Goal: Task Accomplishment & Management: Use online tool/utility

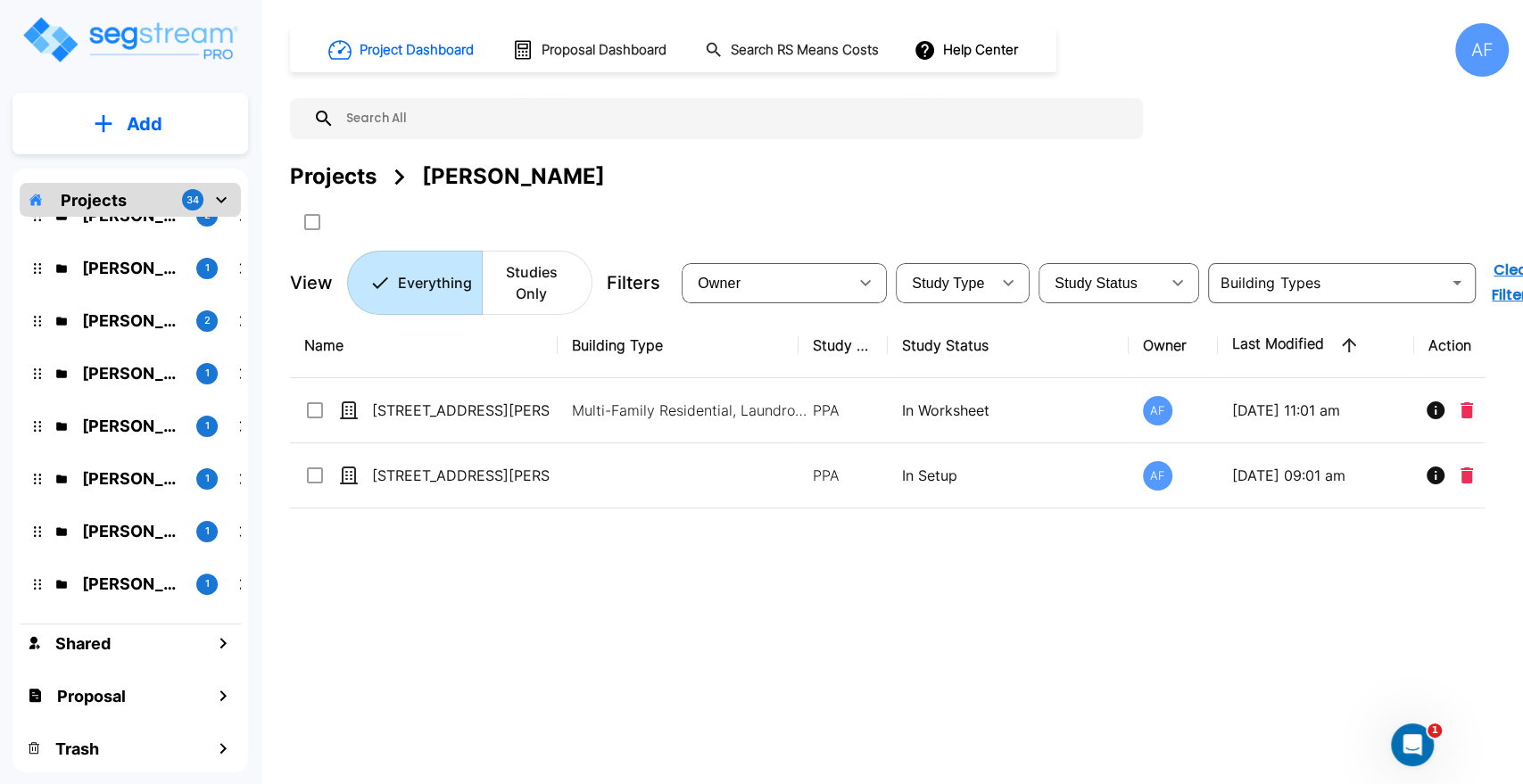
scroll to position [1398, 0]
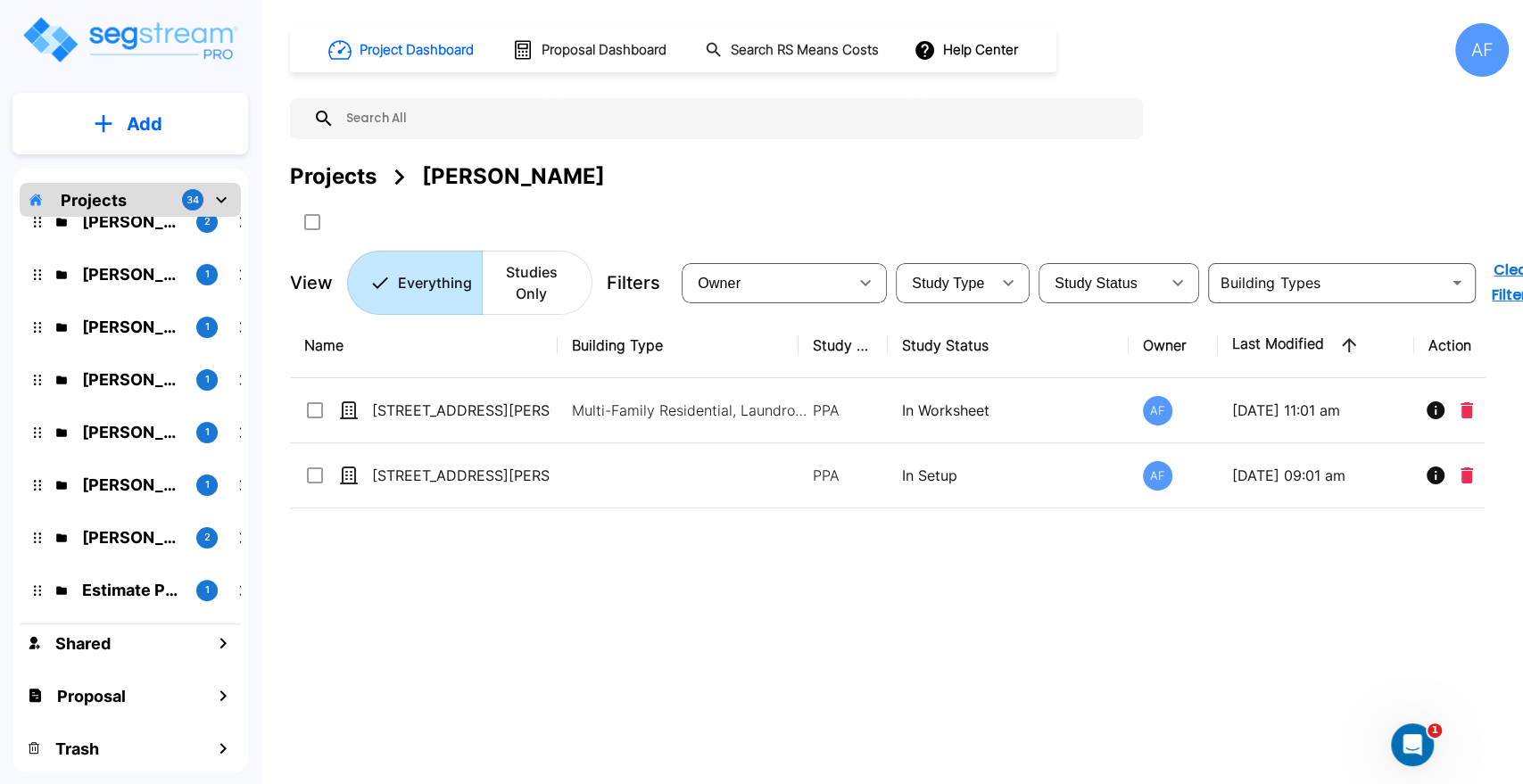
click at [1492, 55] on div "AF" at bounding box center [1482, 50] width 54 height 54
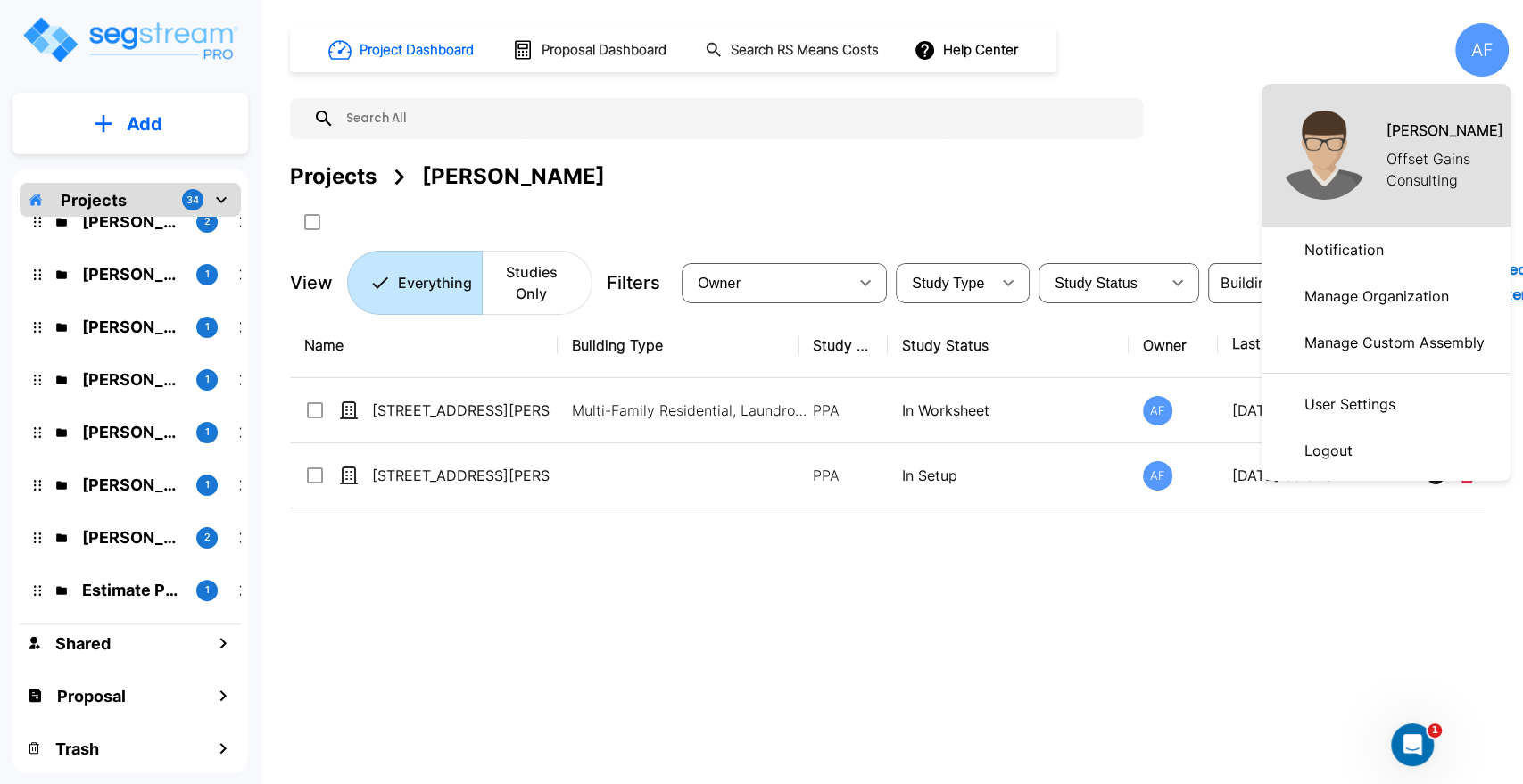
drag, startPoint x: 922, startPoint y: 561, endPoint x: 900, endPoint y: 556, distance: 22.6
click at [922, 561] on div at bounding box center [762, 392] width 1523 height 784
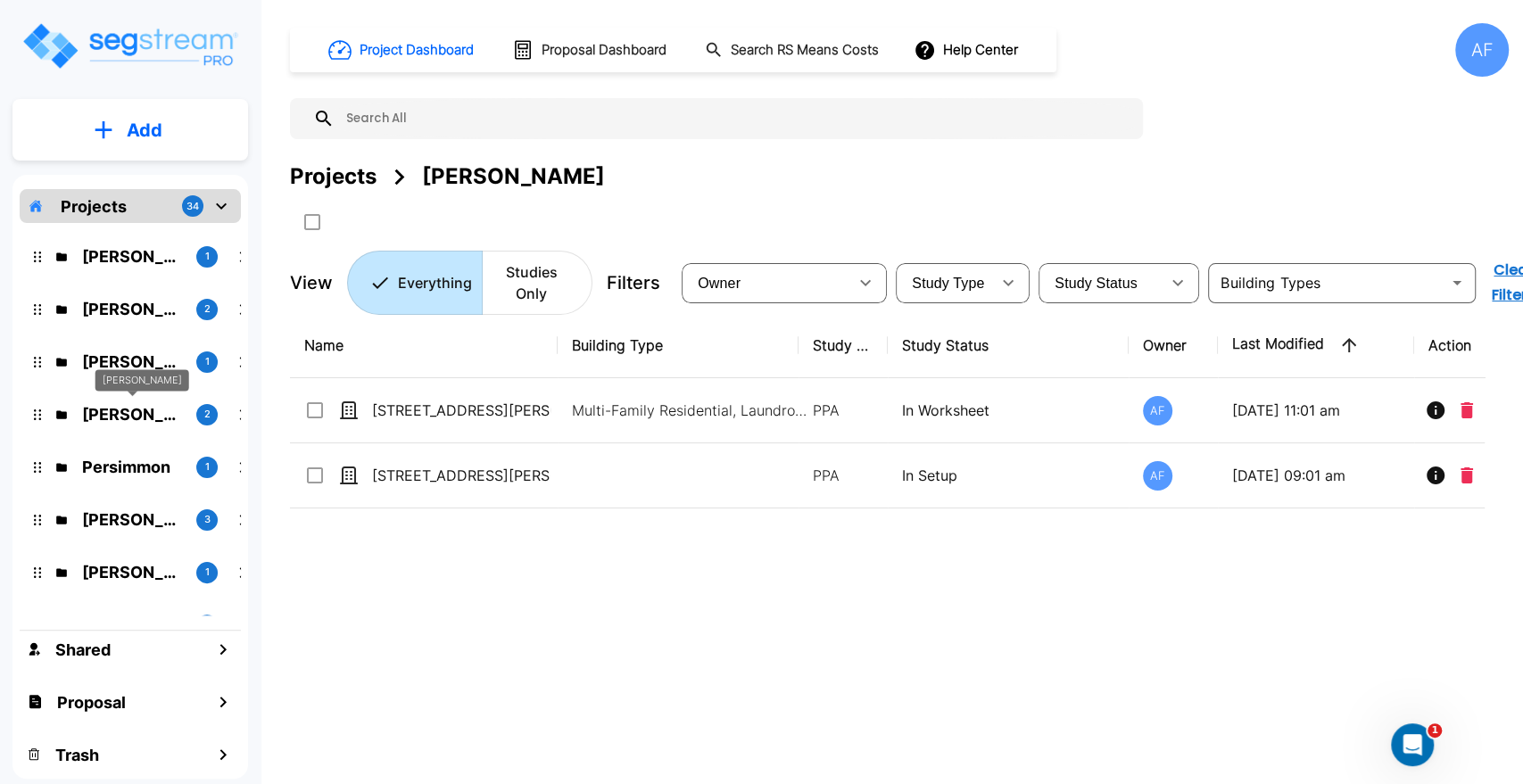
scroll to position [0, 0]
click at [219, 206] on icon "mailbox folders" at bounding box center [221, 208] width 22 height 22
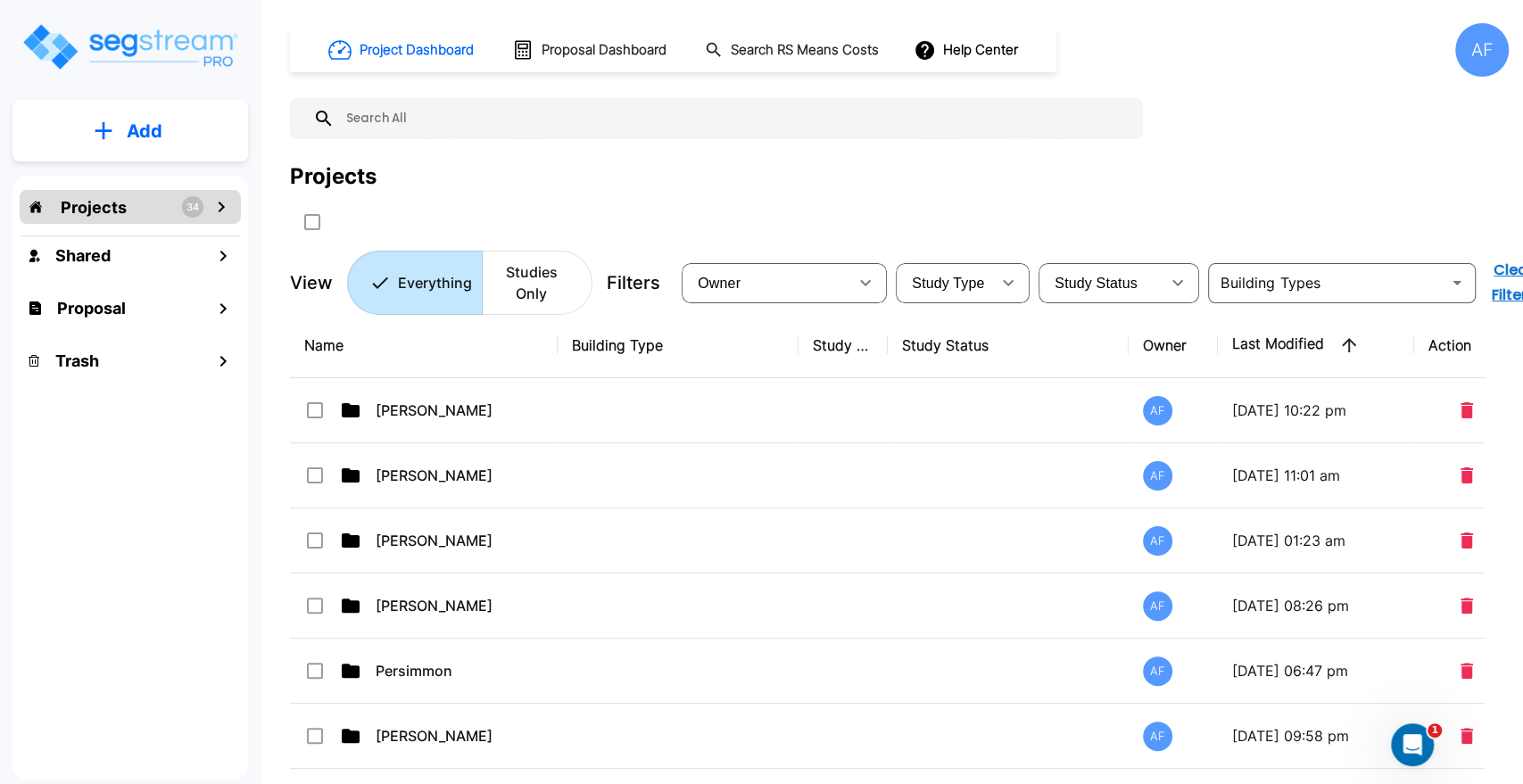
click at [219, 206] on icon "mailbox folders" at bounding box center [221, 208] width 22 height 22
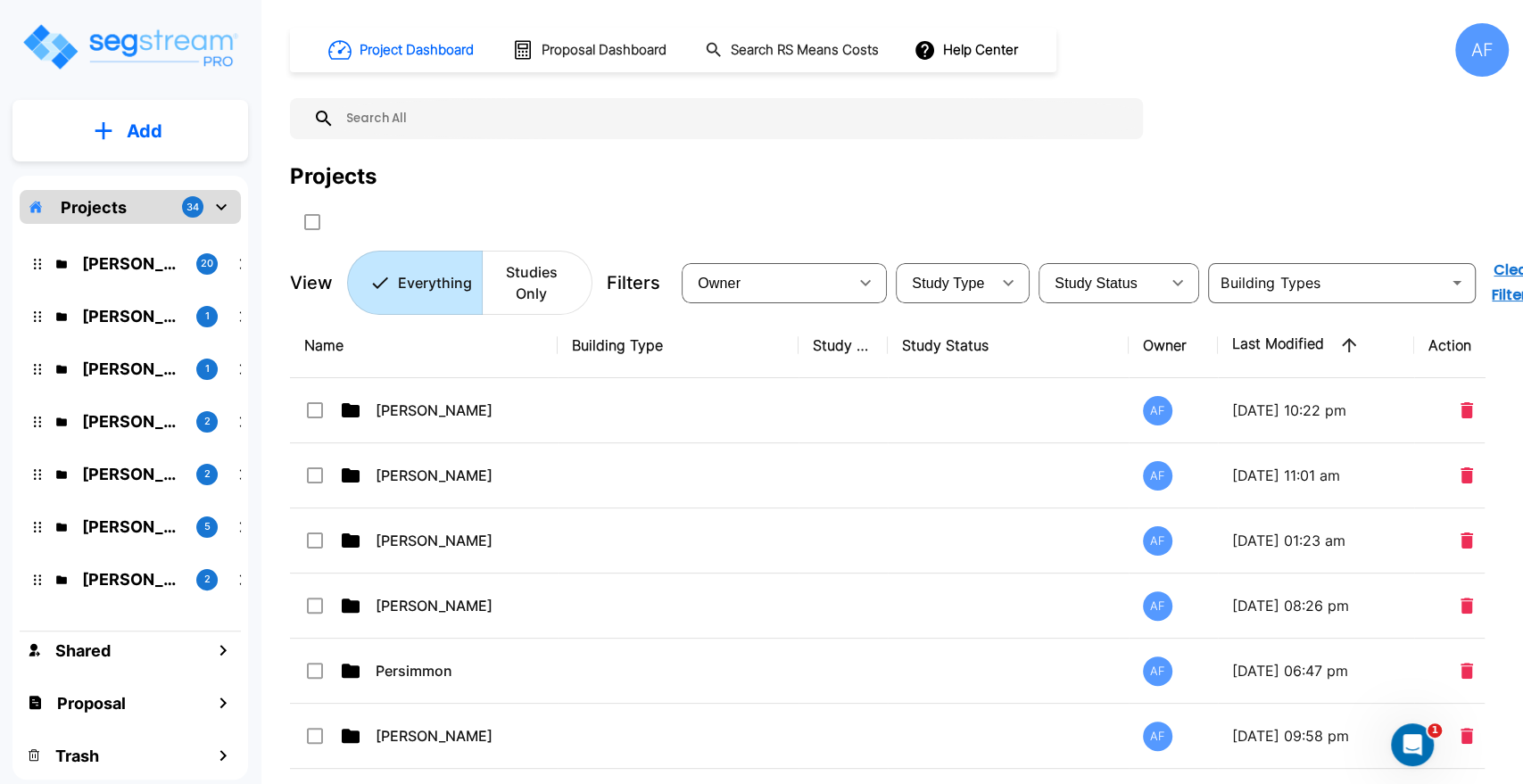
scroll to position [396, 0]
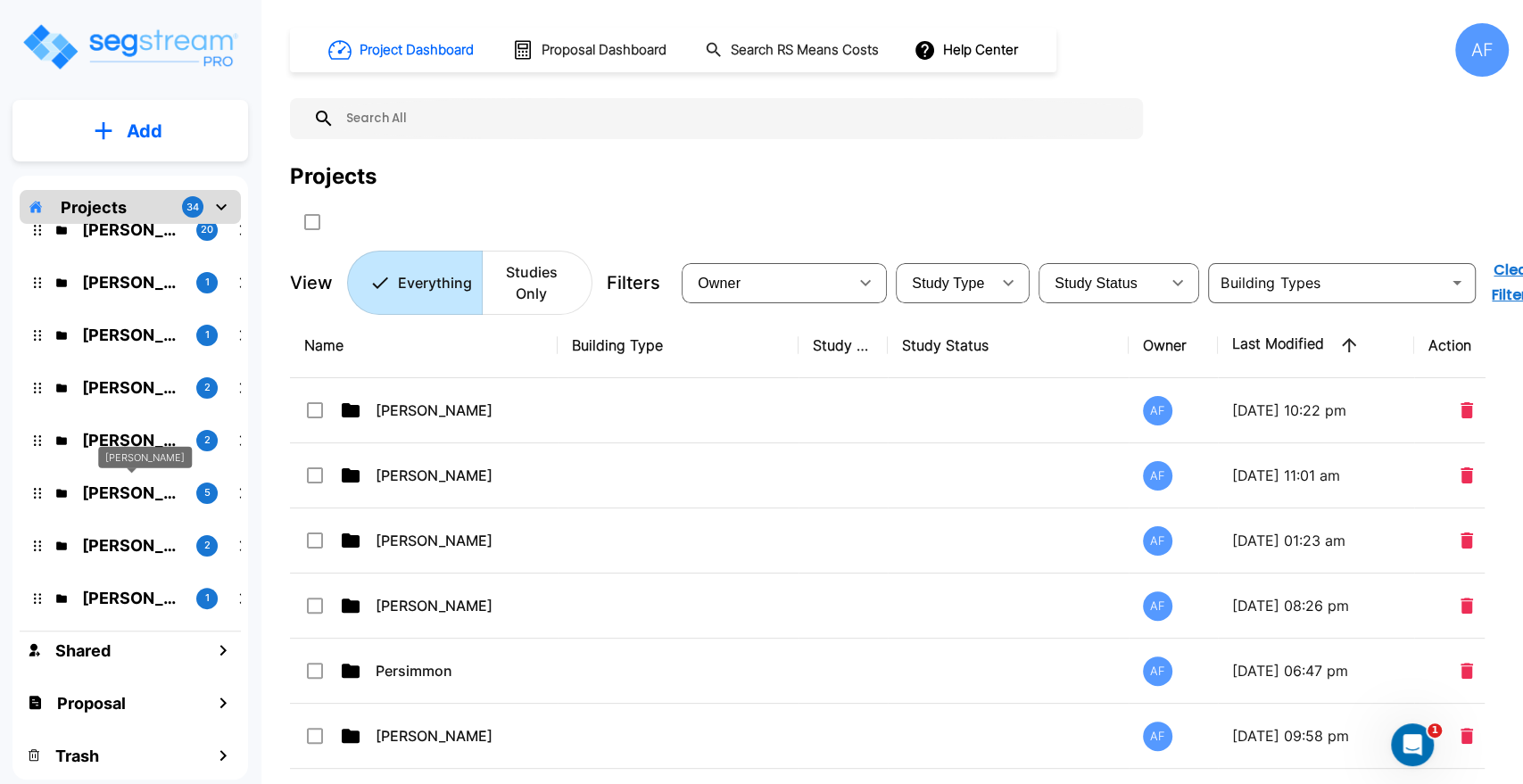
click at [127, 490] on p "[PERSON_NAME]" at bounding box center [132, 492] width 100 height 24
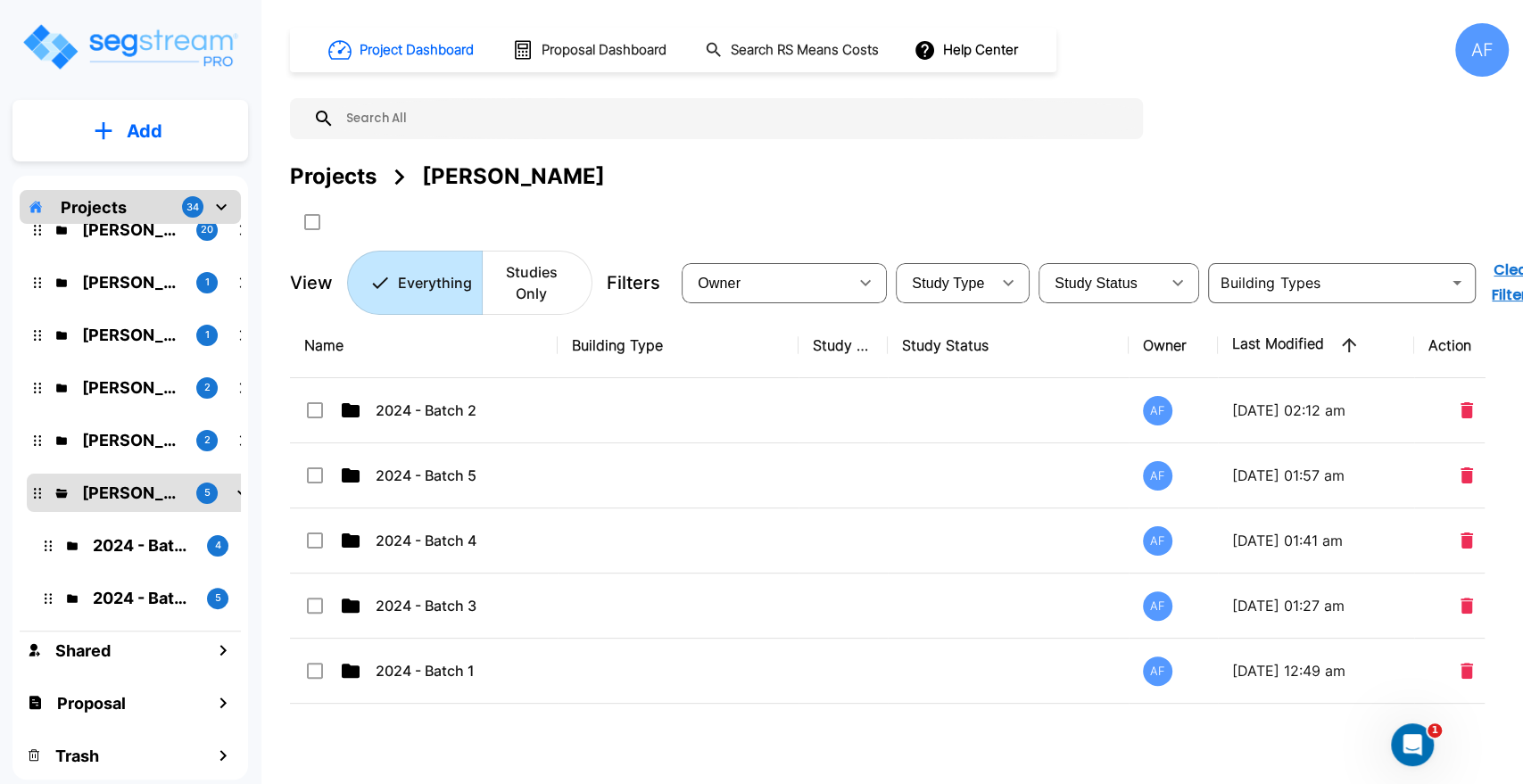
click at [406, 714] on div "Name Building Type Study Type Study Status Owner Last Modified Action 2024 - Ba…" at bounding box center [887, 556] width 1195 height 486
click at [139, 131] on p "Add" at bounding box center [144, 130] width 35 height 26
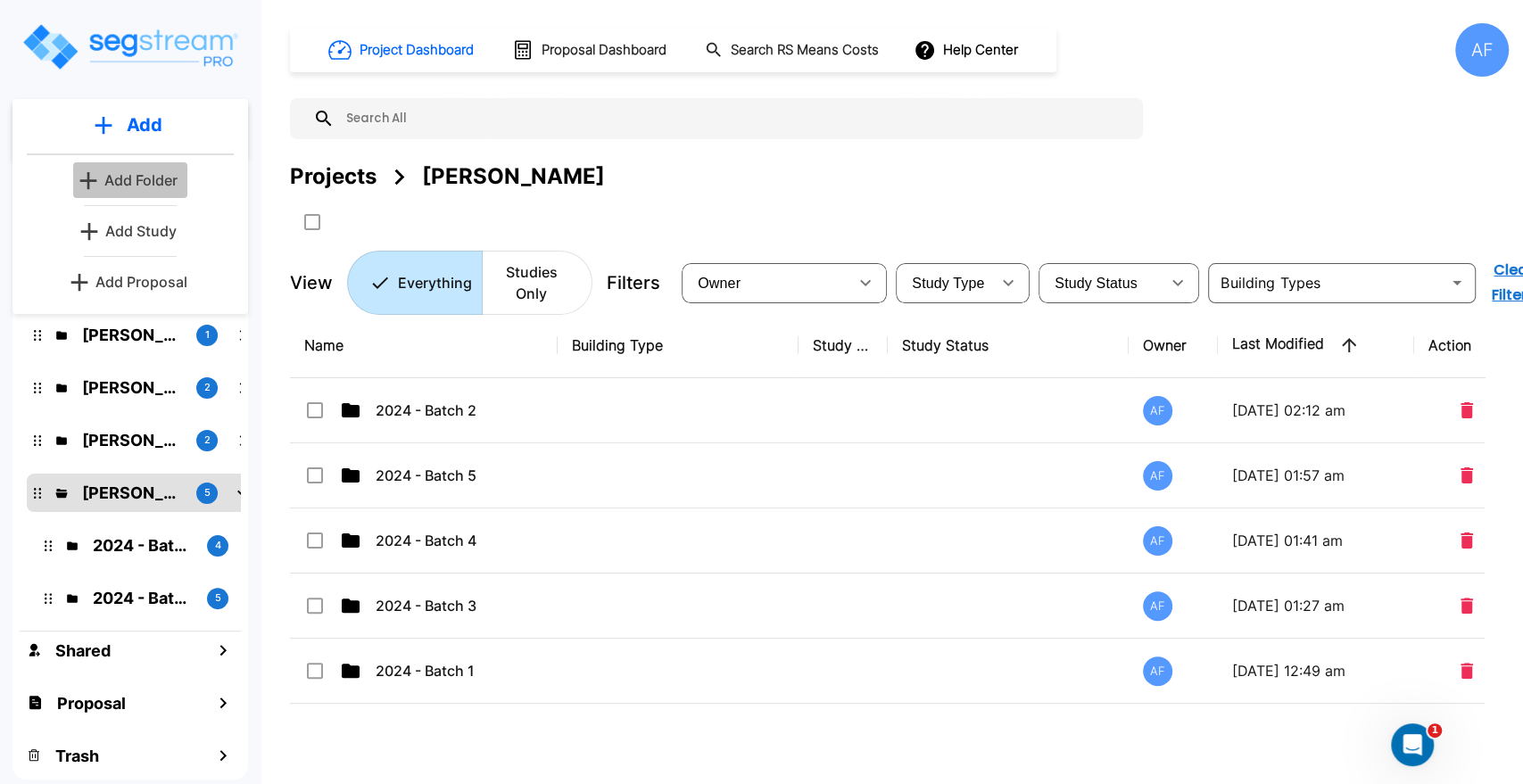
click at [144, 184] on p "Add Folder" at bounding box center [141, 180] width 73 height 22
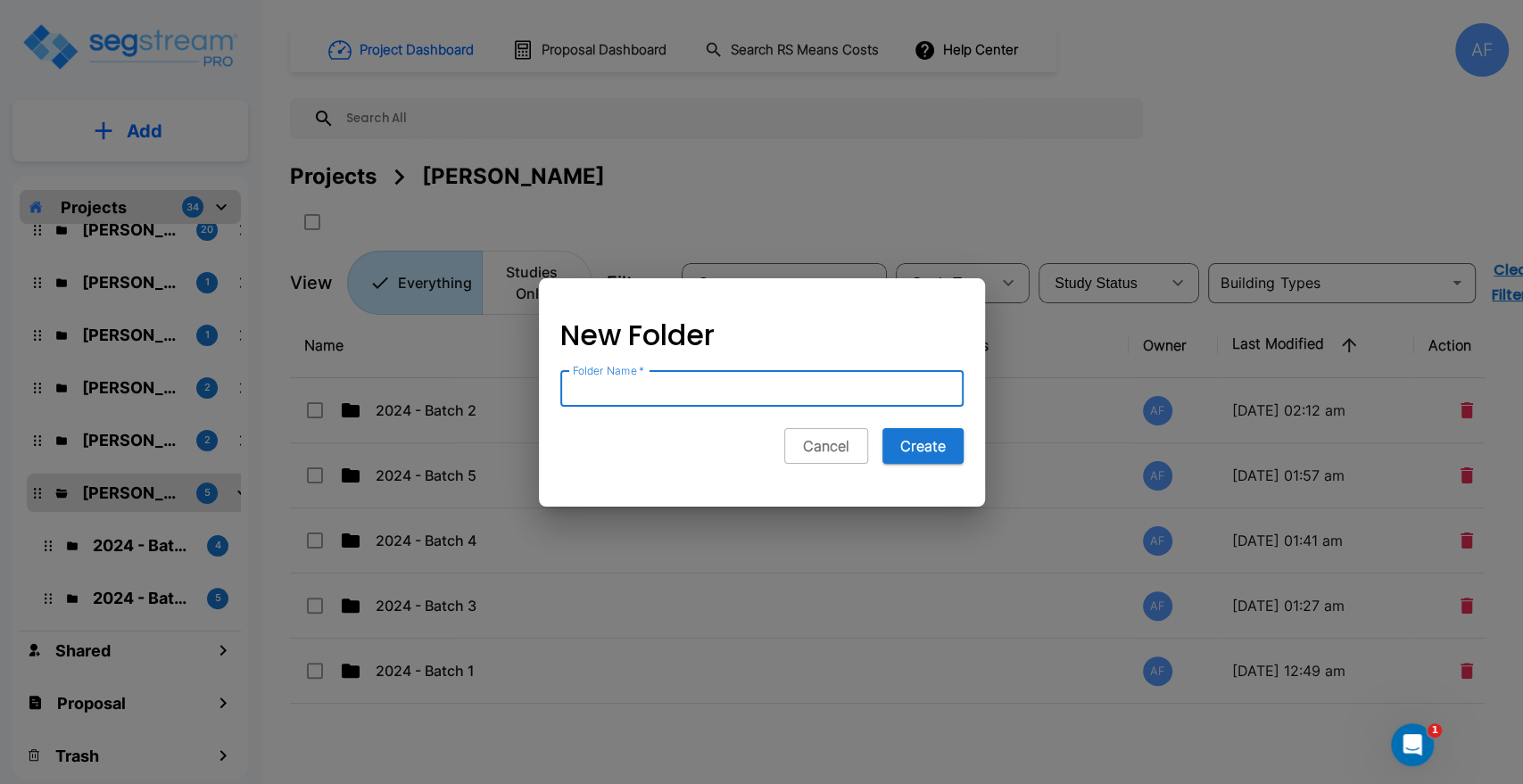
click at [632, 394] on input "Folder Name   *" at bounding box center [762, 389] width 403 height 35
click at [640, 392] on input "Folder Name   *" at bounding box center [762, 389] width 403 height 35
paste input "2820 seagirt avenue"
drag, startPoint x: 672, startPoint y: 392, endPoint x: 660, endPoint y: 391, distance: 12.0
click at [660, 391] on input "2820 seagirt avenue" at bounding box center [762, 389] width 403 height 35
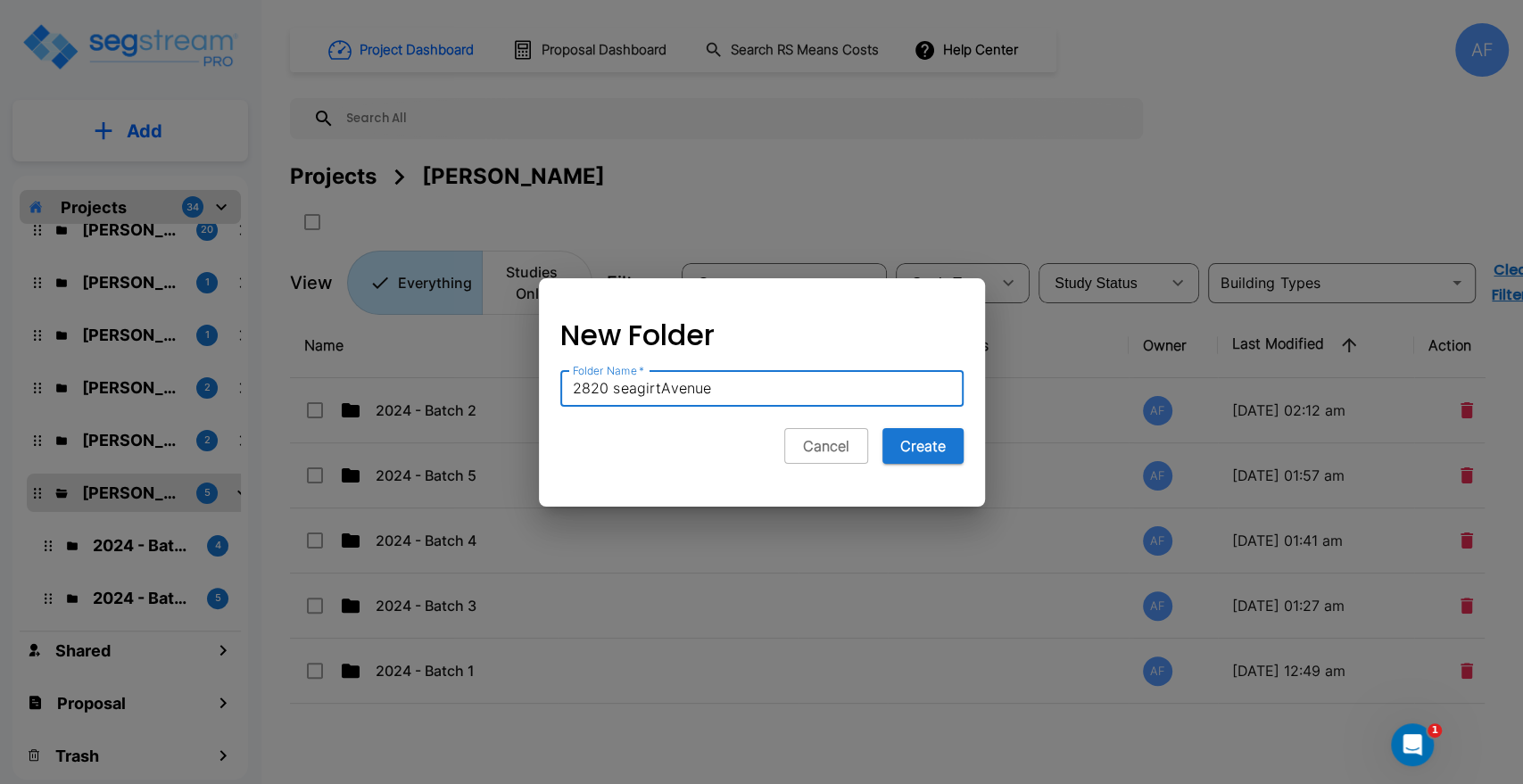
click at [614, 391] on input "2820 seagirtAvenue" at bounding box center [762, 389] width 403 height 35
click at [663, 391] on input "2820 SeagirtAvenue" at bounding box center [762, 389] width 403 height 35
type input "[STREET_ADDRESS]"
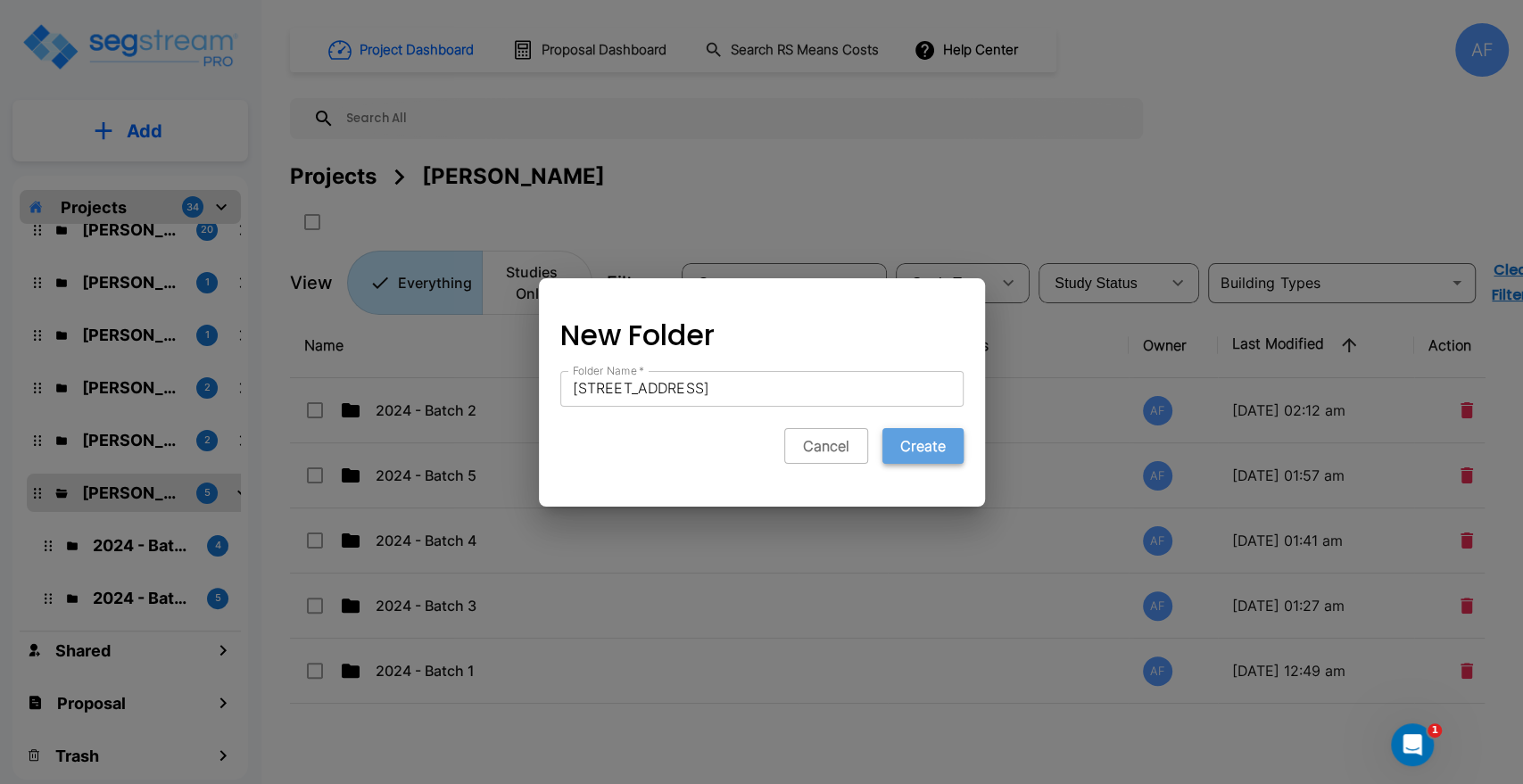
click at [915, 450] on button "Create" at bounding box center [923, 446] width 81 height 35
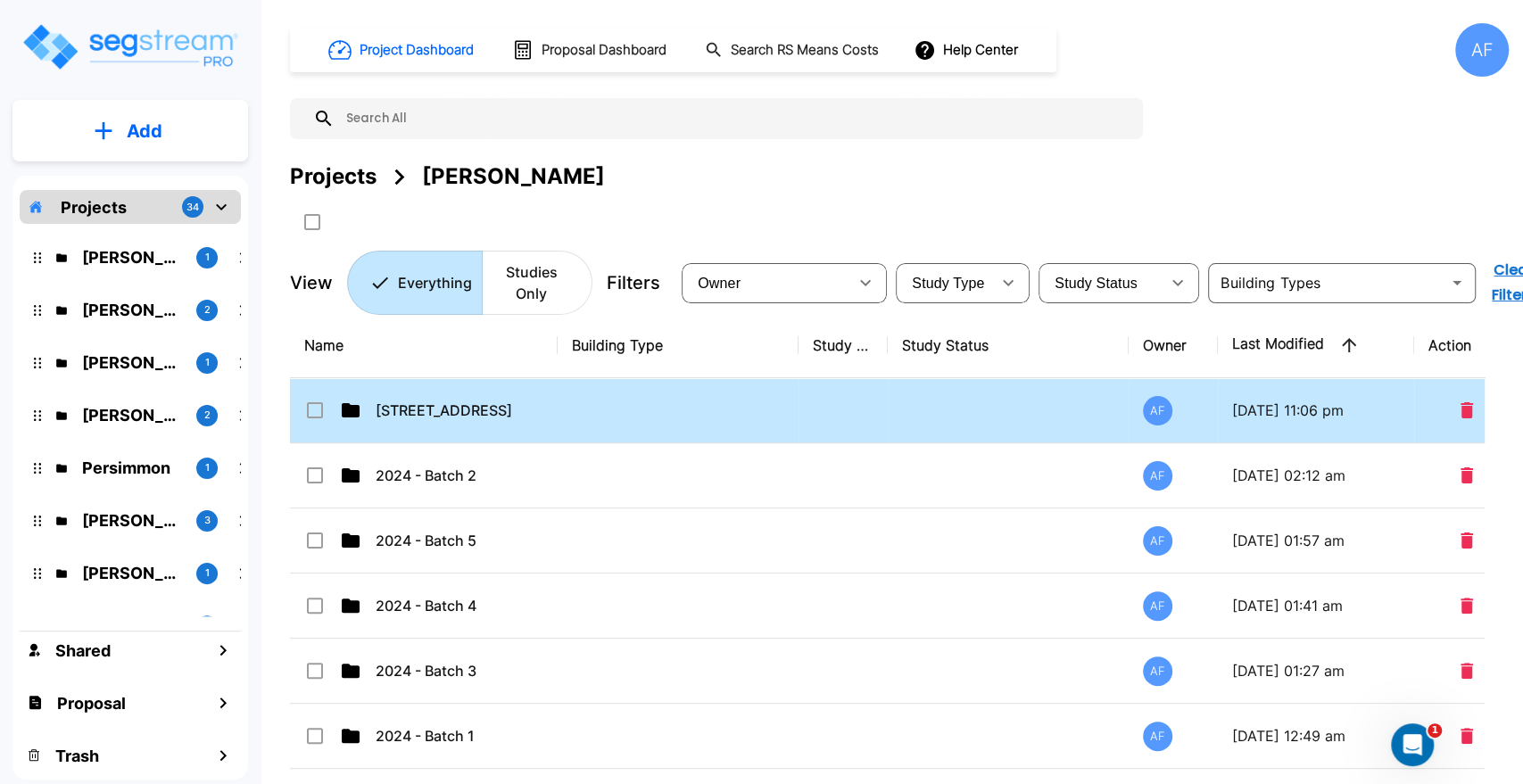
click at [420, 421] on td "[STREET_ADDRESS]" at bounding box center [424, 411] width 268 height 66
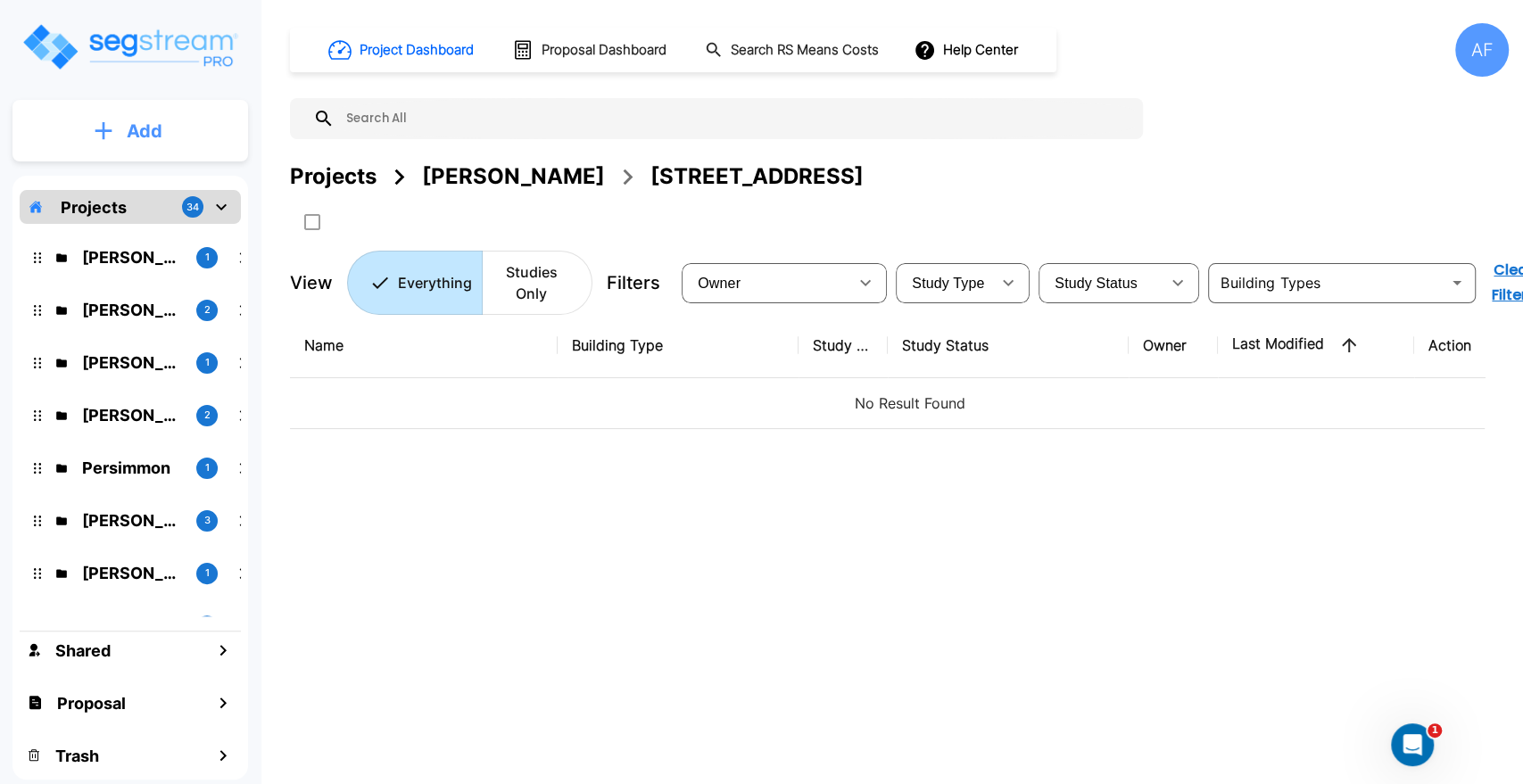
click at [98, 133] on icon "mailbox folders" at bounding box center [104, 130] width 18 height 19
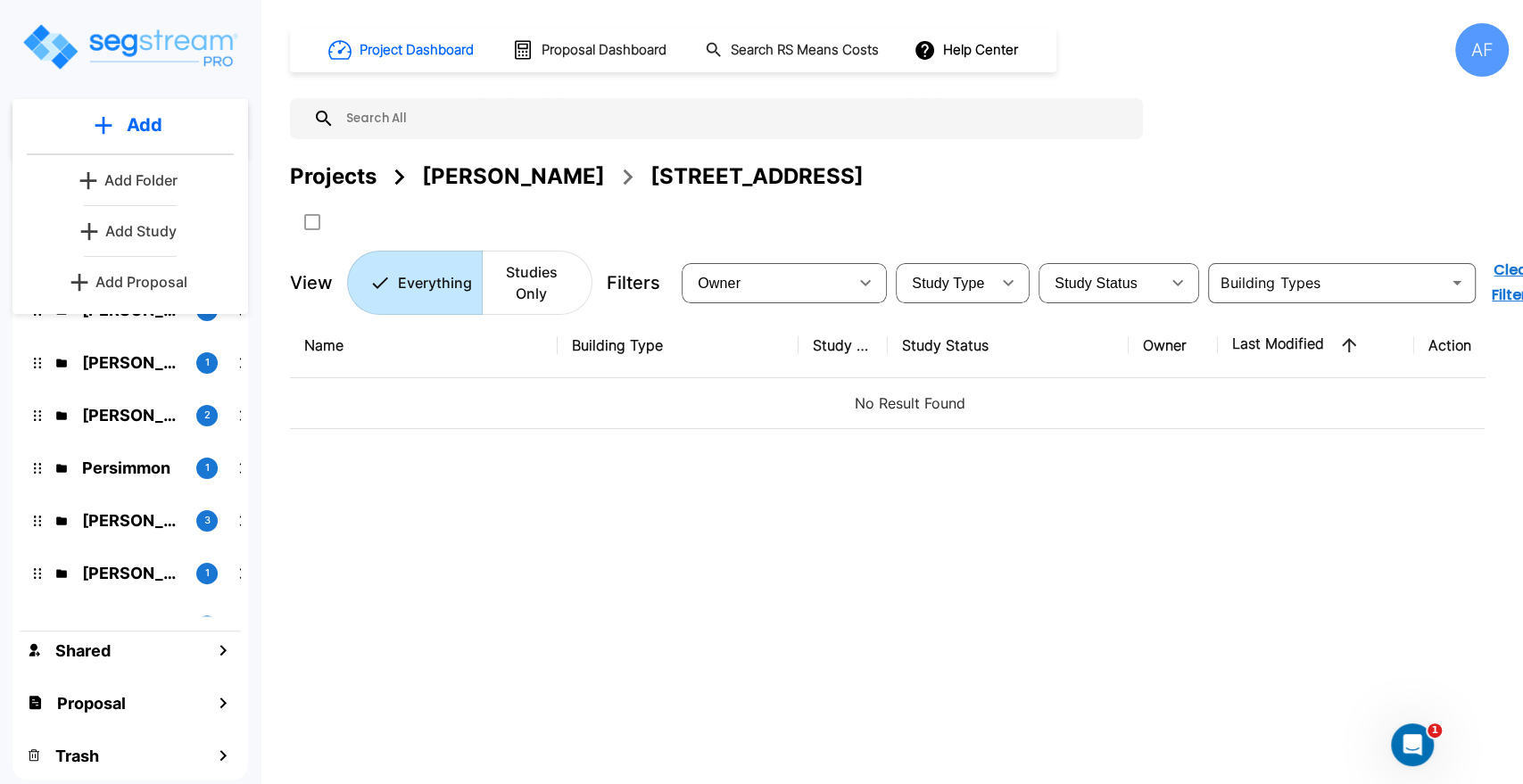
click at [155, 228] on p "Add Study" at bounding box center [141, 231] width 71 height 22
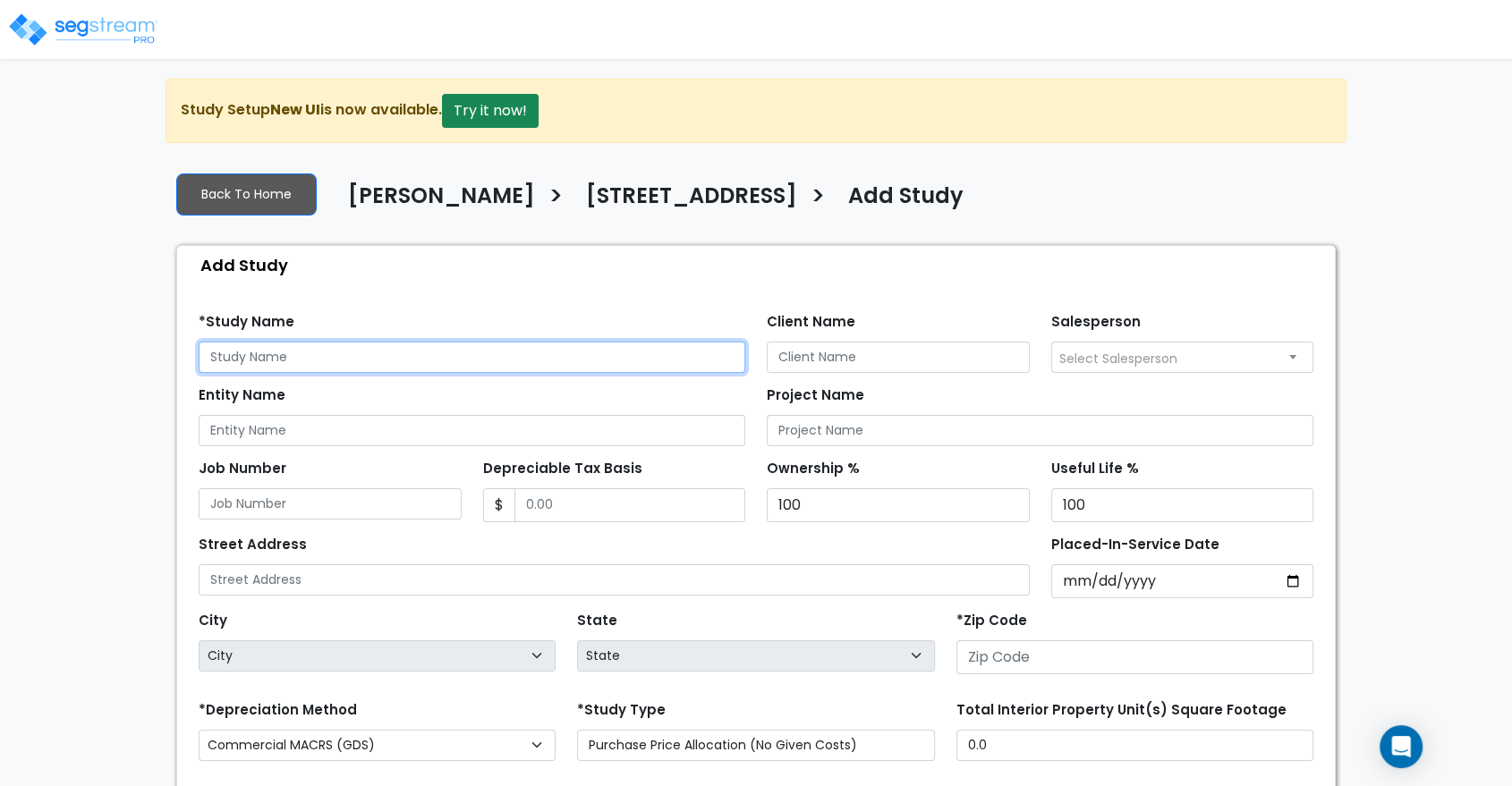
click at [387, 357] on input "text" at bounding box center [471, 357] width 547 height 31
paste input "[STREET_ADDRESS]"
click at [245, 359] on input "[STREET_ADDRESS]" at bounding box center [471, 357] width 547 height 31
drag, startPoint x: 302, startPoint y: 360, endPoint x: 293, endPoint y: 359, distance: 9.1
click at [293, 359] on input "2820 Seagirt avenue" at bounding box center [471, 357] width 547 height 31
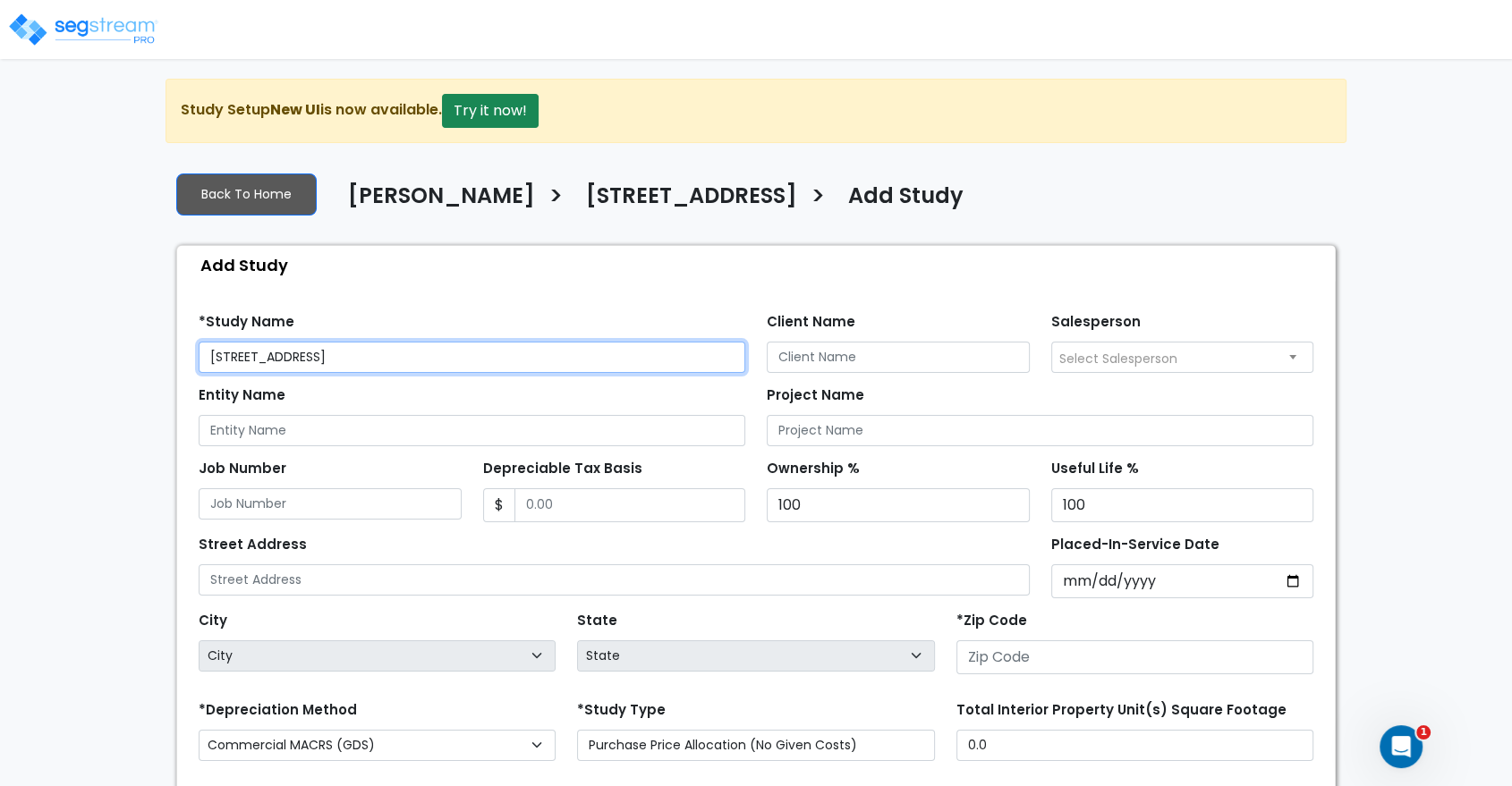
type input "[STREET_ADDRESS]"
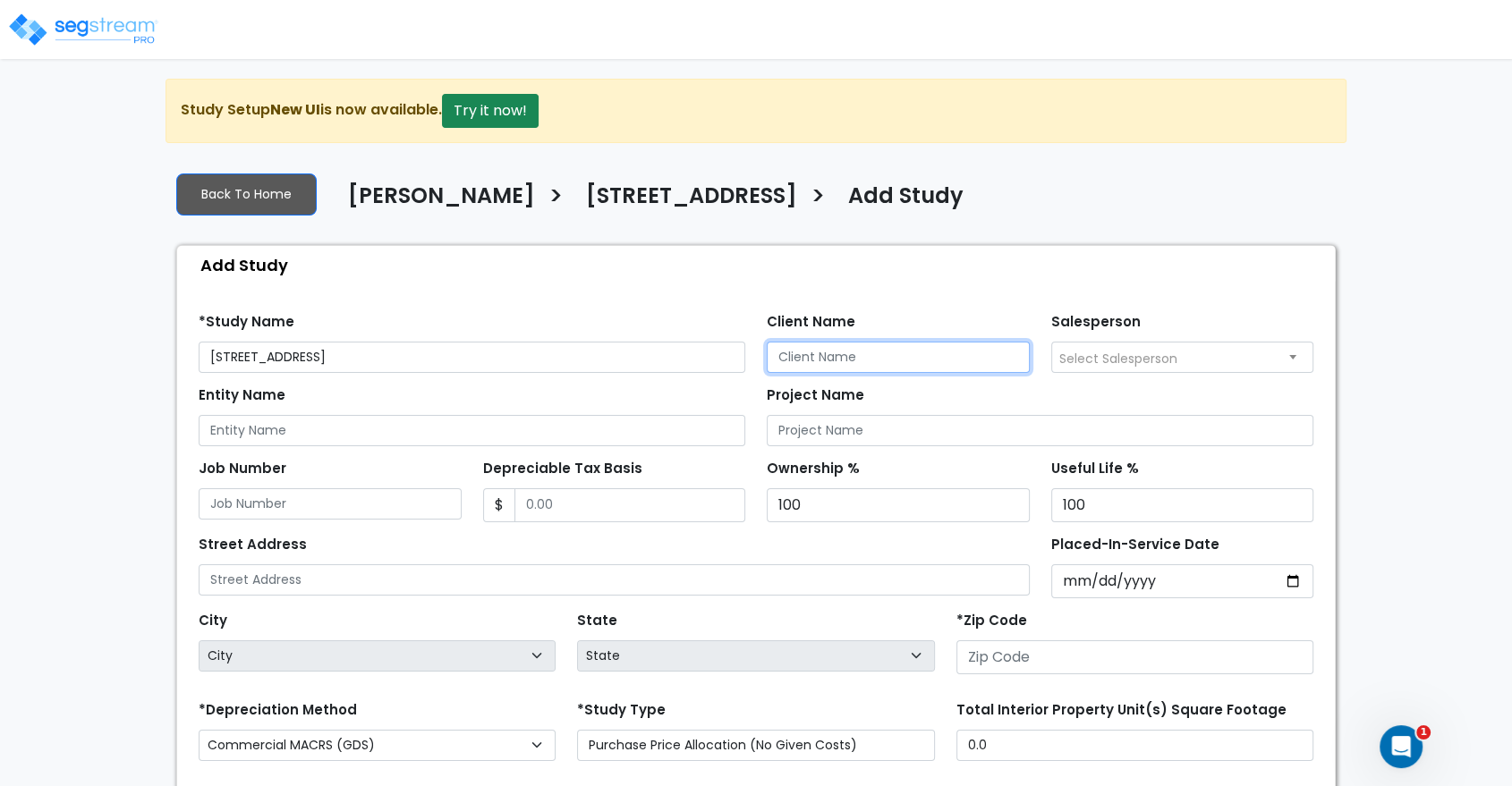
click at [808, 362] on input "Client Name" at bounding box center [898, 357] width 263 height 31
click at [852, 353] on input "Client Name" at bounding box center [898, 357] width 263 height 31
click at [887, 359] on input "Moshe Toiv" at bounding box center [898, 357] width 263 height 31
type input "Moshe Toiv"
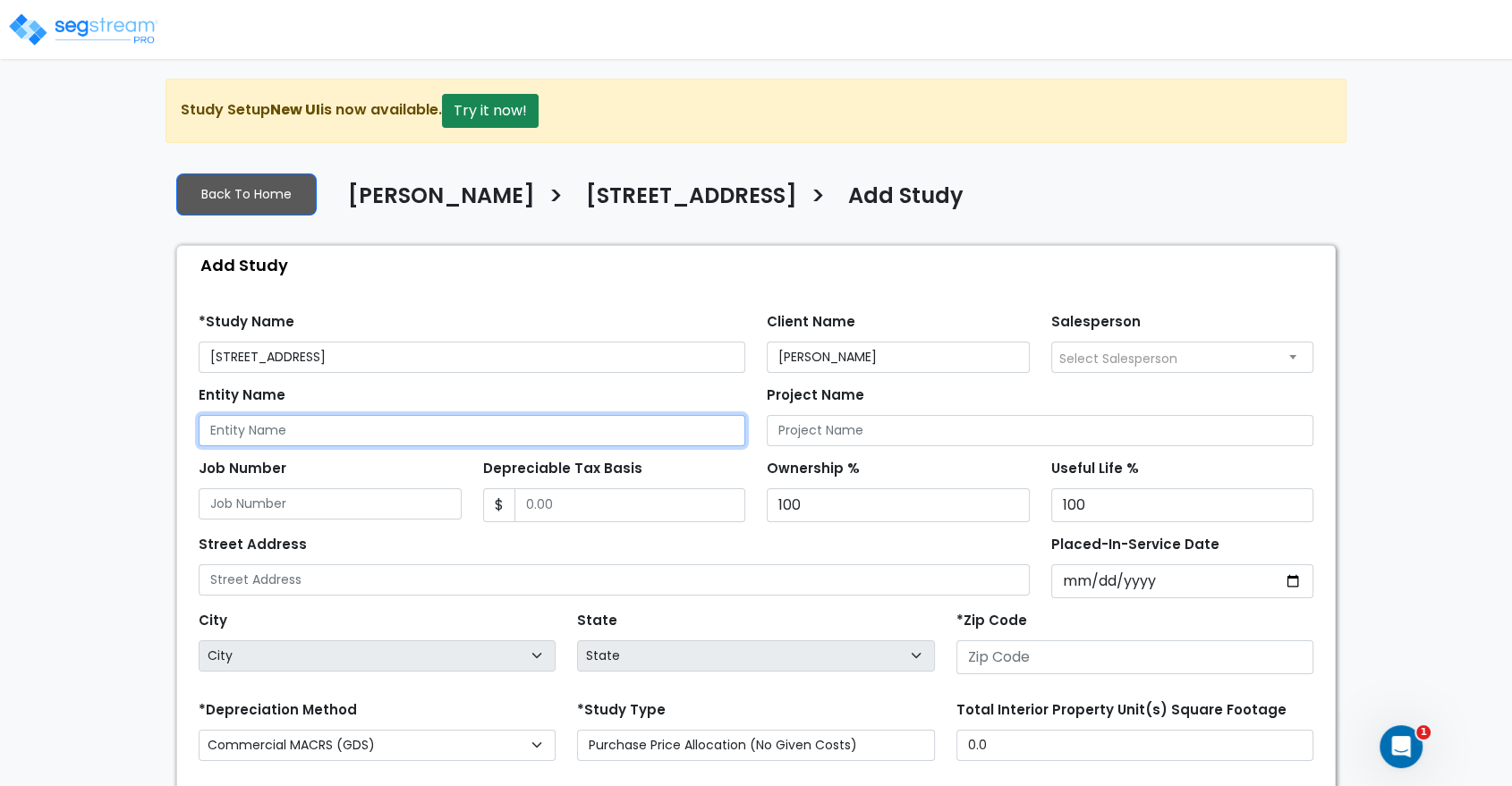
click at [269, 428] on input "Entity Name" at bounding box center [471, 431] width 547 height 31
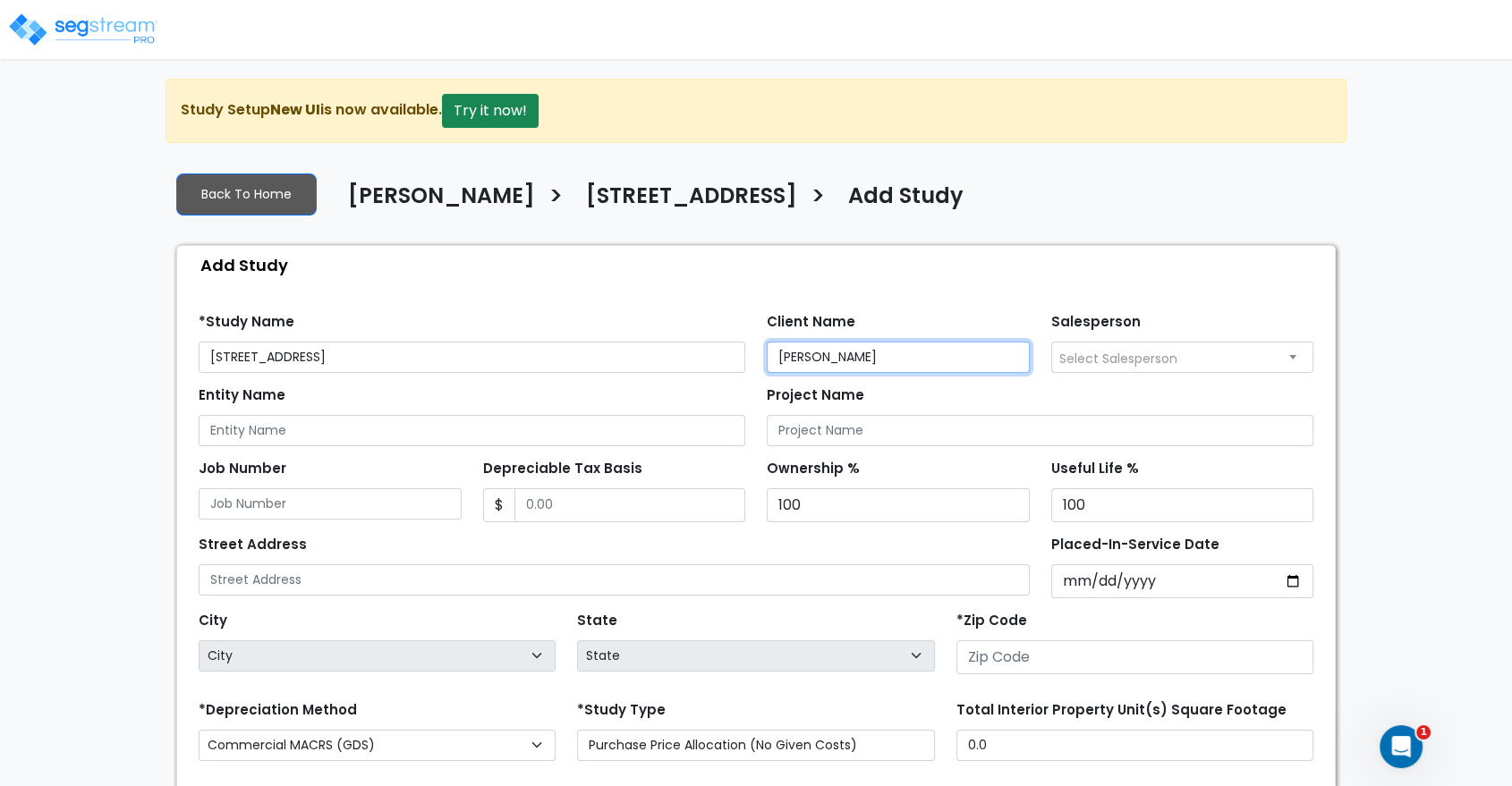
drag, startPoint x: 889, startPoint y: 350, endPoint x: 730, endPoint y: 341, distance: 159.3
click at [730, 341] on div "*Study Name 2820 Seagirt Avenue Client Name Moshe Toiv Salesperson Select Sales…" at bounding box center [756, 336] width 1136 height 74
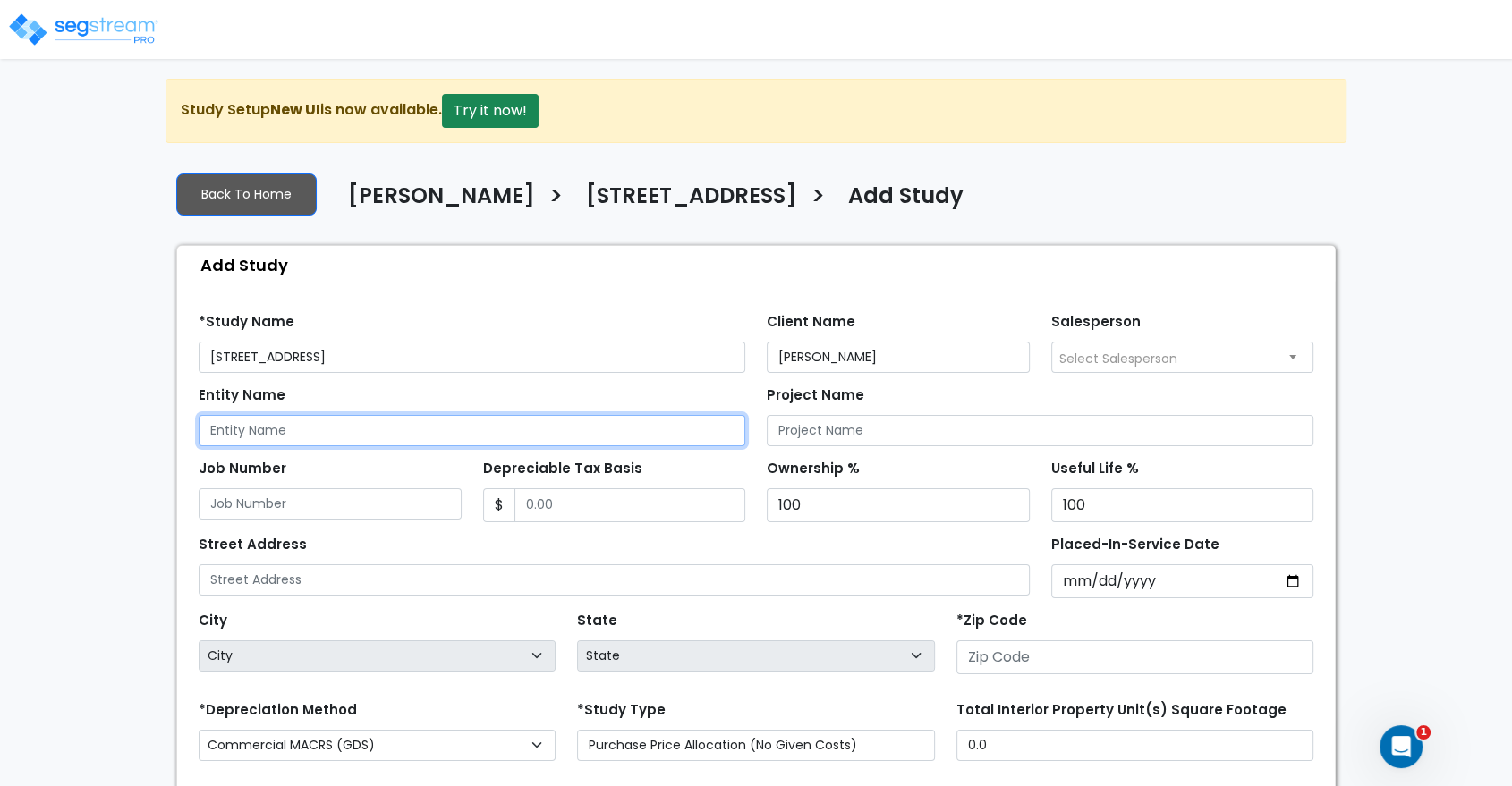
click at [460, 428] on input "Entity Name" at bounding box center [471, 431] width 547 height 31
paste input "Moshe Toiv"
type input "Moshe Toiv"
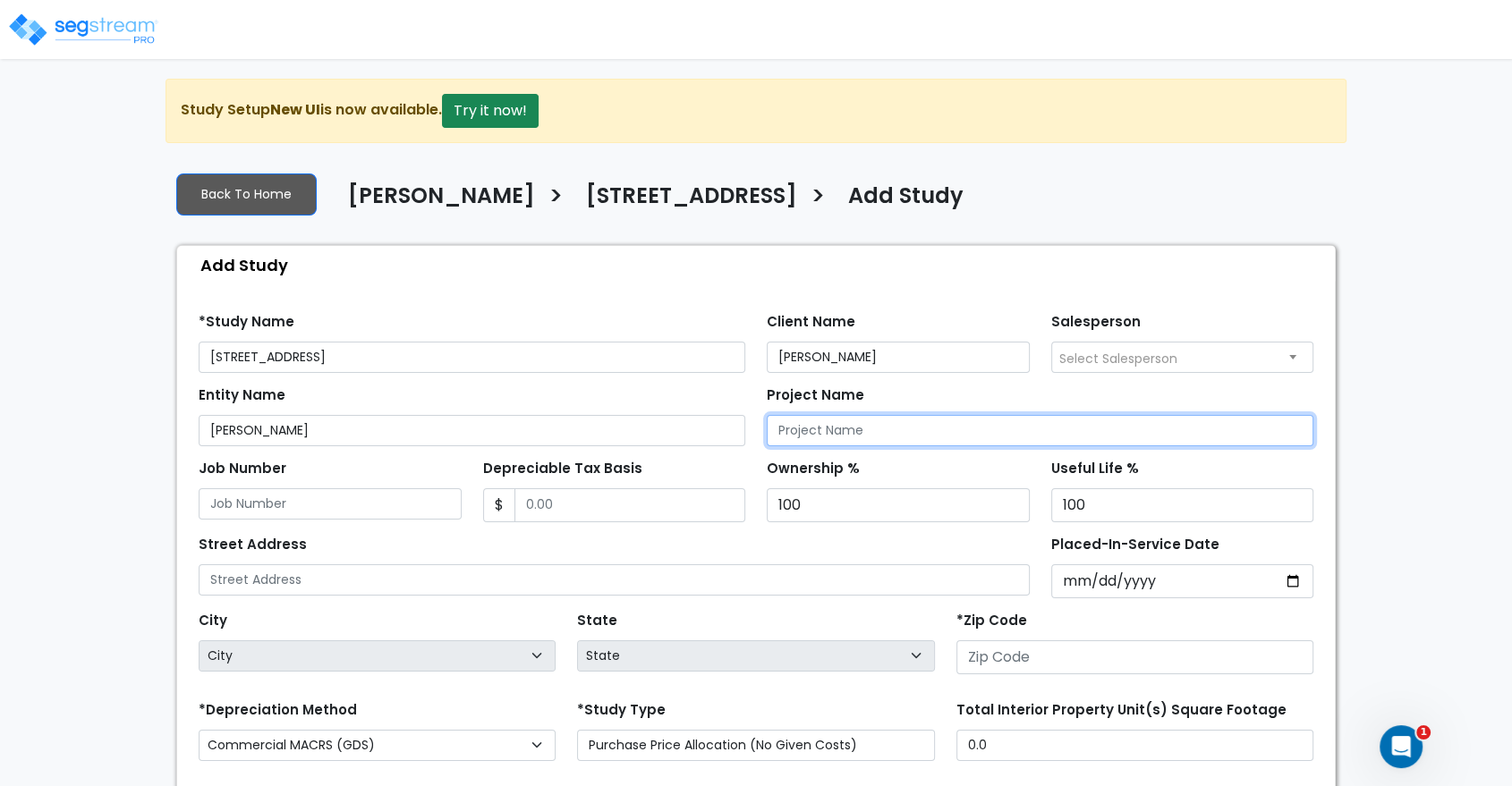
click at [821, 431] on input "Project Name" at bounding box center [1039, 431] width 547 height 31
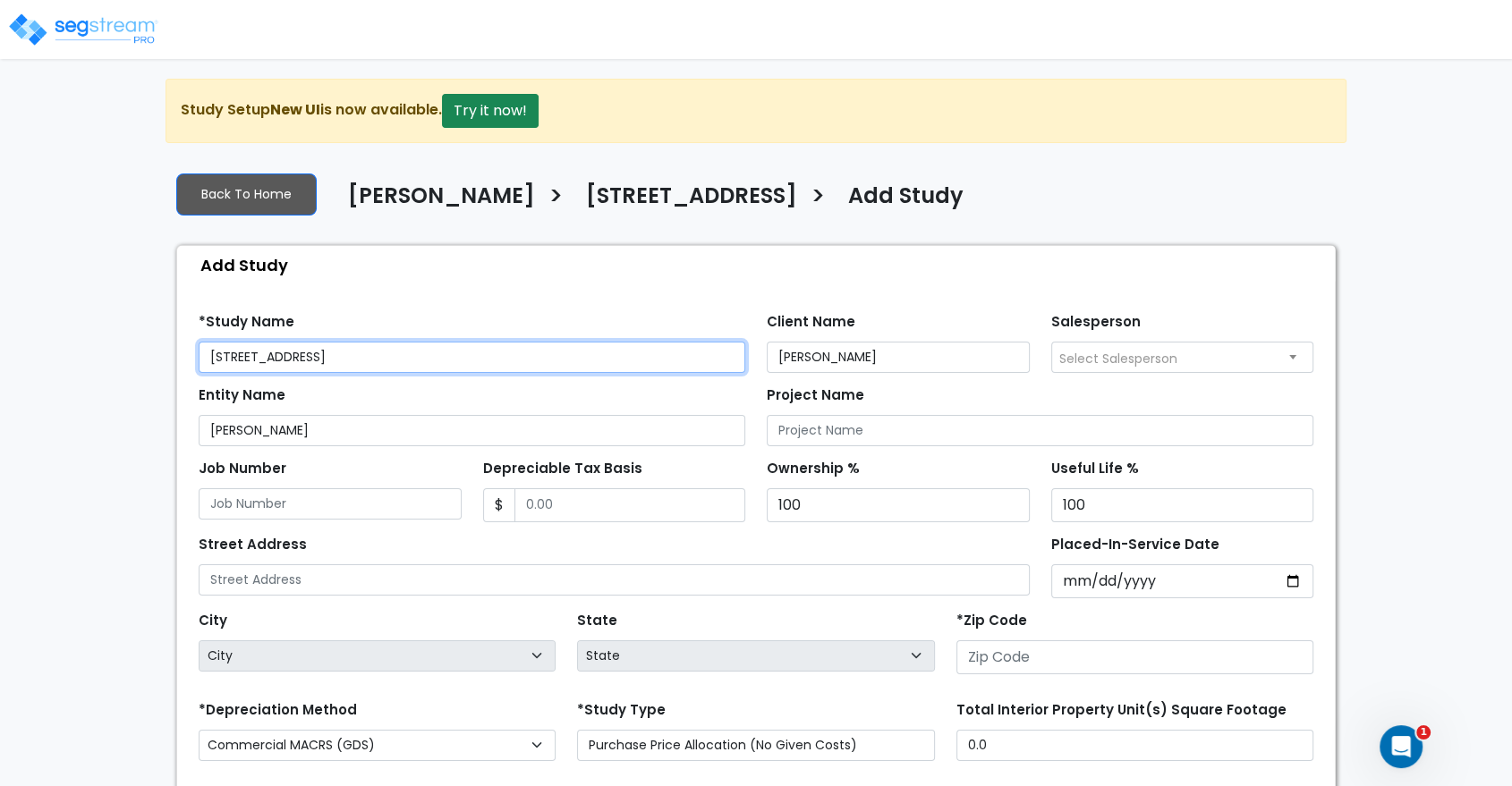
drag, startPoint x: 345, startPoint y: 349, endPoint x: 200, endPoint y: 343, distance: 145.1
click at [200, 343] on input "[STREET_ADDRESS]" at bounding box center [471, 357] width 547 height 31
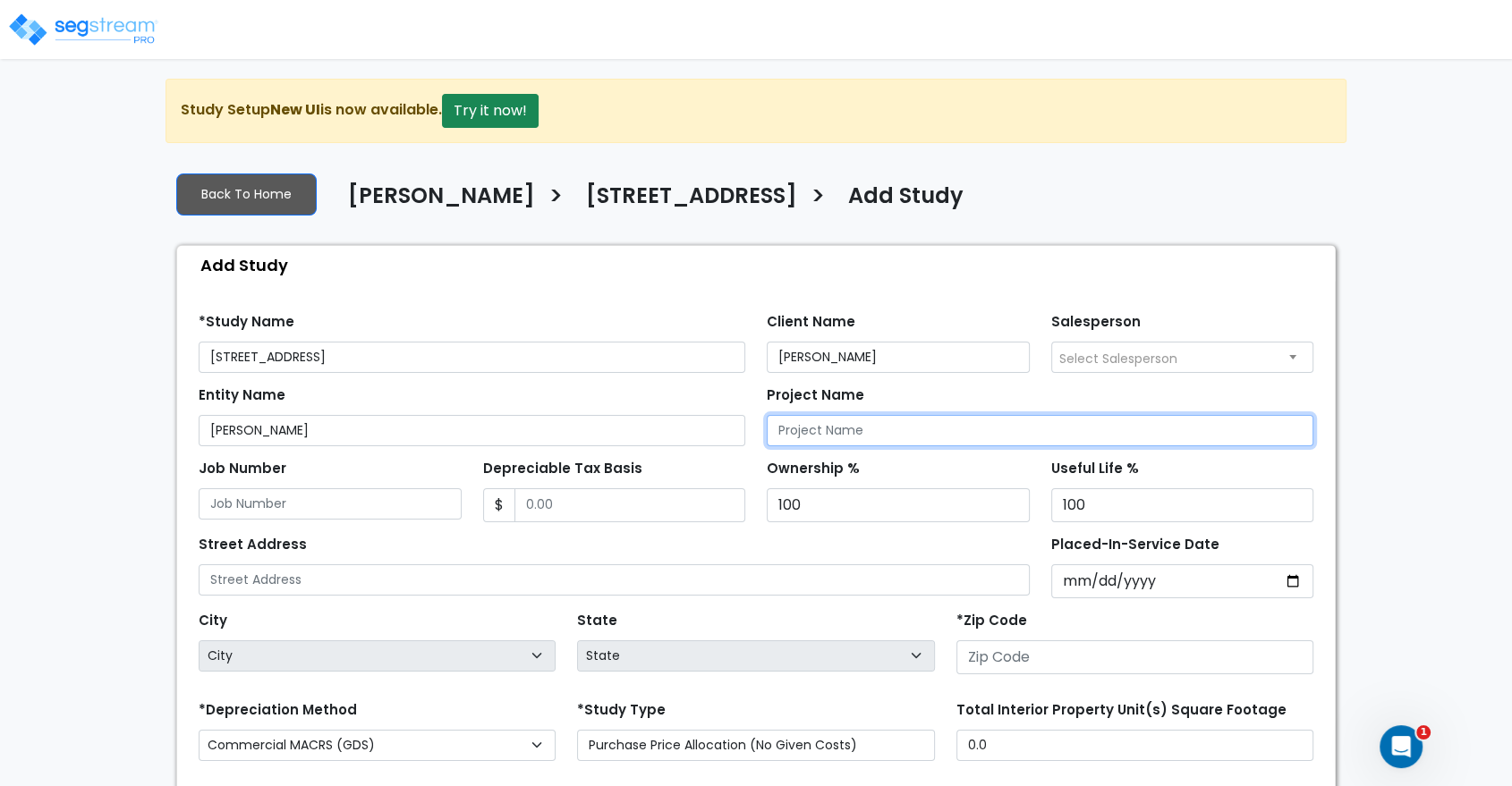
click at [856, 428] on input "Project Name" at bounding box center [1039, 431] width 547 height 31
paste input "[STREET_ADDRESS]"
type input "[STREET_ADDRESS]"
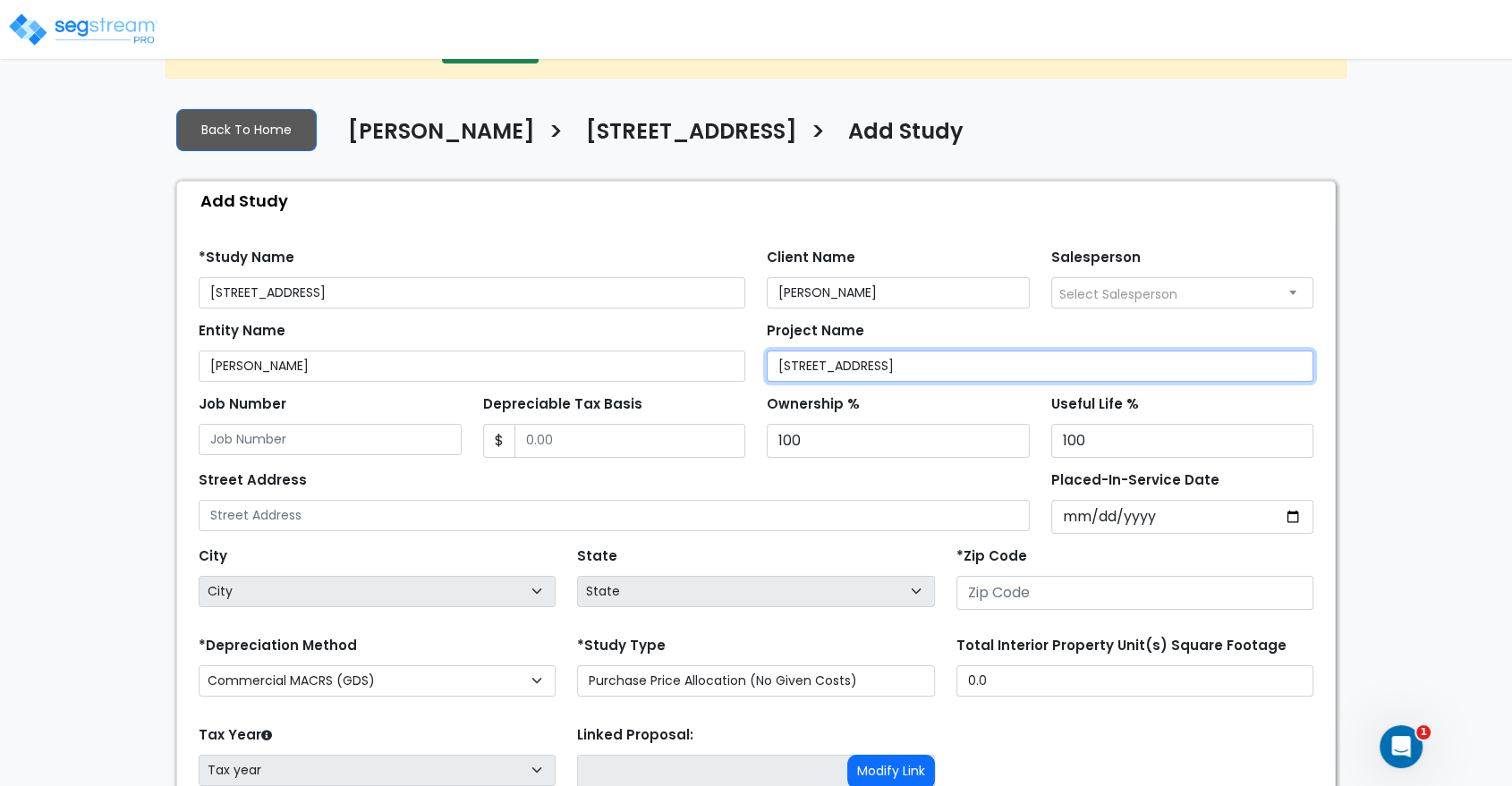
scroll to position [99, 0]
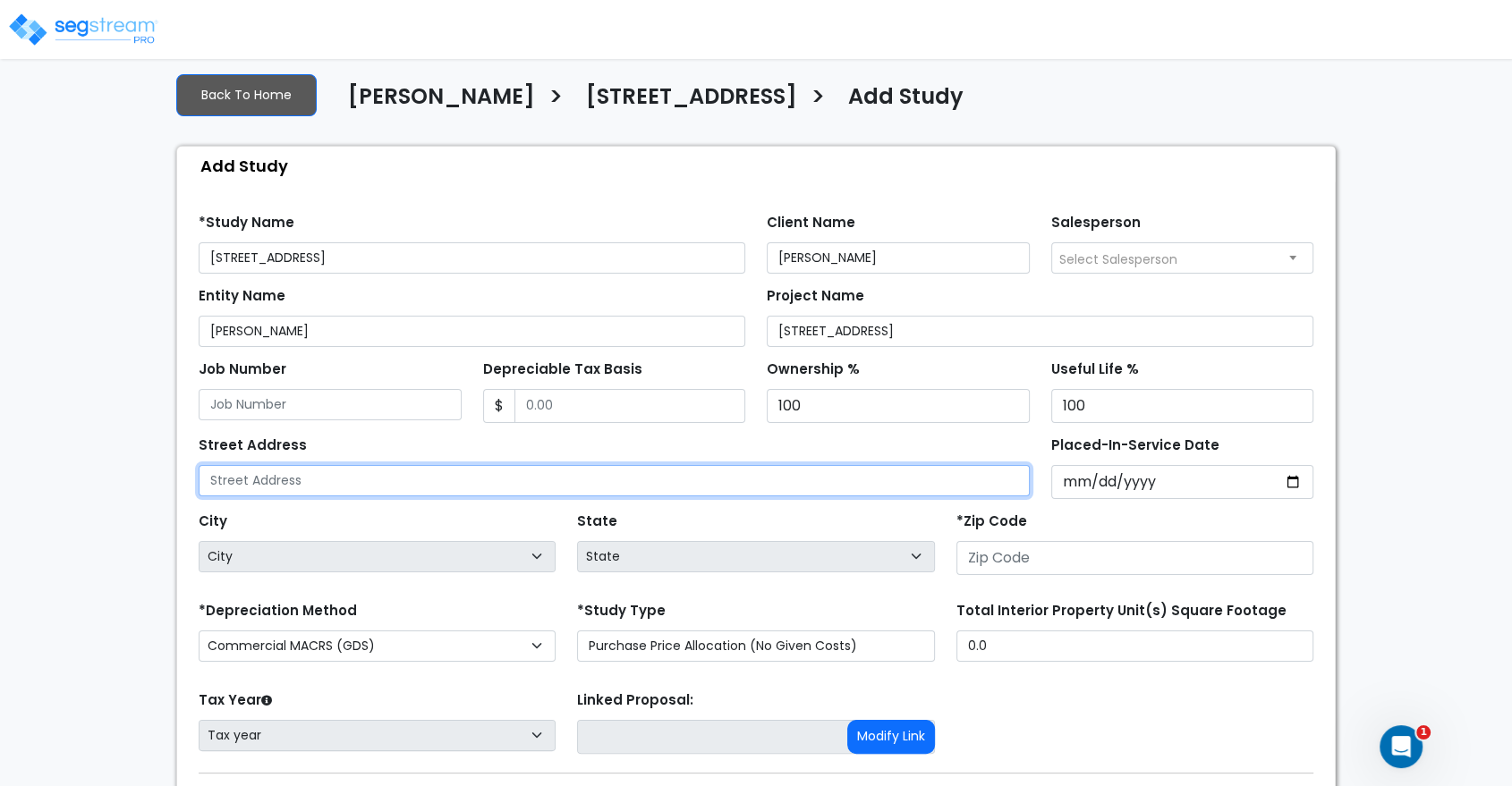
click at [303, 478] on input "text" at bounding box center [613, 481] width 831 height 31
click at [371, 485] on input "text" at bounding box center [613, 481] width 831 height 31
paste input "[STREET_ADDRESS]"
drag, startPoint x: 477, startPoint y: 478, endPoint x: 432, endPoint y: 478, distance: 45.0
click at [432, 478] on input "[STREET_ADDRESS]" at bounding box center [613, 481] width 831 height 31
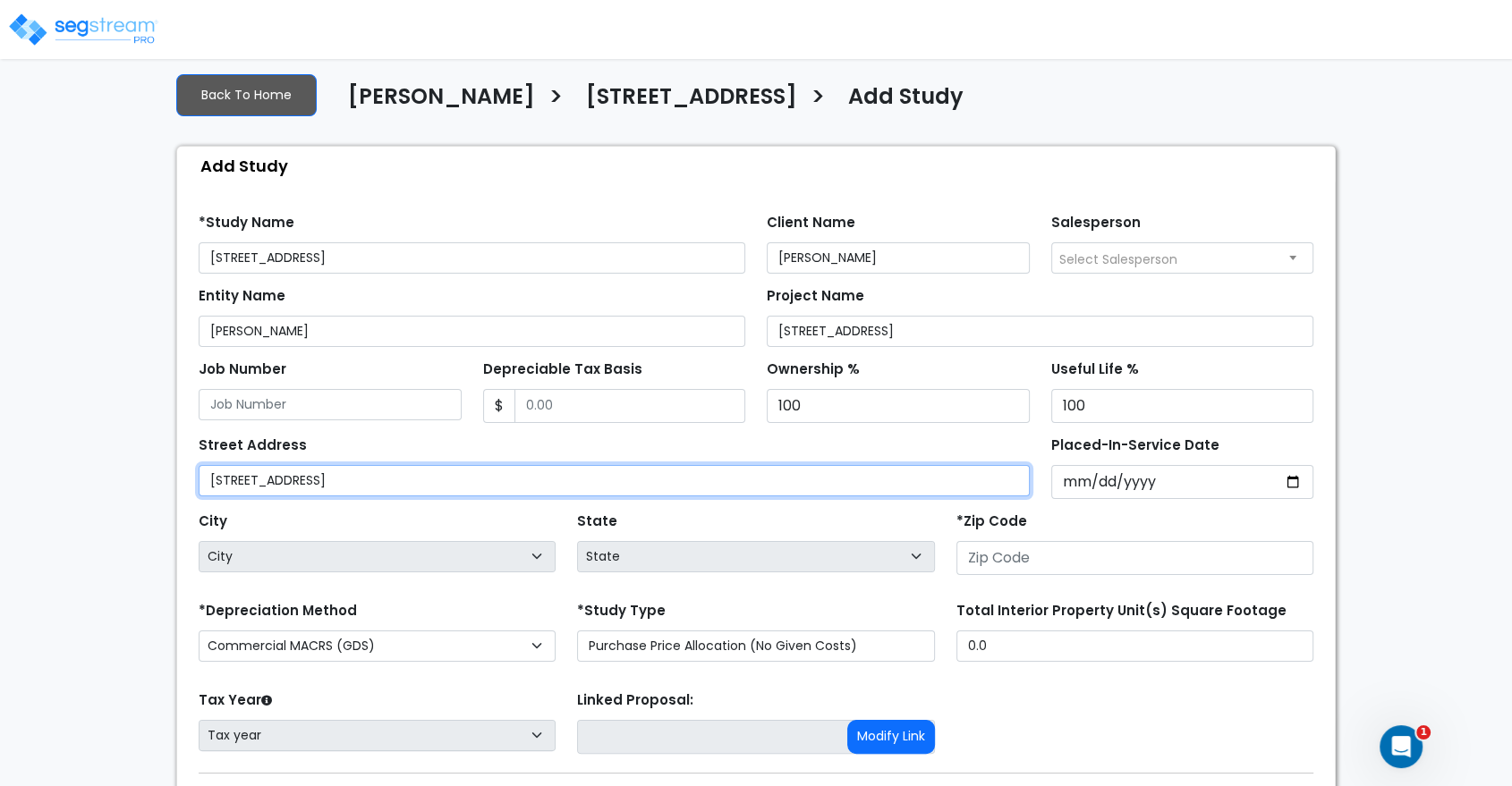
type input "[STREET_ADDRESS]"
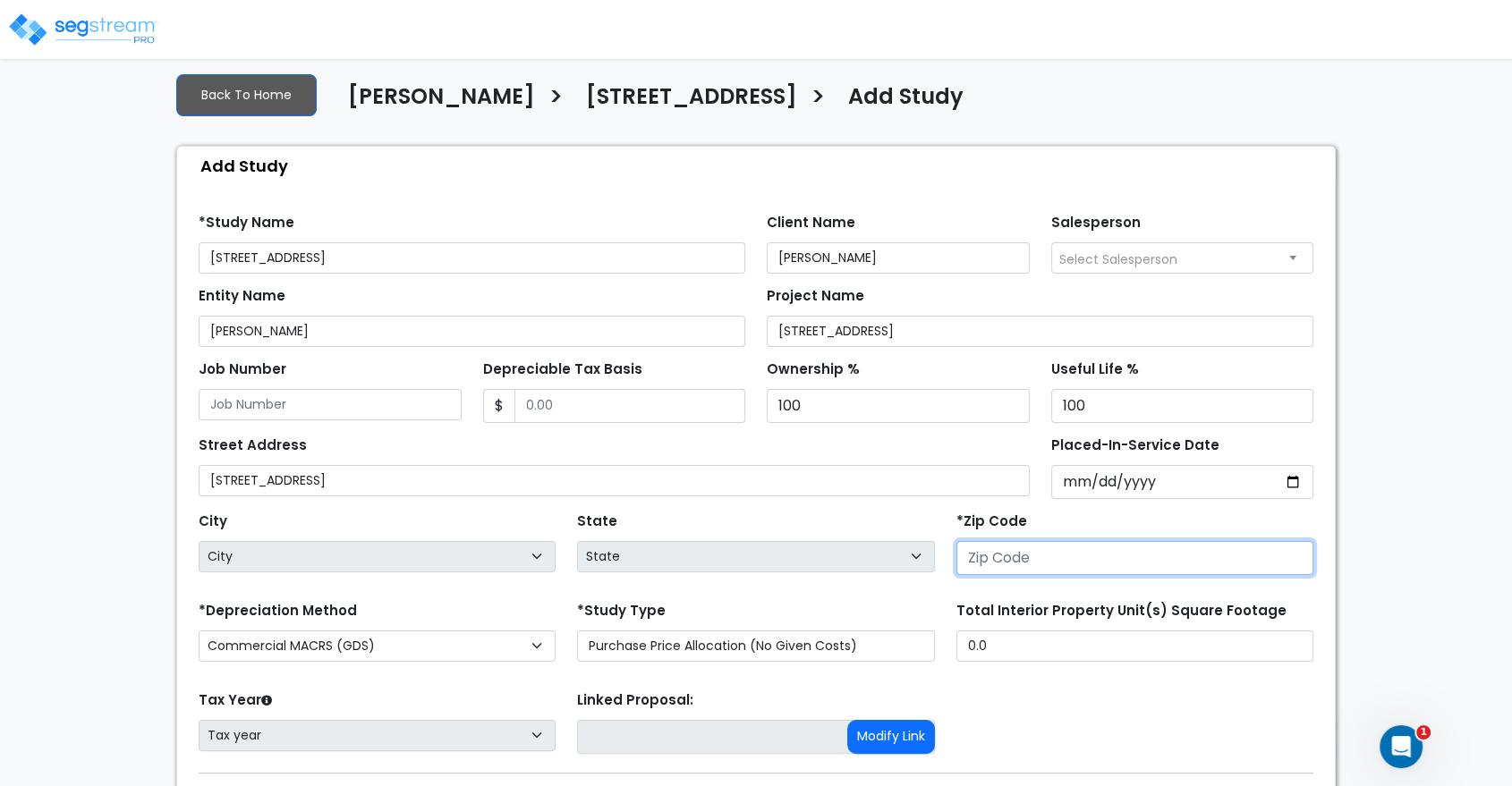
click at [1076, 550] on input "number" at bounding box center [1135, 558] width 357 height 34
paste input "11691"
type input "11691"
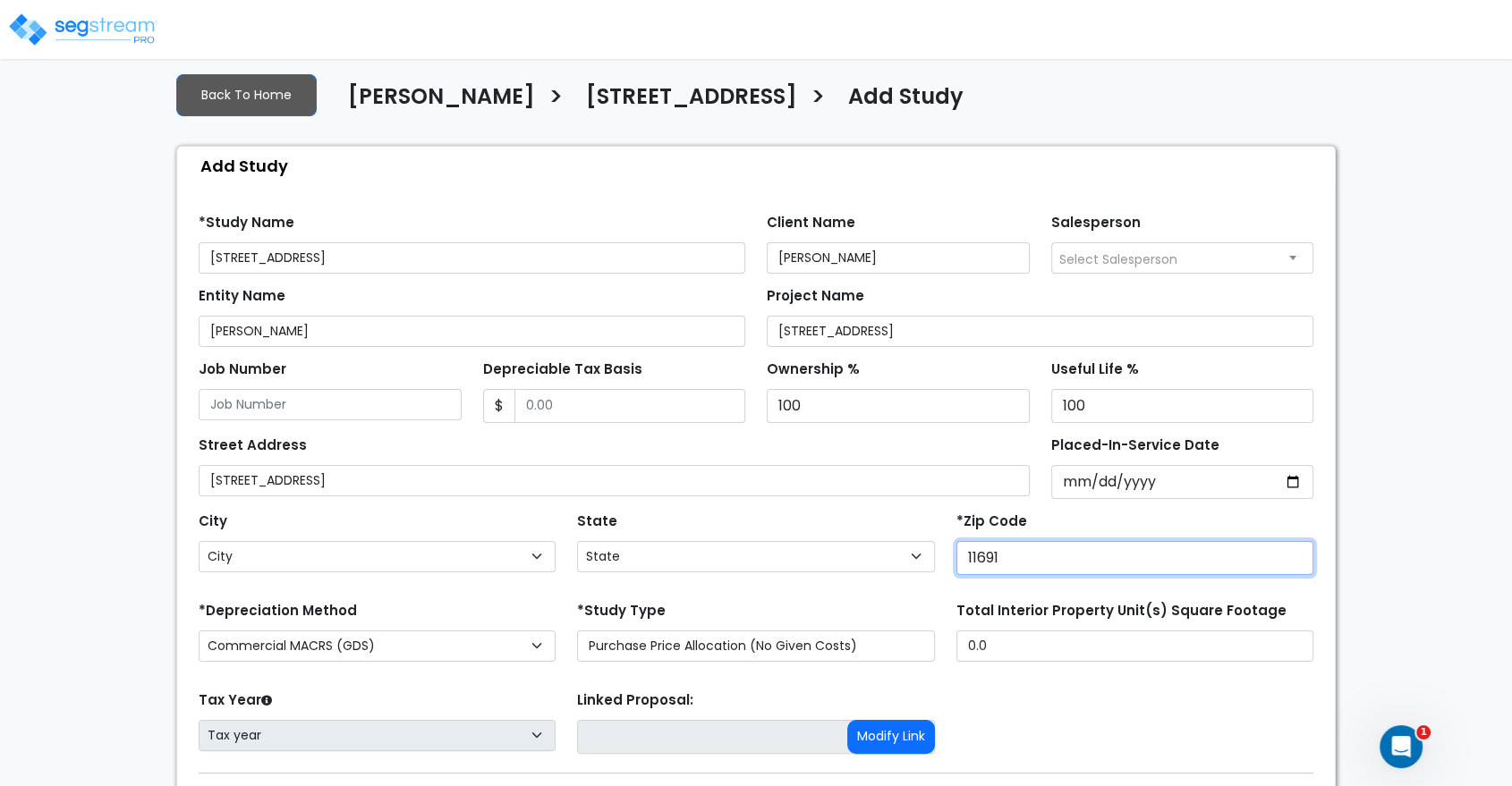
click at [1022, 563] on input "11691" at bounding box center [1135, 558] width 357 height 34
select select "NY"
type input "11691"
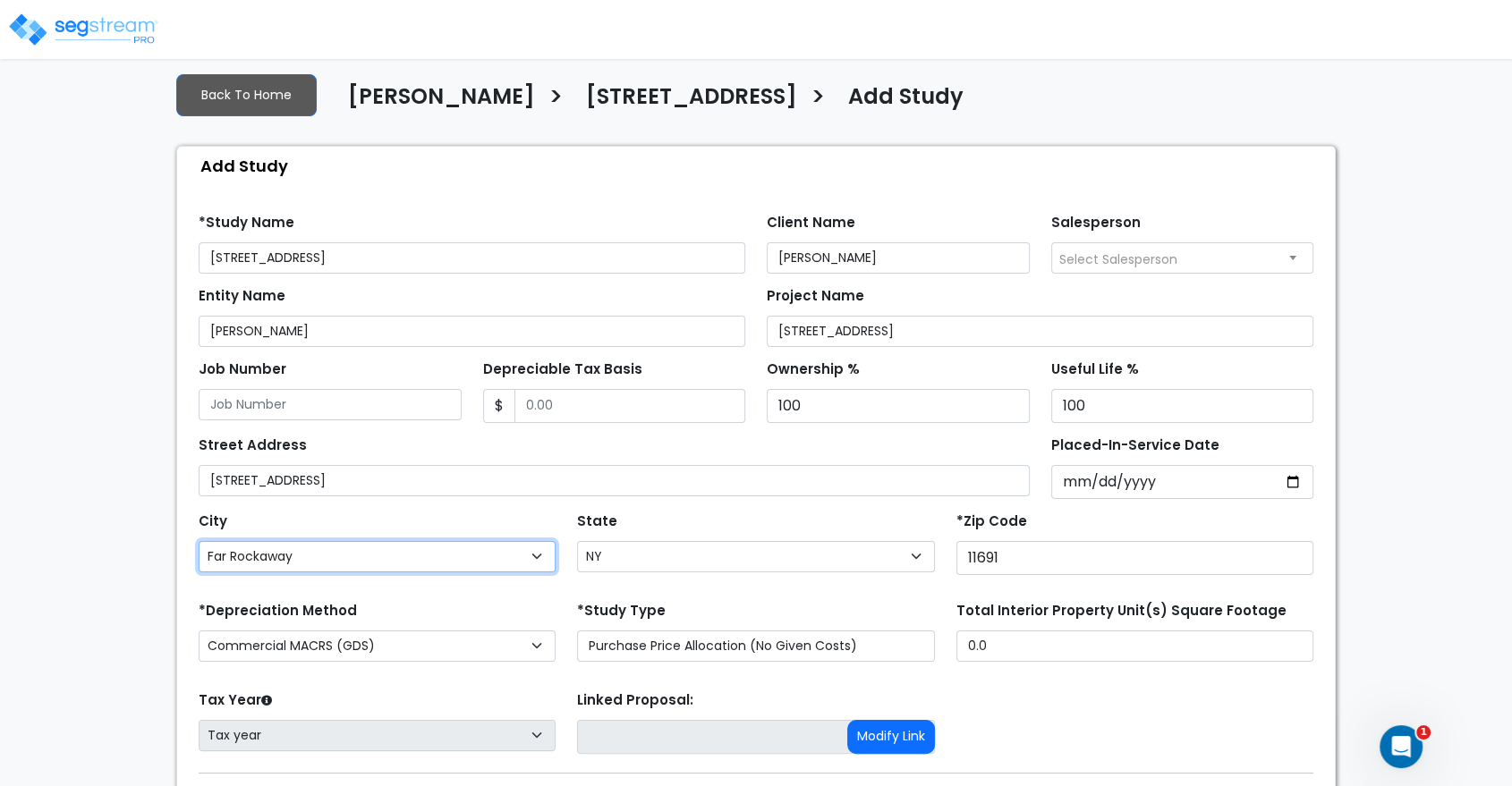
click at [171, 550] on div "Back To Home Moshe Toiv > 2820 Seagirt Avenue > Add Study Add Study Find these …" at bounding box center [756, 479] width 1181 height 842
click at [107, 559] on div "We are Building your Study. So please grab a coffee and let us do the heavy lif…" at bounding box center [756, 440] width 1512 height 920
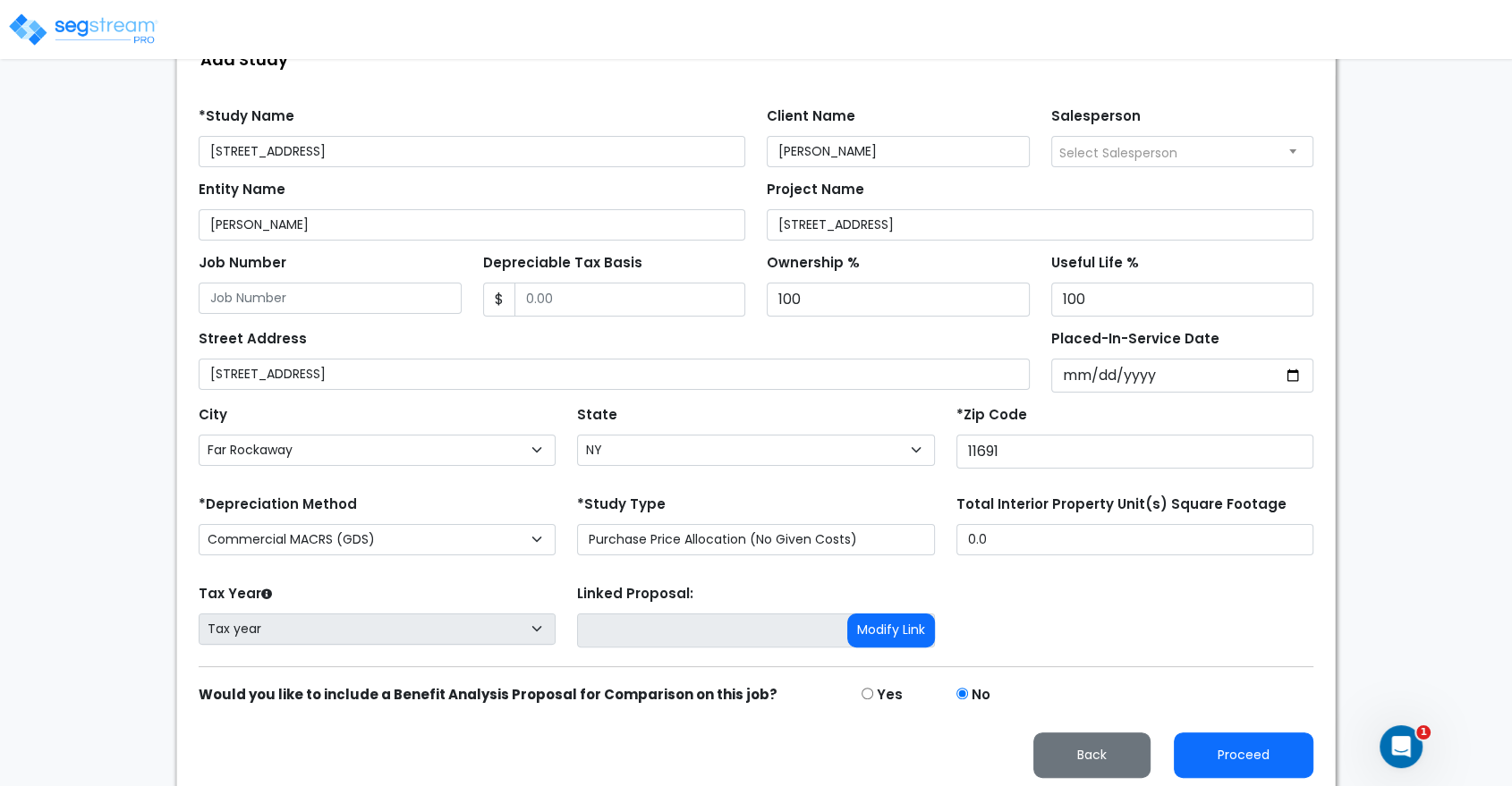
scroll to position [210, 0]
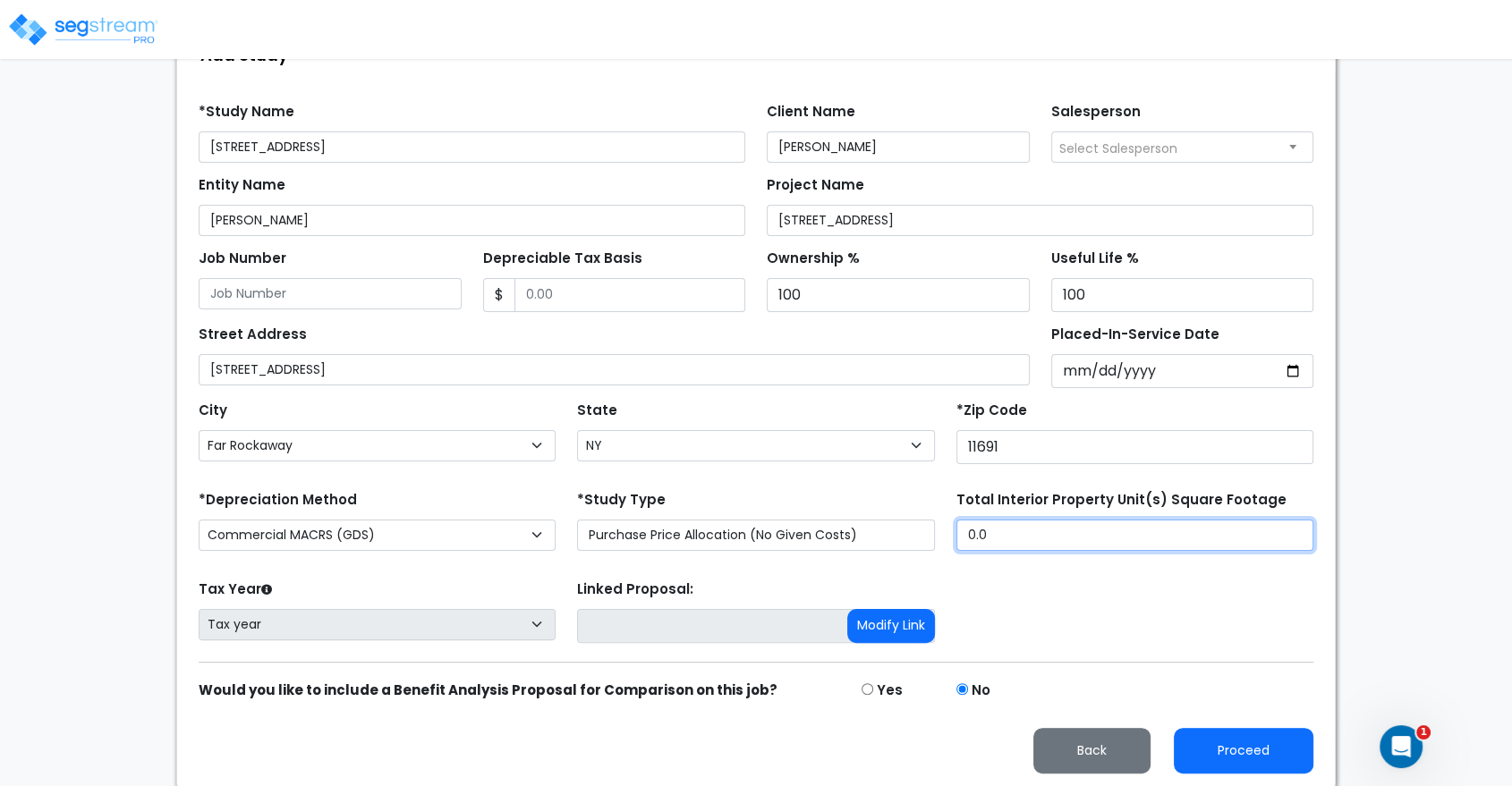
drag, startPoint x: 1018, startPoint y: 527, endPoint x: 853, endPoint y: 522, distance: 165.1
click at [853, 522] on div "*Depreciation Method Commercial MACRS (GDS) Residential Rental MACRS (GDS) Comm…" at bounding box center [756, 522] width 1136 height 72
type input "3,109"
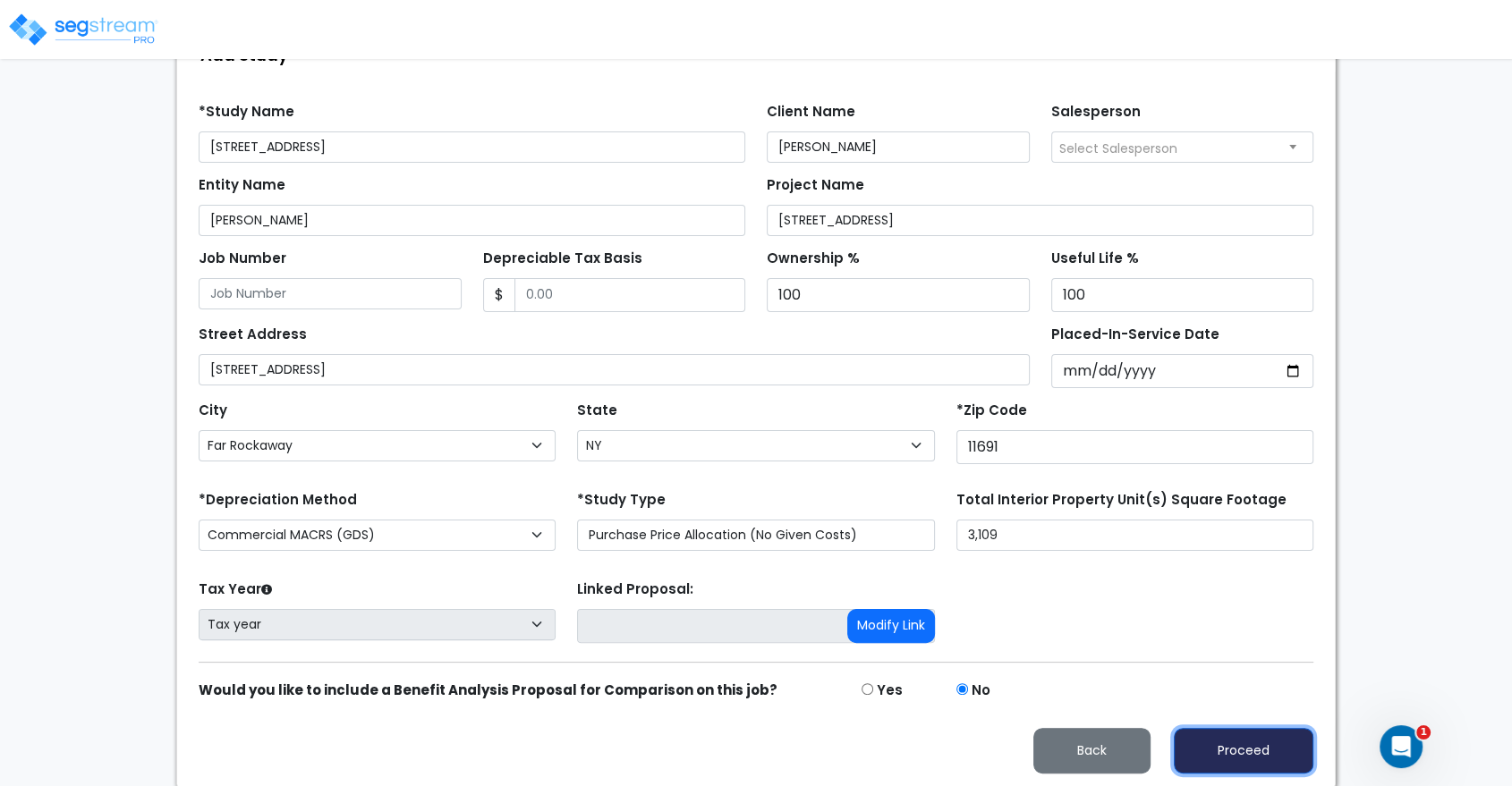
click at [1254, 745] on button "Proceed" at bounding box center [1243, 751] width 139 height 45
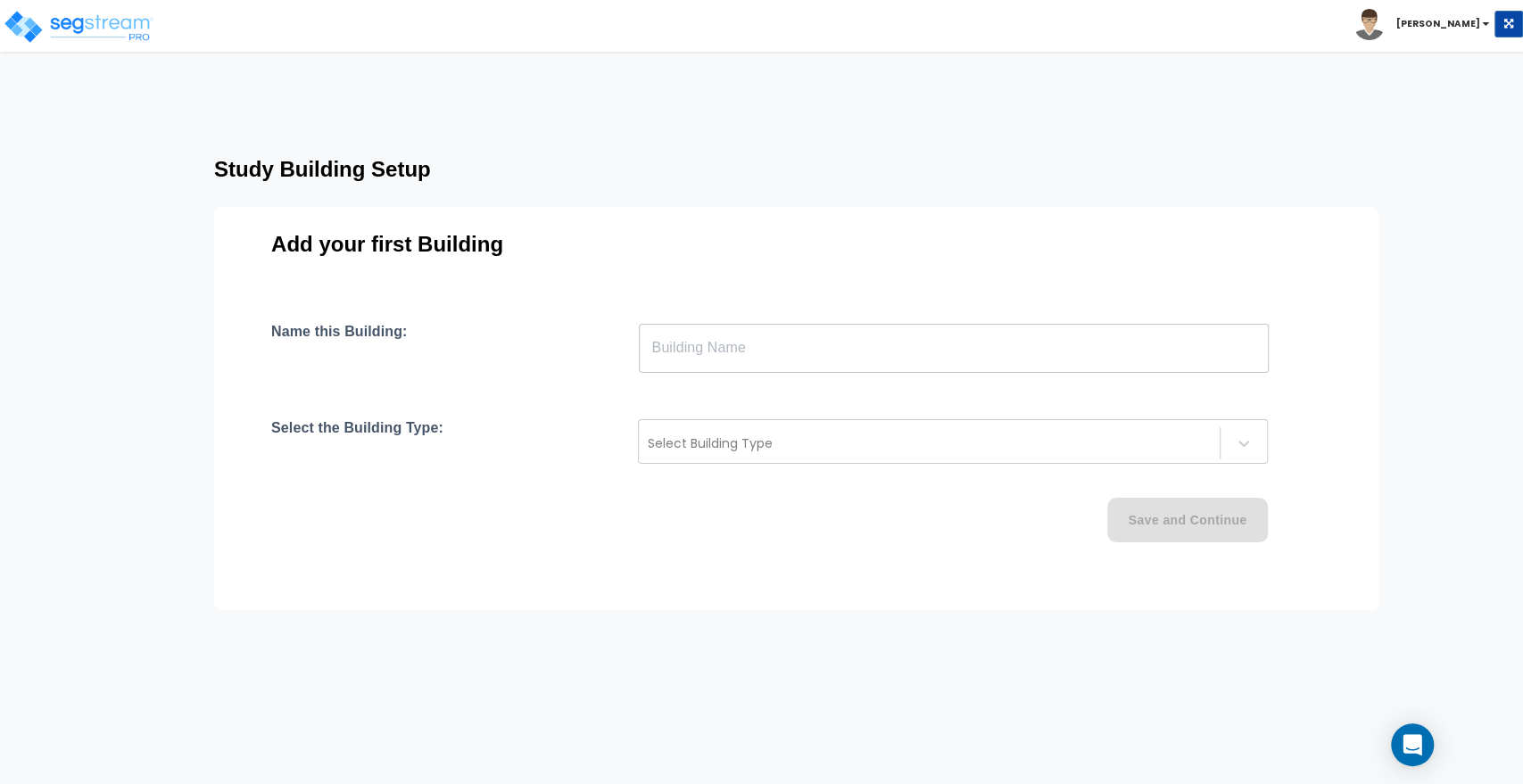
click at [733, 347] on input "text" at bounding box center [954, 347] width 630 height 50
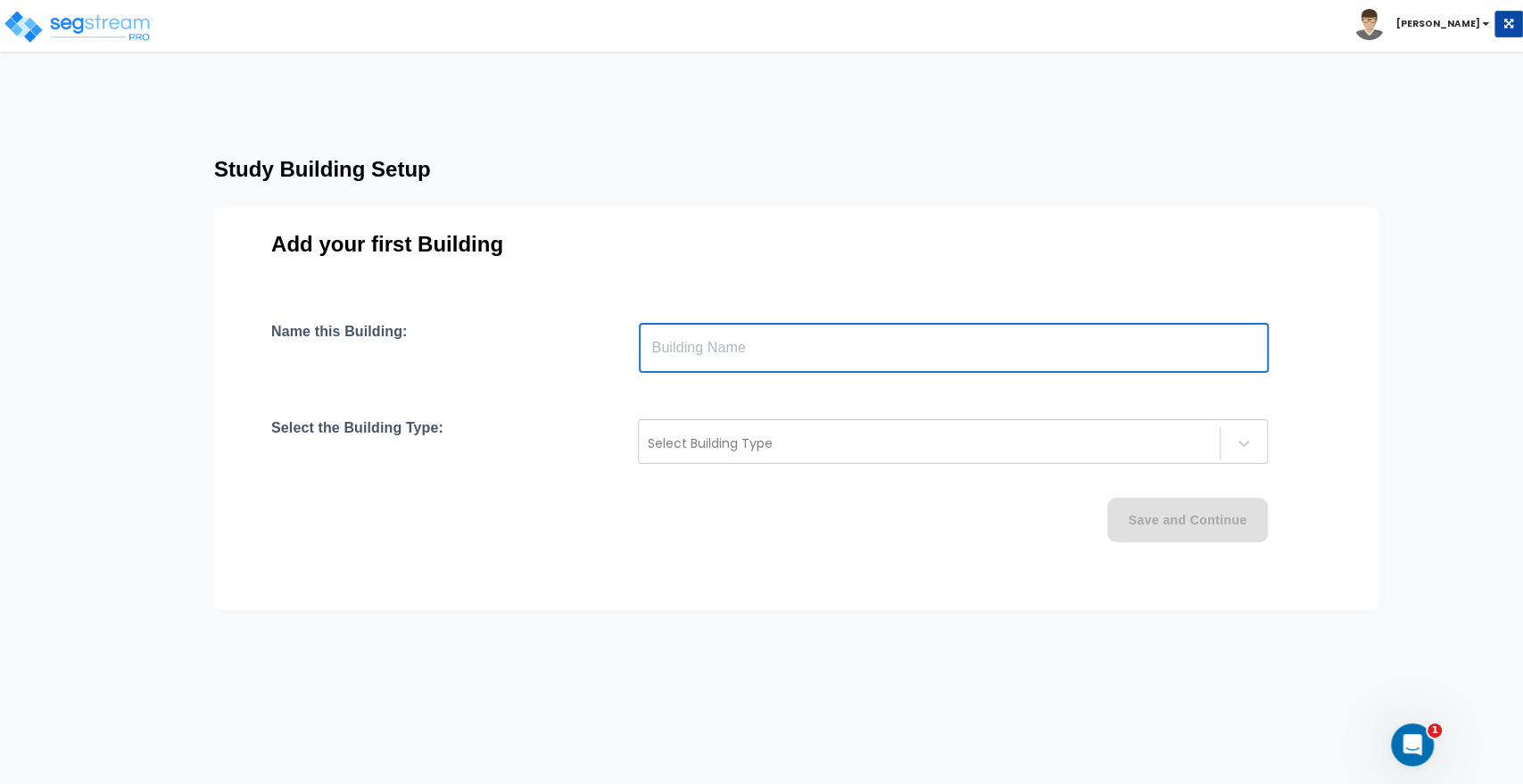
paste input "text"
type input "11691"
drag, startPoint x: 659, startPoint y: 346, endPoint x: 505, endPoint y: 339, distance: 154.2
click at [505, 339] on div "Name this Building: 11691 ​" at bounding box center [796, 347] width 1050 height 50
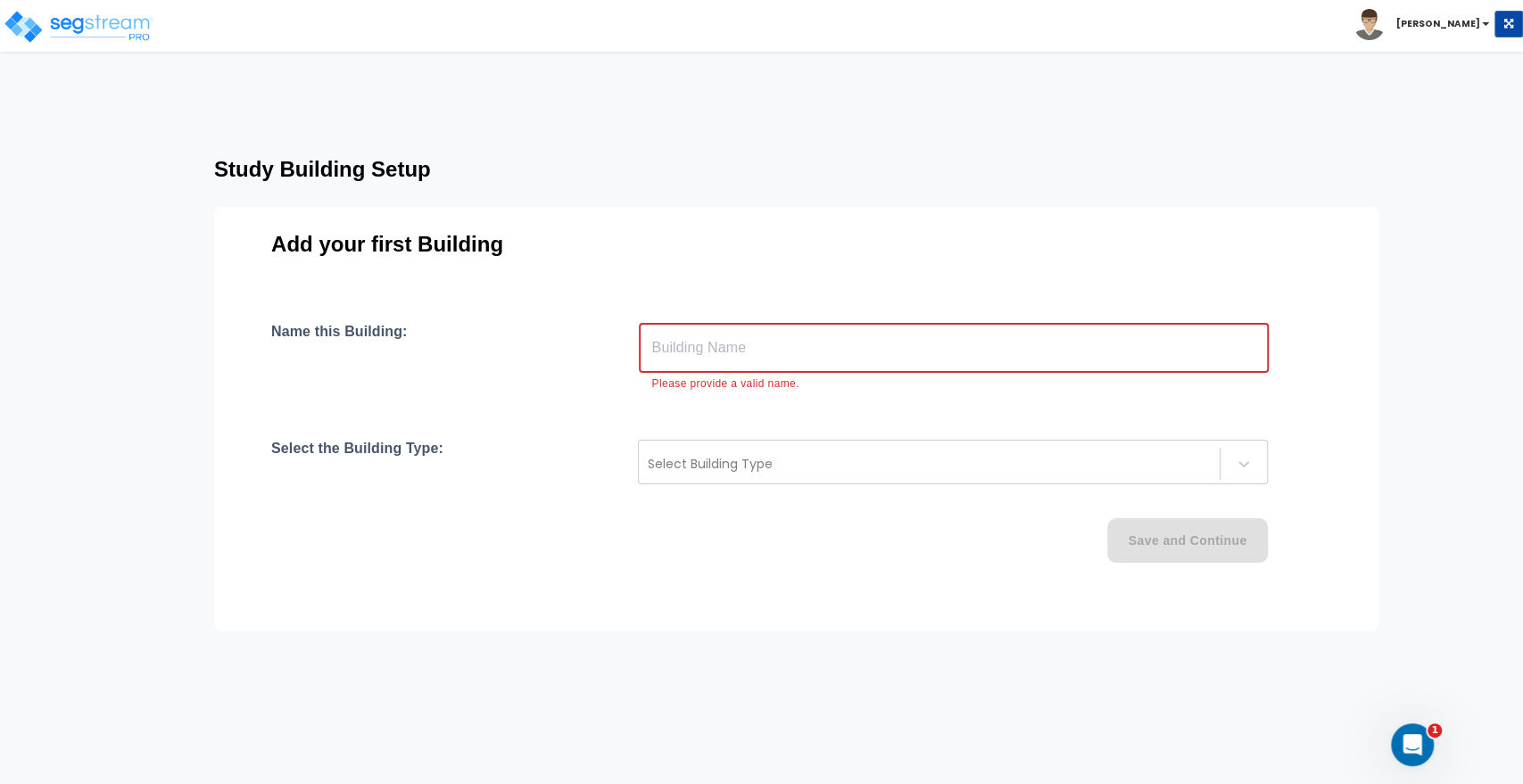
click at [773, 337] on input "text" at bounding box center [954, 347] width 630 height 50
paste input "2820 seagirt avenue"
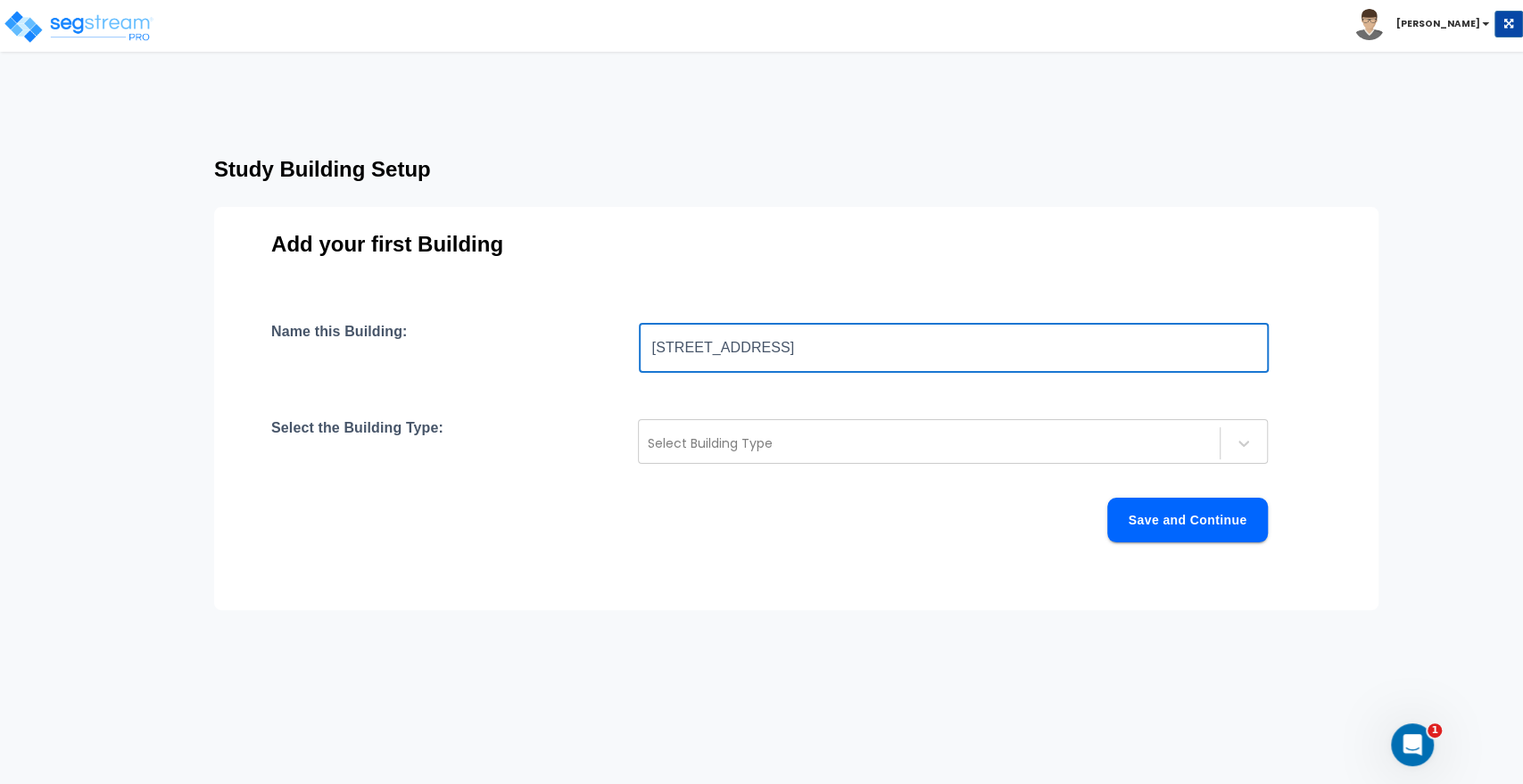
click at [687, 347] on input "2820 seagirt avenue" at bounding box center [954, 347] width 630 height 50
click at [739, 347] on input "2820 Seagirt avenue" at bounding box center [954, 347] width 630 height 50
type input "[STREET_ADDRESS]"
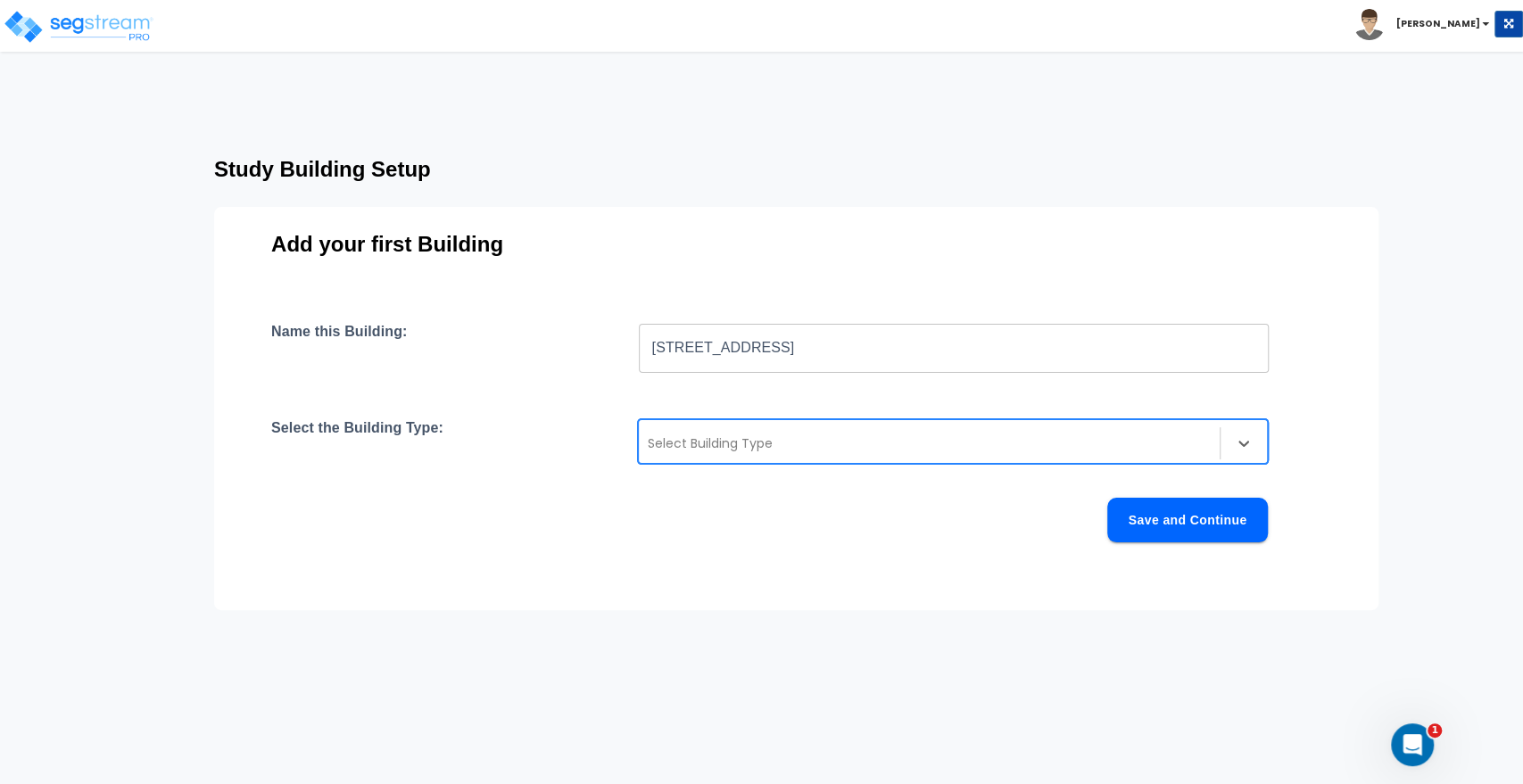
click at [748, 433] on div at bounding box center [929, 443] width 563 height 22
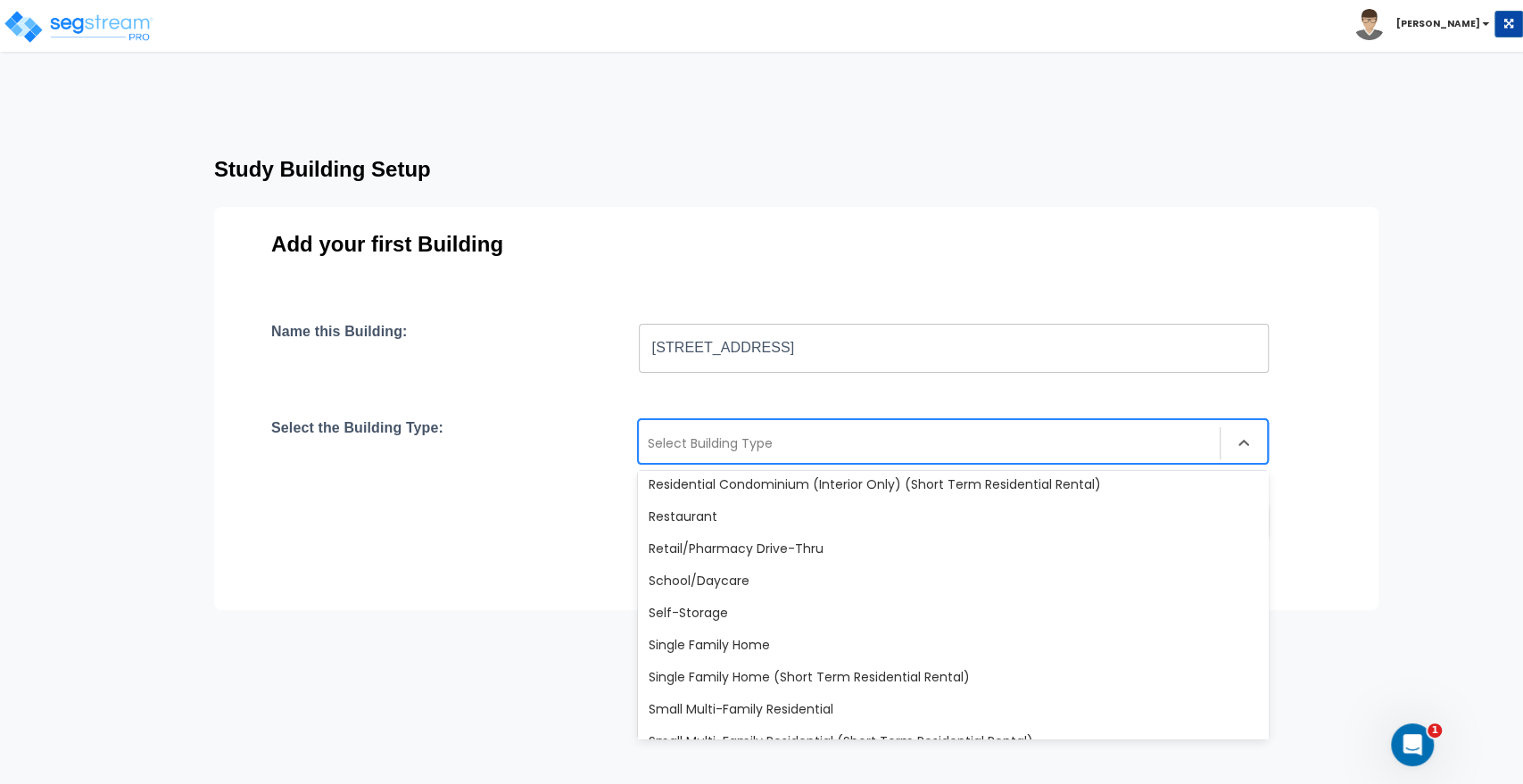
scroll to position [1538, 0]
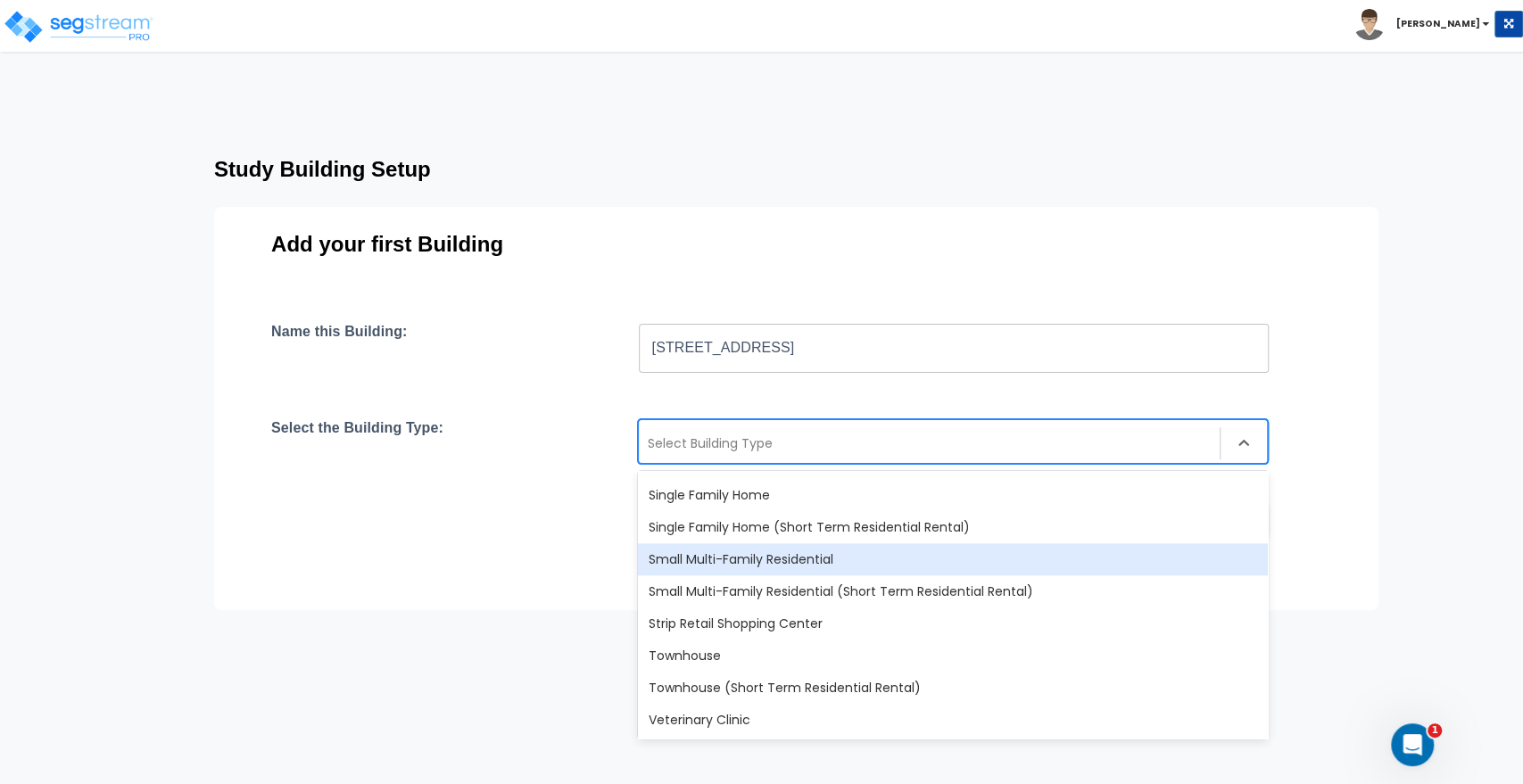
click at [678, 566] on div "Small Multi-Family Residential" at bounding box center [953, 559] width 630 height 32
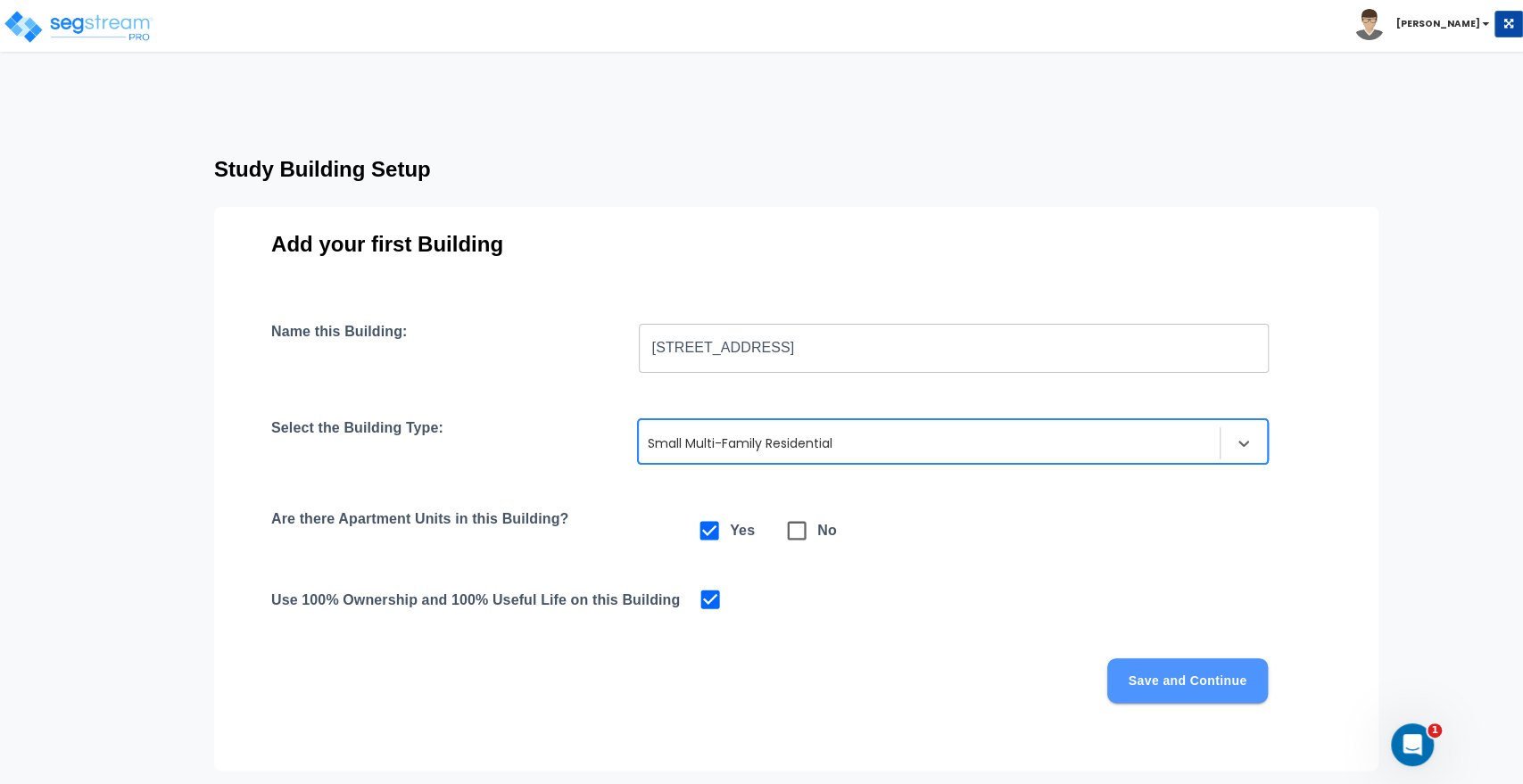
click at [1166, 682] on button "Save and Continue" at bounding box center [1187, 681] width 161 height 45
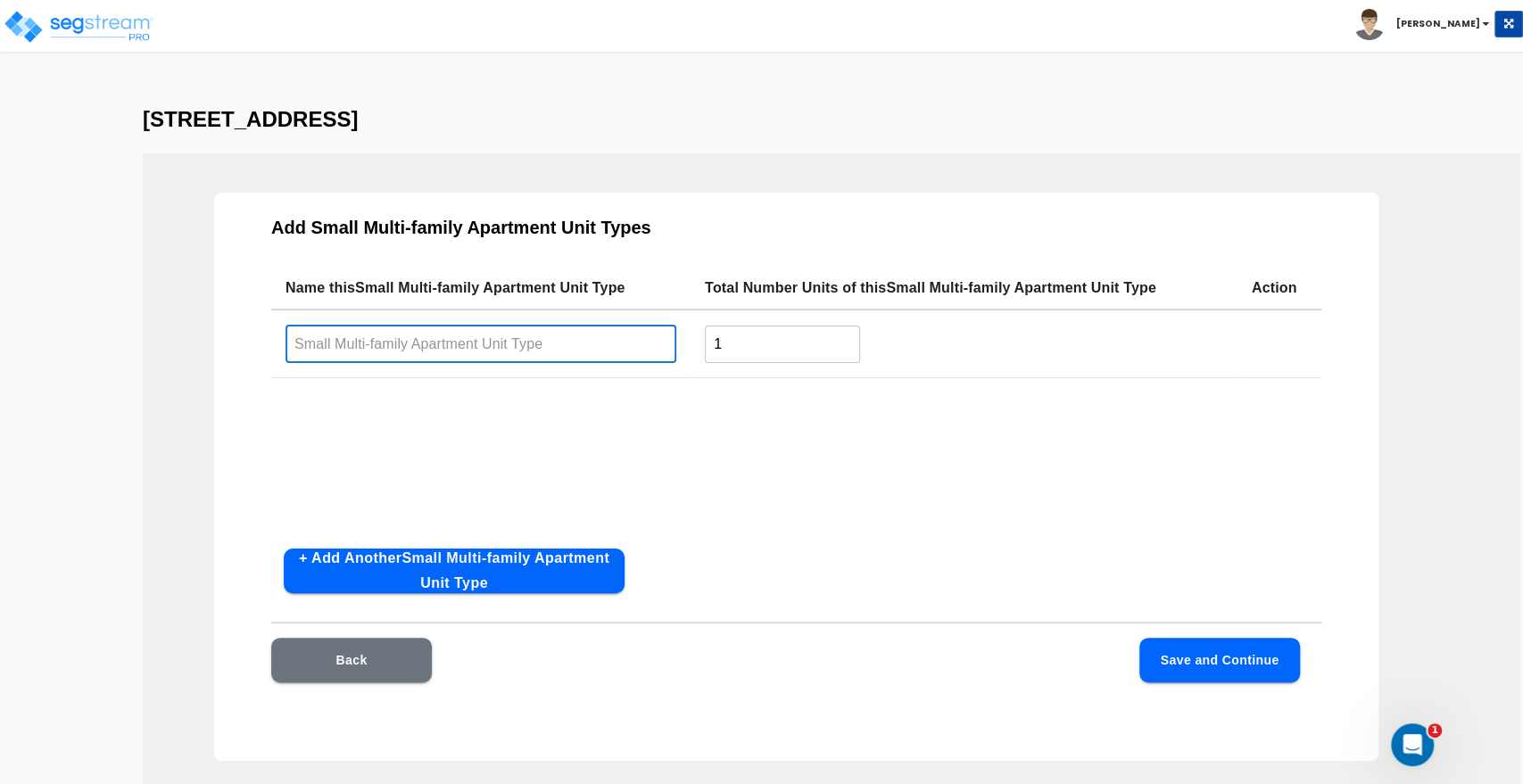
click at [464, 340] on input "text" at bounding box center [481, 344] width 391 height 38
click at [444, 346] on input "text" at bounding box center [481, 344] width 391 height 38
type input "3BD/2BA"
click at [738, 341] on input "1" at bounding box center [782, 344] width 156 height 38
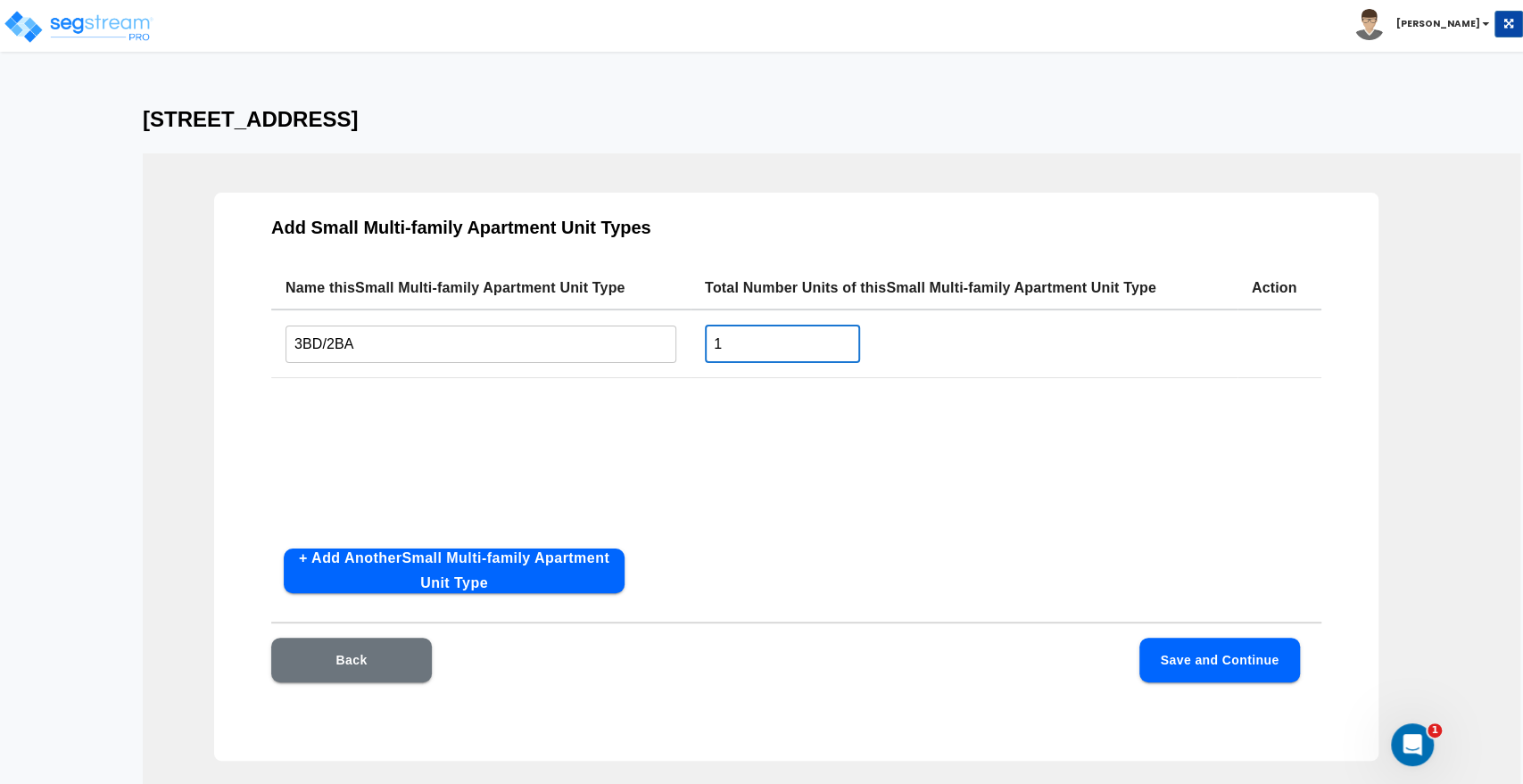
drag, startPoint x: 738, startPoint y: 341, endPoint x: 651, endPoint y: 343, distance: 87.0
click at [651, 343] on tr "3BD/2BA ​ 1 ​" at bounding box center [796, 344] width 1050 height 69
type input "2"
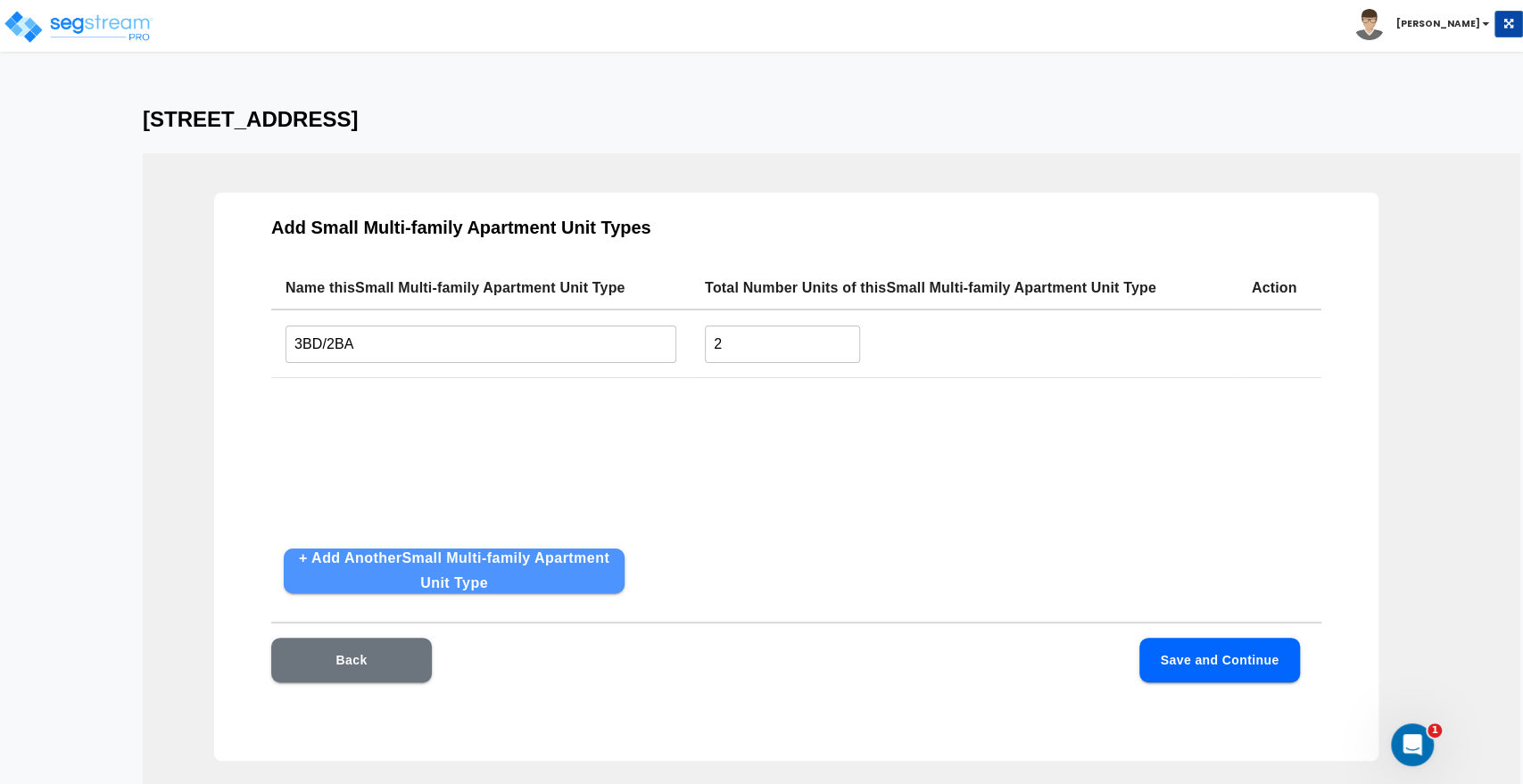
click at [411, 562] on button "+ Add Another Small Multi-family Apartment Unit Type" at bounding box center [454, 572] width 341 height 45
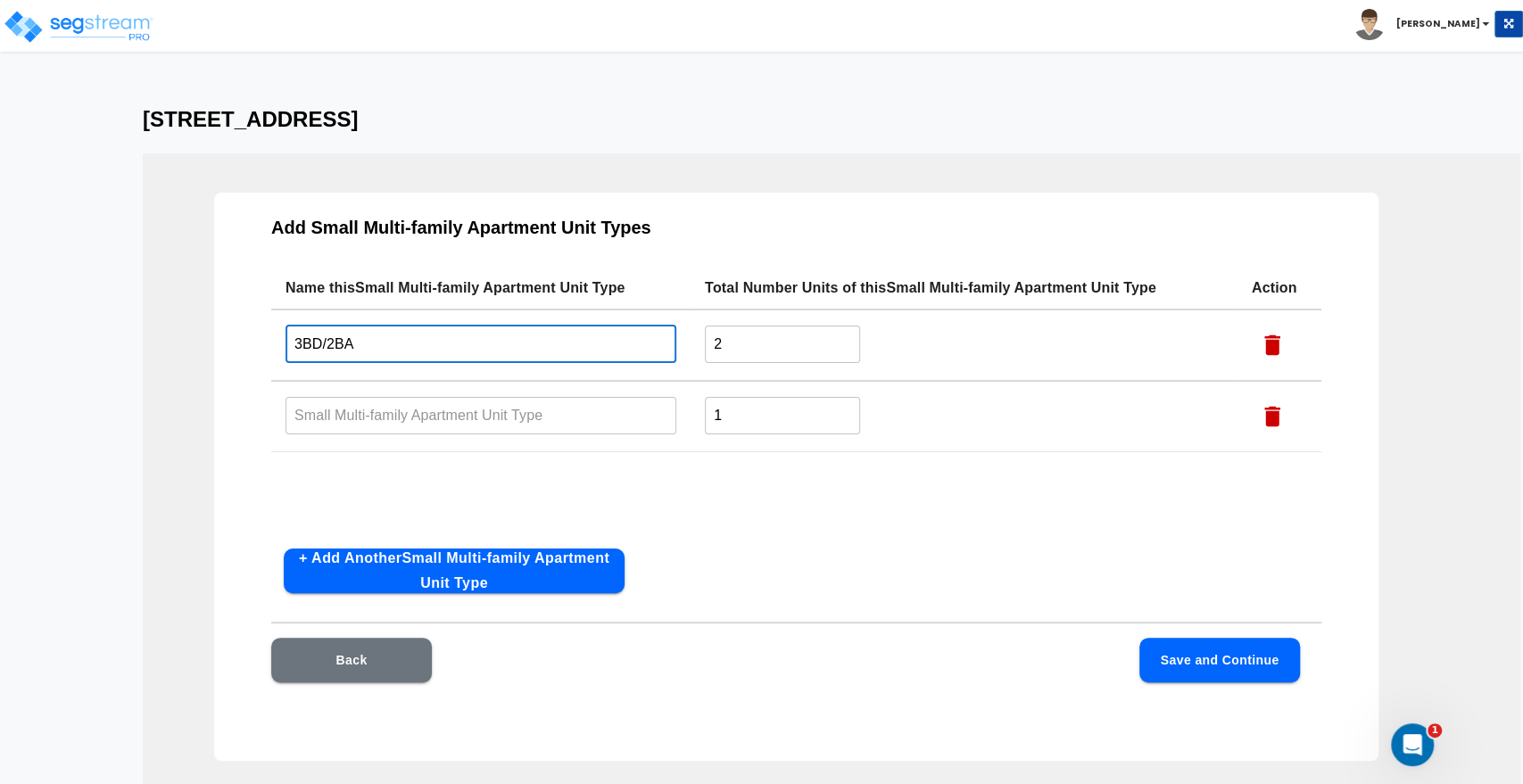
drag, startPoint x: 369, startPoint y: 347, endPoint x: 240, endPoint y: 329, distance: 130.2
click at [240, 329] on div "Add Small Multi-family Apartment Unit Types Name this Small Multi-family Apartm…" at bounding box center [797, 477] width 1165 height 569
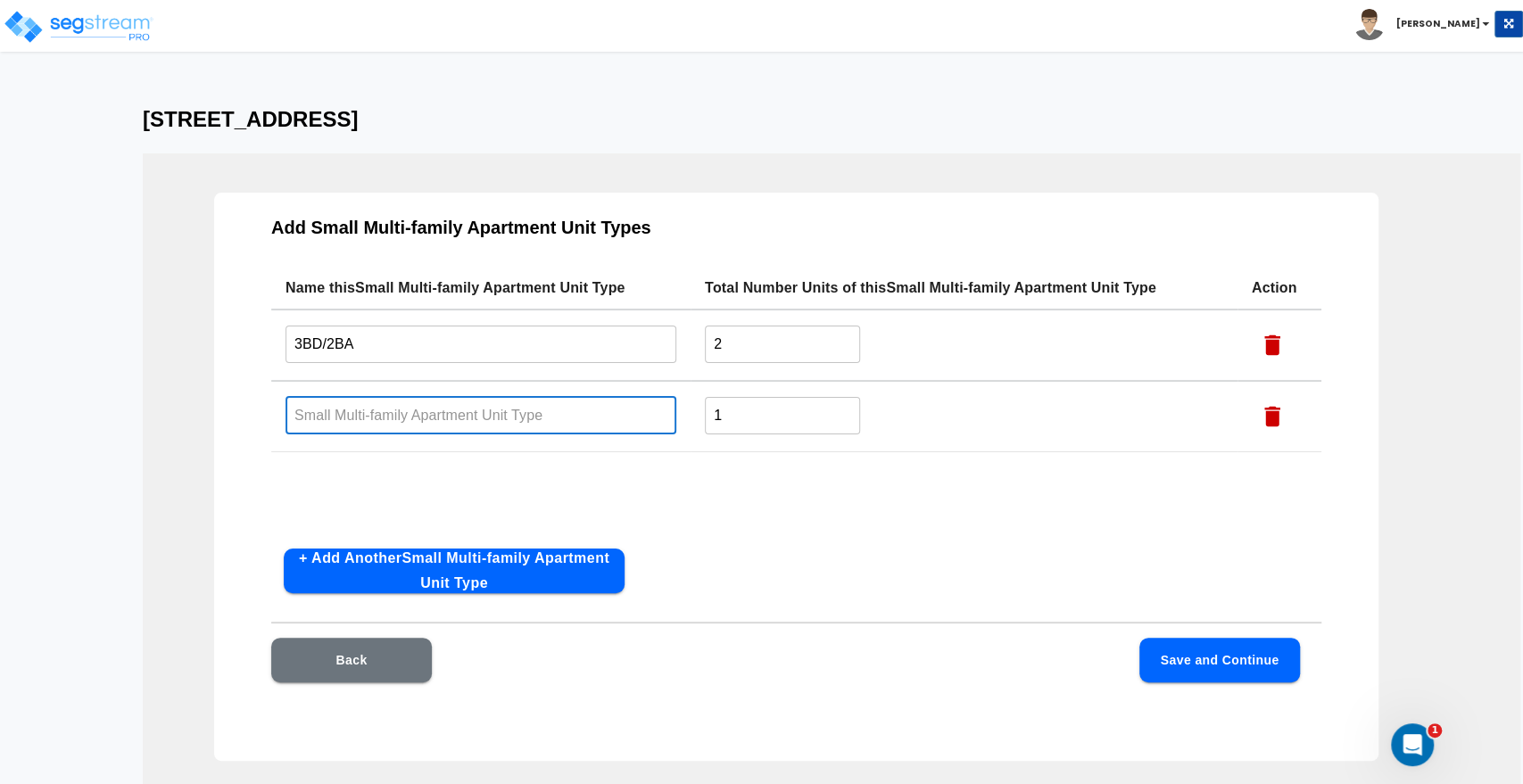
click at [321, 420] on input "text" at bounding box center [481, 415] width 391 height 38
paste input "3BD/2BA"
drag, startPoint x: 306, startPoint y: 414, endPoint x: 289, endPoint y: 414, distance: 17.0
click at [289, 414] on input "3BD/2BA" at bounding box center [481, 415] width 391 height 38
click at [329, 414] on input "1BD/2BA" at bounding box center [481, 415] width 391 height 38
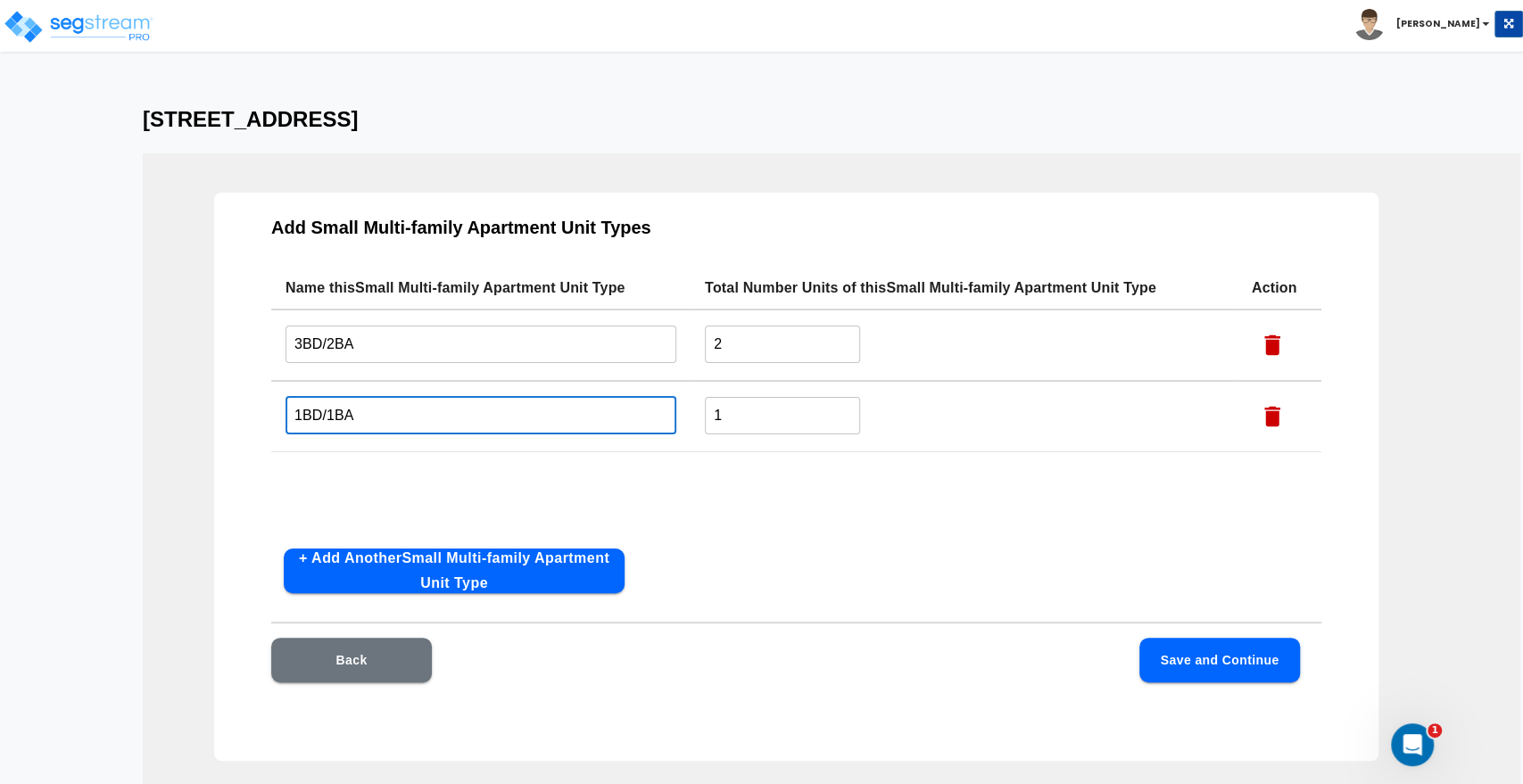
type input "1BD/1BA"
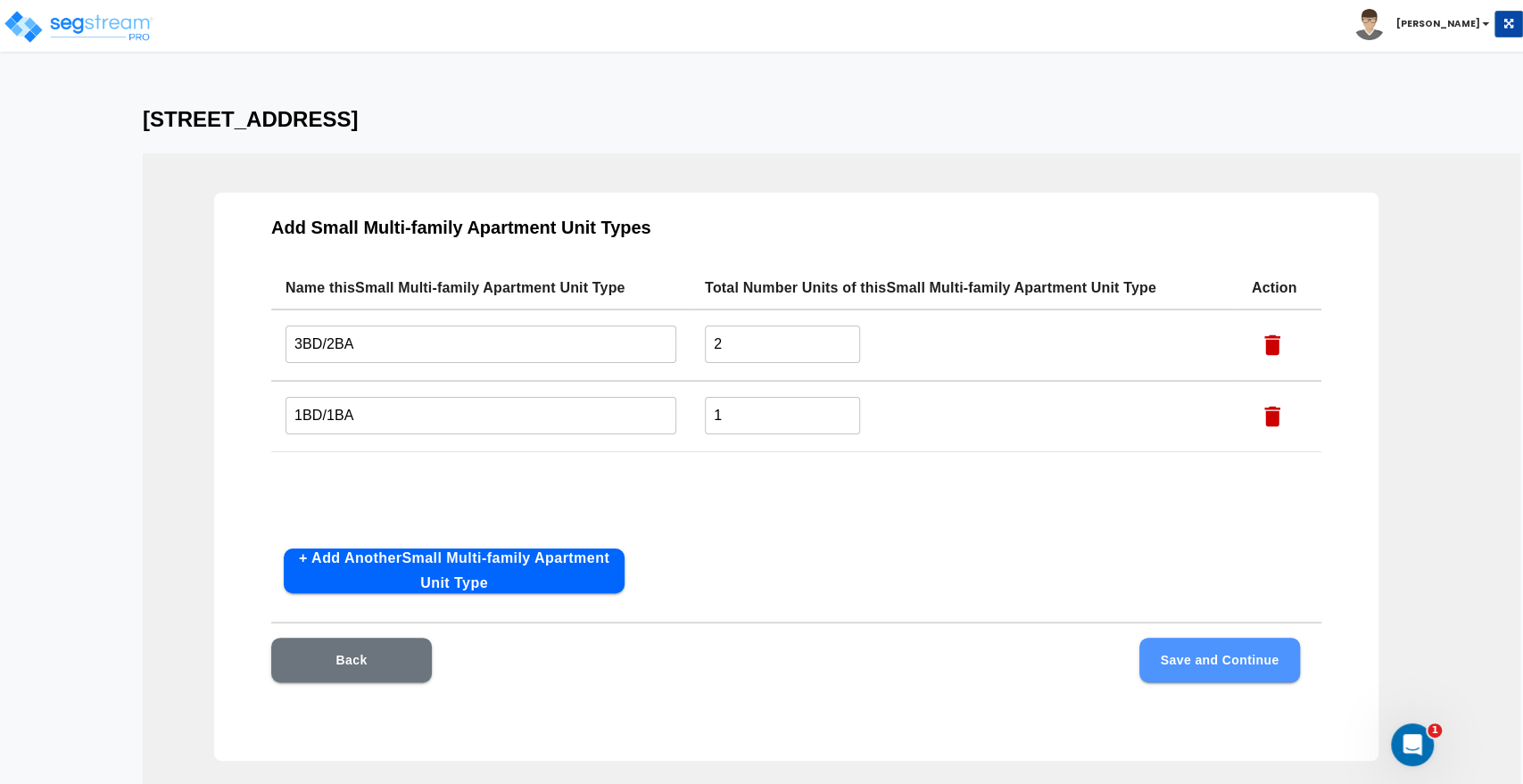
click at [1188, 650] on button "Save and Continue" at bounding box center [1220, 661] width 161 height 45
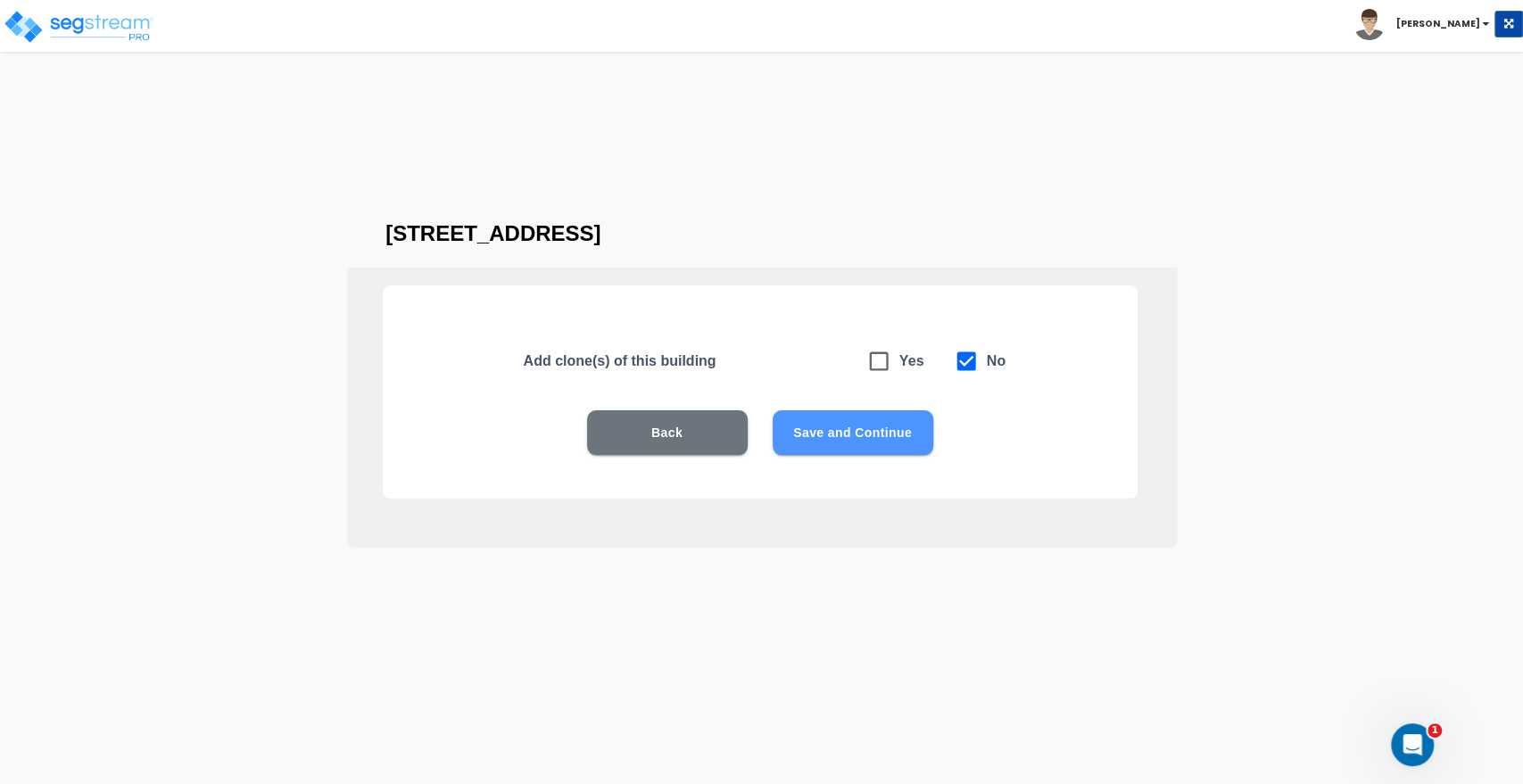
click at [881, 437] on button "Save and Continue" at bounding box center [854, 433] width 161 height 45
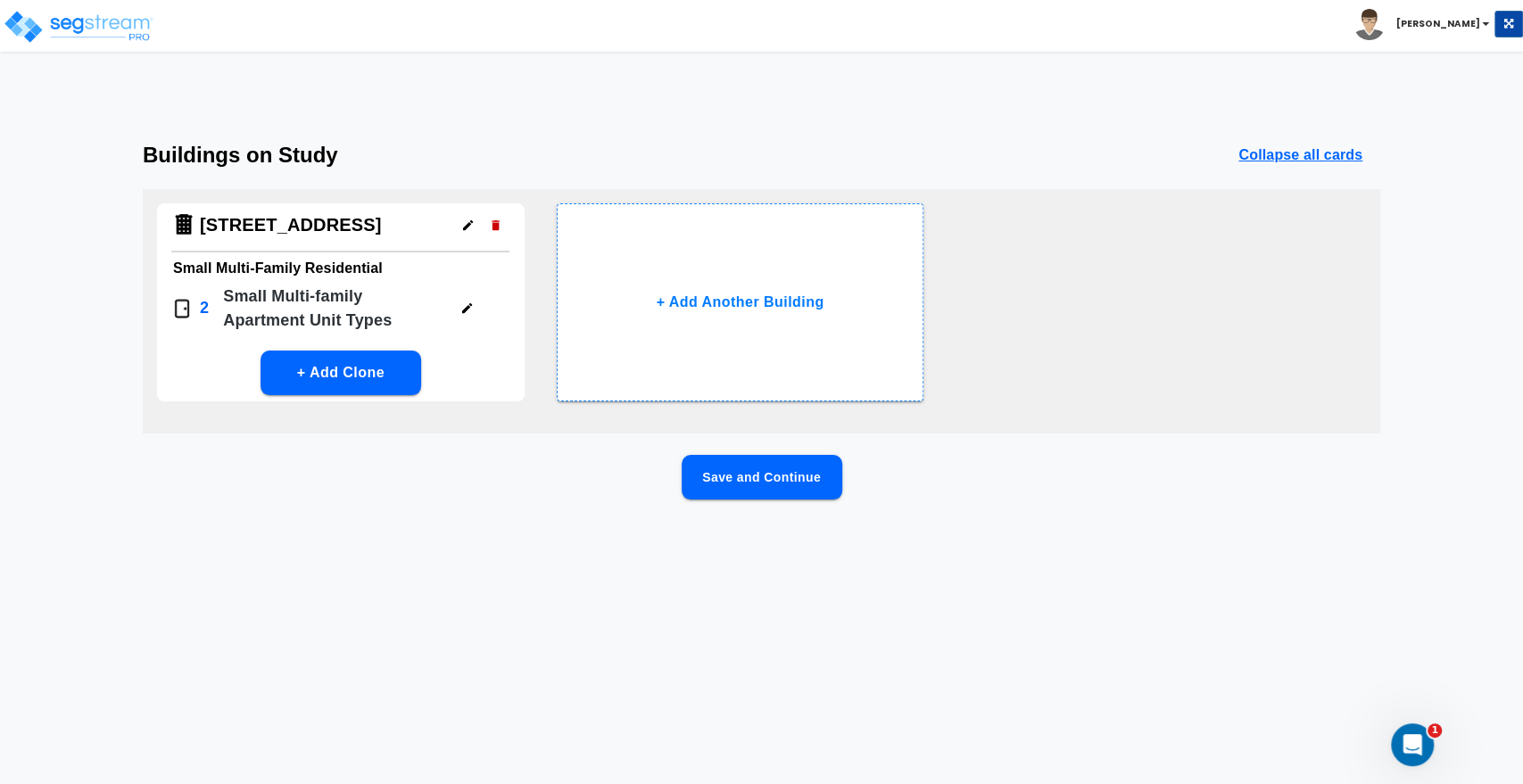
click at [779, 480] on button "Save and Continue" at bounding box center [762, 478] width 161 height 45
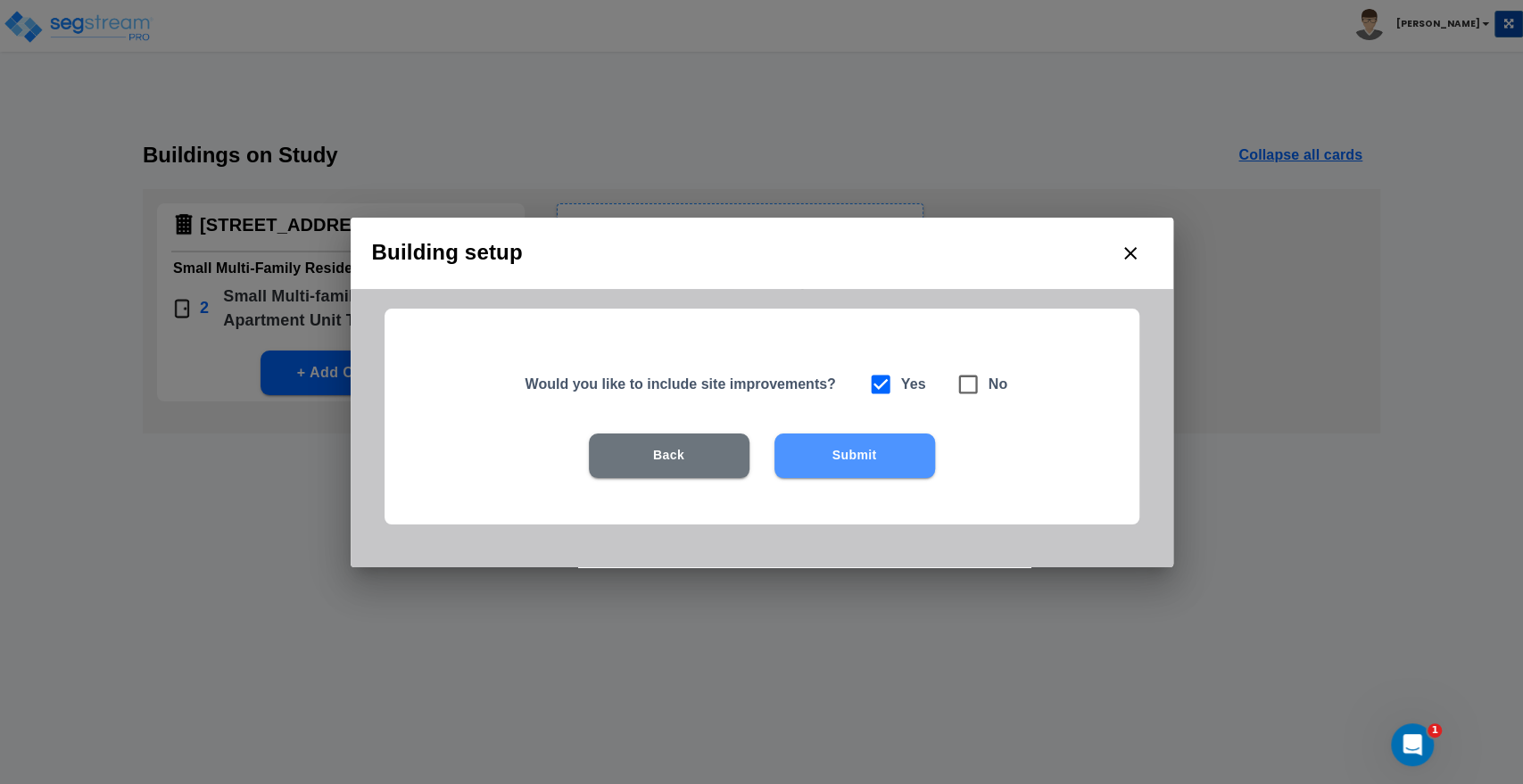
click at [836, 460] on button "Submit" at bounding box center [854, 456] width 161 height 45
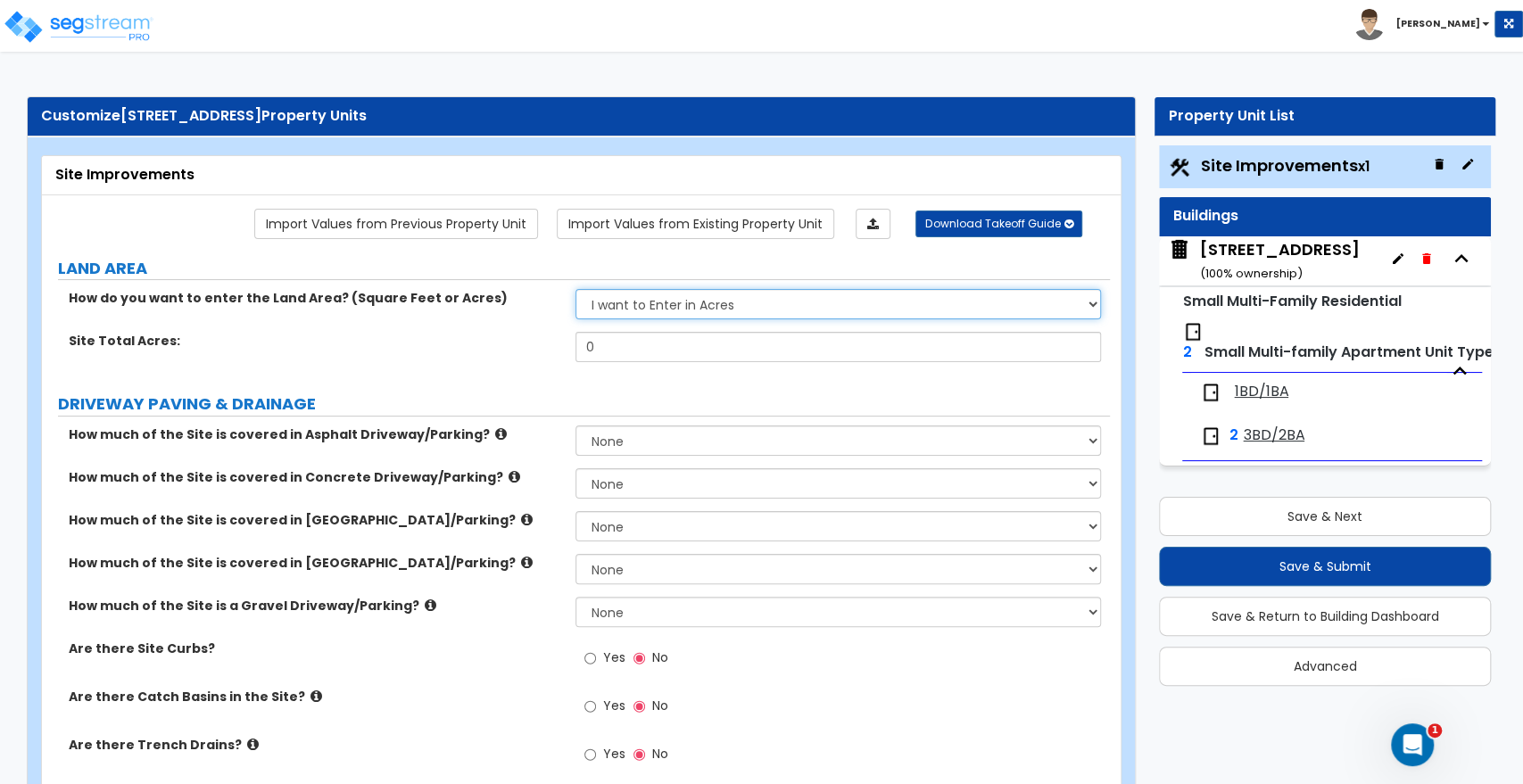
click at [646, 308] on select "I want to Enter in Acres I want to Enter in Square Feet" at bounding box center [838, 303] width 525 height 30
select select "2"
click at [576, 289] on select "I want to Enter in Acres I want to Enter in Square Feet" at bounding box center [838, 303] width 525 height 30
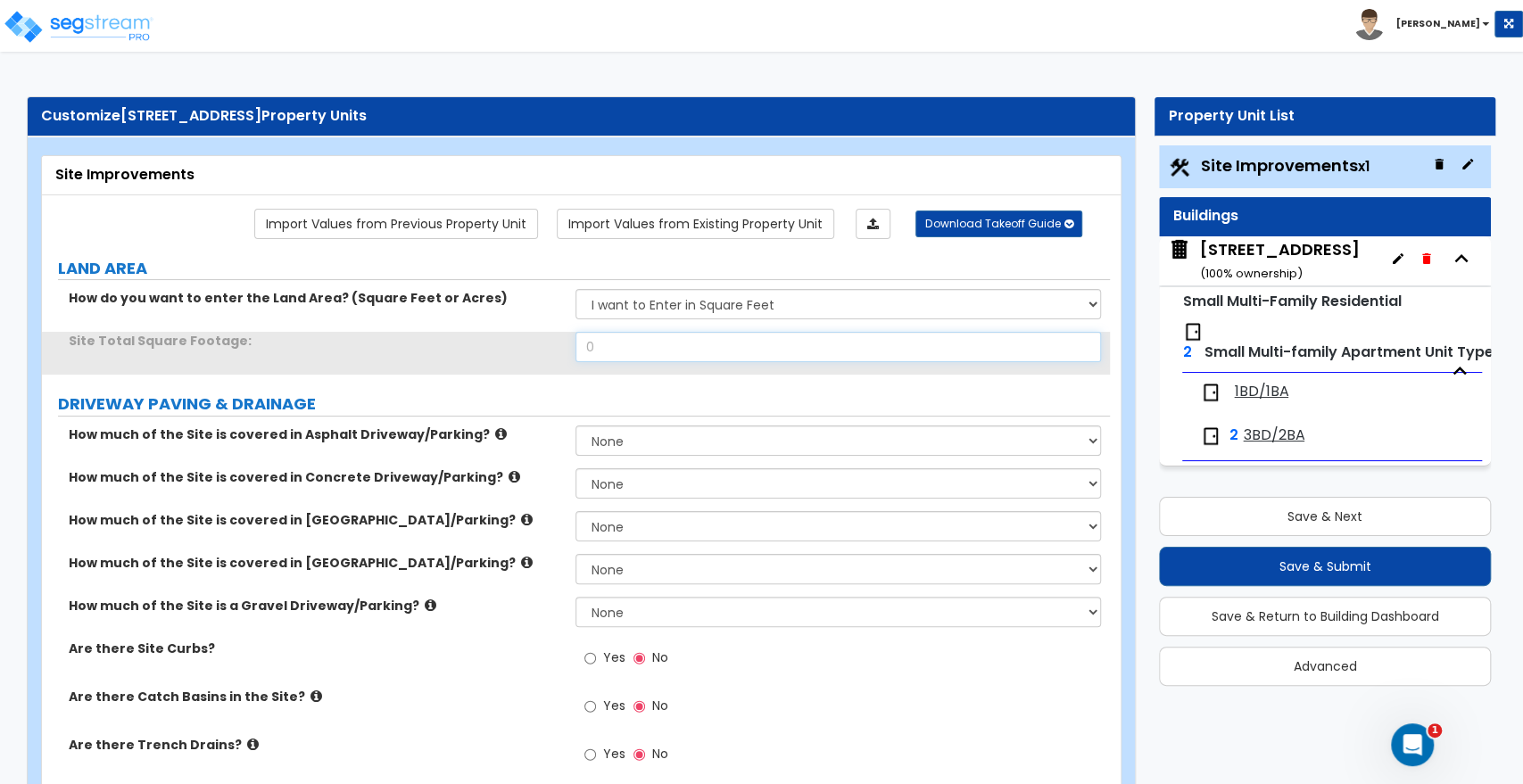
drag, startPoint x: 636, startPoint y: 349, endPoint x: 515, endPoint y: 340, distance: 121.3
click at [515, 340] on div "Site Total Square Footage: 0" at bounding box center [576, 353] width 1068 height 43
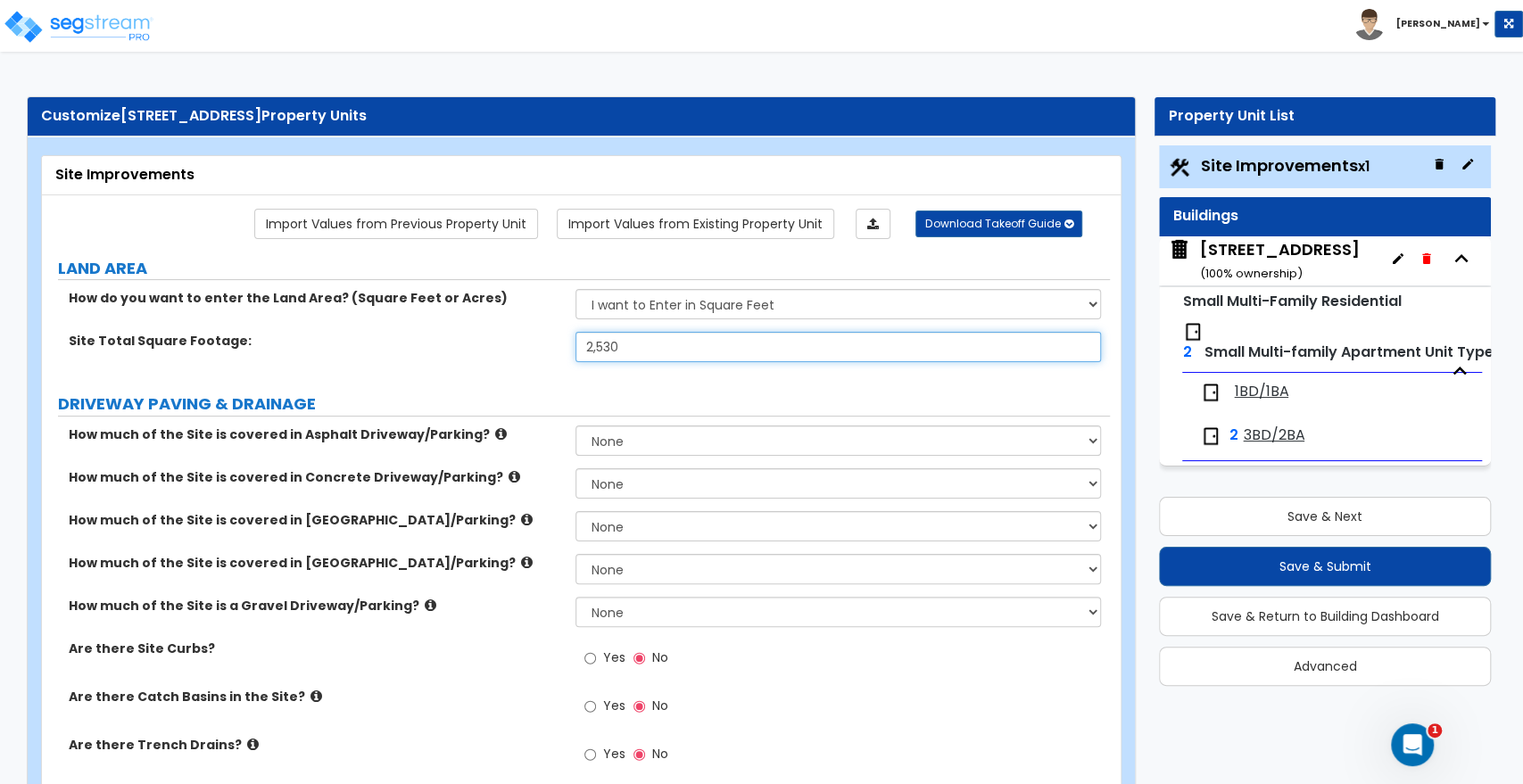
type input "2,530"
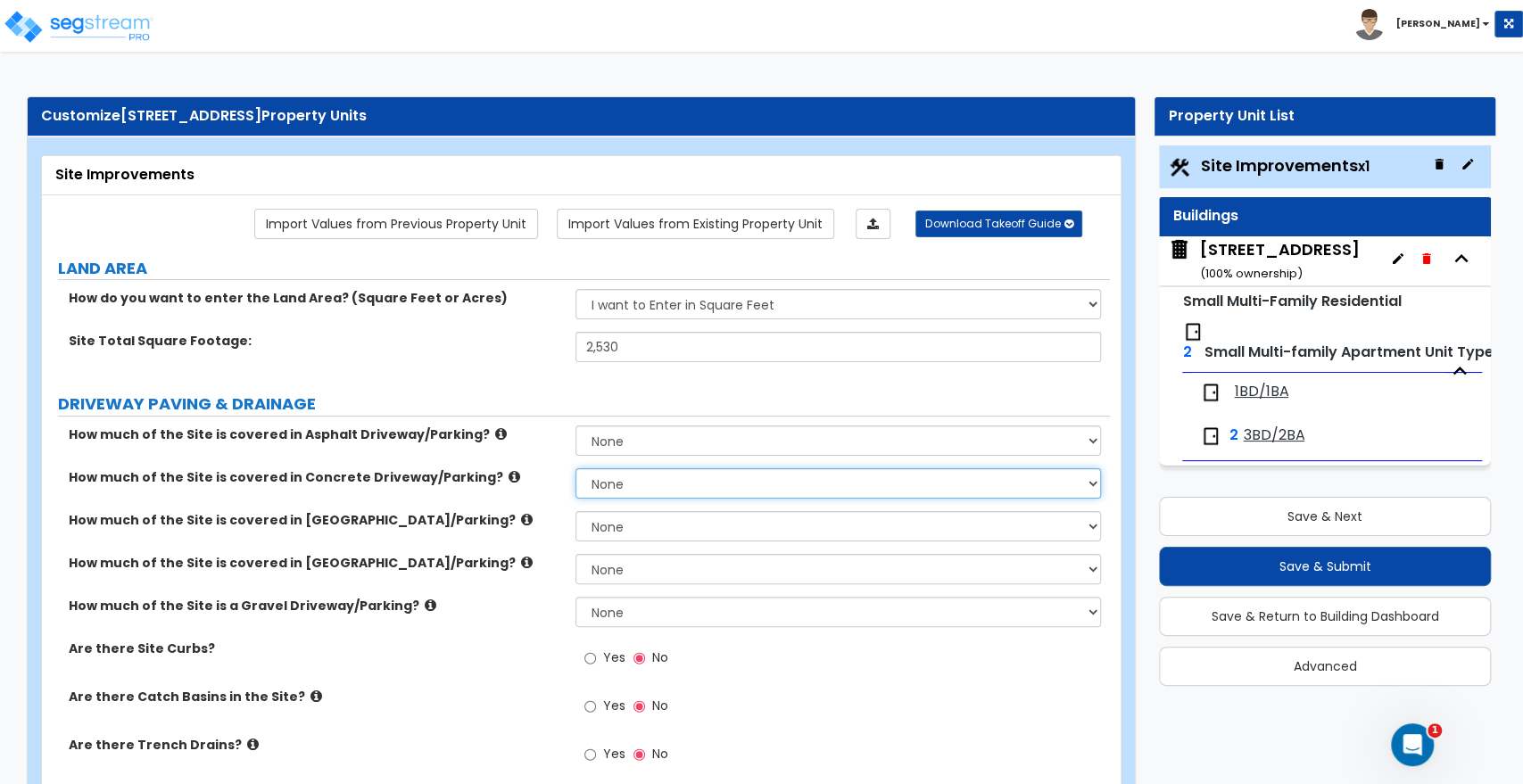
click at [628, 481] on select "None I want to Enter an Approximate Percentage I want to Enter the Square Foota…" at bounding box center [838, 484] width 525 height 30
select select "2"
click at [576, 469] on select "None I want to Enter an Approximate Percentage I want to Enter the Square Foota…" at bounding box center [838, 484] width 525 height 30
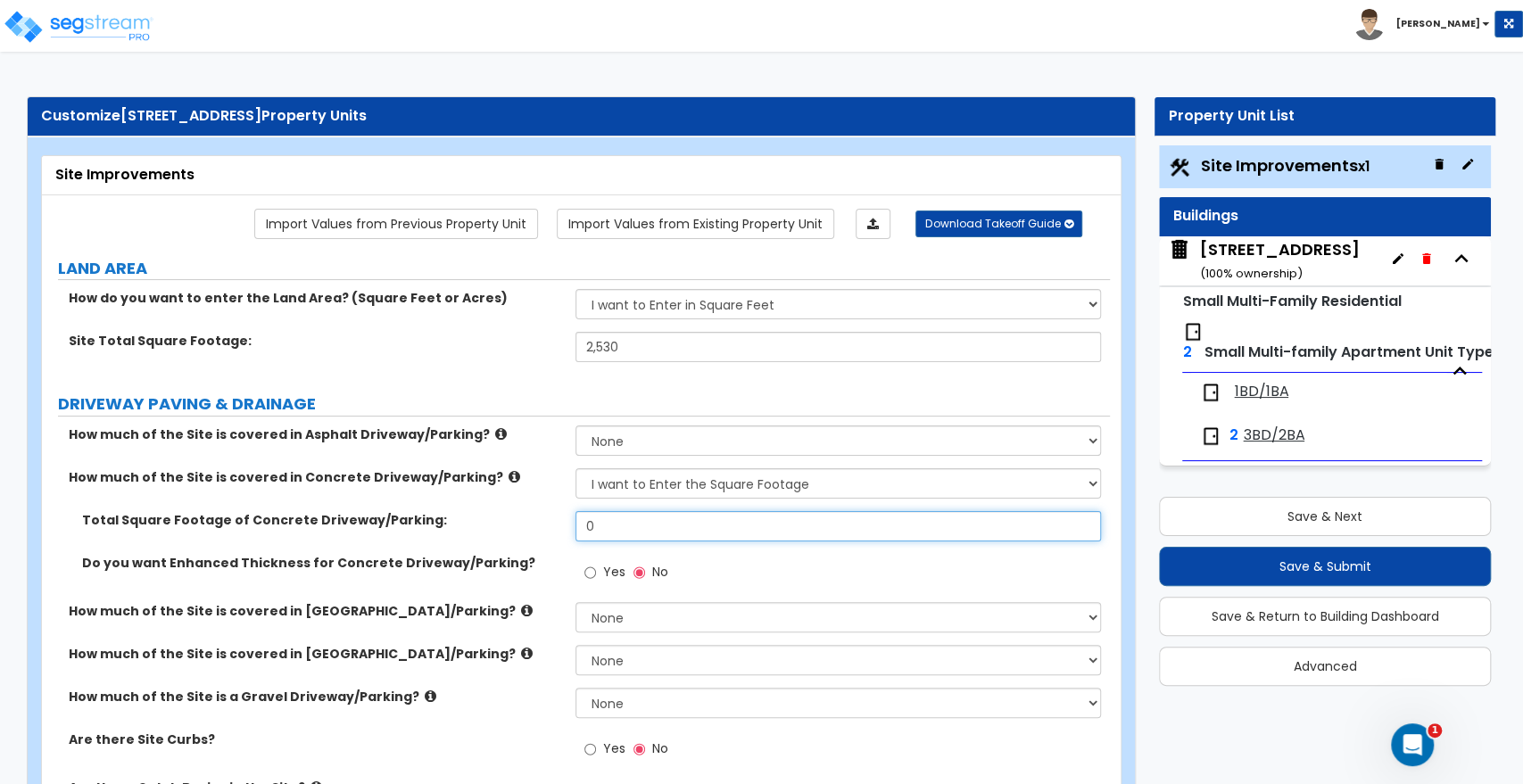
drag, startPoint x: 622, startPoint y: 530, endPoint x: 475, endPoint y: 515, distance: 147.8
click at [475, 515] on div "Total Square Footage of Concrete Driveway/Parking: 0" at bounding box center [576, 532] width 1068 height 43
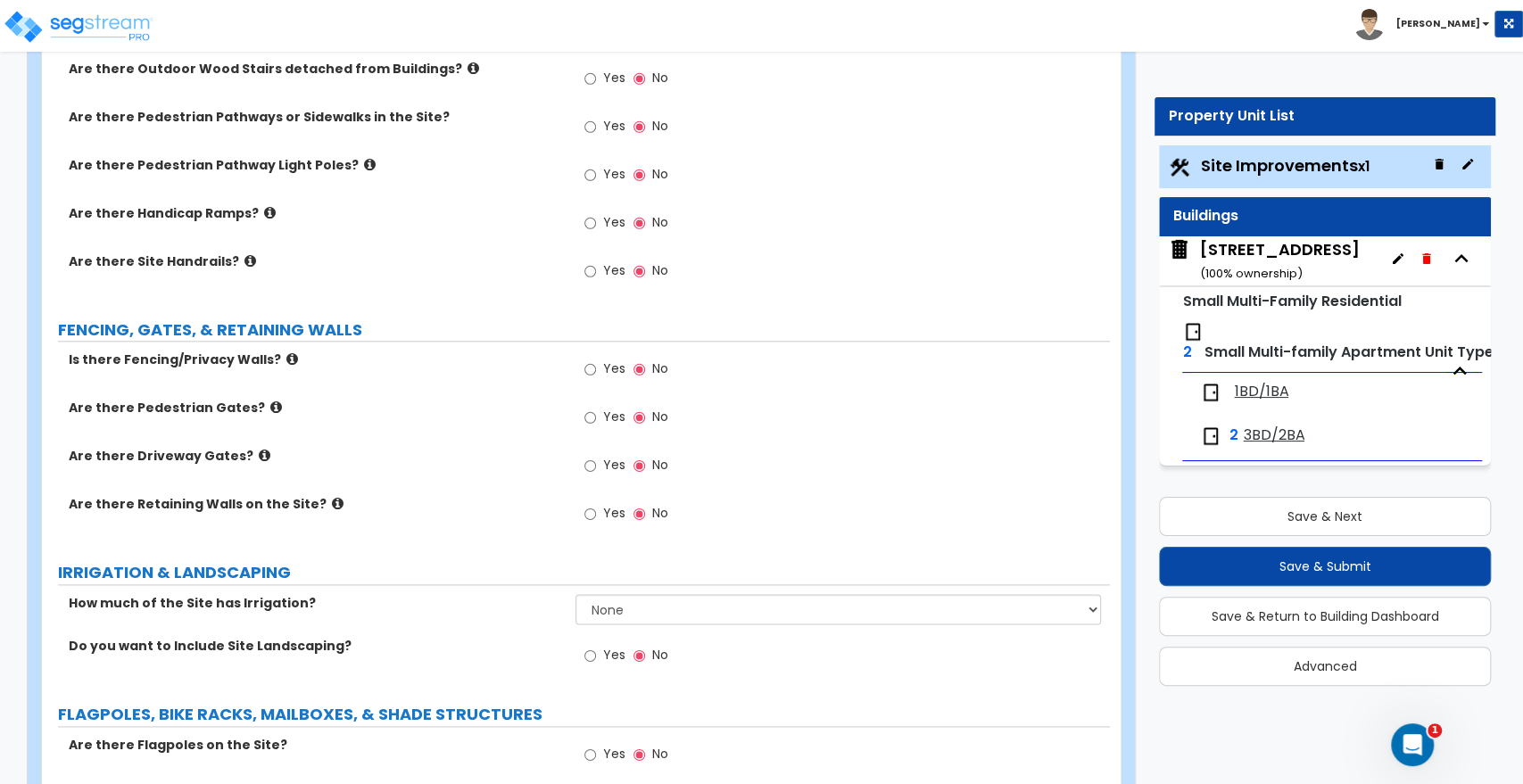
scroll to position [1289, 0]
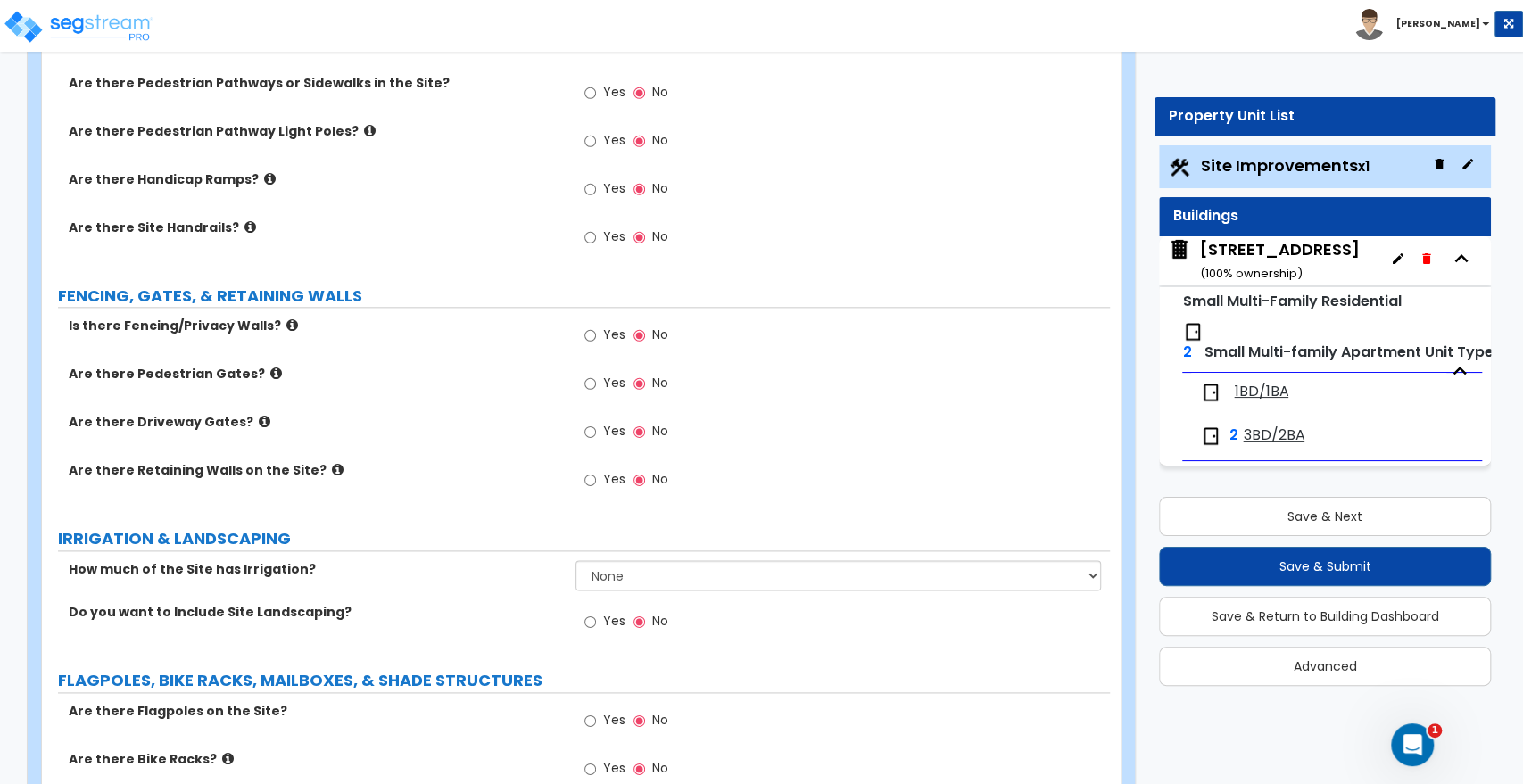
type input "390"
click at [588, 334] on input "Yes" at bounding box center [590, 336] width 12 height 20
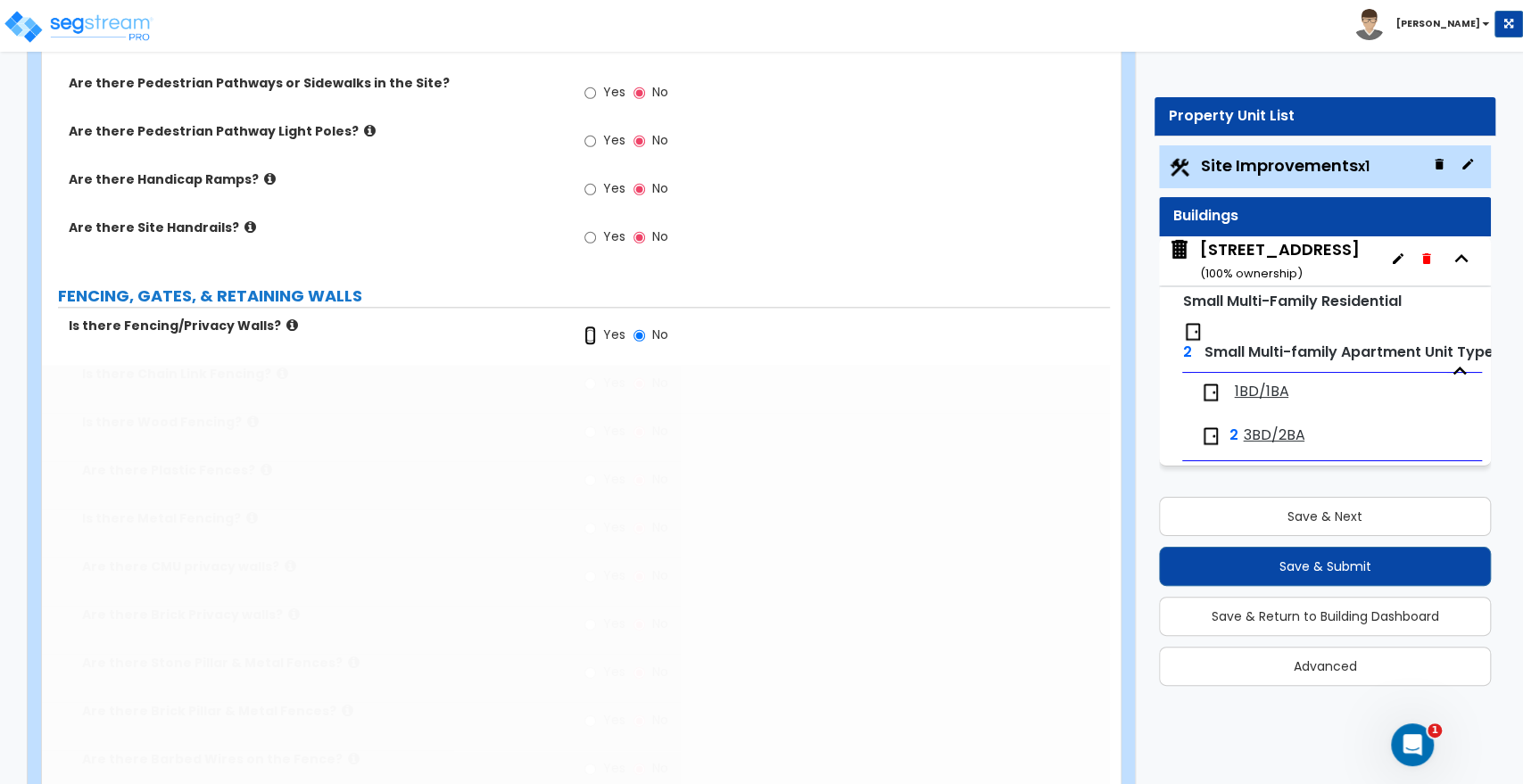
radio input "true"
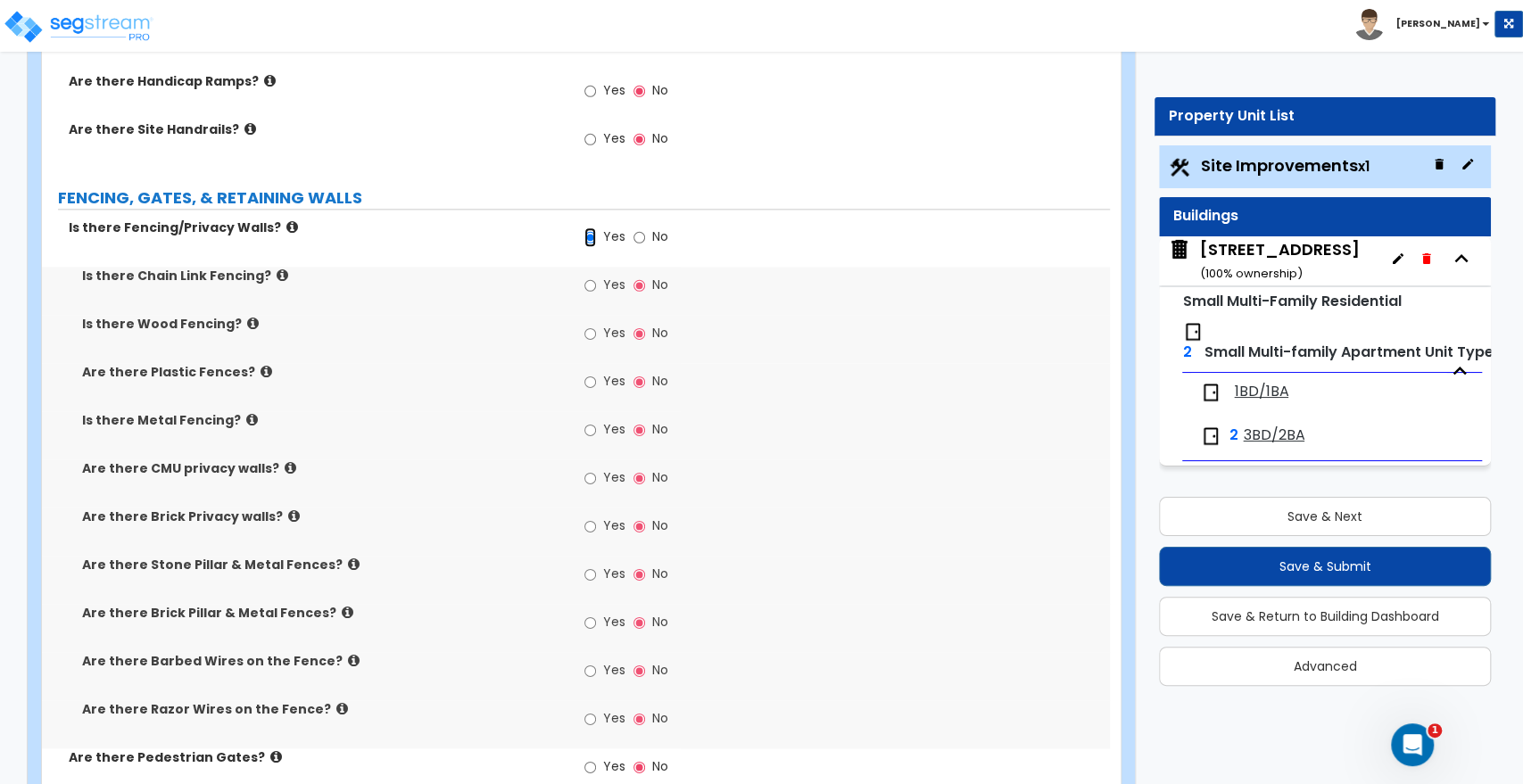
scroll to position [1388, 0]
click at [588, 430] on input "Yes" at bounding box center [590, 430] width 12 height 20
radio input "true"
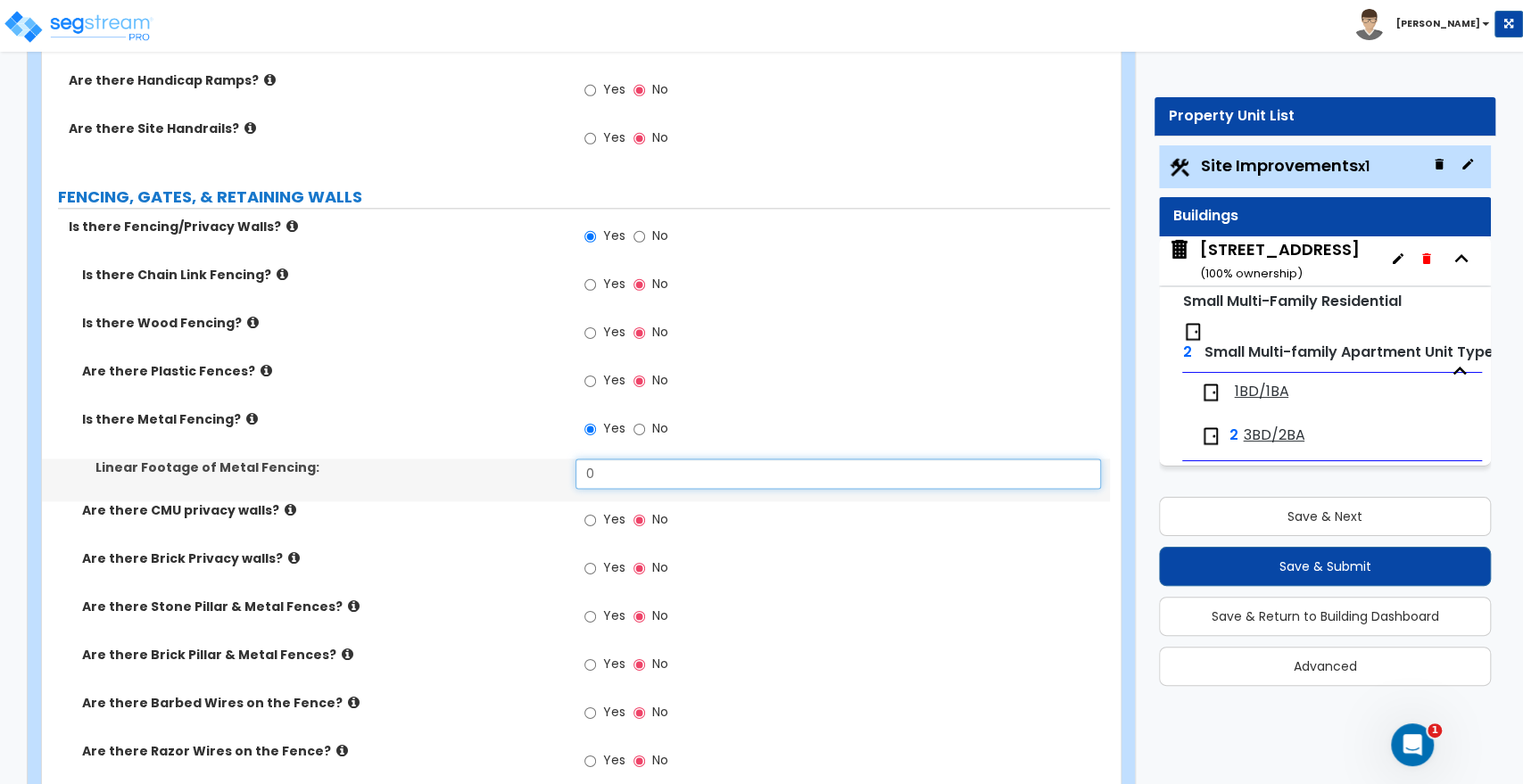
drag, startPoint x: 628, startPoint y: 474, endPoint x: 514, endPoint y: 471, distance: 114.0
click at [514, 471] on div "Linear Footage of Metal Fencing: 0" at bounding box center [576, 481] width 1068 height 43
click at [619, 472] on input "0" at bounding box center [838, 474] width 525 height 30
drag, startPoint x: 623, startPoint y: 473, endPoint x: 456, endPoint y: 461, distance: 167.4
click at [456, 461] on div "Linear Footage of Metal Fencing: 0" at bounding box center [576, 481] width 1068 height 43
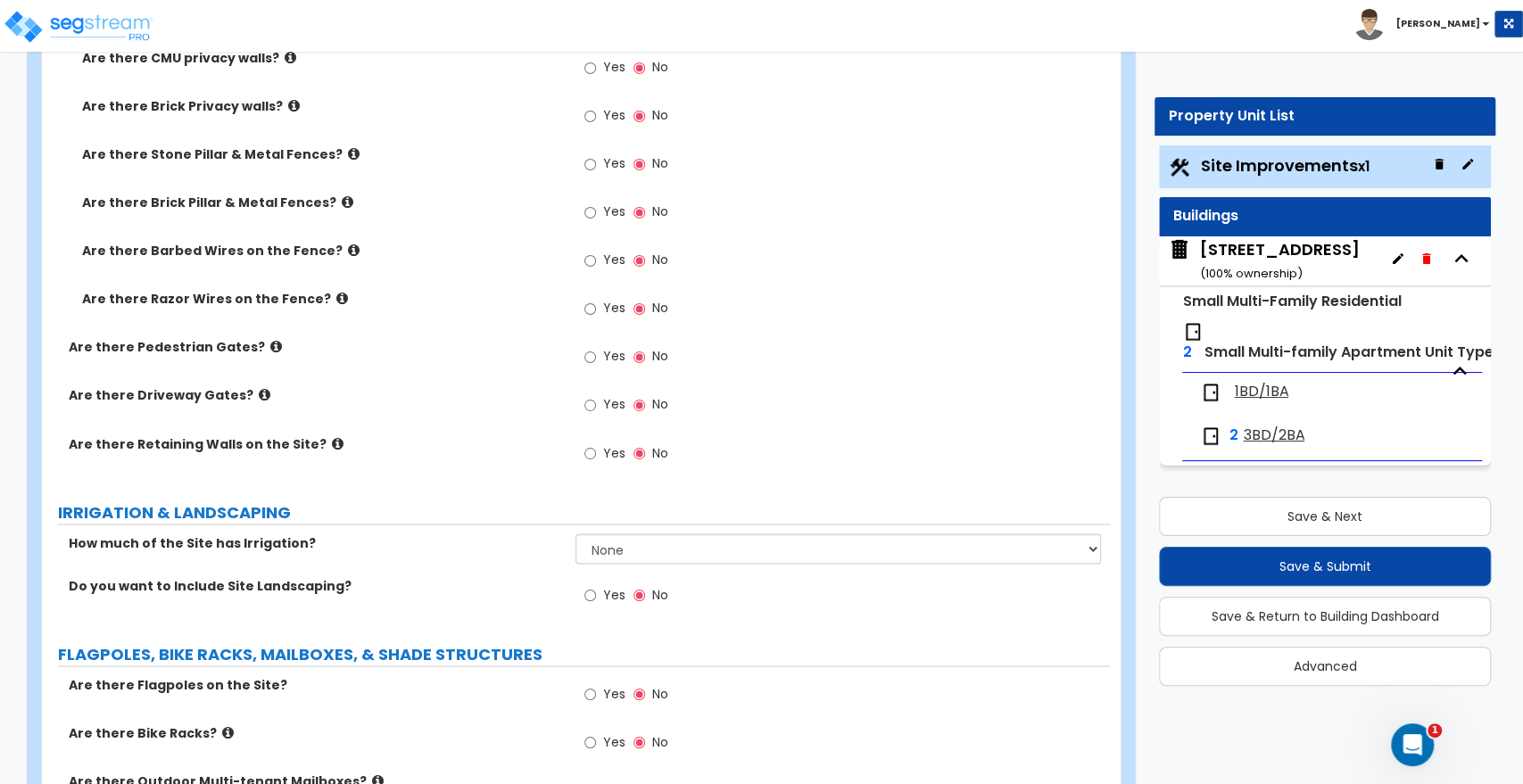
scroll to position [1884, 0]
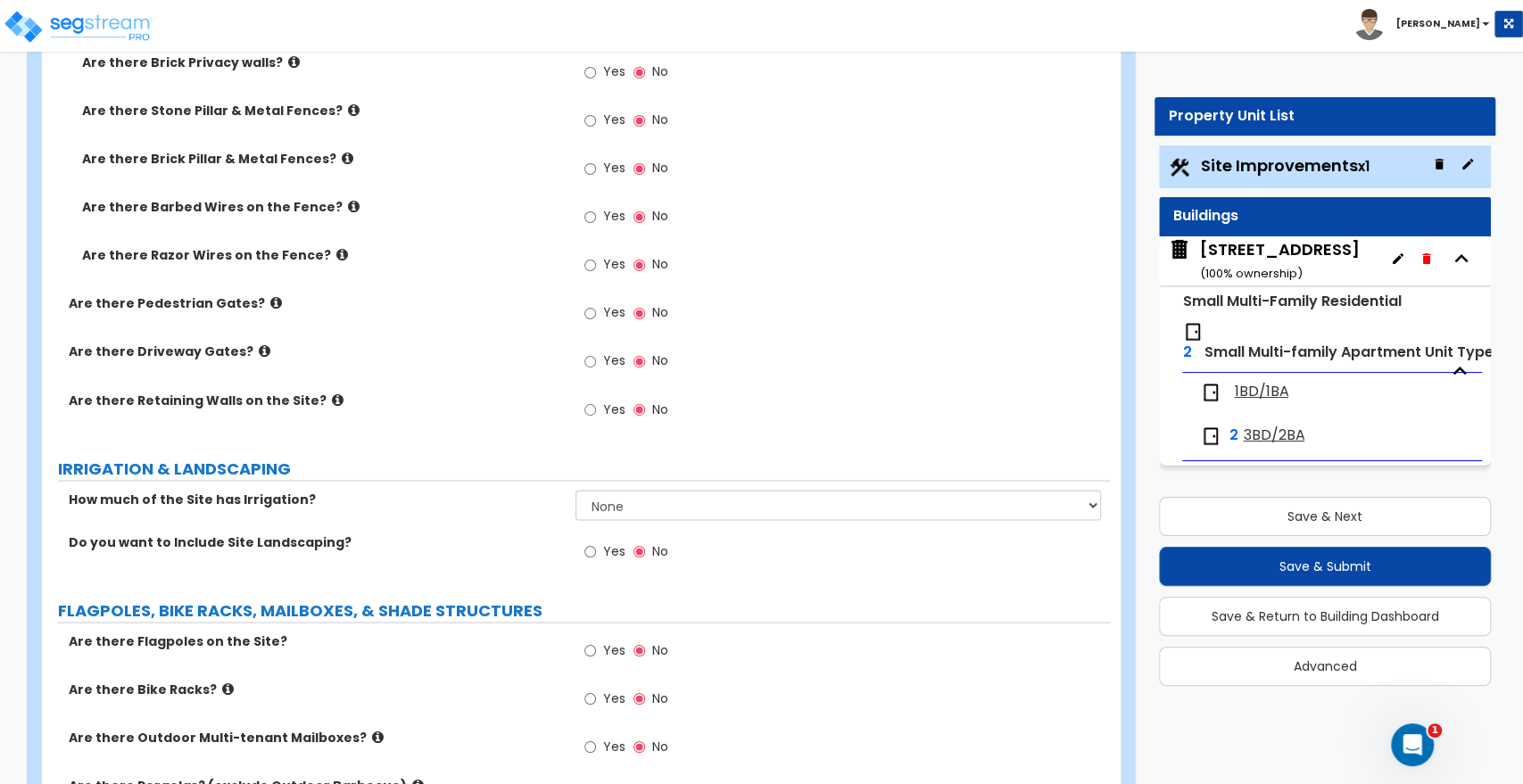
type input "167"
click at [592, 552] on input "Yes" at bounding box center [590, 551] width 12 height 20
radio input "true"
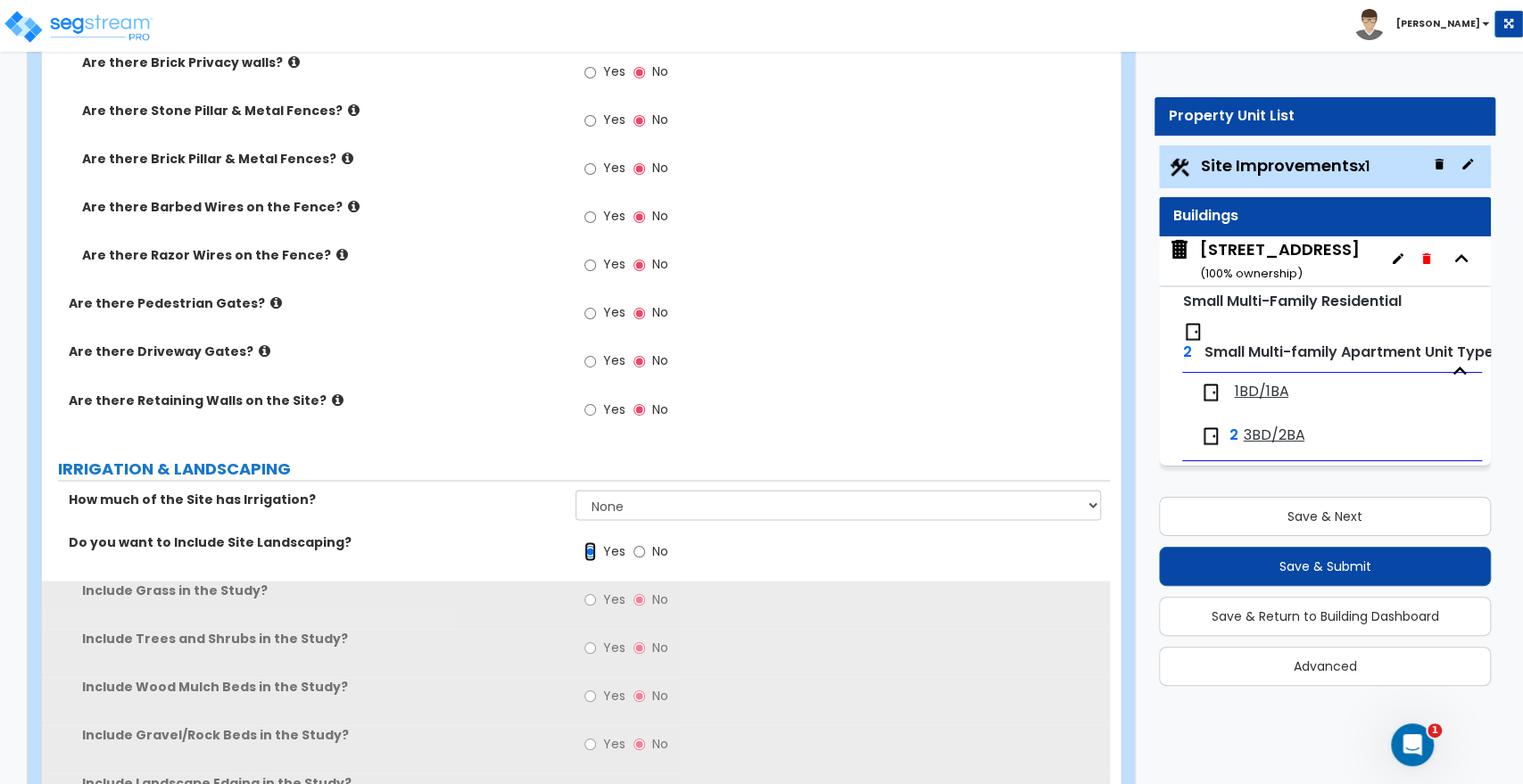
scroll to position [1983, 0]
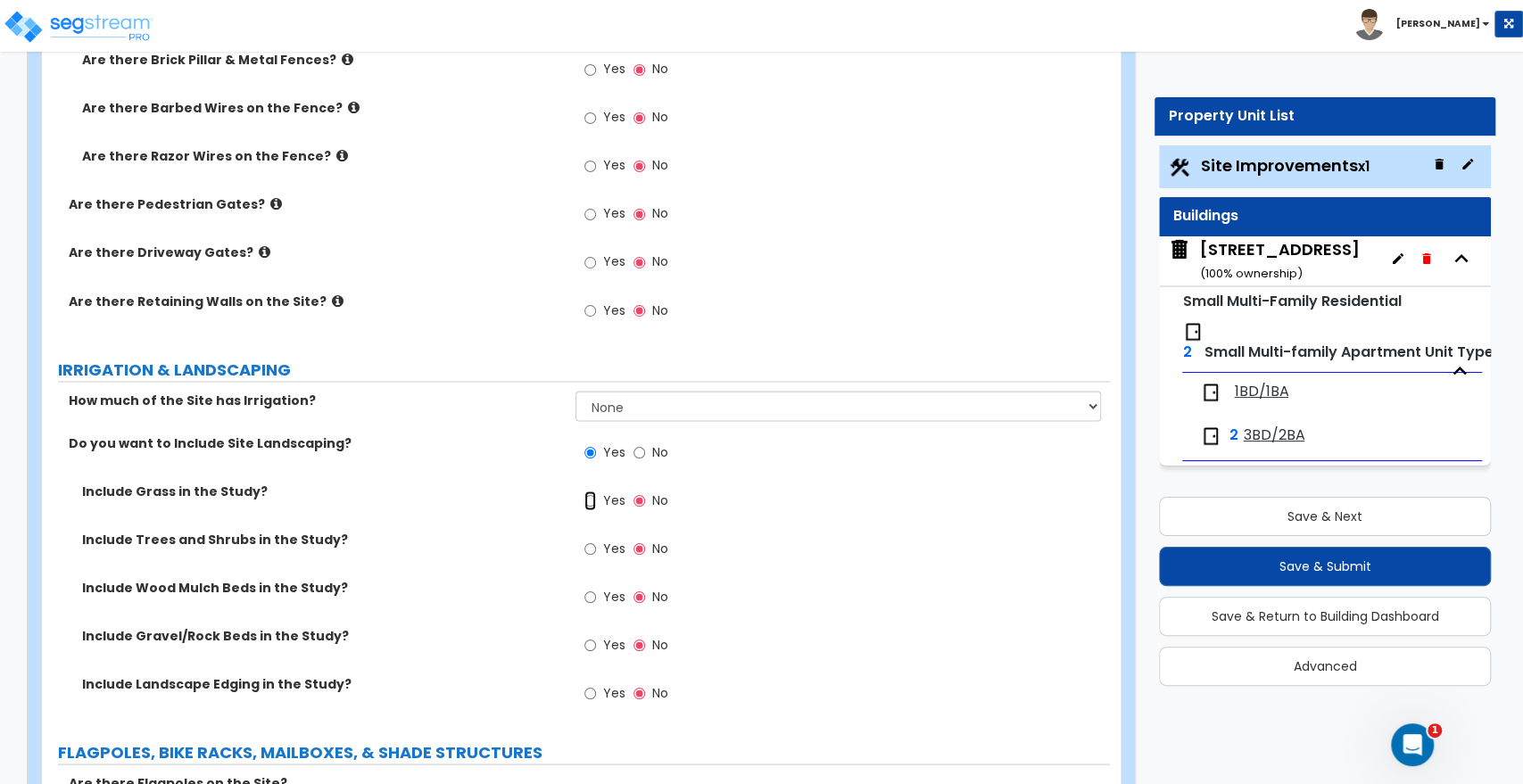
click at [594, 505] on input "Yes" at bounding box center [590, 500] width 12 height 20
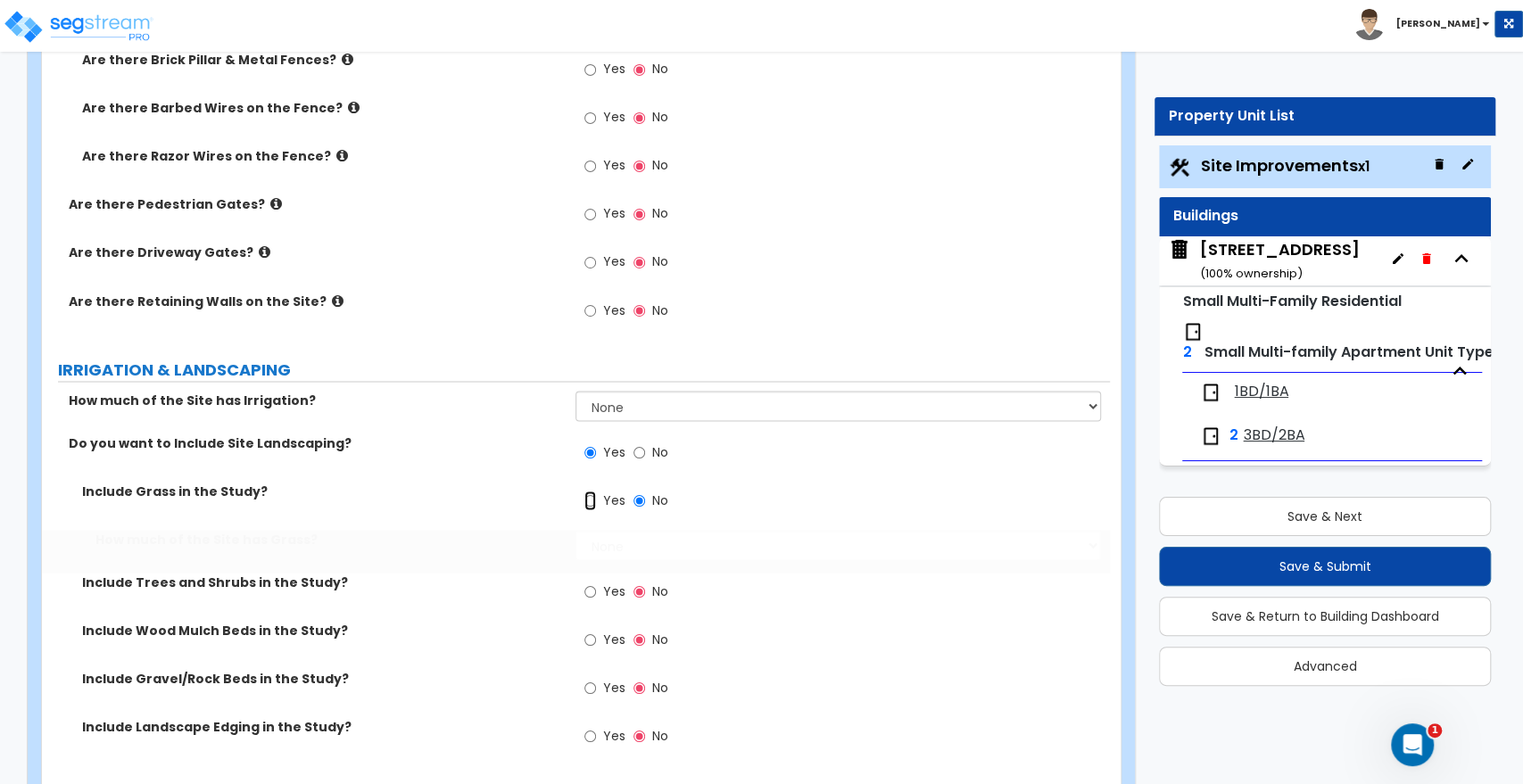
radio input "true"
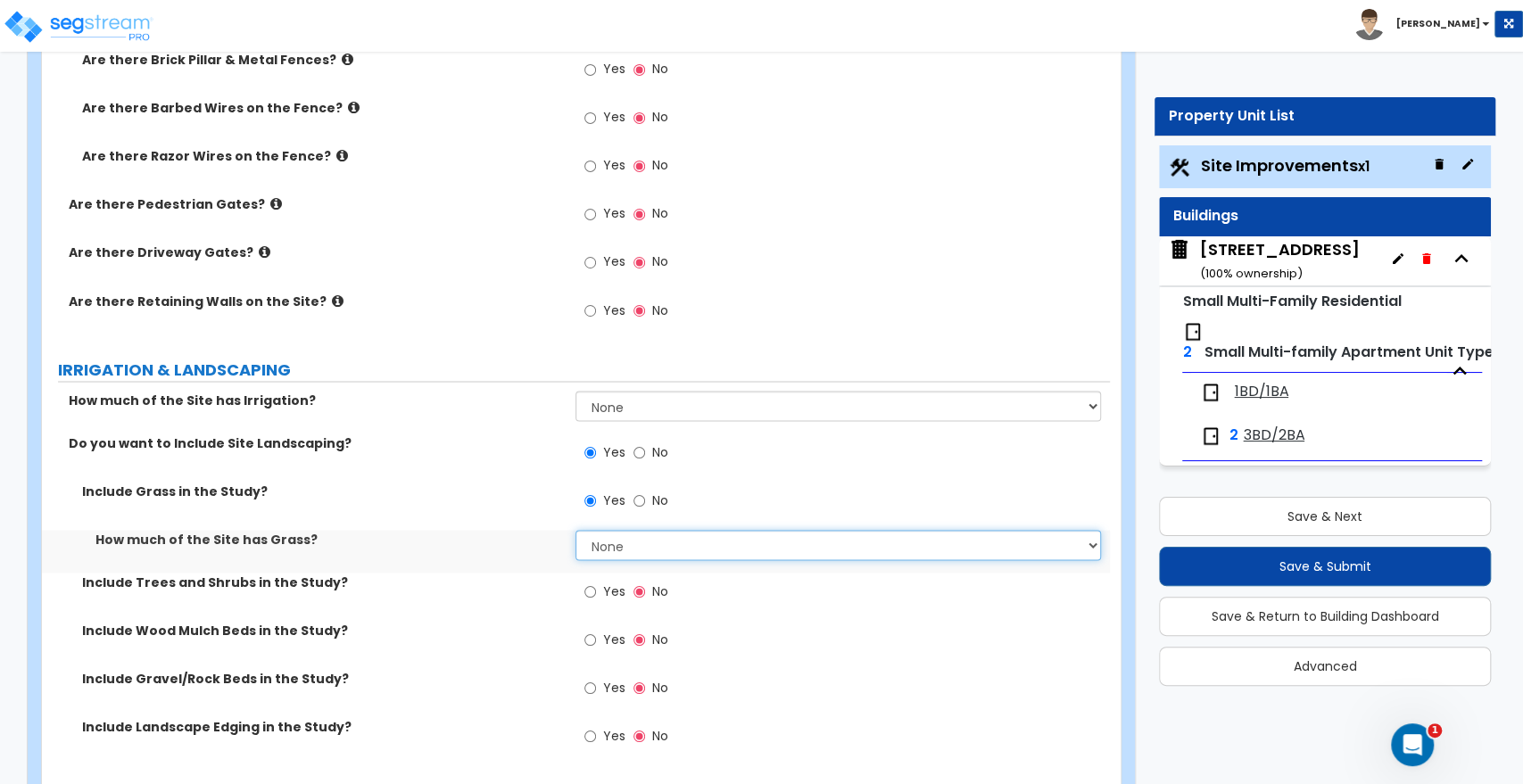
click at [618, 541] on select "None I want to Enter an Approximate Percentage I want to Enter the Square Foota…" at bounding box center [838, 545] width 525 height 30
select select "2"
click at [576, 530] on select "None I want to Enter an Approximate Percentage I want to Enter the Square Foota…" at bounding box center [838, 545] width 525 height 30
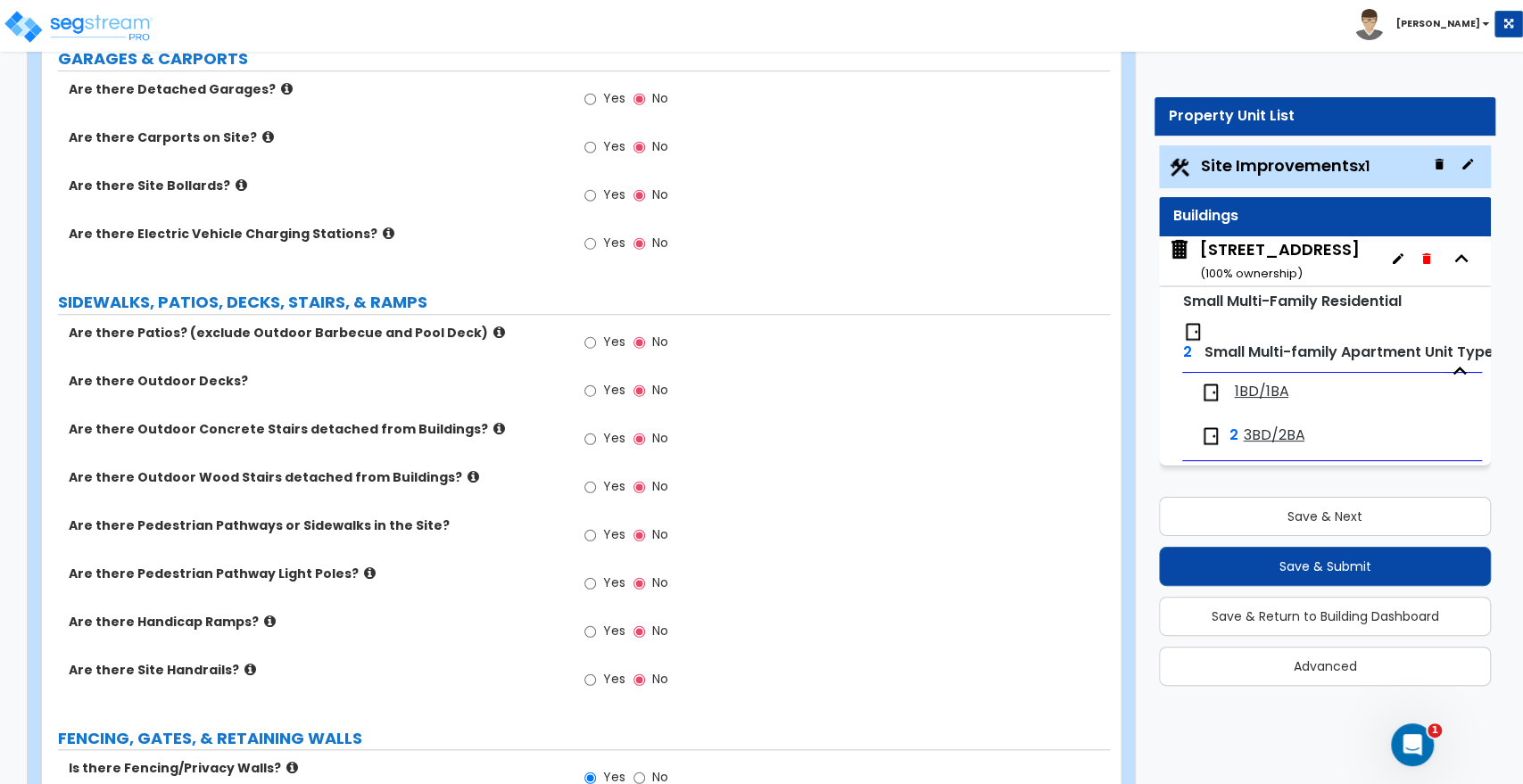
scroll to position [893, 0]
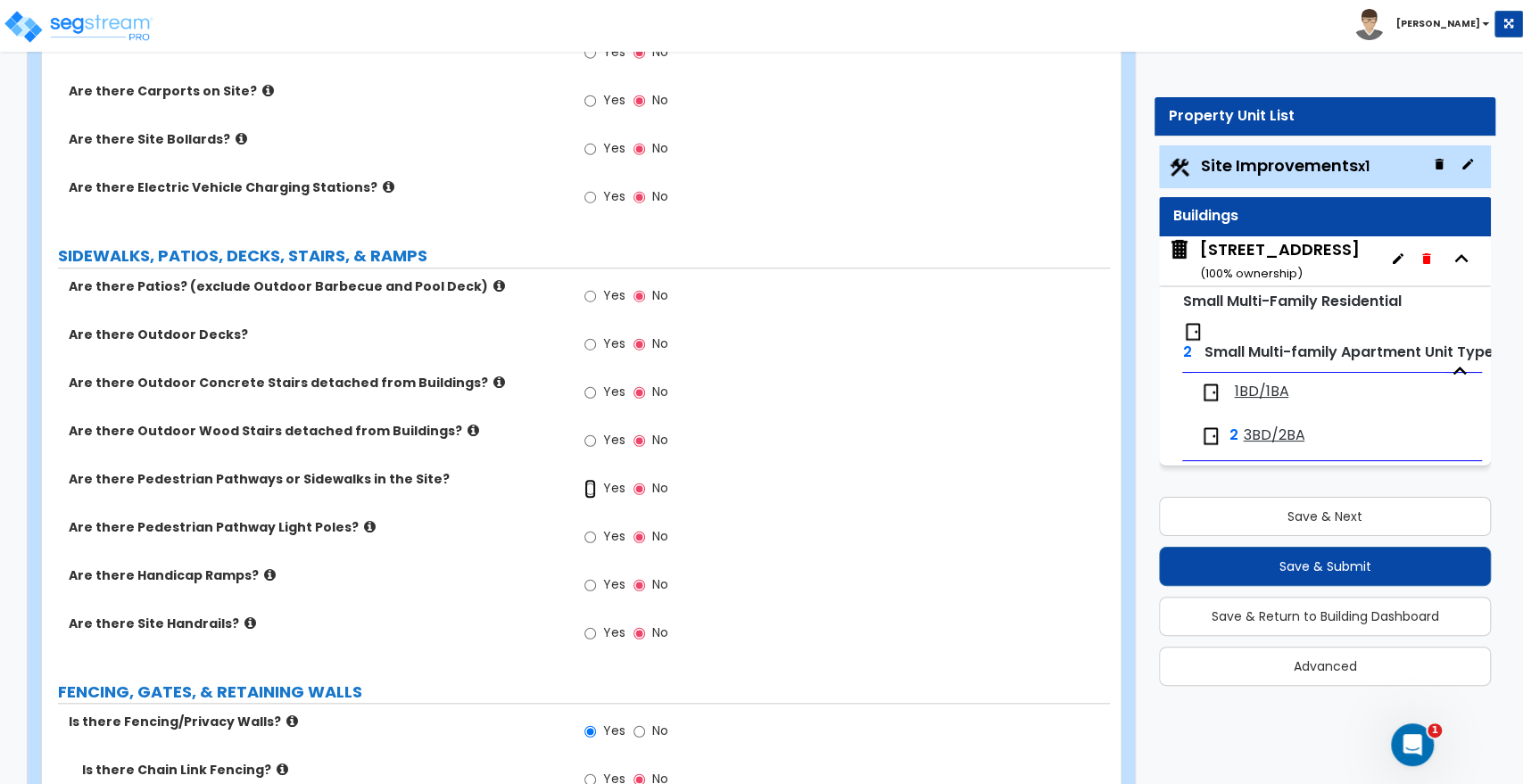
click at [592, 486] on input "Yes" at bounding box center [590, 489] width 12 height 20
radio input "true"
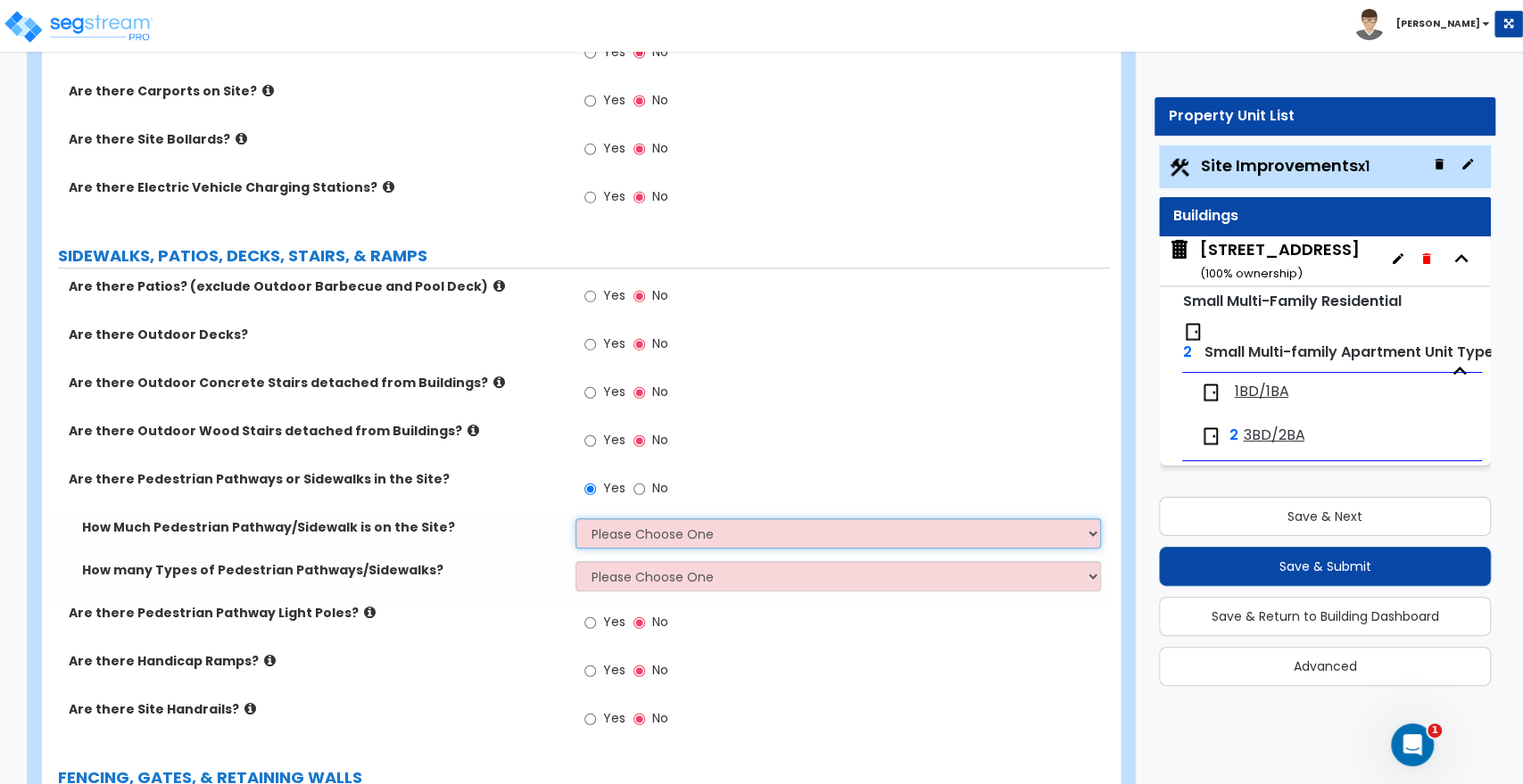
click at [601, 541] on select "Please Choose One I Don't Know, Please Estimate For Me Enter Linear Footage" at bounding box center [838, 533] width 525 height 30
select select "2"
click at [576, 519] on select "Please Choose One I Don't Know, Please Estimate For Me Enter Linear Footage" at bounding box center [838, 533] width 525 height 30
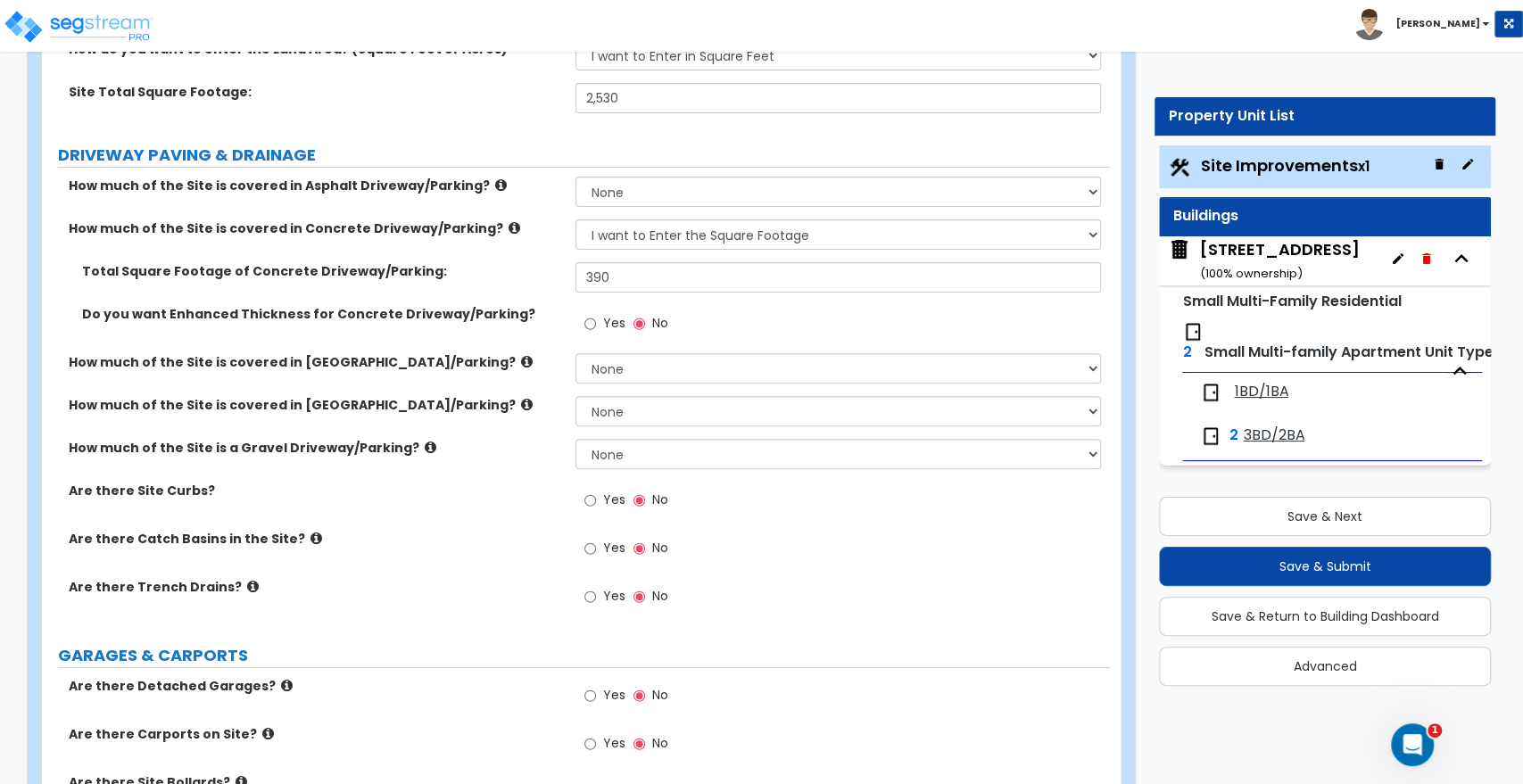
scroll to position [99, 0]
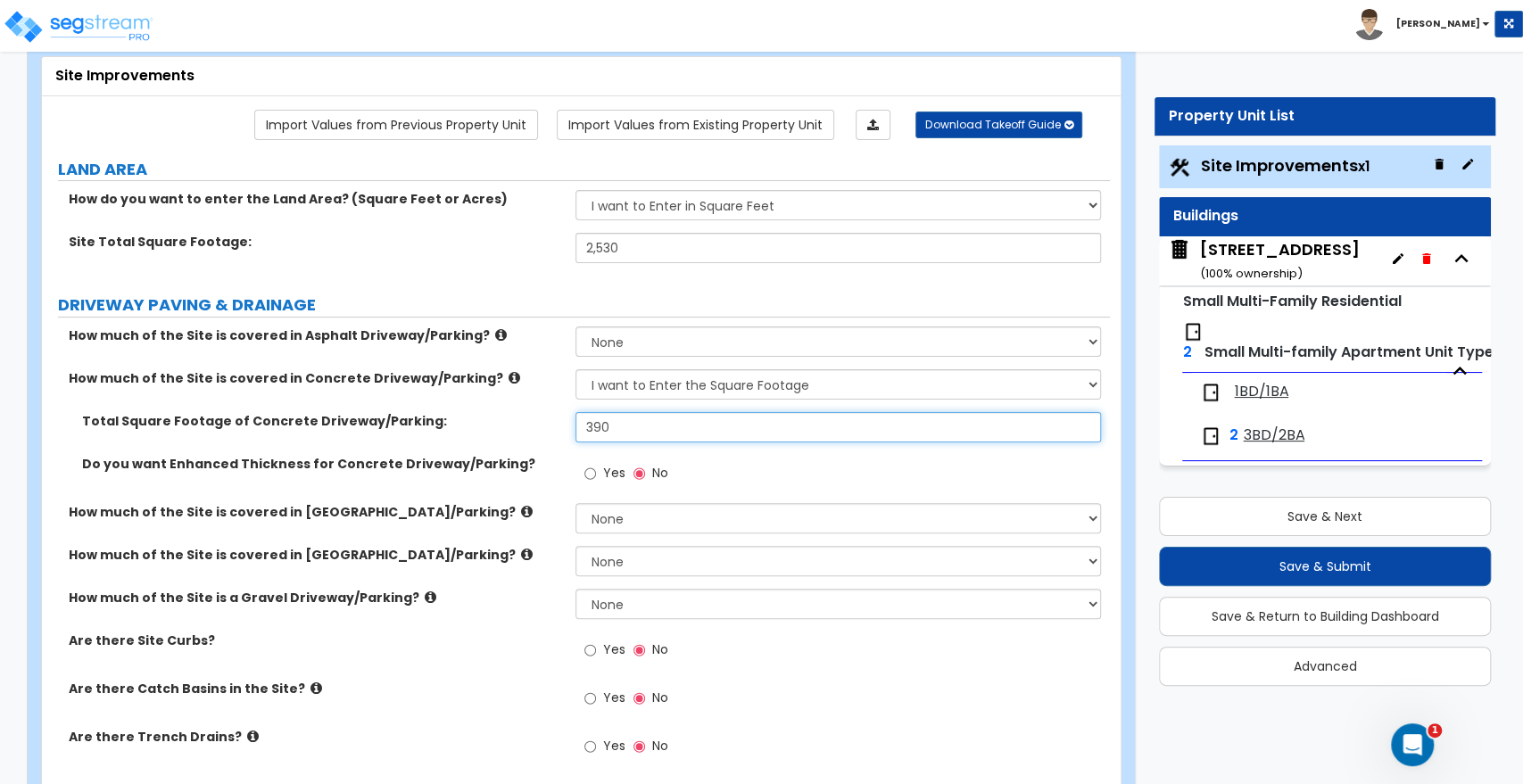
drag, startPoint x: 628, startPoint y: 429, endPoint x: 497, endPoint y: 428, distance: 131.0
click at [497, 428] on div "Total Square Footage of Concrete Driveway/Parking: 390" at bounding box center [576, 434] width 1068 height 43
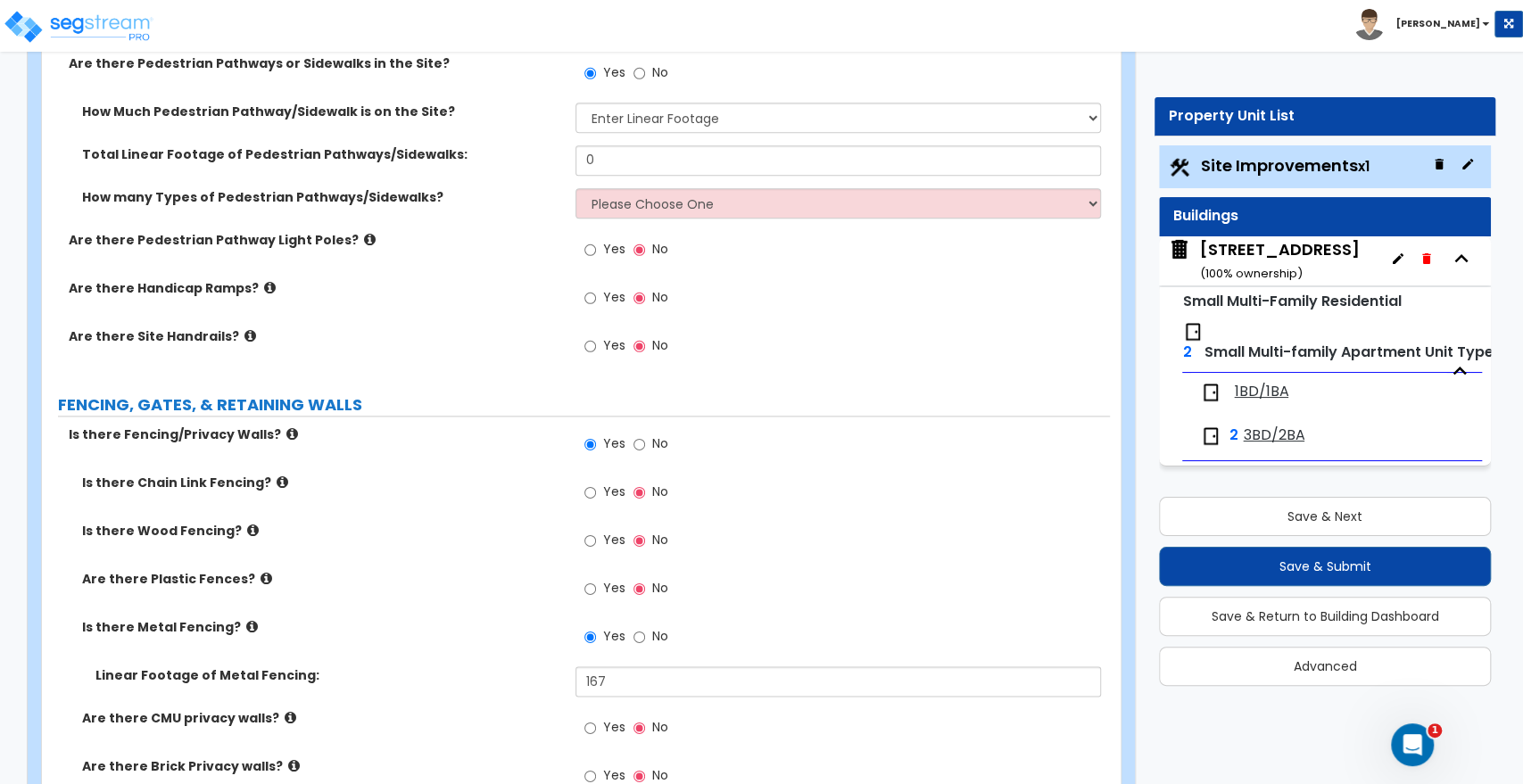
scroll to position [1090, 0]
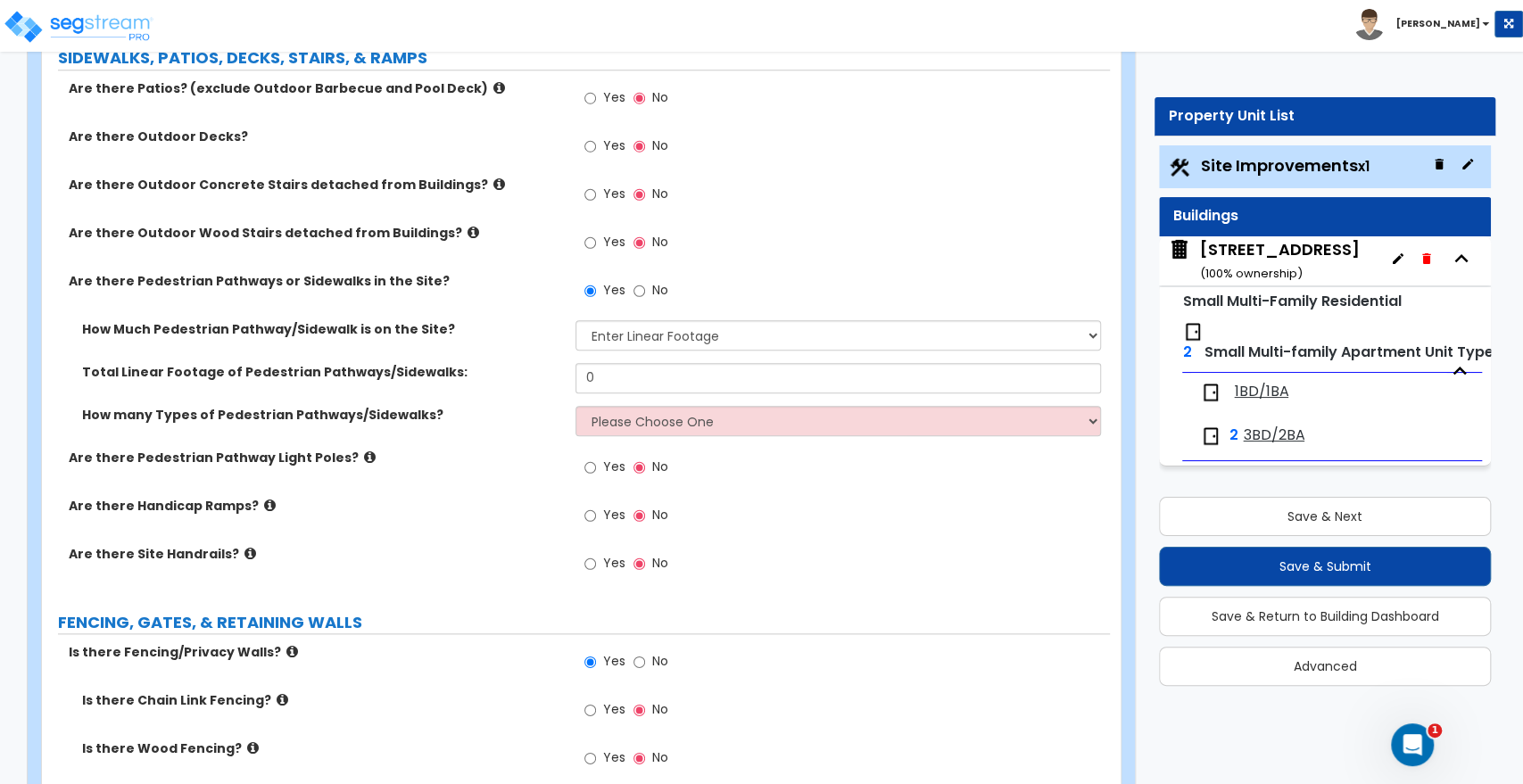
type input "597"
drag, startPoint x: 615, startPoint y: 378, endPoint x: 430, endPoint y: 369, distance: 185.2
click at [430, 369] on div "Total Linear Footage of Pedestrian Pathways/Sidewalks: 0" at bounding box center [576, 385] width 1068 height 43
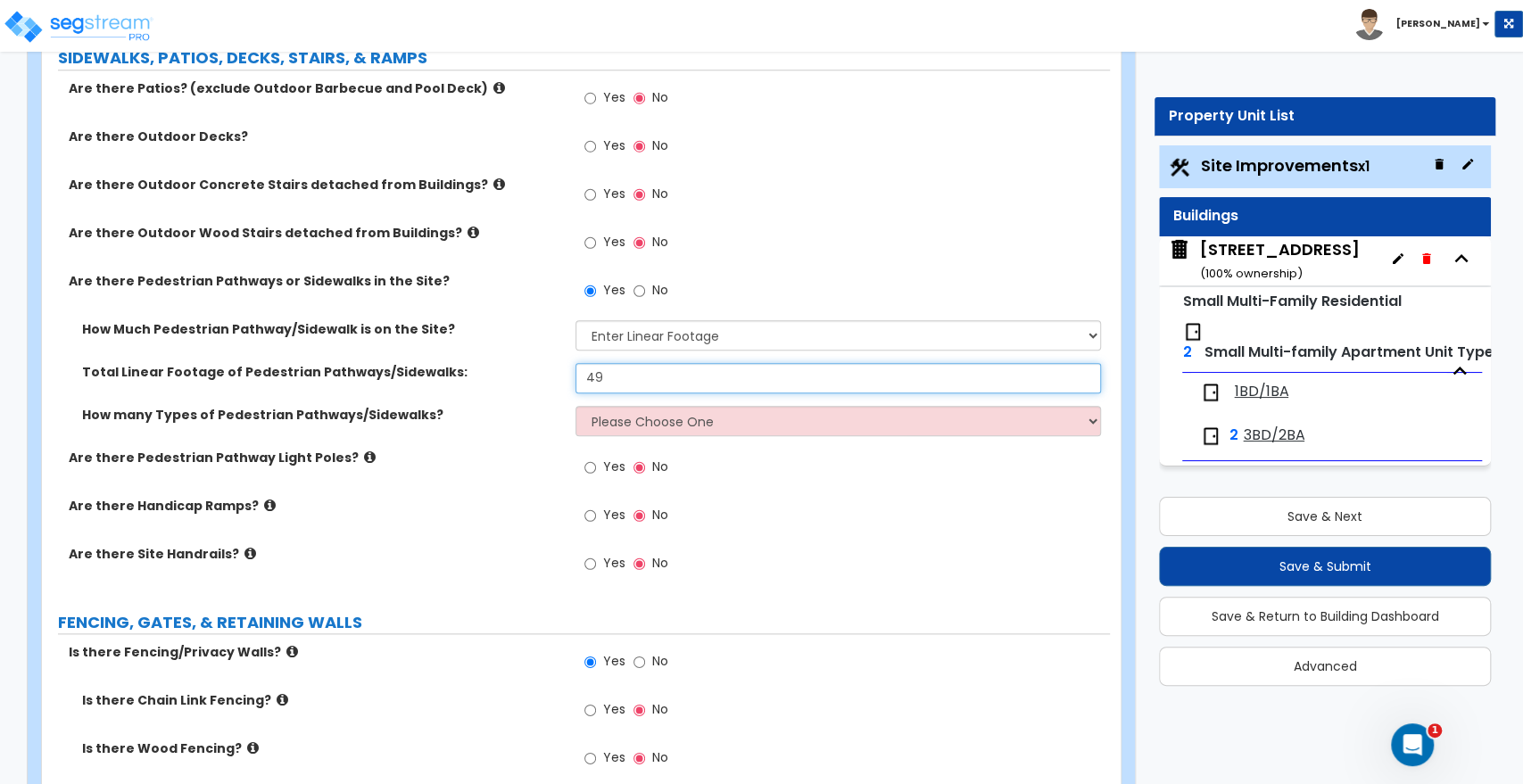
type input "49"
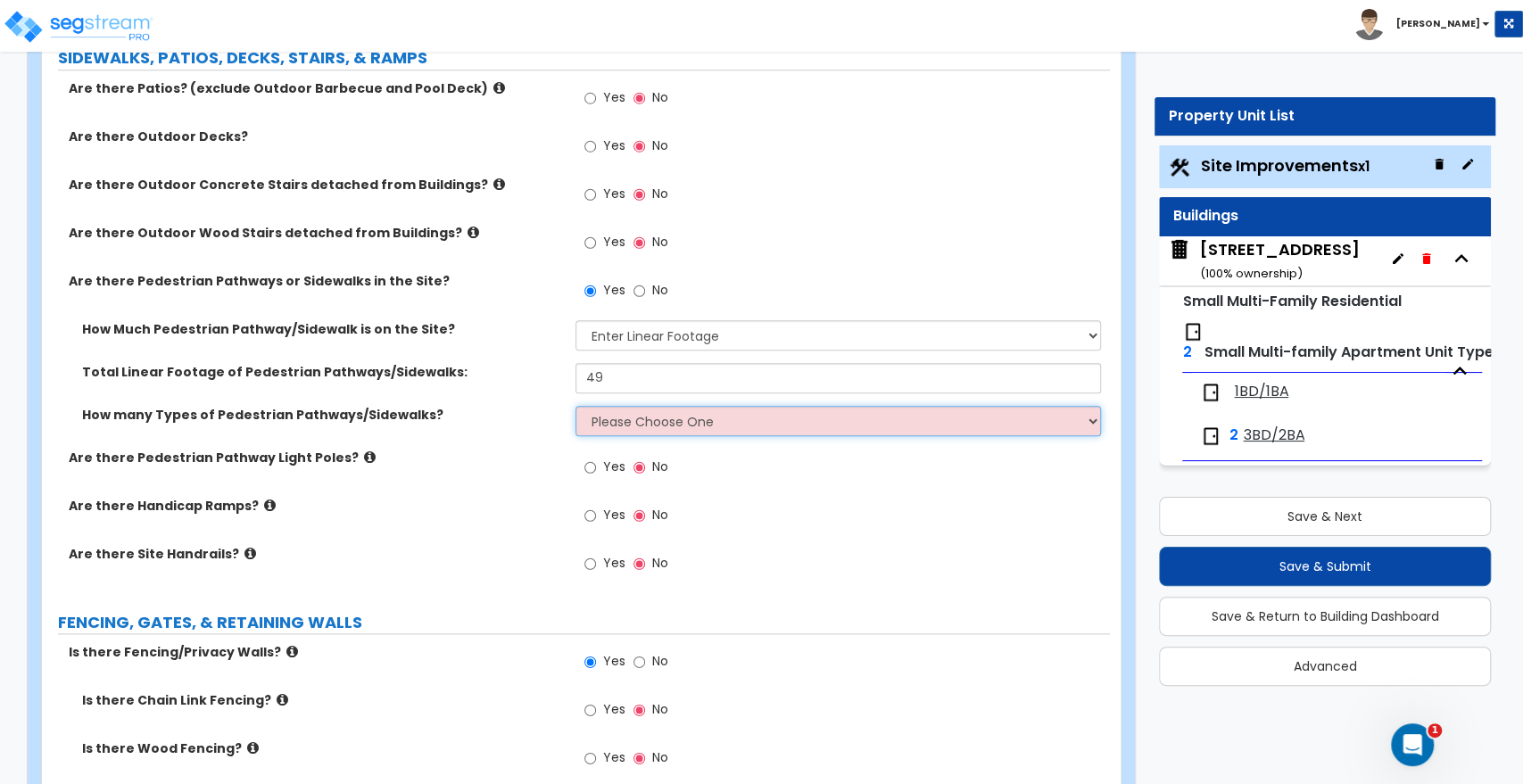
click at [685, 418] on select "Please Choose One 1 2 3" at bounding box center [838, 421] width 525 height 30
select select "1"
click at [576, 406] on select "Please Choose One 1 2 3" at bounding box center [838, 421] width 525 height 30
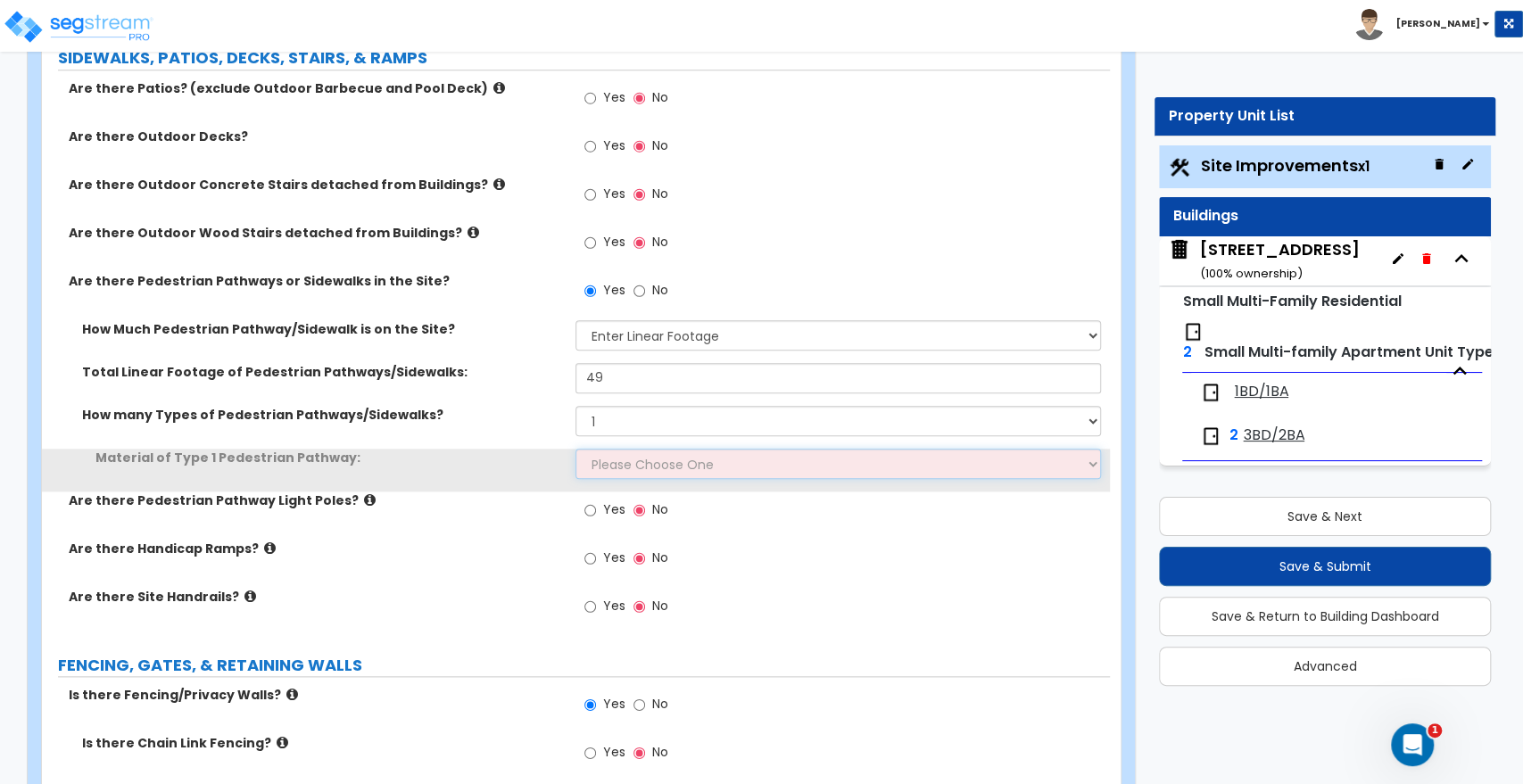
click at [629, 464] on select "Please Choose One Bare Concrete Stamped Concrete Brick Pavers Stone Pavers Wood…" at bounding box center [838, 464] width 525 height 30
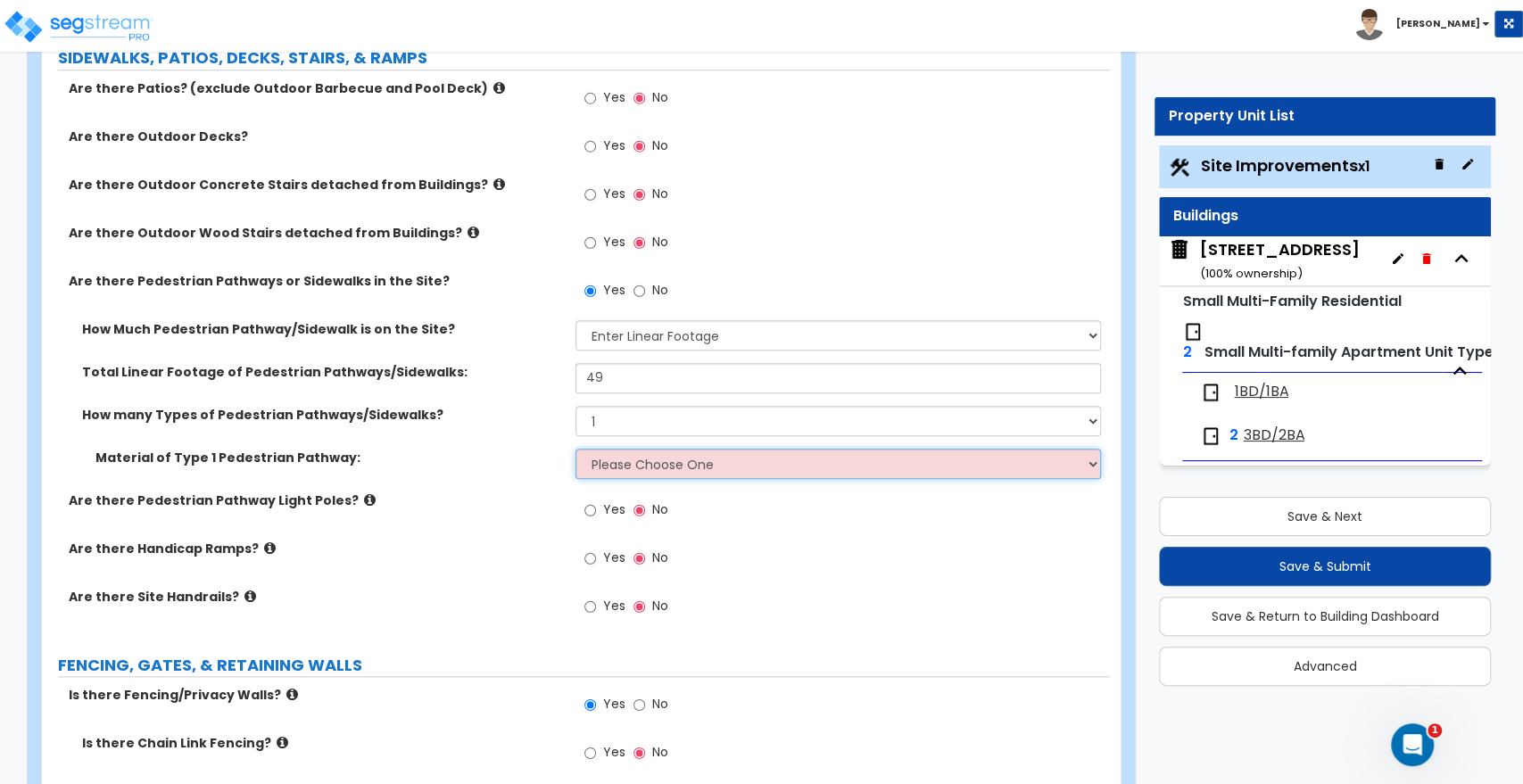
select select "1"
click at [576, 449] on select "Please Choose One Bare Concrete Stamped Concrete Brick Pavers Stone Pavers Wood…" at bounding box center [838, 464] width 525 height 30
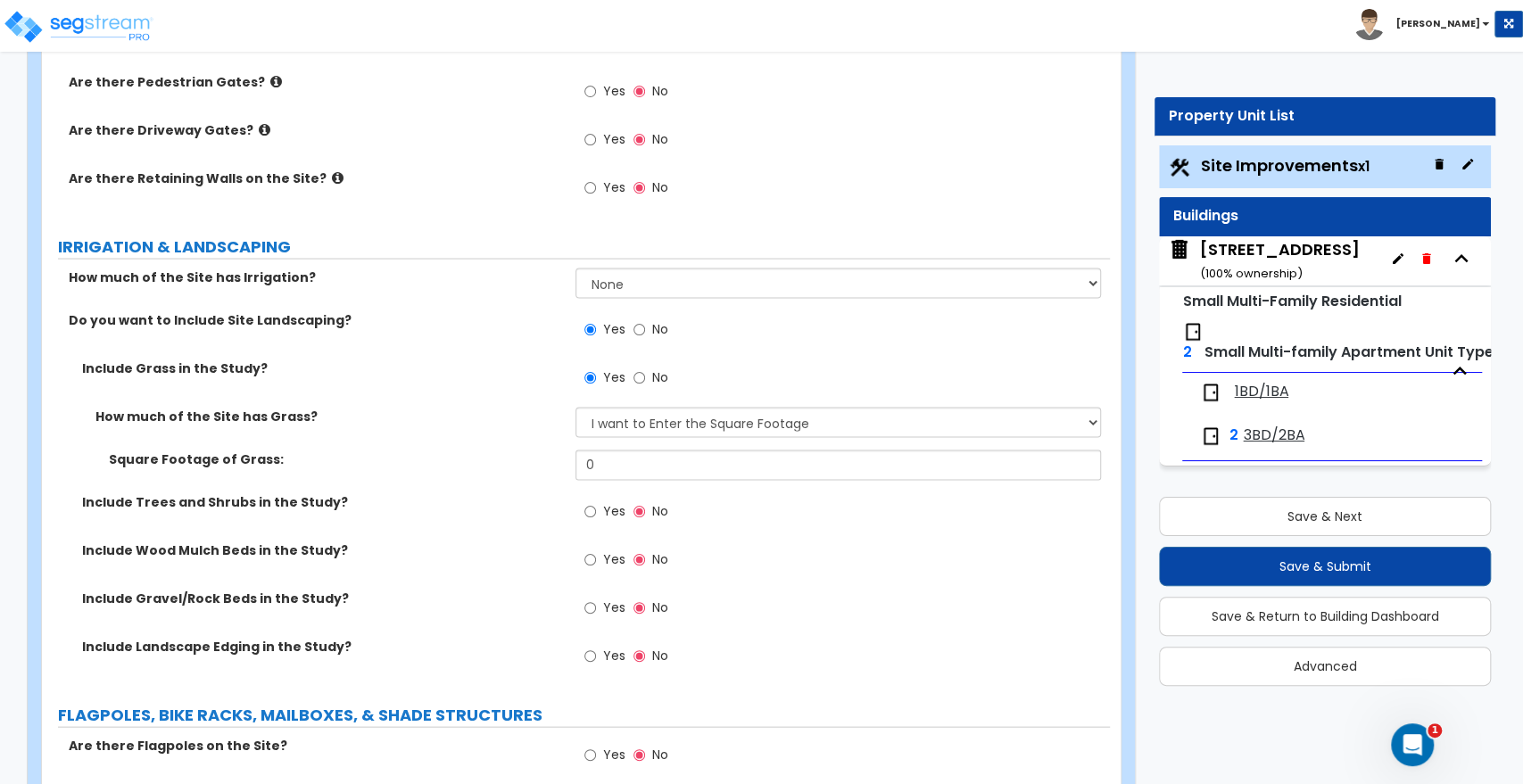
scroll to position [2281, 0]
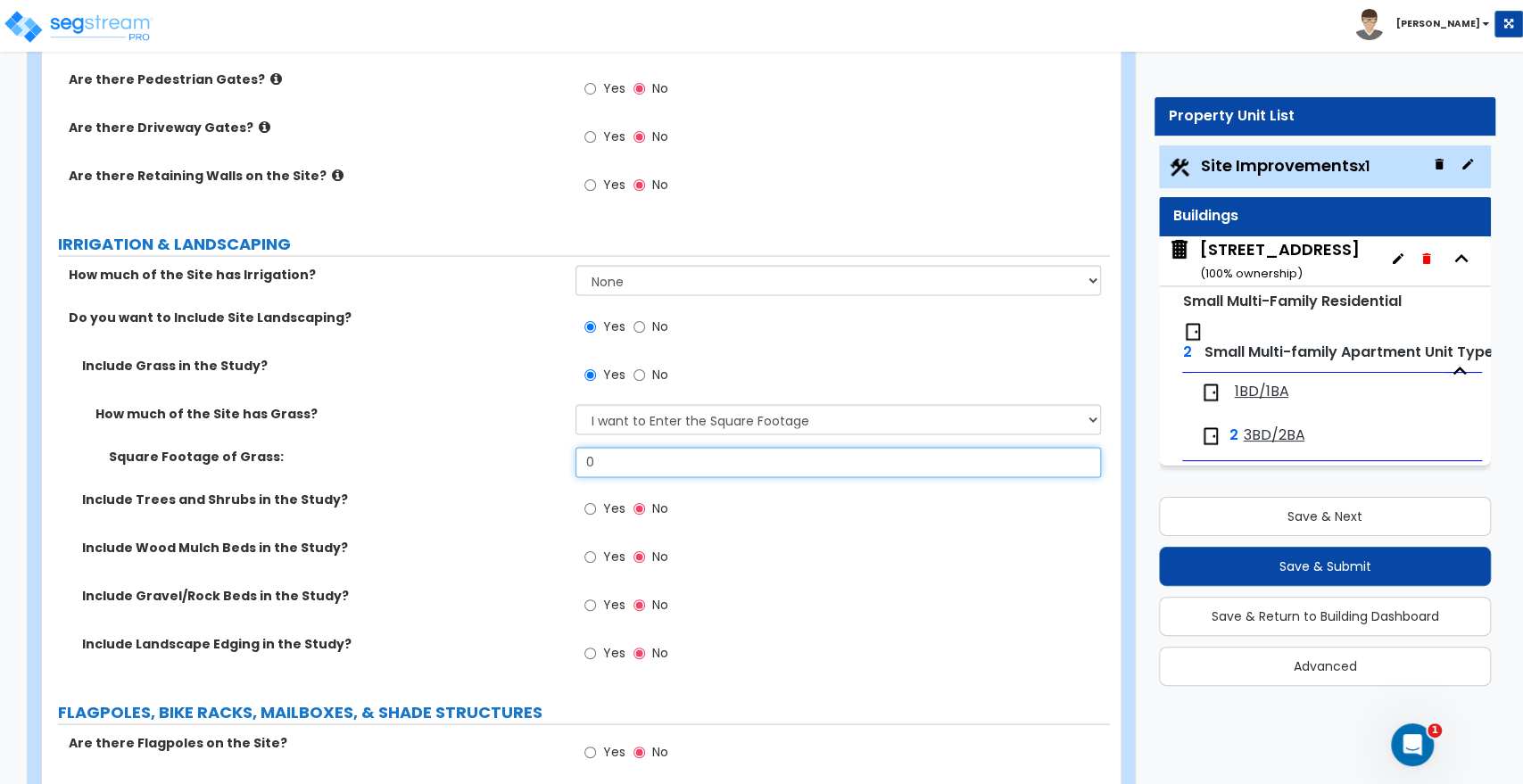
drag, startPoint x: 623, startPoint y: 458, endPoint x: 519, endPoint y: 468, distance: 104.5
click at [519, 468] on div "Square Footage of Grass: 0" at bounding box center [576, 469] width 1068 height 43
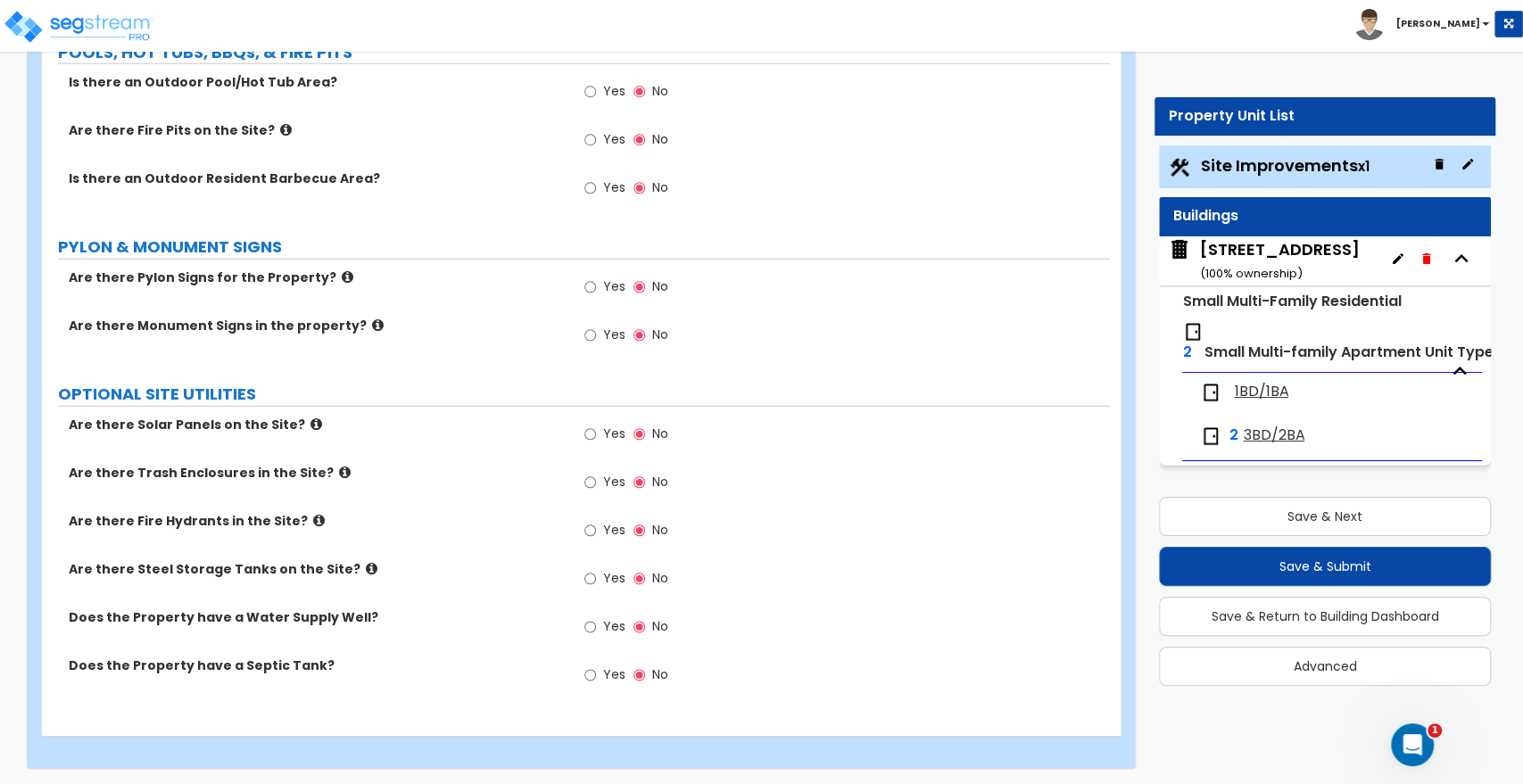
scroll to position [3377, 0]
type input "711"
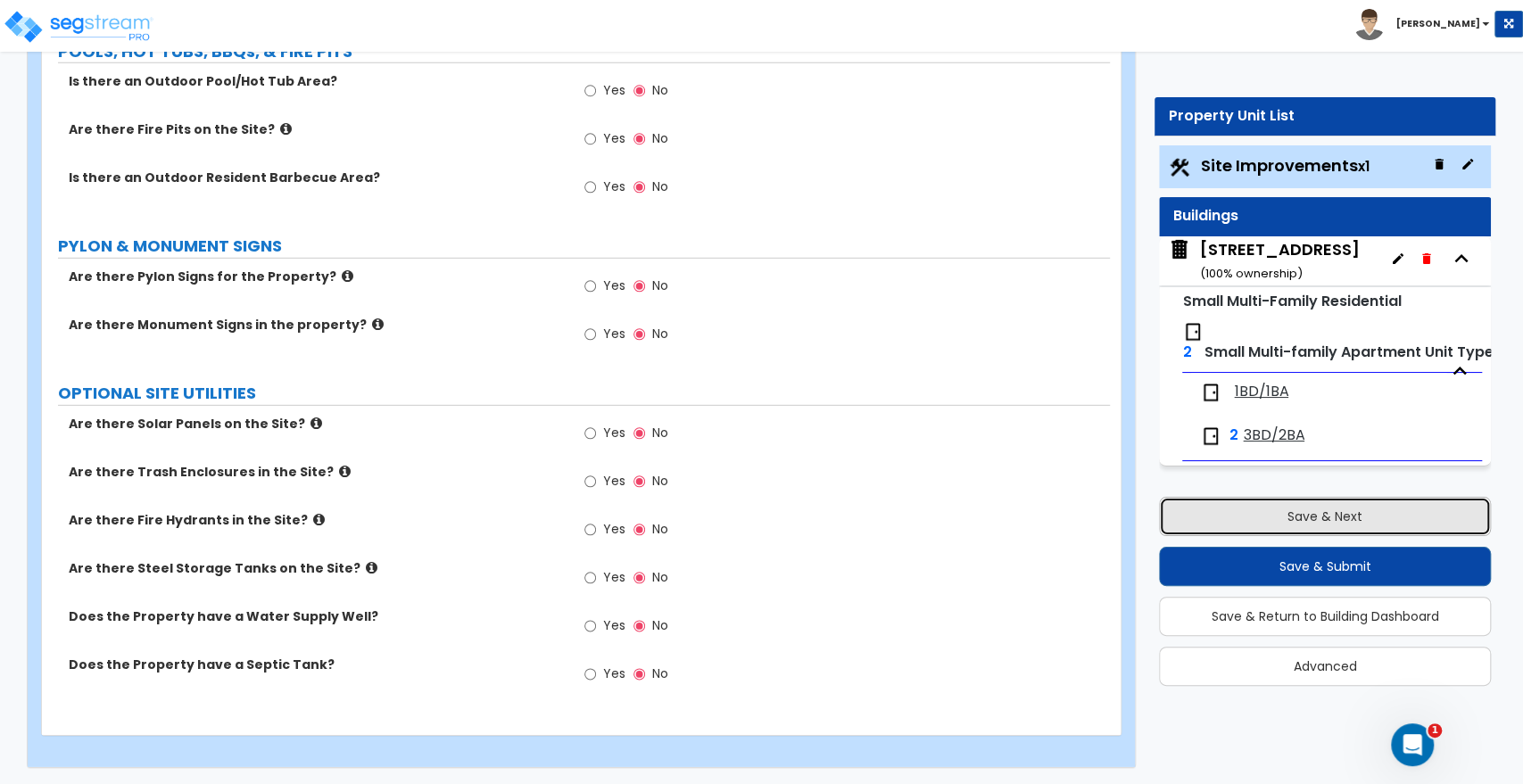
click at [1221, 527] on button "Save & Next" at bounding box center [1324, 517] width 332 height 39
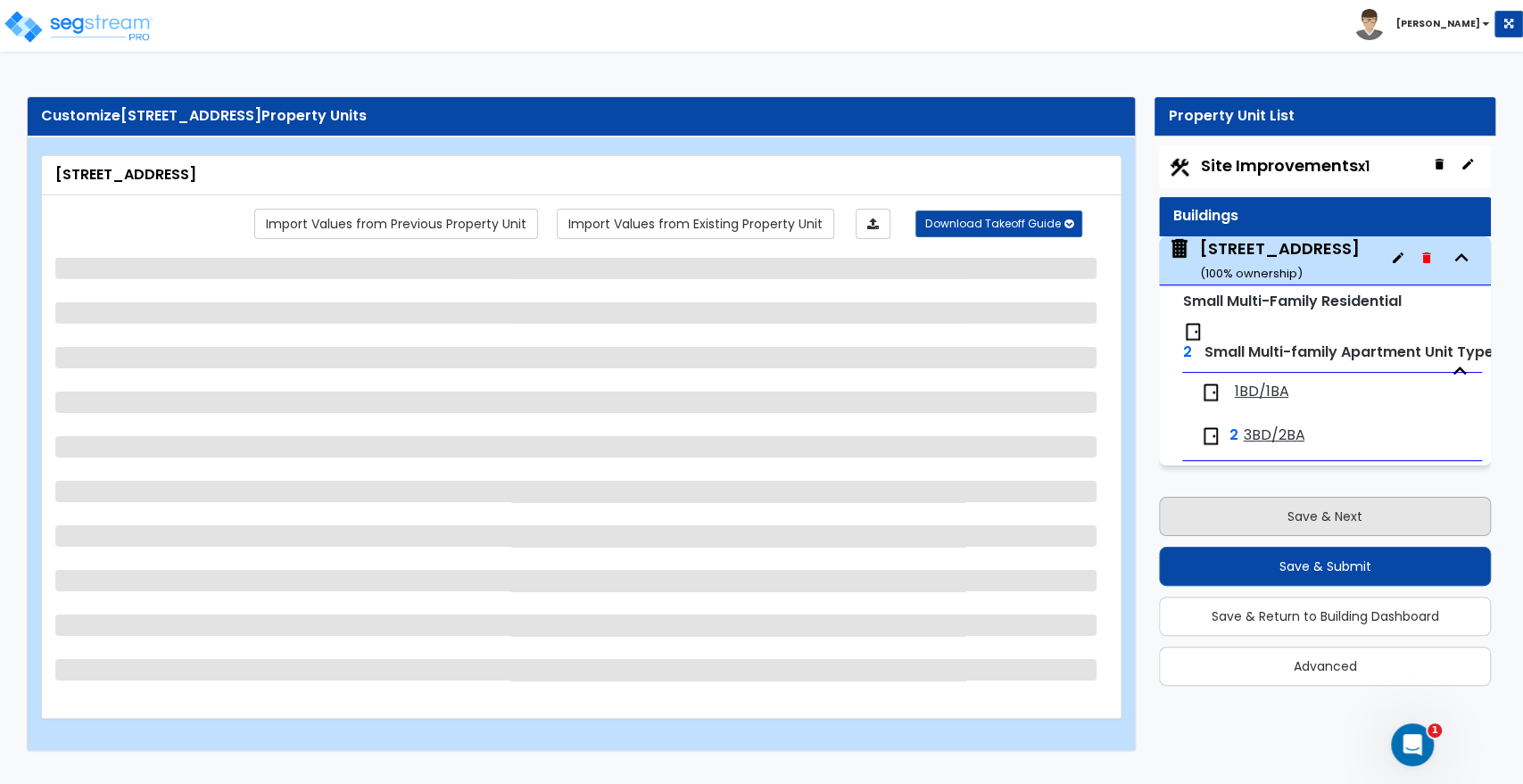
scroll to position [0, 0]
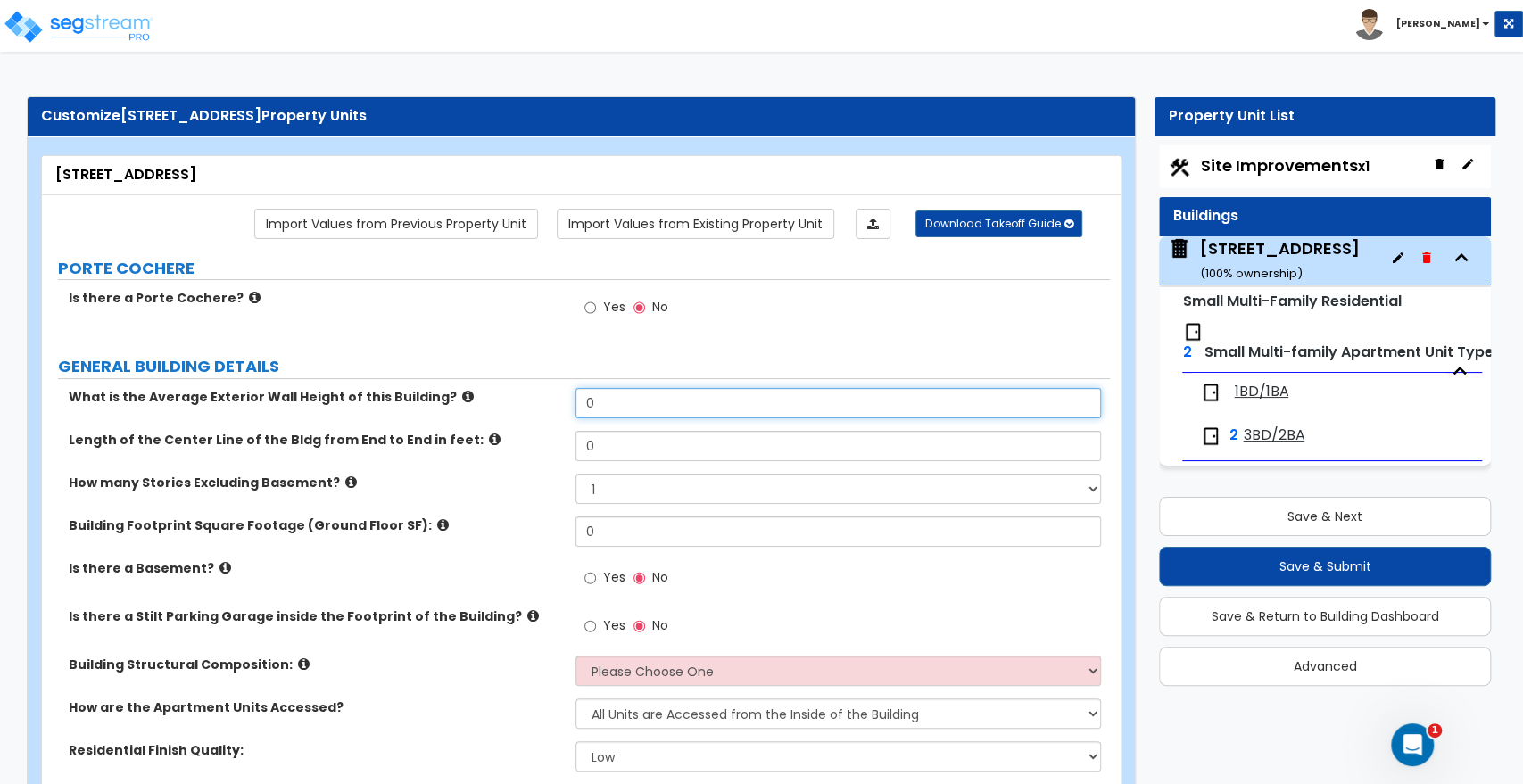
drag, startPoint x: 624, startPoint y: 404, endPoint x: 492, endPoint y: 395, distance: 132.3
click at [492, 395] on div "What is the Average Exterior Wall Height of this Building? 0" at bounding box center [576, 410] width 1068 height 43
type input "30"
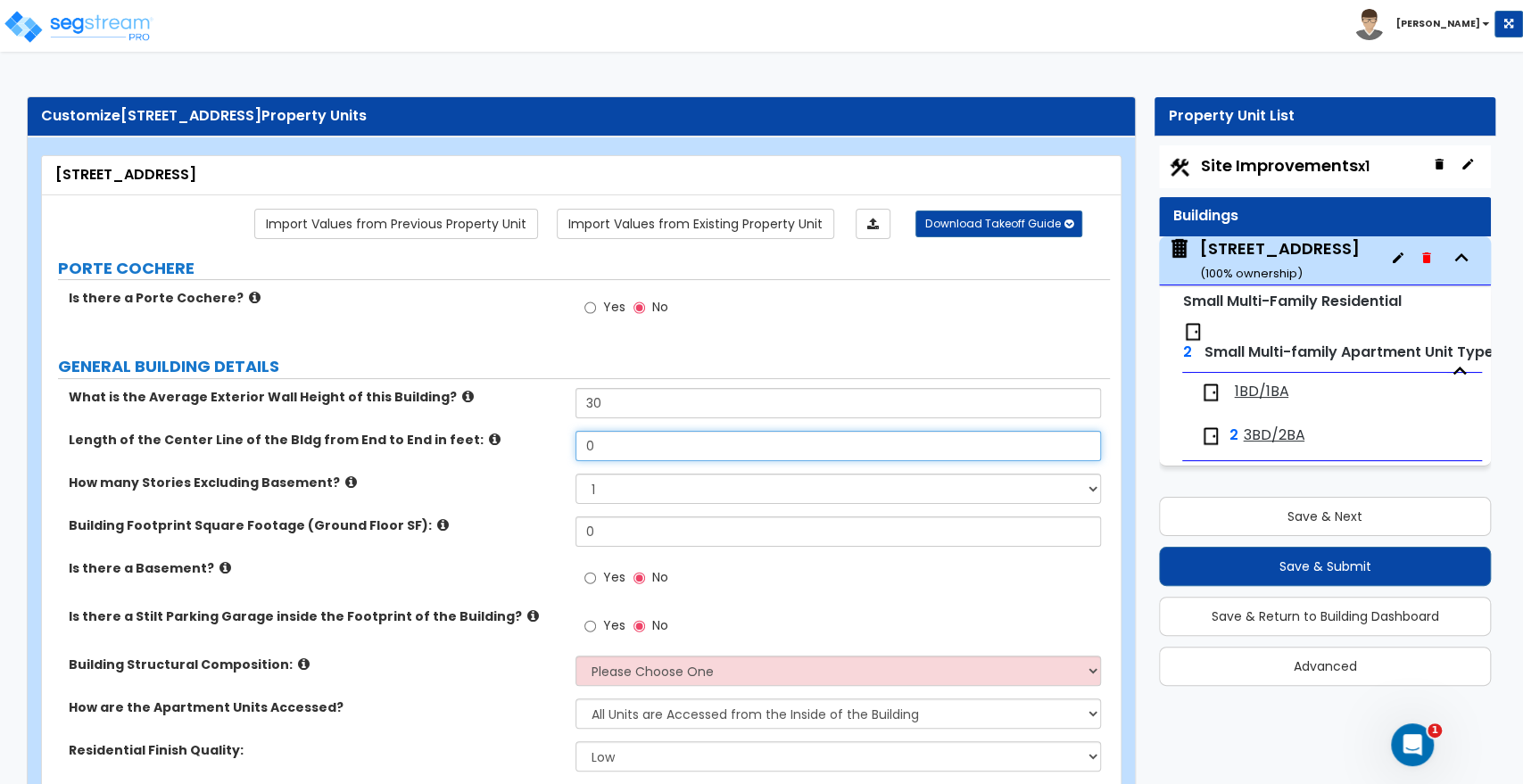
drag, startPoint x: 634, startPoint y: 452, endPoint x: 471, endPoint y: 450, distance: 163.0
click at [471, 450] on div "Length of the Center Line of the Bldg from End to End in feet: 0" at bounding box center [576, 452] width 1068 height 43
type input "47"
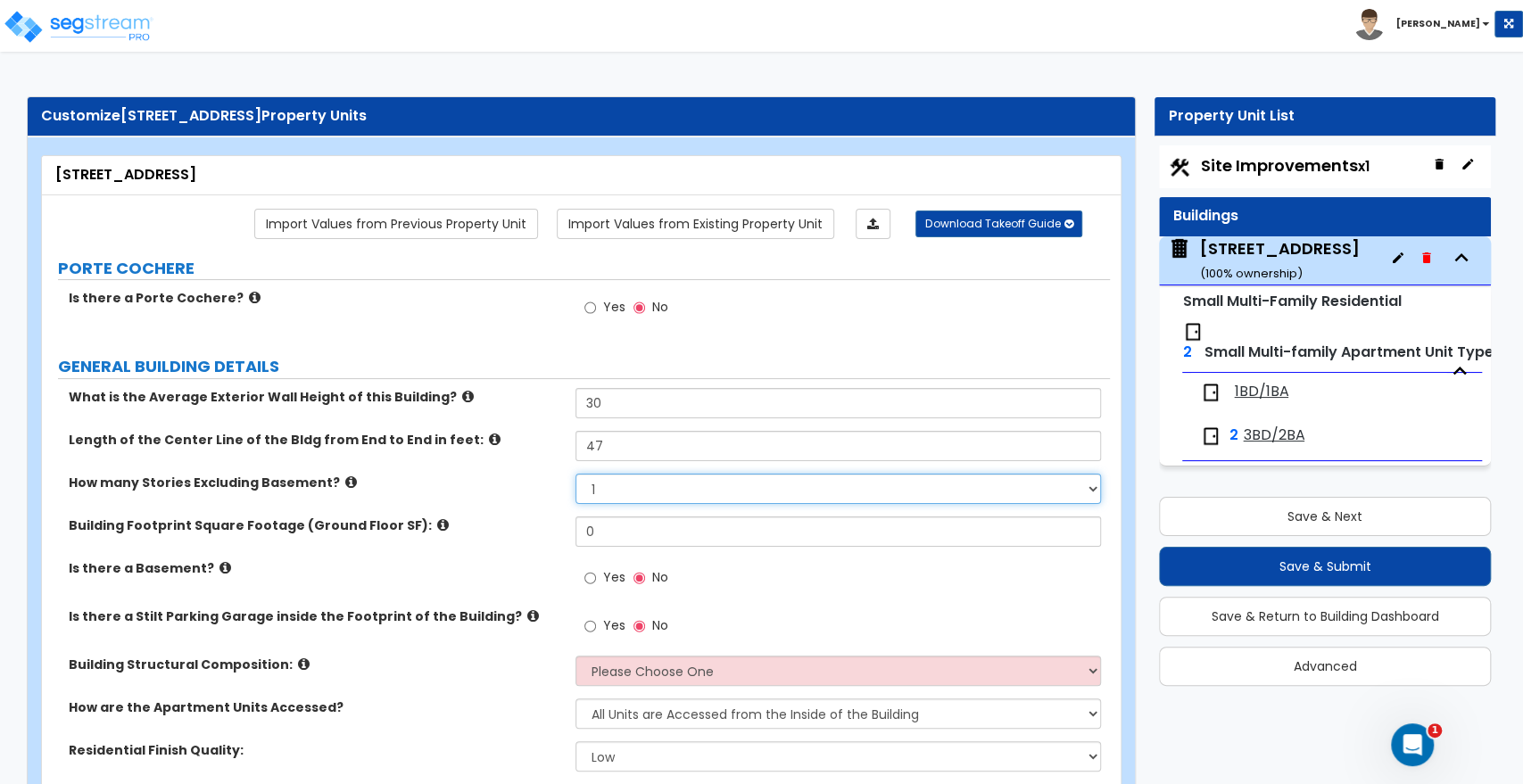
click at [607, 485] on select "1 2 3 4 5" at bounding box center [838, 488] width 525 height 30
select select "3"
click at [576, 474] on select "1 2 3 4 5" at bounding box center [838, 488] width 525 height 30
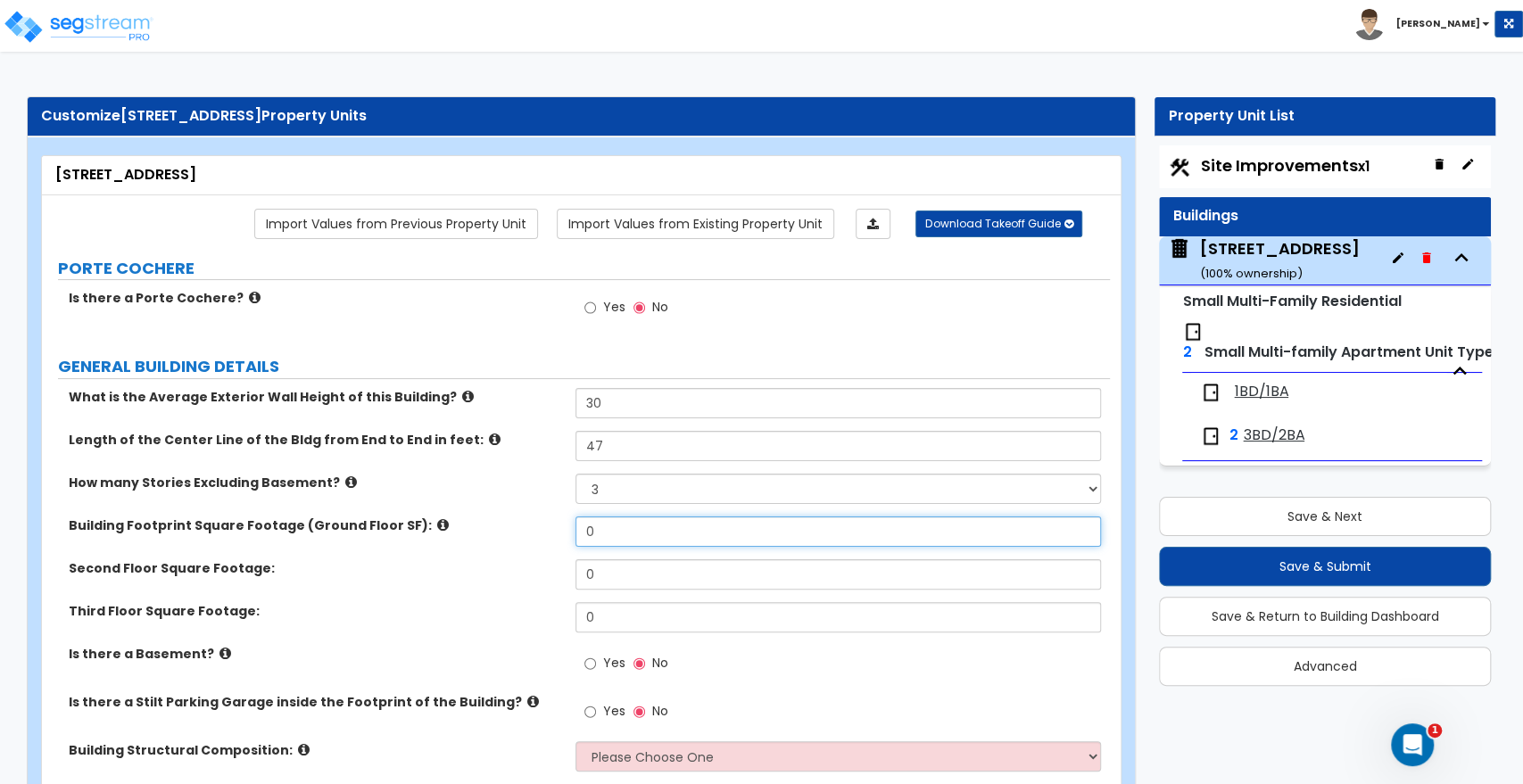
drag, startPoint x: 627, startPoint y: 536, endPoint x: 300, endPoint y: 491, distance: 330.1
click at [300, 491] on div "What is the Average Exterior Wall Height of this Building? 30 Length of the Cen…" at bounding box center [577, 629] width 1041 height 482
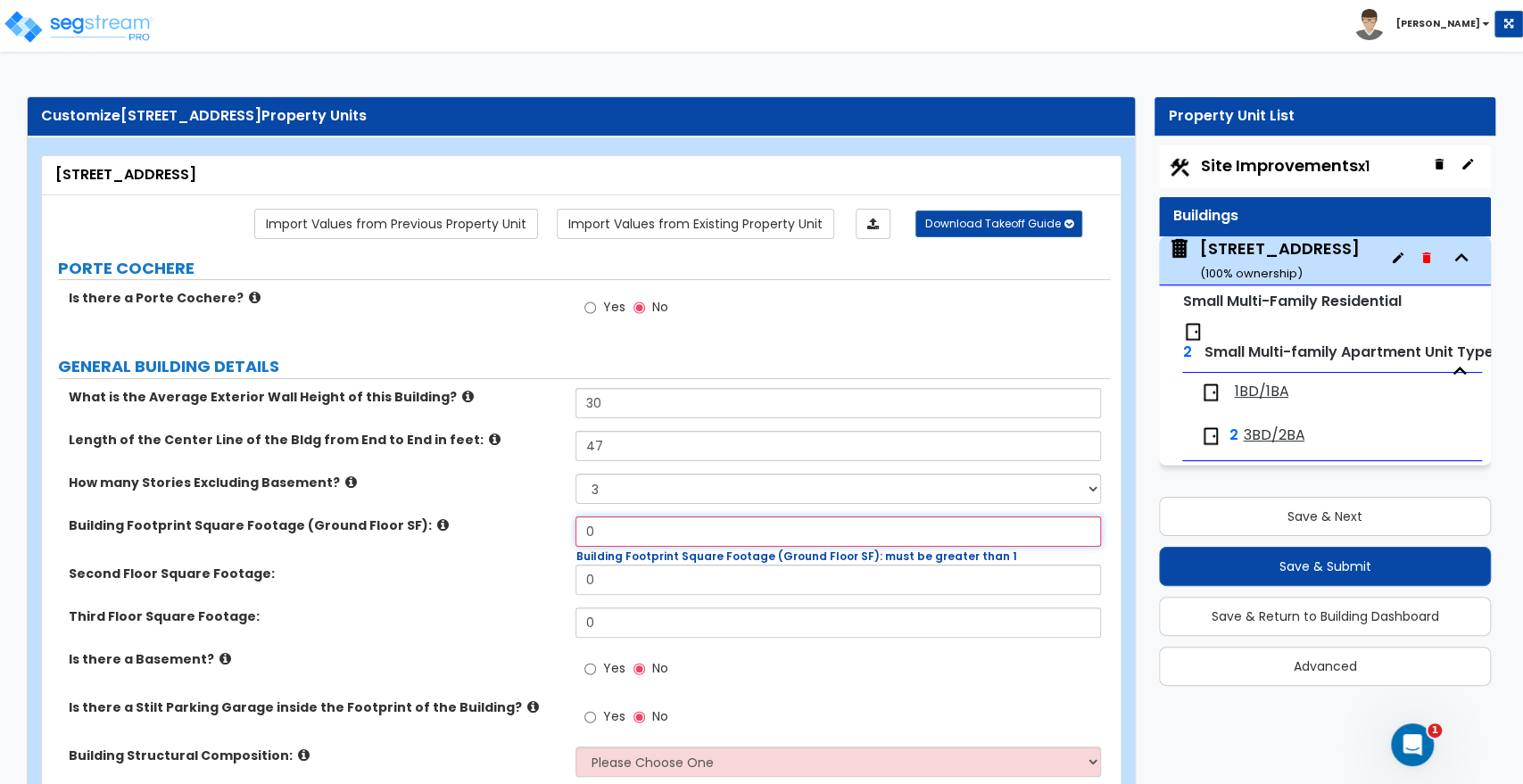
click at [628, 525] on input "0" at bounding box center [838, 531] width 525 height 30
drag, startPoint x: 627, startPoint y: 533, endPoint x: 546, endPoint y: 530, distance: 81.1
click at [546, 530] on div "Building Footprint Square Footage (Ground Floor SF): 0 Building Footprint Squar…" at bounding box center [576, 540] width 1068 height 48
type input "1,123"
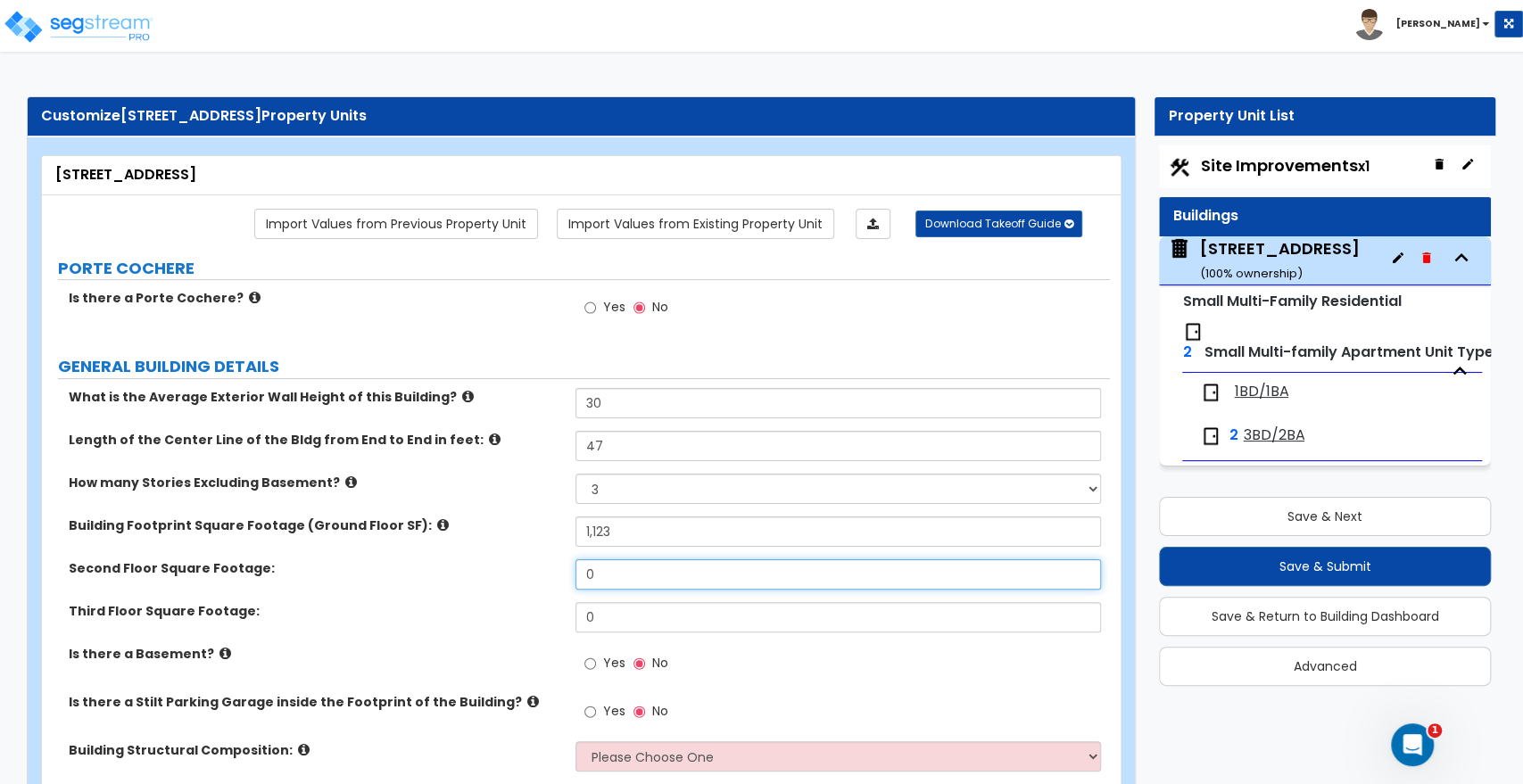
drag, startPoint x: 585, startPoint y: 575, endPoint x: 500, endPoint y: 563, distance: 85.8
click at [500, 563] on div "Second Floor Square Footage: 0" at bounding box center [576, 581] width 1068 height 43
type input "1,123"
drag, startPoint x: 622, startPoint y: 617, endPoint x: 459, endPoint y: 612, distance: 163.1
click at [459, 612] on div "Third Floor Square Footage: 0" at bounding box center [576, 623] width 1068 height 43
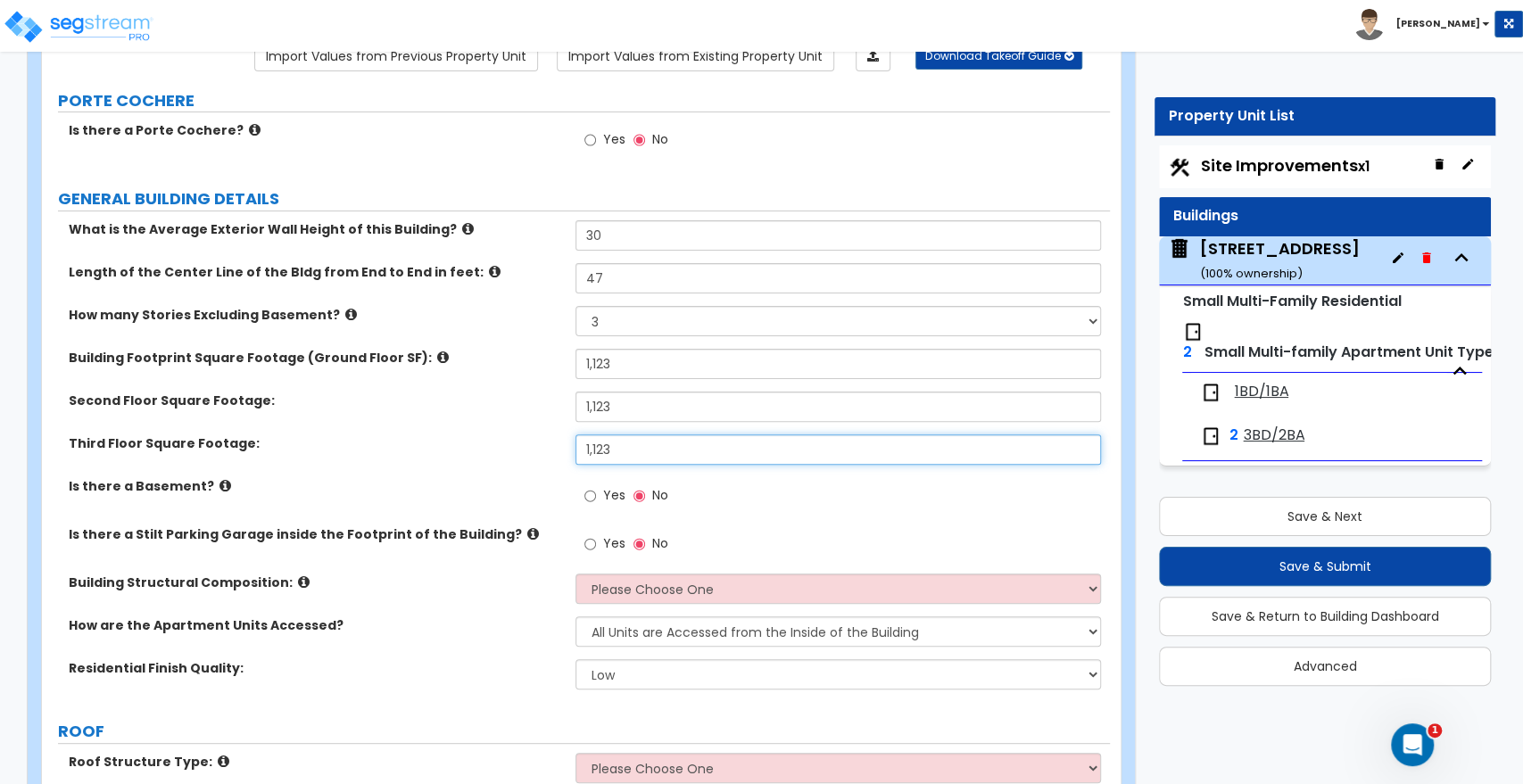
scroll to position [198, 0]
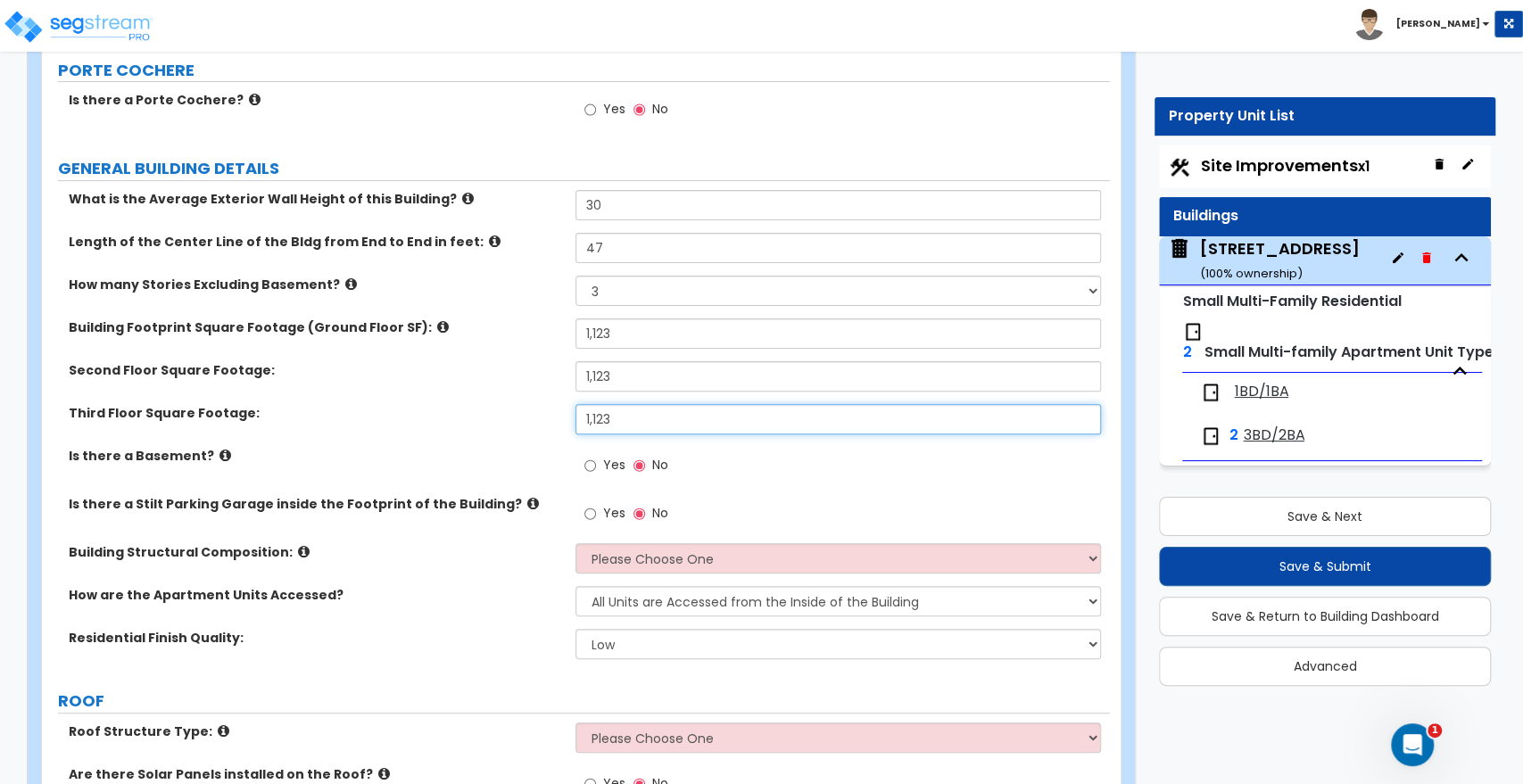
type input "1,123"
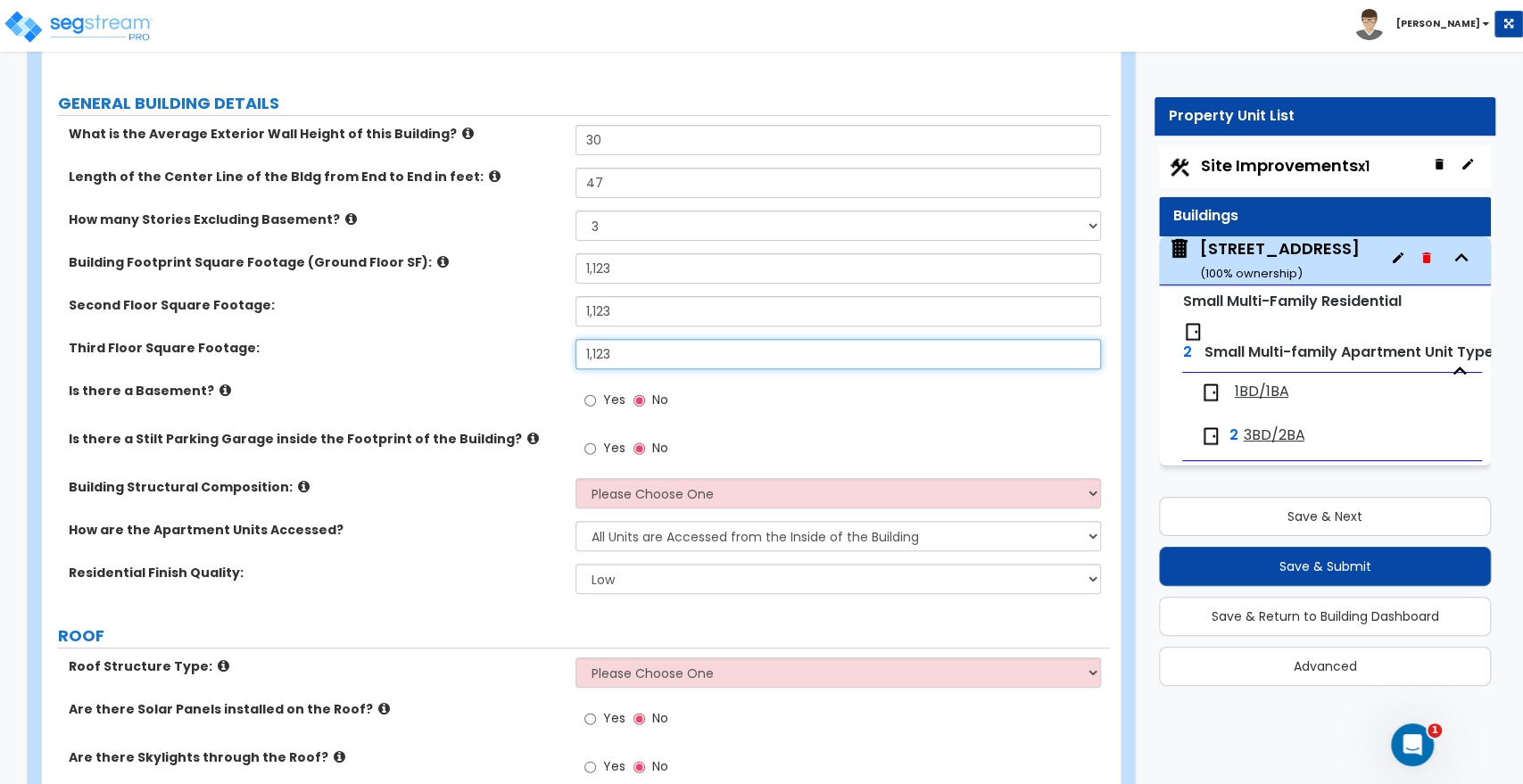
scroll to position [298, 0]
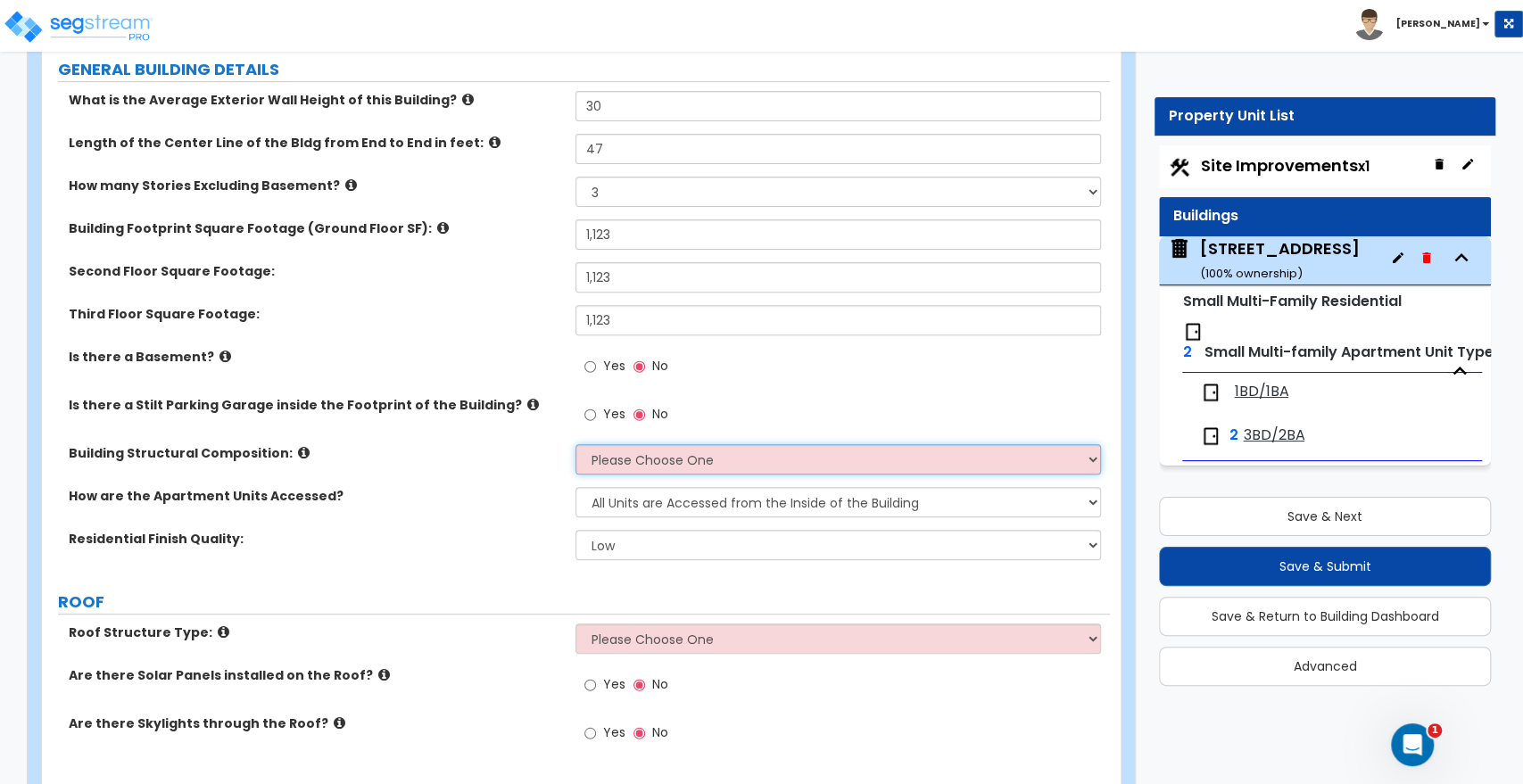
click at [615, 455] on select "Please Choose One Reinforced Concrete Structural Steel Brick Masonry CMU Masonr…" at bounding box center [838, 459] width 525 height 30
select select "7"
click at [576, 444] on select "Please Choose One Reinforced Concrete Structural Steel Brick Masonry CMU Masonr…" at bounding box center [838, 459] width 525 height 30
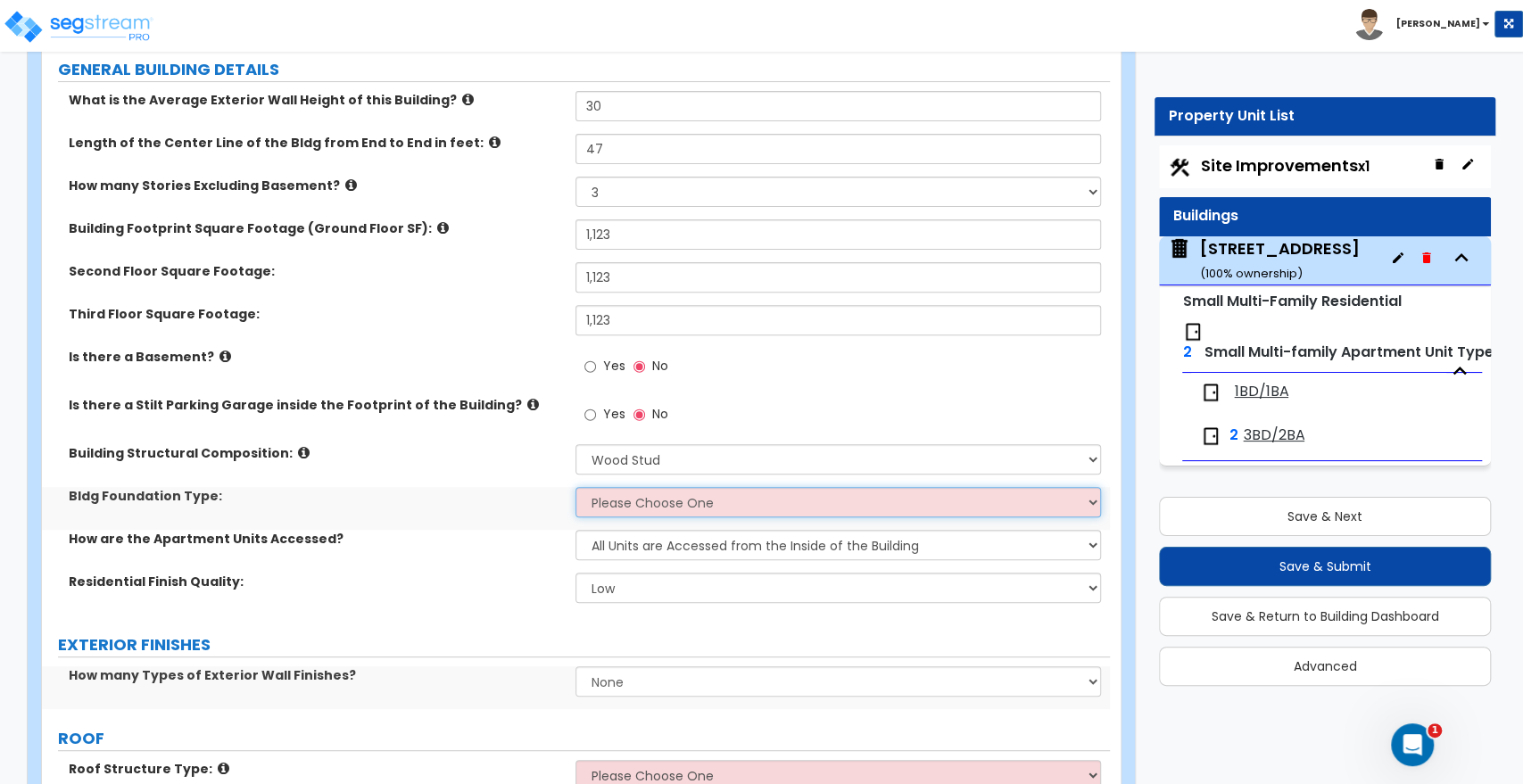
click at [616, 494] on select "Please Choose One Spread Ftg, Col, & Beam FDN Slab on Grade" at bounding box center [838, 502] width 525 height 30
select select "2"
click at [576, 487] on select "Please Choose One Spread Ftg, Col, & Beam FDN Slab on Grade" at bounding box center [838, 502] width 525 height 30
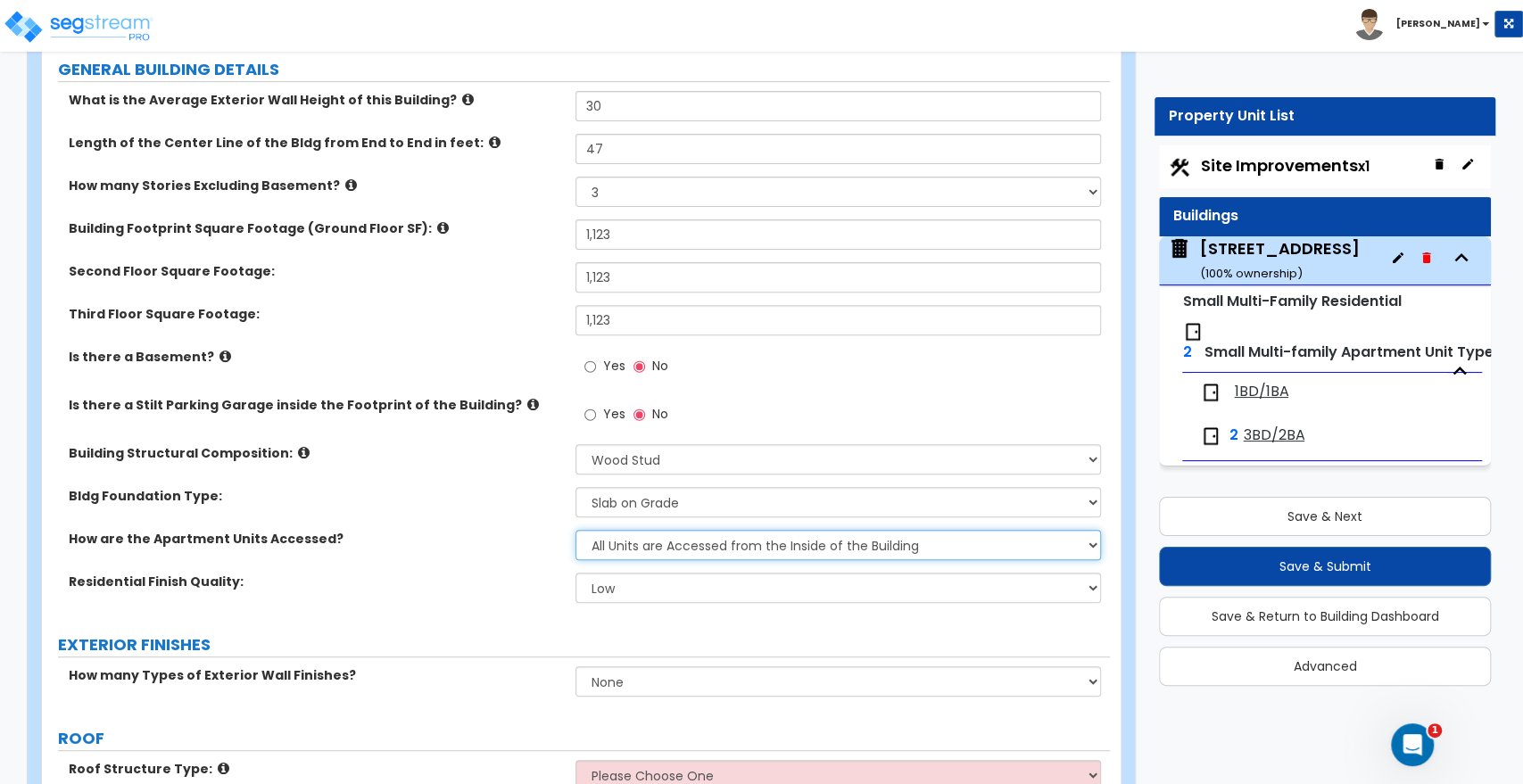
click at [607, 551] on select "All Units are Accessed from the Inside of the Building All Units are Accessed f…" at bounding box center [838, 545] width 525 height 30
click at [576, 530] on select "All Units are Accessed from the Inside of the Building All Units are Accessed f…" at bounding box center [838, 545] width 525 height 30
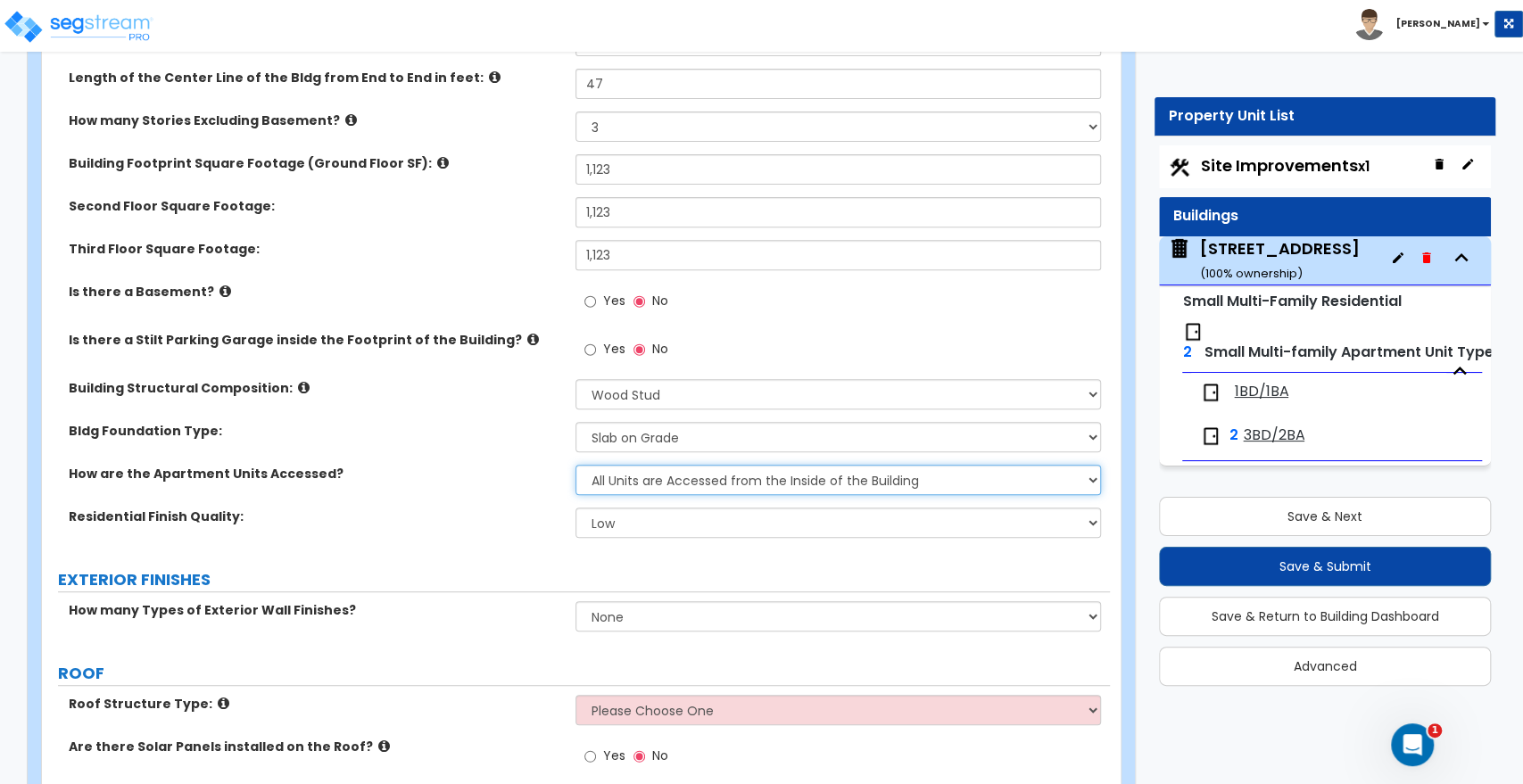
scroll to position [396, 0]
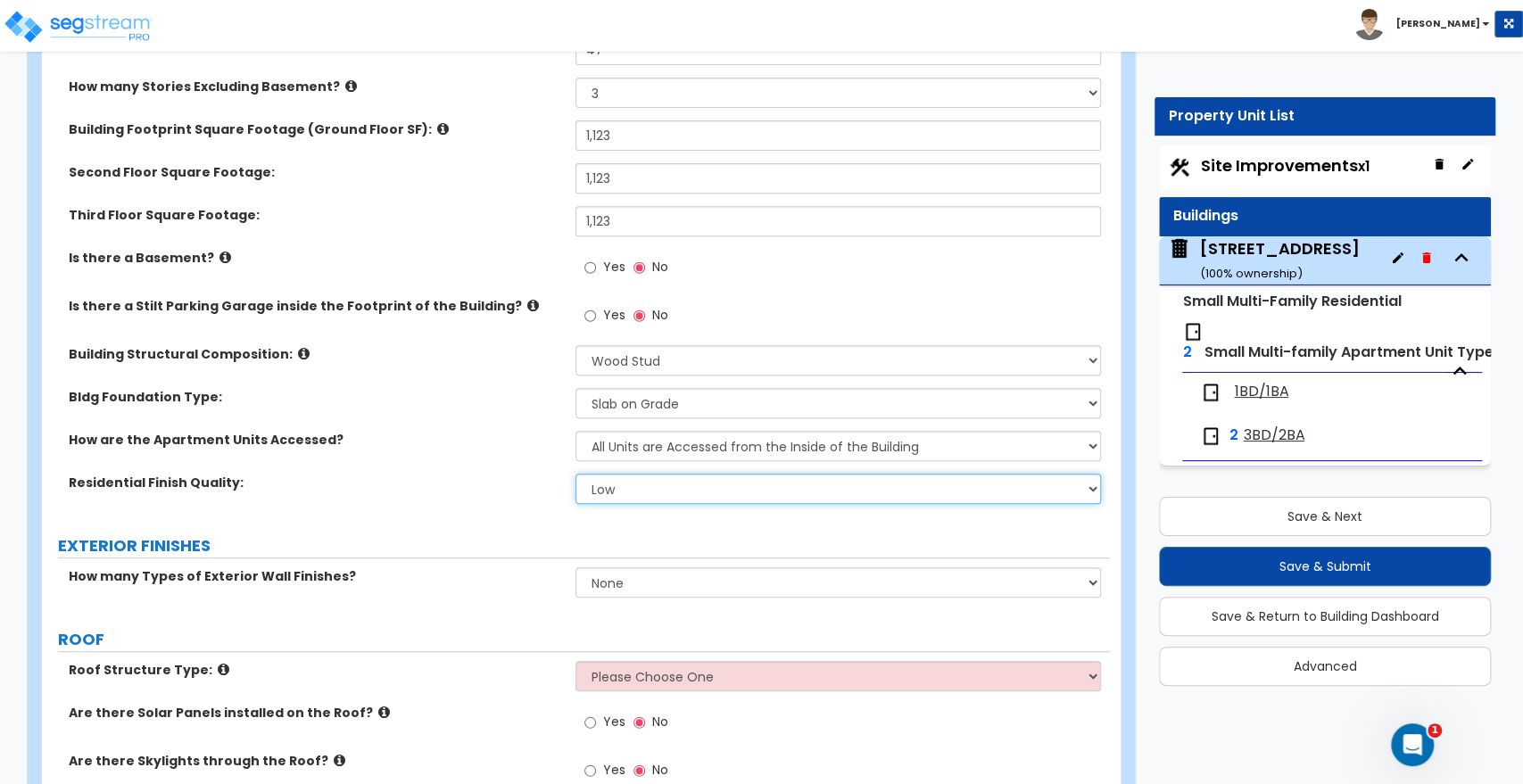
click at [620, 492] on select "Low Average High" at bounding box center [838, 488] width 525 height 30
select select "1"
click at [576, 474] on select "Low Average High" at bounding box center [838, 488] width 525 height 30
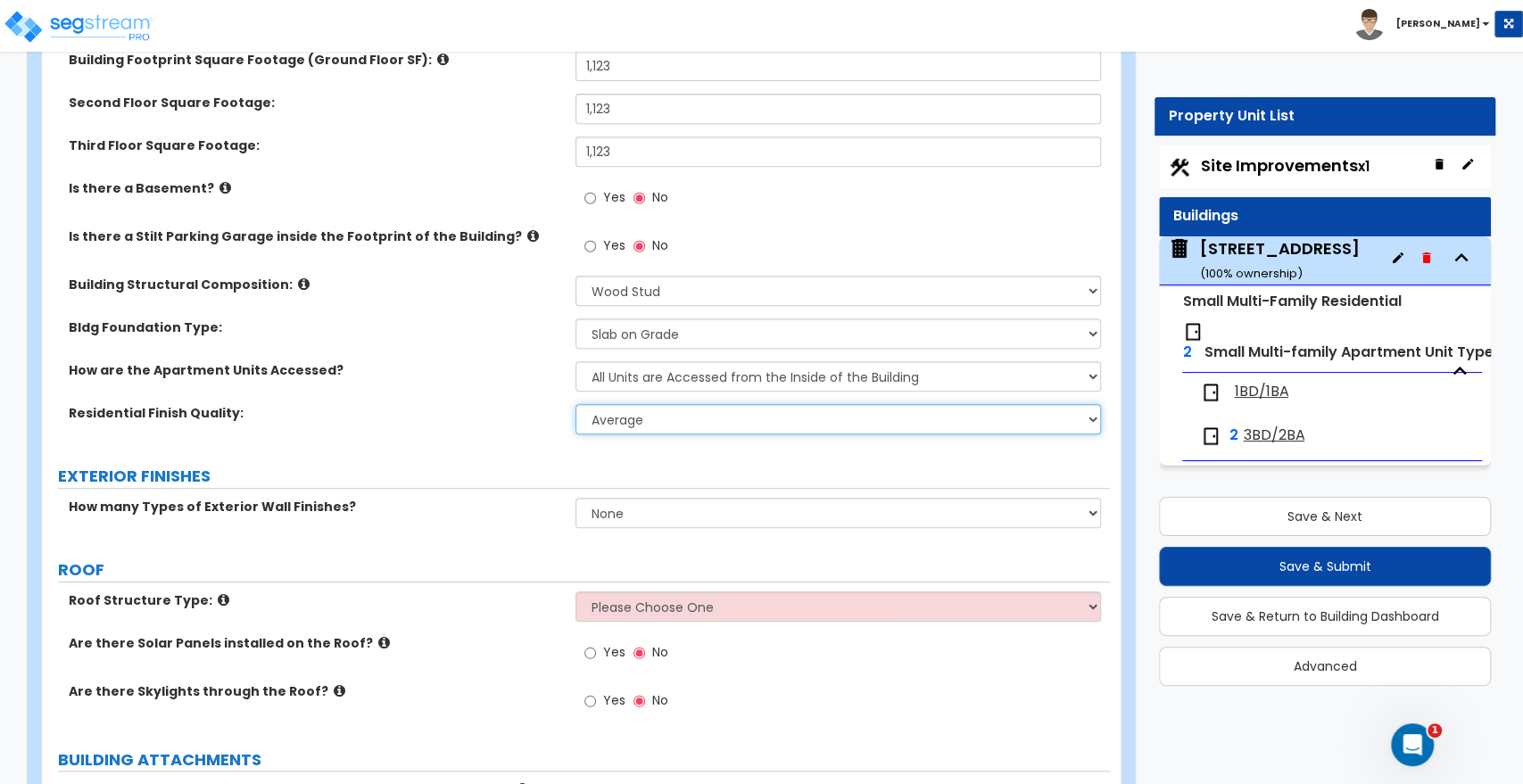
scroll to position [495, 0]
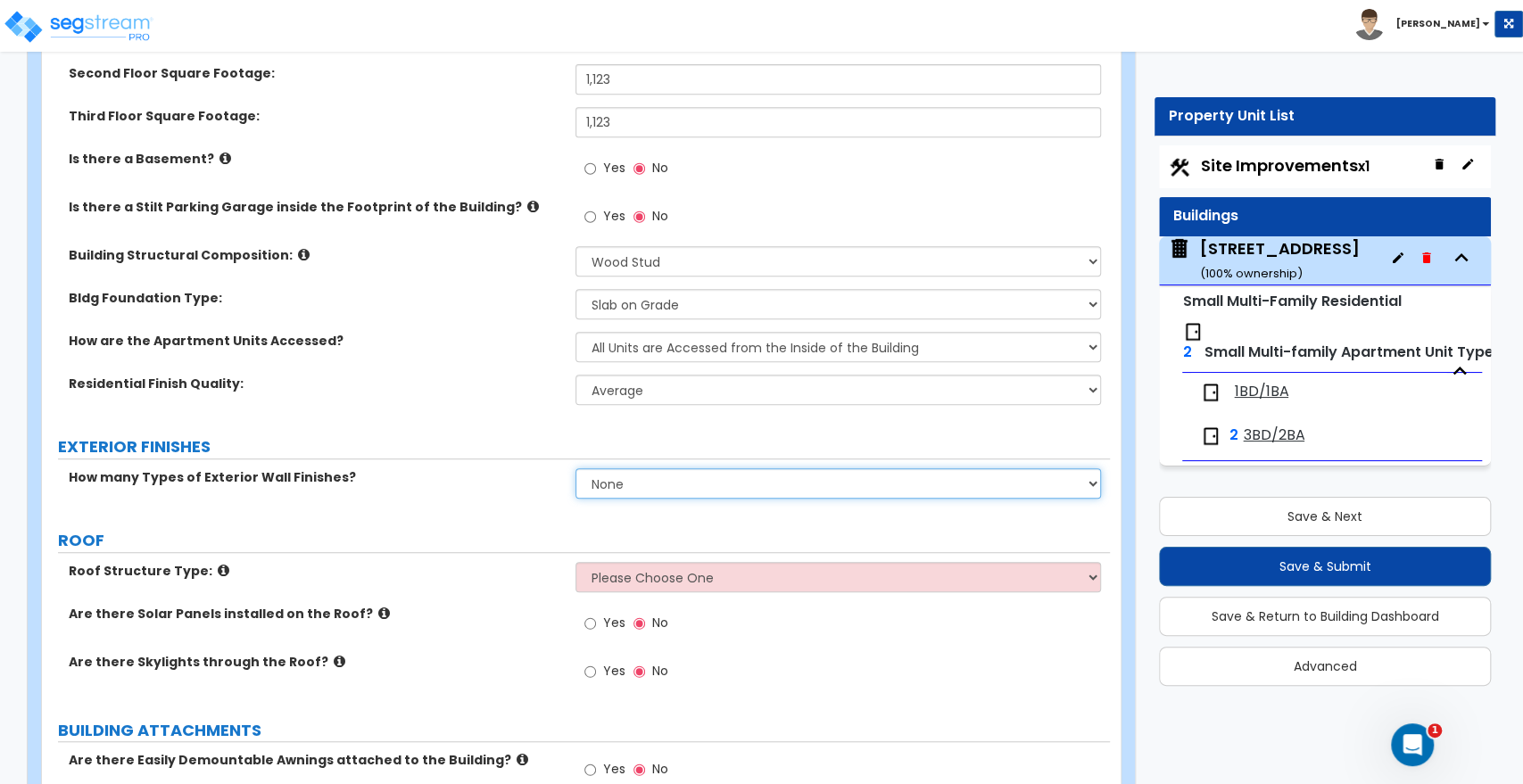
click at [603, 484] on select "None 1 2 3" at bounding box center [838, 484] width 525 height 30
select select "2"
click at [576, 469] on select "None 1 2 3" at bounding box center [838, 484] width 525 height 30
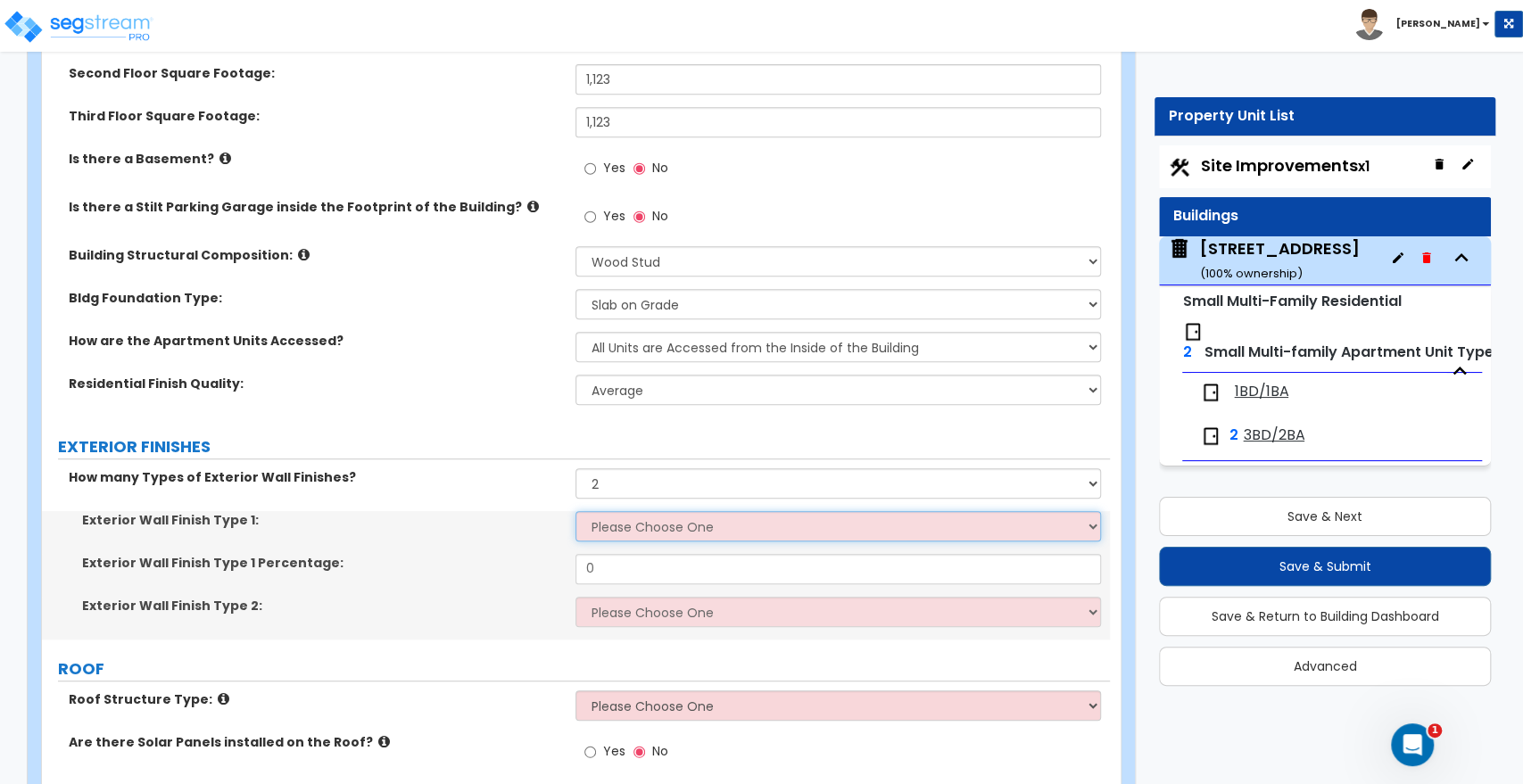
click at [615, 528] on select "Please Choose One No Finish/Shared Wall No Wall Brick Veneer Stone Veneer Wood …" at bounding box center [838, 526] width 525 height 30
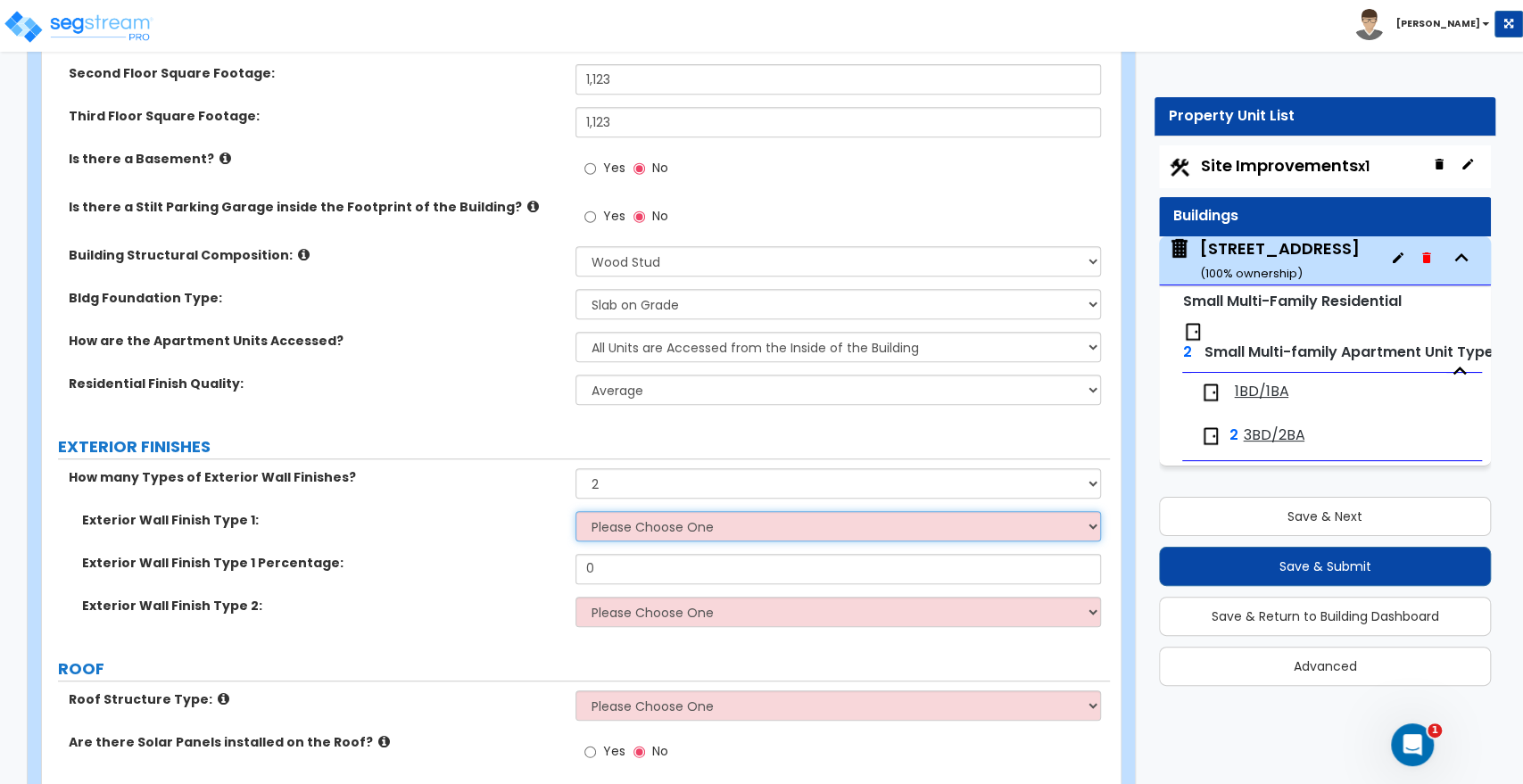
select select "2"
click at [576, 511] on select "Please Choose One No Finish/Shared Wall No Wall Brick Veneer Stone Veneer Wood …" at bounding box center [838, 526] width 525 height 30
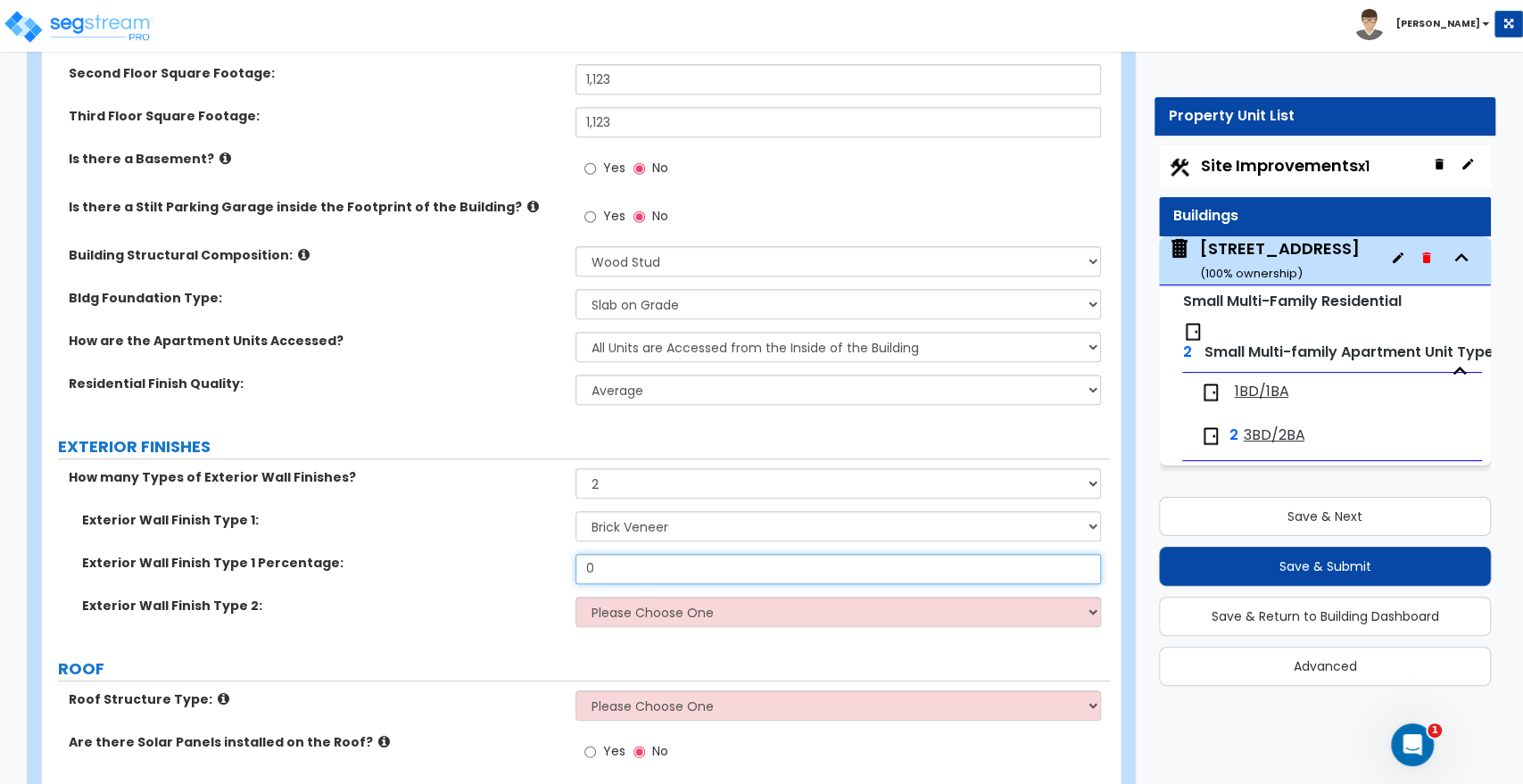
drag, startPoint x: 628, startPoint y: 556, endPoint x: 524, endPoint y: 564, distance: 104.3
click at [524, 564] on div "Exterior Wall Finish Type 1 Percentage: 0" at bounding box center [576, 576] width 1068 height 43
type input "95"
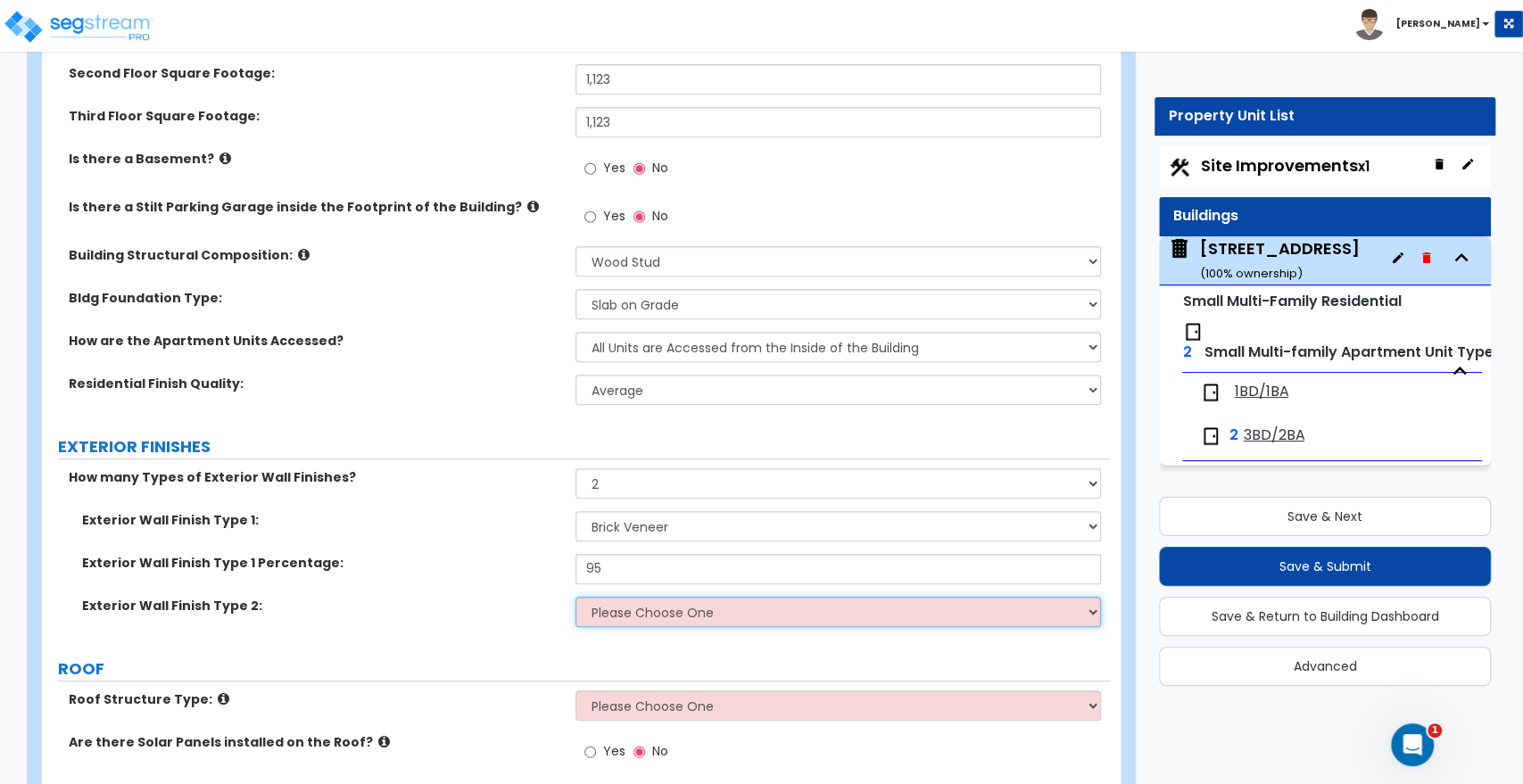
click at [585, 609] on select "Please Choose One No Finish/Shared Wall No Wall Brick Veneer Stone Veneer Wood …" at bounding box center [838, 612] width 525 height 30
select select "5"
click at [576, 597] on select "Please Choose One No Finish/Shared Wall No Wall Brick Veneer Stone Veneer Wood …" at bounding box center [838, 612] width 525 height 30
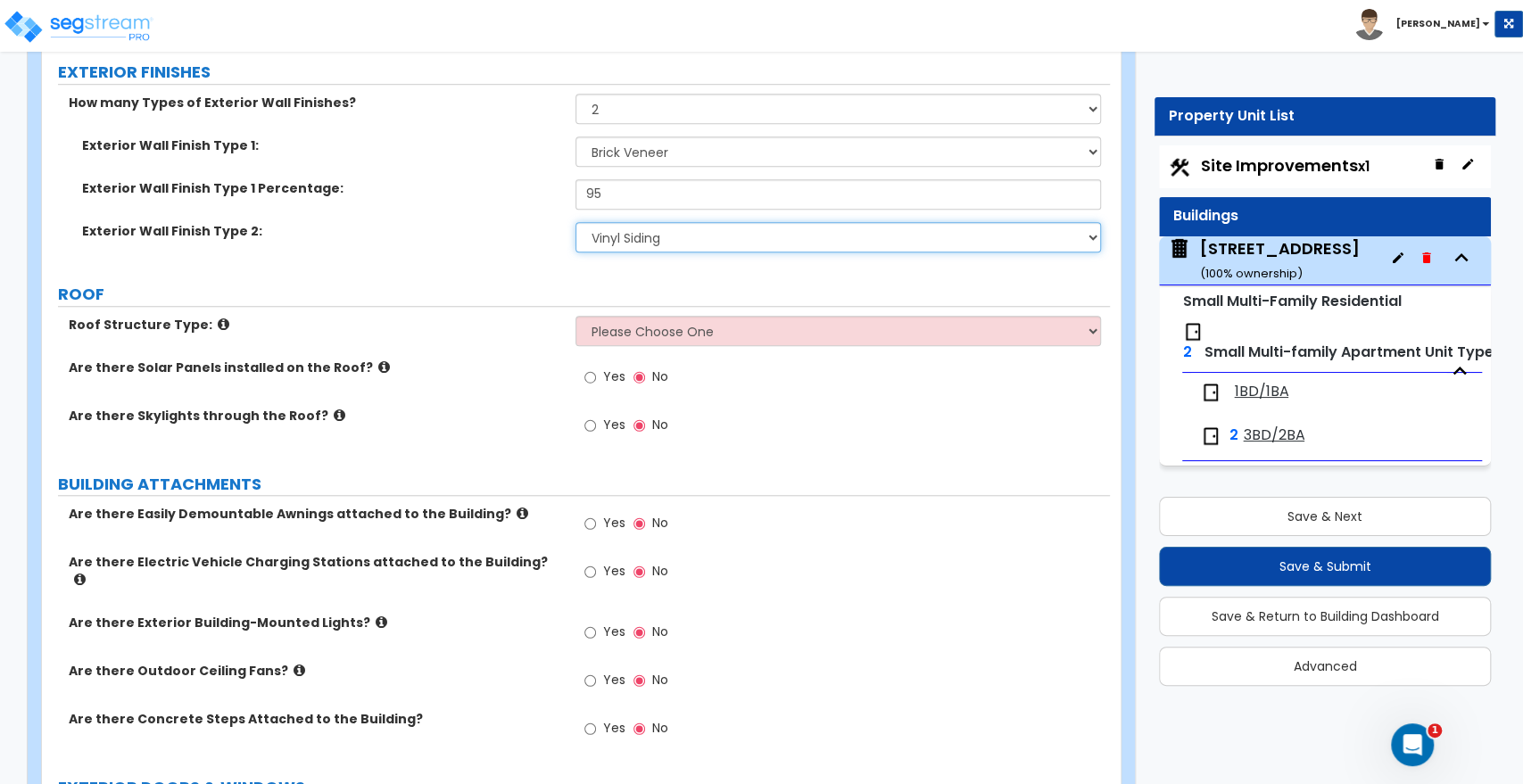
scroll to position [893, 0]
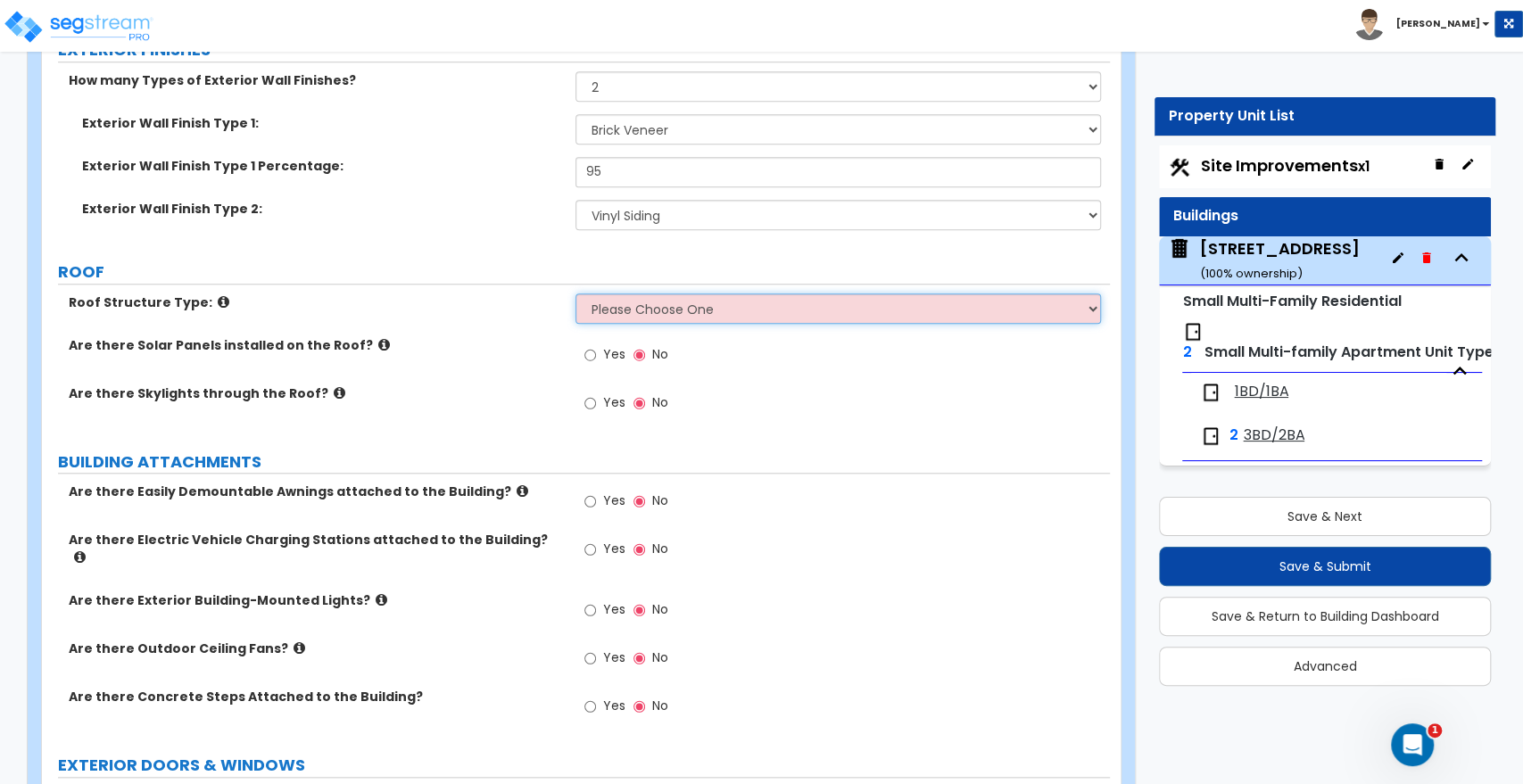
click at [612, 310] on select "Please Choose One Gabled Roof Flat Roof Hybrid Gable & Flat Roof" at bounding box center [838, 308] width 525 height 30
select select "1"
click at [576, 294] on select "Please Choose One Gabled Roof Flat Roof Hybrid Gable & Flat Roof" at bounding box center [838, 308] width 525 height 30
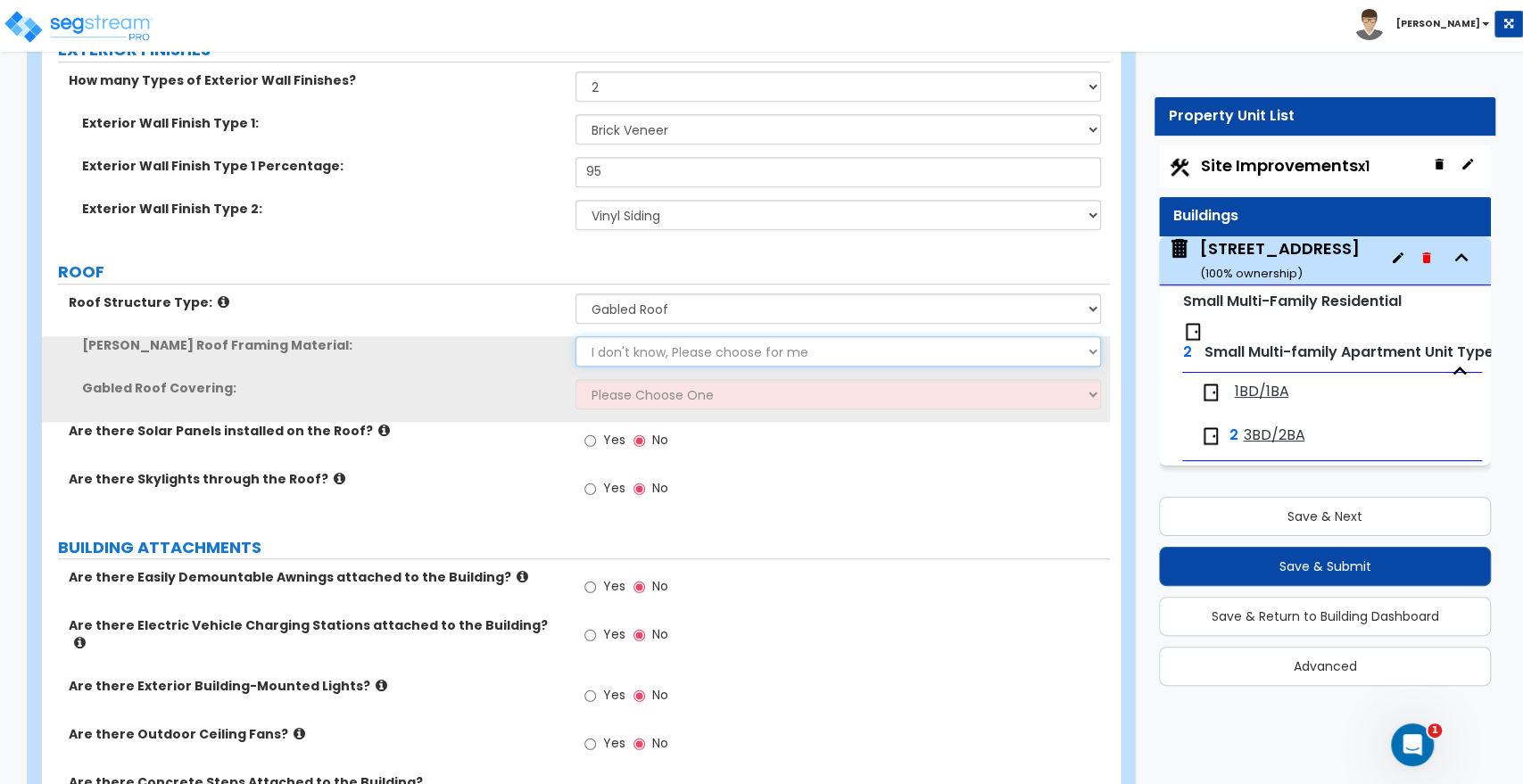
click at [622, 349] on select "I don't know, Please choose for me Metal Wood" at bounding box center [838, 351] width 525 height 30
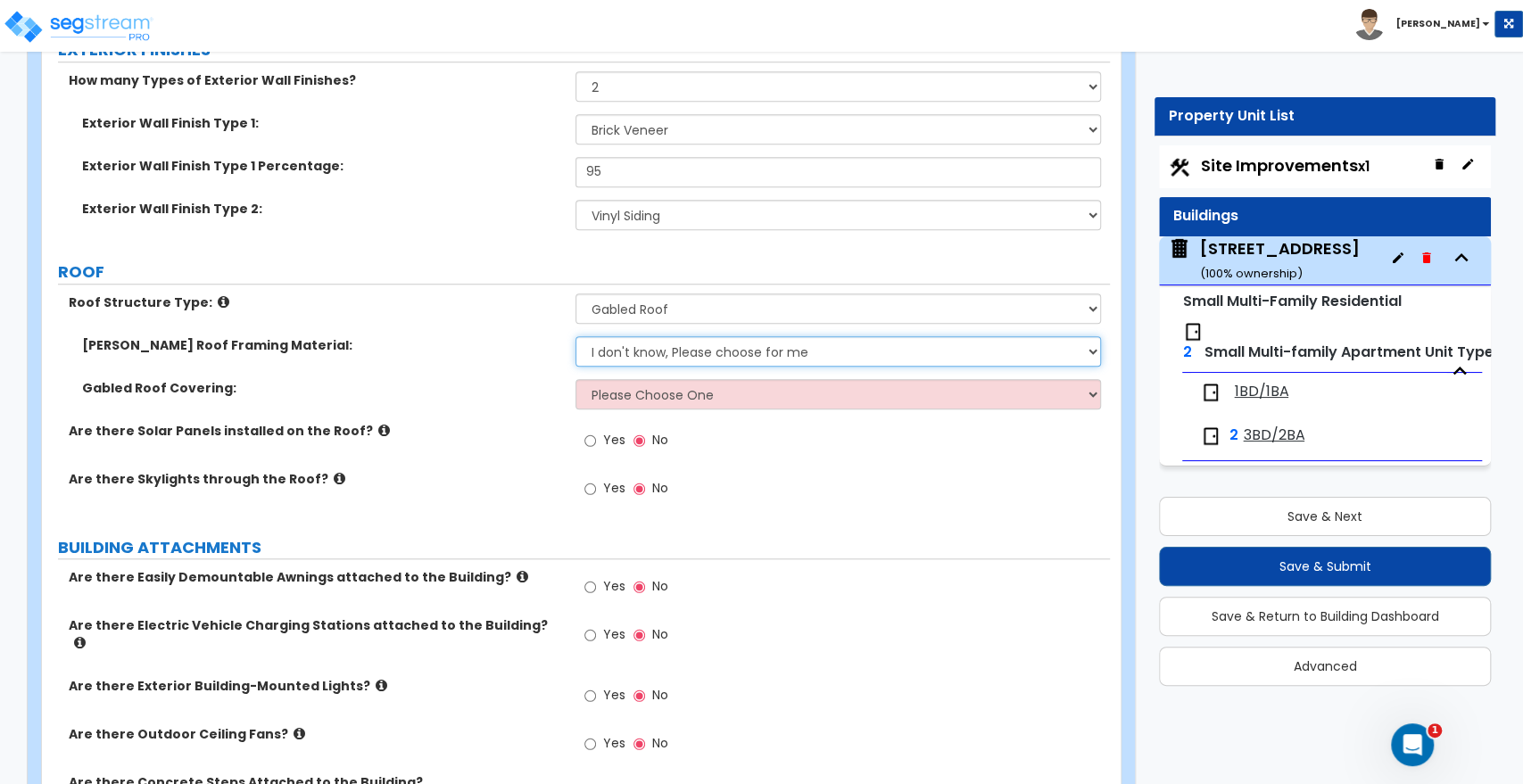
select select "2"
click at [576, 337] on select "I don't know, Please choose for me Metal Wood" at bounding box center [838, 351] width 525 height 30
click at [631, 396] on select "Please Choose One Asphalt Shingle Clay Tile Wood Shingle Metal Shingle Standing…" at bounding box center [838, 393] width 525 height 30
select select "1"
click at [576, 379] on select "Please Choose One Asphalt Shingle Clay Tile Wood Shingle Metal Shingle Standing…" at bounding box center [838, 393] width 525 height 30
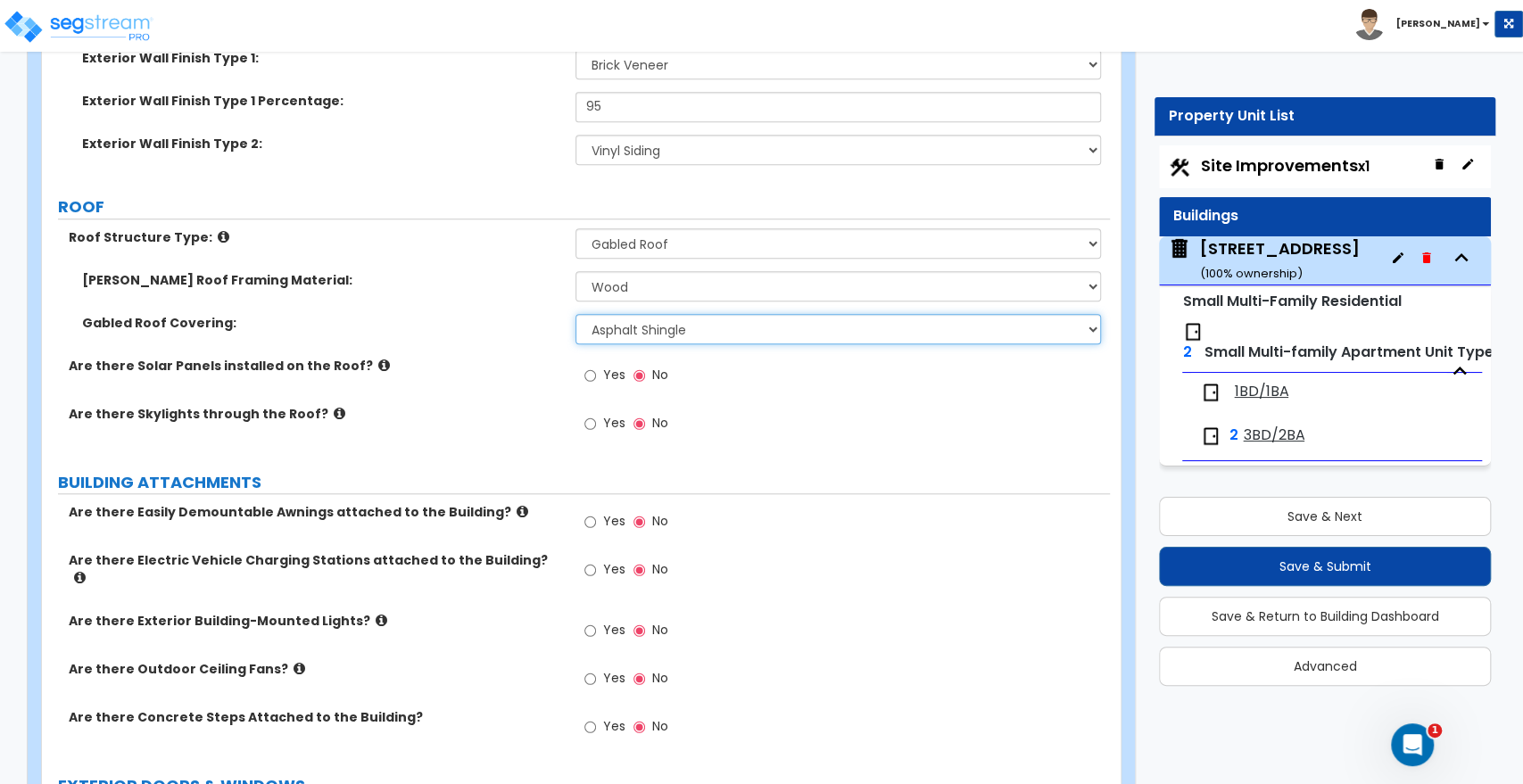
scroll to position [992, 0]
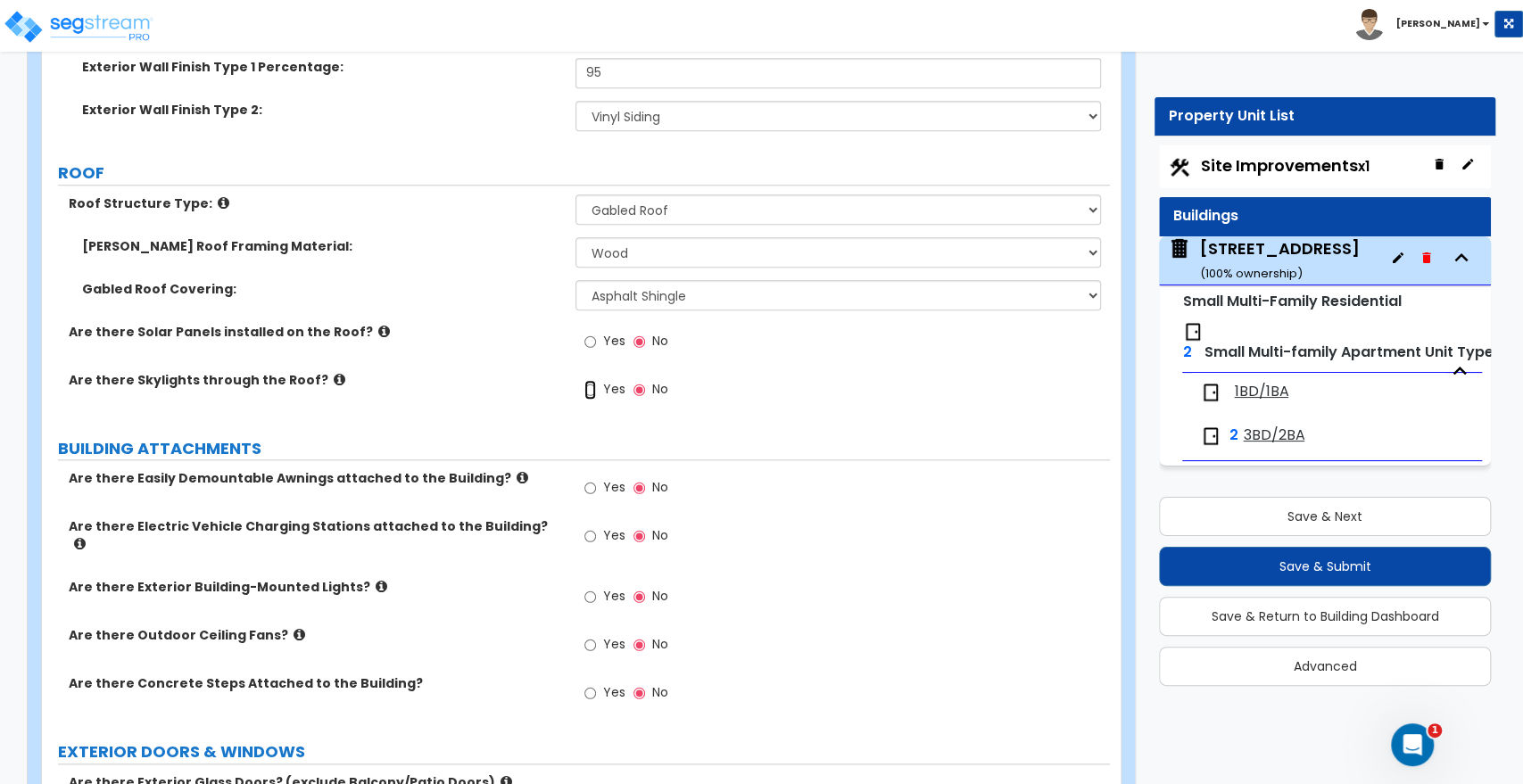
click at [592, 389] on input "Yes" at bounding box center [590, 390] width 12 height 20
radio input "true"
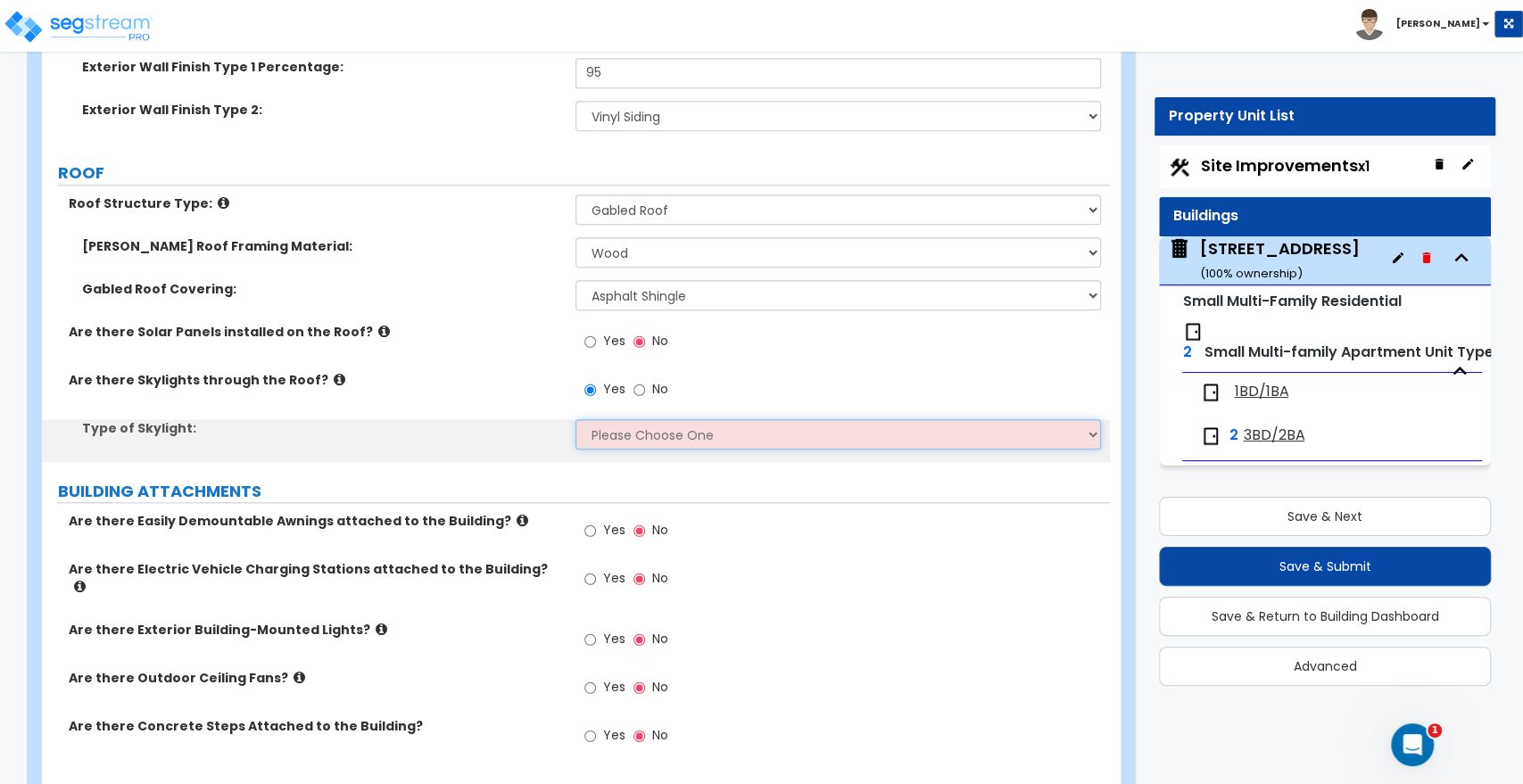
click at [637, 435] on select "Please Choose One Fixed Rectangular Glass Barrel Vault Dome Square Pyramid" at bounding box center [838, 435] width 525 height 30
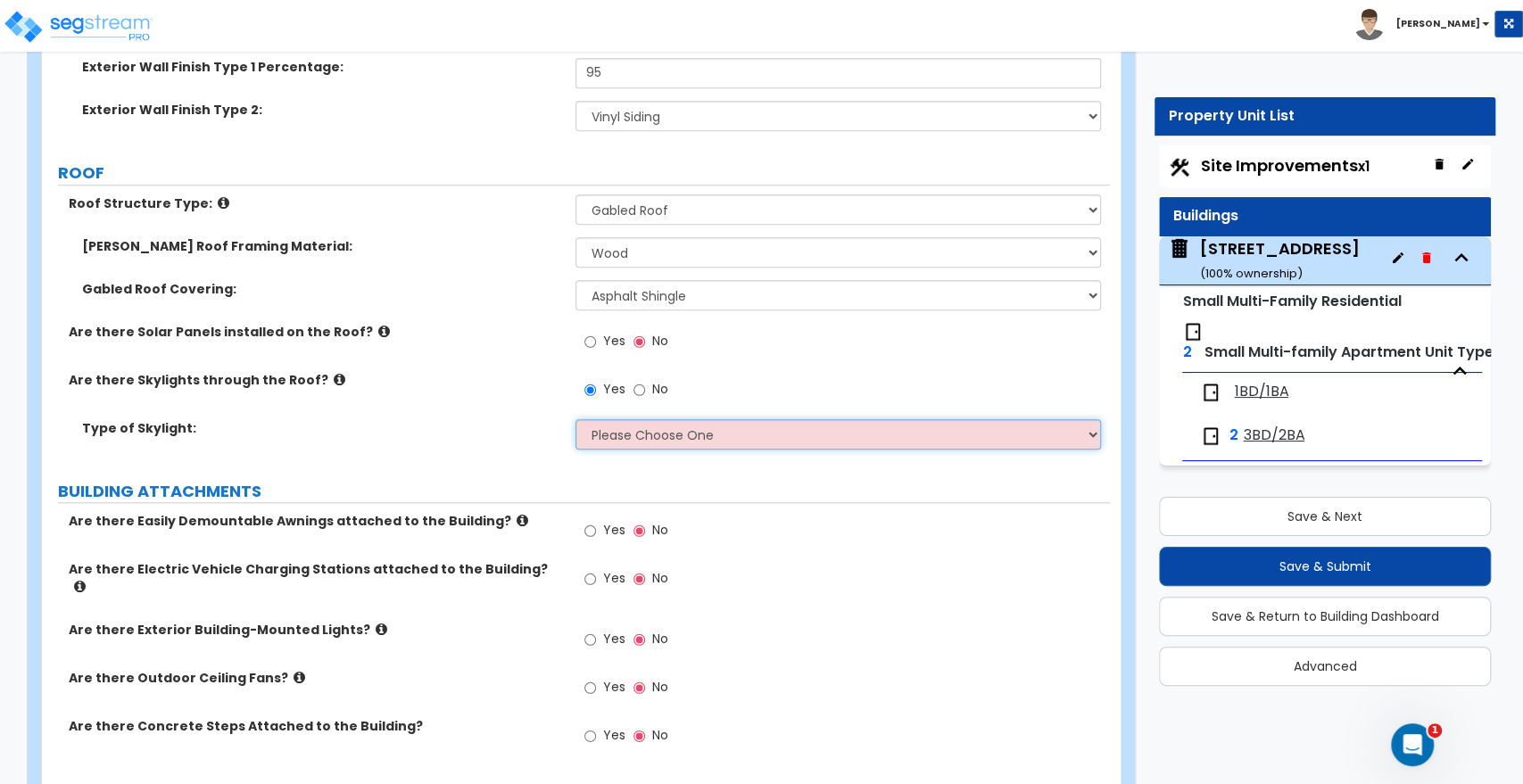
click at [650, 434] on select "Please Choose One Fixed Rectangular Glass Barrel Vault Dome Square Pyramid" at bounding box center [838, 435] width 525 height 30
select select "2"
click at [576, 420] on select "Please Choose One Fixed Rectangular Glass Barrel Vault Dome Square Pyramid" at bounding box center [838, 435] width 525 height 30
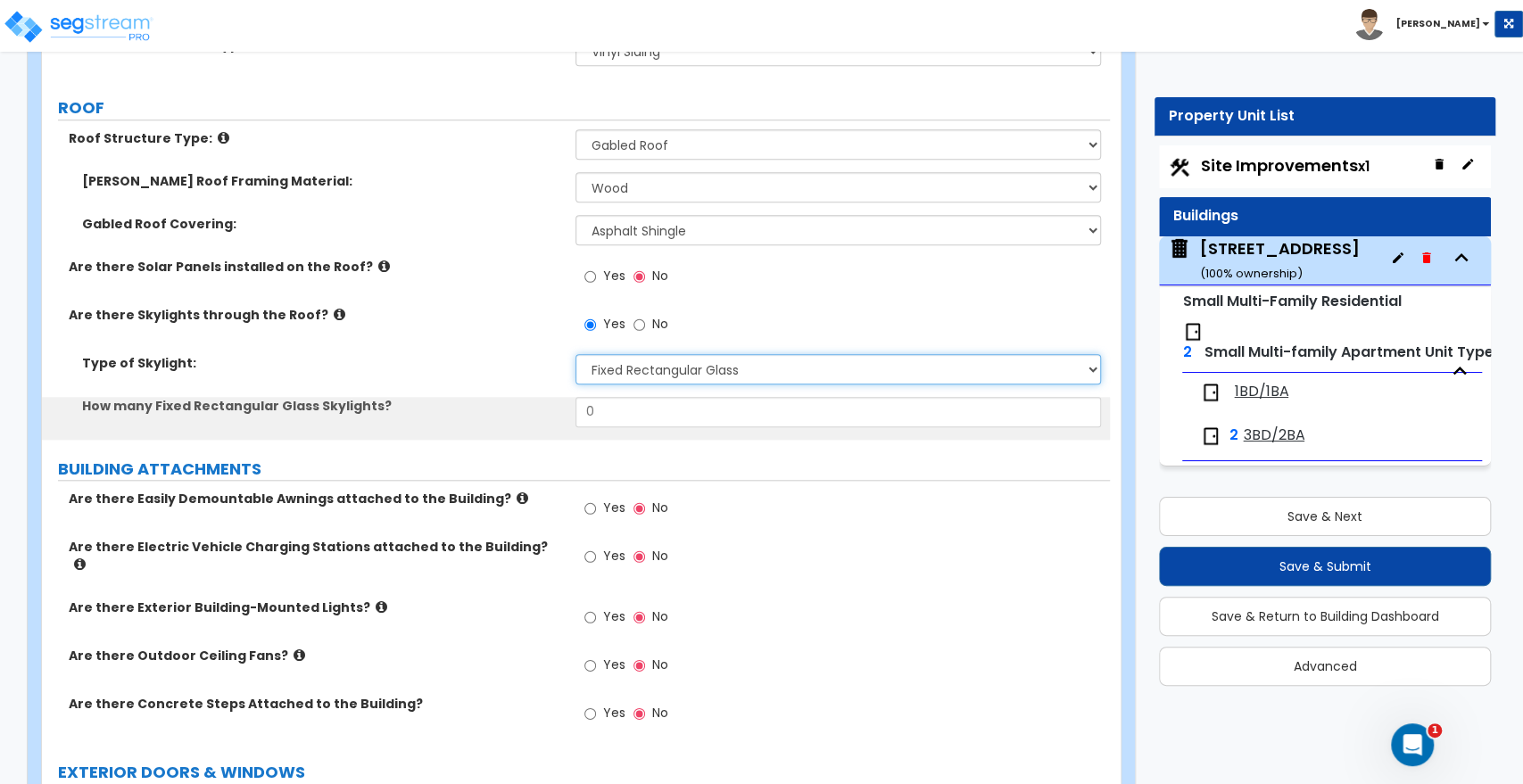
scroll to position [1090, 0]
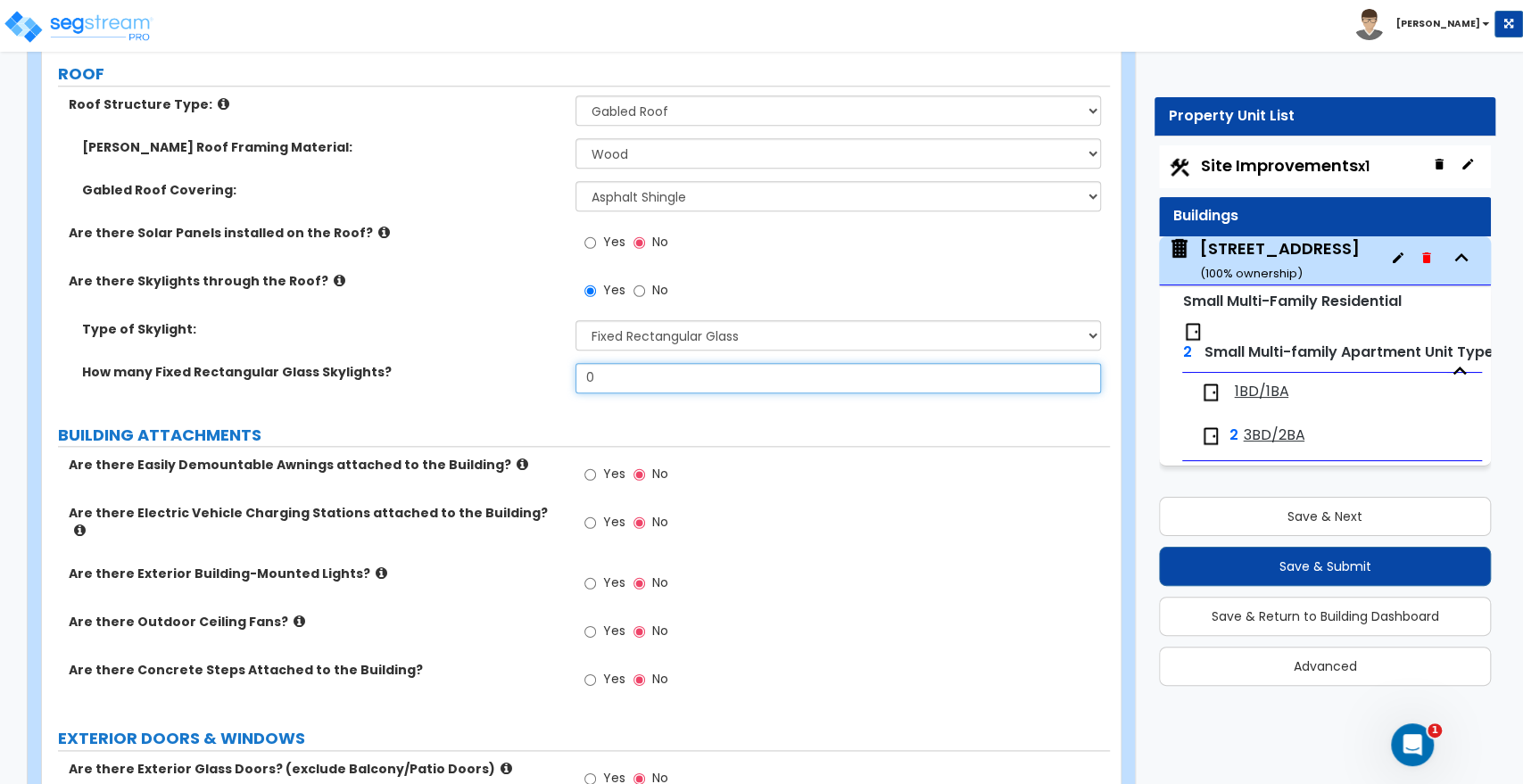
drag, startPoint x: 636, startPoint y: 382, endPoint x: 504, endPoint y: 365, distance: 133.1
click at [504, 365] on div "How many Fixed Rectangular Glass Skylights? 0" at bounding box center [576, 385] width 1068 height 43
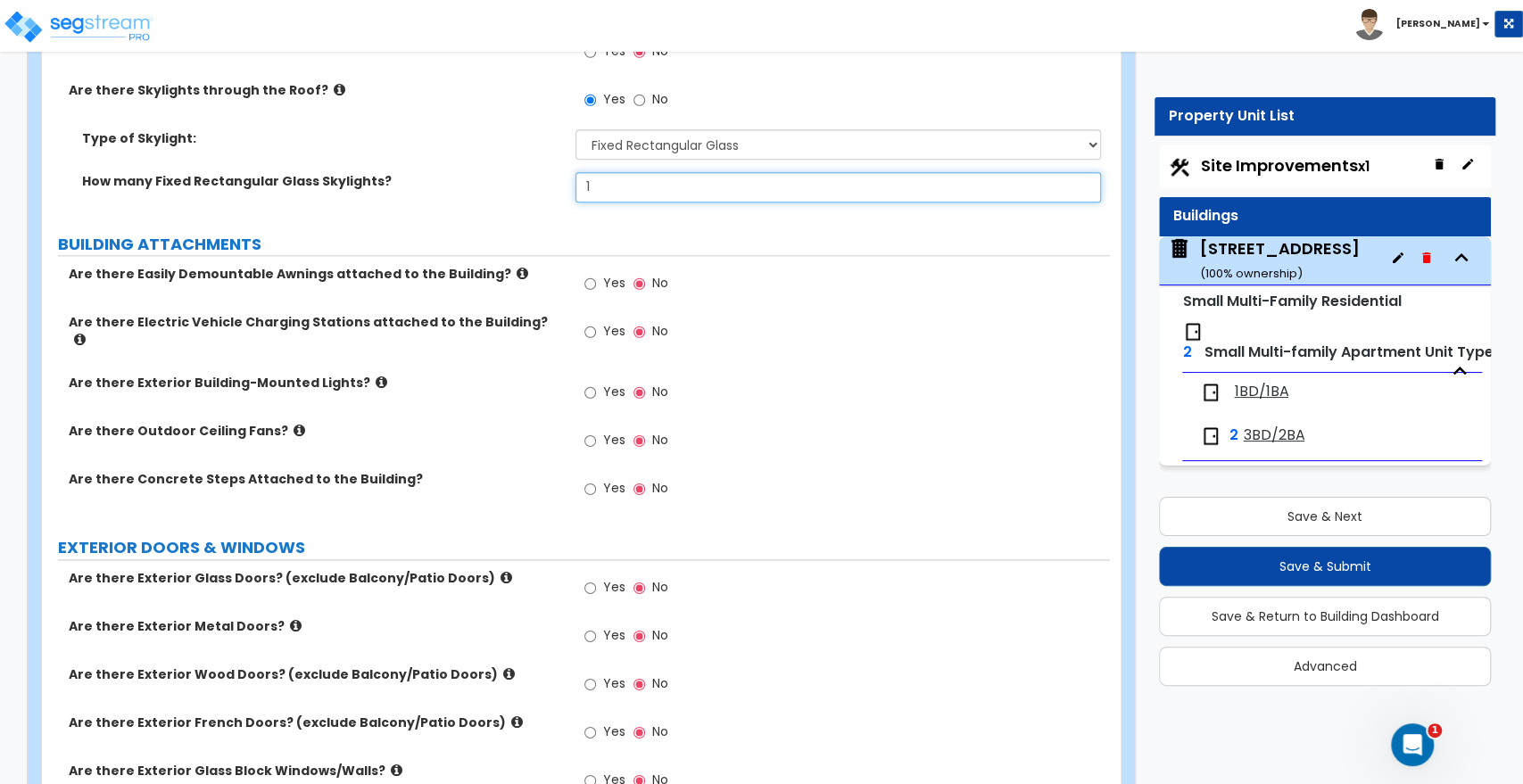
scroll to position [1289, 0]
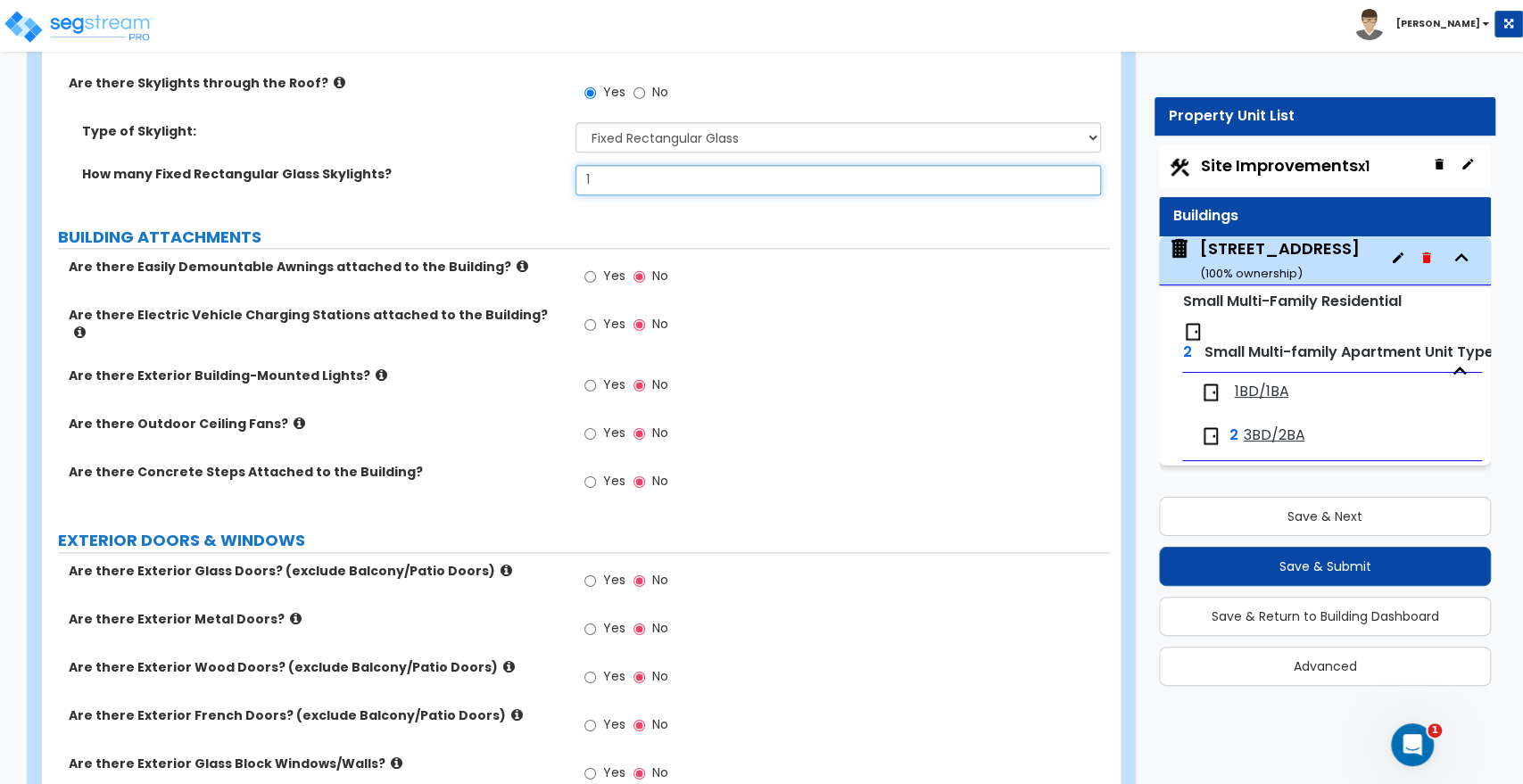
type input "1"
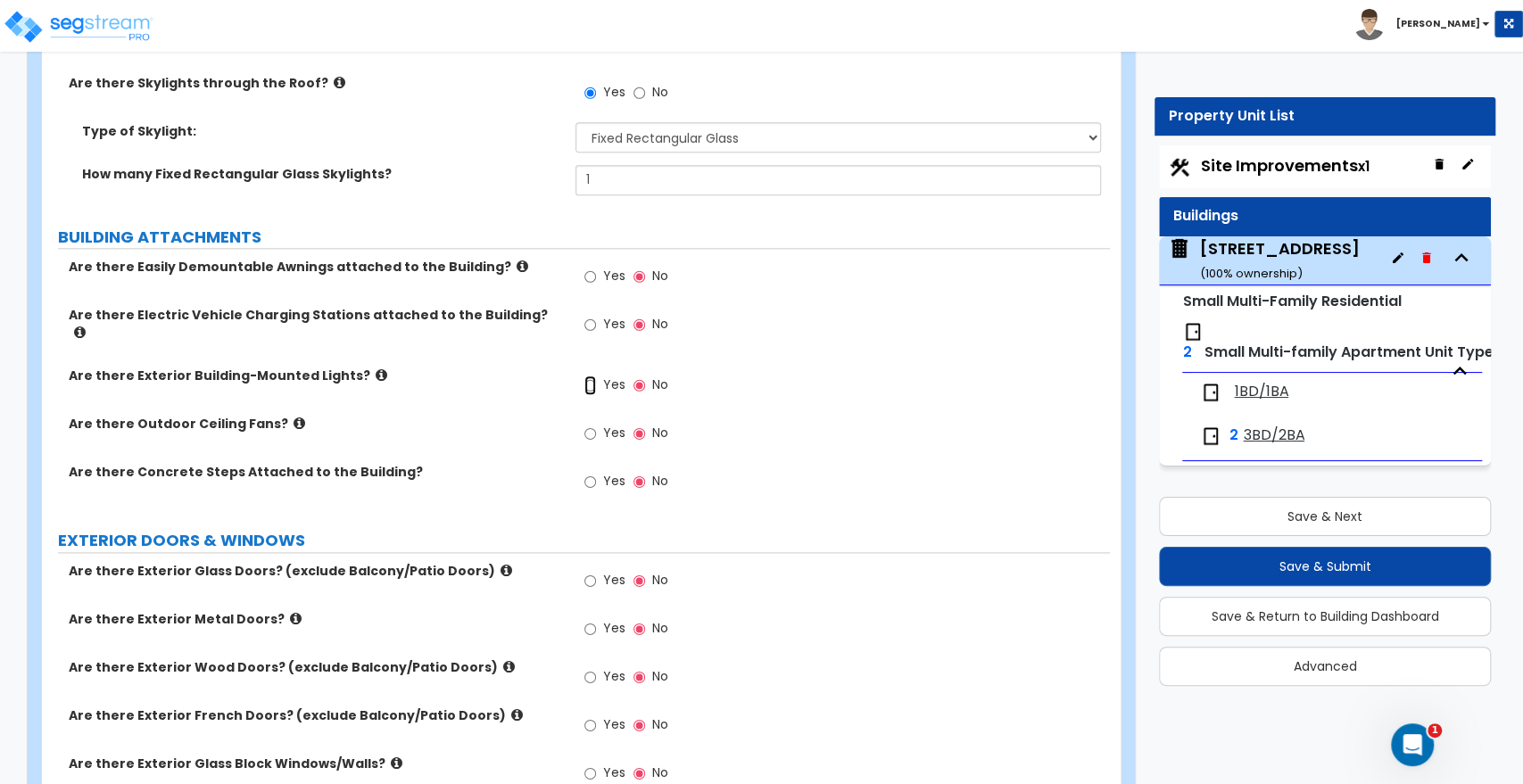
click at [590, 376] on input "Yes" at bounding box center [590, 386] width 12 height 20
radio input "true"
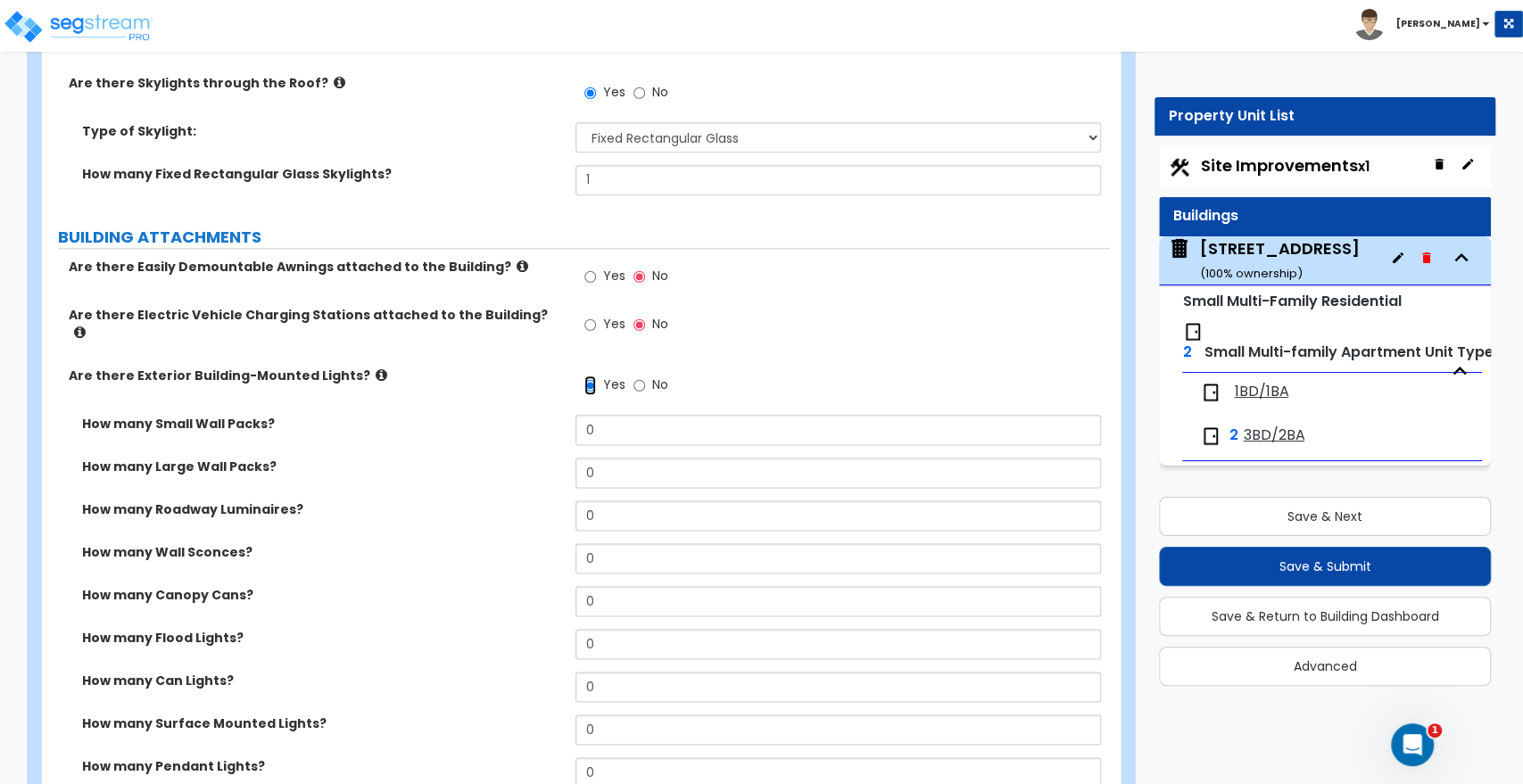
scroll to position [1388, 0]
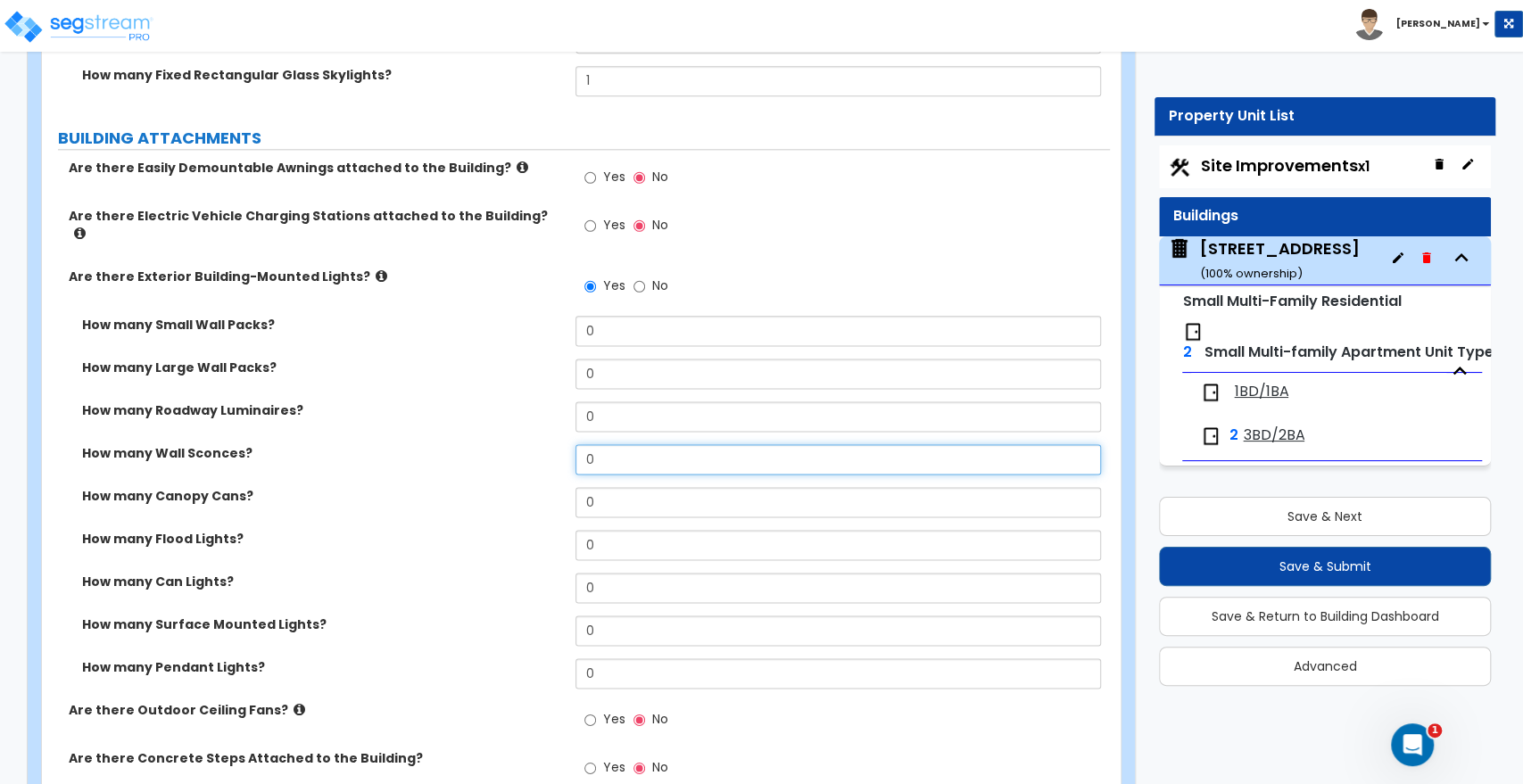
drag, startPoint x: 546, startPoint y: 440, endPoint x: 482, endPoint y: 439, distance: 64.0
click at [482, 444] on div "How many Wall Sconces? 0" at bounding box center [576, 466] width 1068 height 43
type input "3"
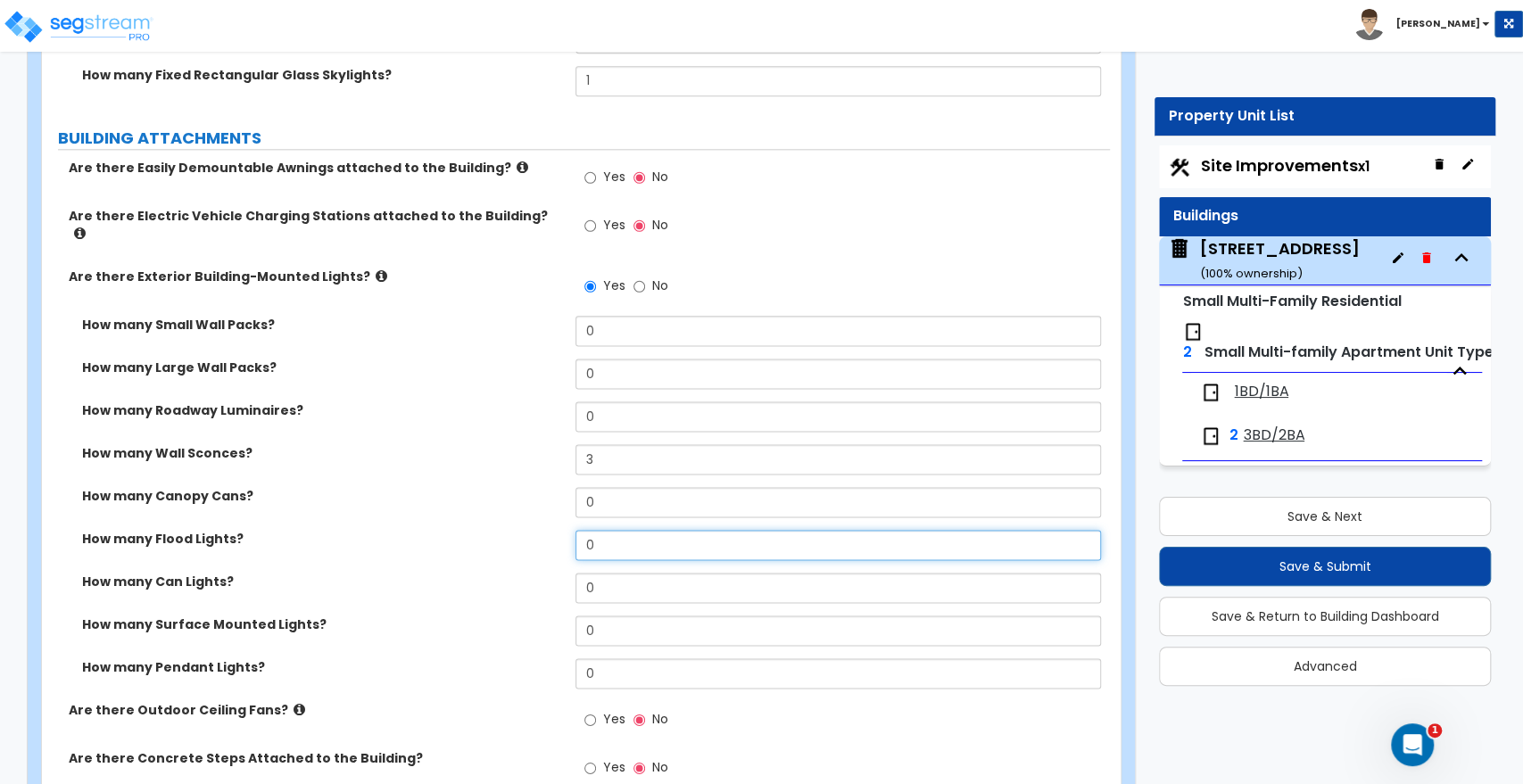
drag, startPoint x: 611, startPoint y: 531, endPoint x: 490, endPoint y: 526, distance: 121.1
click at [490, 530] on div "How many Flood Lights? 0" at bounding box center [576, 552] width 1068 height 43
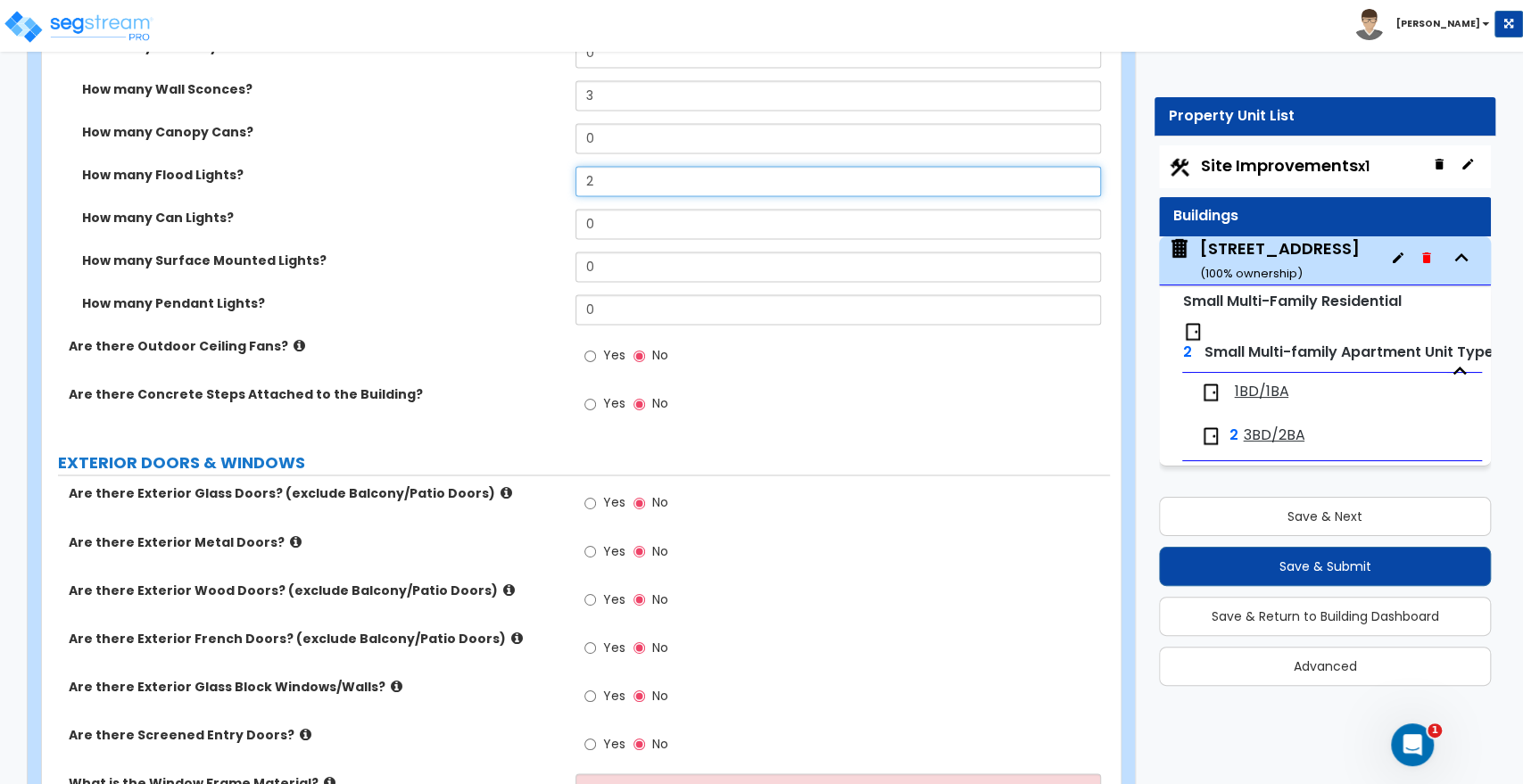
scroll to position [1784, 0]
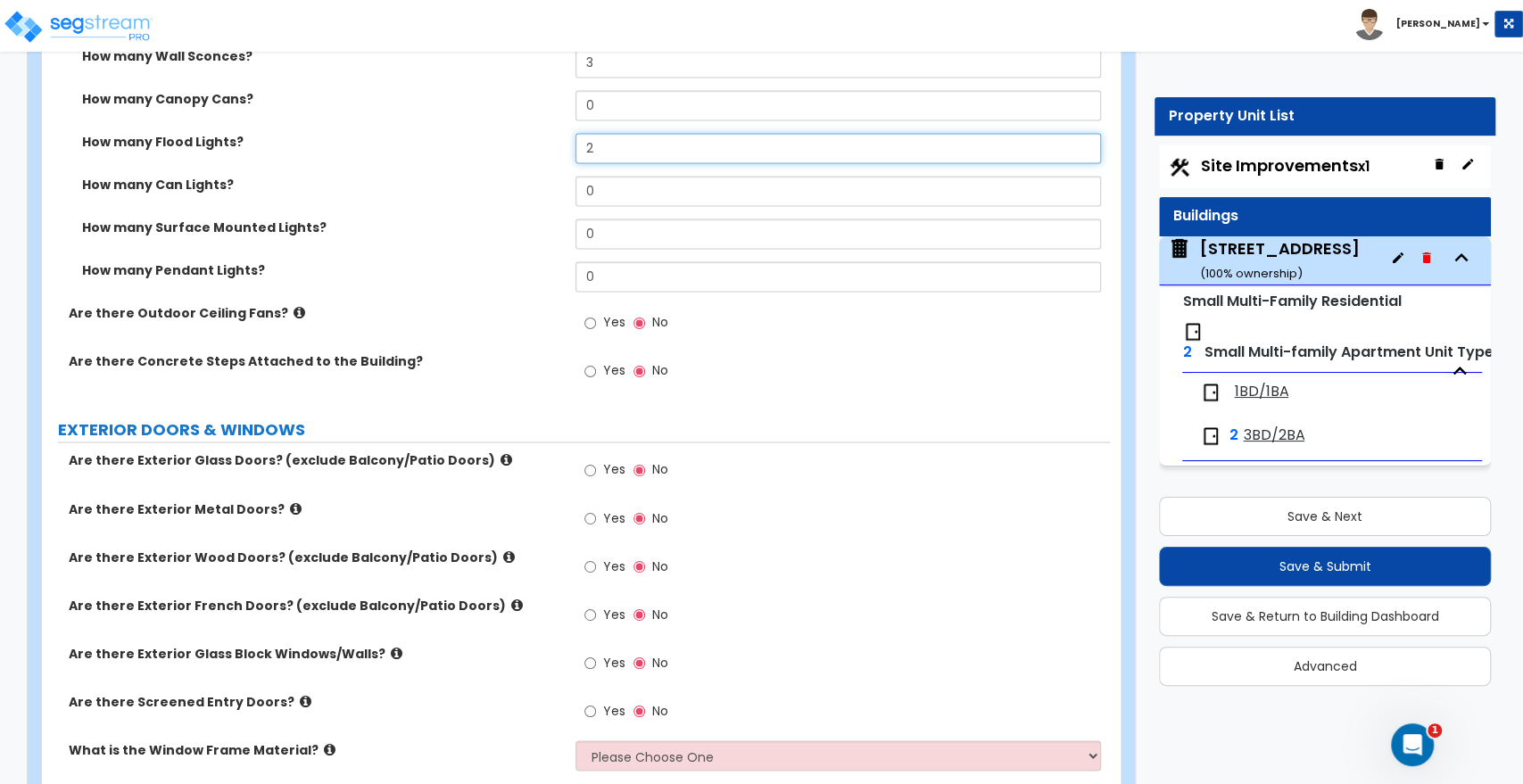
type input "2"
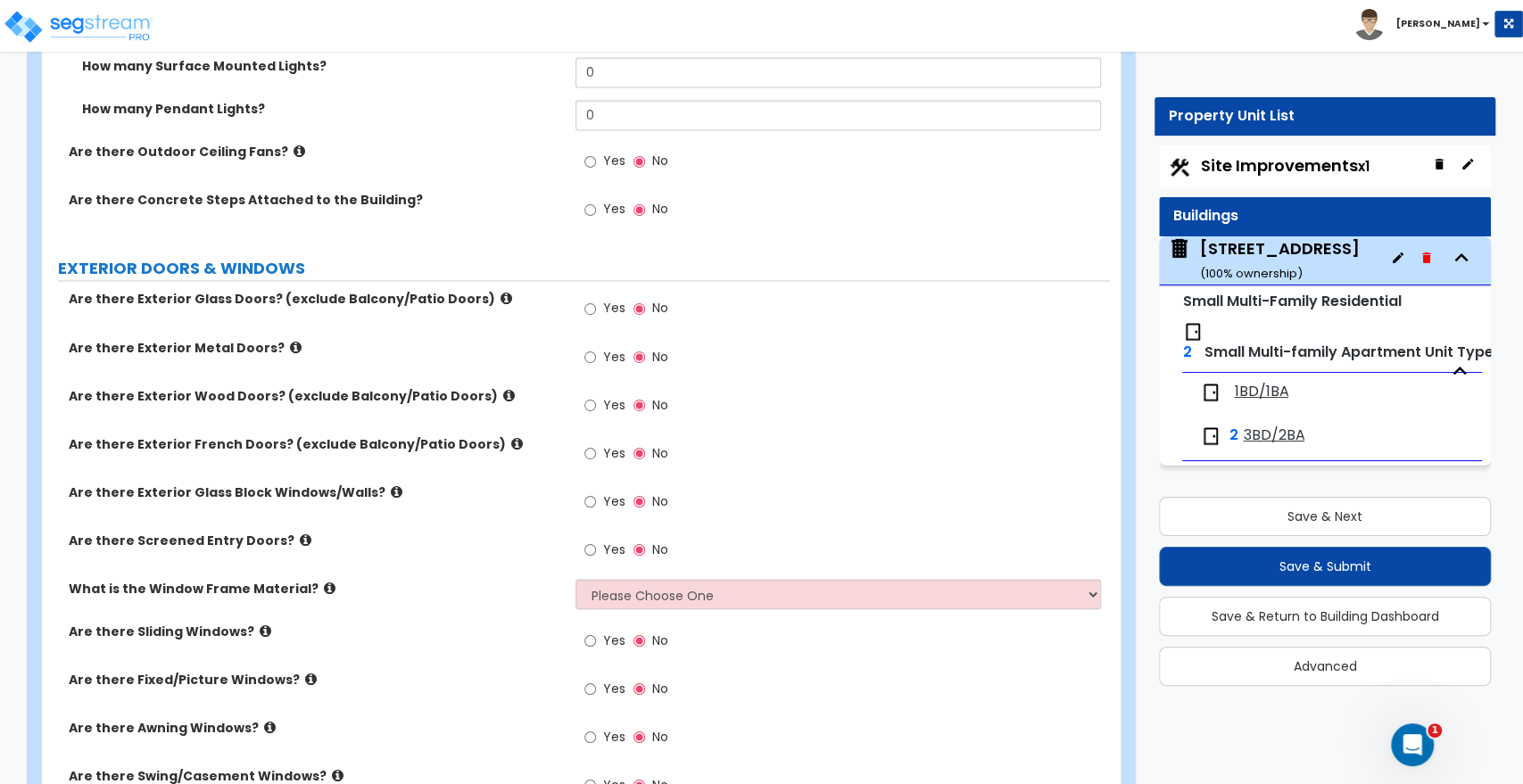
scroll to position [1983, 0]
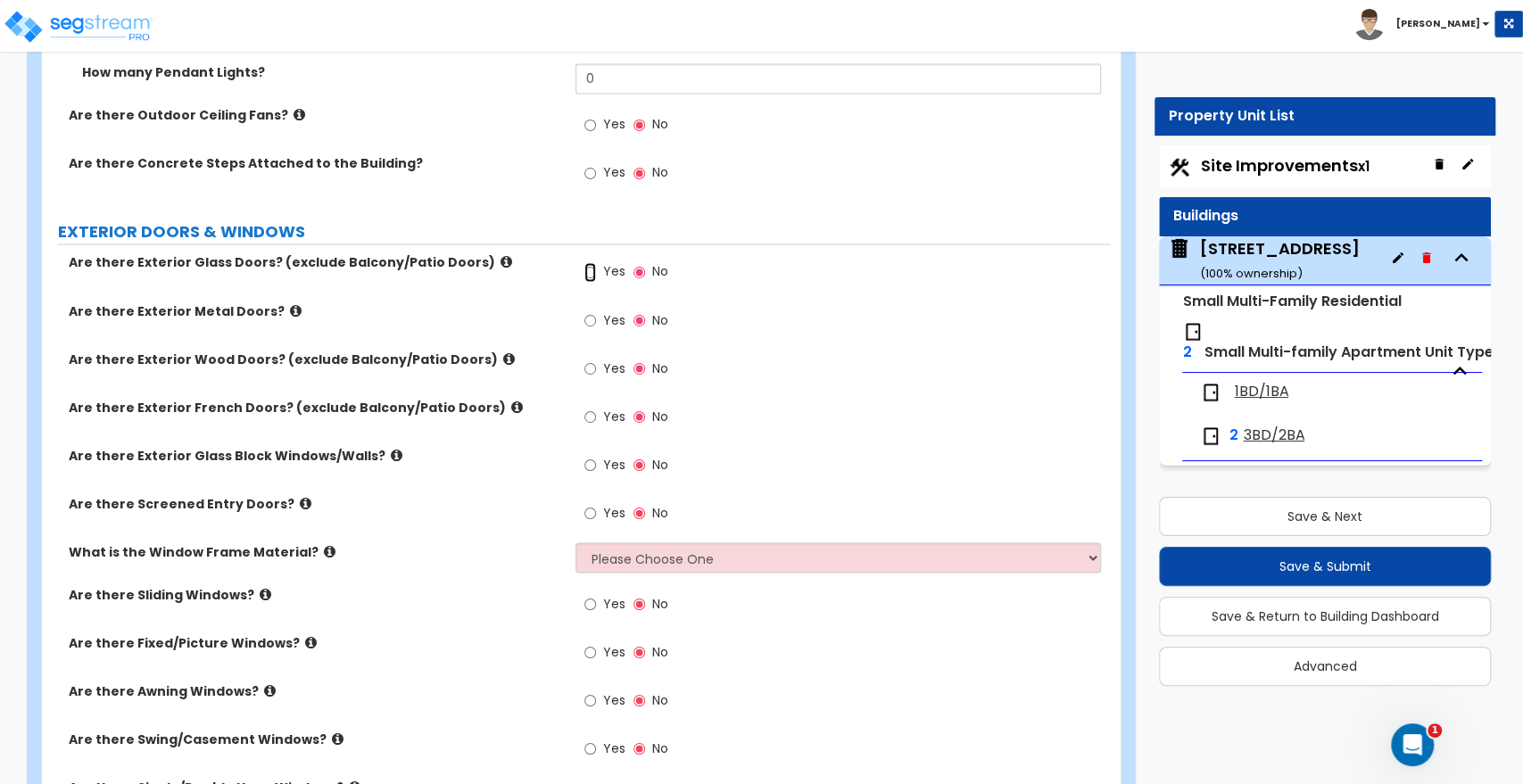
click at [591, 262] on input "Yes" at bounding box center [590, 272] width 12 height 20
radio input "true"
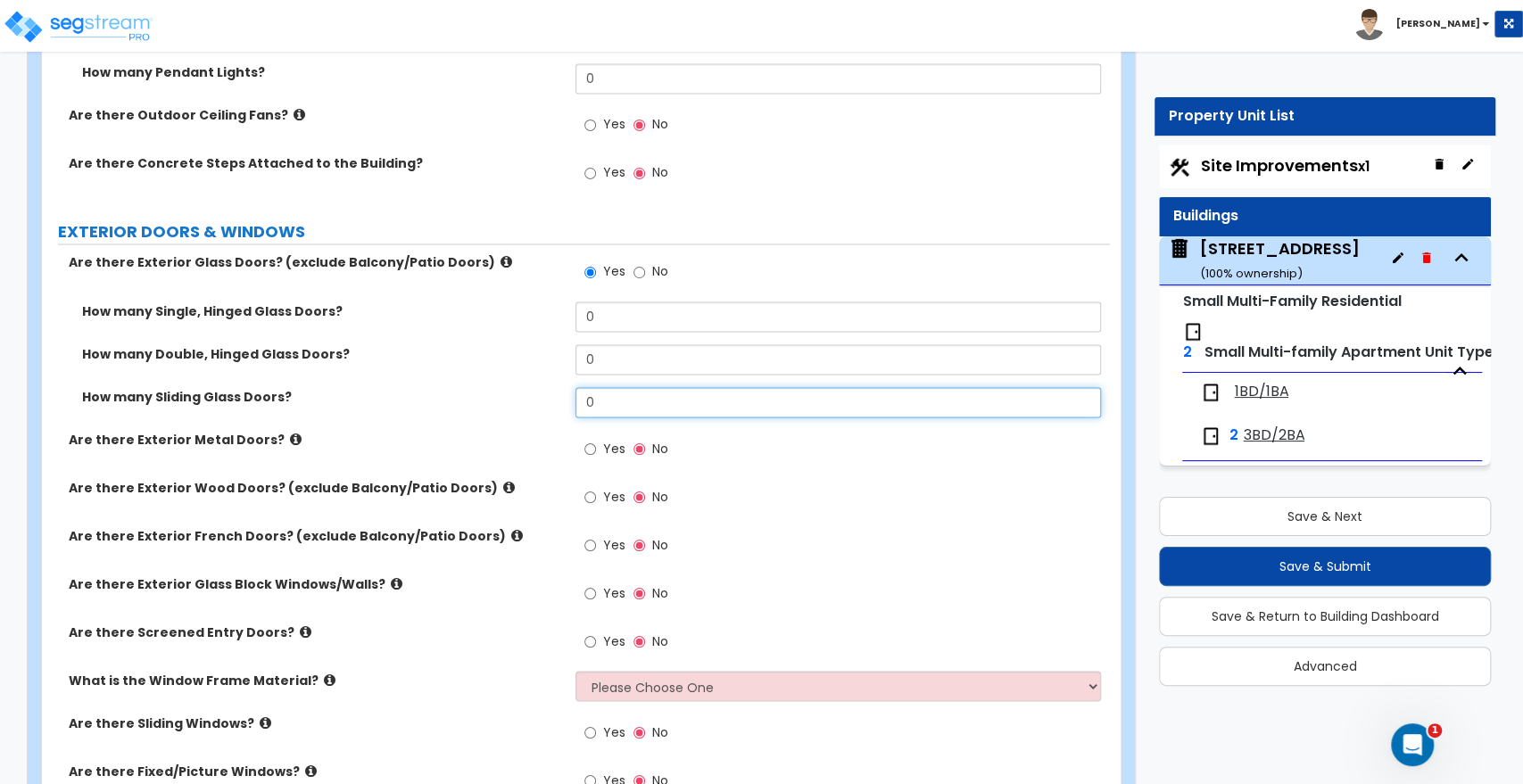
drag, startPoint x: 614, startPoint y: 391, endPoint x: 535, endPoint y: 385, distance: 79.2
click at [535, 388] on div "How many Sliding Glass Doors? 0" at bounding box center [576, 409] width 1068 height 43
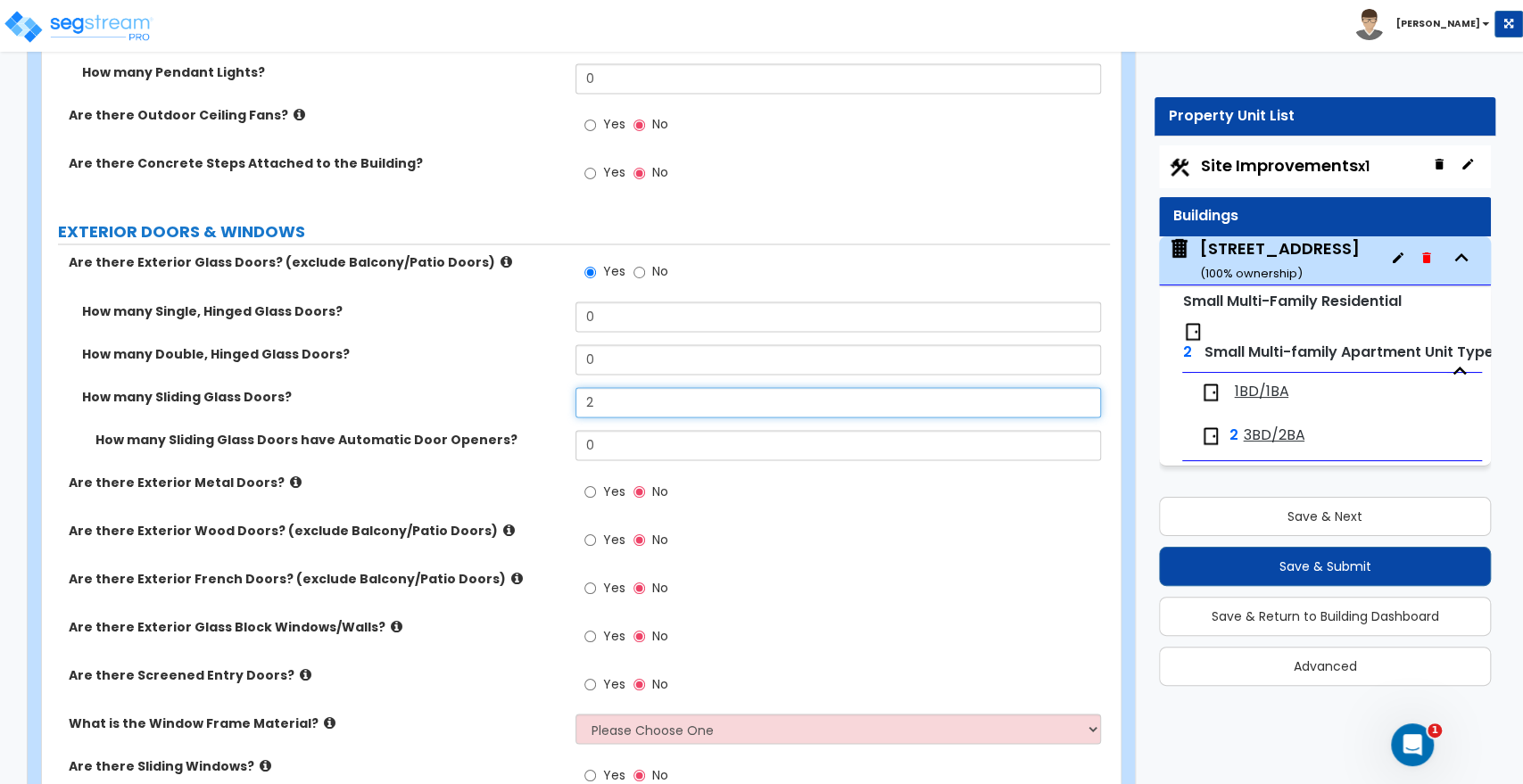
drag, startPoint x: 622, startPoint y: 386, endPoint x: 547, endPoint y: 381, distance: 75.2
click at [547, 388] on div "How many Sliding Glass Doors? 2" at bounding box center [576, 409] width 1068 height 43
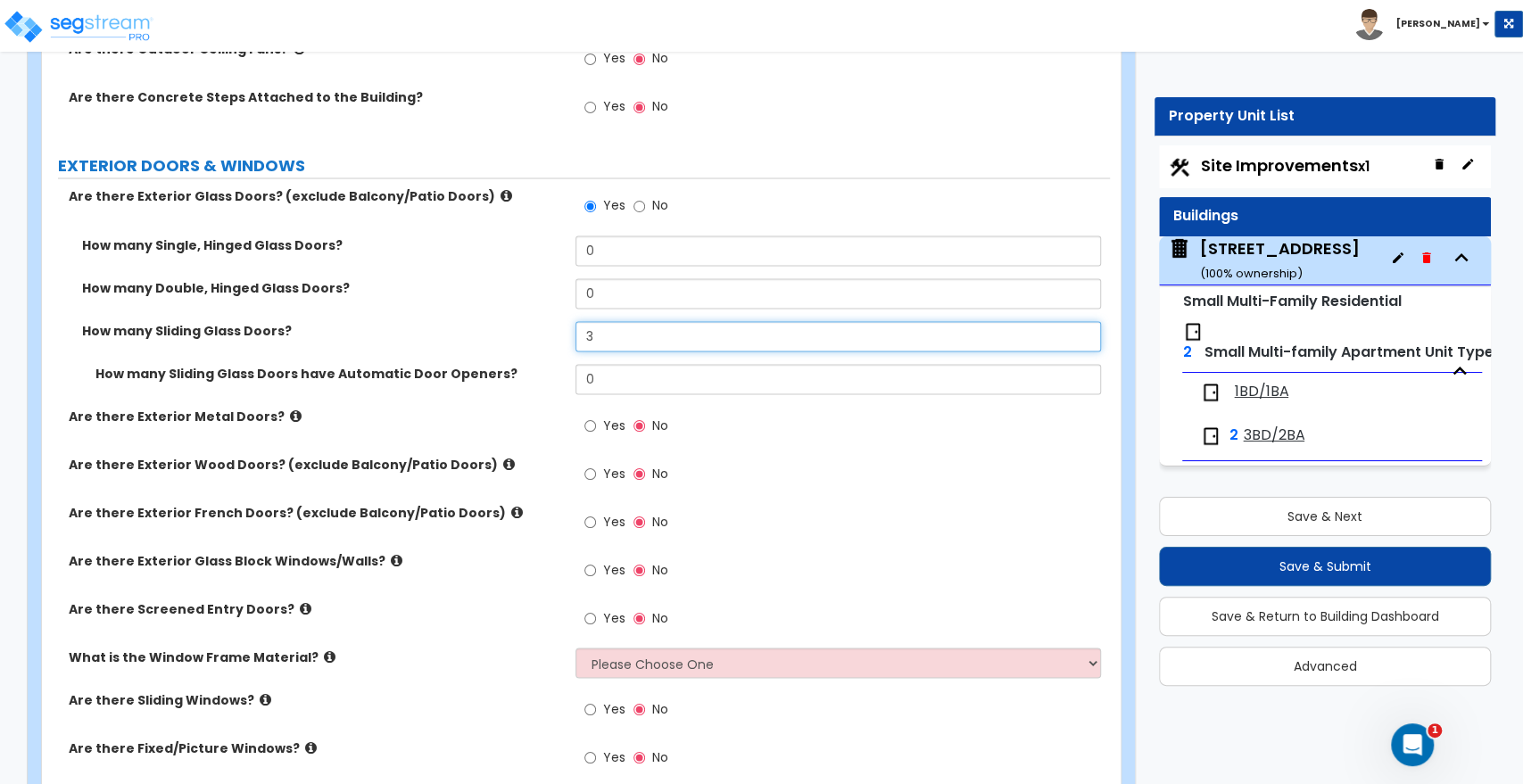
scroll to position [2082, 0]
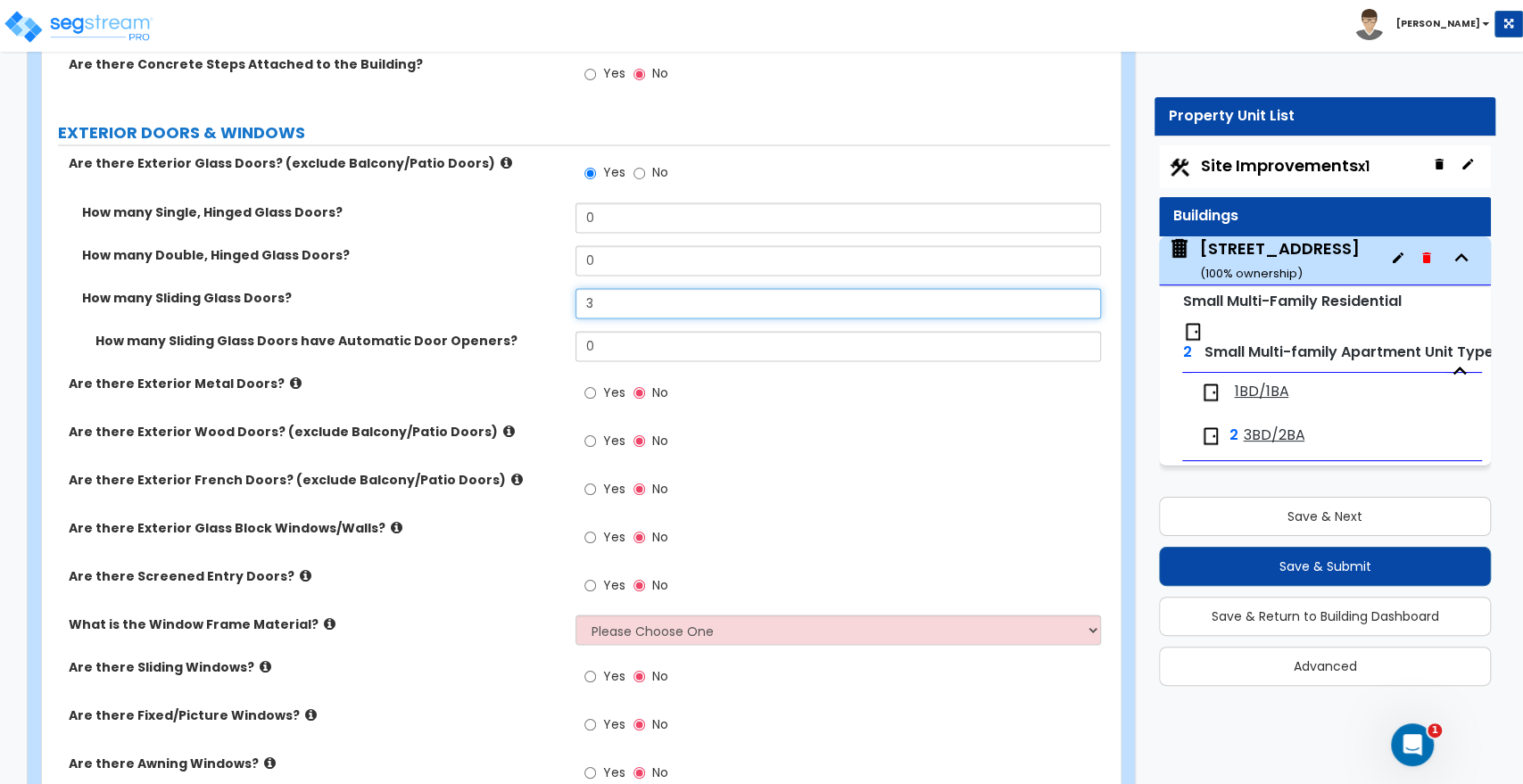
type input "3"
click at [585, 431] on input "Yes" at bounding box center [590, 440] width 12 height 20
radio input "true"
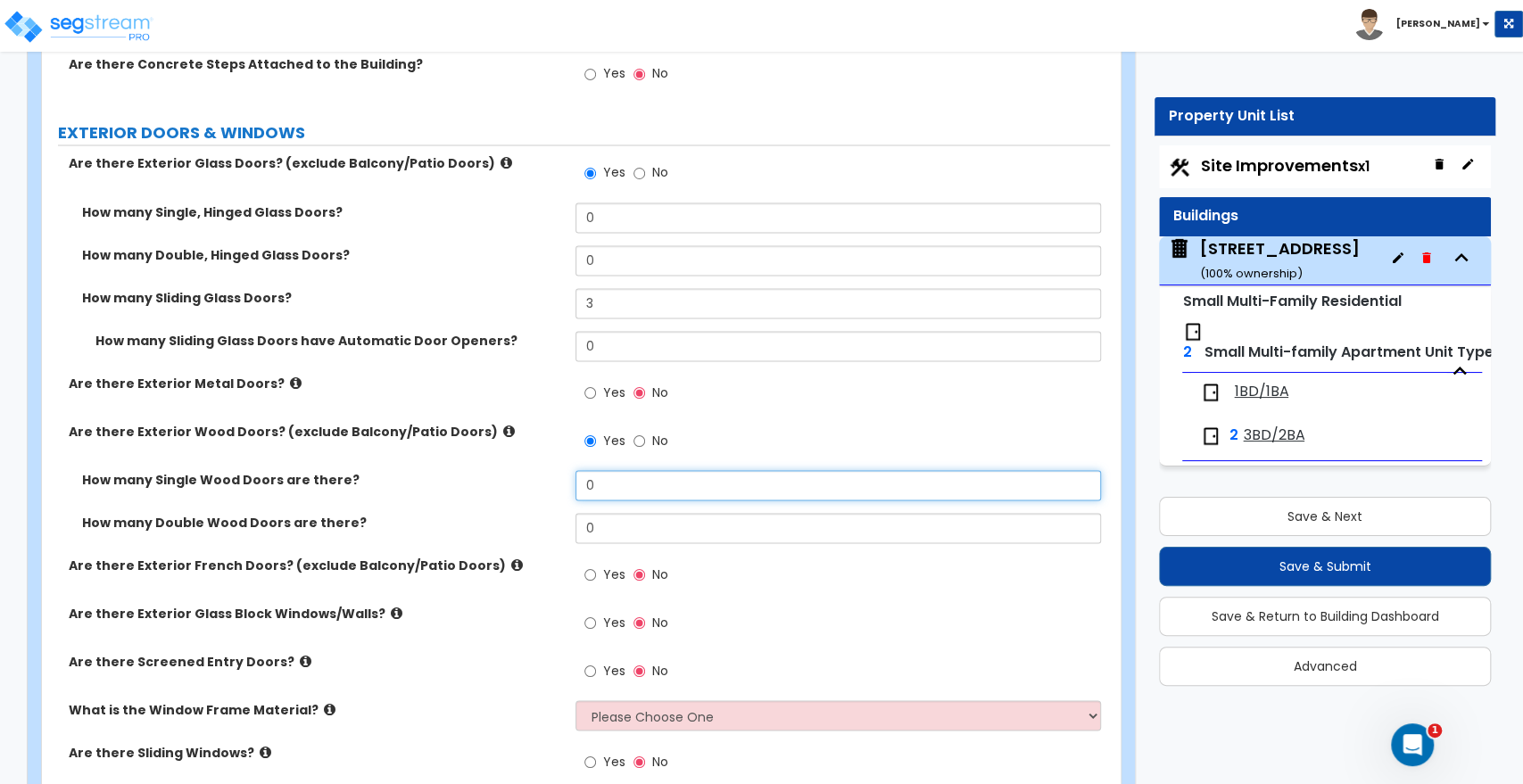
drag, startPoint x: 592, startPoint y: 470, endPoint x: 555, endPoint y: 470, distance: 37.0
click at [555, 470] on div "How many Single Wood Doors are there? 0" at bounding box center [576, 491] width 1068 height 43
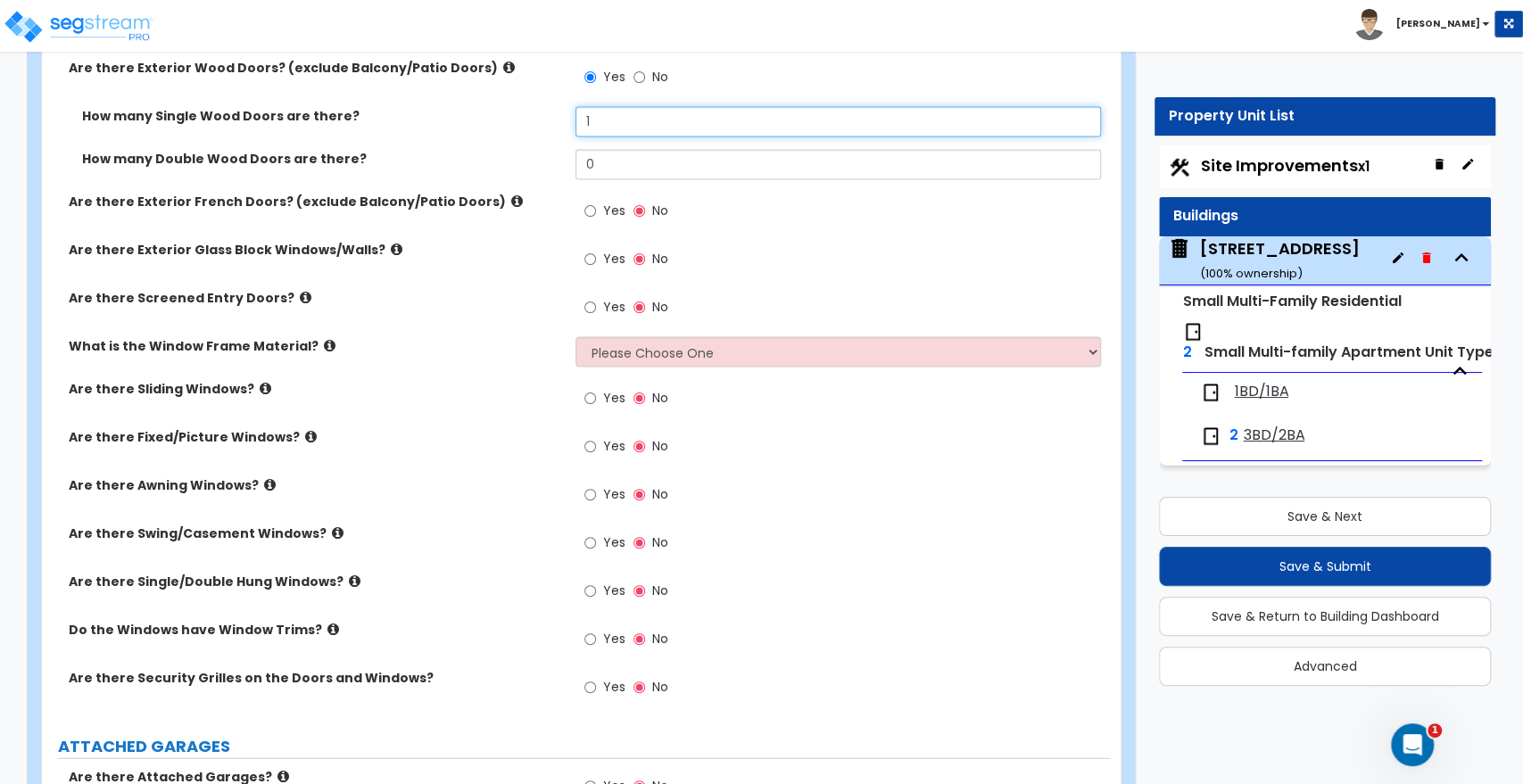
scroll to position [2478, 0]
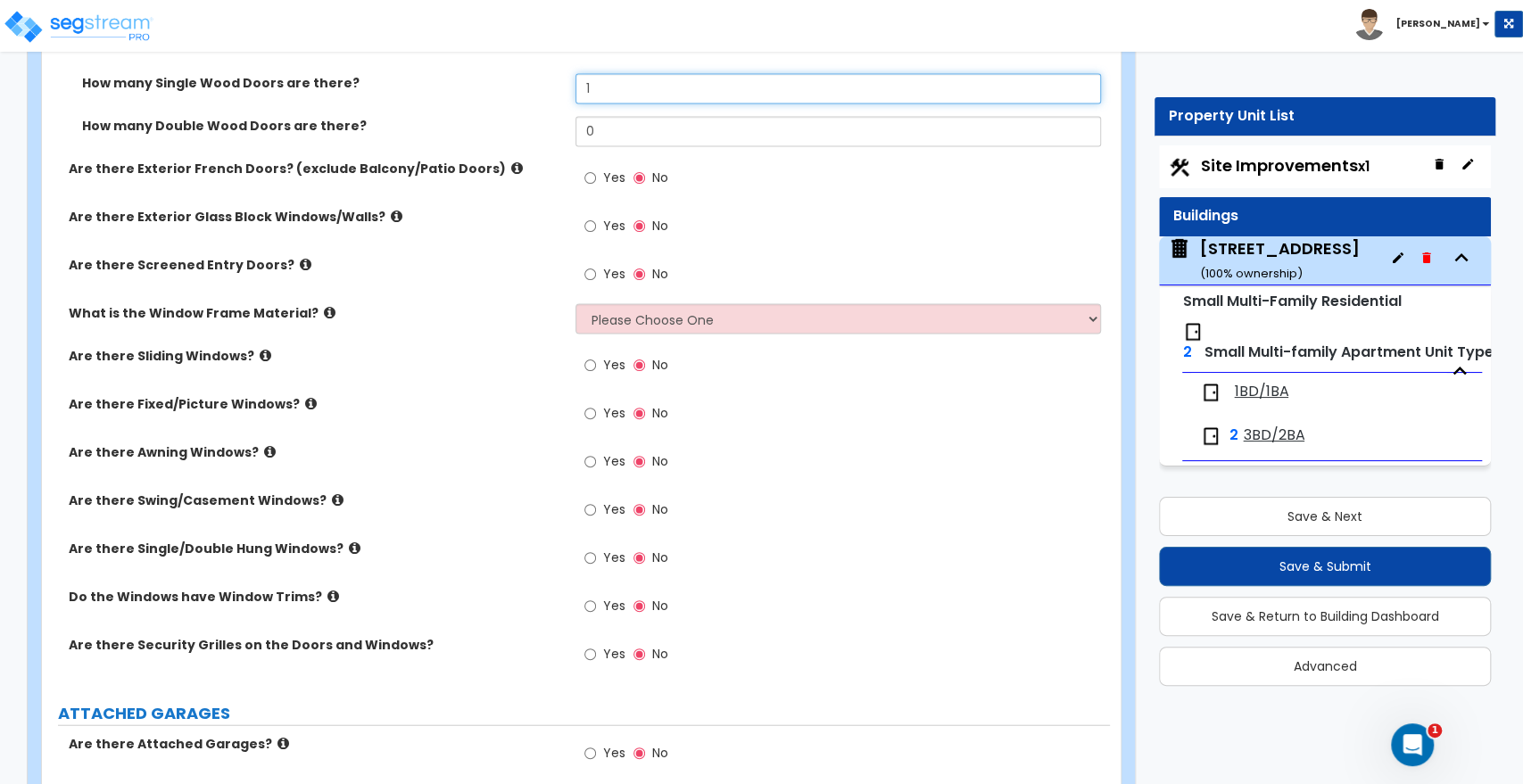
type input "1"
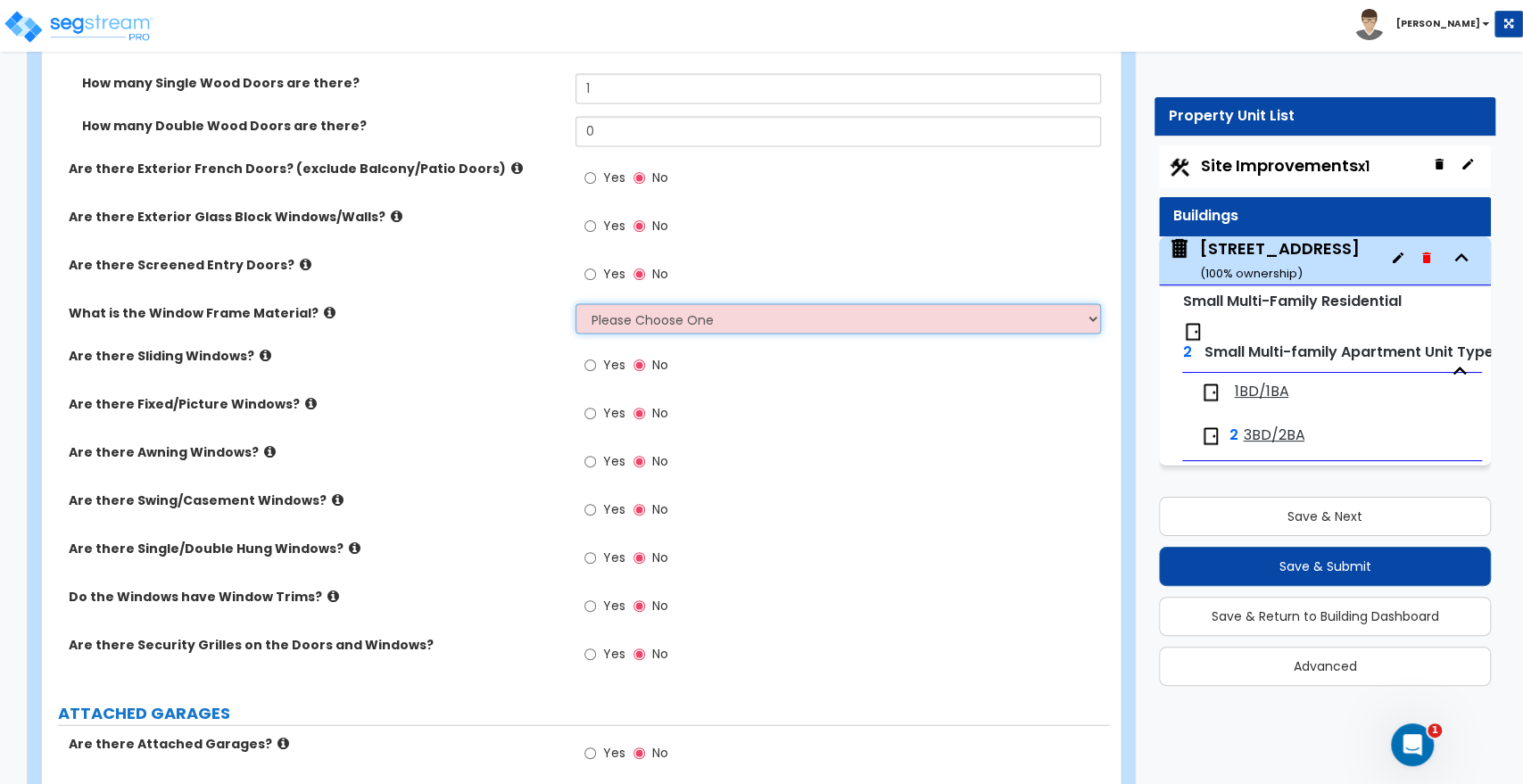
click at [629, 307] on select "Please Choose One Vinyl Aluminum Wood" at bounding box center [838, 319] width 525 height 30
select select "2"
click at [576, 304] on select "Please Choose One Vinyl Aluminum Wood" at bounding box center [838, 319] width 525 height 30
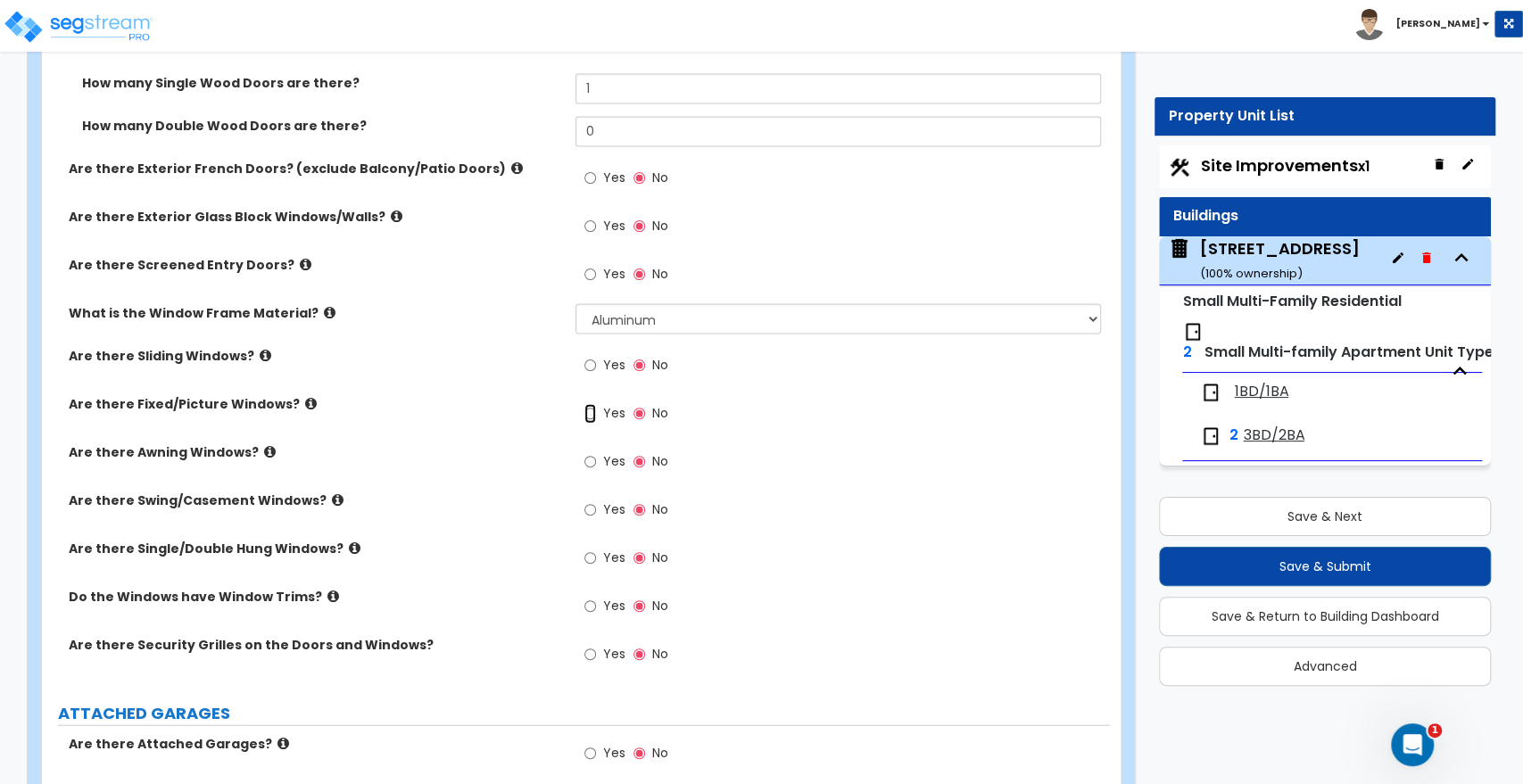
click at [591, 404] on input "Yes" at bounding box center [590, 414] width 12 height 20
radio input "true"
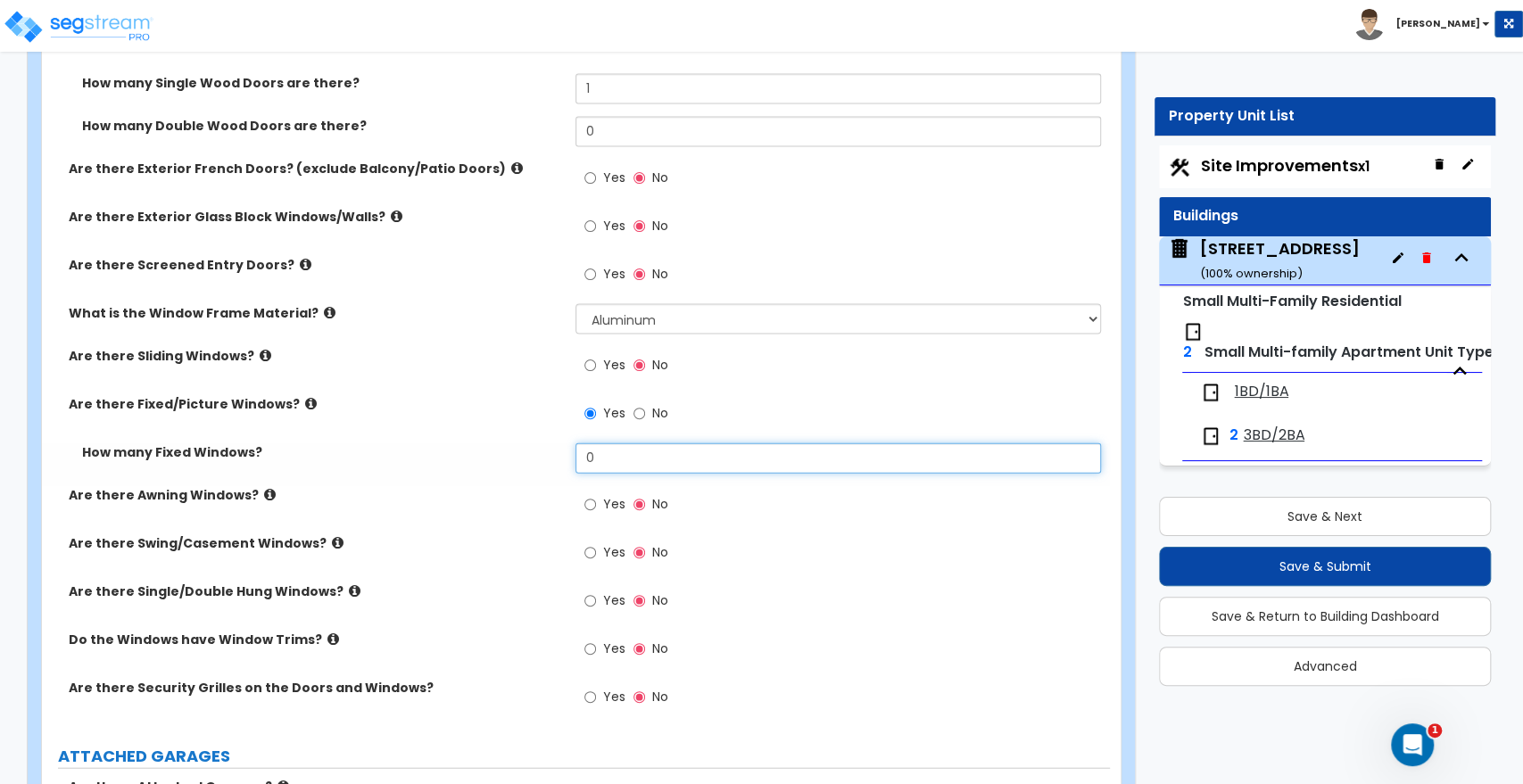
drag, startPoint x: 622, startPoint y: 440, endPoint x: 400, endPoint y: 432, distance: 222.1
click at [400, 443] on div "How many Fixed Windows? 0" at bounding box center [576, 465] width 1068 height 43
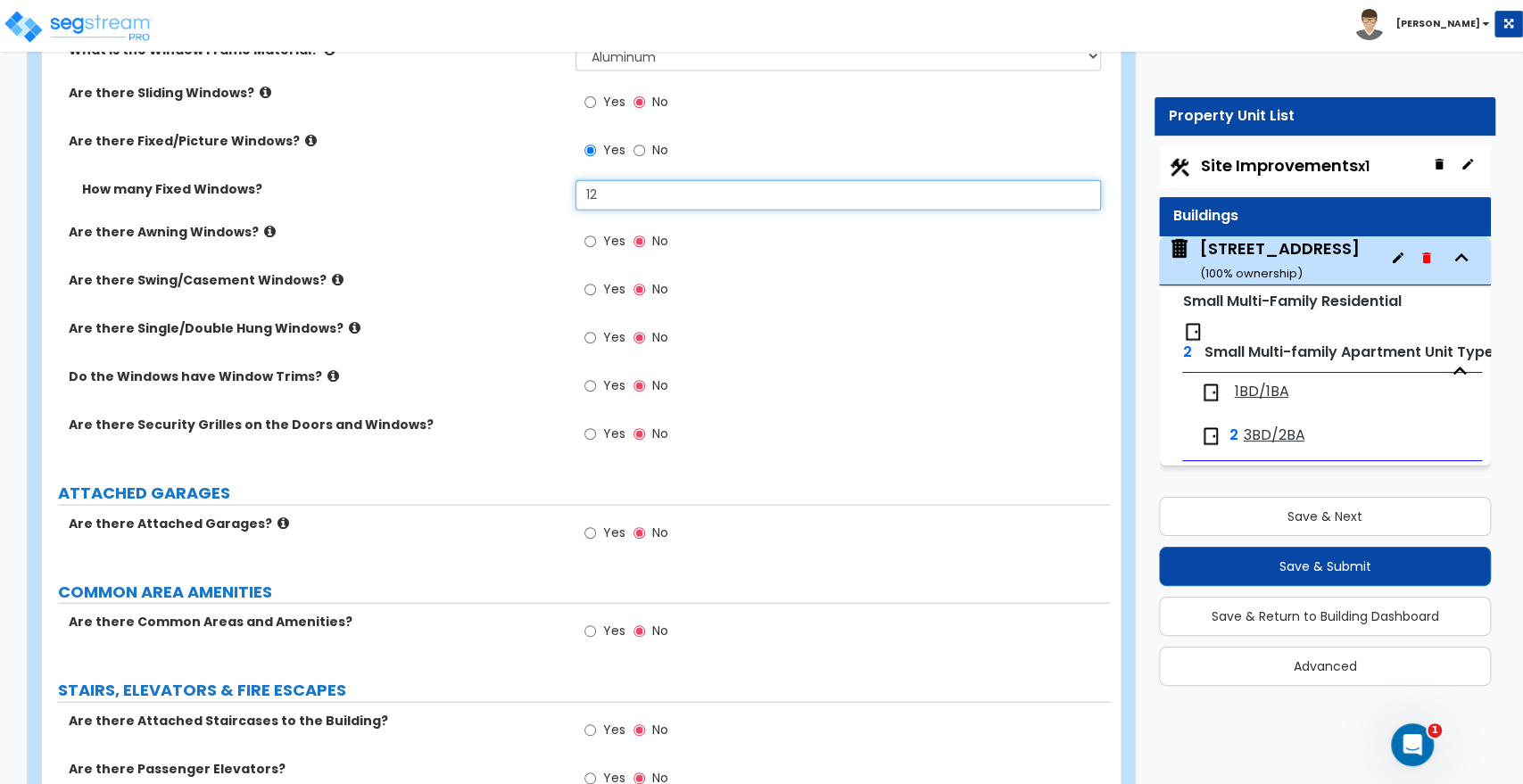
scroll to position [2776, 0]
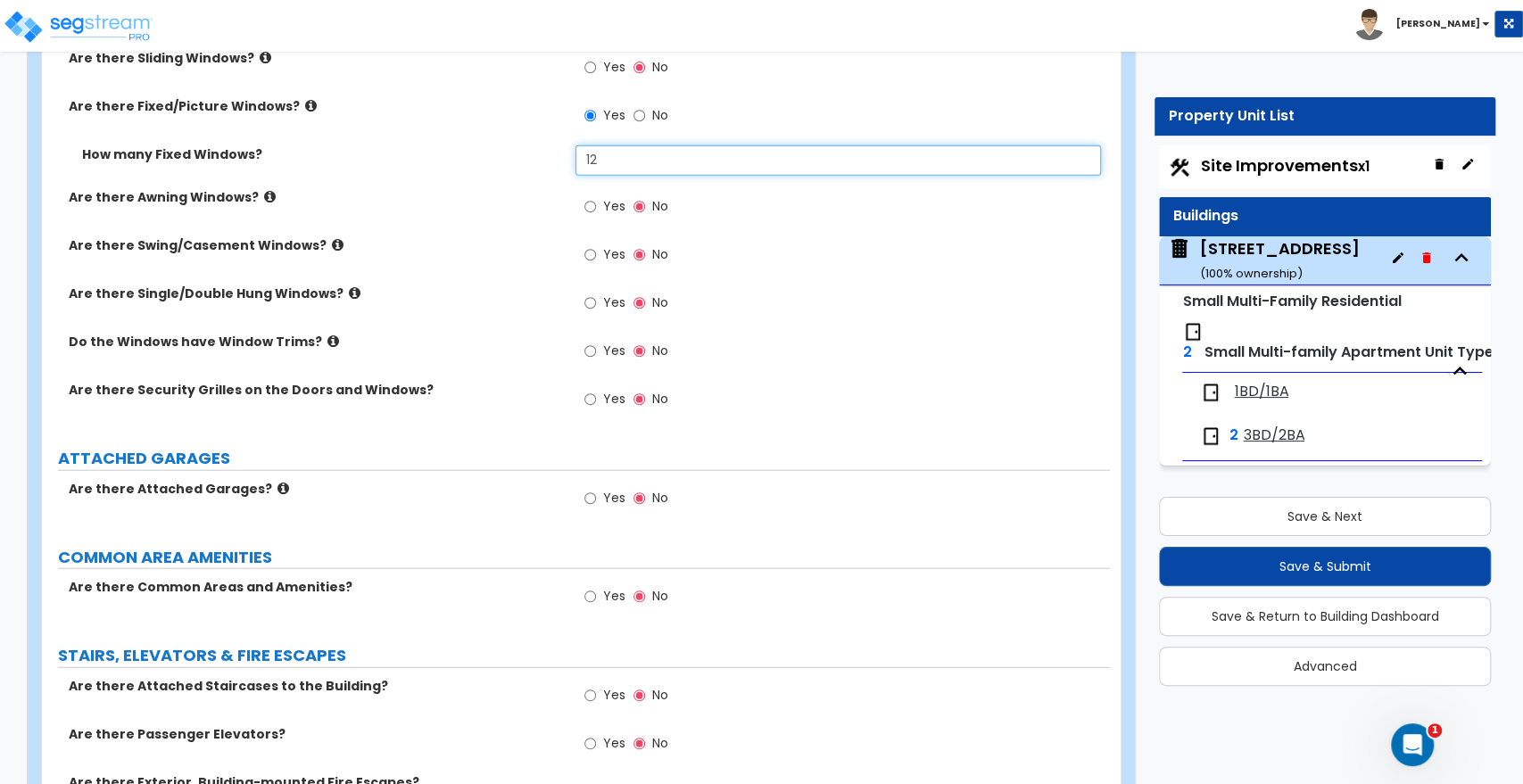
type input "12"
click at [589, 489] on input "Yes" at bounding box center [590, 499] width 12 height 20
radio input "true"
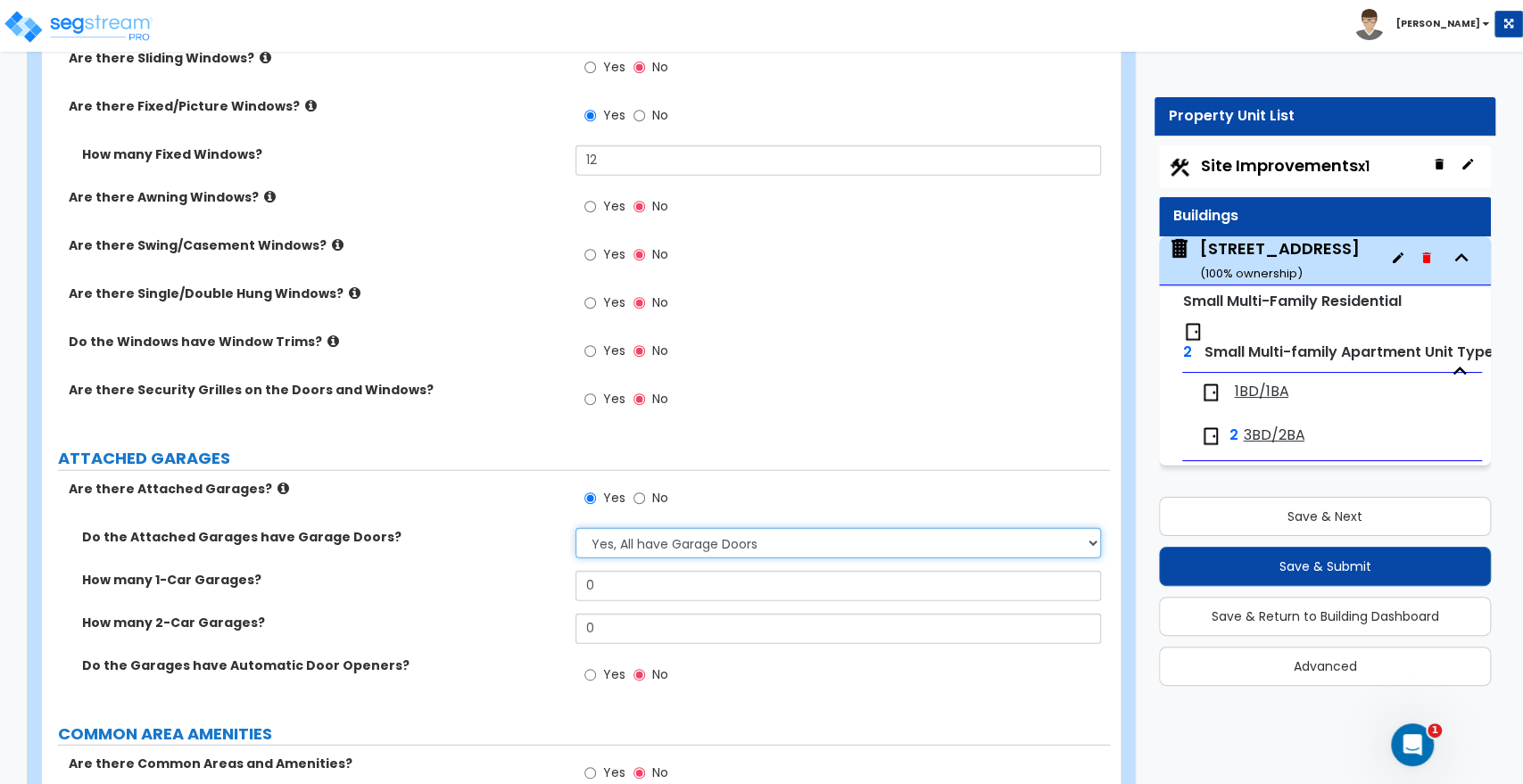
click at [614, 529] on select "Yes, All have Garage Doors No, they don't have Garage Doors I want to Enter the…" at bounding box center [838, 543] width 525 height 30
select select "2"
click at [576, 529] on select "Yes, All have Garage Doors No, they don't have Garage Doors I want to Enter the…" at bounding box center [838, 543] width 525 height 30
drag, startPoint x: 623, startPoint y: 567, endPoint x: 527, endPoint y: 561, distance: 96.2
click at [527, 572] on div "How many 1-Car Garages? 0" at bounding box center [576, 593] width 1068 height 43
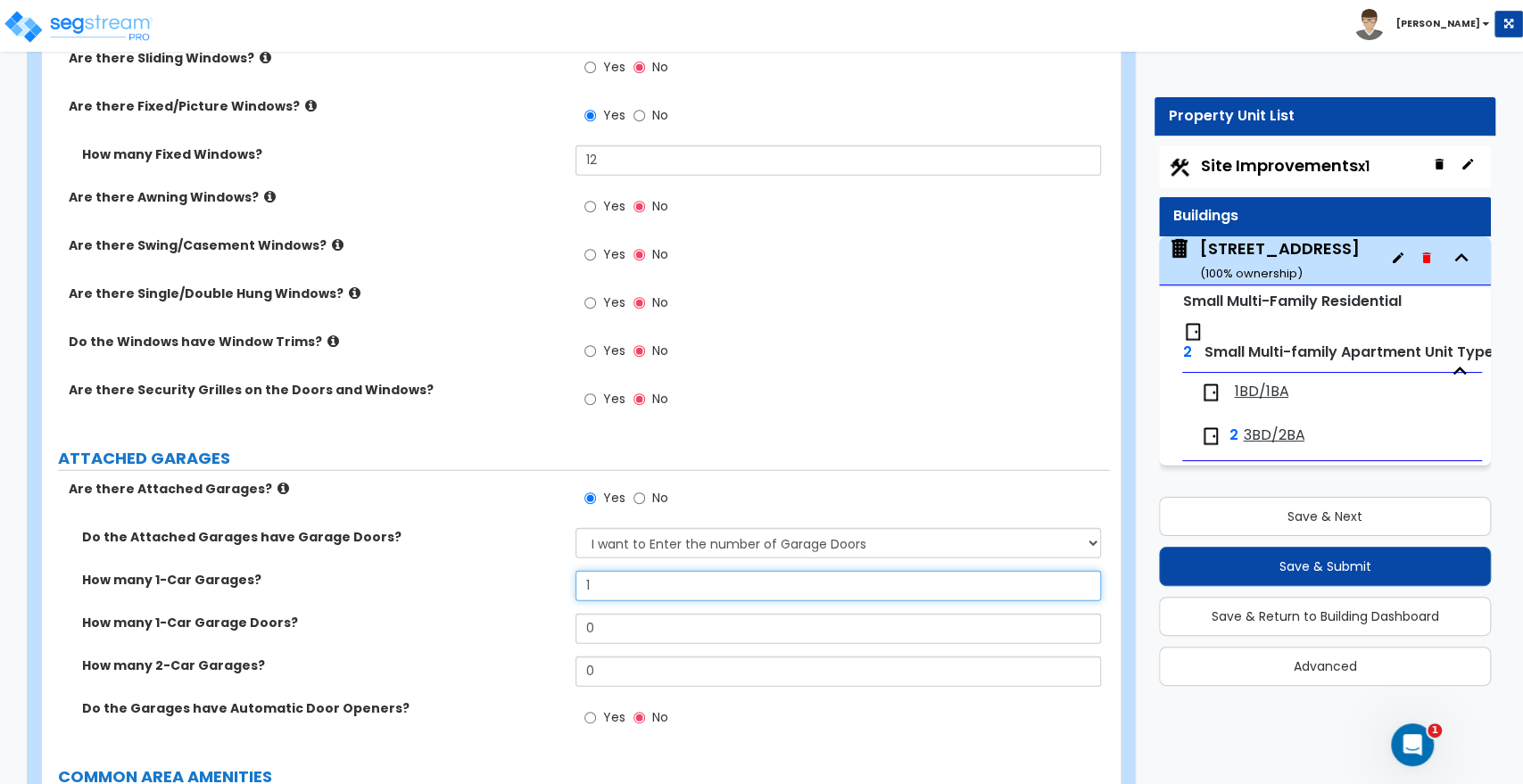
type input "1"
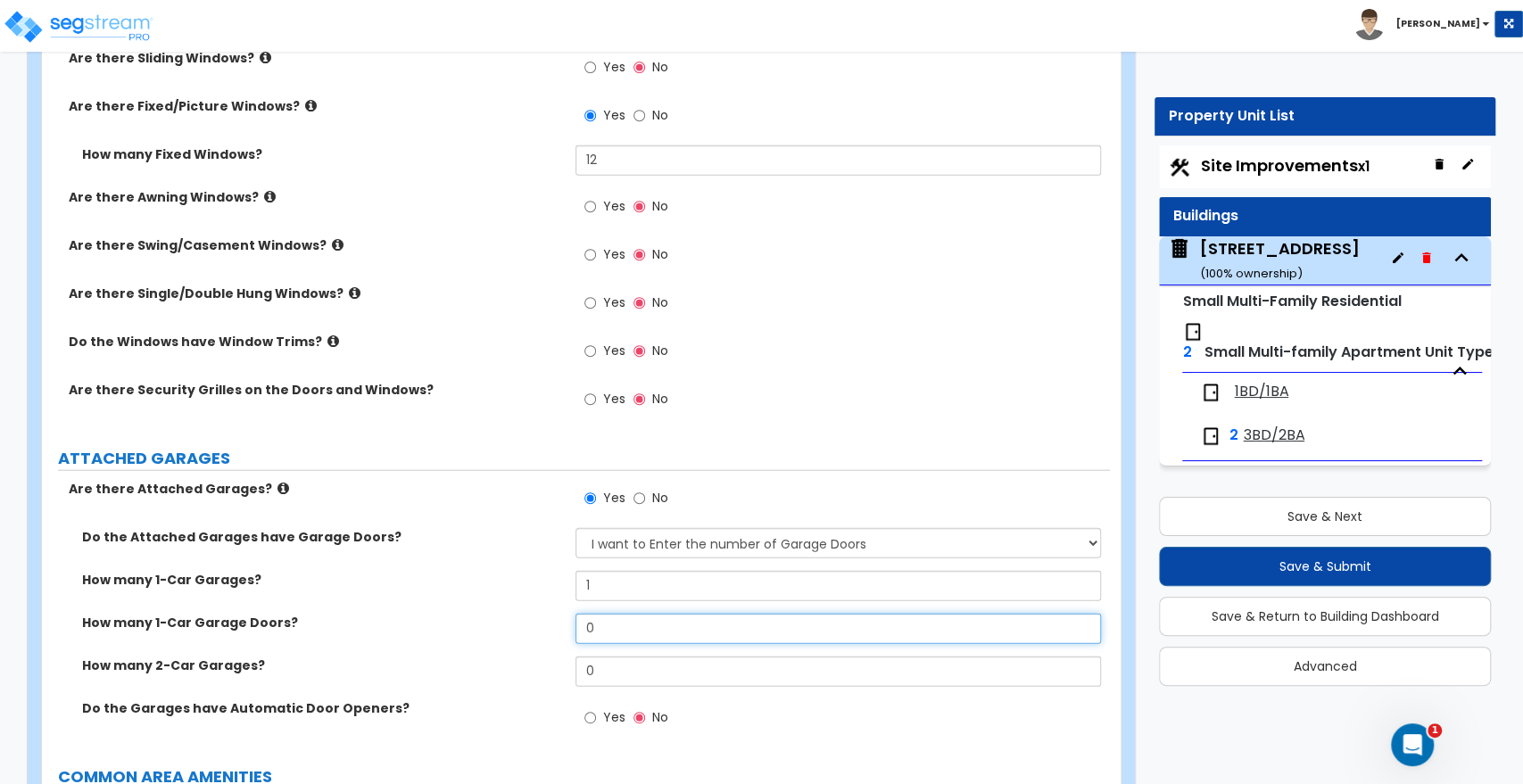
drag, startPoint x: 612, startPoint y: 616, endPoint x: 537, endPoint y: 611, distance: 75.2
click at [537, 614] on div "How many 1-Car Garage Doors? 0" at bounding box center [576, 635] width 1068 height 43
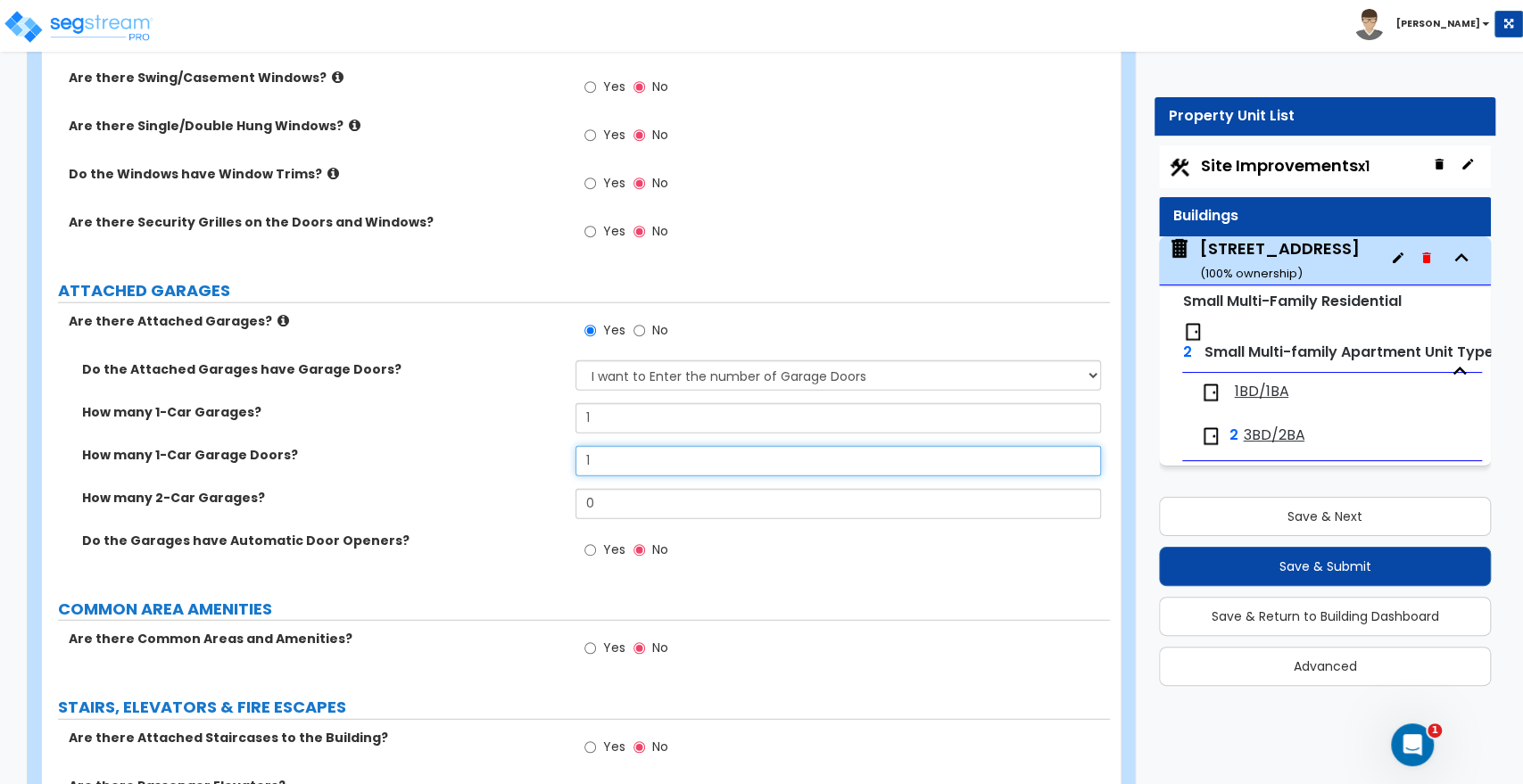
scroll to position [2975, 0]
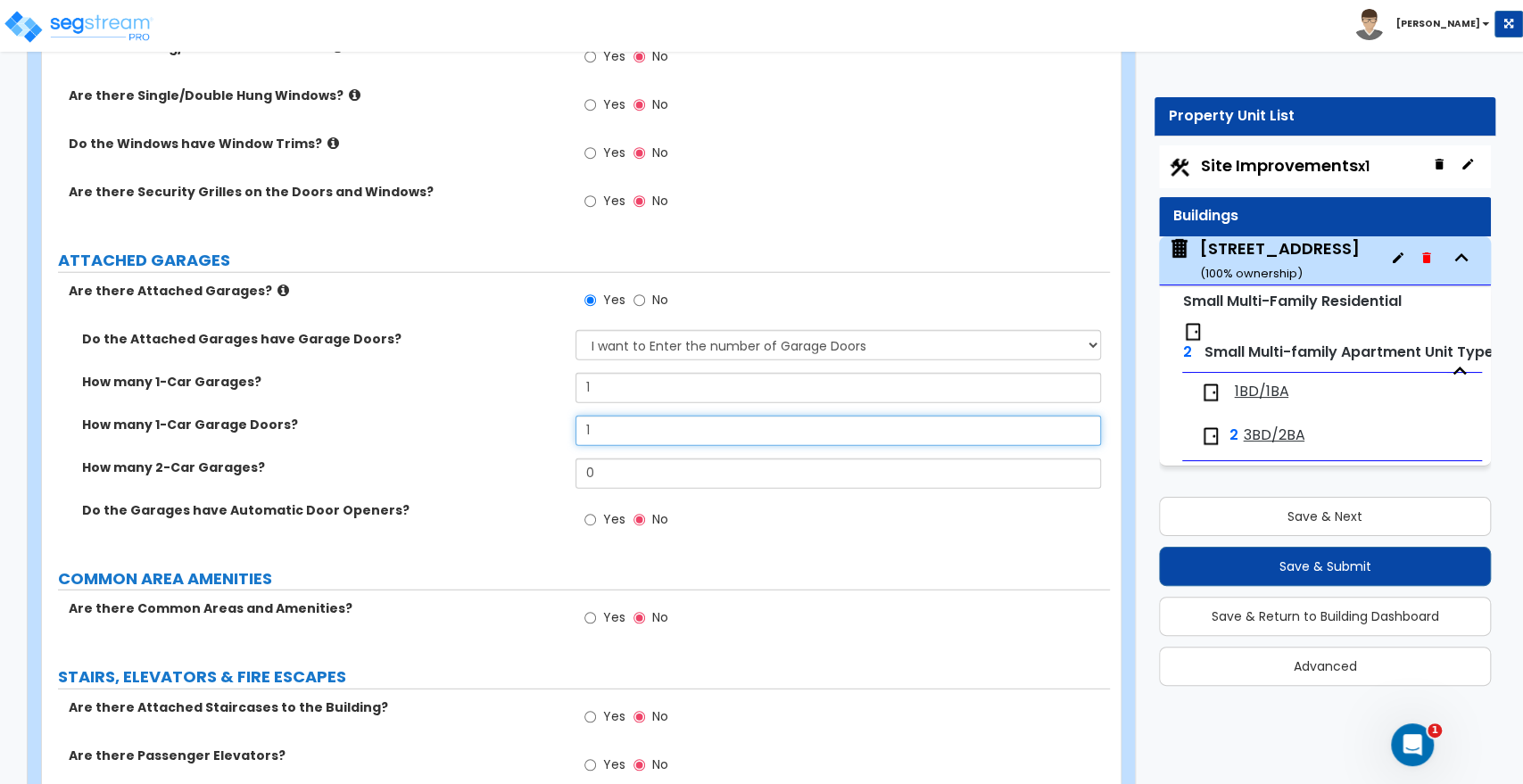
type input "1"
click at [587, 511] on input "Yes" at bounding box center [590, 521] width 12 height 20
radio input "true"
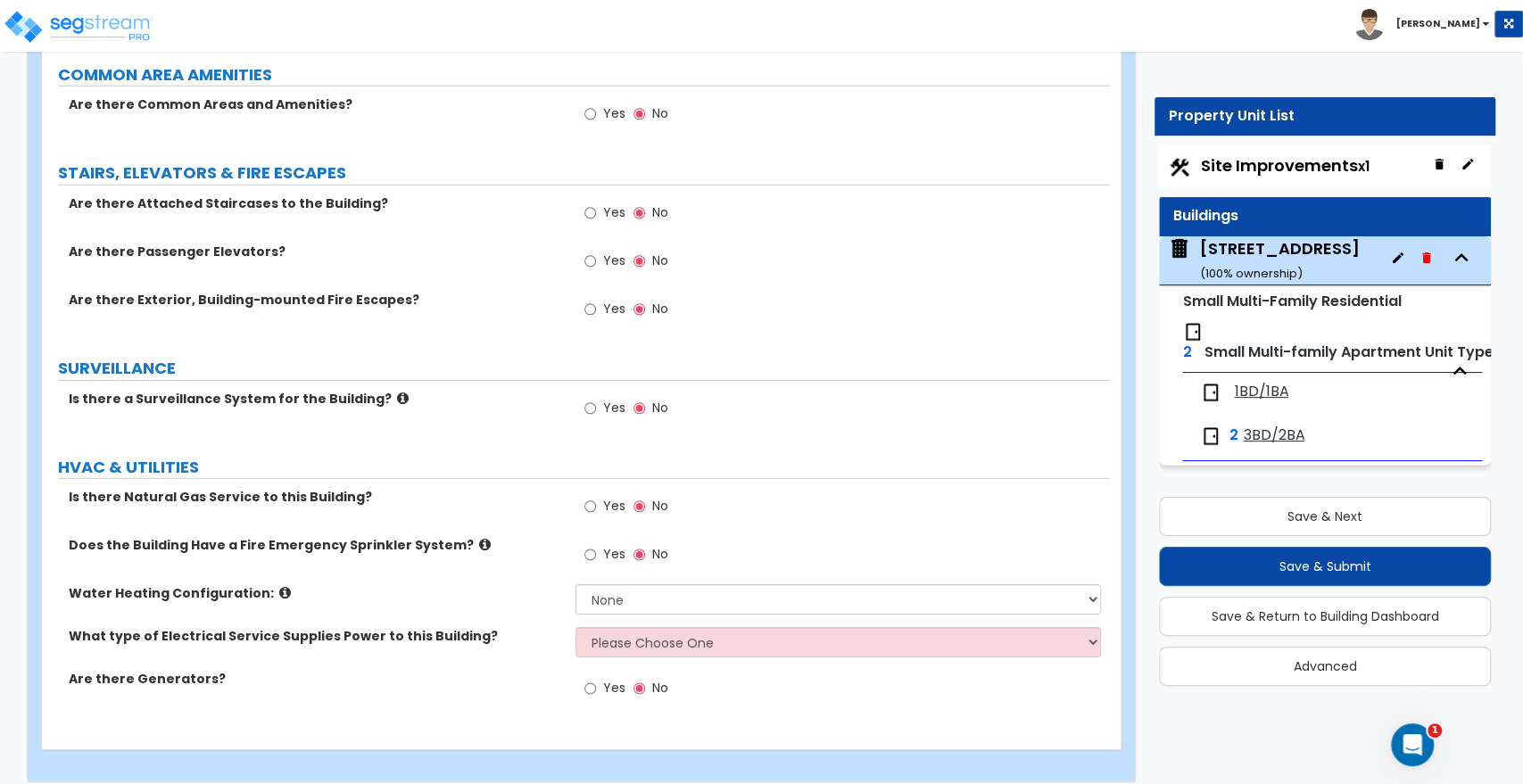
scroll to position [3481, 0]
click at [588, 397] on input "Yes" at bounding box center [590, 407] width 12 height 20
radio input "true"
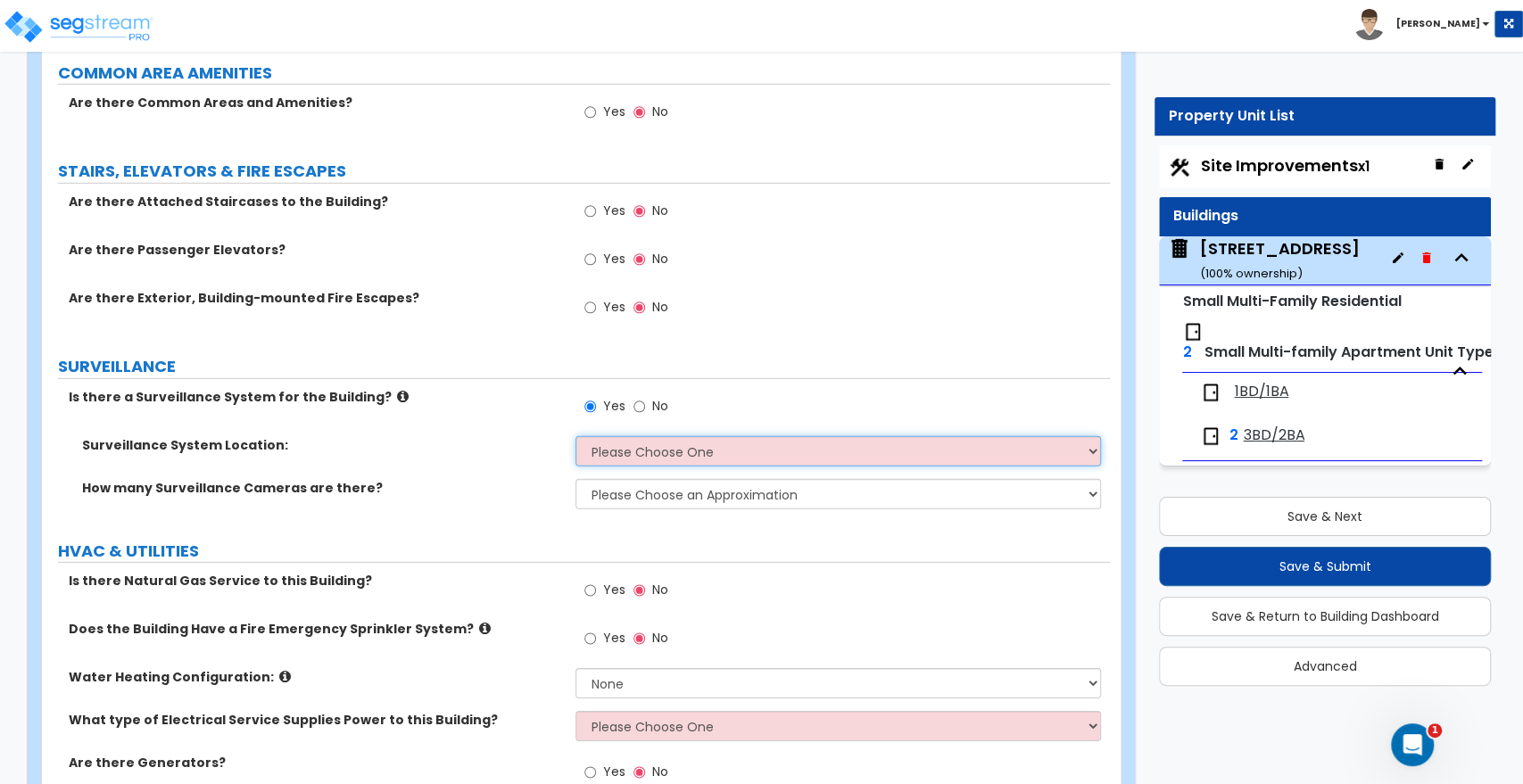
click at [600, 437] on select "Please Choose One Inside the Building Outside the Building Both Inside & Outside" at bounding box center [838, 451] width 525 height 30
select select "2"
click at [576, 437] on select "Please Choose One Inside the Building Outside the Building Both Inside & Outside" at bounding box center [838, 451] width 525 height 30
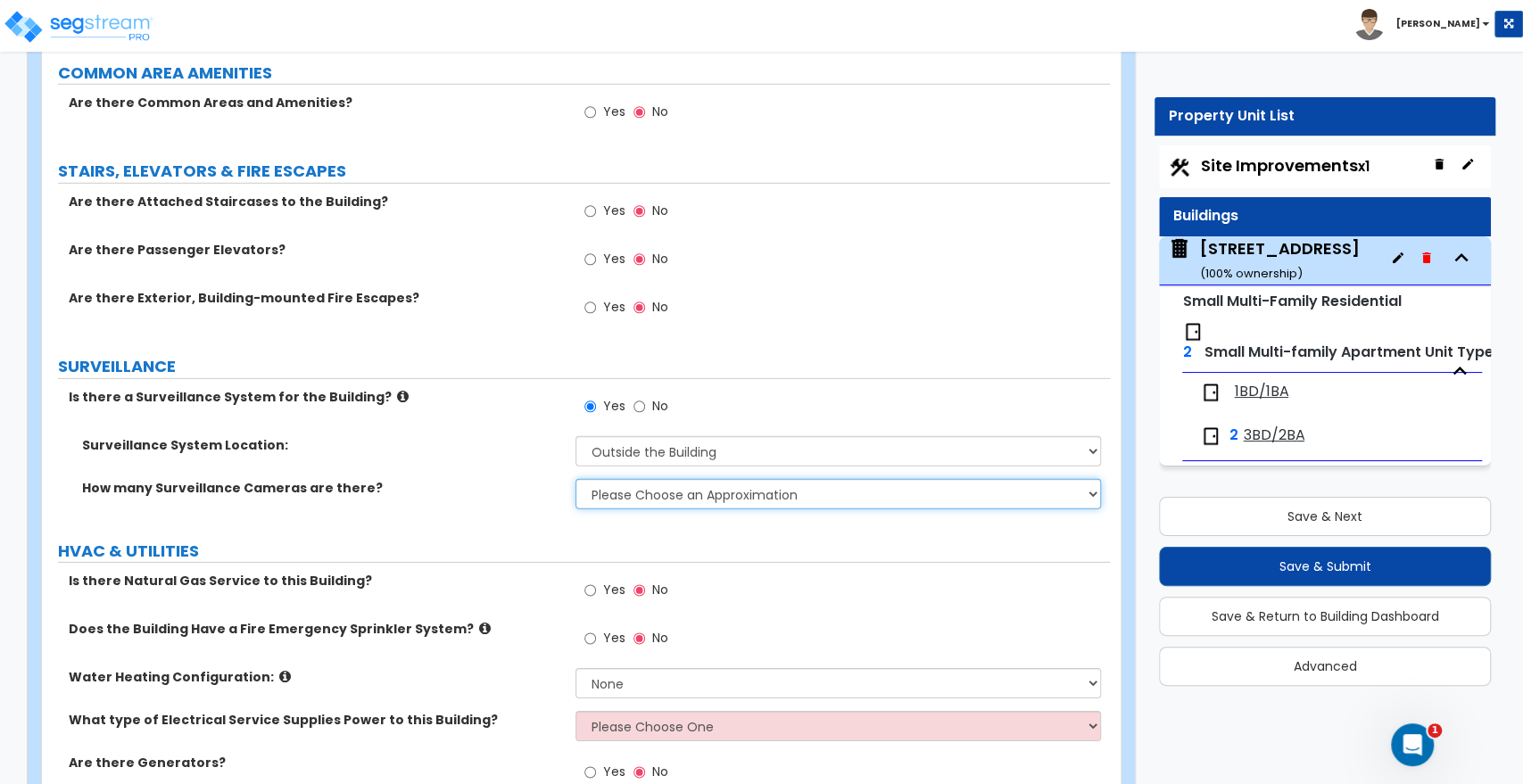
click at [597, 480] on select "Please Choose an Approximation Barely Noticed Any Noticed a Couple Frequently S…" at bounding box center [838, 494] width 525 height 30
click at [576, 480] on select "Please Choose an Approximation Barely Noticed Any Noticed a Couple Frequently S…" at bounding box center [838, 494] width 525 height 30
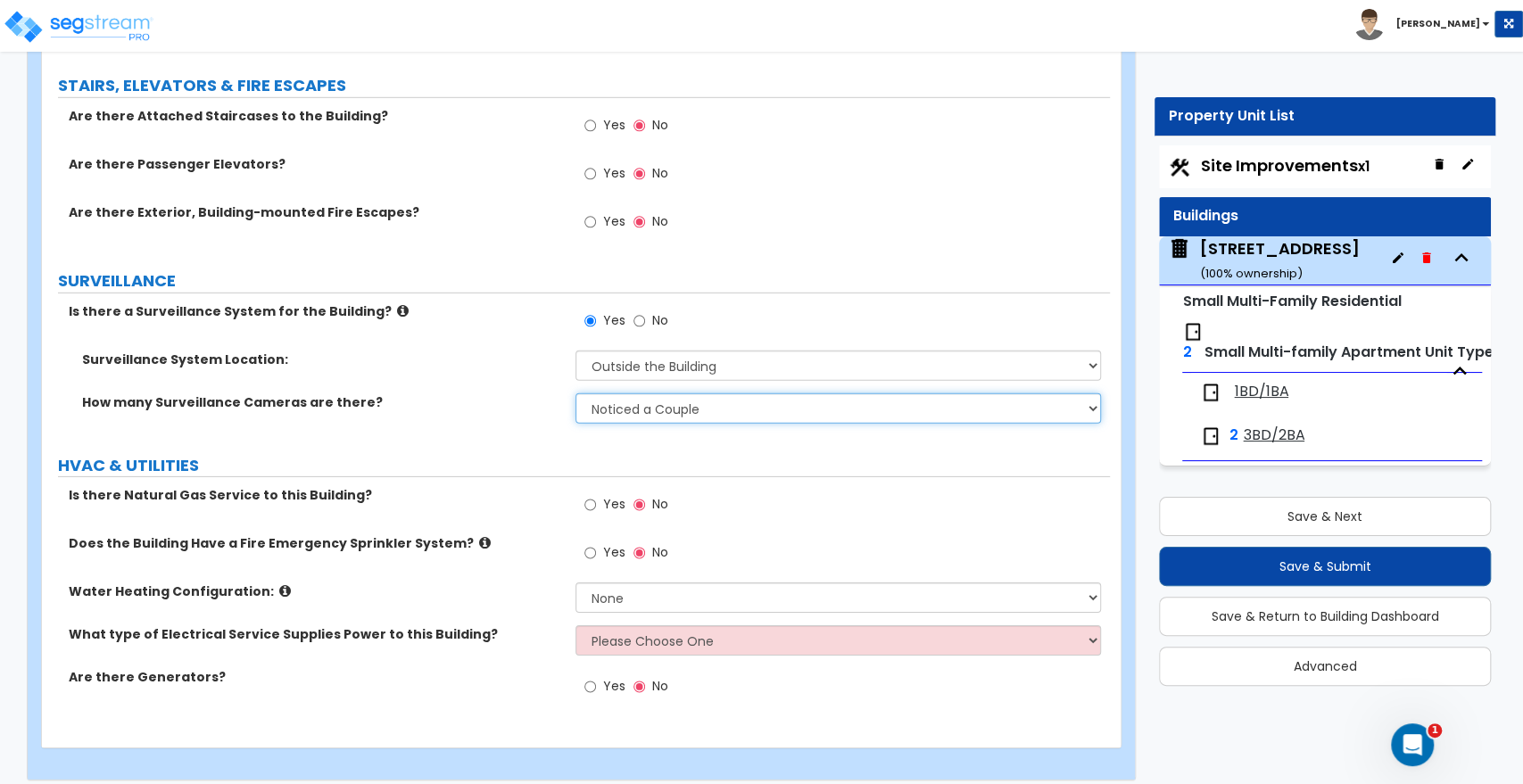
click at [592, 401] on select "Please Choose an Approximation Barely Noticed Any Noticed a Couple Frequently S…" at bounding box center [838, 408] width 525 height 30
select select "4"
click at [576, 393] on select "Please Choose an Approximation Barely Noticed Any Noticed a Couple Frequently S…" at bounding box center [838, 408] width 525 height 30
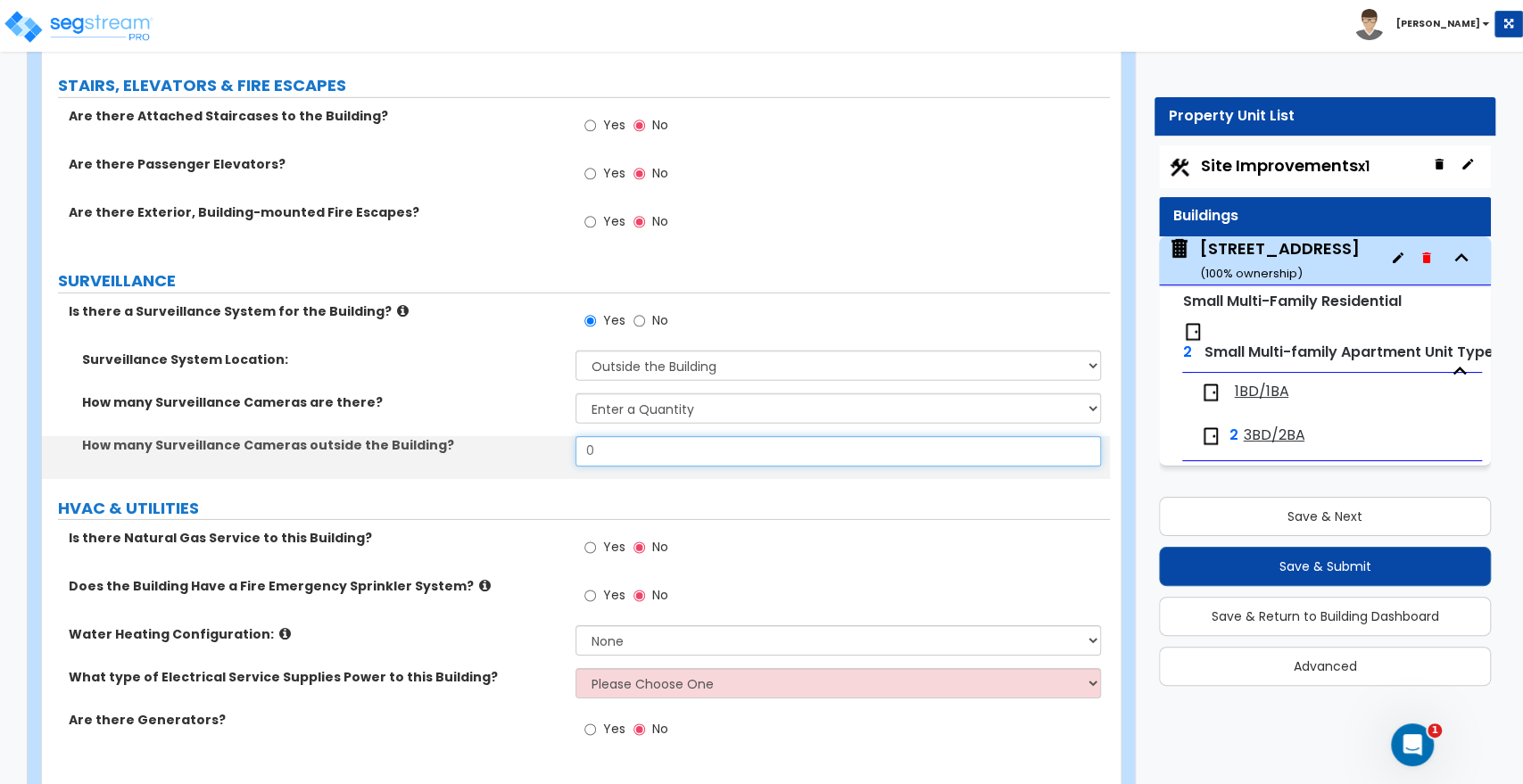
drag, startPoint x: 625, startPoint y: 436, endPoint x: 490, endPoint y: 427, distance: 135.3
click at [490, 437] on div "How many Surveillance Cameras outside the Building? 0" at bounding box center [576, 458] width 1068 height 43
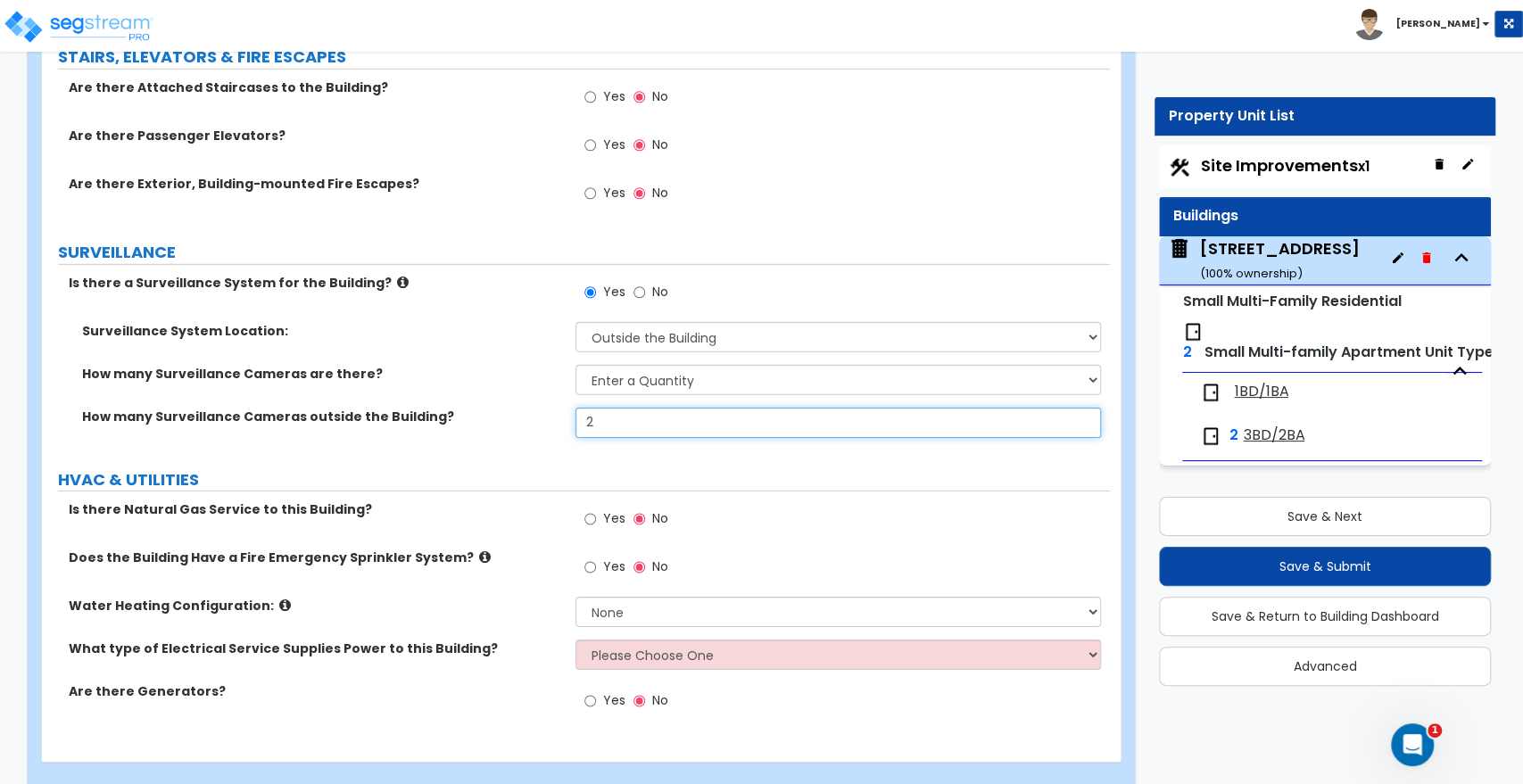
scroll to position [3609, 0]
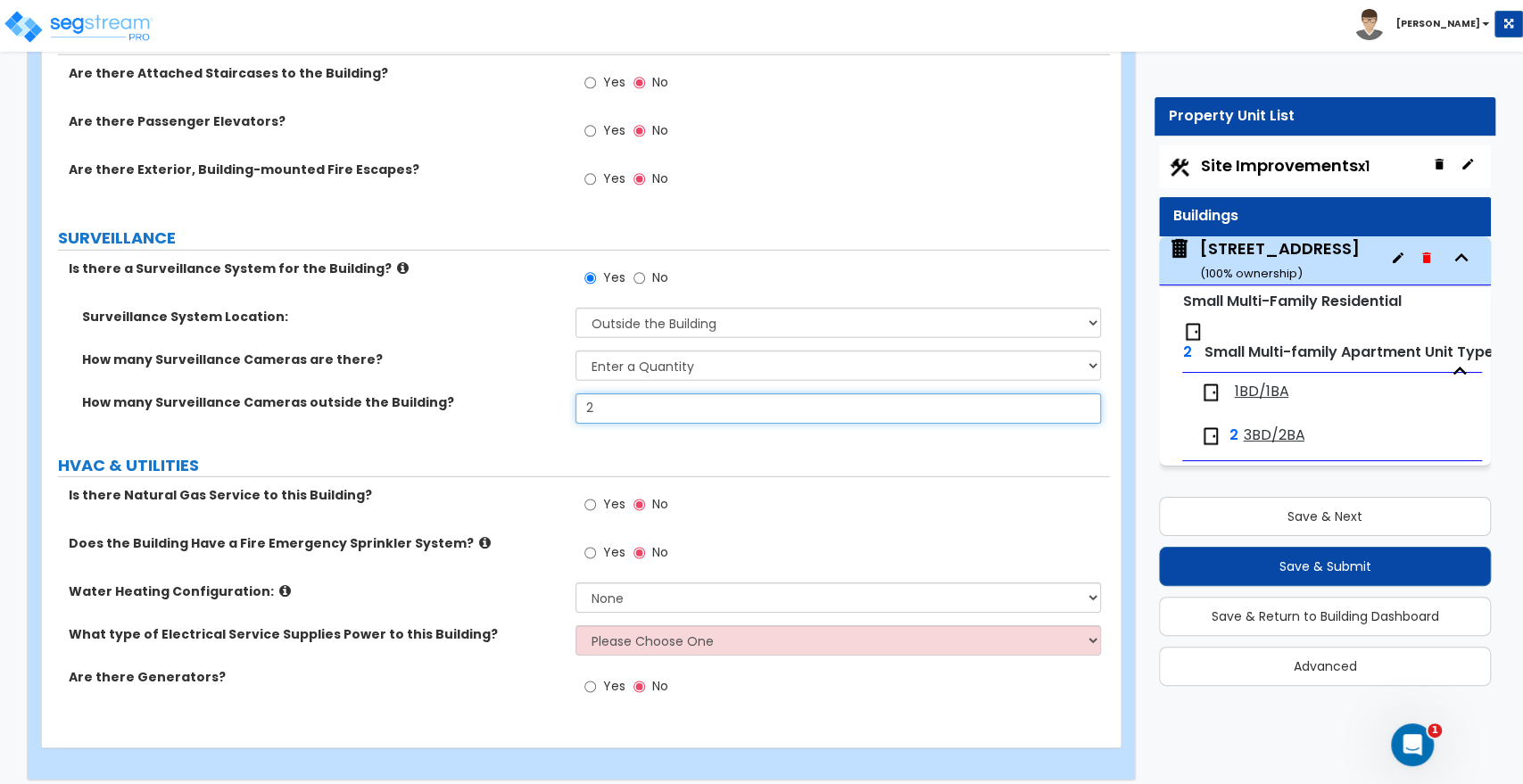
type input "2"
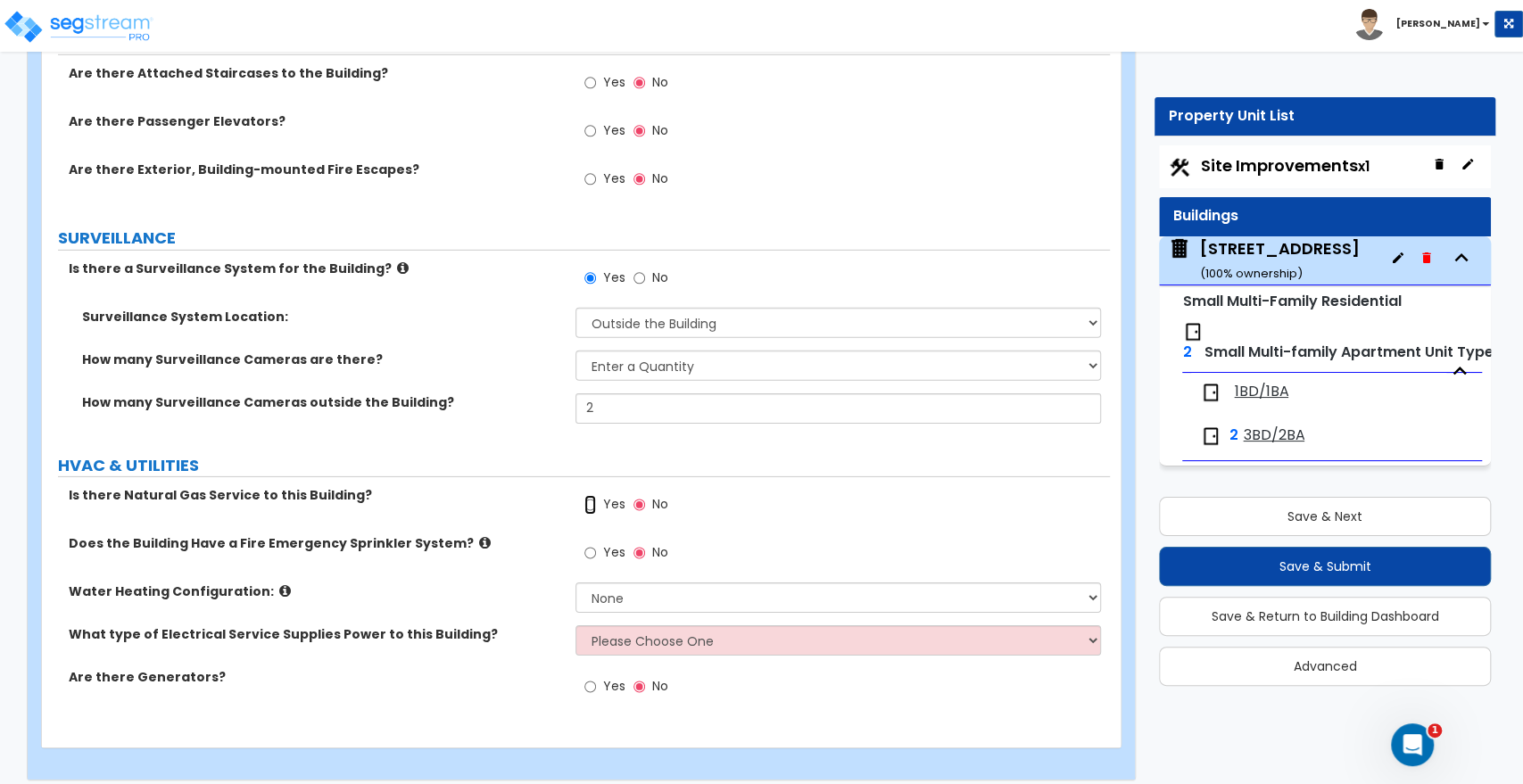
click at [585, 495] on input "Yes" at bounding box center [590, 505] width 12 height 20
radio input "true"
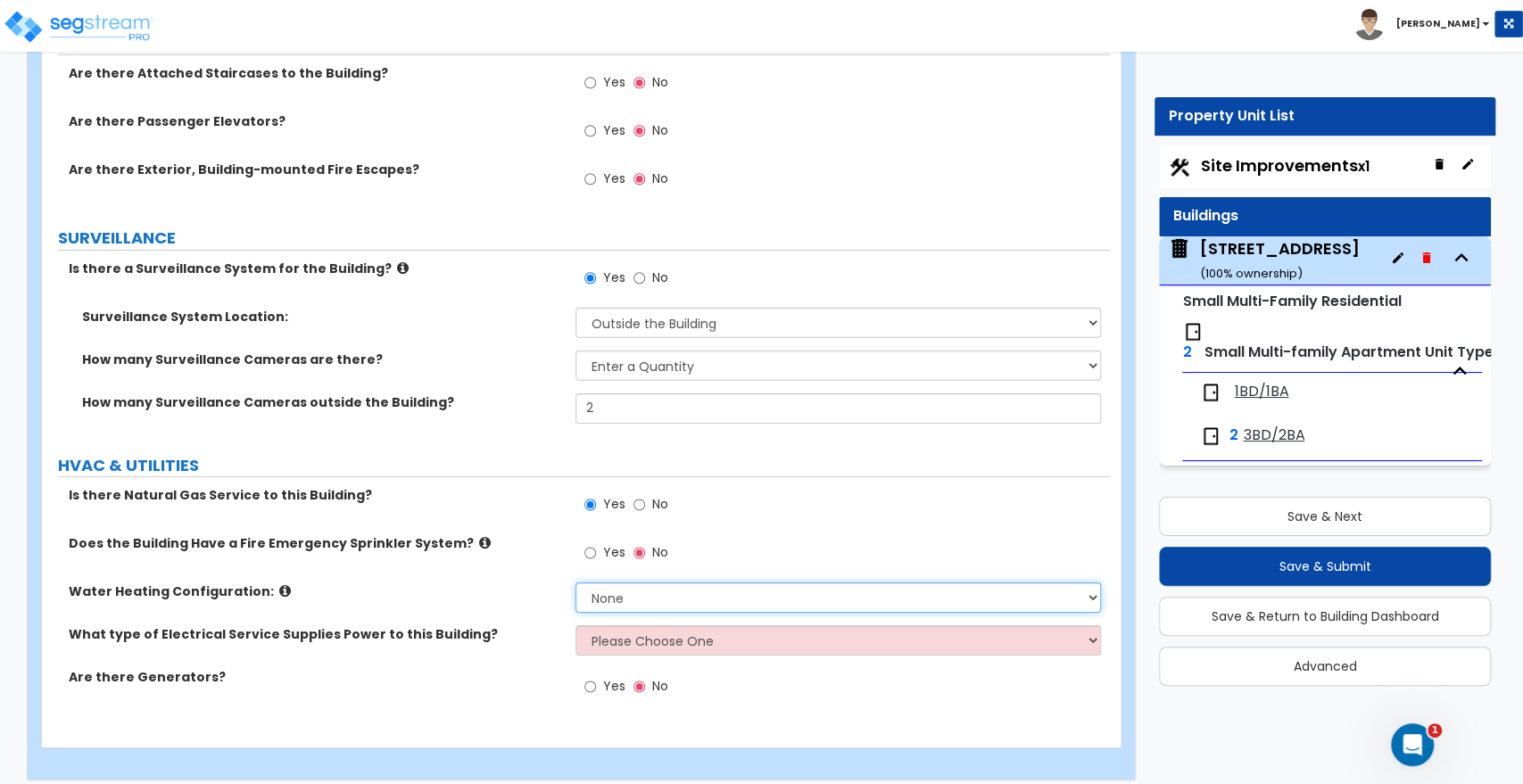
click at [614, 584] on select "None Water Heater for Multiple Units Water Heater for Individual Units" at bounding box center [838, 597] width 525 height 30
select select "1"
click at [576, 582] on select "None Water Heater for Multiple Units Water Heater for Individual Units" at bounding box center [838, 597] width 525 height 30
click at [608, 630] on select "Please Choose One Overhead Underground" at bounding box center [838, 640] width 525 height 30
click at [657, 625] on select "Please Choose One Overhead Underground" at bounding box center [838, 640] width 525 height 30
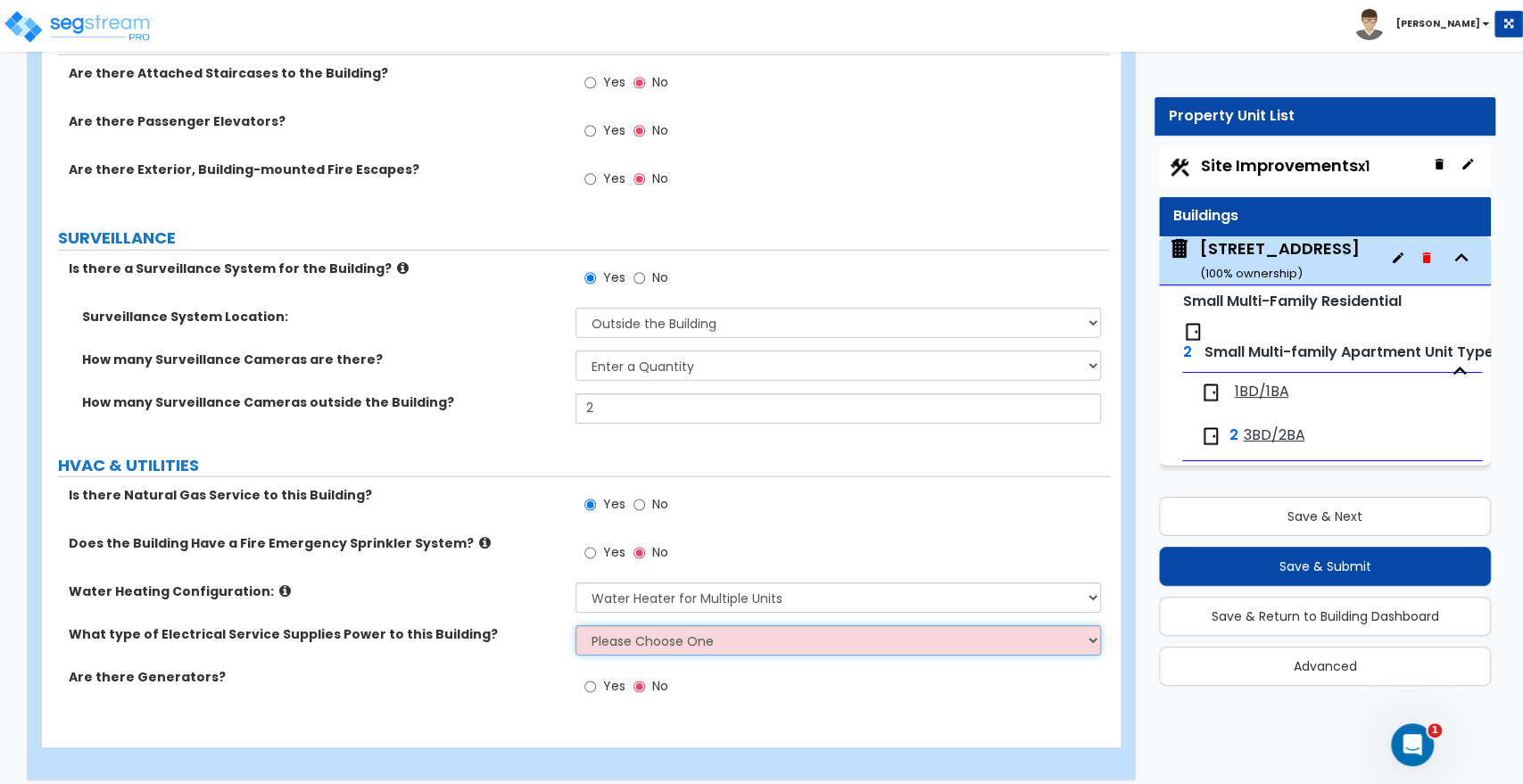
select select "2"
click at [576, 625] on select "Please Choose One Overhead Underground" at bounding box center [838, 640] width 525 height 30
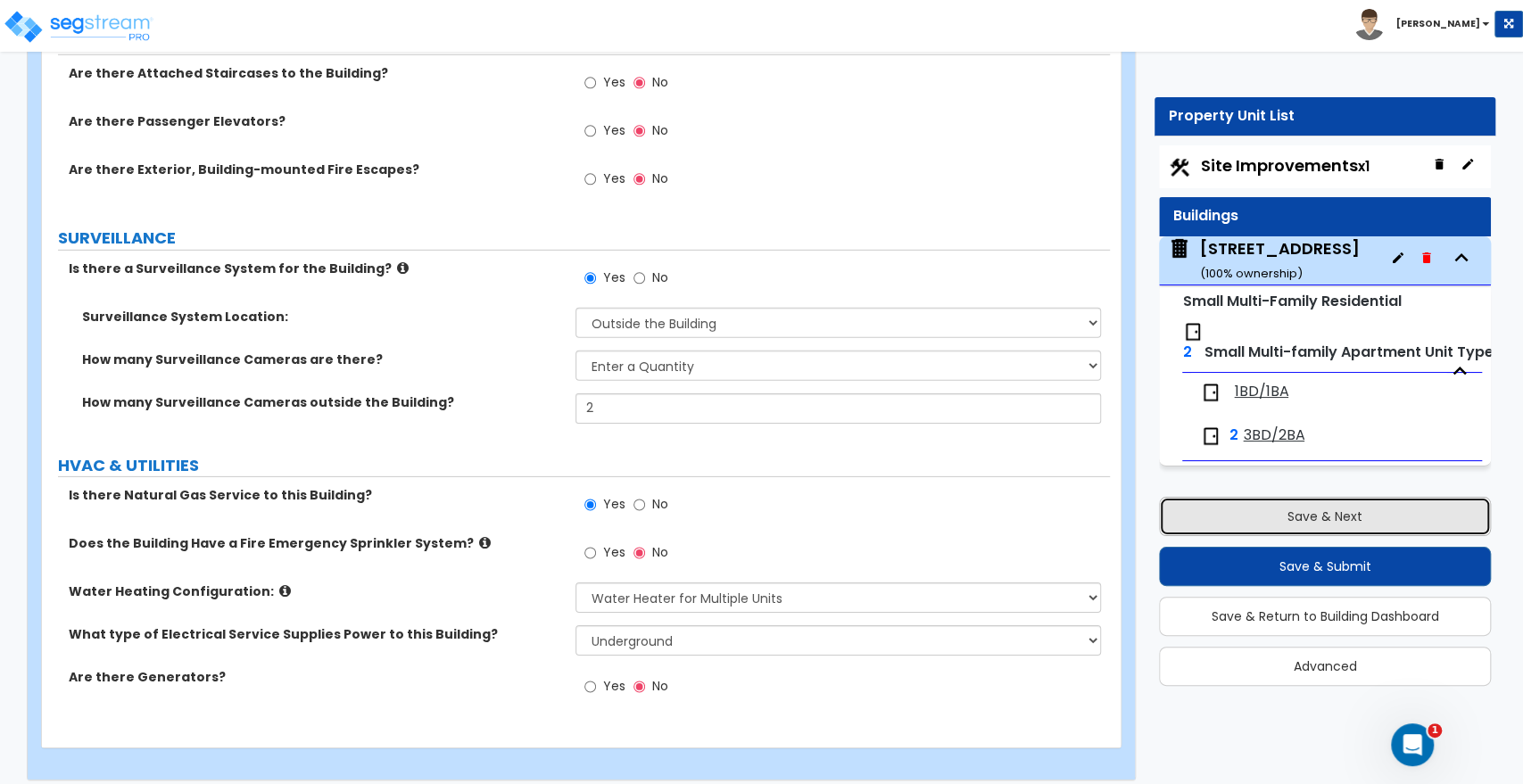
click at [1261, 512] on button "Save & Next" at bounding box center [1324, 517] width 332 height 39
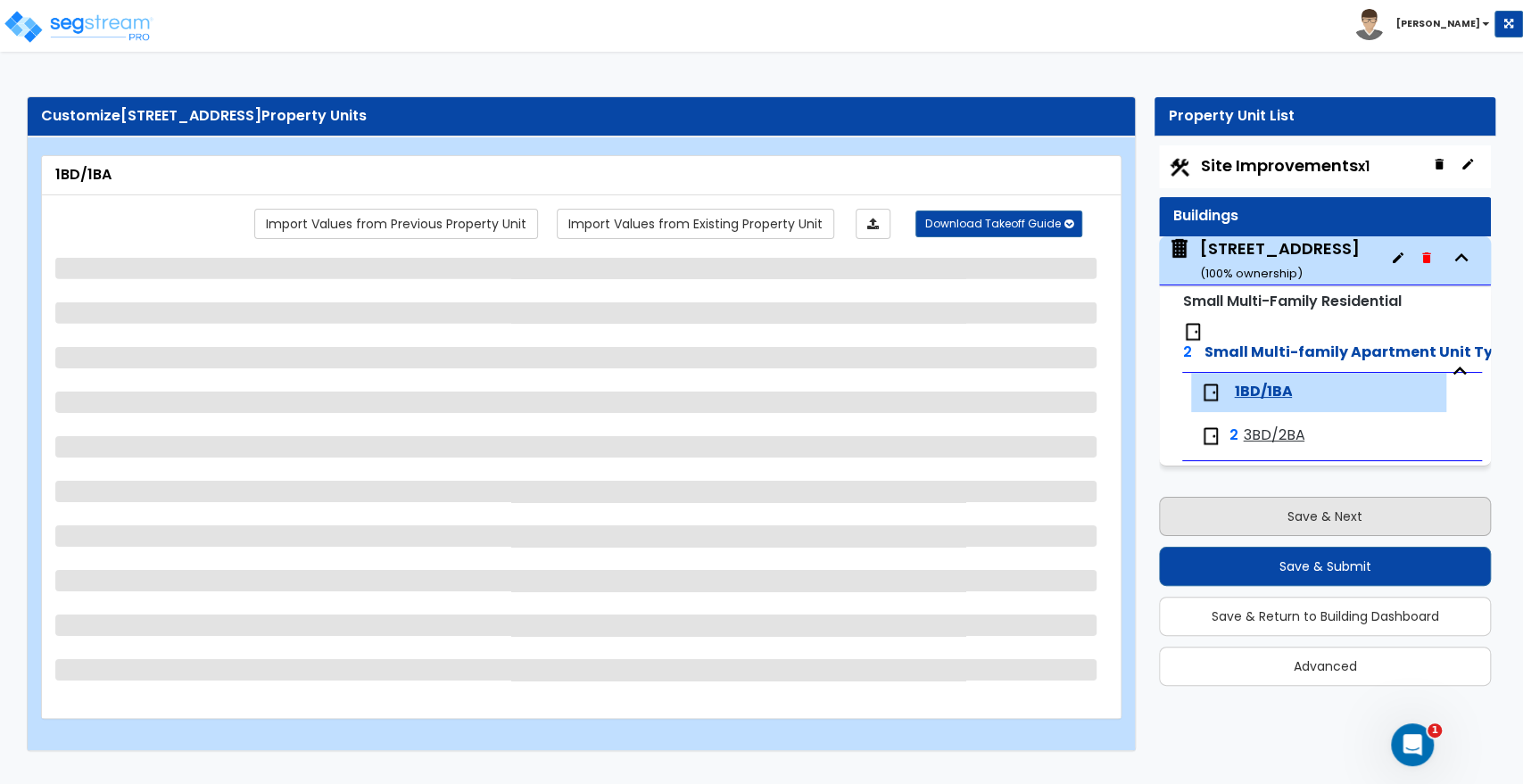
scroll to position [0, 0]
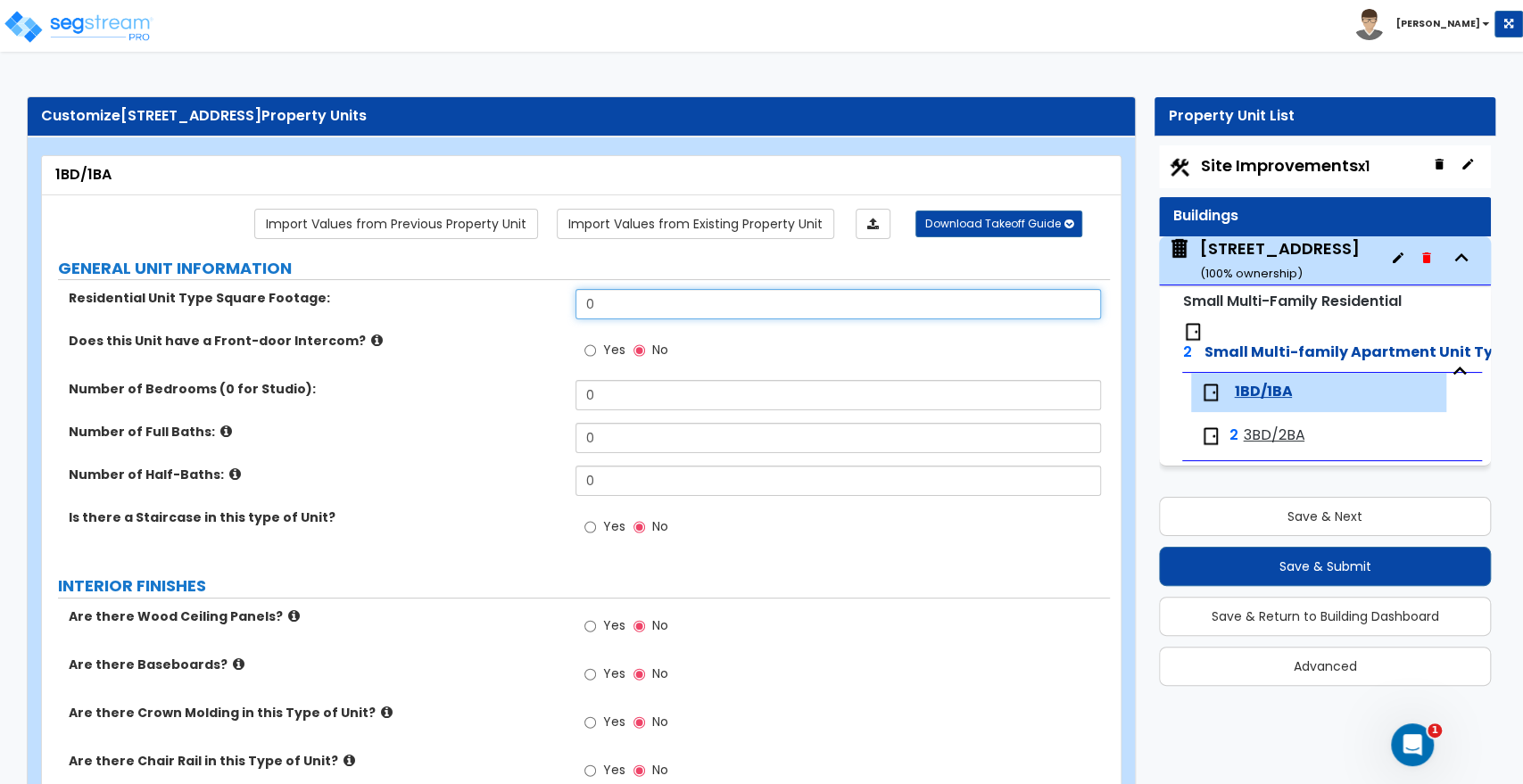
drag, startPoint x: 610, startPoint y: 309, endPoint x: 529, endPoint y: 304, distance: 81.2
click at [529, 304] on div "Residential Unit Type Square Footage: 0" at bounding box center [576, 310] width 1068 height 43
type input "863"
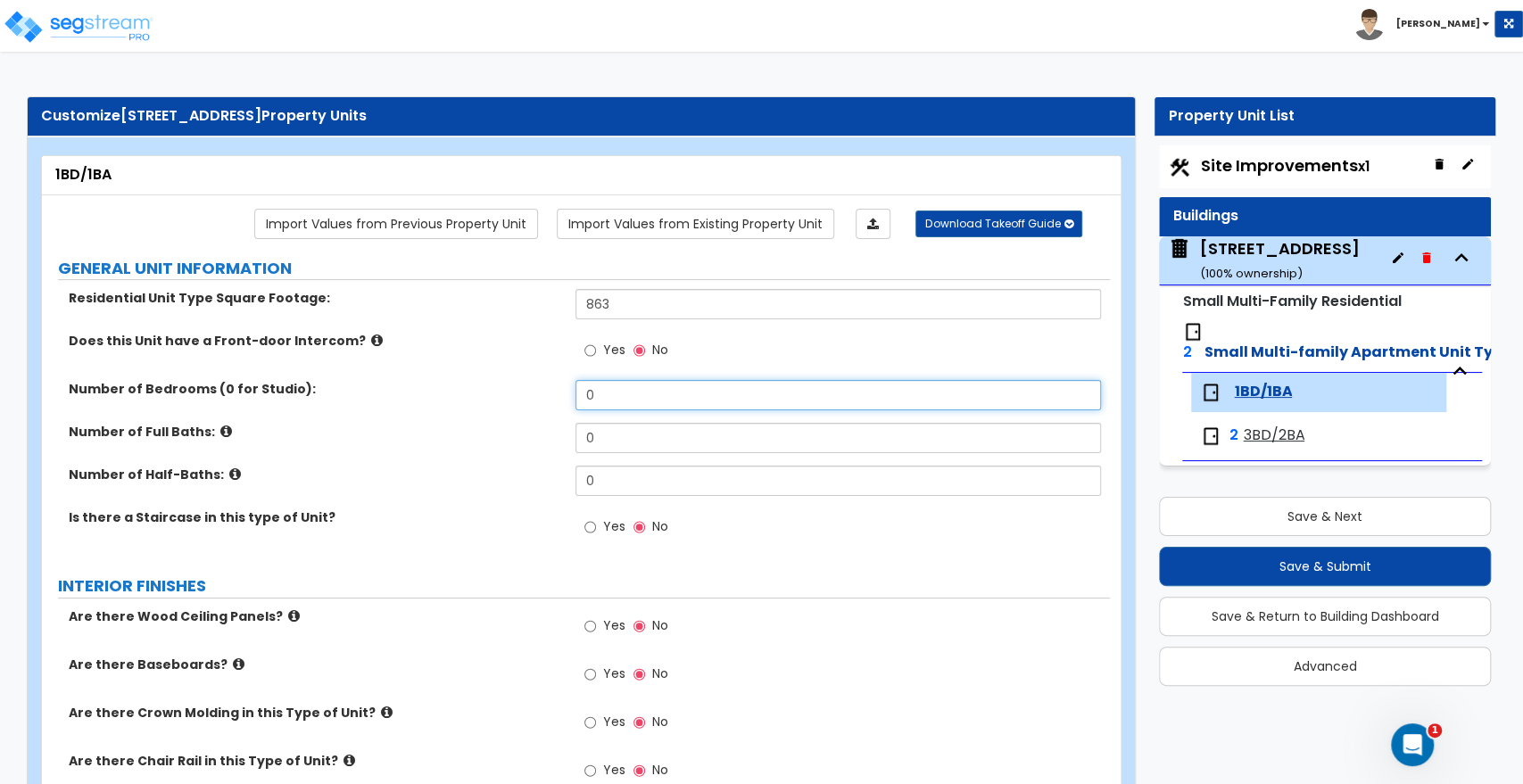
drag, startPoint x: 608, startPoint y: 397, endPoint x: 494, endPoint y: 409, distance: 114.6
click at [494, 409] on div "Number of Bedrooms (0 for Studio): 0" at bounding box center [576, 401] width 1068 height 43
type input "1"
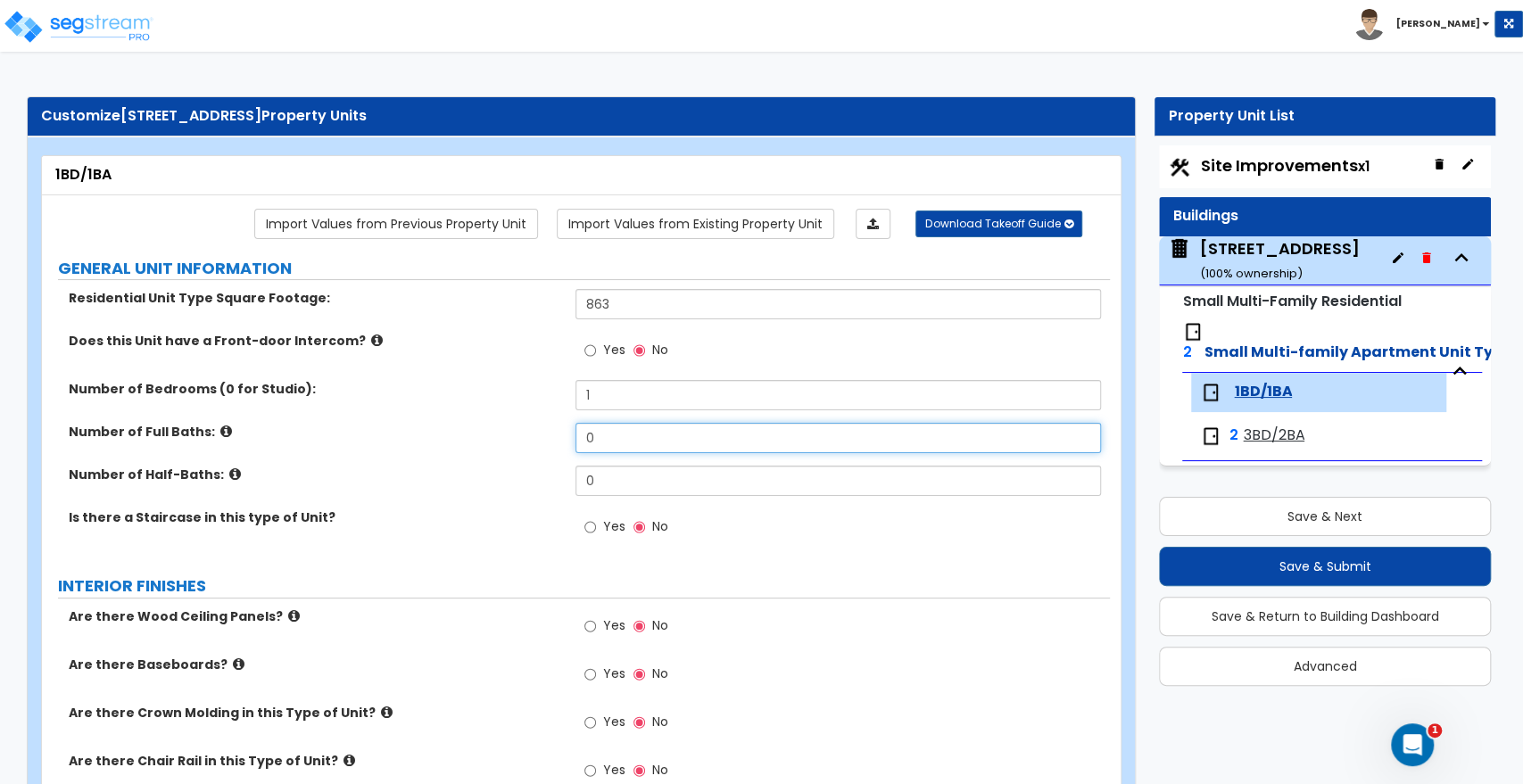
drag, startPoint x: 607, startPoint y: 431, endPoint x: 514, endPoint y: 429, distance: 93.0
click at [514, 429] on div "Number of Full Baths: 0" at bounding box center [576, 444] width 1068 height 43
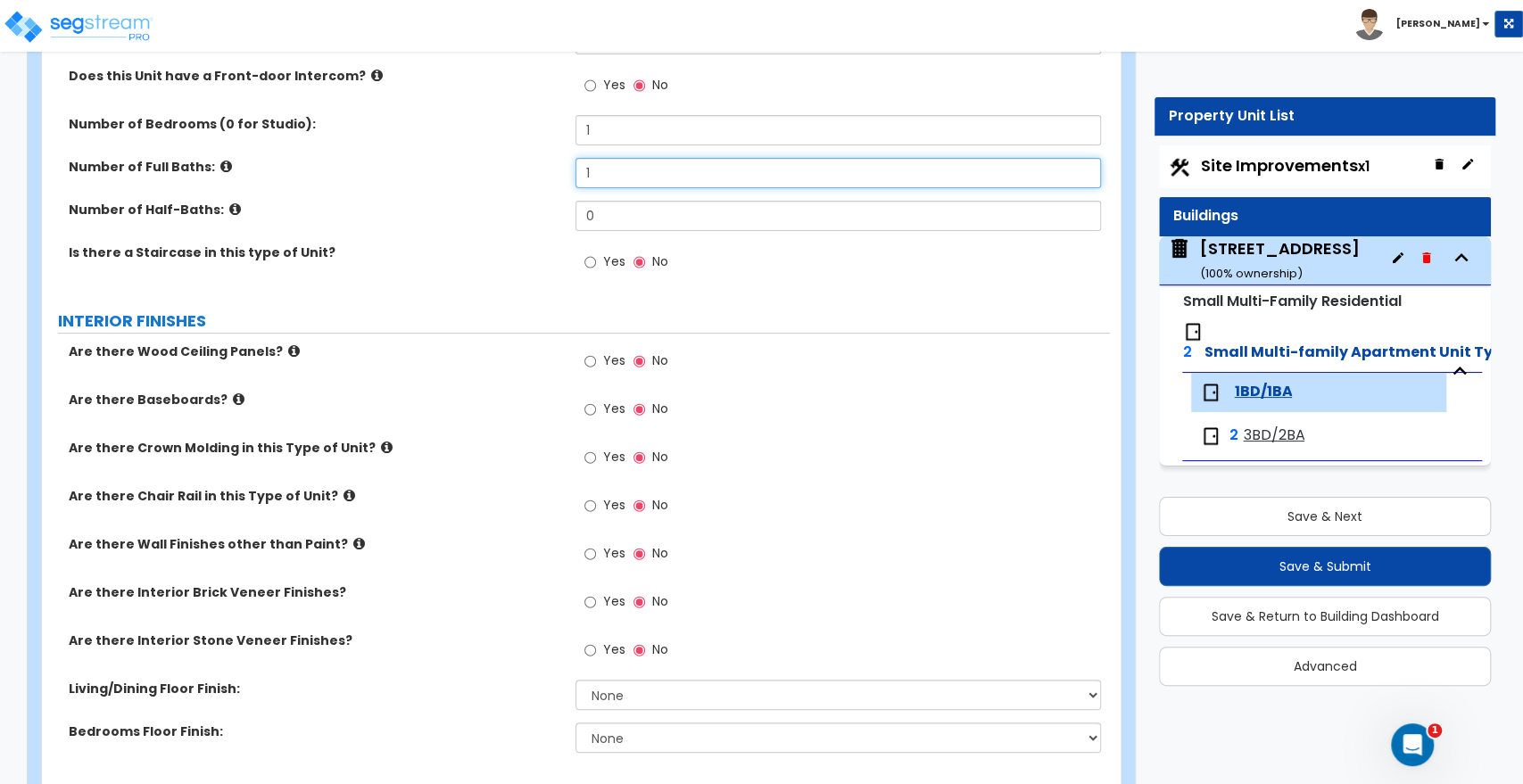
scroll to position [298, 0]
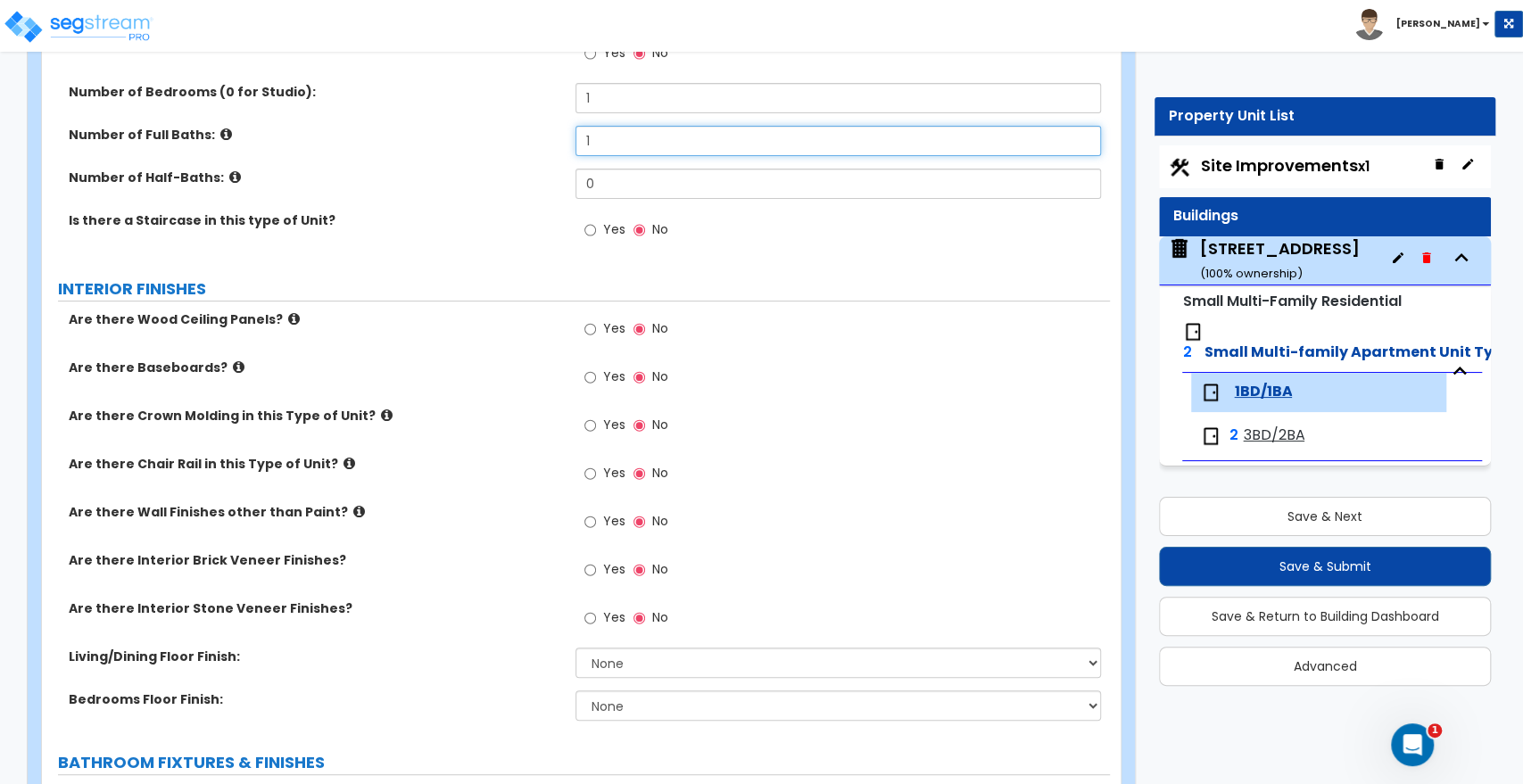
type input "1"
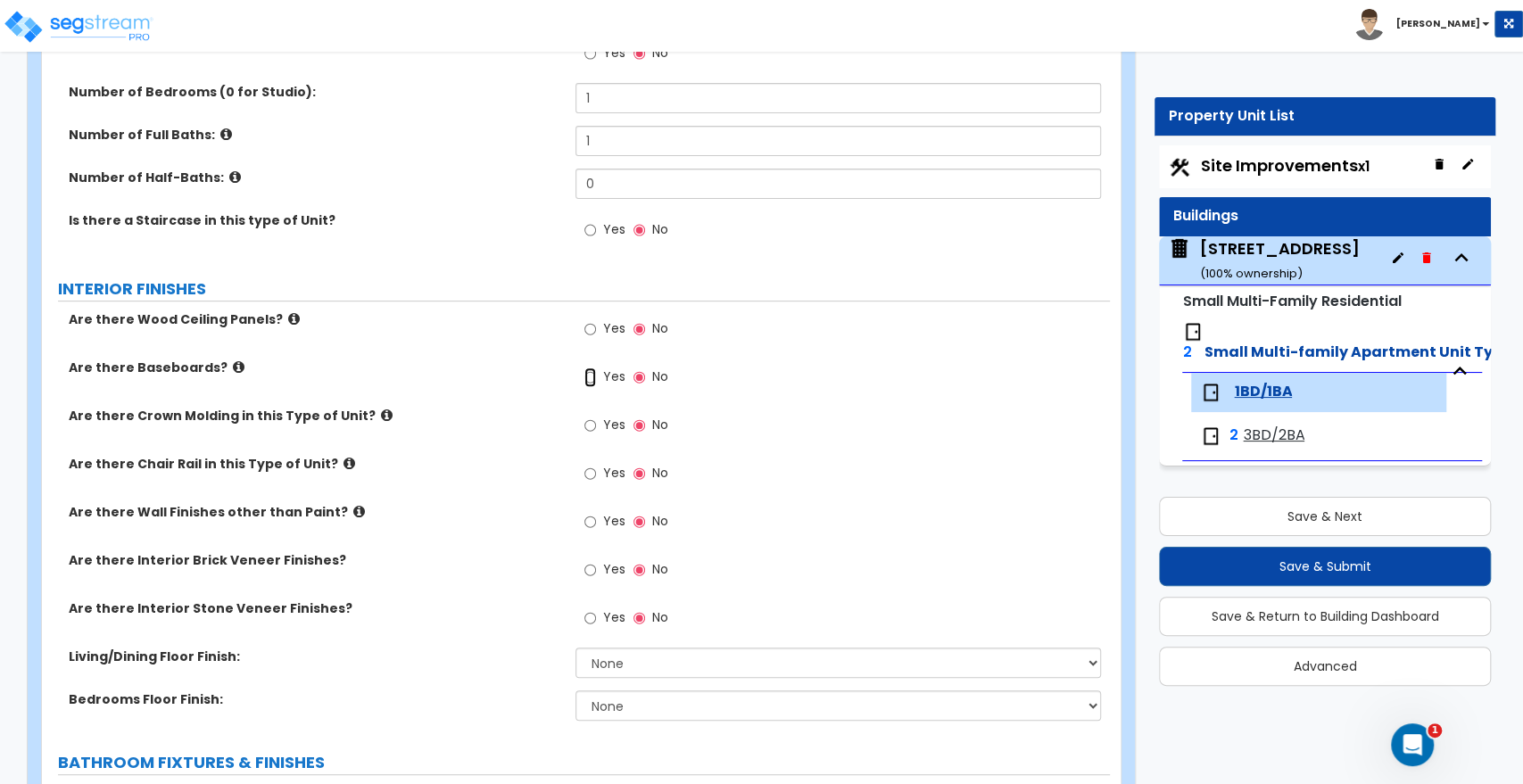
click at [586, 377] on input "Yes" at bounding box center [590, 378] width 12 height 20
radio input "true"
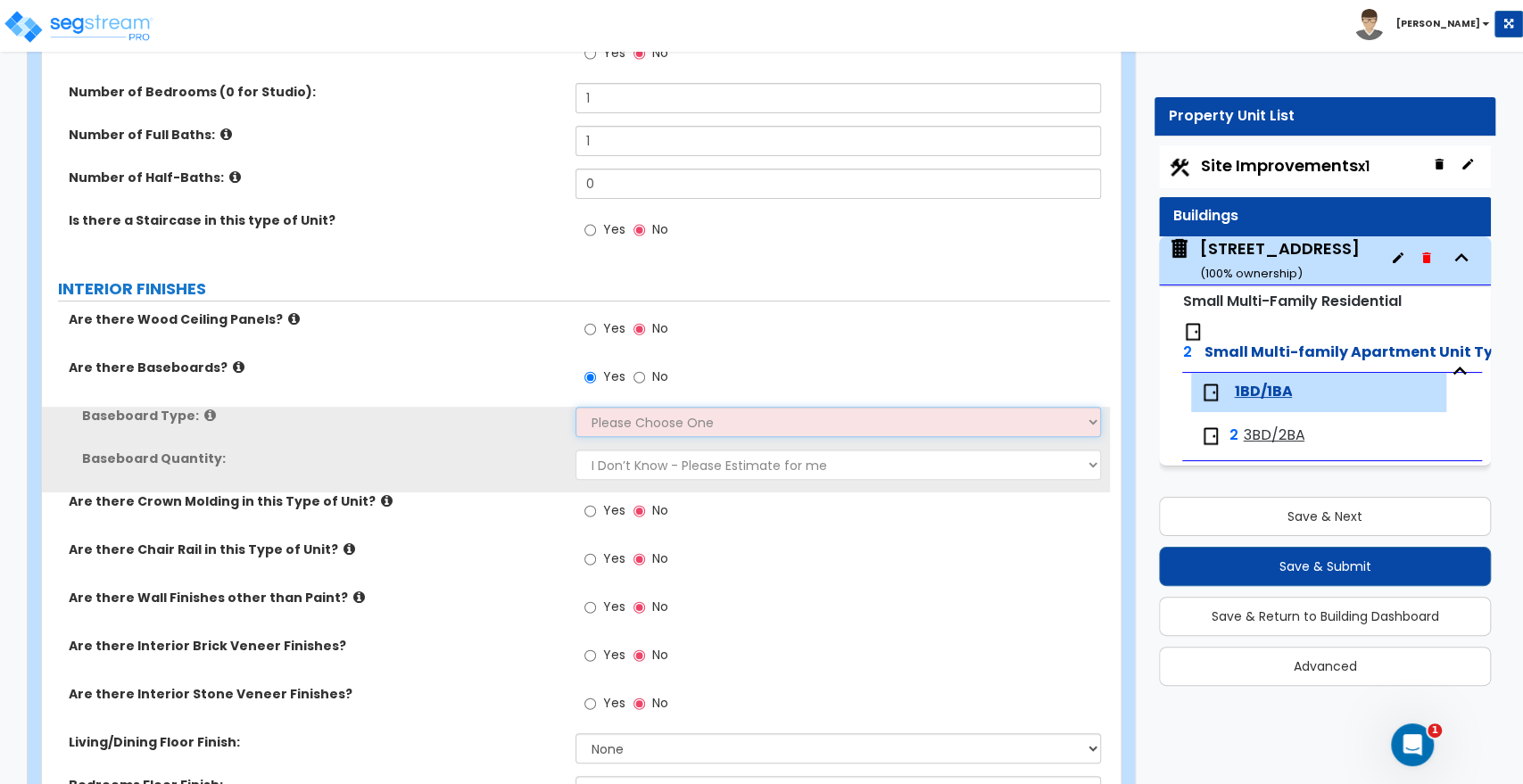
drag, startPoint x: 624, startPoint y: 426, endPoint x: 627, endPoint y: 435, distance: 9.5
click at [624, 426] on select "Please Choose One Wood Vinyl Carpet Tile" at bounding box center [838, 422] width 525 height 30
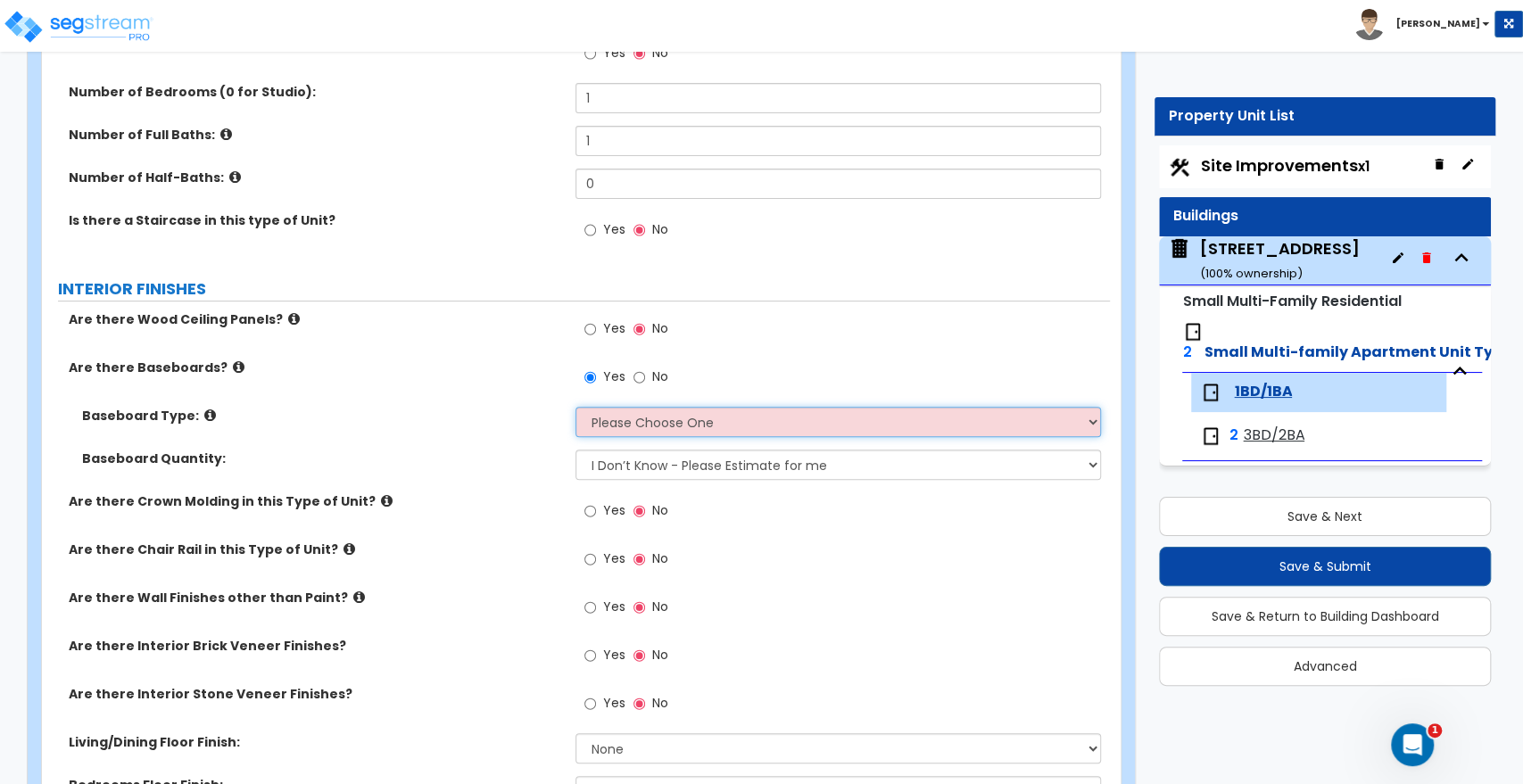
select select "1"
click at [576, 407] on select "Please Choose One Wood Vinyl Carpet Tile" at bounding box center [838, 422] width 525 height 30
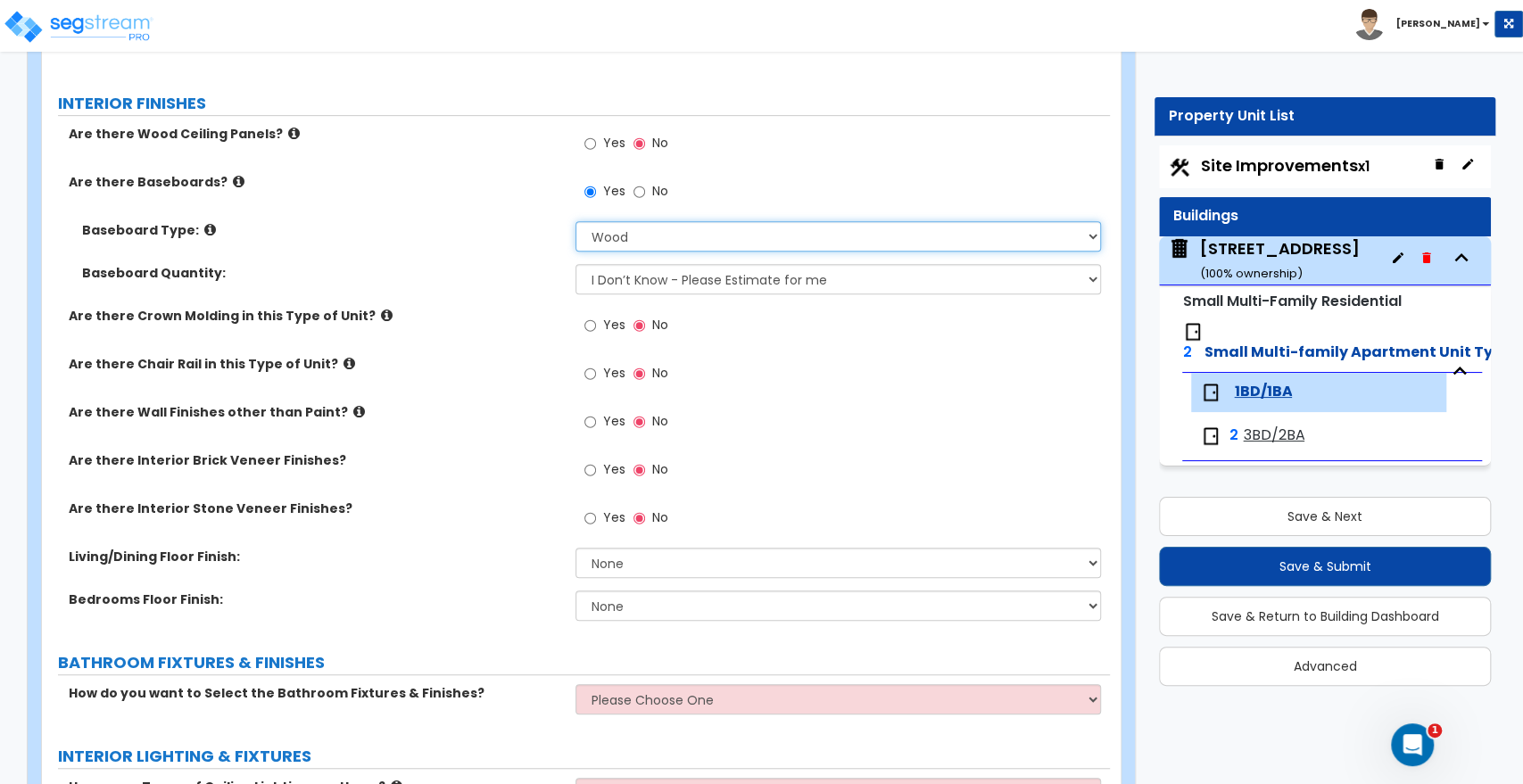
scroll to position [495, 0]
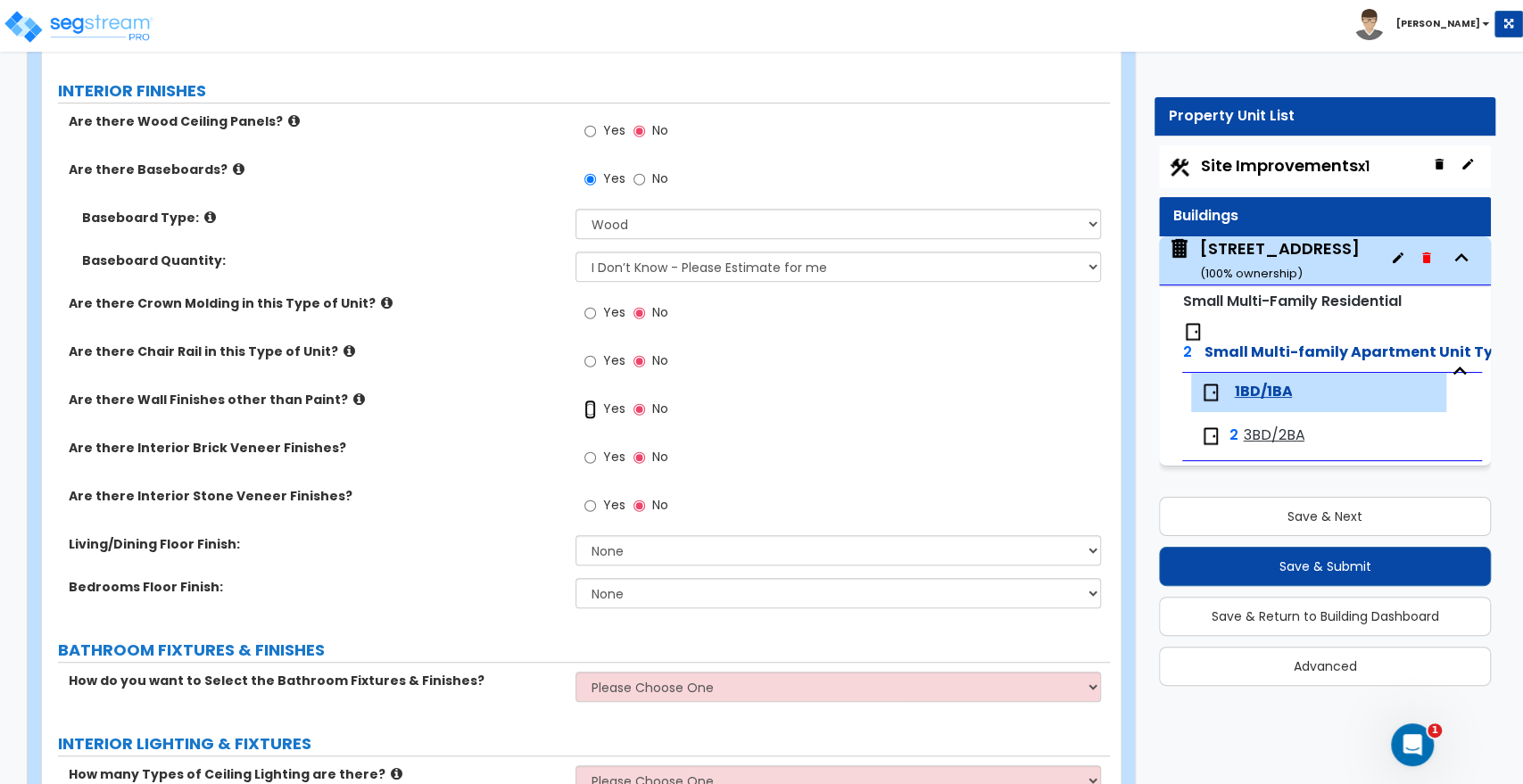
click at [588, 410] on input "Yes" at bounding box center [590, 409] width 12 height 20
radio input "true"
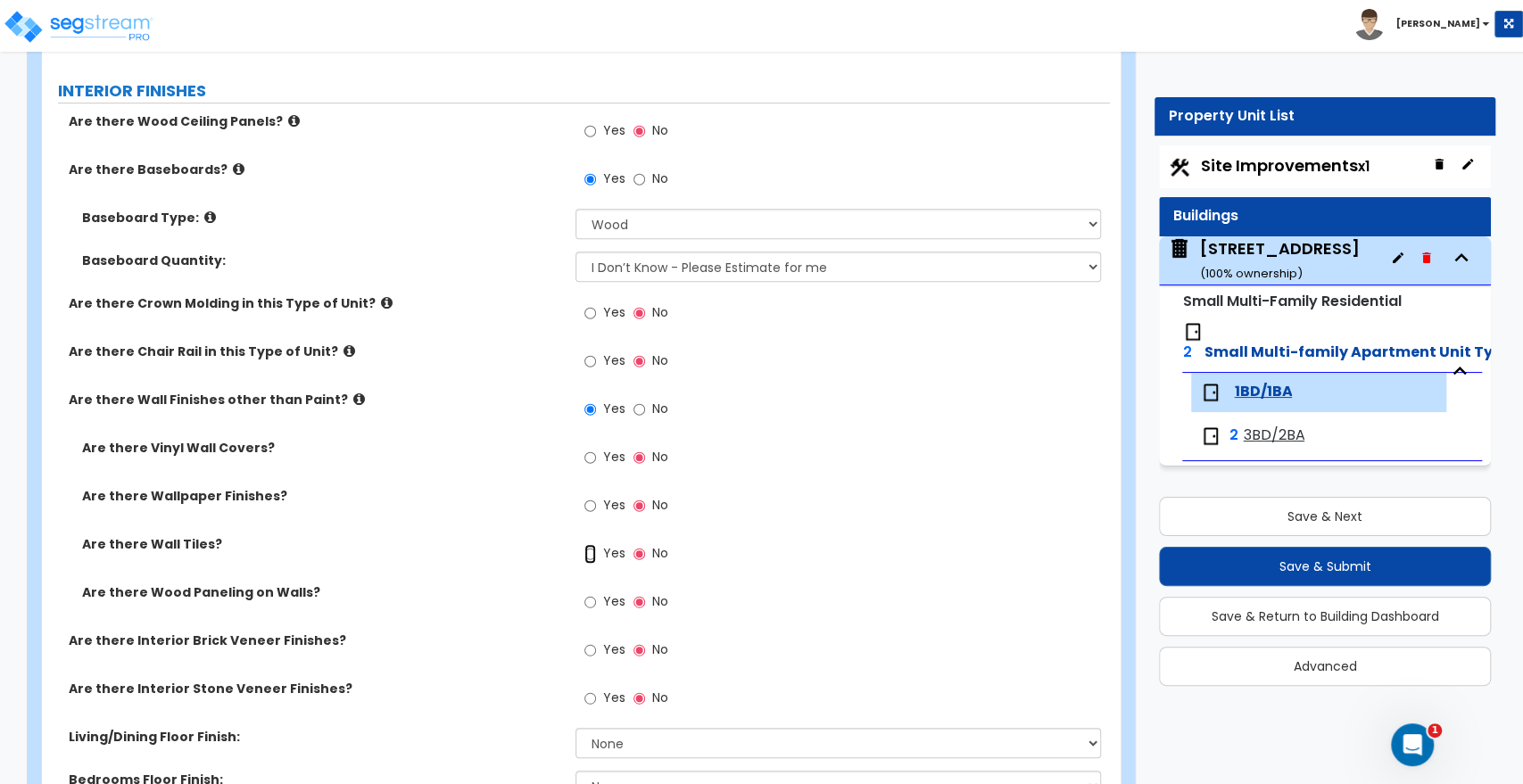
click at [590, 551] on input "Yes" at bounding box center [590, 554] width 12 height 20
radio input "true"
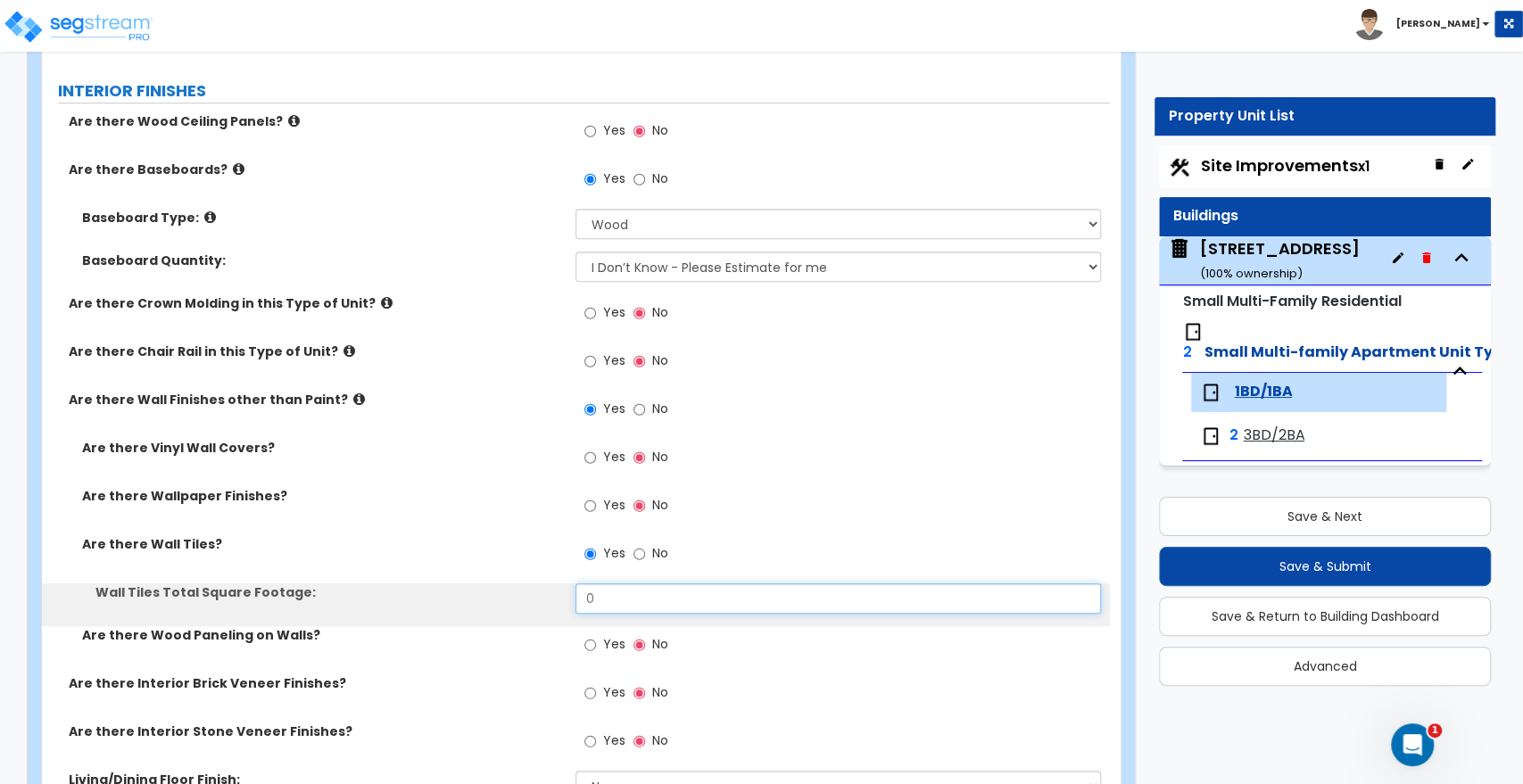
drag, startPoint x: 627, startPoint y: 590, endPoint x: 509, endPoint y: 586, distance: 118.1
click at [509, 586] on div "Wall Tiles Total Square Footage: 0" at bounding box center [576, 605] width 1068 height 43
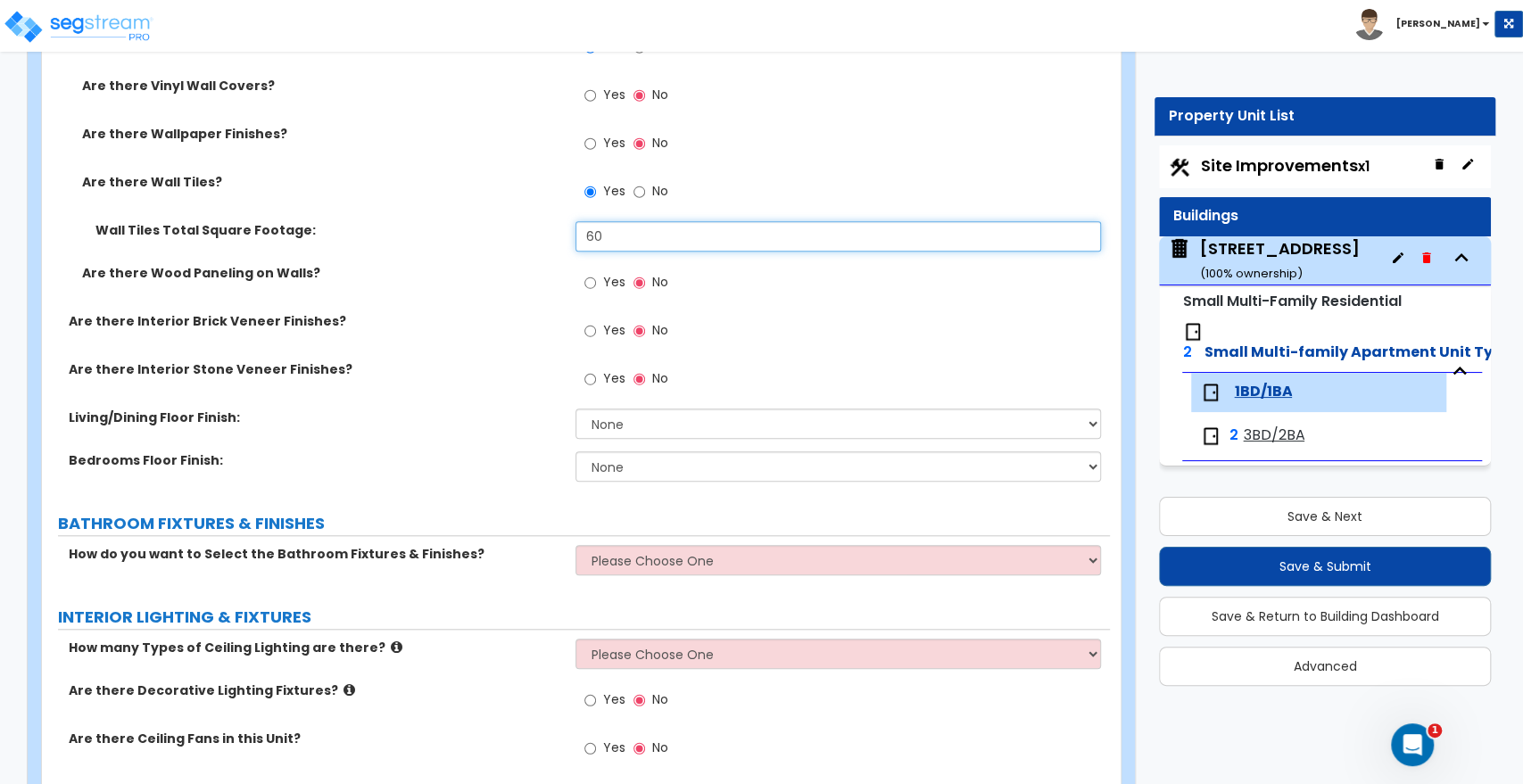
scroll to position [893, 0]
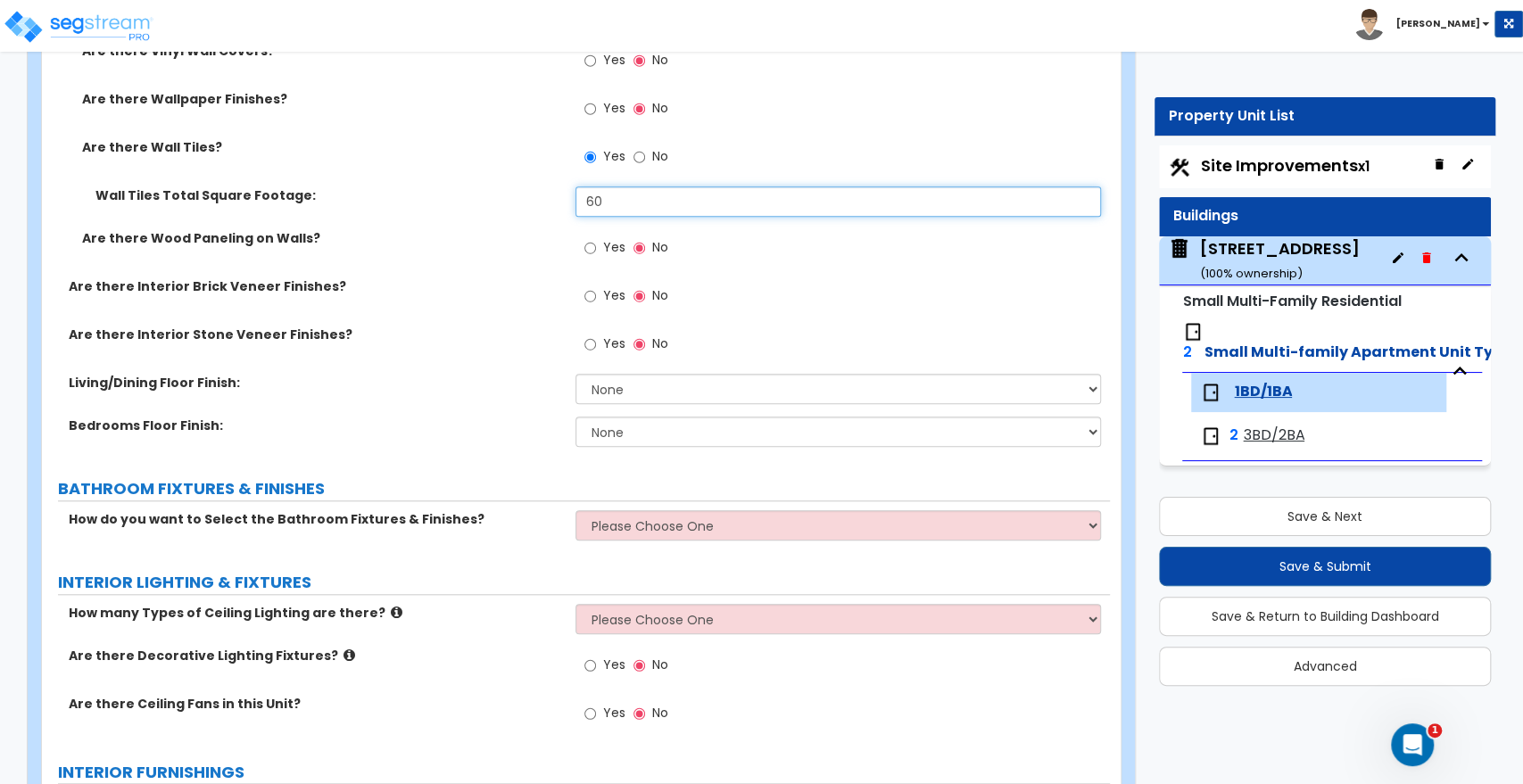
type input "60"
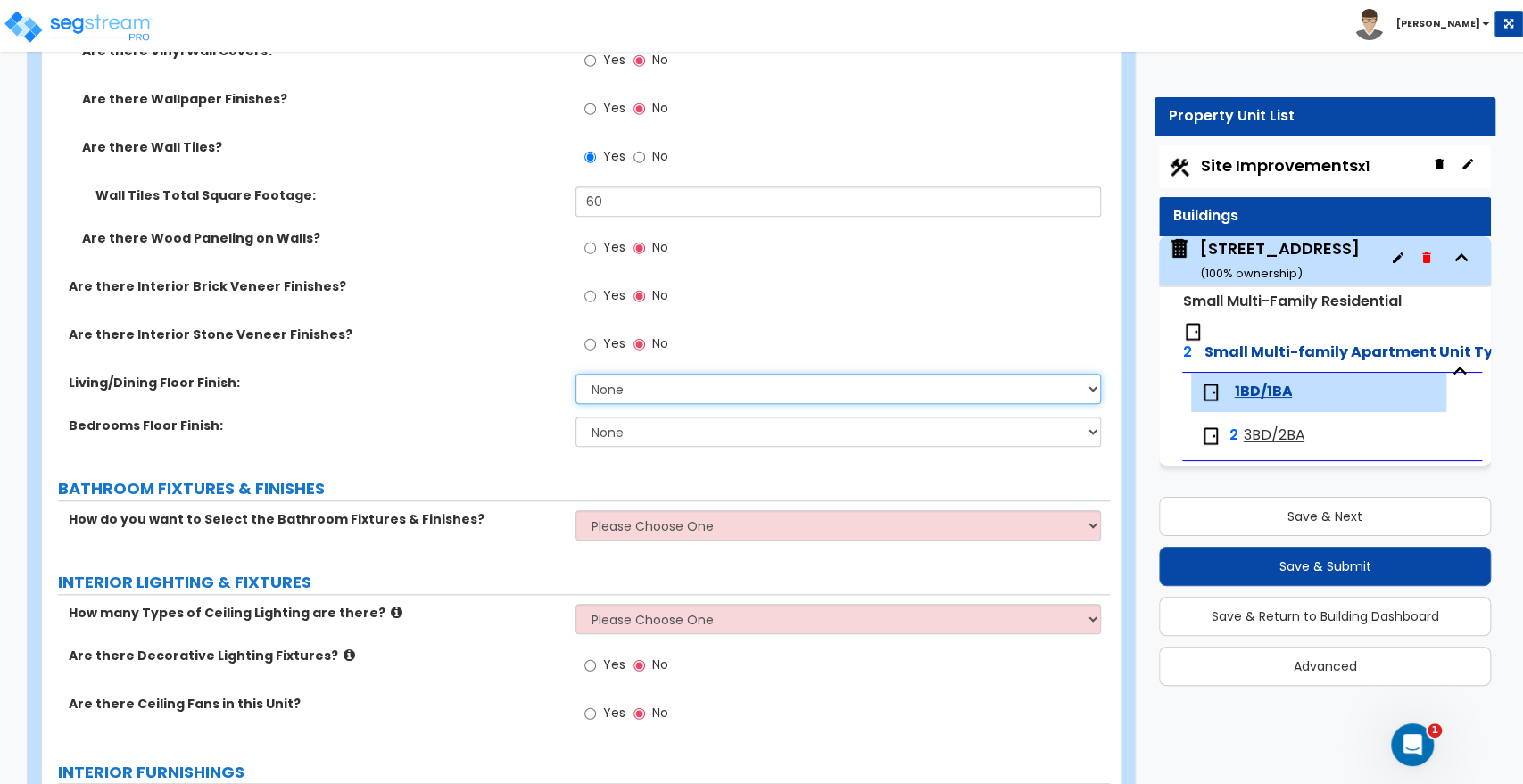
click at [628, 391] on select "None Tile Flooring Hardwood Flooring Resilient Laminate Flooring VCT Flooring S…" at bounding box center [838, 389] width 525 height 30
select select "3"
click at [576, 374] on select "None Tile Flooring Hardwood Flooring Resilient Laminate Flooring VCT Flooring S…" at bounding box center [838, 389] width 525 height 30
click at [622, 439] on select "None Tile Flooring Hardwood Flooring Resilient Laminate Flooring VCT Flooring S…" at bounding box center [838, 432] width 525 height 30
select select "3"
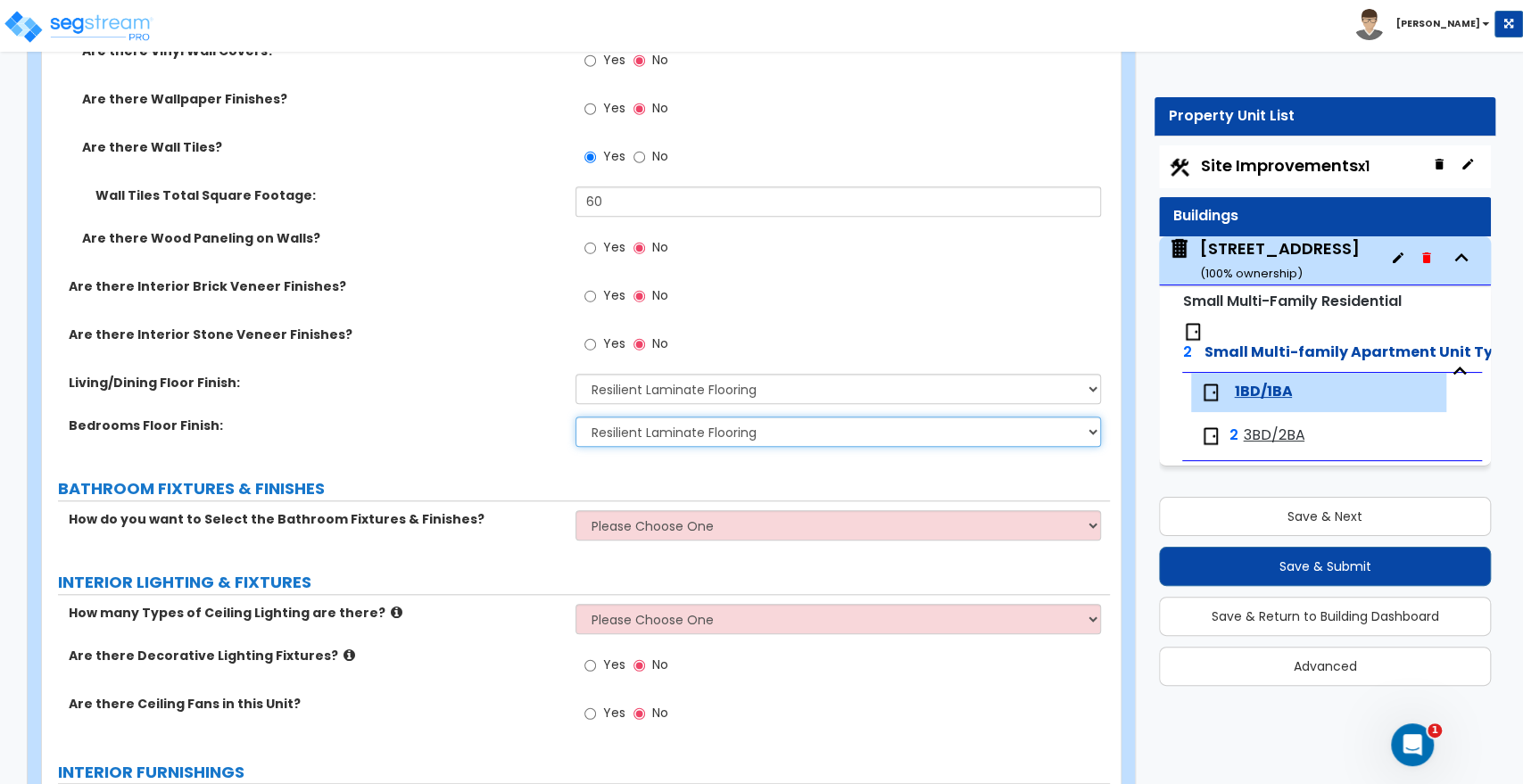
click at [576, 417] on select "None Tile Flooring Hardwood Flooring Resilient Laminate Flooring VCT Flooring S…" at bounding box center [838, 432] width 525 height 30
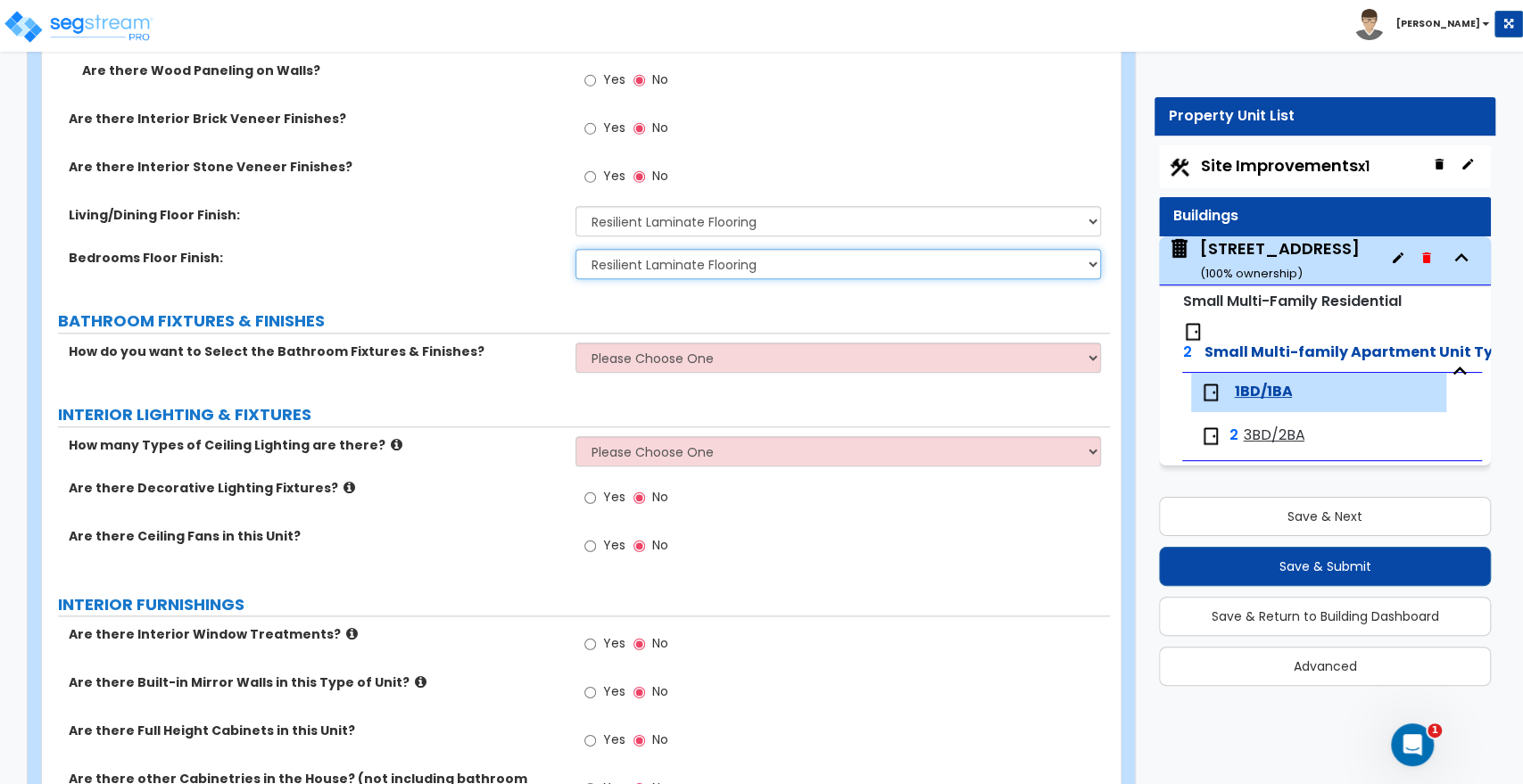
scroll to position [1090, 0]
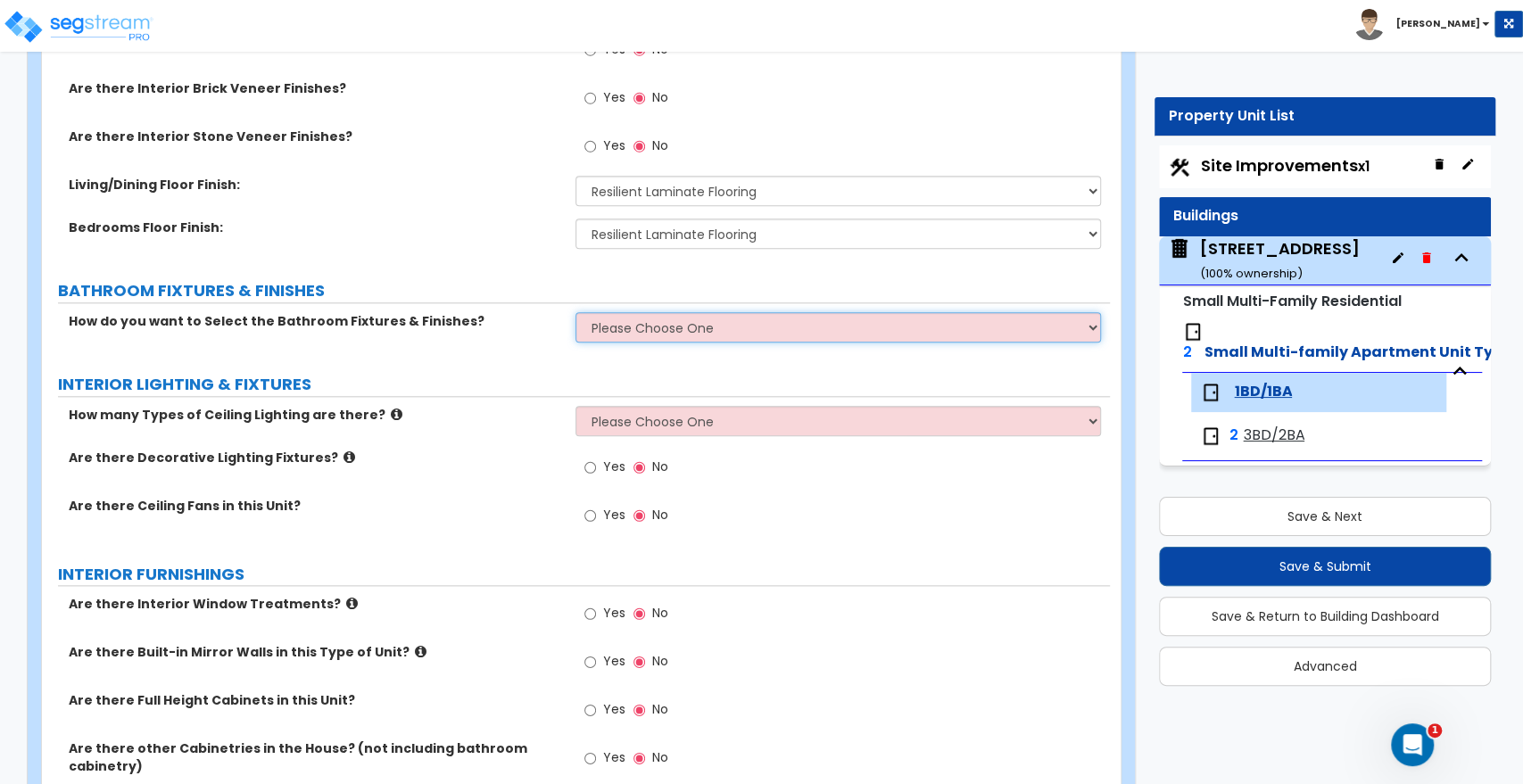
click at [607, 329] on select "Please Choose One Select the type of Fixtures and Finishes only for one Bath an…" at bounding box center [838, 327] width 525 height 30
select select "2"
click at [576, 312] on select "Please Choose One Select the type of Fixtures and Finishes only for one Bath an…" at bounding box center [838, 327] width 525 height 30
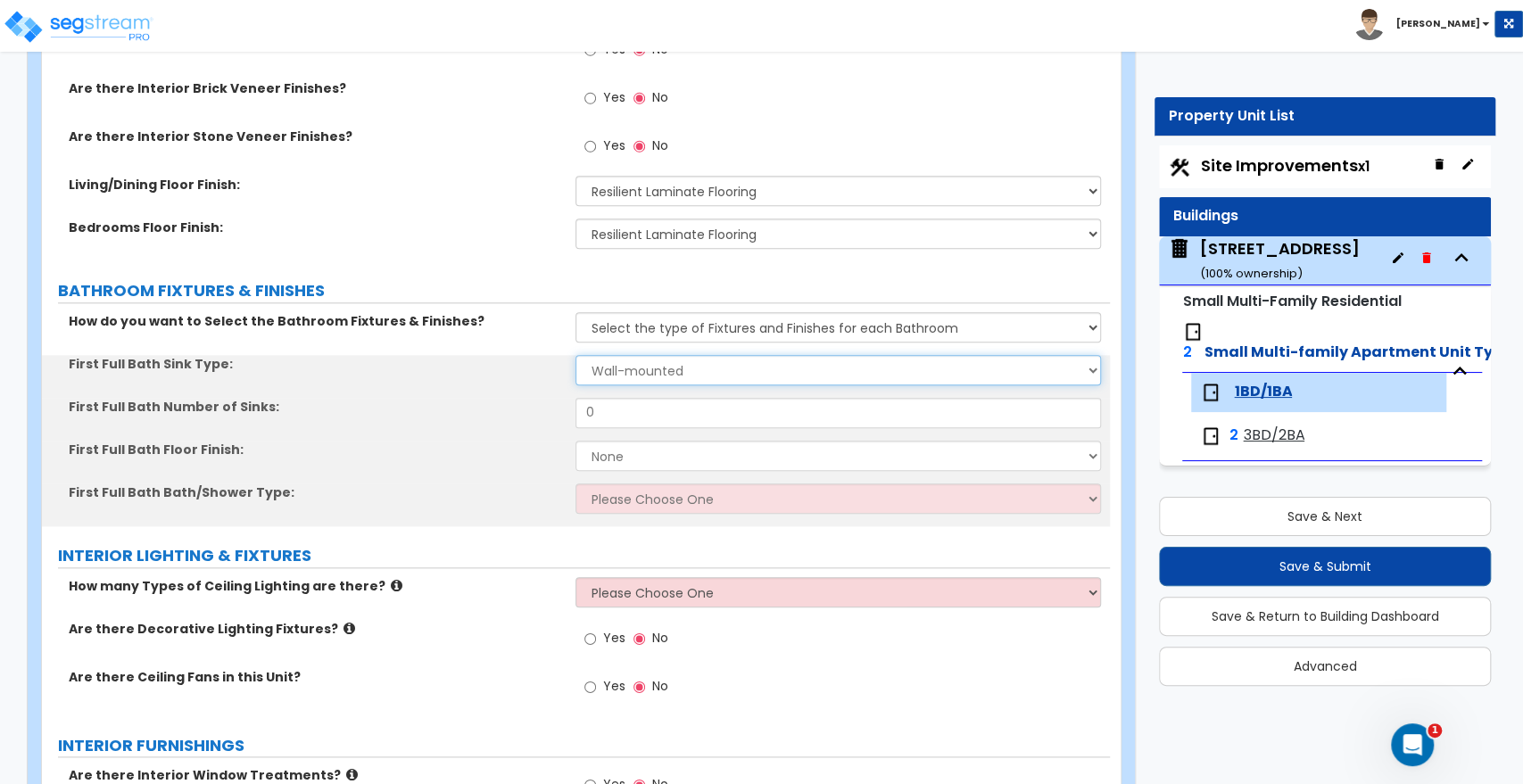
click at [620, 365] on select "Wall-mounted Pedestal-mounted Vanity-mounted" at bounding box center [838, 370] width 525 height 30
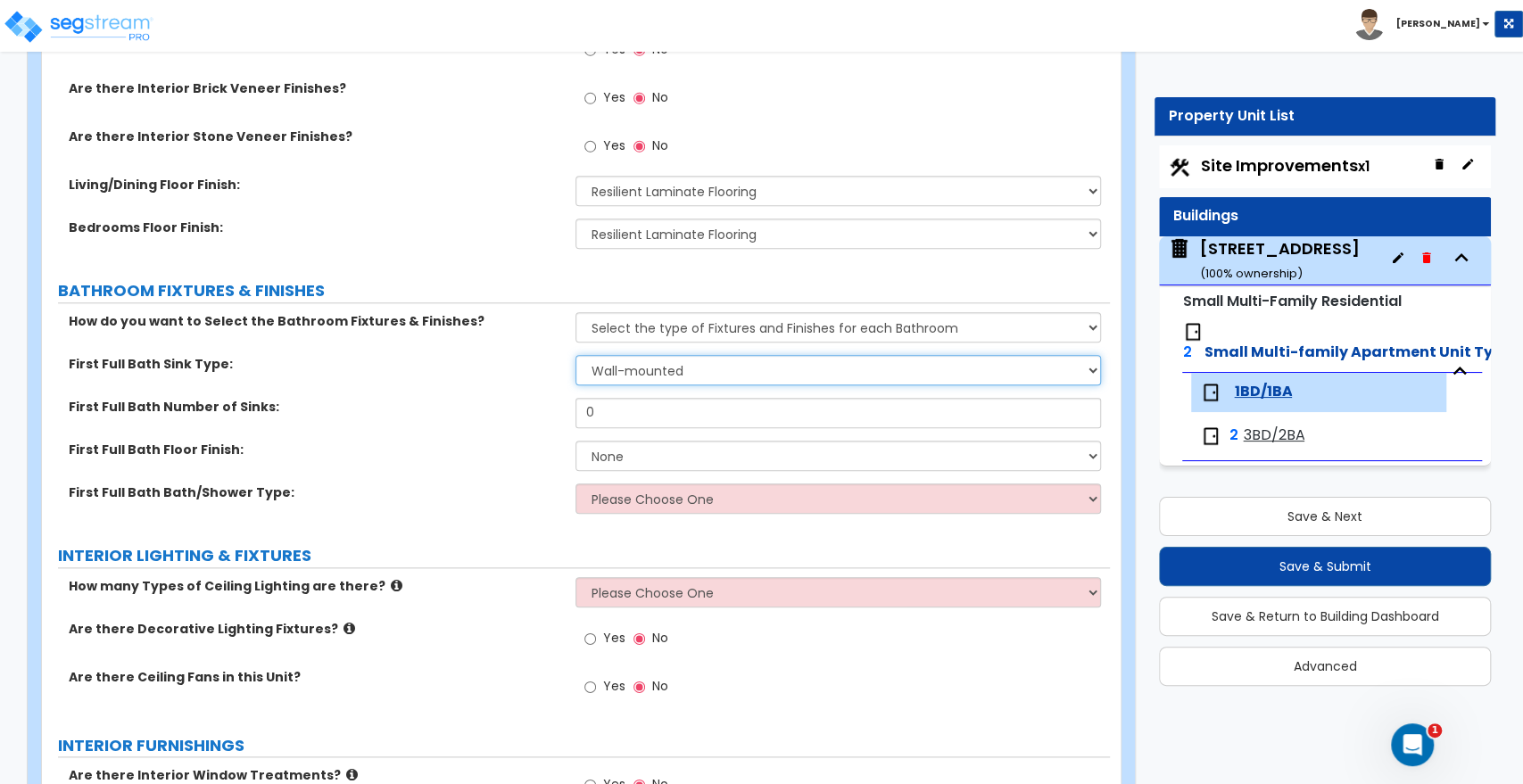
select select "3"
click at [576, 355] on select "Wall-mounted Pedestal-mounted Vanity-mounted" at bounding box center [838, 370] width 525 height 30
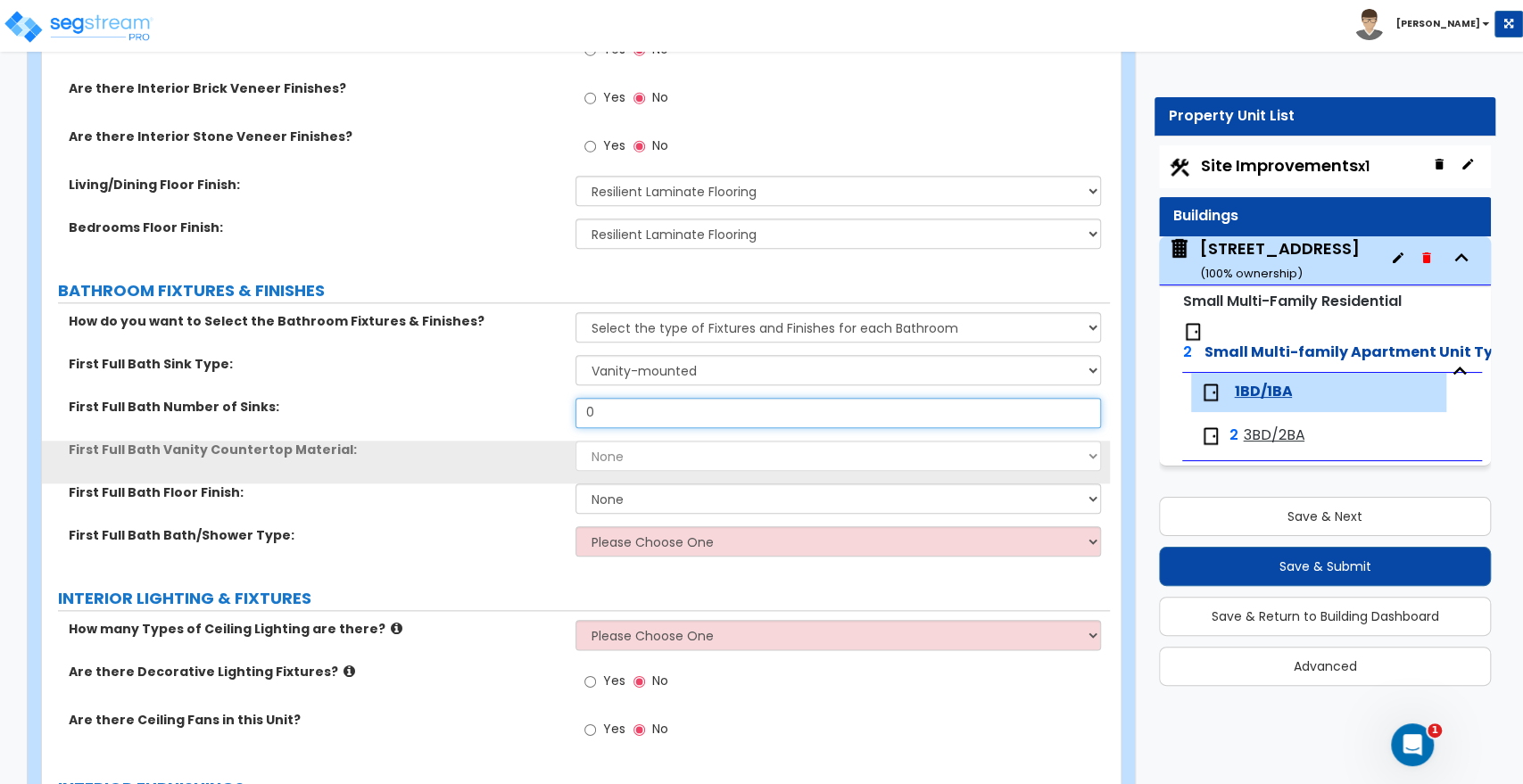
drag, startPoint x: 618, startPoint y: 412, endPoint x: 476, endPoint y: 400, distance: 142.5
click at [476, 400] on div "First Full Bath Number of Sinks: 0" at bounding box center [576, 420] width 1068 height 43
type input "1"
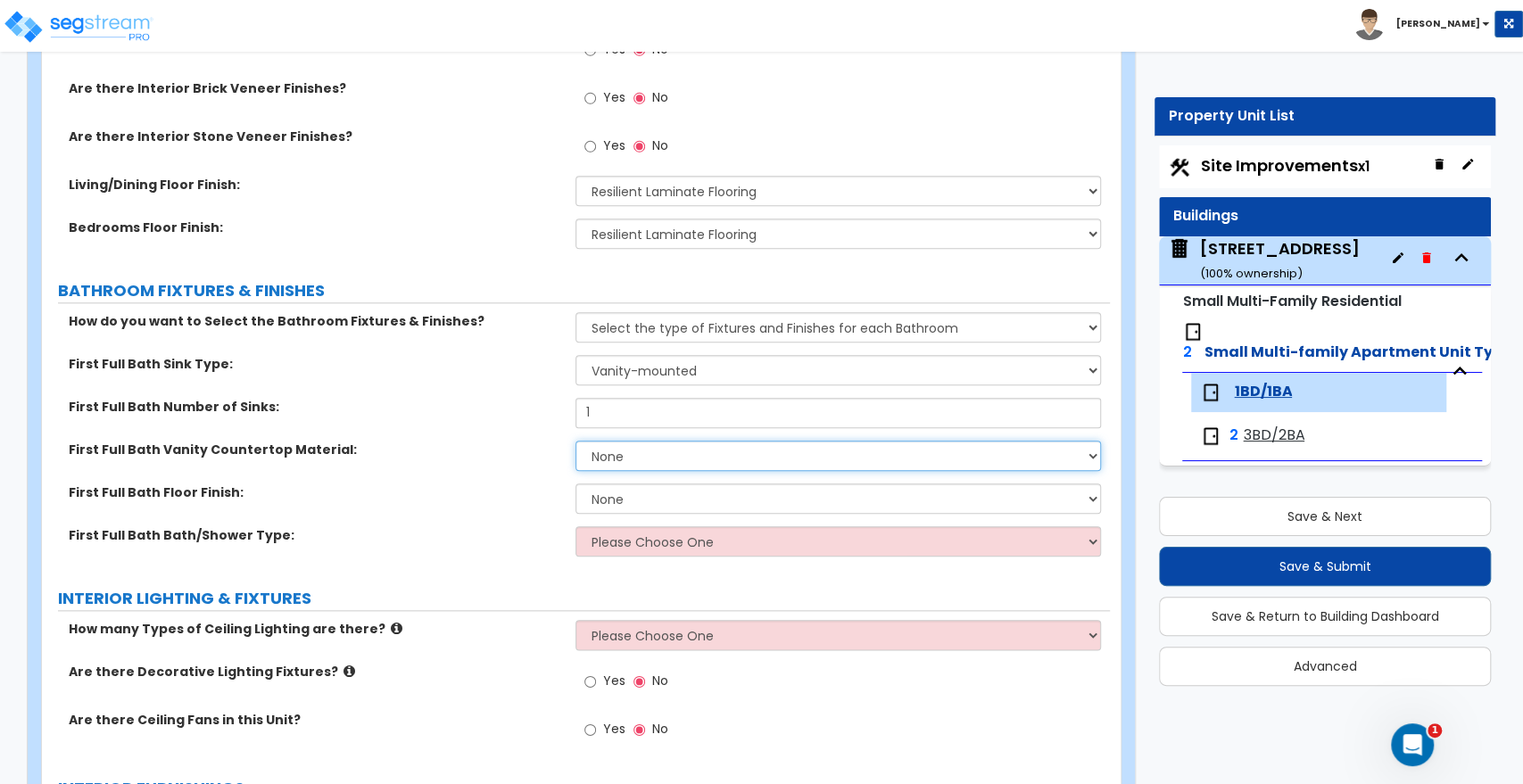
click at [581, 447] on select "None Plastic Laminate Solid Surface Stone Quartz Marble Tile Wood" at bounding box center [838, 455] width 525 height 30
select select "1"
click at [576, 440] on select "None Plastic Laminate Solid Surface Stone Quartz Marble Tile Wood" at bounding box center [838, 455] width 525 height 30
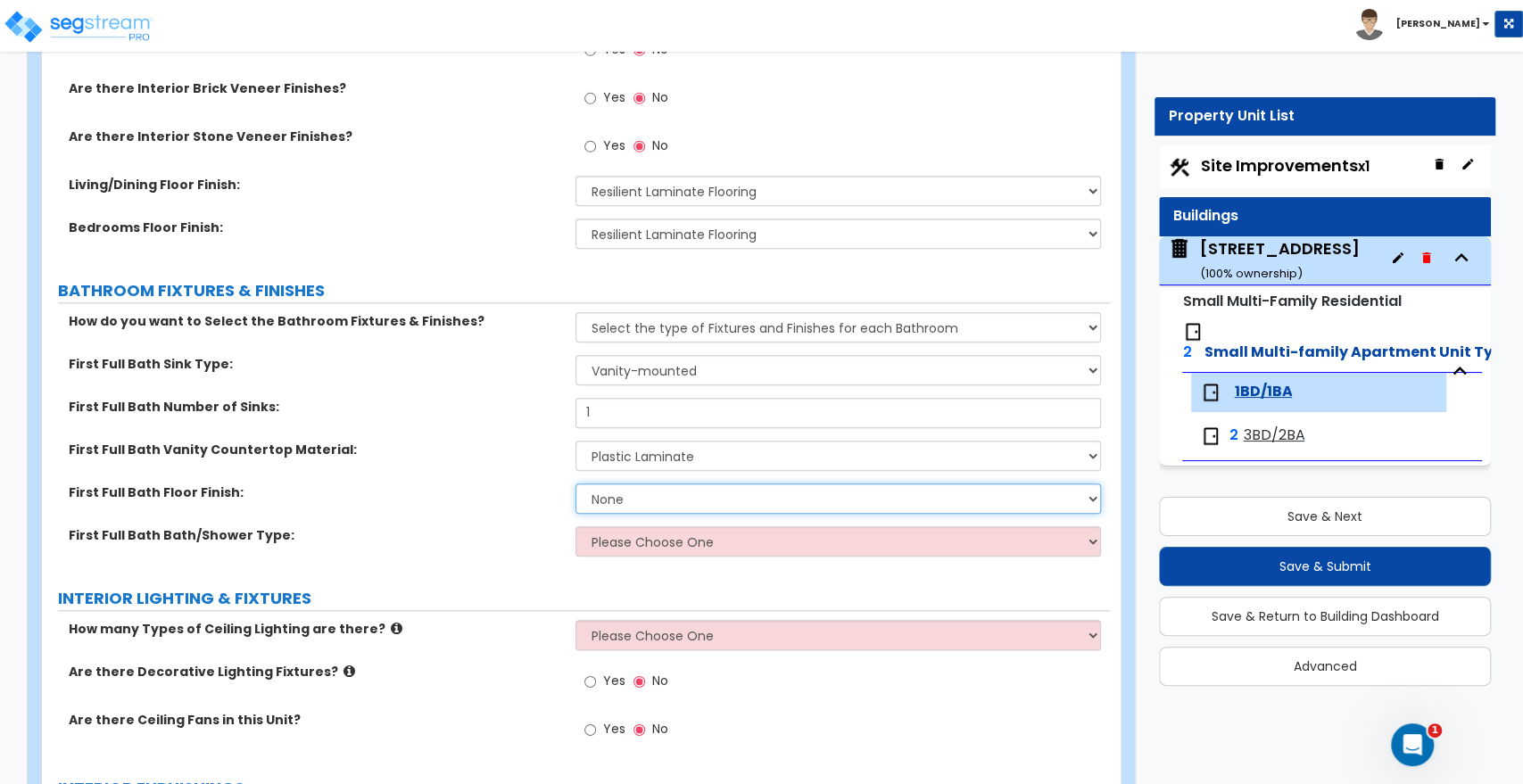
click at [617, 496] on select "None Tile Flooring Hardwood Flooring Resilient Laminate Flooring VCT Flooring S…" at bounding box center [838, 498] width 525 height 30
select select "1"
click at [576, 484] on select "None Tile Flooring Hardwood Flooring Resilient Laminate Flooring VCT Flooring S…" at bounding box center [838, 498] width 525 height 30
click at [630, 539] on select "Please Choose One Standalone Shower Bathtub - Shower Combo" at bounding box center [838, 541] width 525 height 30
select select "2"
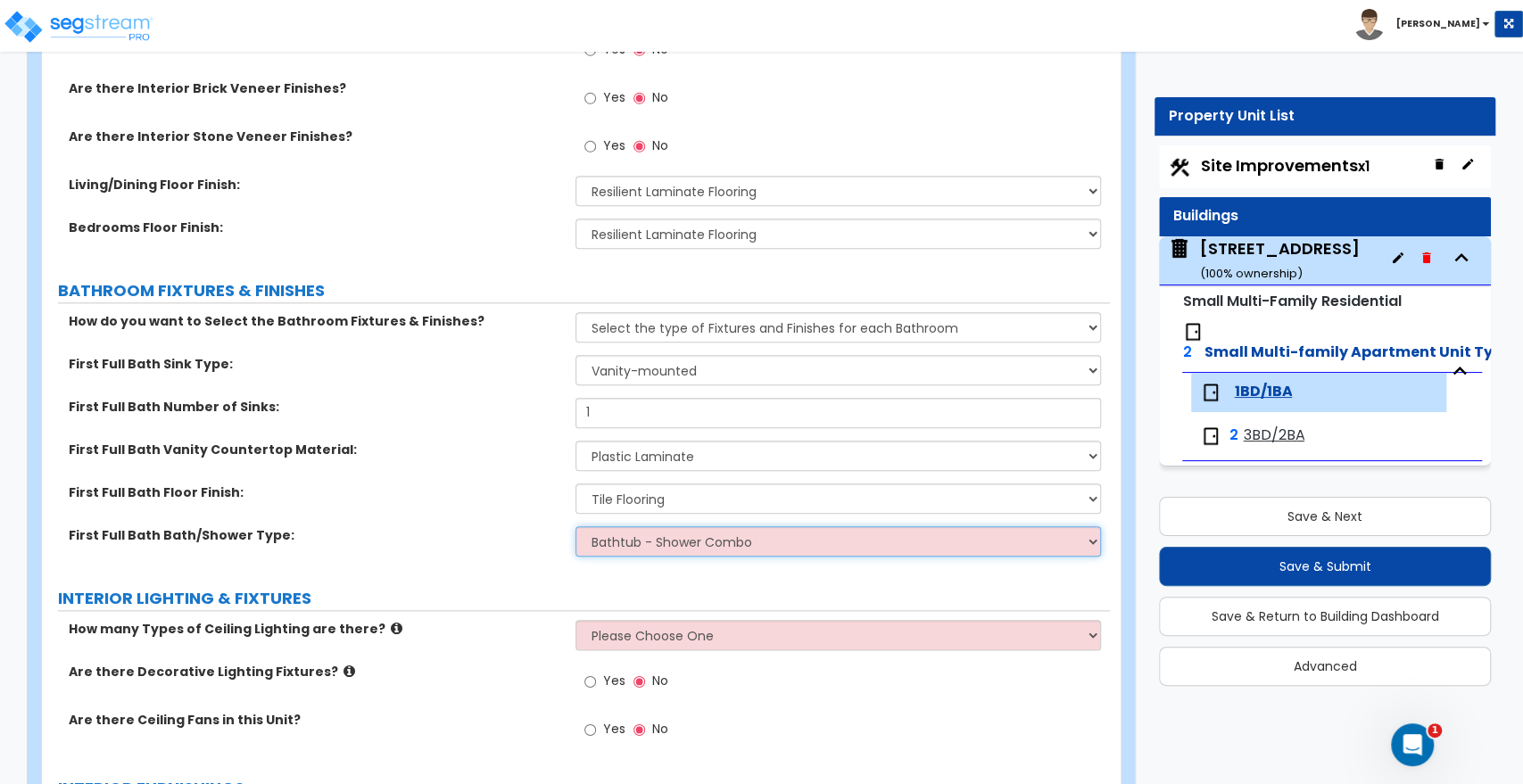
click at [576, 527] on select "Please Choose One Standalone Shower Bathtub - Shower Combo" at bounding box center [838, 541] width 525 height 30
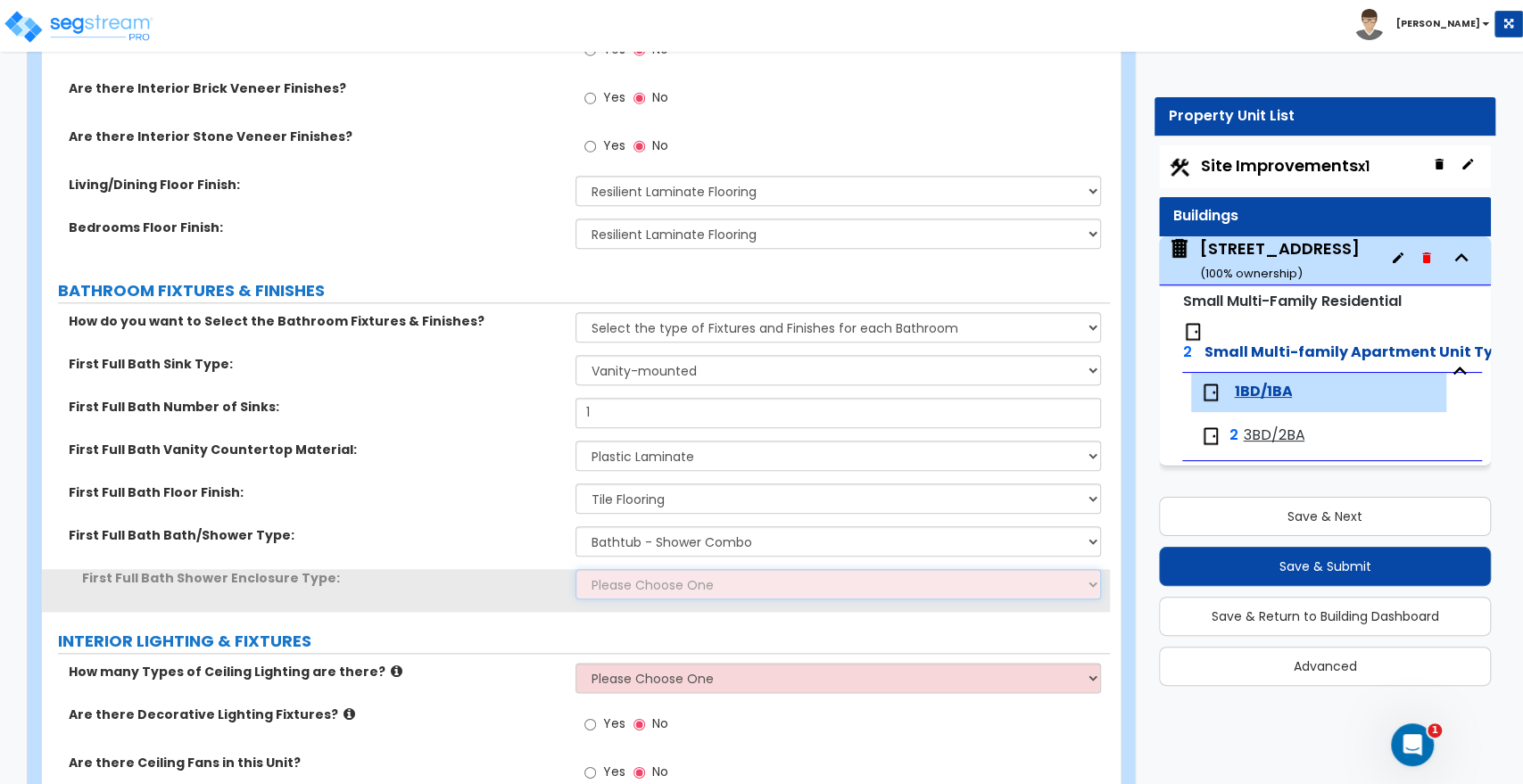
click at [633, 583] on select "Please Choose One Curtain & Rod Glass Sliding Doors Glass Hinged Doors" at bounding box center [838, 584] width 525 height 30
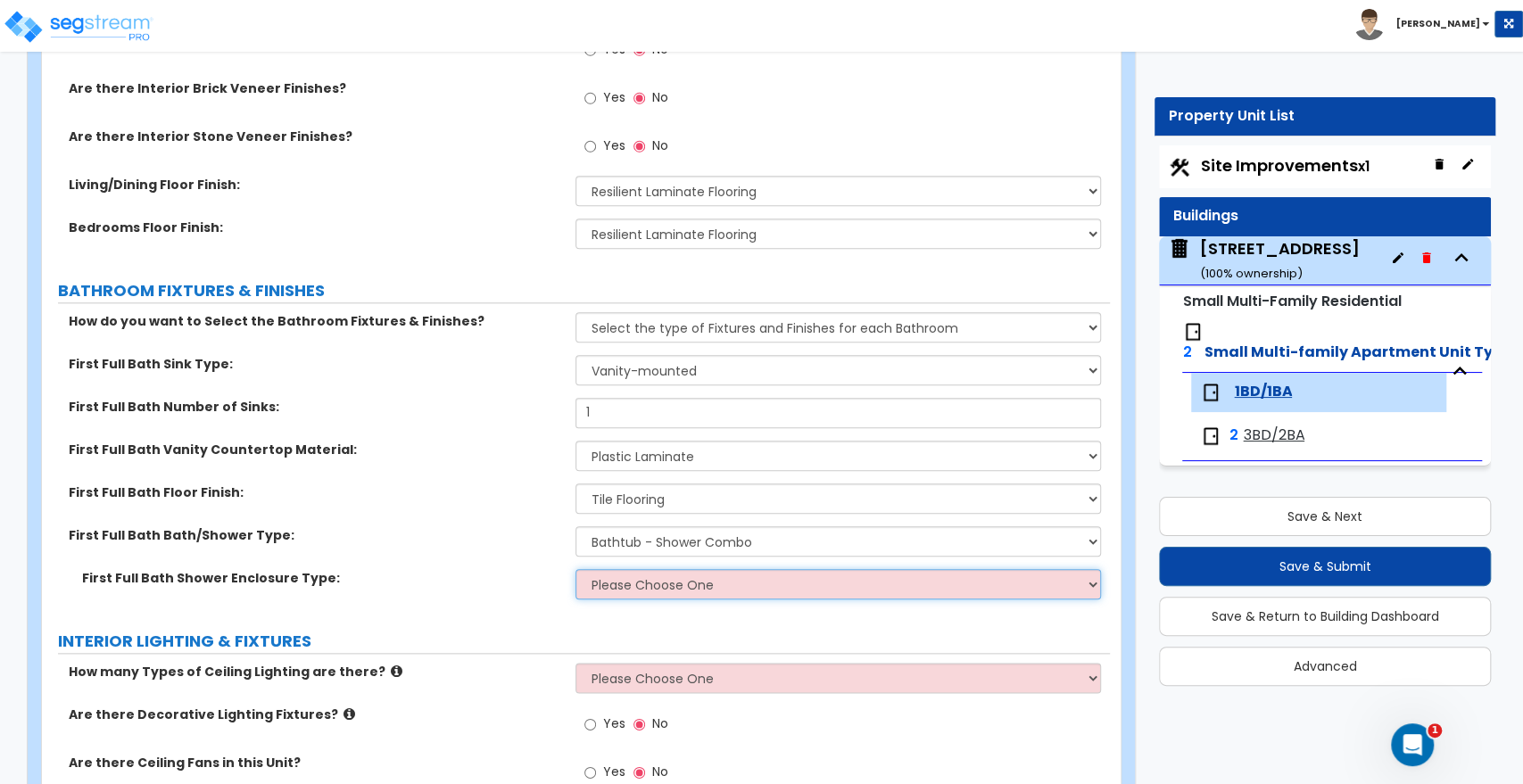
select select "1"
click at [576, 570] on select "Please Choose One Curtain & Rod Glass Sliding Doors Glass Hinged Doors" at bounding box center [838, 584] width 525 height 30
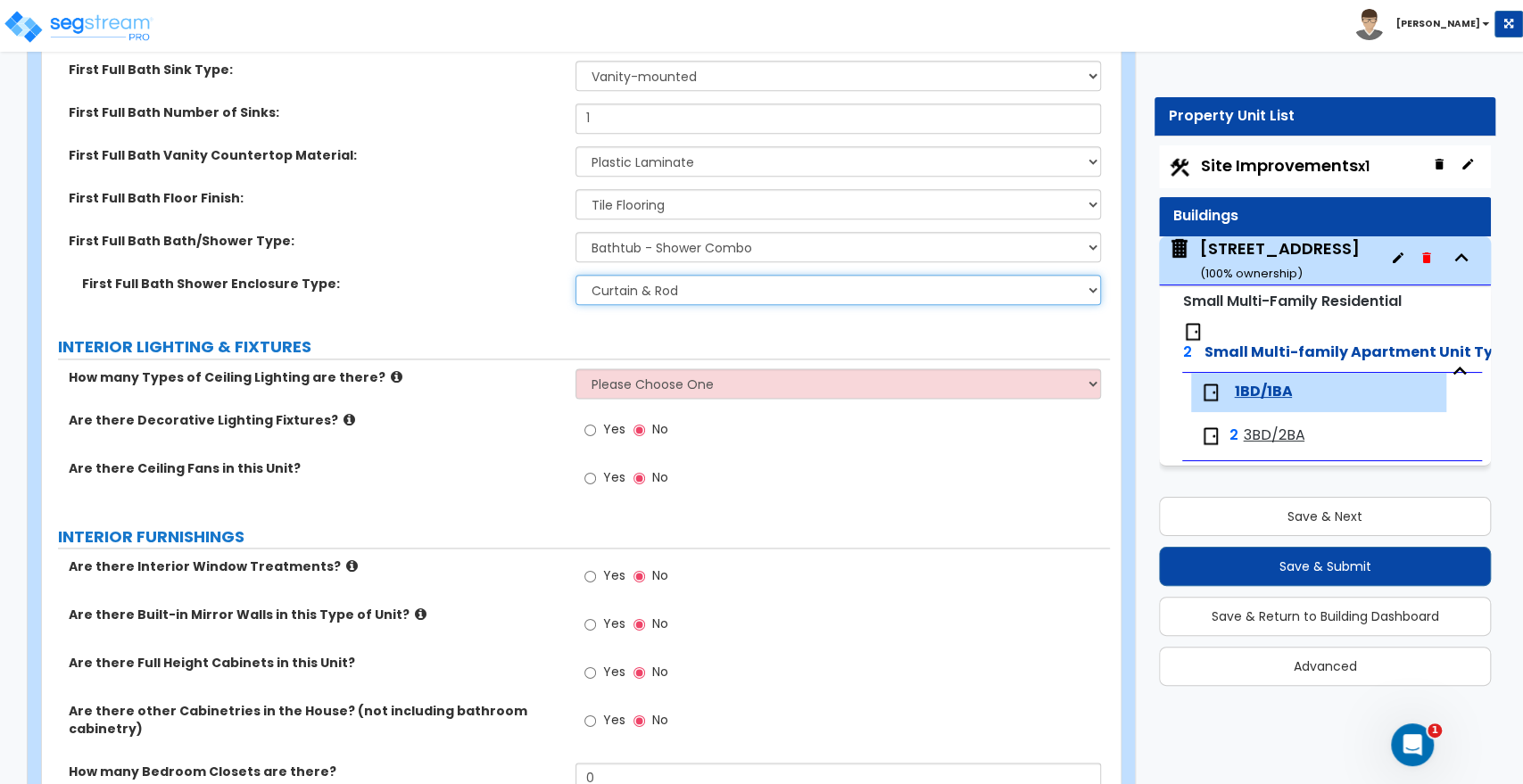
scroll to position [1388, 0]
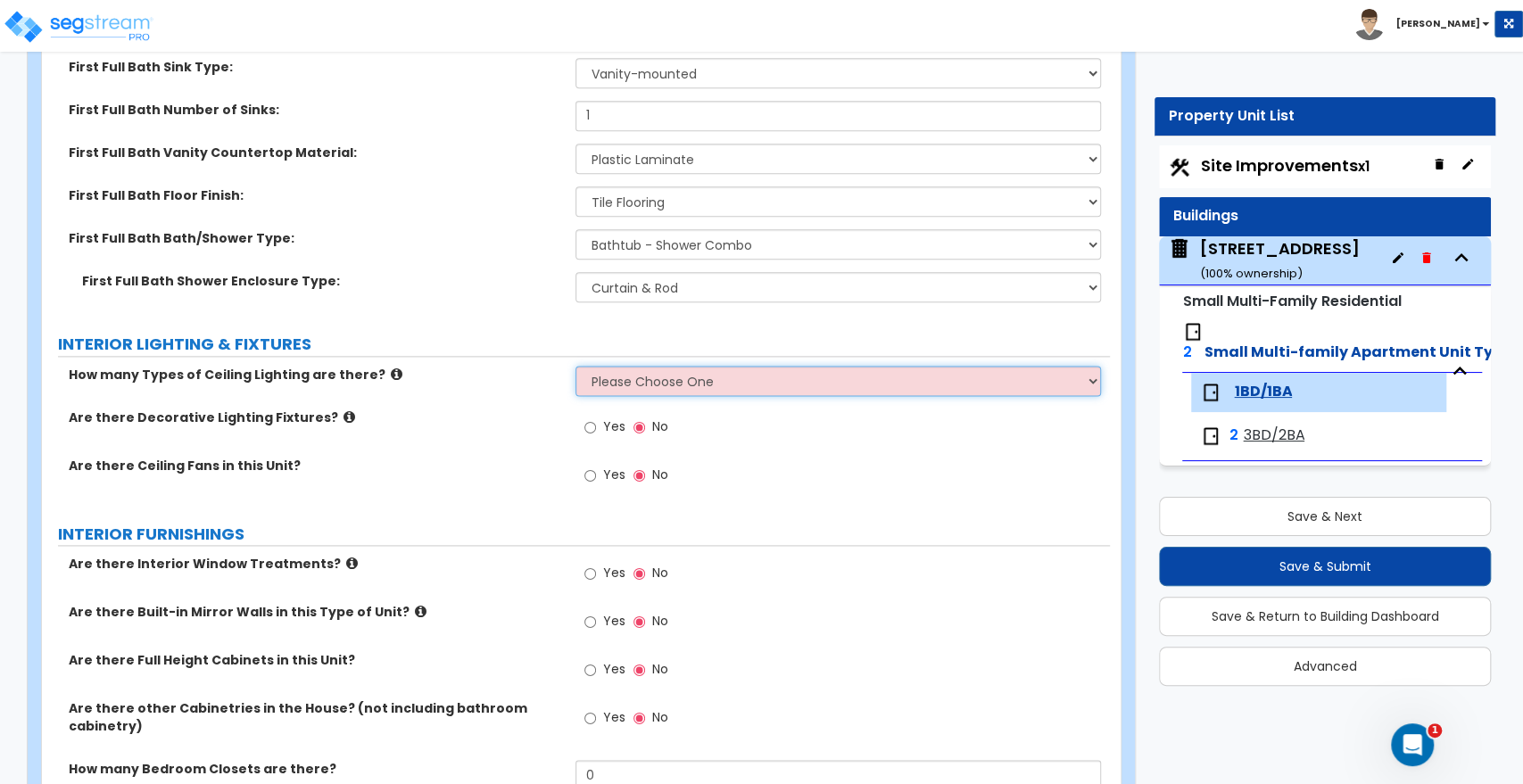
click at [581, 386] on select "Please Choose One 1 2 3" at bounding box center [838, 381] width 525 height 30
select select "1"
click at [576, 366] on select "Please Choose One 1 2 3" at bounding box center [838, 381] width 525 height 30
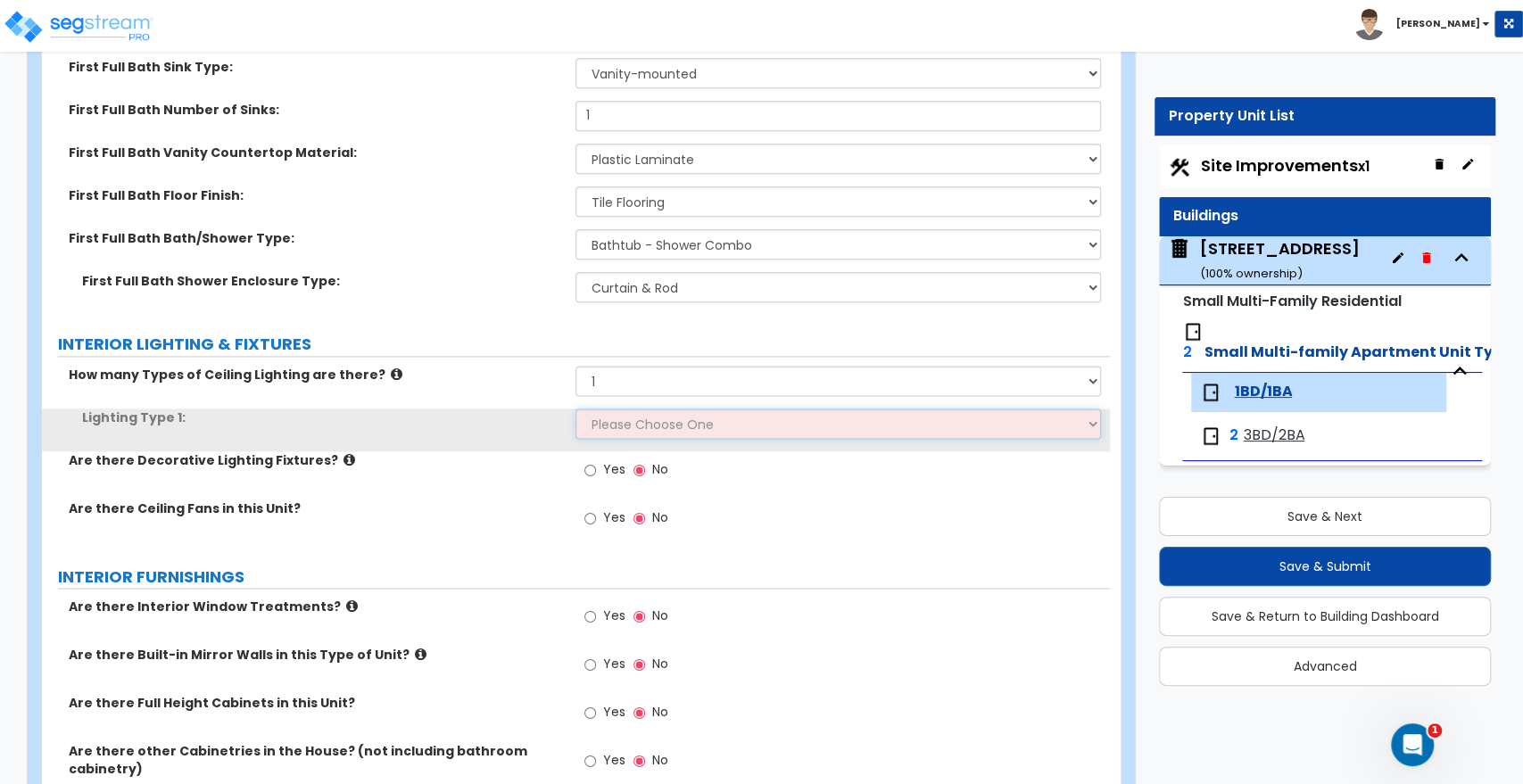
click at [599, 424] on select "Please Choose One LED Surface-Mounted LED Recessed Fluorescent Surface-Mounted …" at bounding box center [838, 424] width 525 height 30
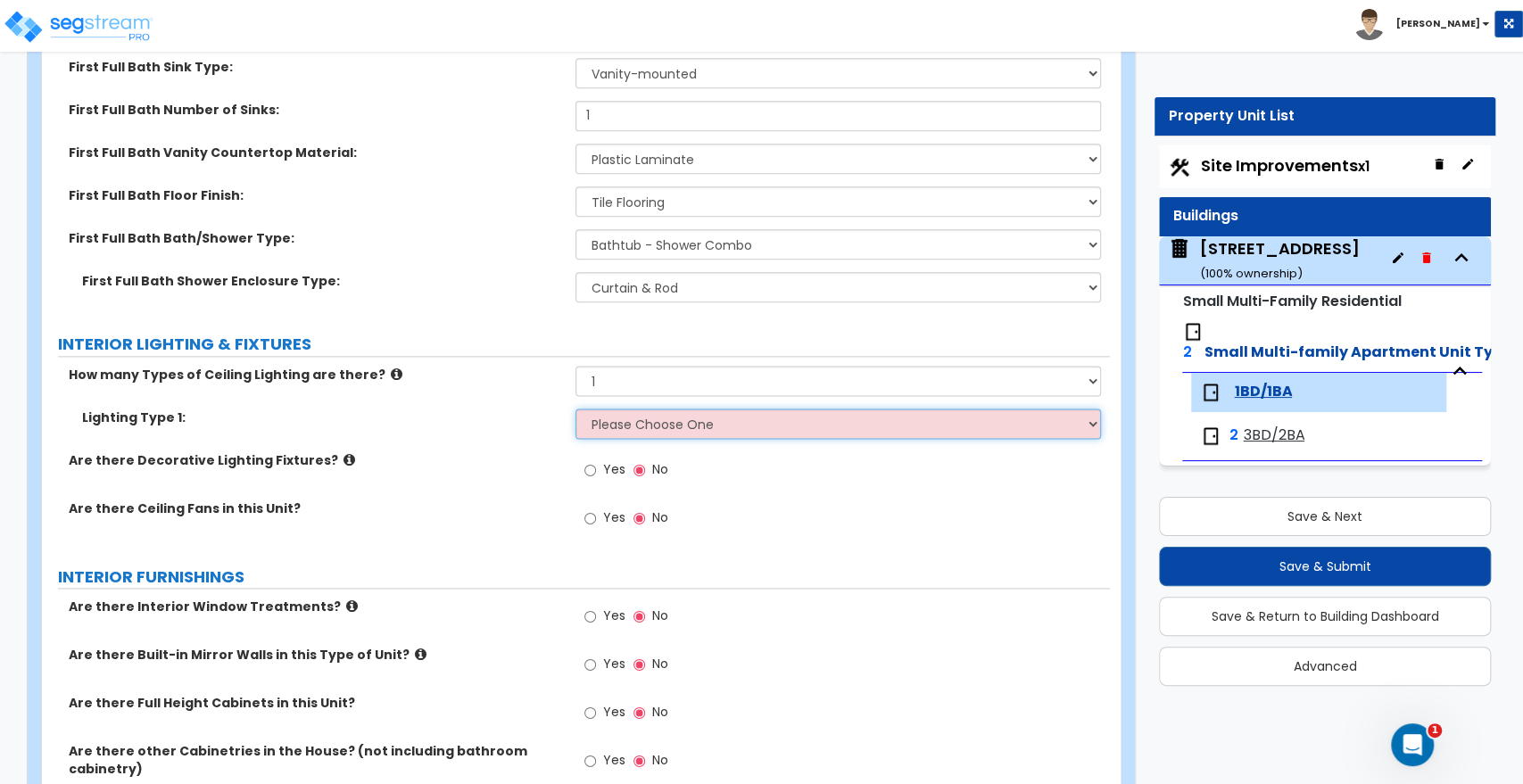
select select "5"
click at [576, 409] on select "Please Choose One LED Surface-Mounted LED Recessed Fluorescent Surface-Mounted …" at bounding box center [838, 424] width 525 height 30
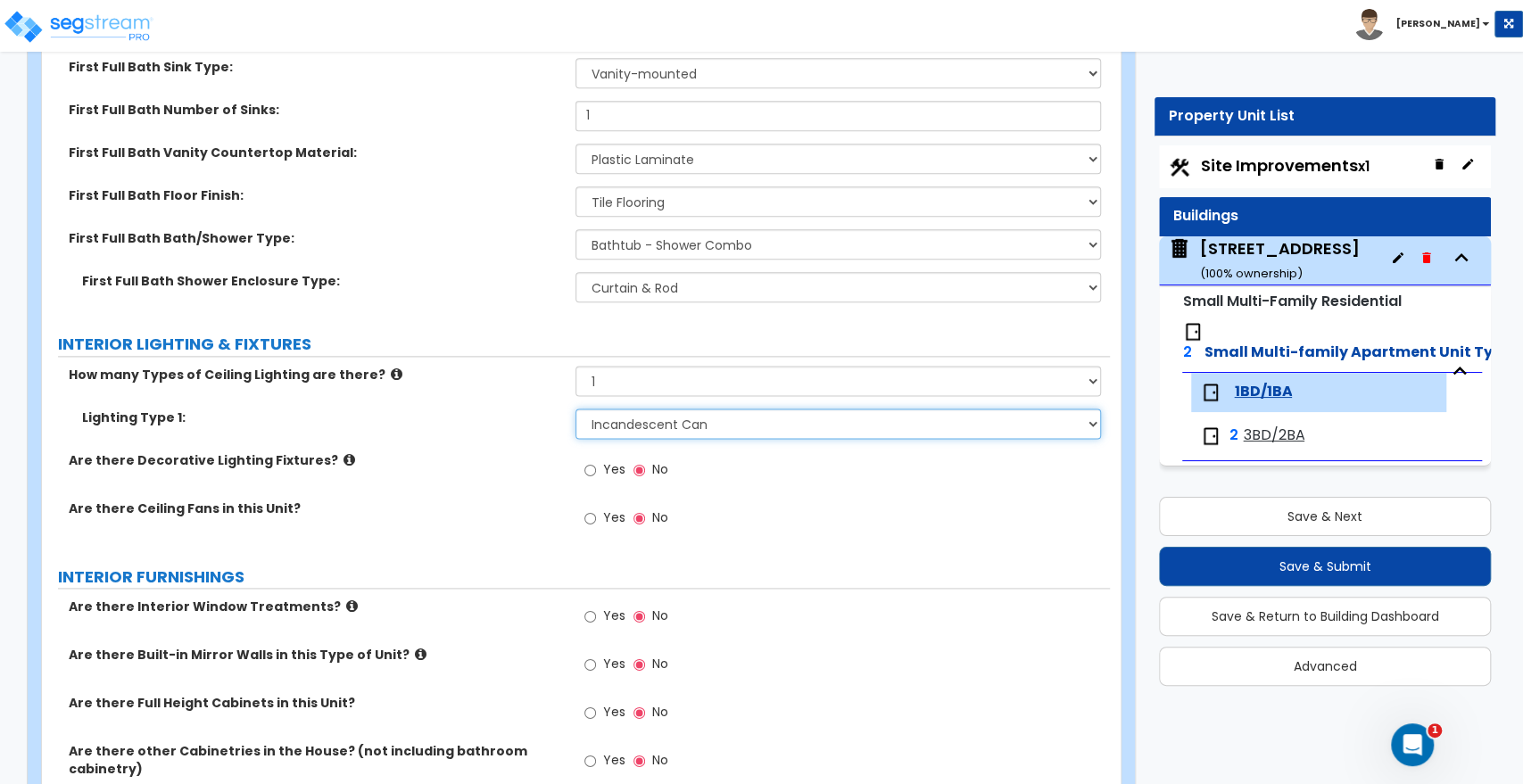
scroll to position [1487, 0]
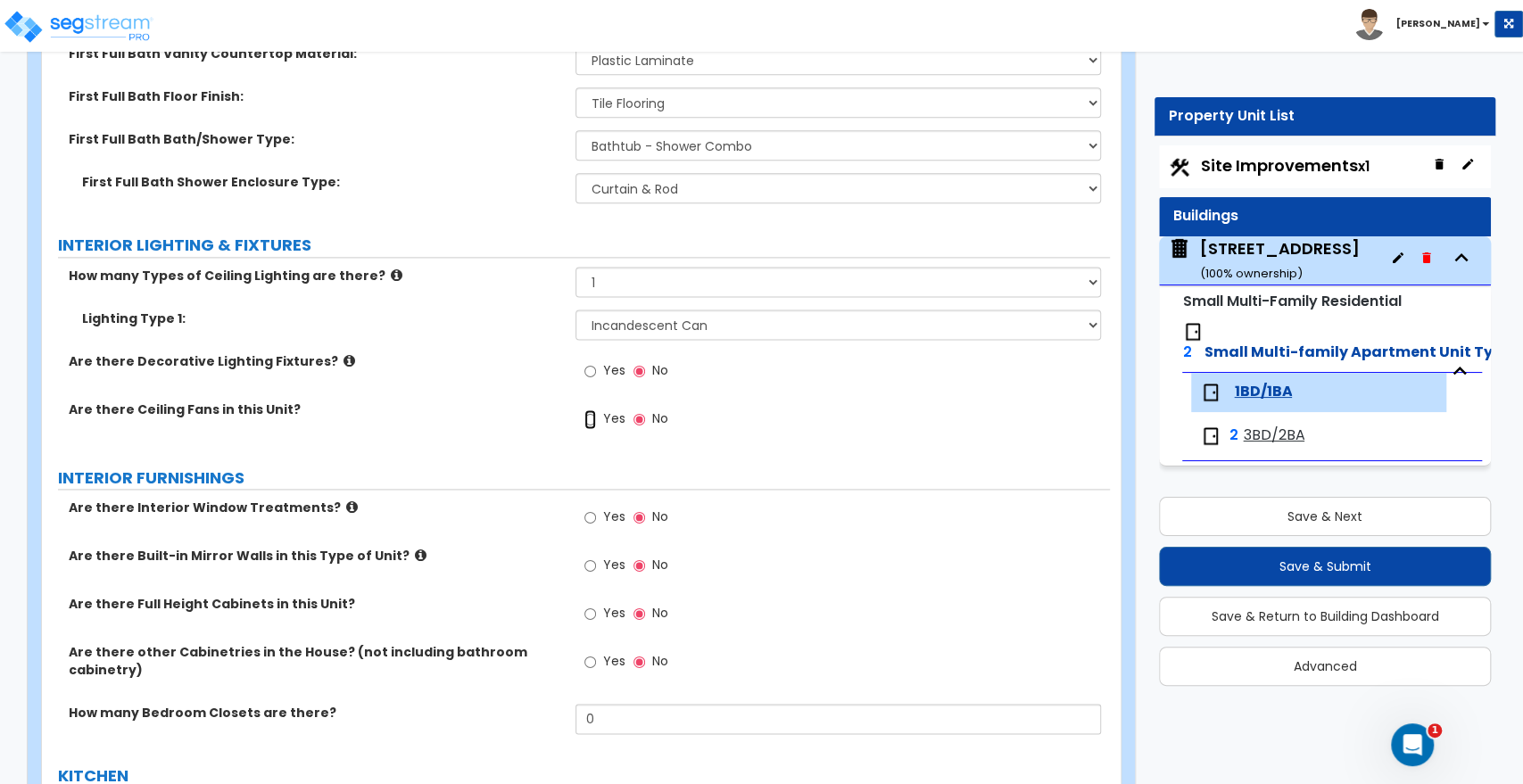
click at [591, 426] on input "Yes" at bounding box center [590, 419] width 12 height 20
radio input "true"
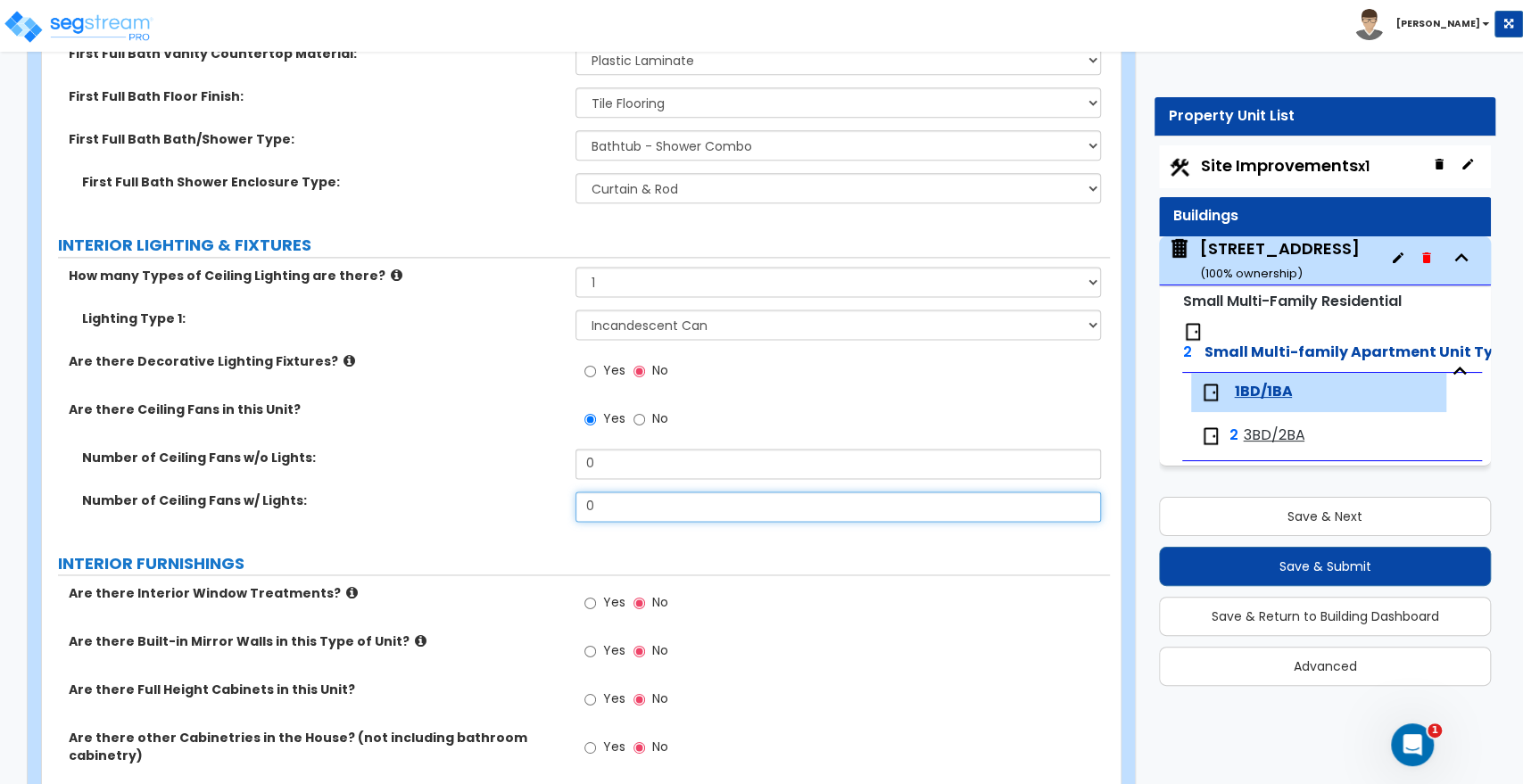
drag, startPoint x: 622, startPoint y: 506, endPoint x: 567, endPoint y: 505, distance: 55.0
click at [567, 505] on div "Number of Ceiling Fans w/ Lights: 0" at bounding box center [576, 513] width 1068 height 43
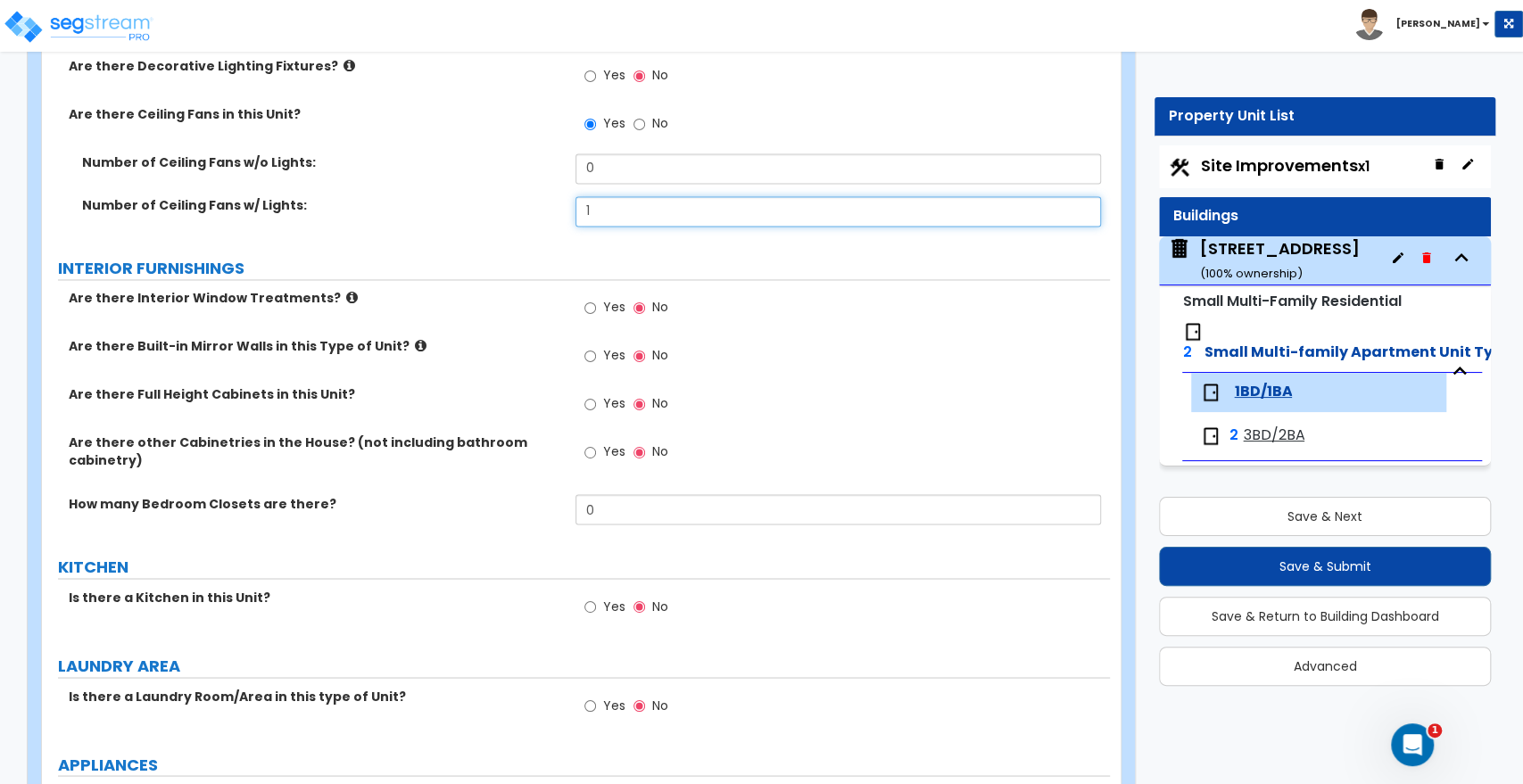
scroll to position [1784, 0]
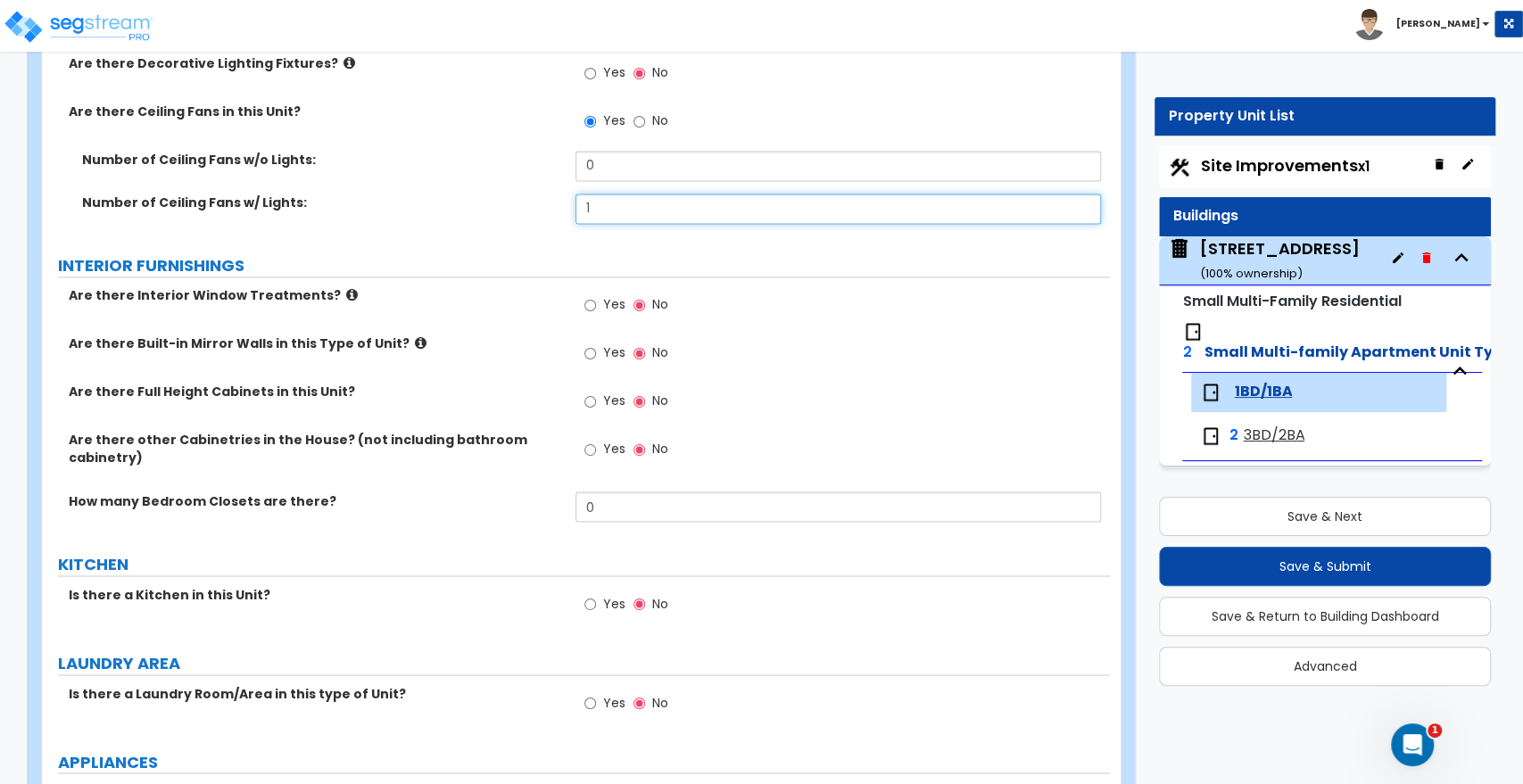
type input "1"
click at [588, 304] on input "Yes" at bounding box center [590, 305] width 12 height 20
radio input "true"
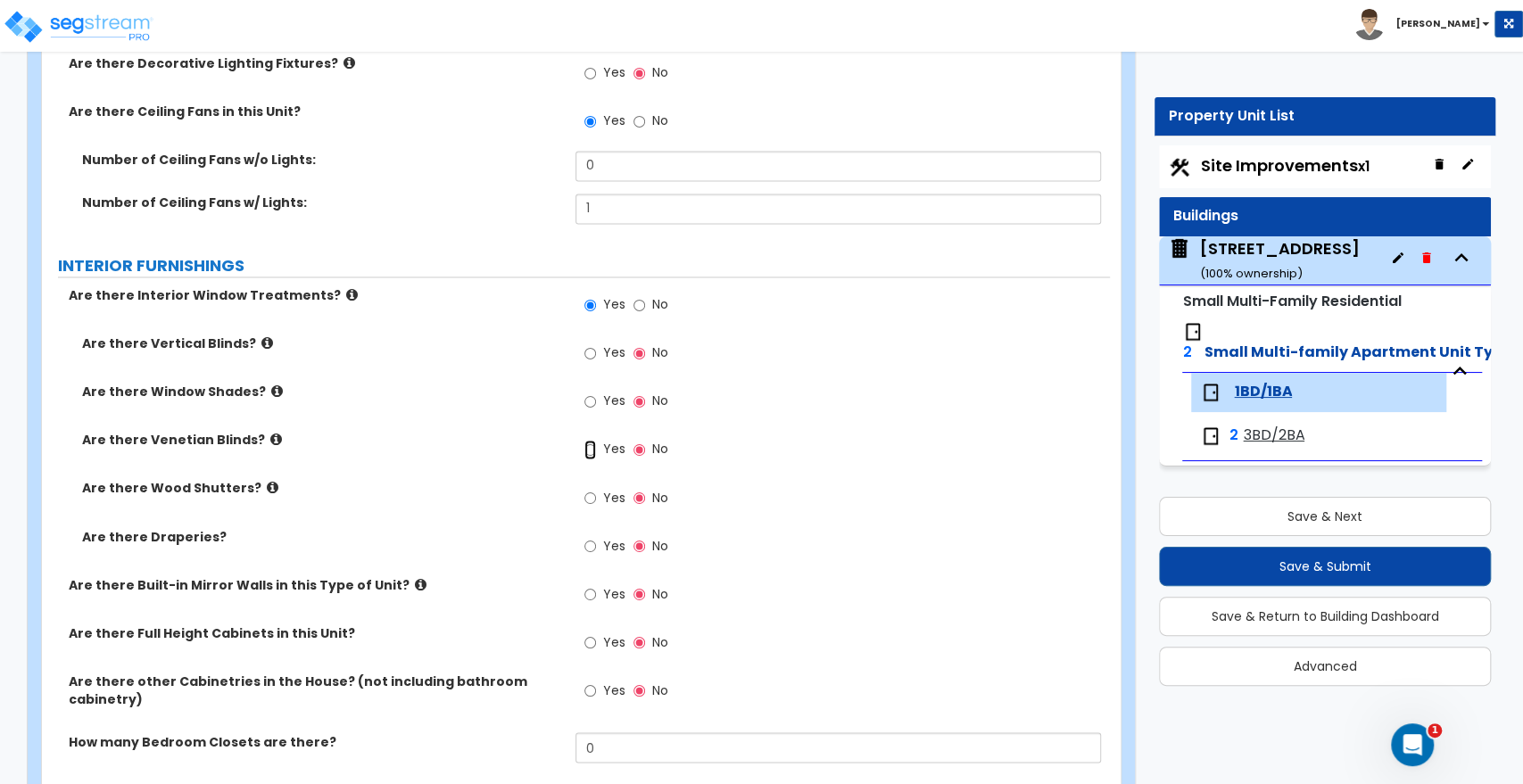
click at [591, 451] on input "Yes" at bounding box center [590, 449] width 12 height 20
radio input "true"
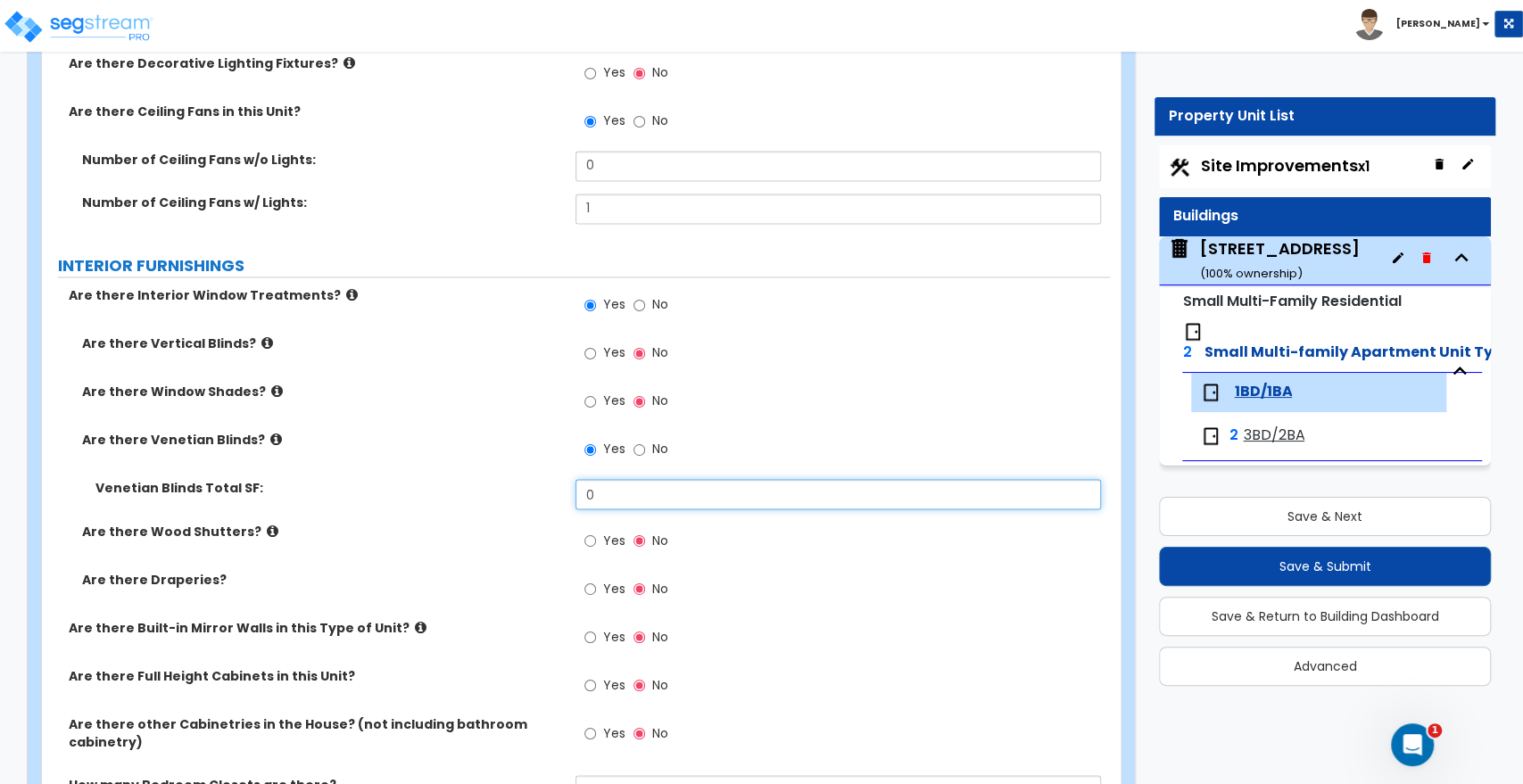
drag, startPoint x: 612, startPoint y: 484, endPoint x: 459, endPoint y: 465, distance: 154.2
click at [459, 465] on div "Are there Vertical Blinds? Yes No Are there Window Shades? Yes No Are there Ven…" at bounding box center [577, 477] width 1041 height 284
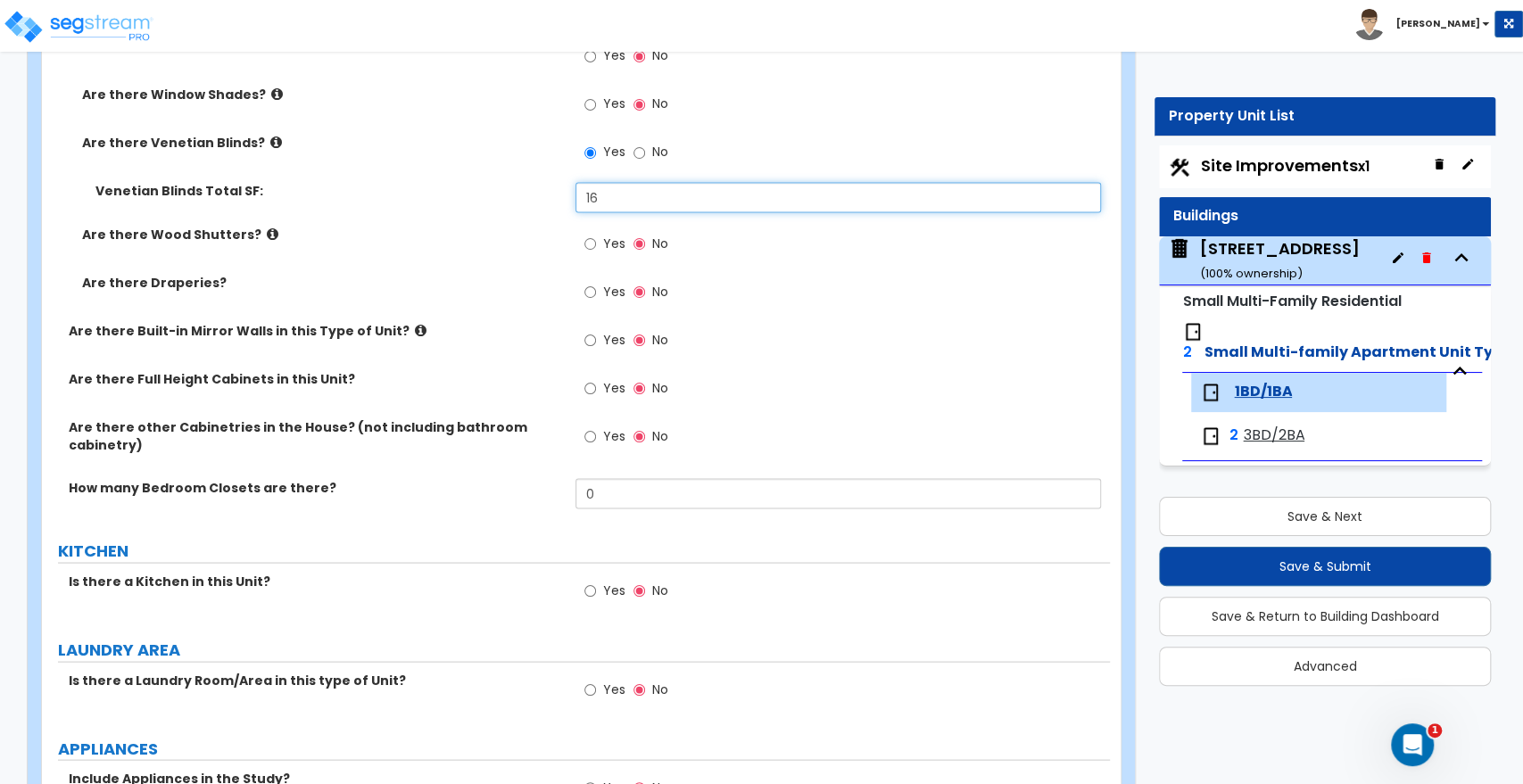
scroll to position [2181, 0]
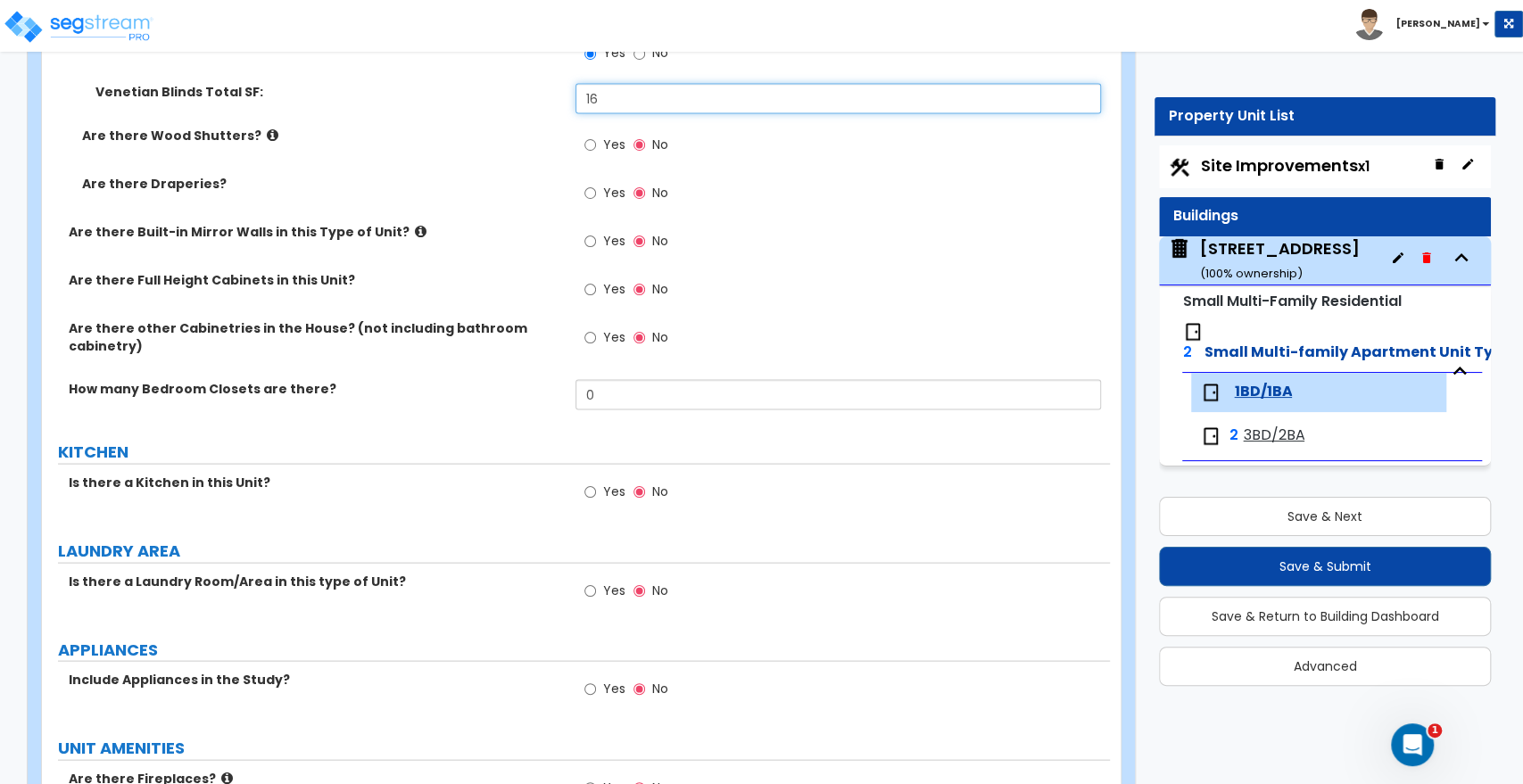
type input "16"
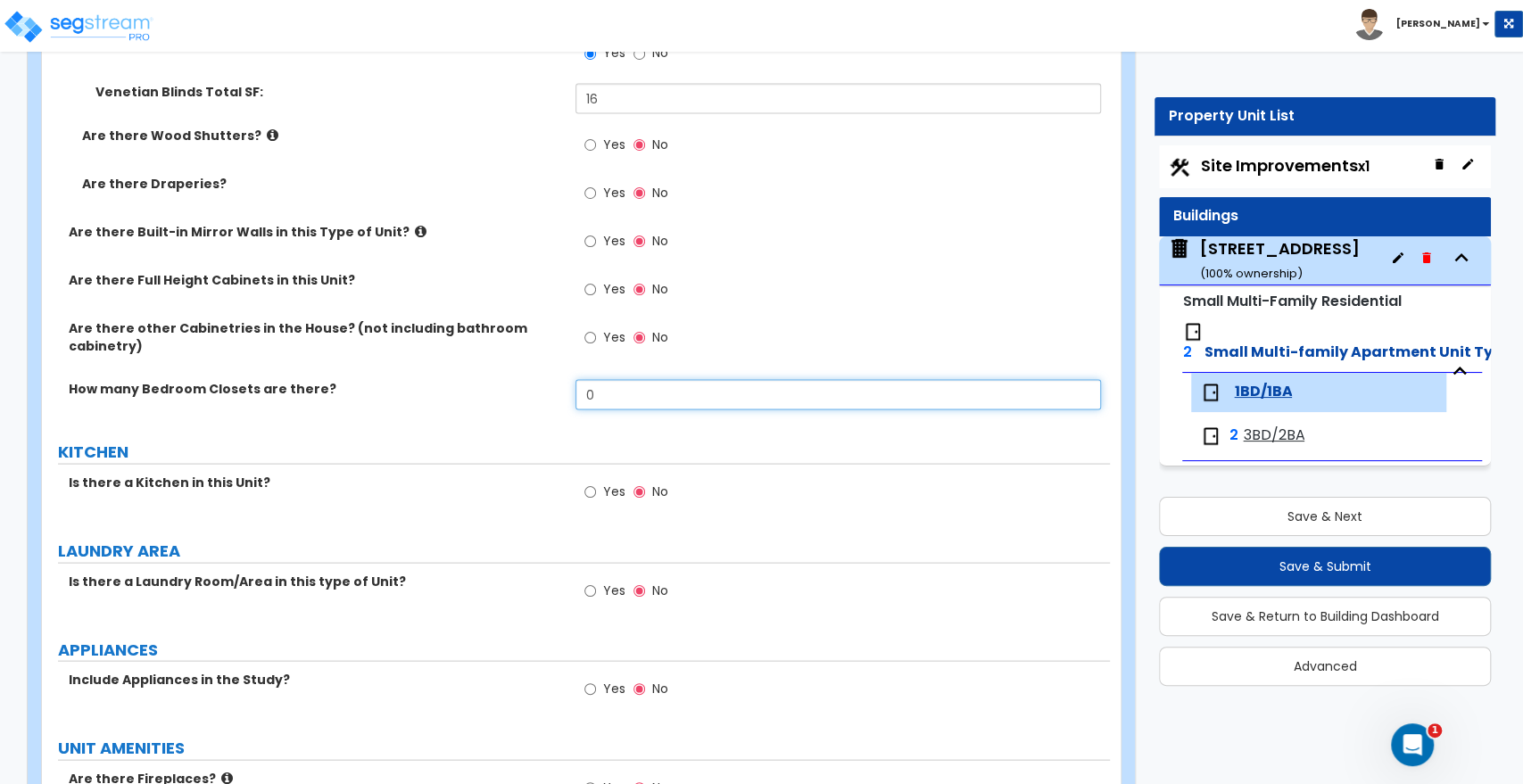
drag, startPoint x: 548, startPoint y: 385, endPoint x: 531, endPoint y: 384, distance: 17.0
click at [531, 384] on div "How many Bedroom Closets are there? 0" at bounding box center [576, 400] width 1068 height 43
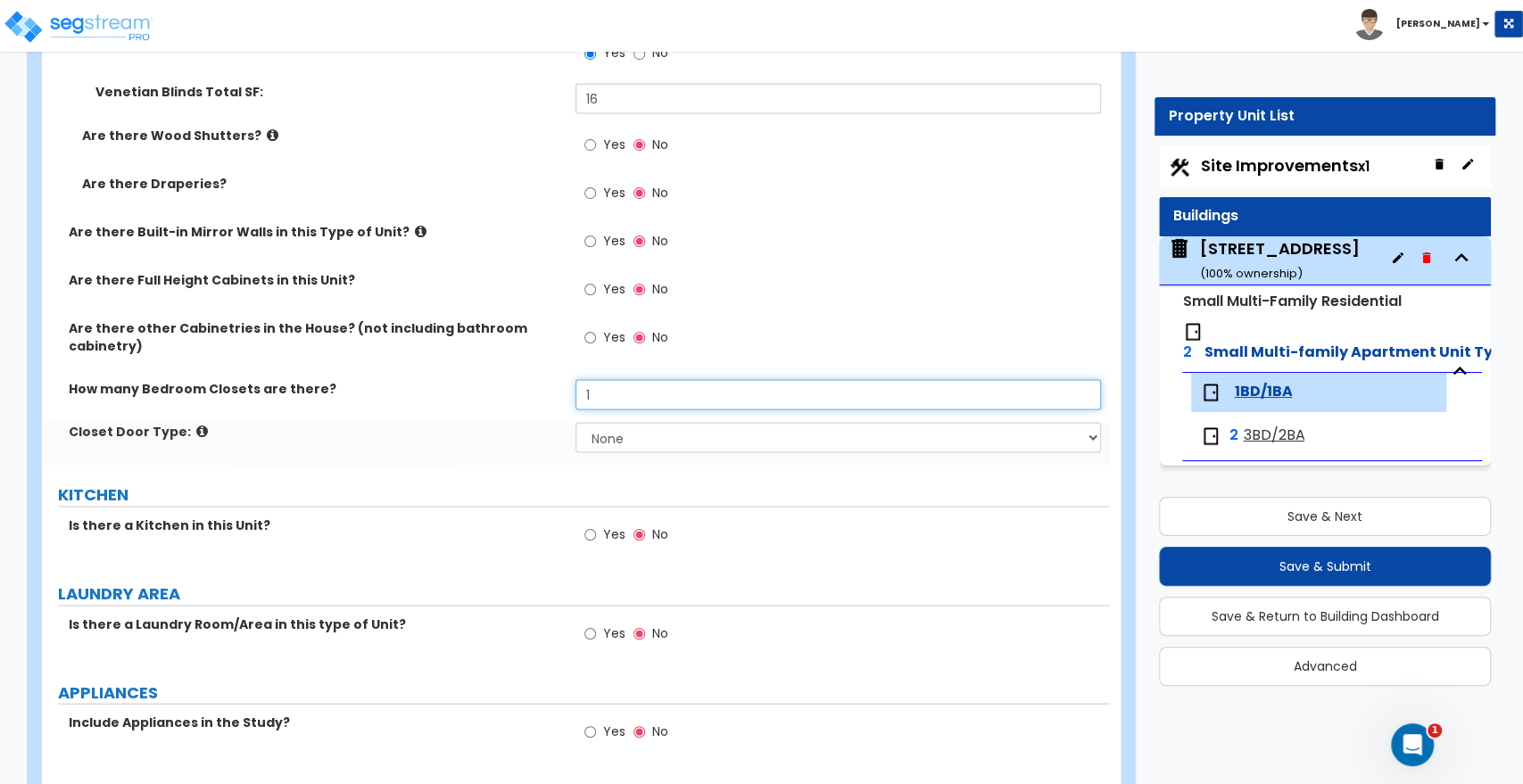
type input "1"
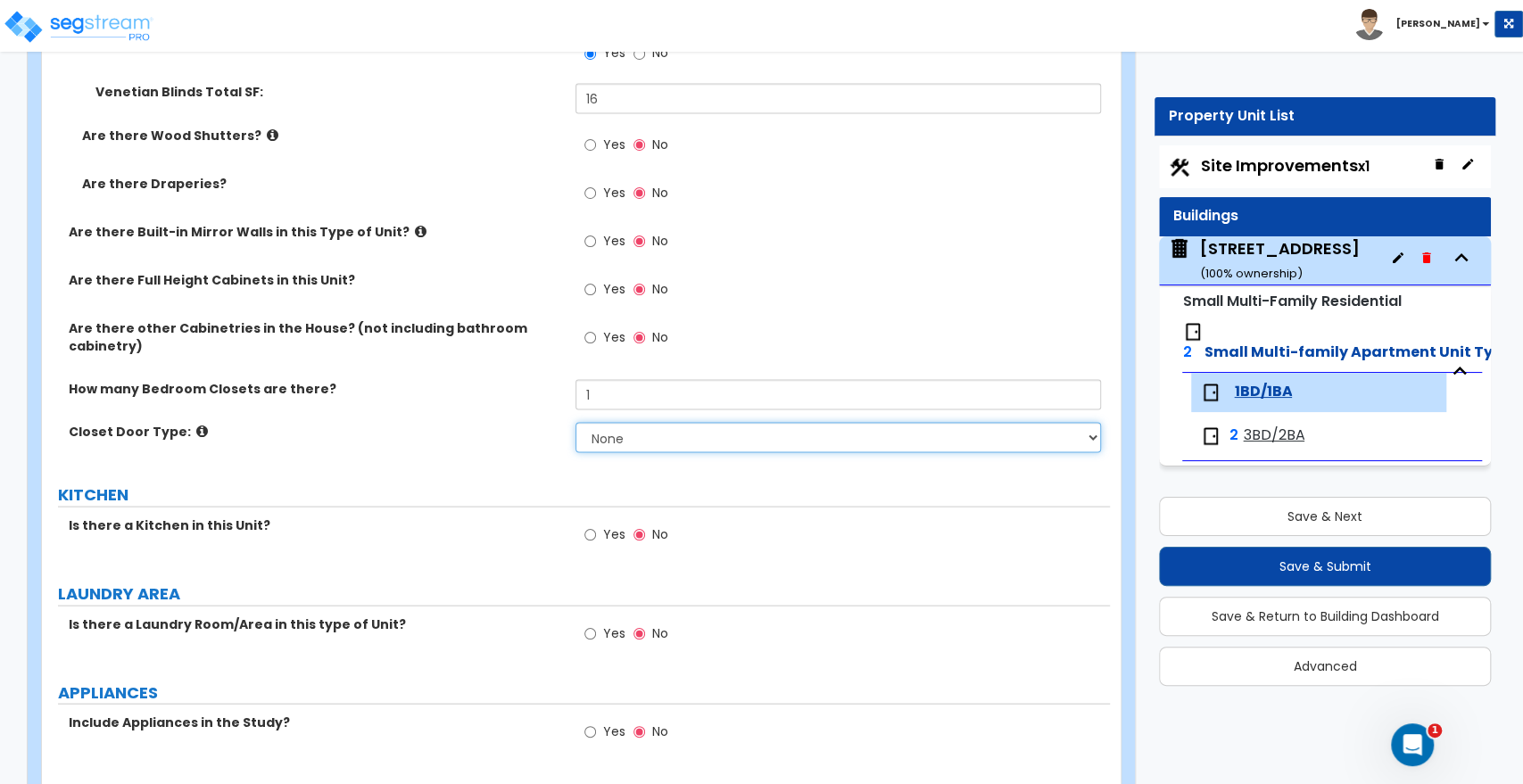
click at [606, 438] on select "None Bi-fold Louvered Doors Bi-fold Panel Doors Sliding Doors Hinged Wood Door" at bounding box center [838, 437] width 525 height 30
select select "3"
click at [576, 422] on select "None Bi-fold Louvered Doors Bi-fold Panel Doors Sliding Doors Hinged Wood Door" at bounding box center [838, 437] width 525 height 30
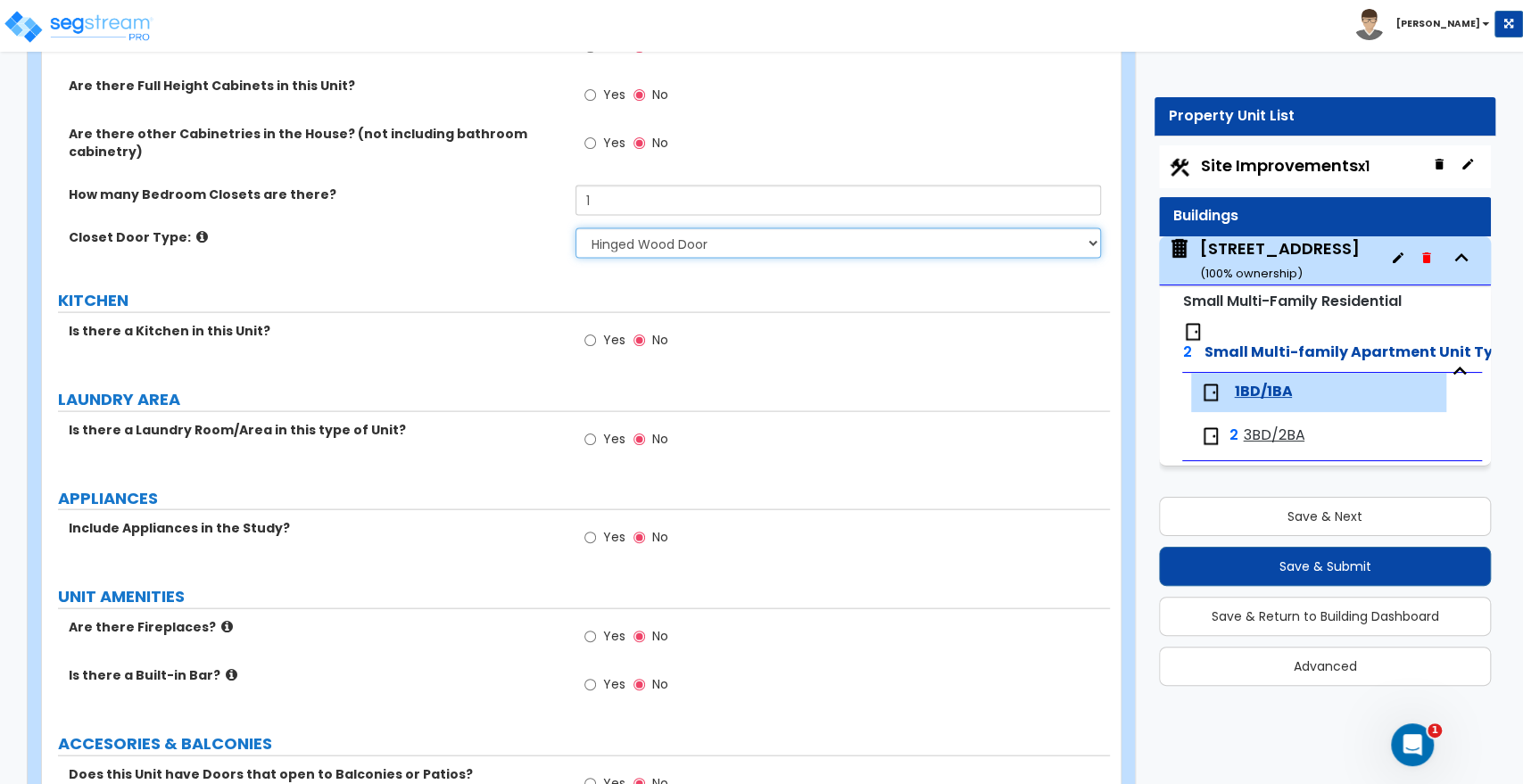
scroll to position [2379, 0]
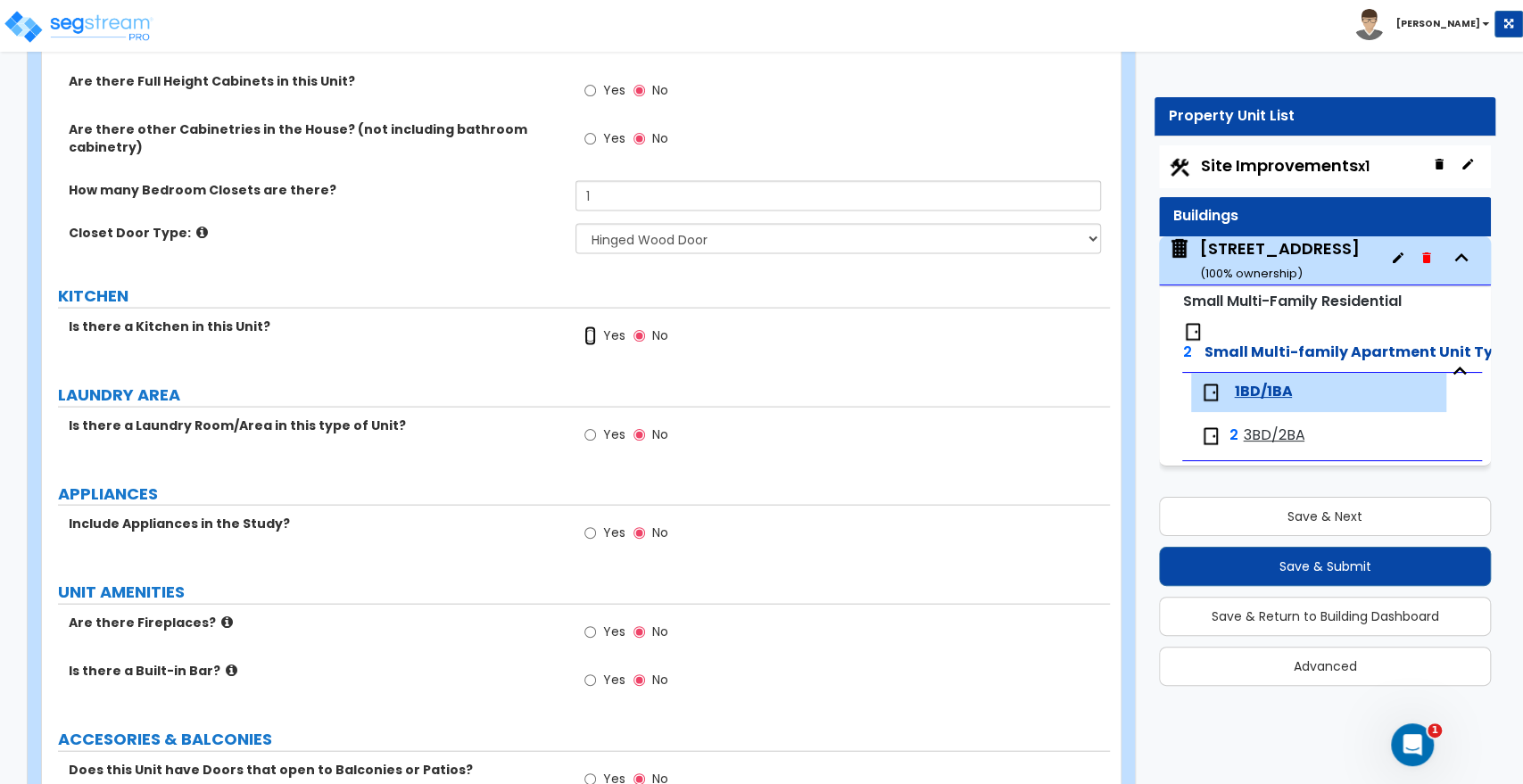
click at [589, 333] on input "Yes" at bounding box center [590, 337] width 12 height 20
radio input "true"
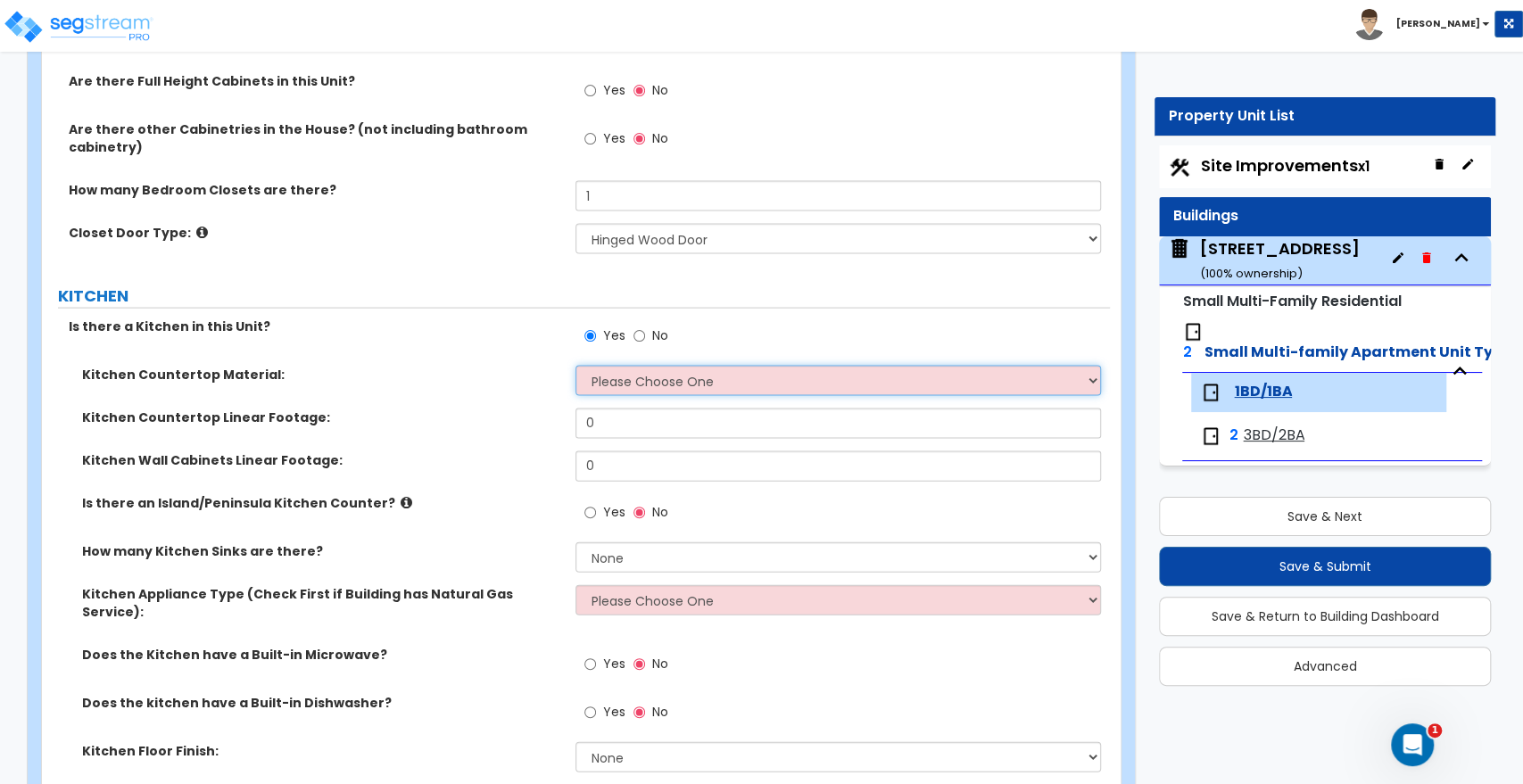
click at [635, 376] on select "Please Choose One Plastic Laminate Solid Surface Stone Quartz Marble Tile Wood …" at bounding box center [838, 381] width 525 height 30
select select "1"
click at [576, 366] on select "Please Choose One Plastic Laminate Solid Surface Stone Quartz Marble Tile Wood …" at bounding box center [838, 381] width 525 height 30
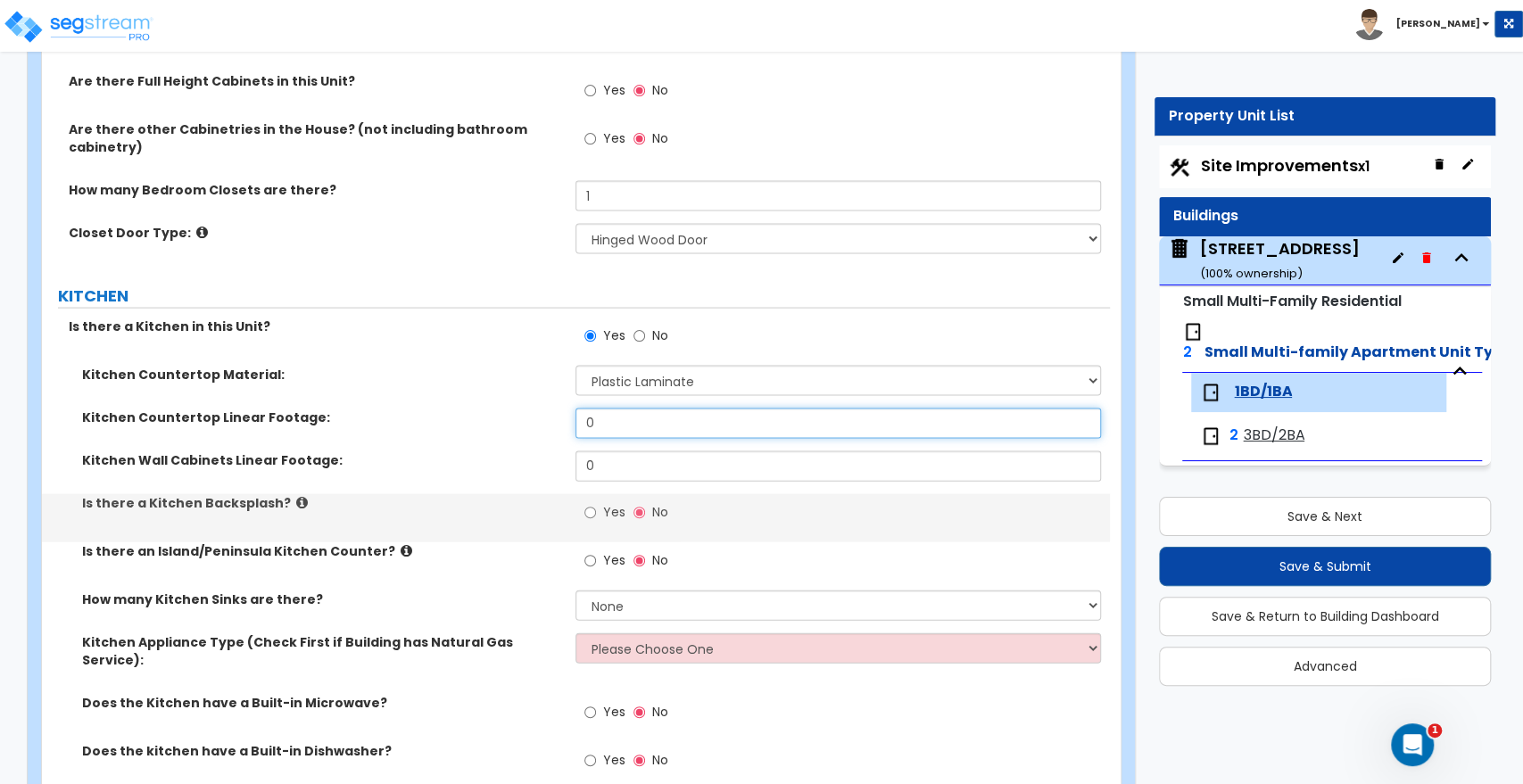
drag, startPoint x: 617, startPoint y: 424, endPoint x: 470, endPoint y: 412, distance: 147.5
click at [470, 412] on div "Kitchen Countertop Linear Footage: 0" at bounding box center [576, 431] width 1068 height 43
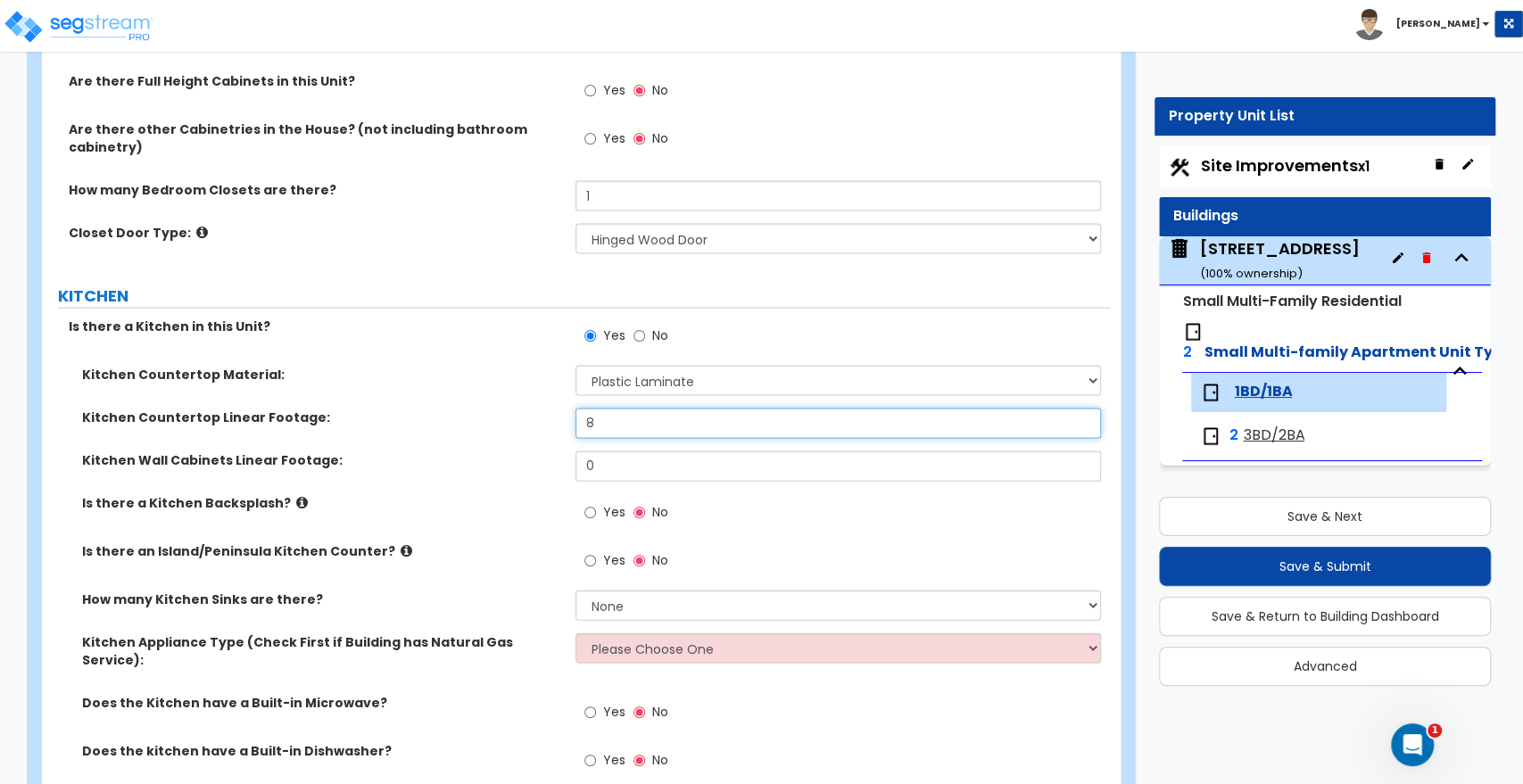
type input "8"
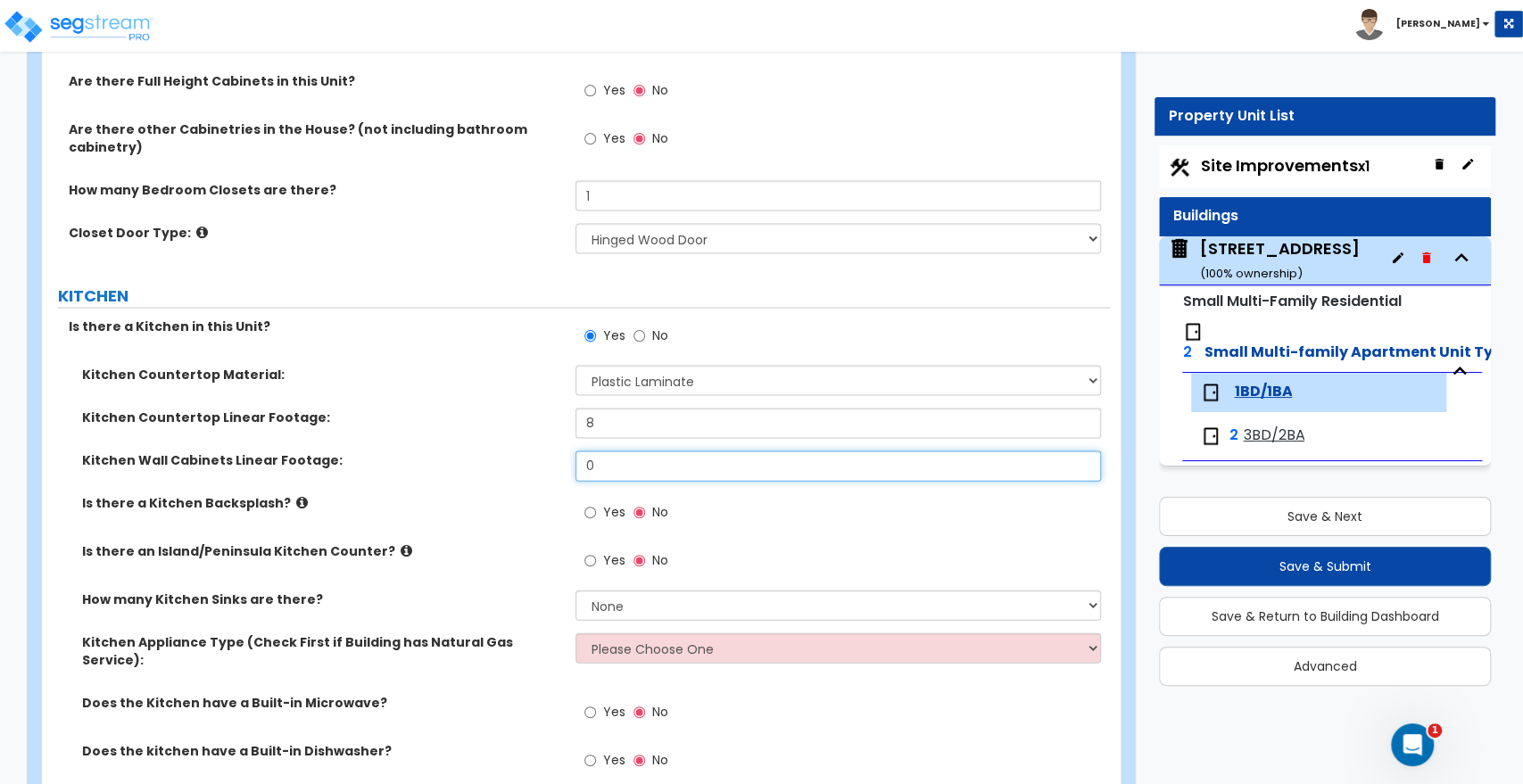
drag, startPoint x: 612, startPoint y: 460, endPoint x: 409, endPoint y: 439, distance: 204.1
click at [409, 440] on div "Kitchen Countertop Material: Please Choose One Plastic Laminate Solid Surface S…" at bounding box center [577, 600] width 1041 height 468
type input "18"
click at [499, 481] on div "Kitchen Wall Cabinets Linear Footage: 18" at bounding box center [576, 473] width 1068 height 43
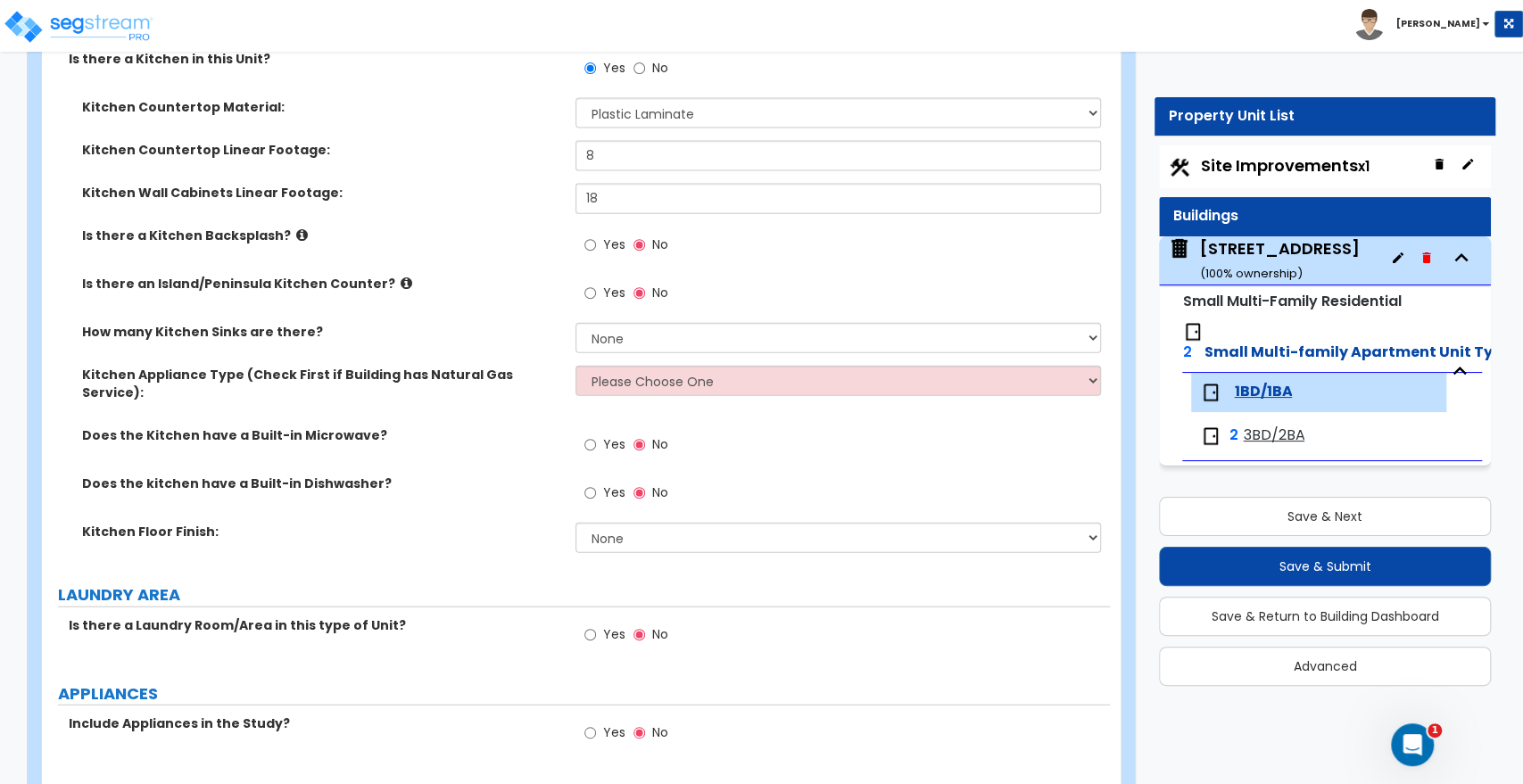
scroll to position [2677, 0]
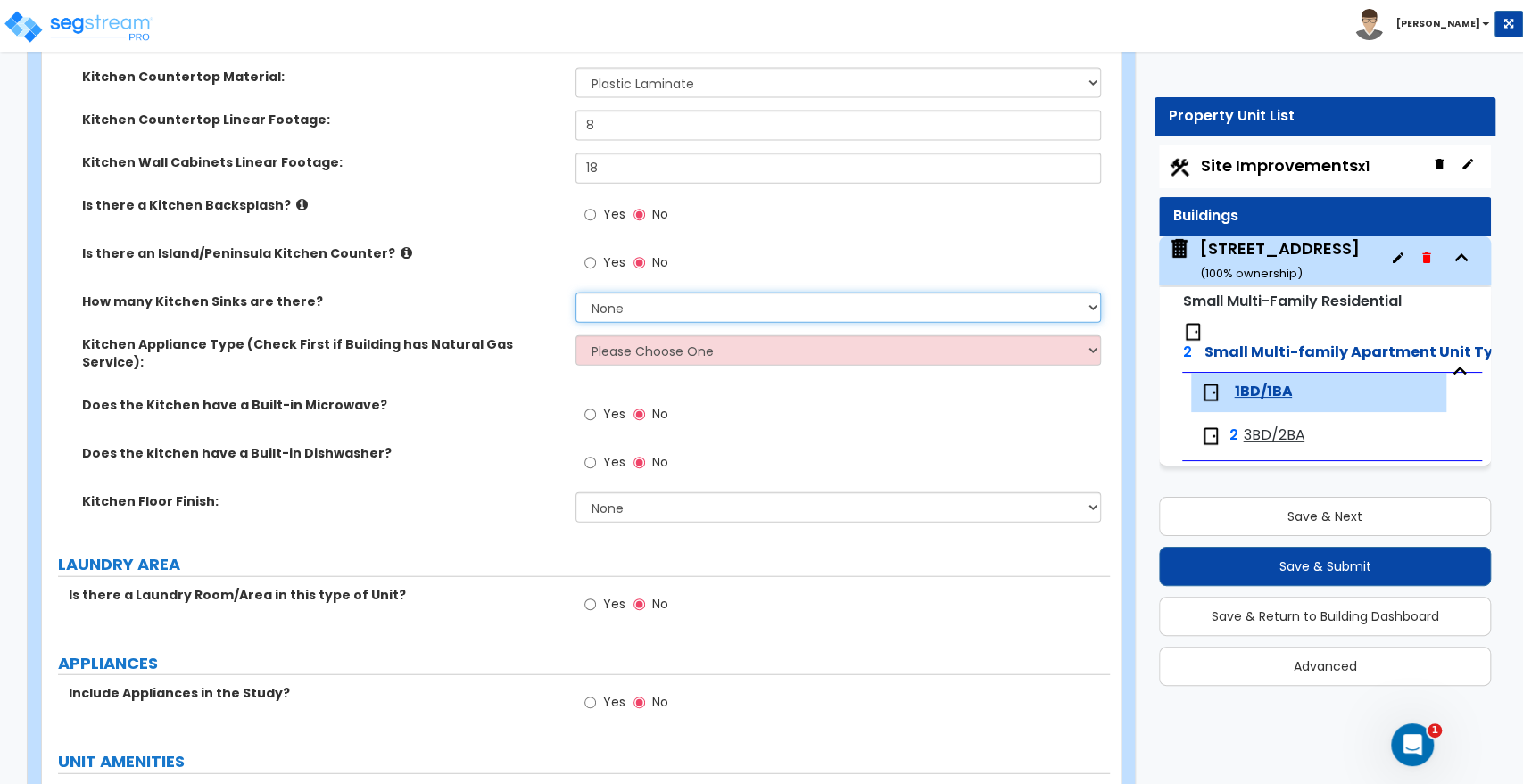
click at [606, 308] on select "None 1 2 3" at bounding box center [838, 307] width 525 height 30
select select "1"
click at [576, 293] on select "None 1 2 3" at bounding box center [838, 307] width 525 height 30
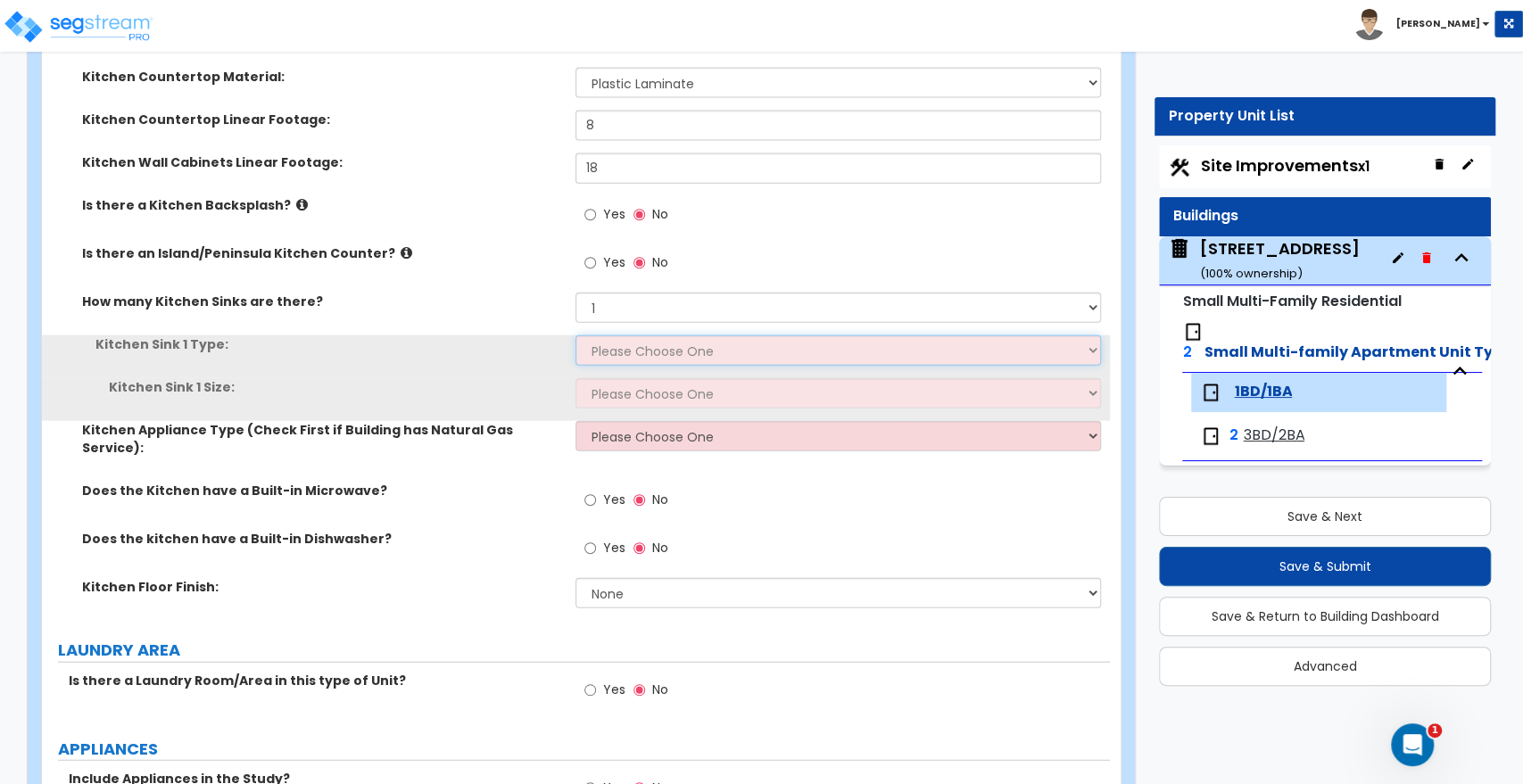
click at [622, 344] on select "Please Choose One Stainless Steel Porcelain Enamel Cast Iron Granite Composite" at bounding box center [838, 350] width 525 height 30
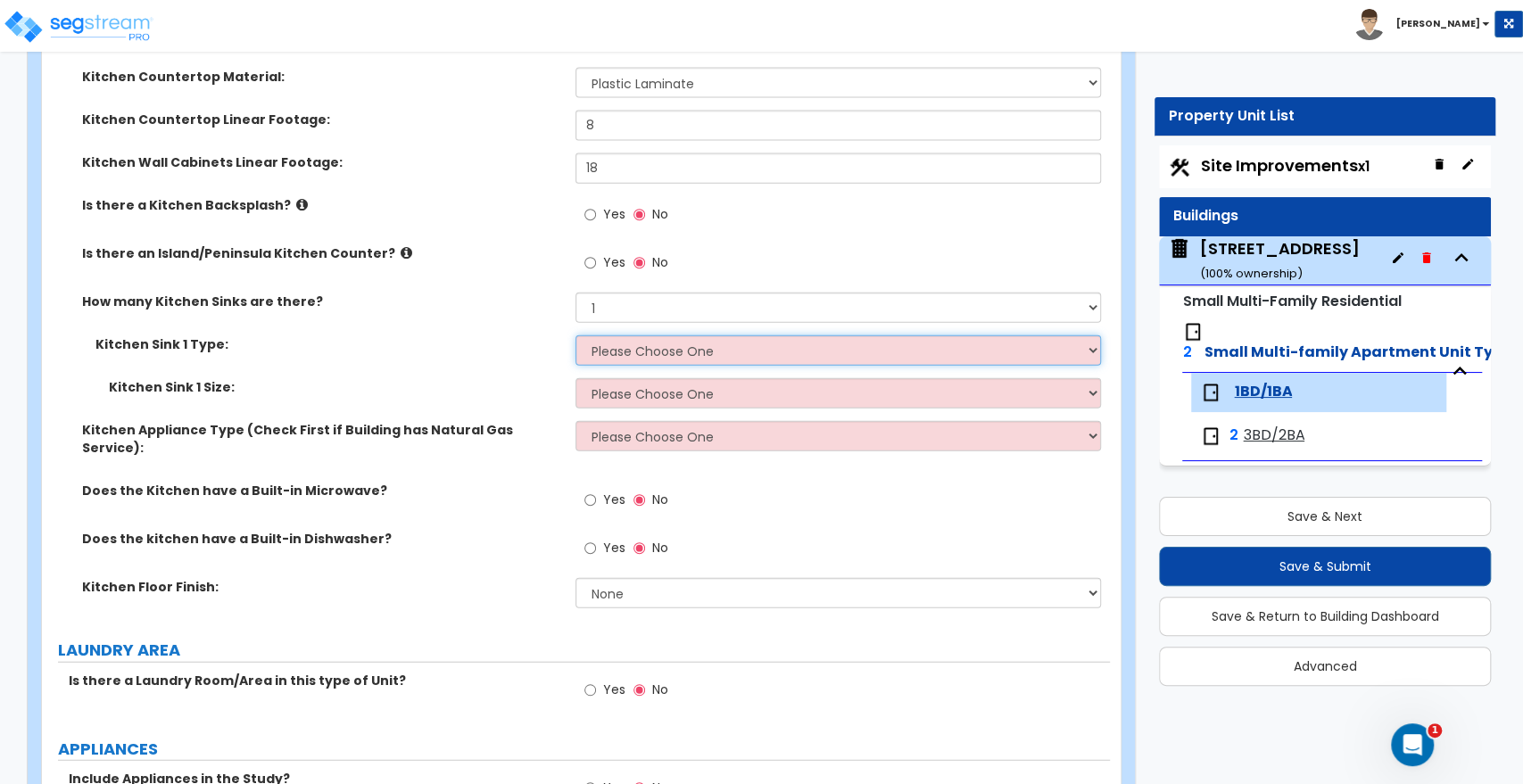
select select "1"
click at [576, 336] on select "Please Choose One Stainless Steel Porcelain Enamel Cast Iron Granite Composite" at bounding box center [838, 350] width 525 height 30
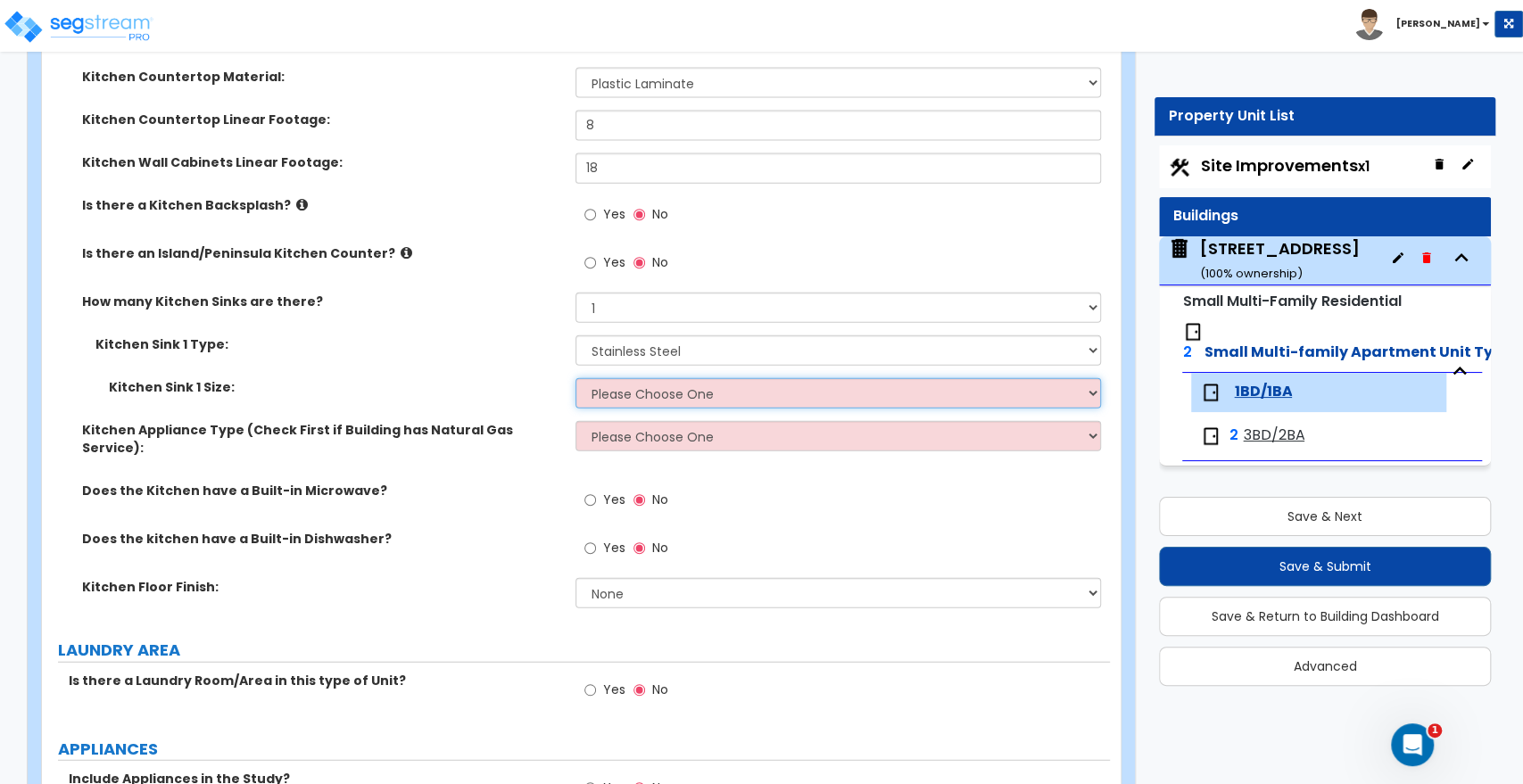
click at [624, 386] on select "Please Choose One Single Sink Double Sink" at bounding box center [838, 393] width 525 height 30
select select "1"
click at [576, 379] on select "Please Choose One Single Sink Double Sink" at bounding box center [838, 393] width 525 height 30
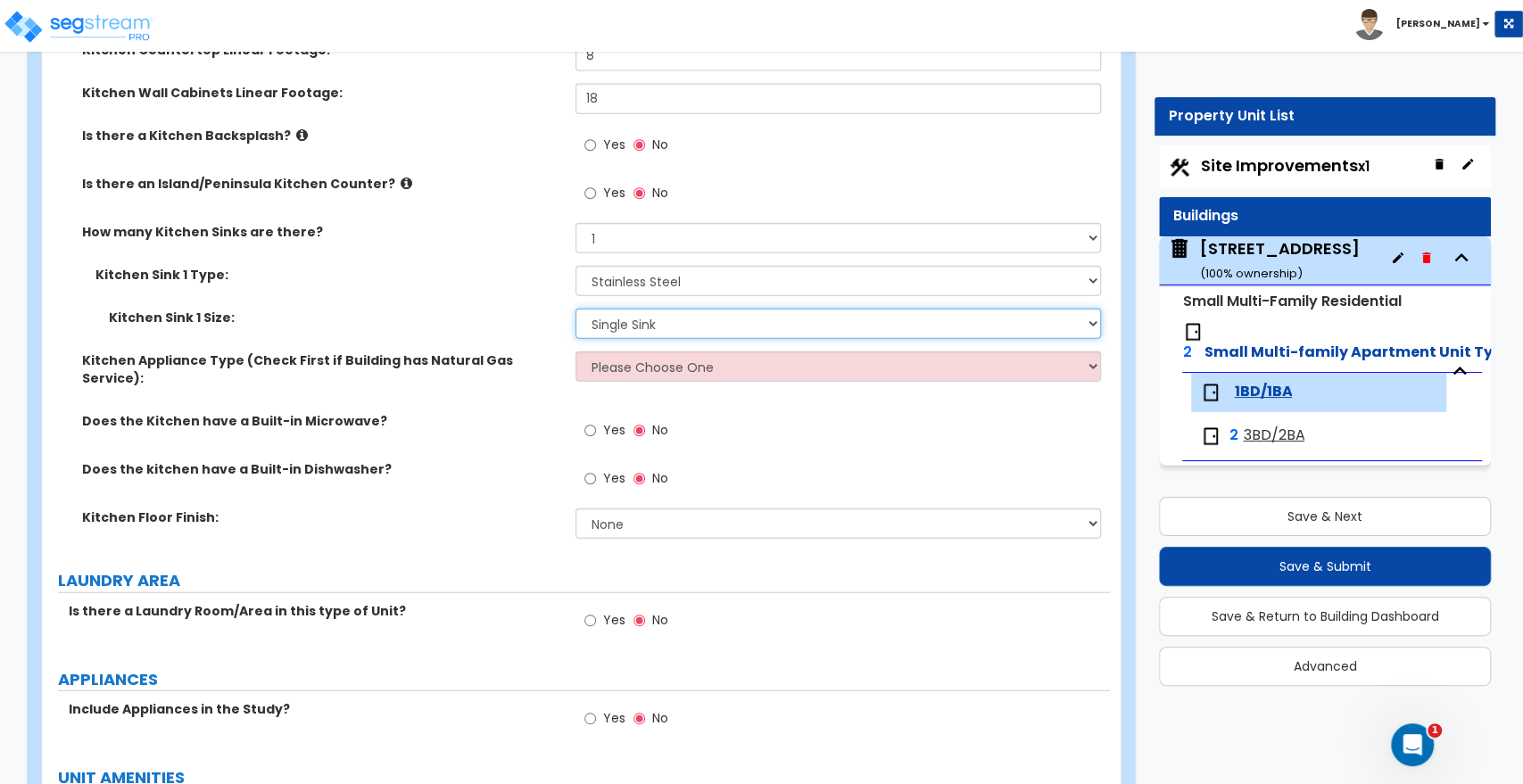
scroll to position [2776, 0]
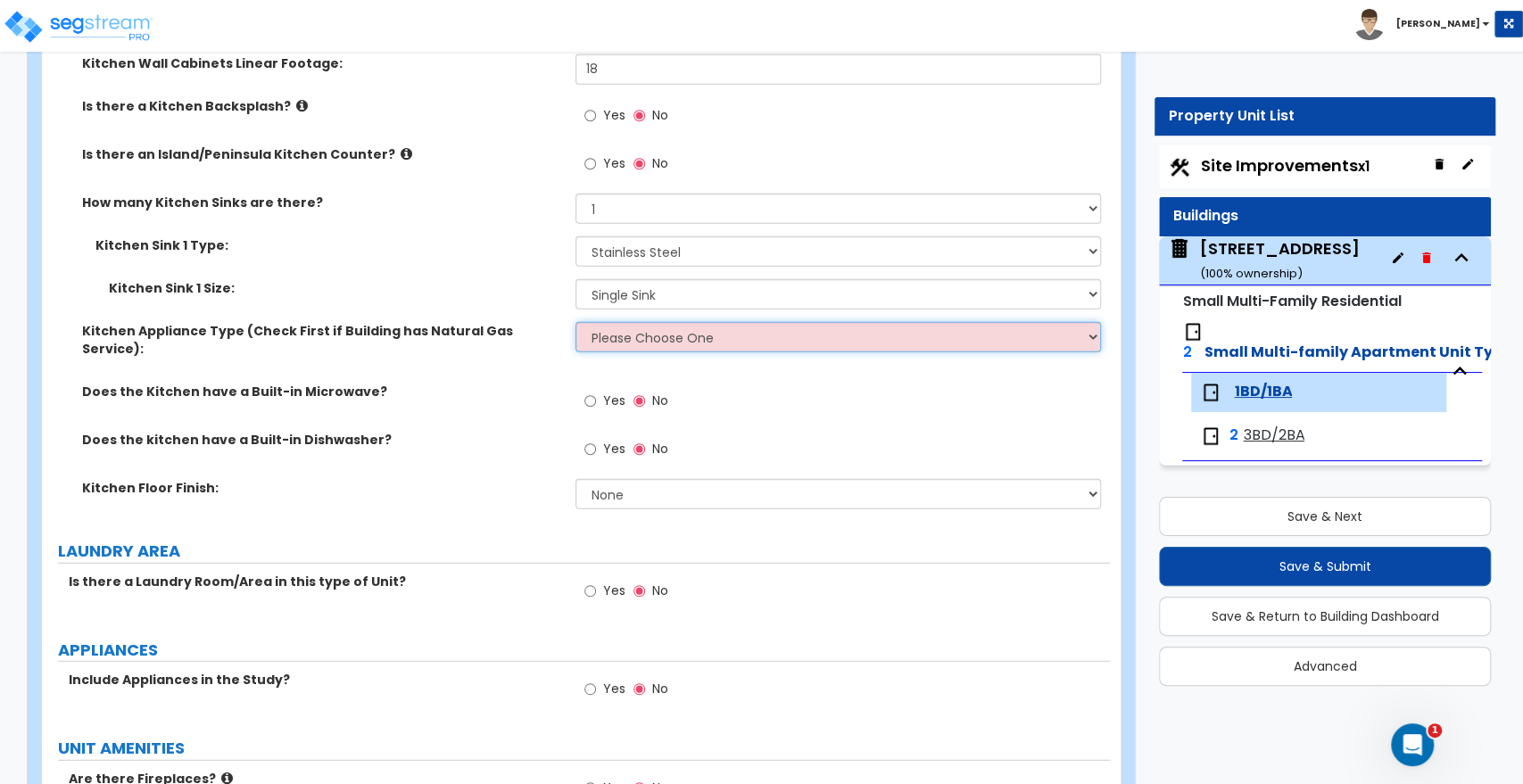
drag, startPoint x: 581, startPoint y: 335, endPoint x: 591, endPoint y: 346, distance: 14.9
click at [581, 334] on select "Please Choose One Gas Electric" at bounding box center [838, 337] width 525 height 30
select select "1"
click at [576, 322] on select "Please Choose One Gas Electric" at bounding box center [838, 337] width 525 height 30
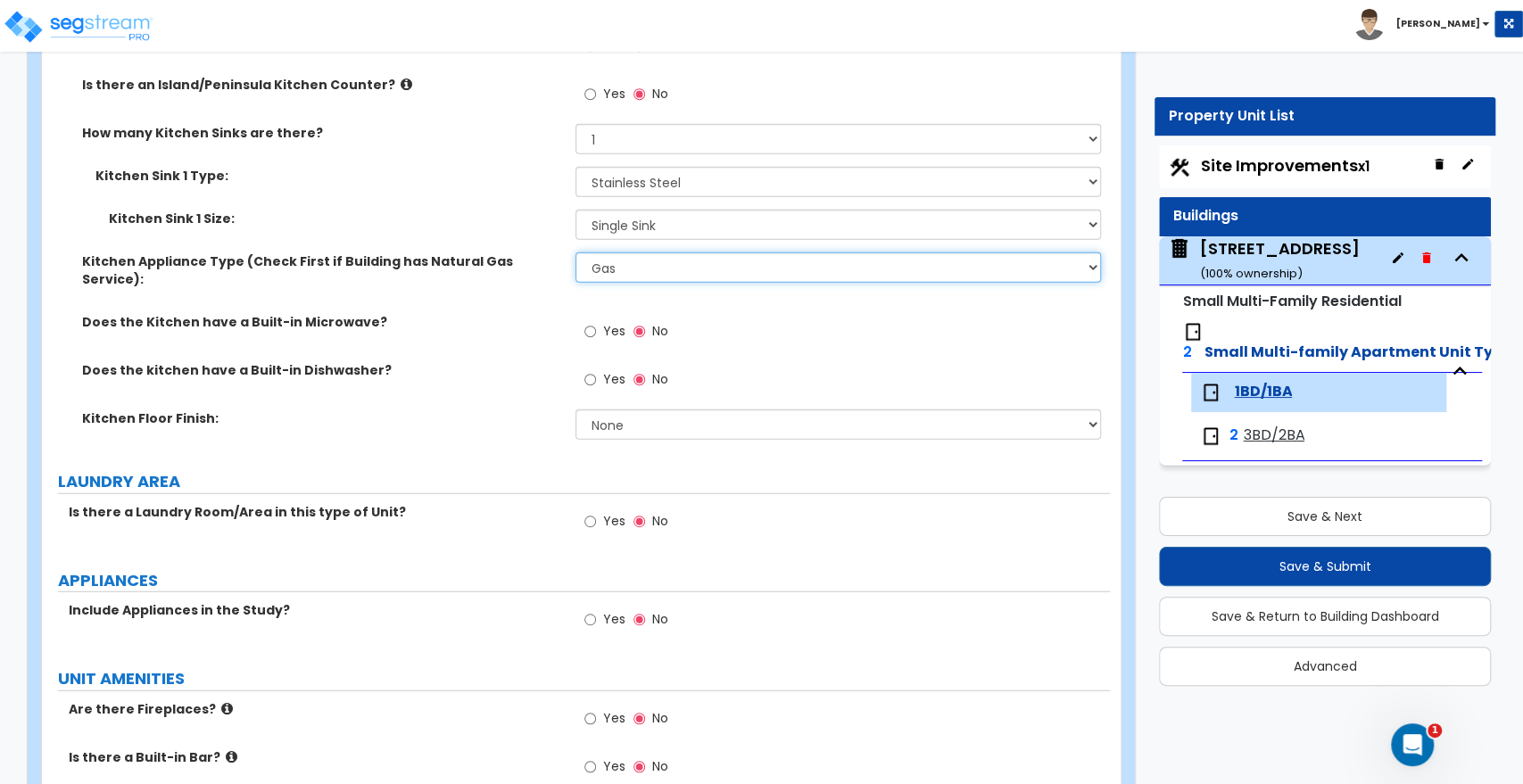
scroll to position [2876, 0]
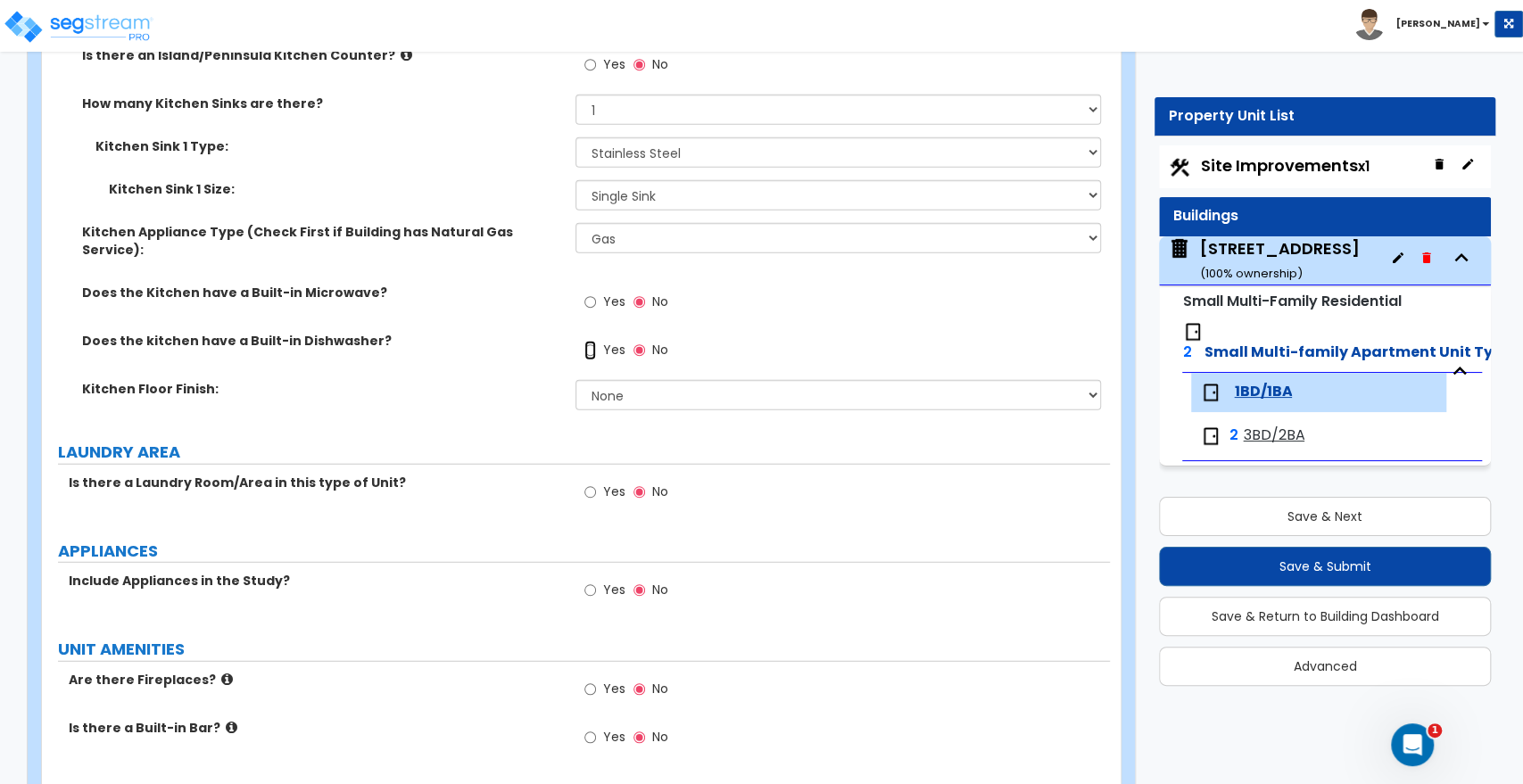
click at [584, 341] on input "Yes" at bounding box center [590, 350] width 12 height 20
click at [638, 341] on input "No" at bounding box center [639, 350] width 12 height 20
radio input "false"
radio input "true"
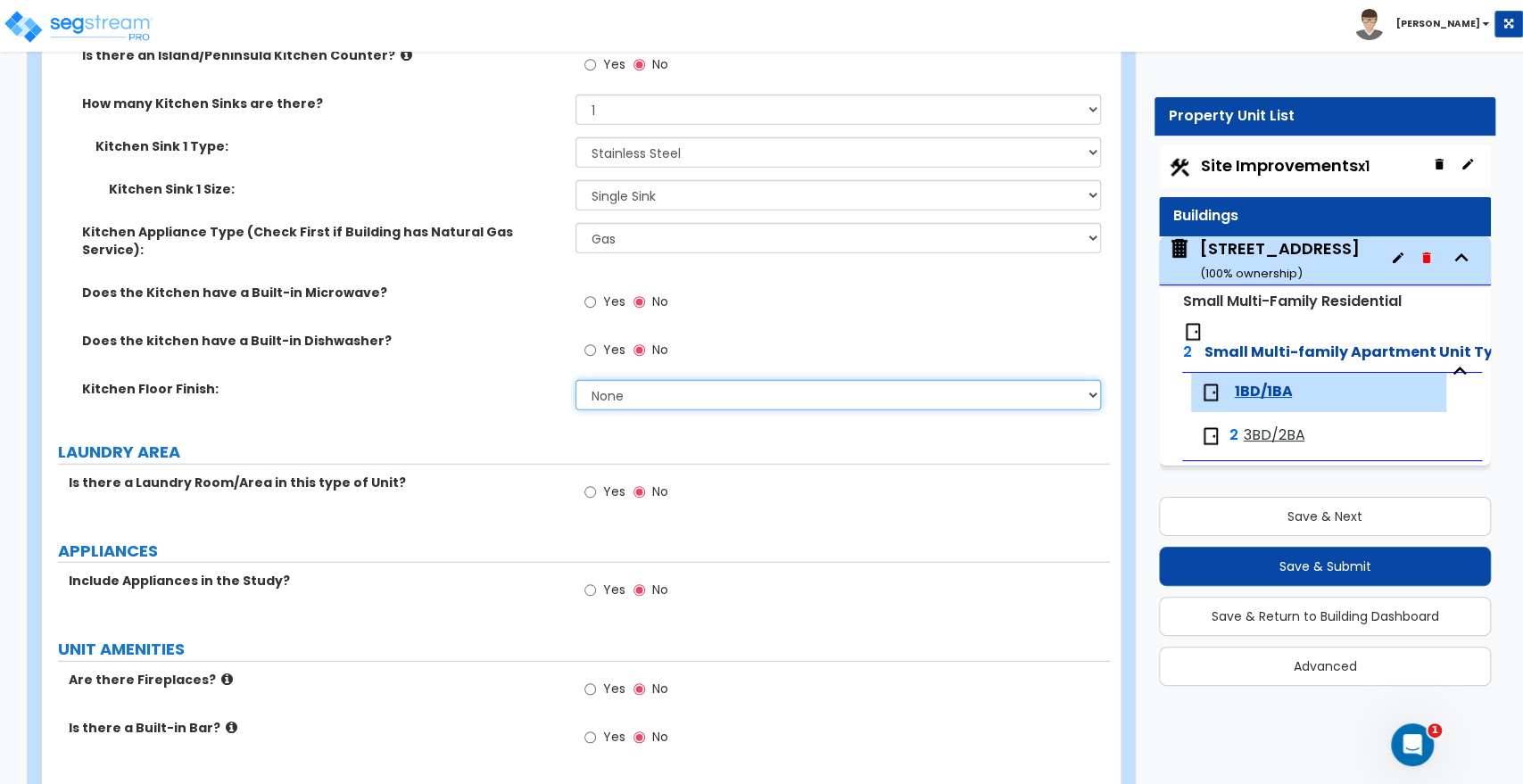
click at [618, 380] on select "None Tile Flooring Hardwood Flooring Resilient Laminate Flooring VCT Flooring S…" at bounding box center [838, 394] width 525 height 30
select select "3"
click at [576, 380] on select "None Tile Flooring Hardwood Flooring Resilient Laminate Flooring VCT Flooring S…" at bounding box center [838, 394] width 525 height 30
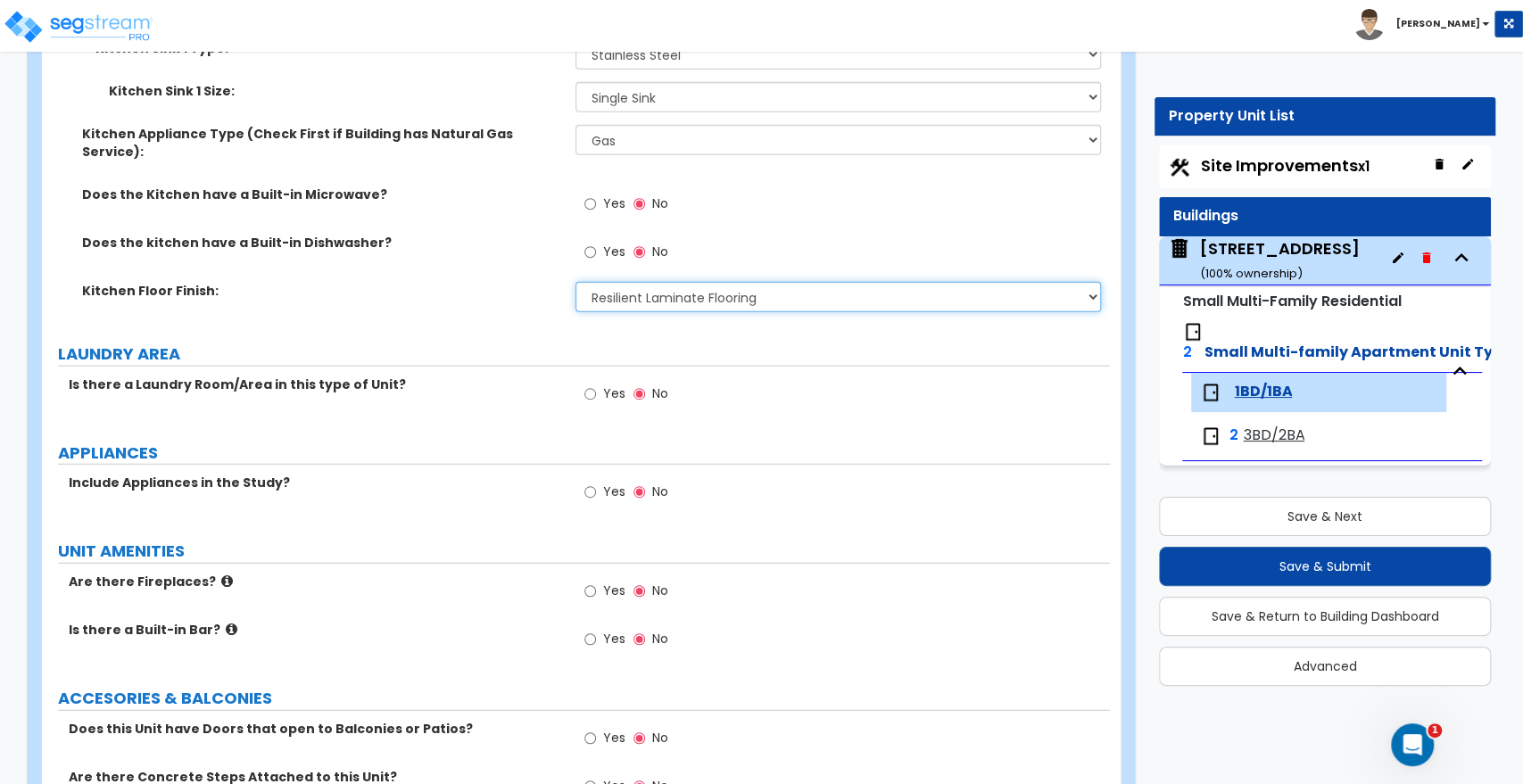
scroll to position [2975, 0]
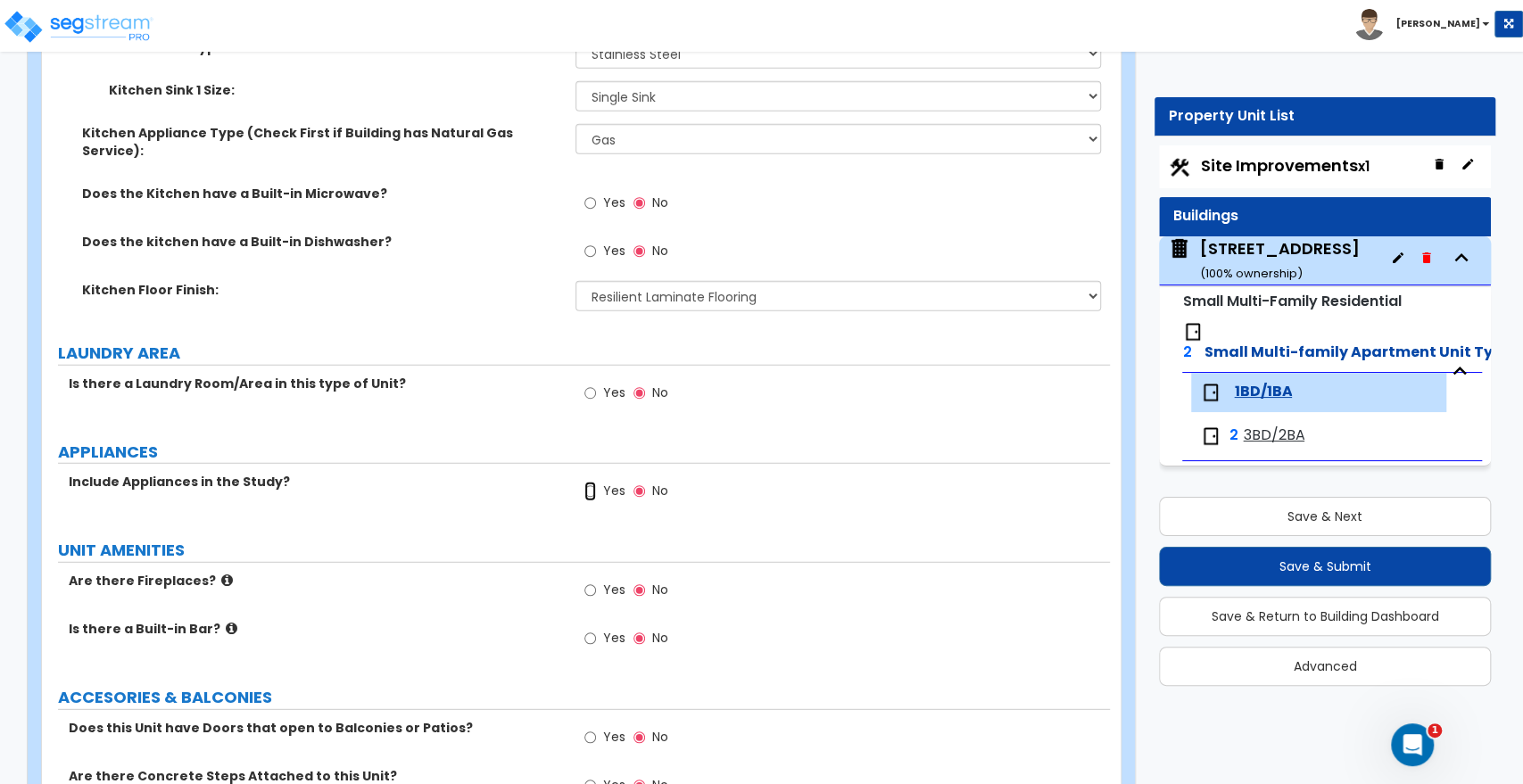
click at [590, 482] on input "Yes" at bounding box center [590, 491] width 12 height 20
radio input "true"
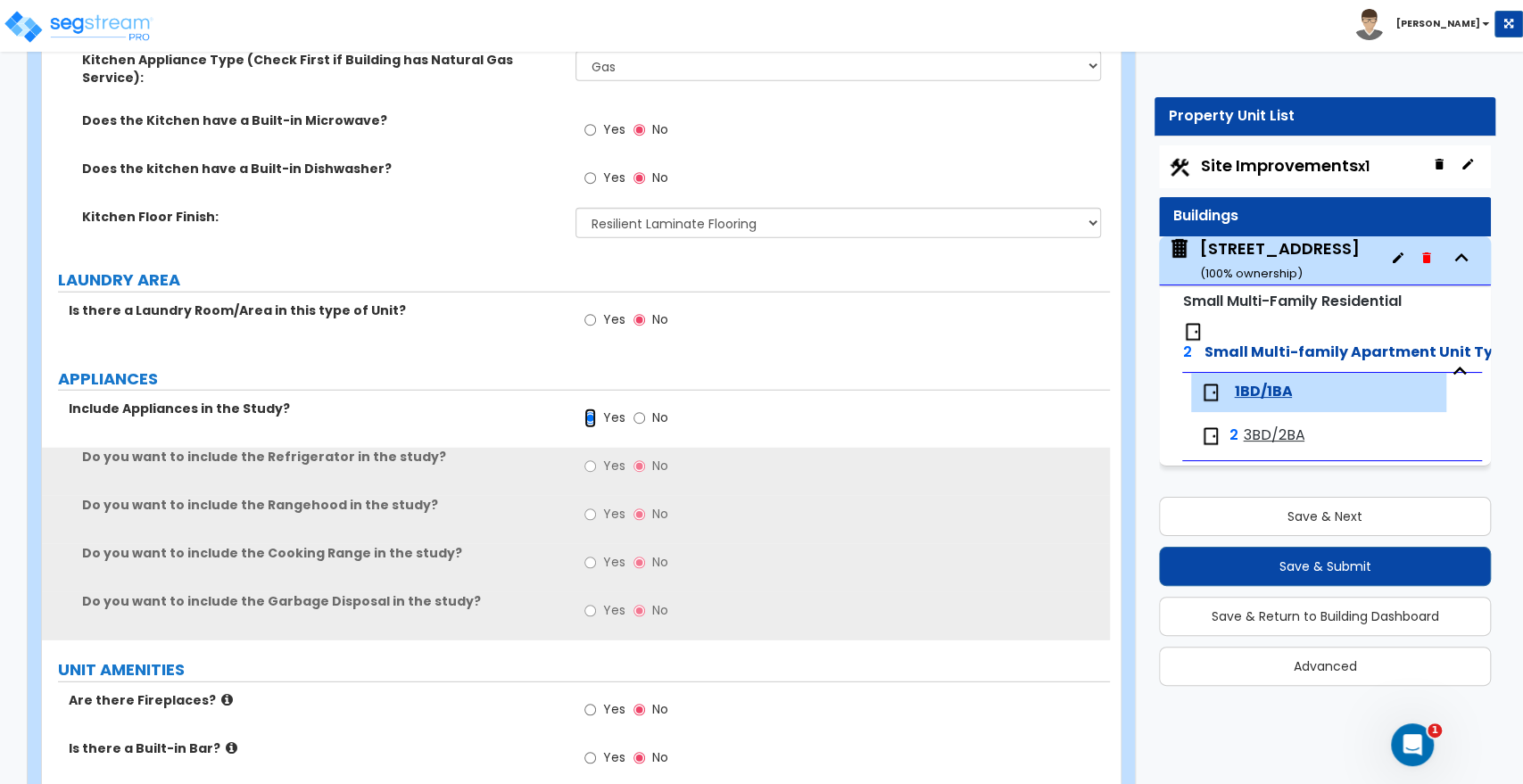
scroll to position [3172, 0]
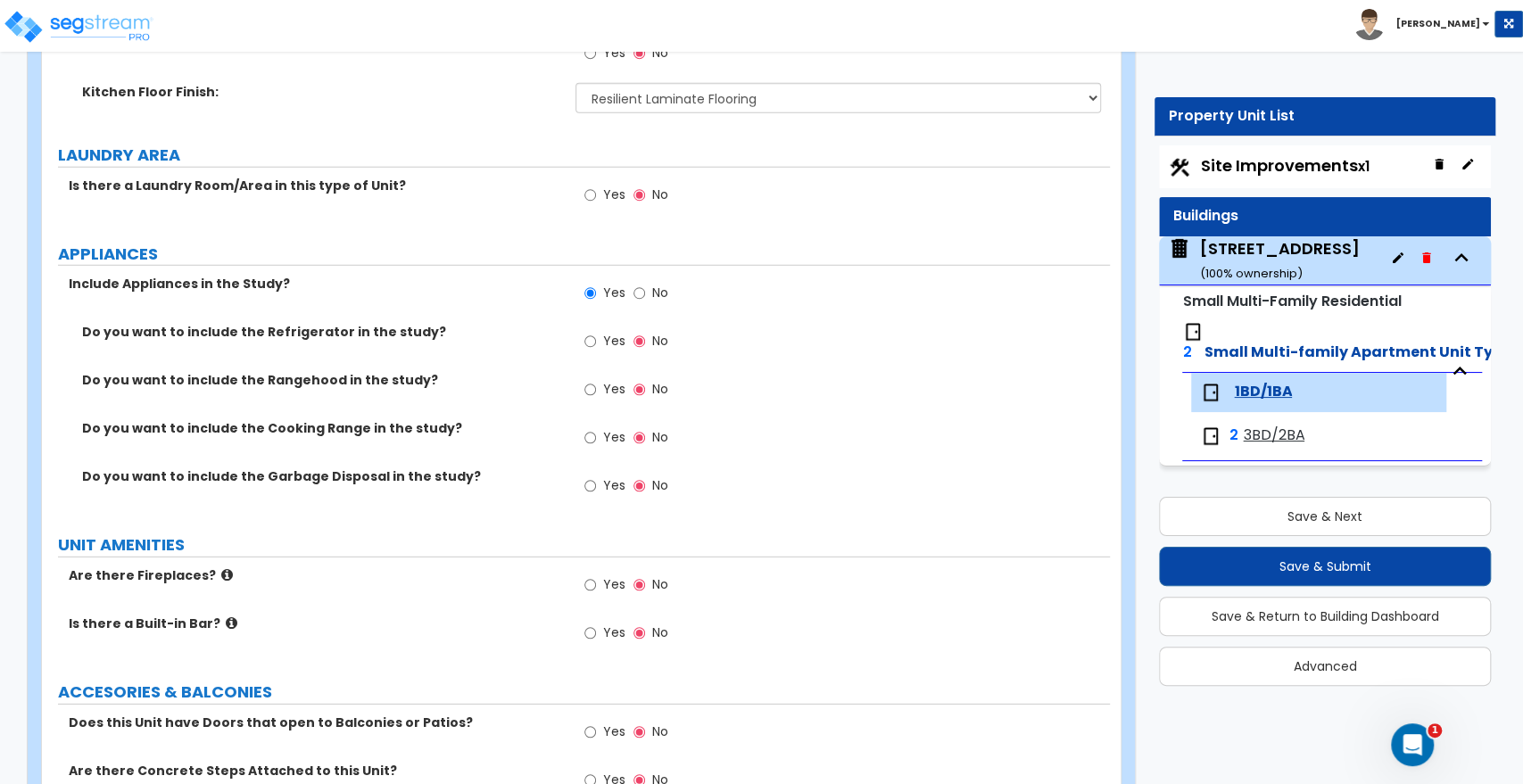
click at [597, 329] on label "Yes" at bounding box center [604, 344] width 40 height 30
click at [596, 332] on input "Yes" at bounding box center [590, 342] width 12 height 20
radio input "true"
click at [591, 380] on input "Yes" at bounding box center [590, 390] width 12 height 20
radio input "true"
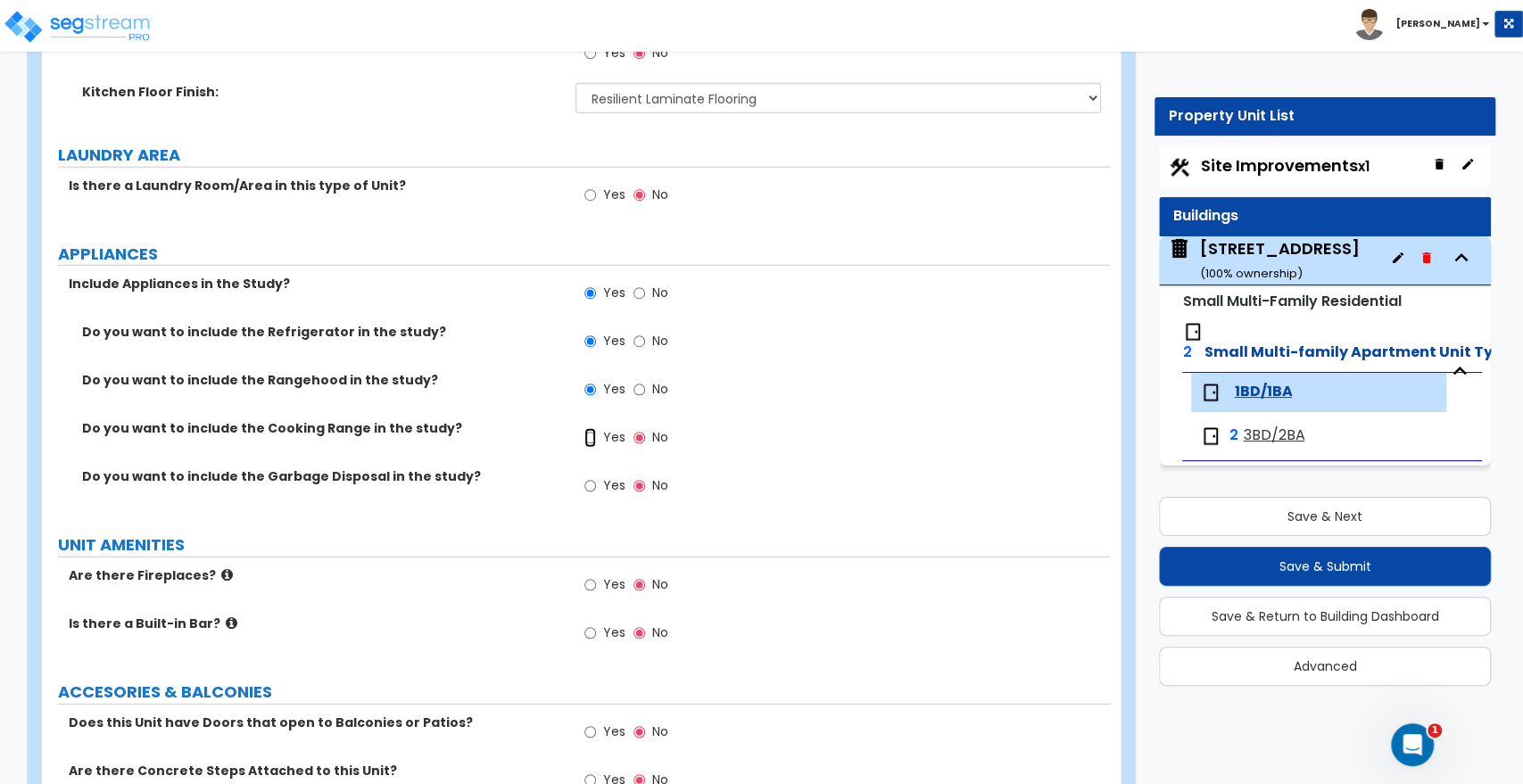
click at [592, 429] on input "Yes" at bounding box center [590, 438] width 12 height 20
radio input "true"
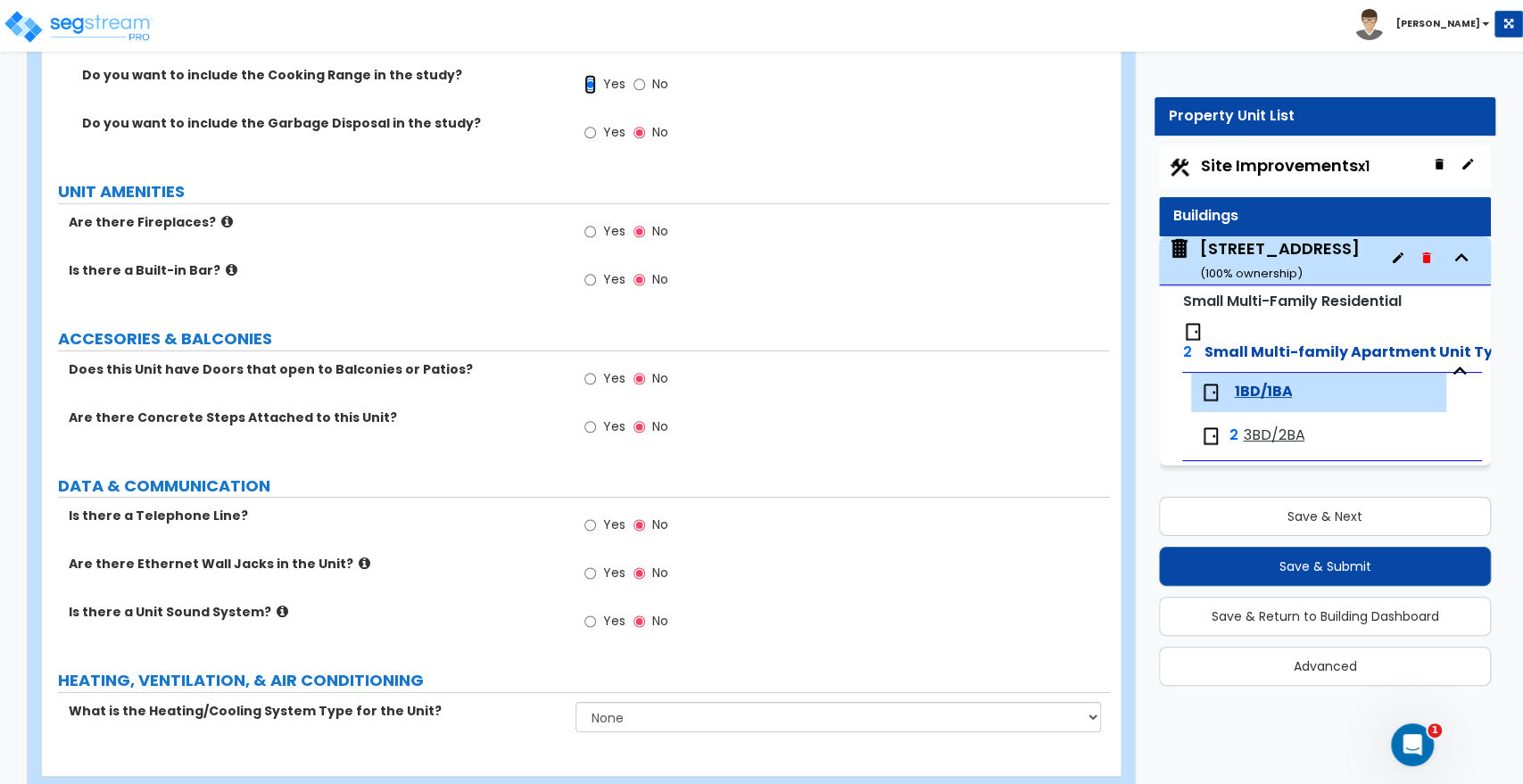
scroll to position [3548, 0]
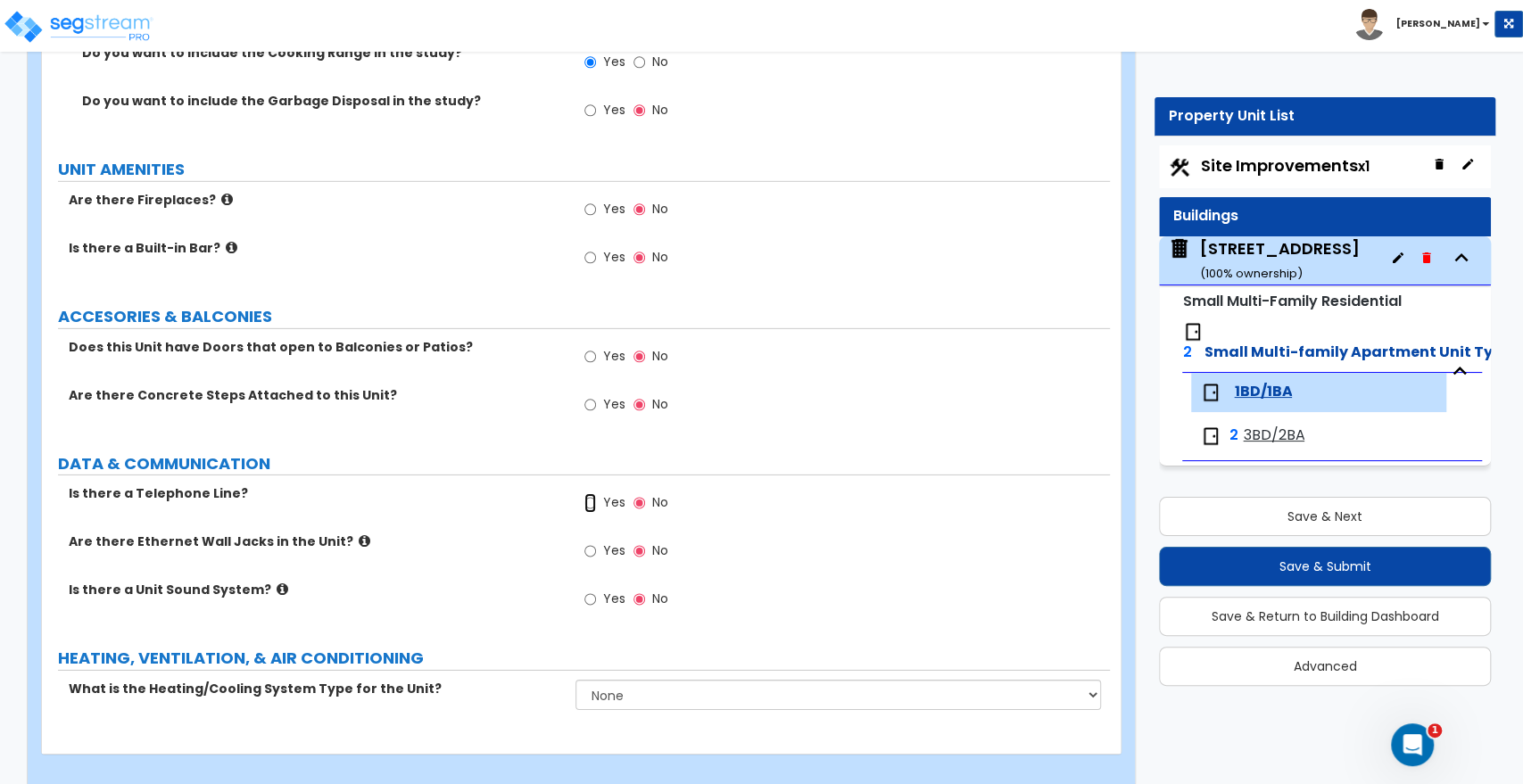
click at [591, 493] on input "Yes" at bounding box center [590, 503] width 12 height 20
radio input "true"
click at [594, 541] on input "Yes" at bounding box center [590, 551] width 12 height 20
radio input "true"
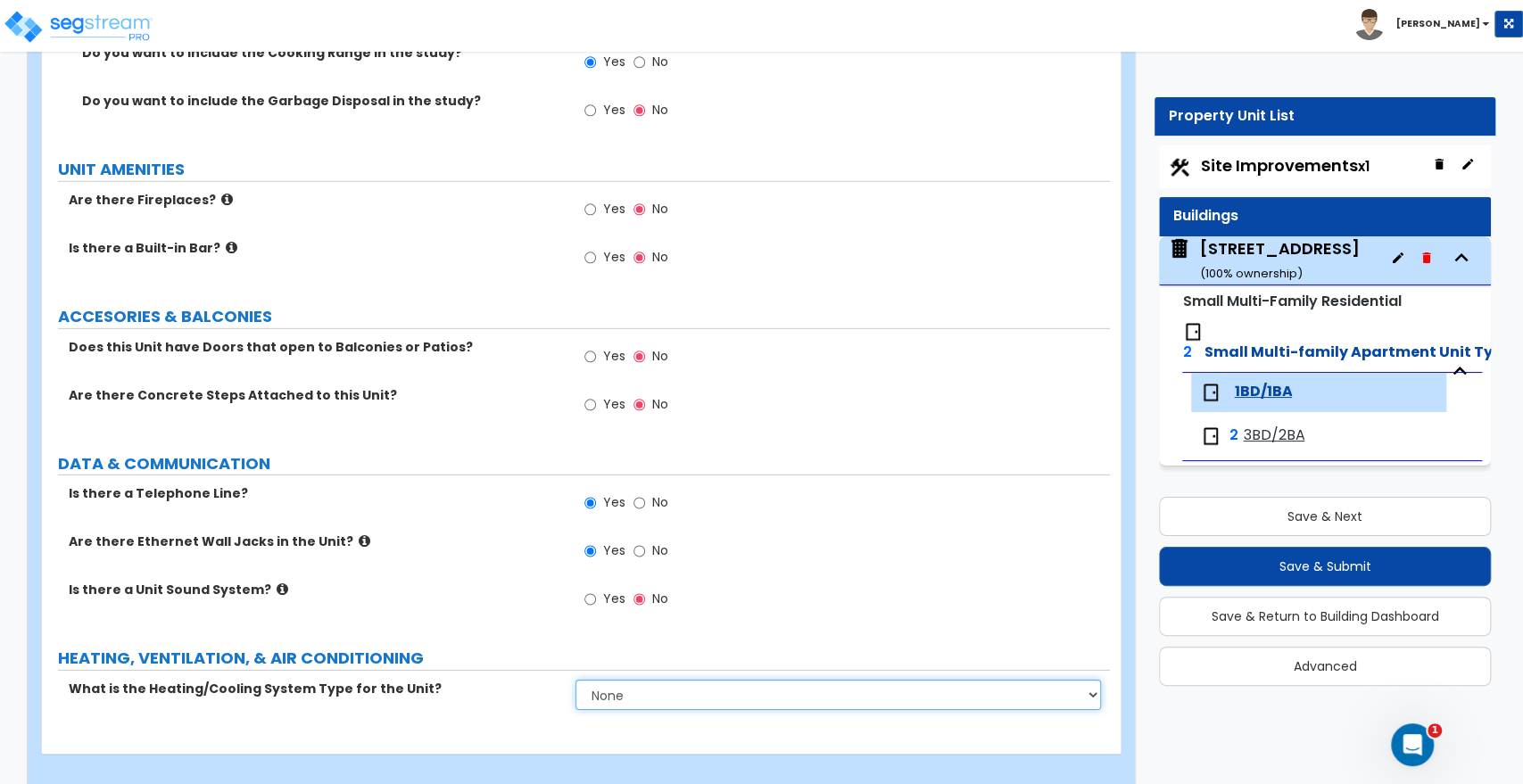
click at [635, 680] on select "None Heat Only Centralized Heating & Cooling Thru Wall Air Conditioners Mini Sp…" at bounding box center [838, 695] width 525 height 30
select select "1"
click at [576, 680] on select "None Heat Only Centralized Heating & Cooling Thru Wall Air Conditioners Mini Sp…" at bounding box center [838, 695] width 525 height 30
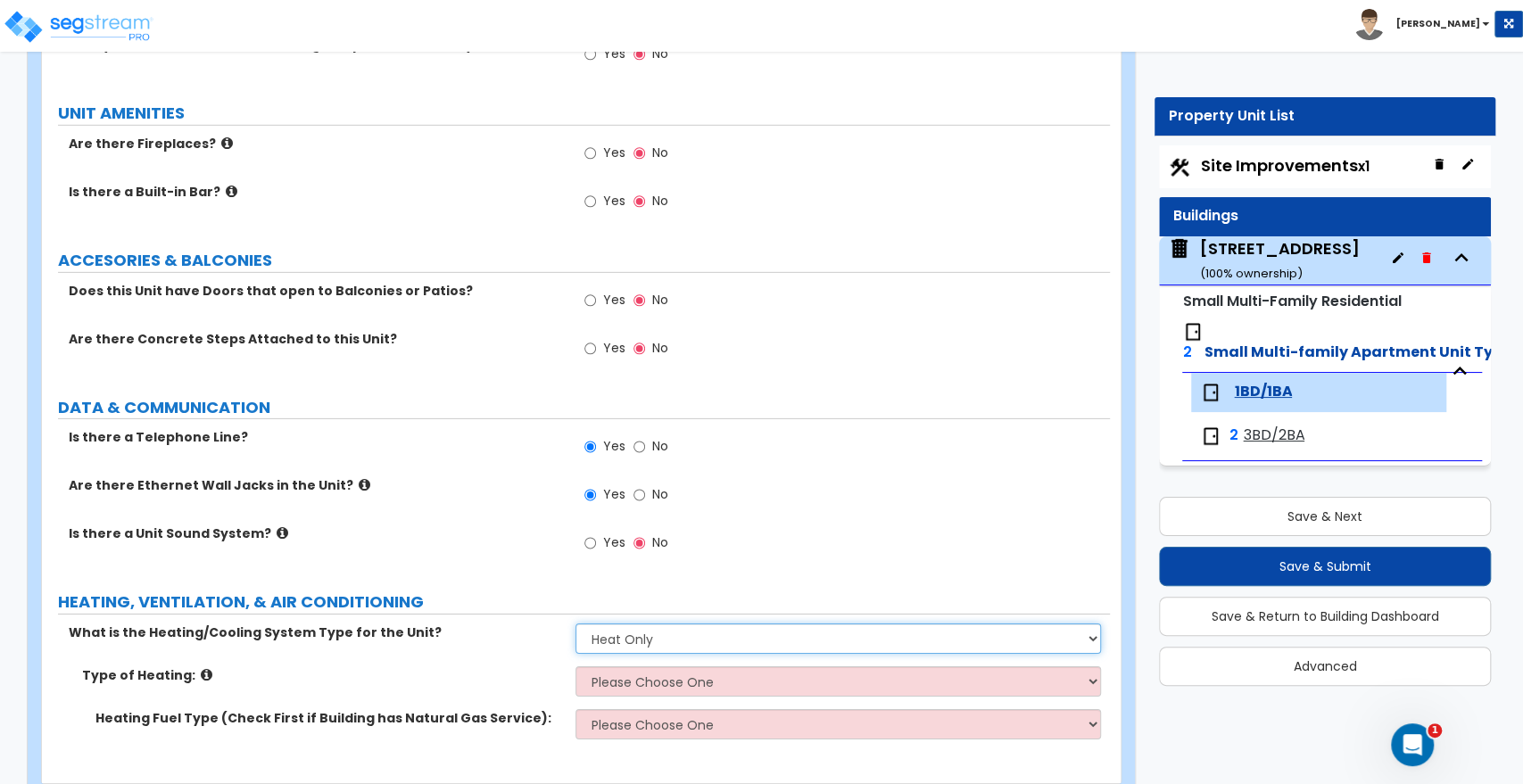
scroll to position [3634, 0]
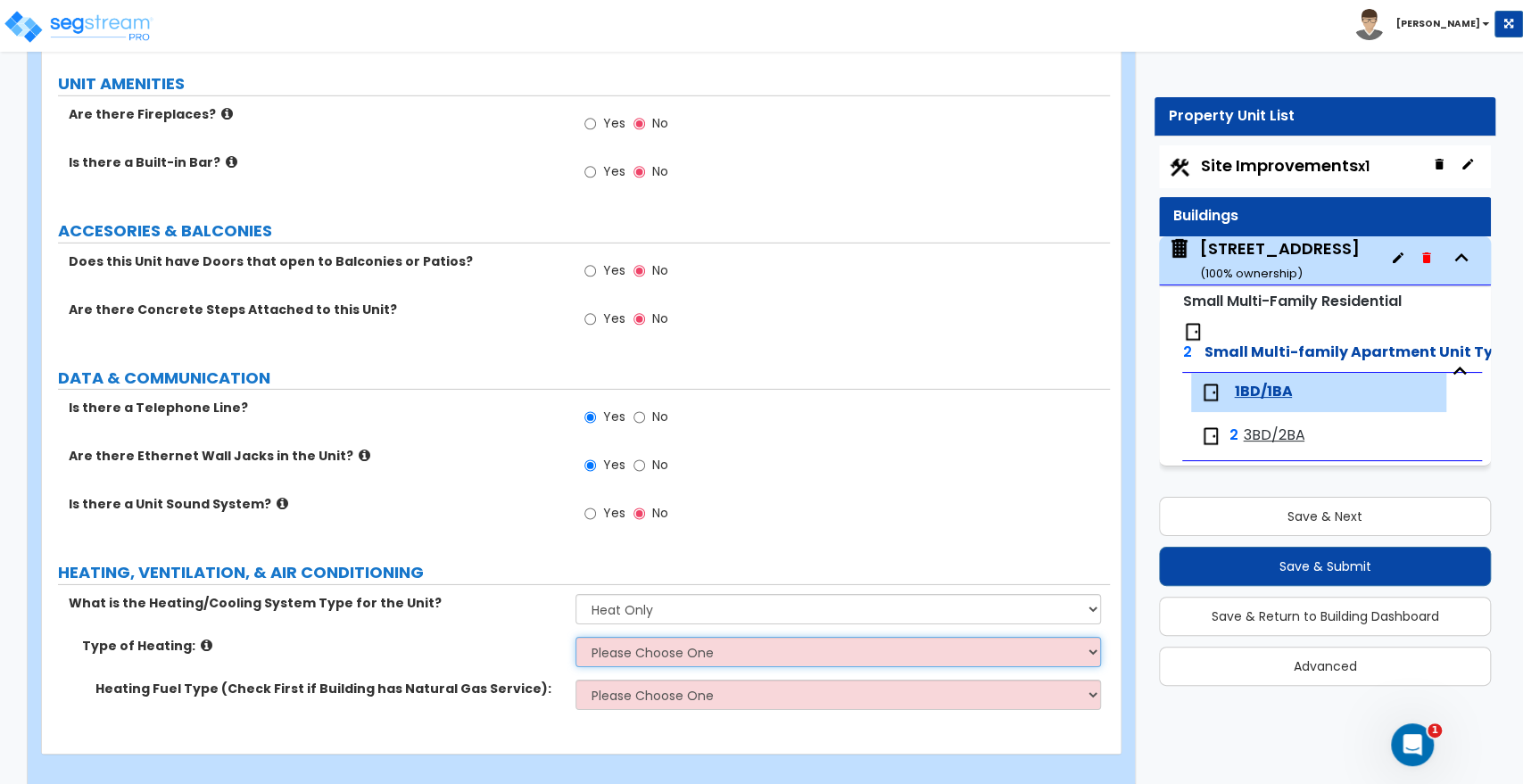
click at [622, 637] on select "Please Choose One Wall Heater Electric Baseboard Heater Hydronic Heating Radian…" at bounding box center [838, 652] width 525 height 30
select select "3"
click at [576, 637] on select "Please Choose One Wall Heater Electric Baseboard Heater Hydronic Heating Radian…" at bounding box center [838, 652] width 525 height 30
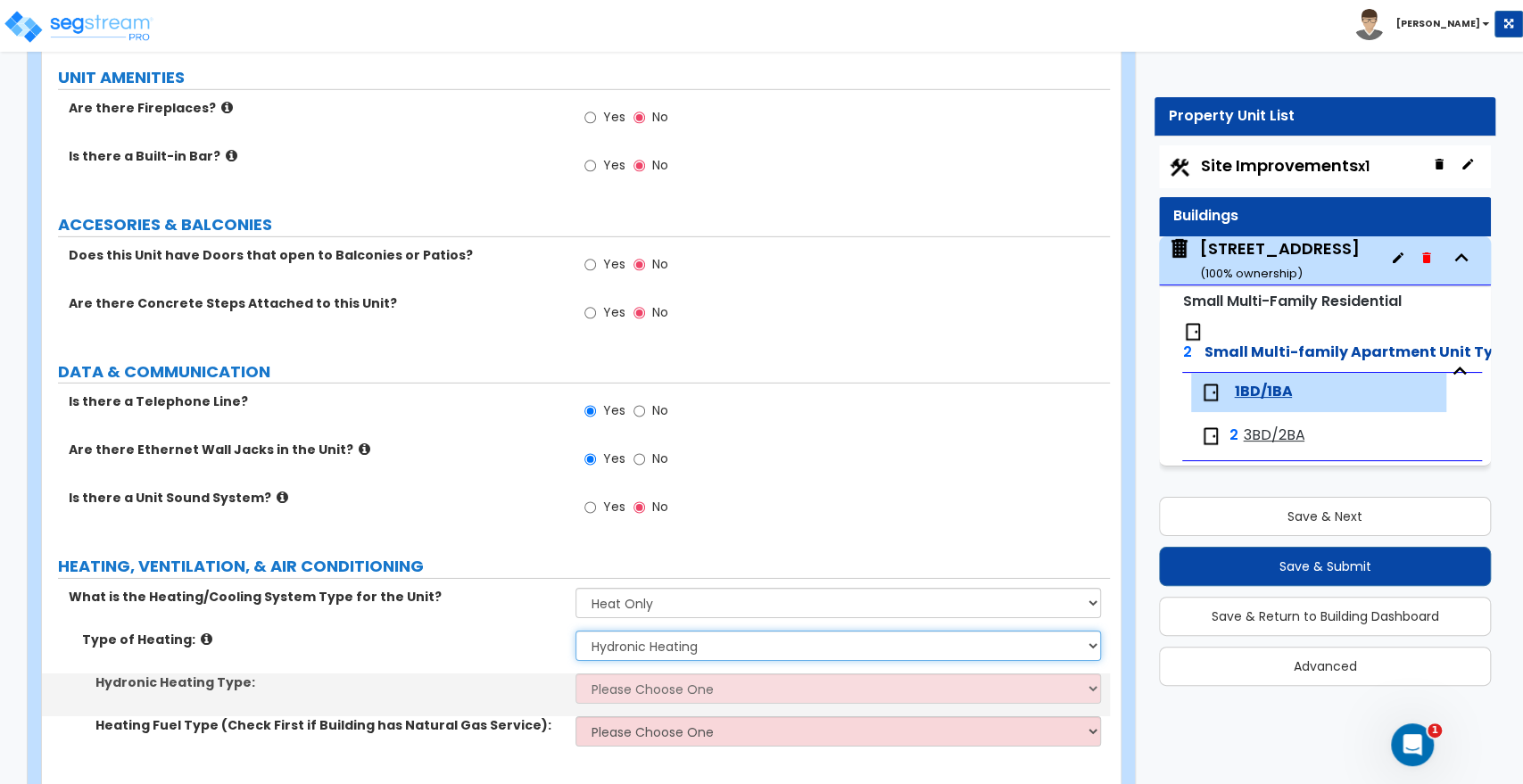
scroll to position [3676, 0]
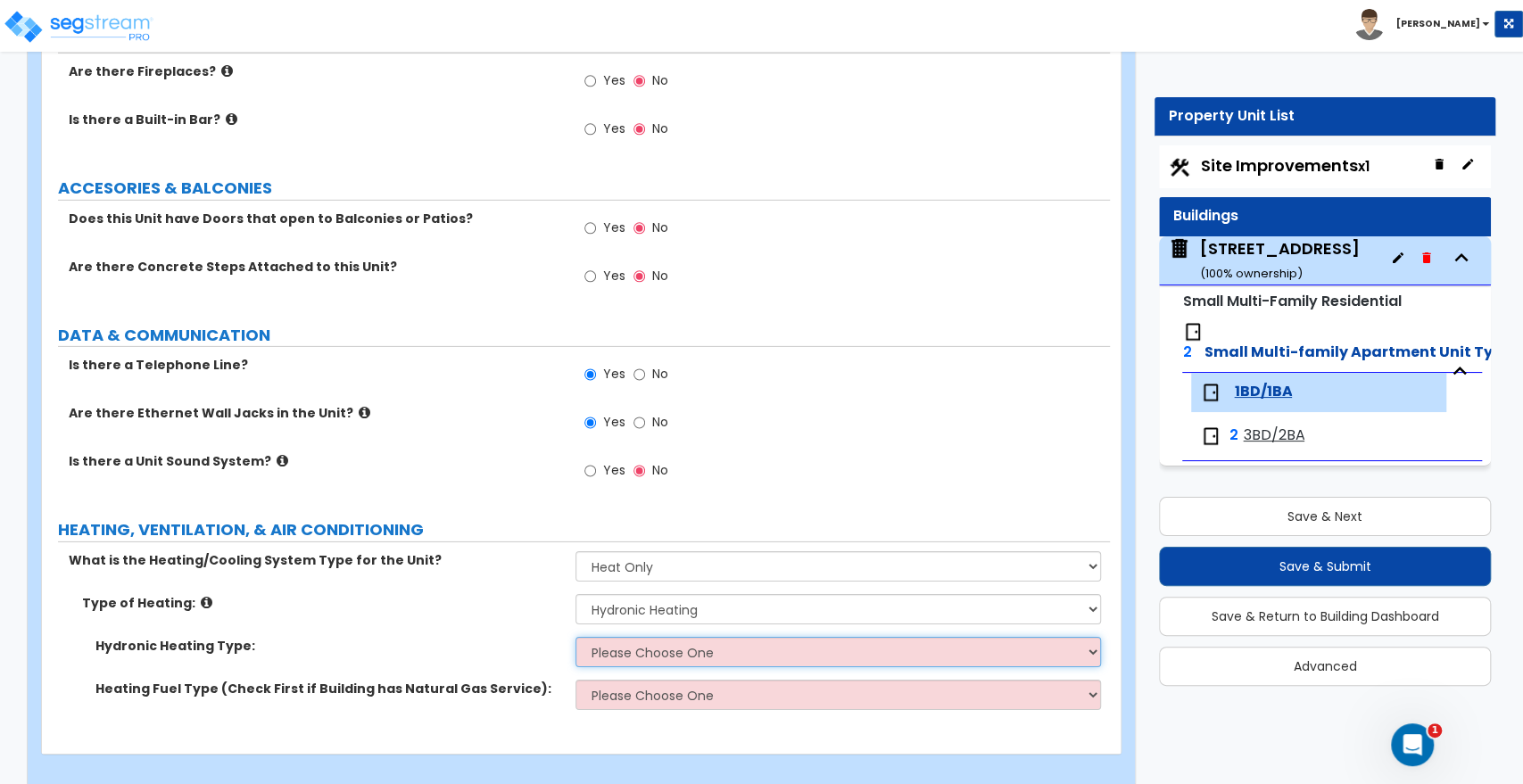
click at [635, 637] on select "Please Choose One Hydronic Radiator Hydronic Baseboard Hydronic Fin Tube Radiat…" at bounding box center [838, 652] width 525 height 30
select select "2"
click at [576, 637] on select "Please Choose One Hydronic Radiator Hydronic Baseboard Hydronic Fin Tube Radiat…" at bounding box center [838, 652] width 525 height 30
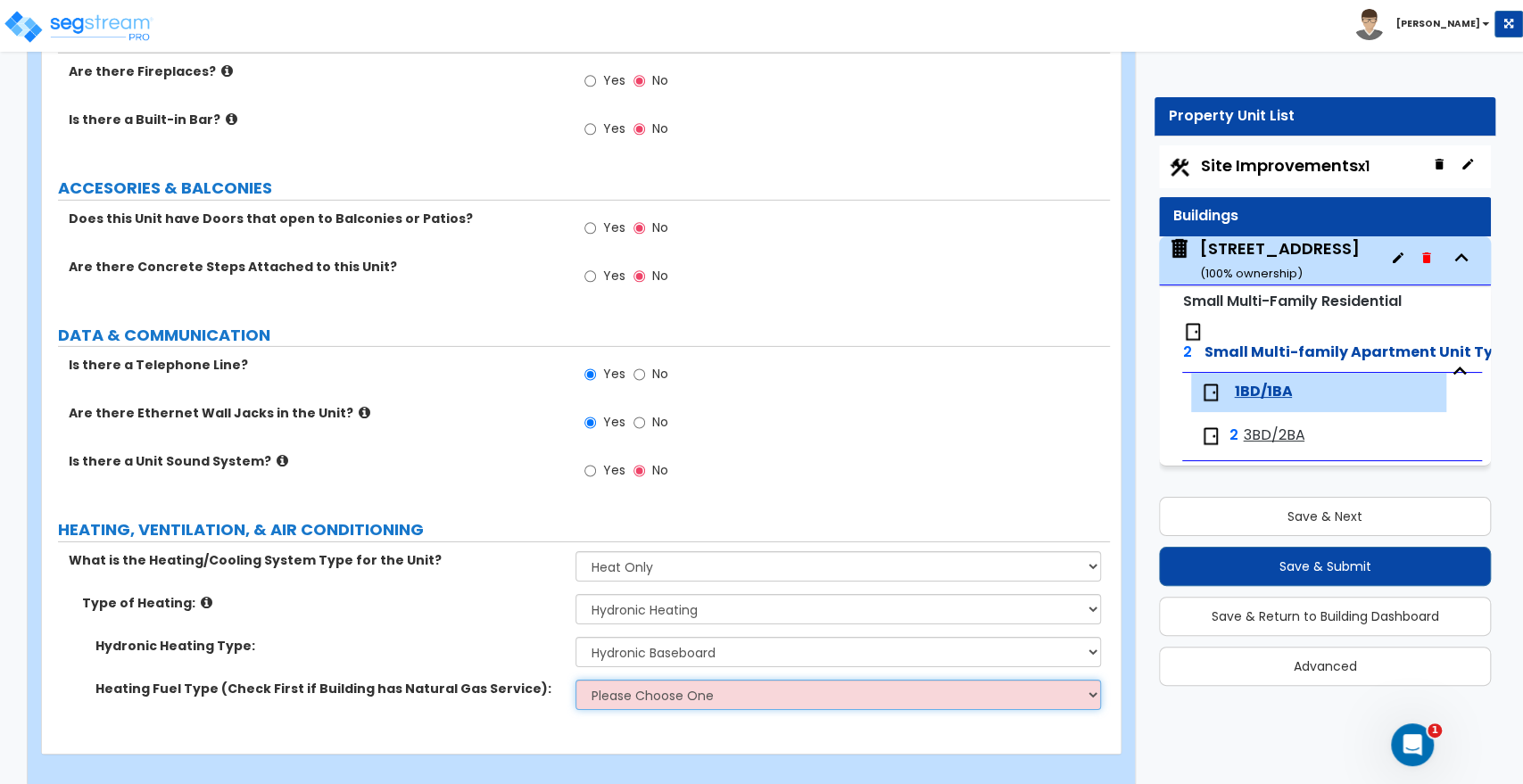
click at [655, 680] on select "Please Choose One Gas Electric" at bounding box center [838, 695] width 525 height 30
select select "1"
click at [576, 680] on select "Please Choose One Gas Electric" at bounding box center [838, 695] width 525 height 30
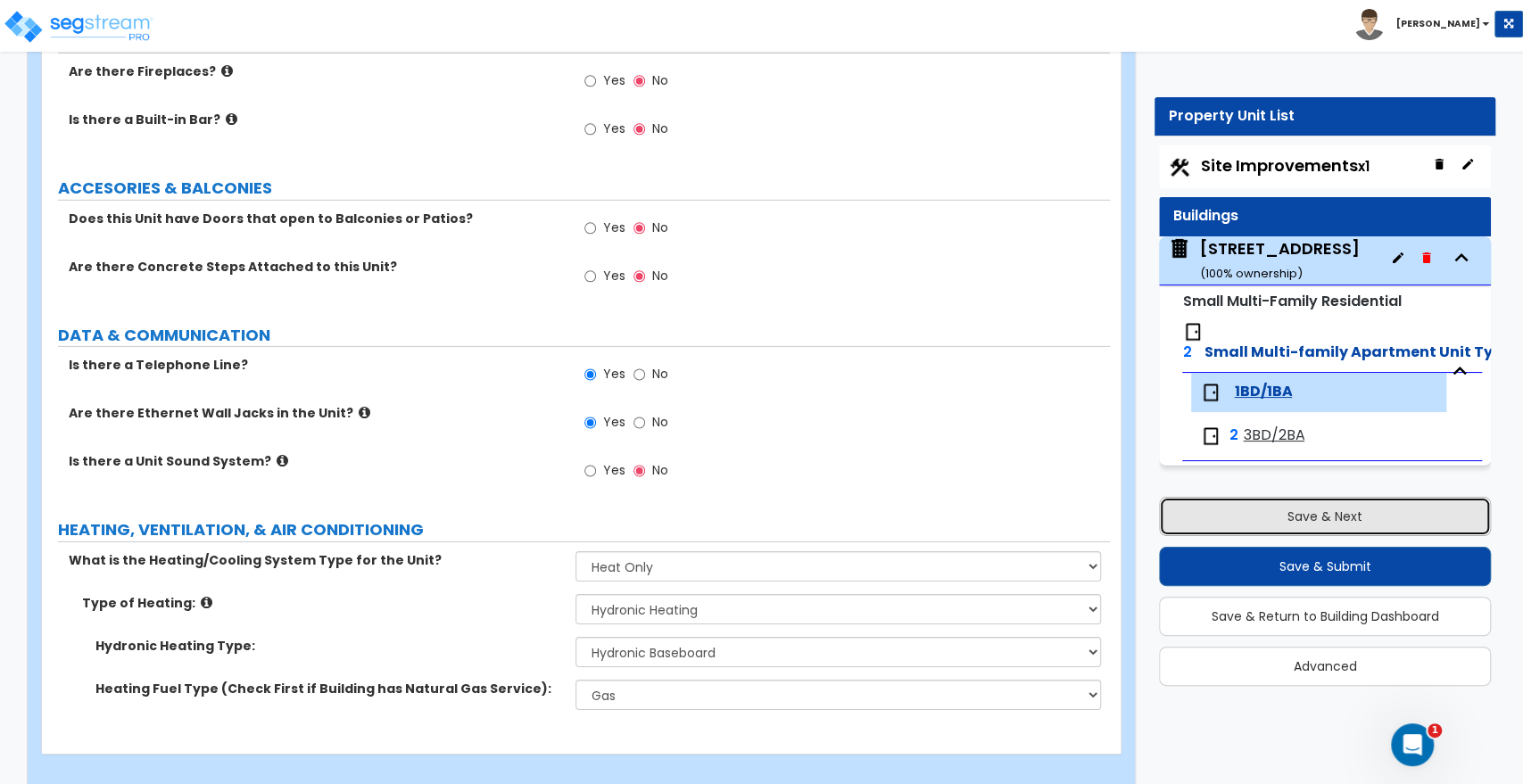
click at [1289, 513] on button "Save & Next" at bounding box center [1324, 517] width 332 height 39
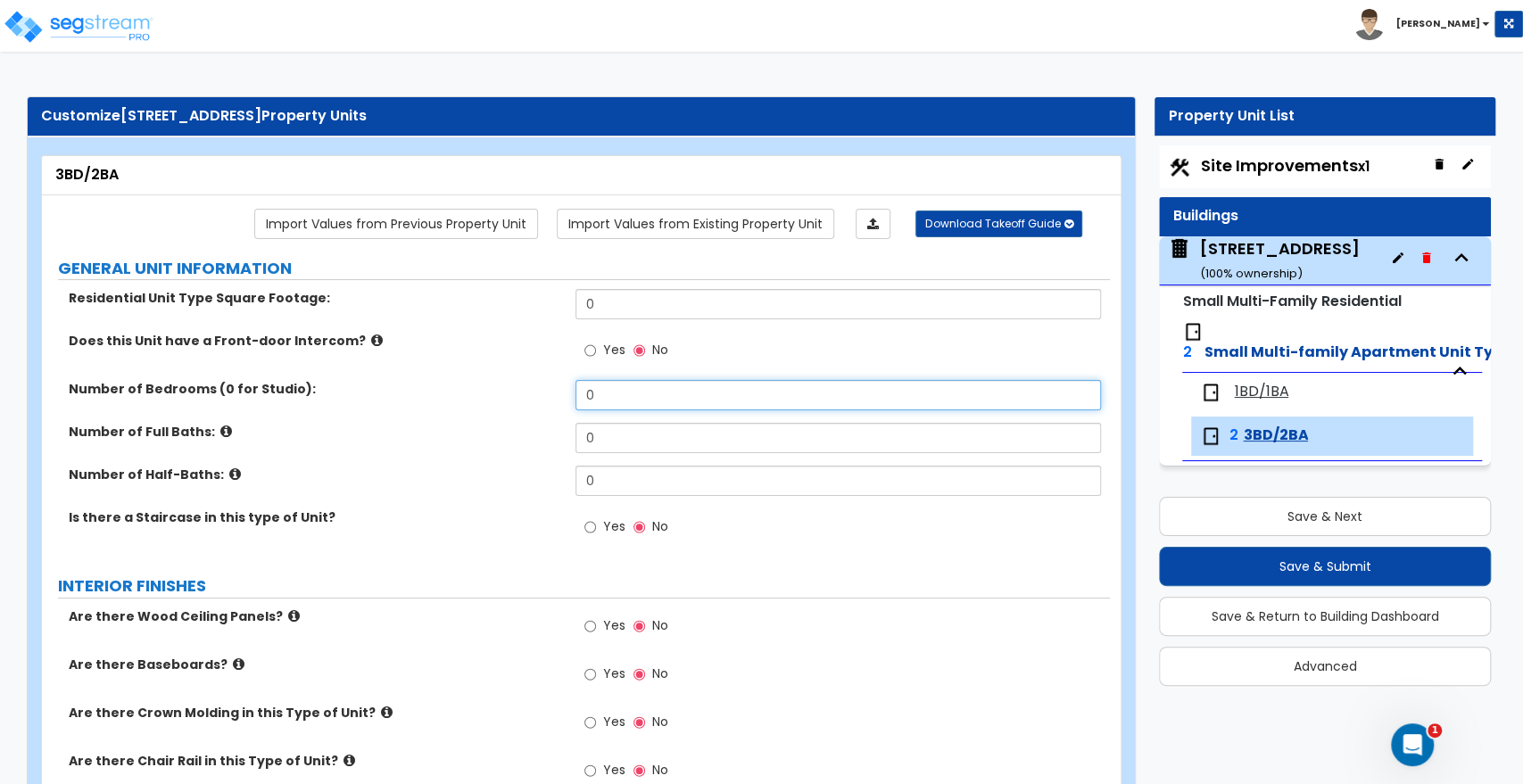
drag, startPoint x: 617, startPoint y: 402, endPoint x: 500, endPoint y: 392, distance: 117.4
click at [500, 392] on div "Number of Bedrooms (0 for Studio): 0" at bounding box center [576, 401] width 1068 height 43
type input "3"
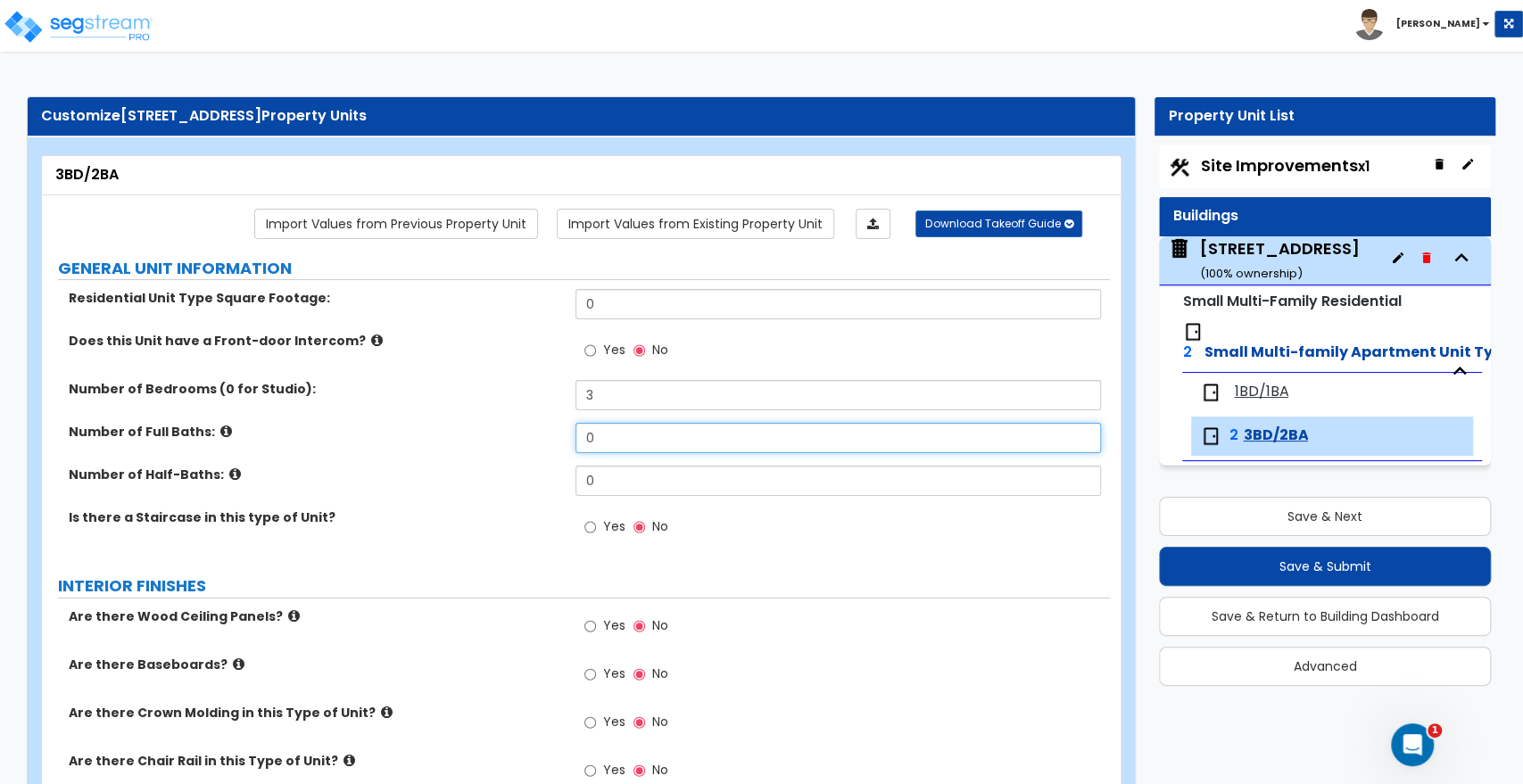
drag, startPoint x: 608, startPoint y: 437, endPoint x: 531, endPoint y: 431, distance: 77.2
click at [531, 431] on div "Number of Full Baths: 0" at bounding box center [576, 444] width 1068 height 43
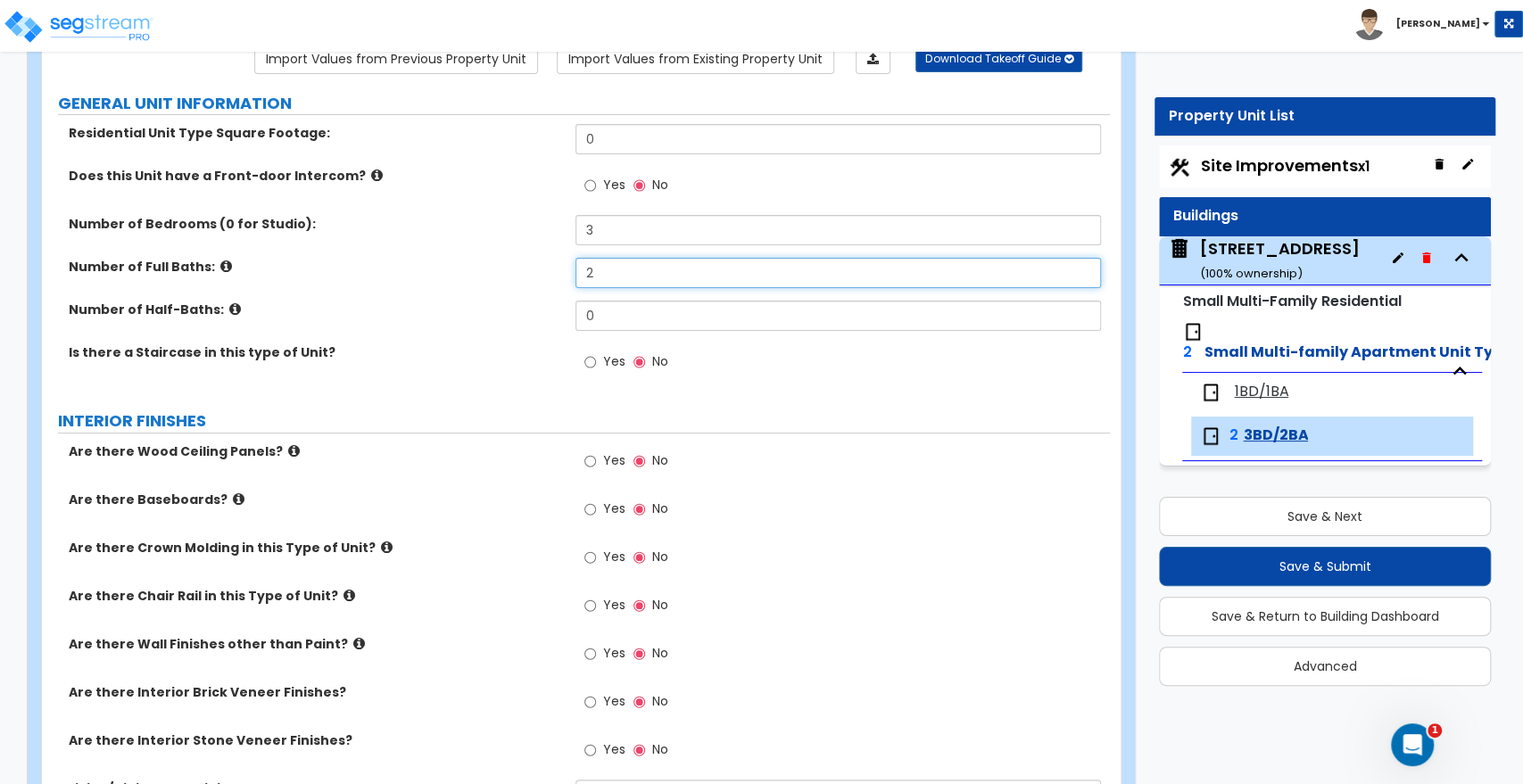
scroll to position [198, 0]
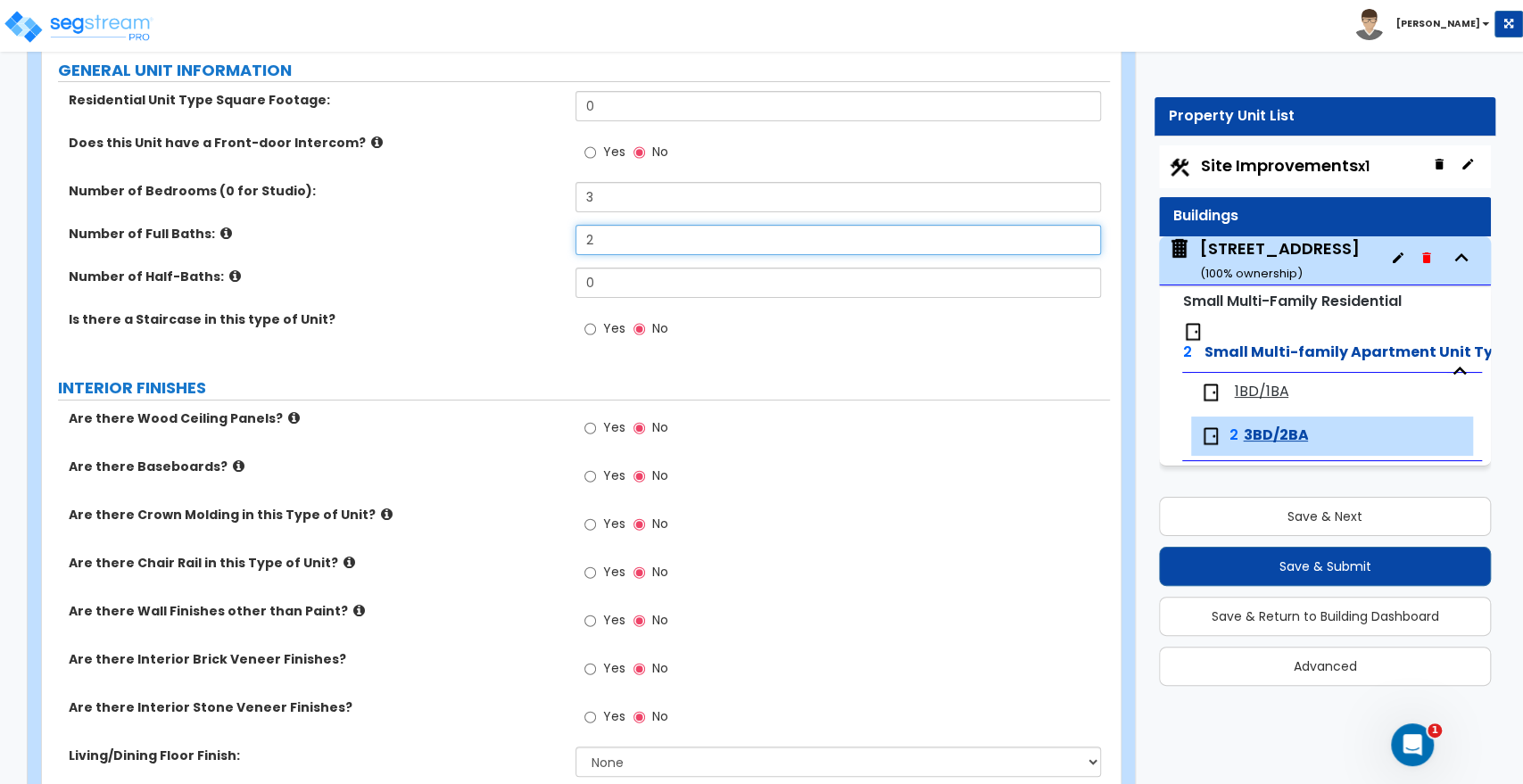
type input "2"
click at [592, 475] on input "Yes" at bounding box center [590, 477] width 12 height 20
radio input "true"
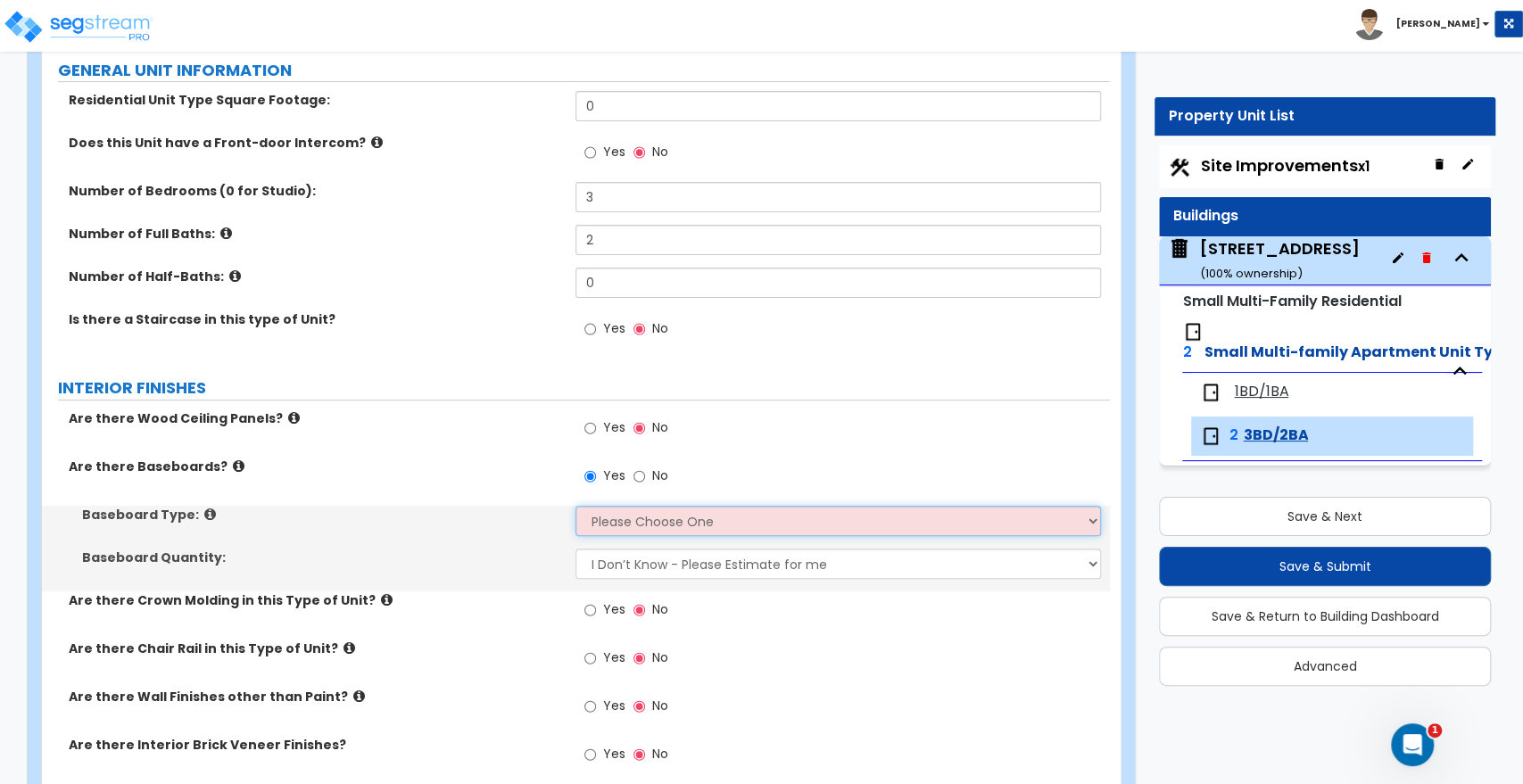
click at [617, 520] on select "Please Choose One Wood Vinyl Carpet Tile" at bounding box center [838, 521] width 525 height 30
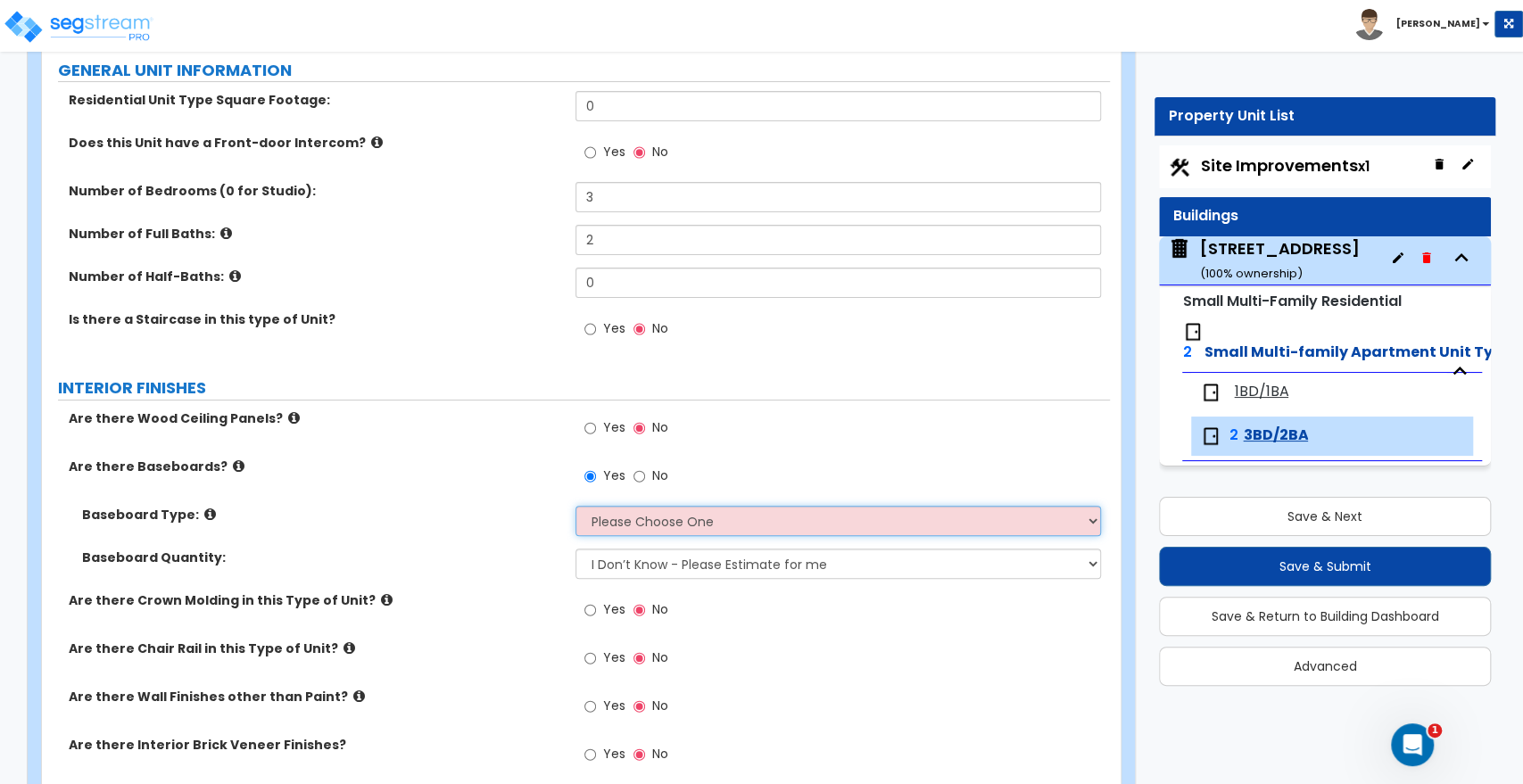
select select "1"
click at [576, 506] on select "Please Choose One Wood Vinyl Carpet Tile" at bounding box center [838, 521] width 525 height 30
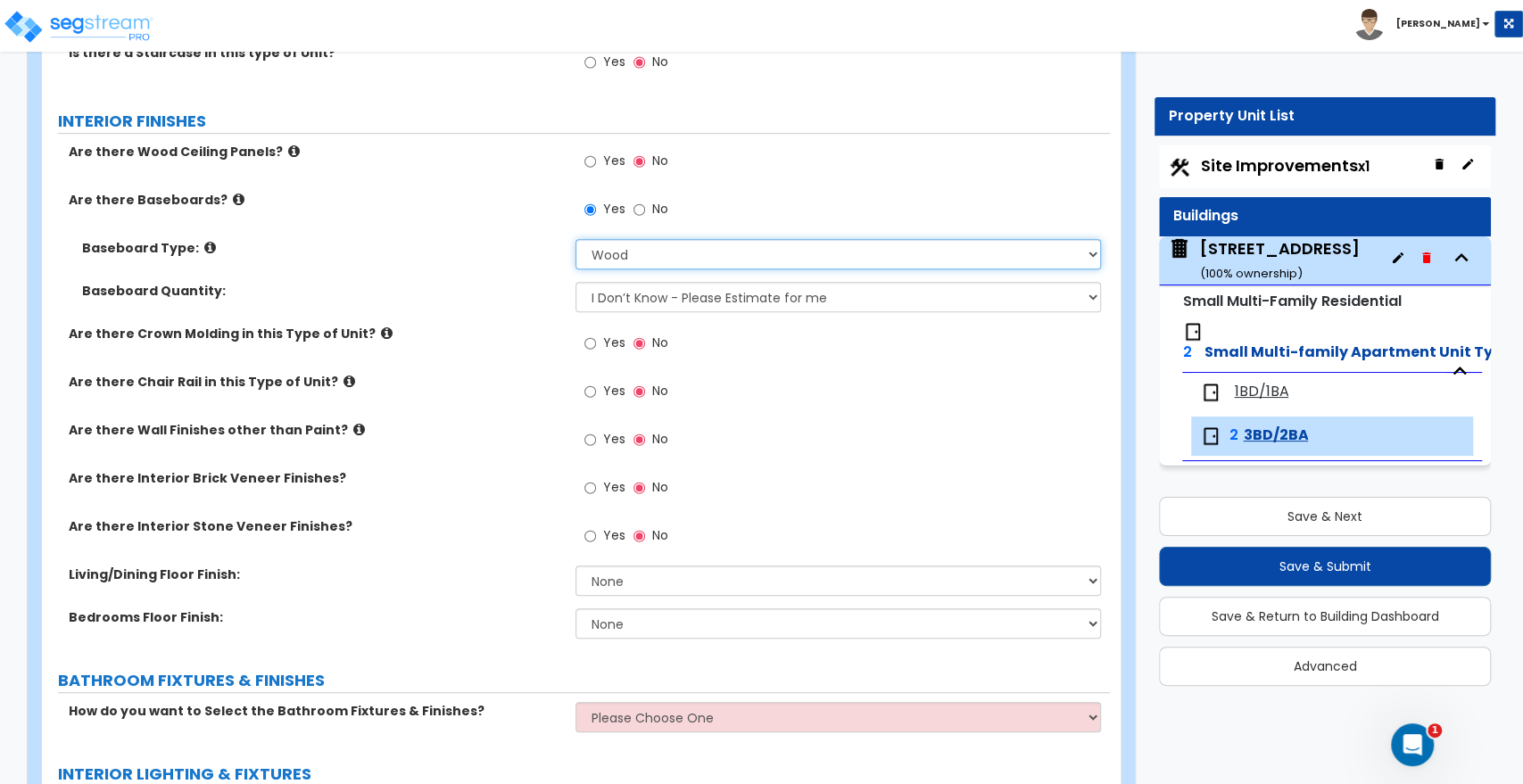
scroll to position [495, 0]
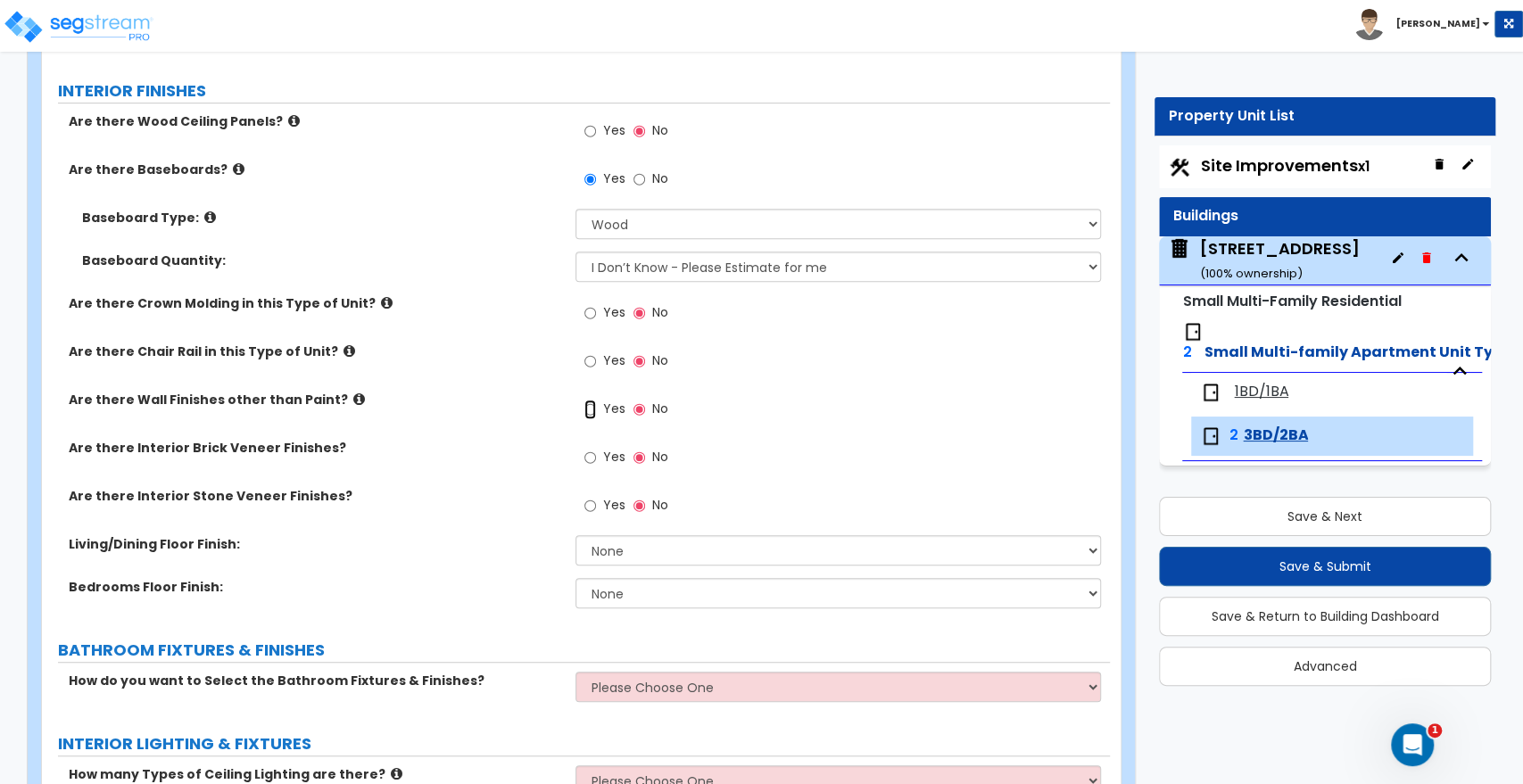
click at [586, 412] on input "Yes" at bounding box center [590, 409] width 12 height 20
radio input "true"
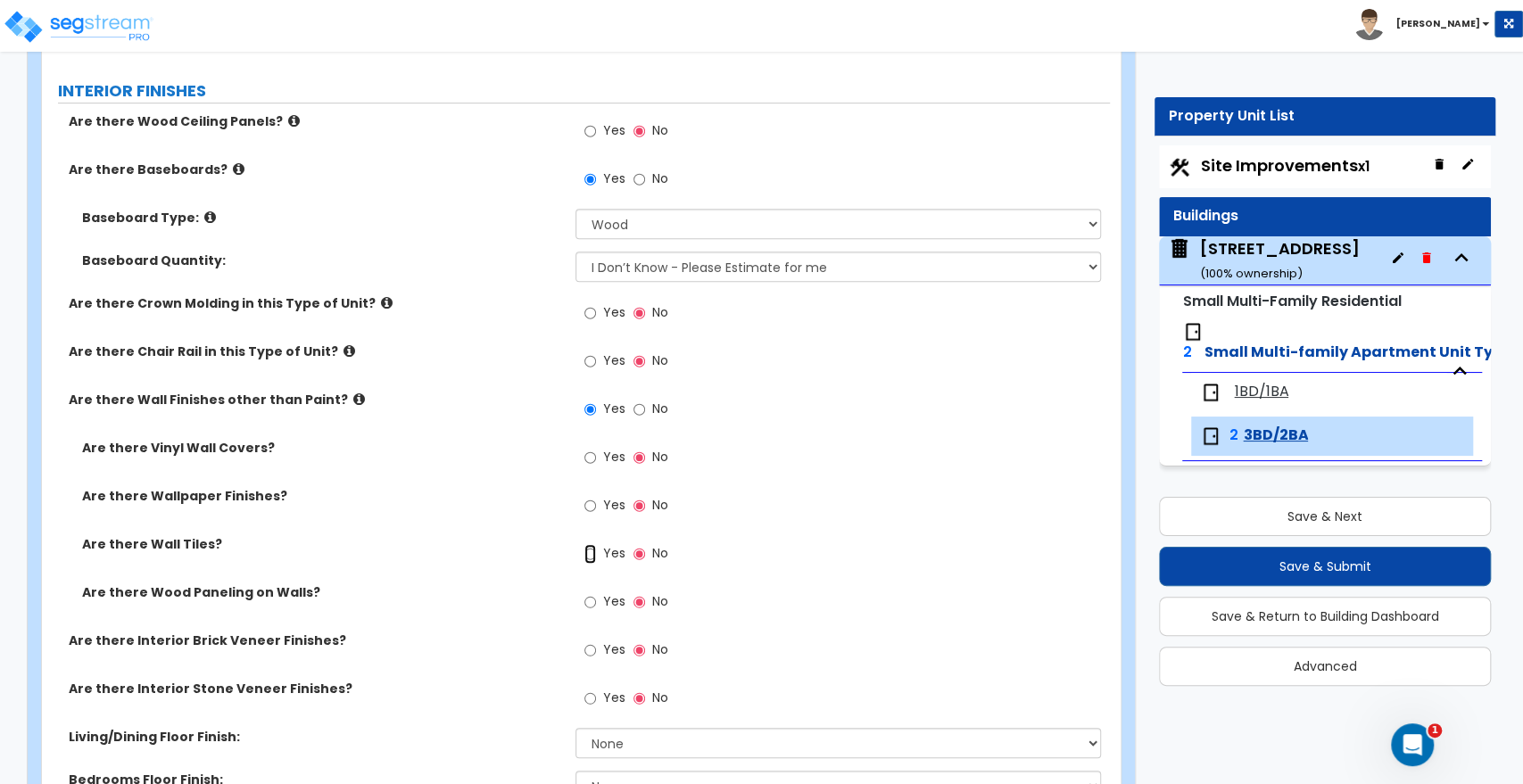
click at [595, 554] on input "Yes" at bounding box center [590, 554] width 12 height 20
radio input "true"
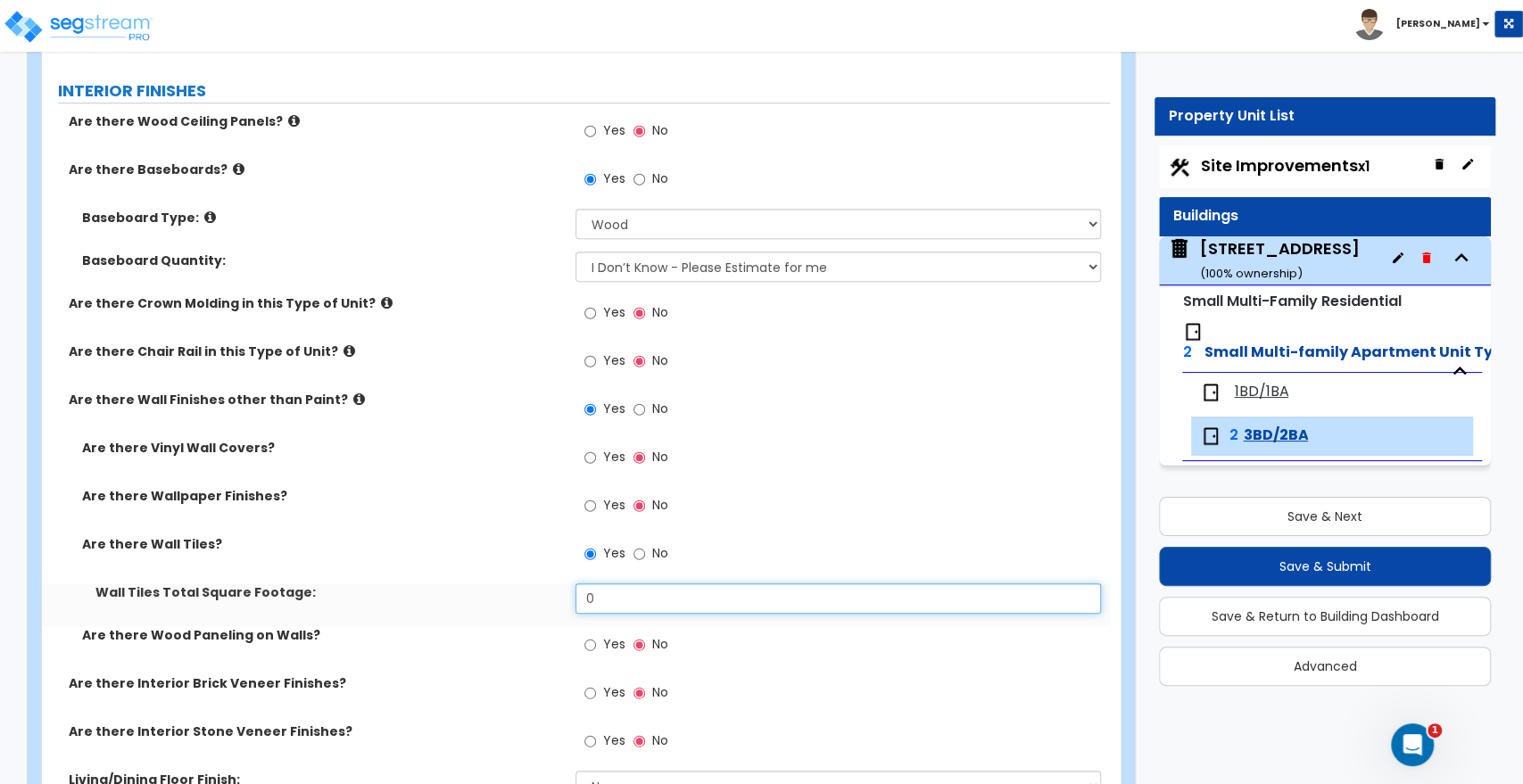
drag, startPoint x: 642, startPoint y: 591, endPoint x: 516, endPoint y: 589, distance: 126.0
click at [516, 589] on div "Wall Tiles Total Square Footage: 0" at bounding box center [576, 605] width 1068 height 43
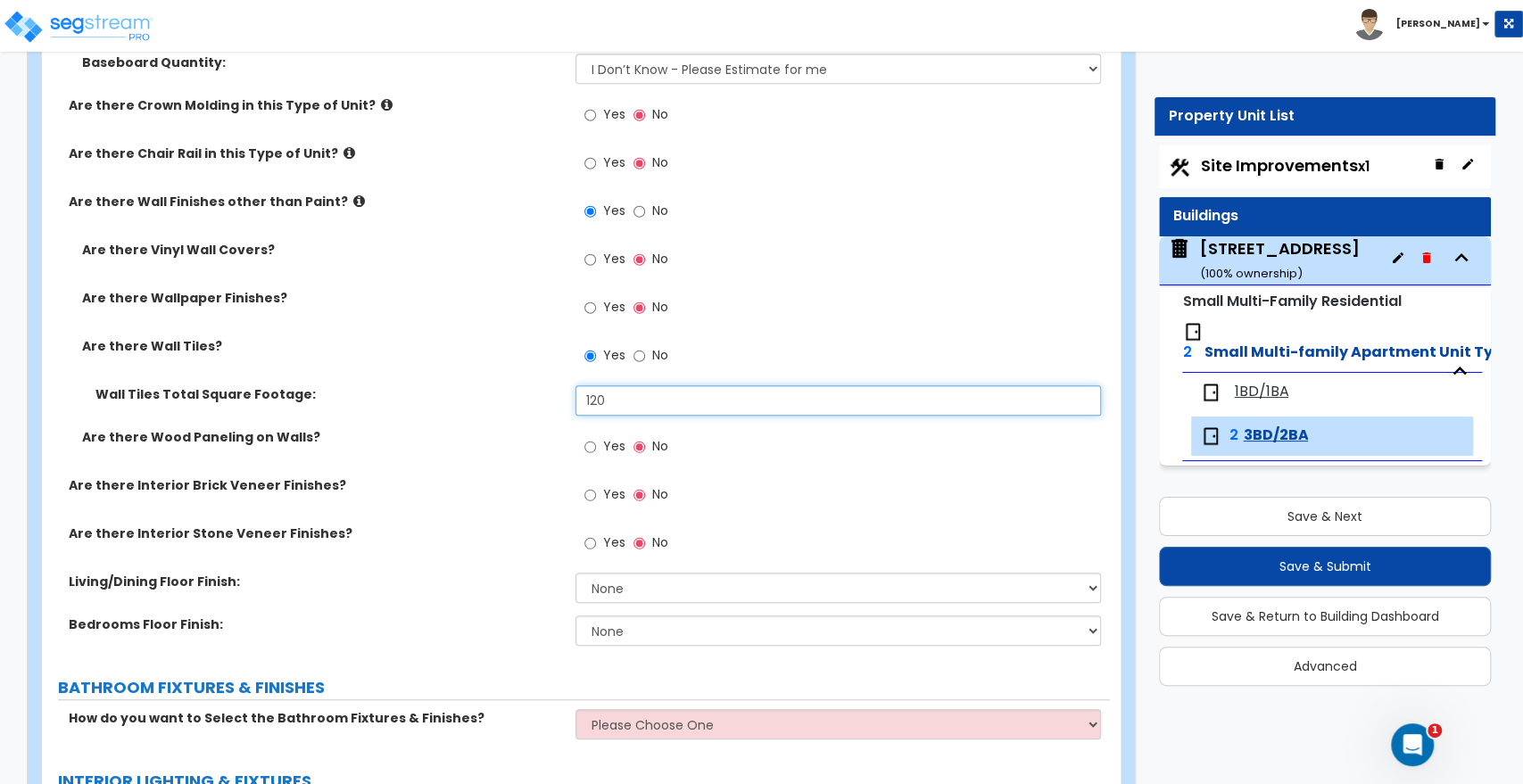
type input "120"
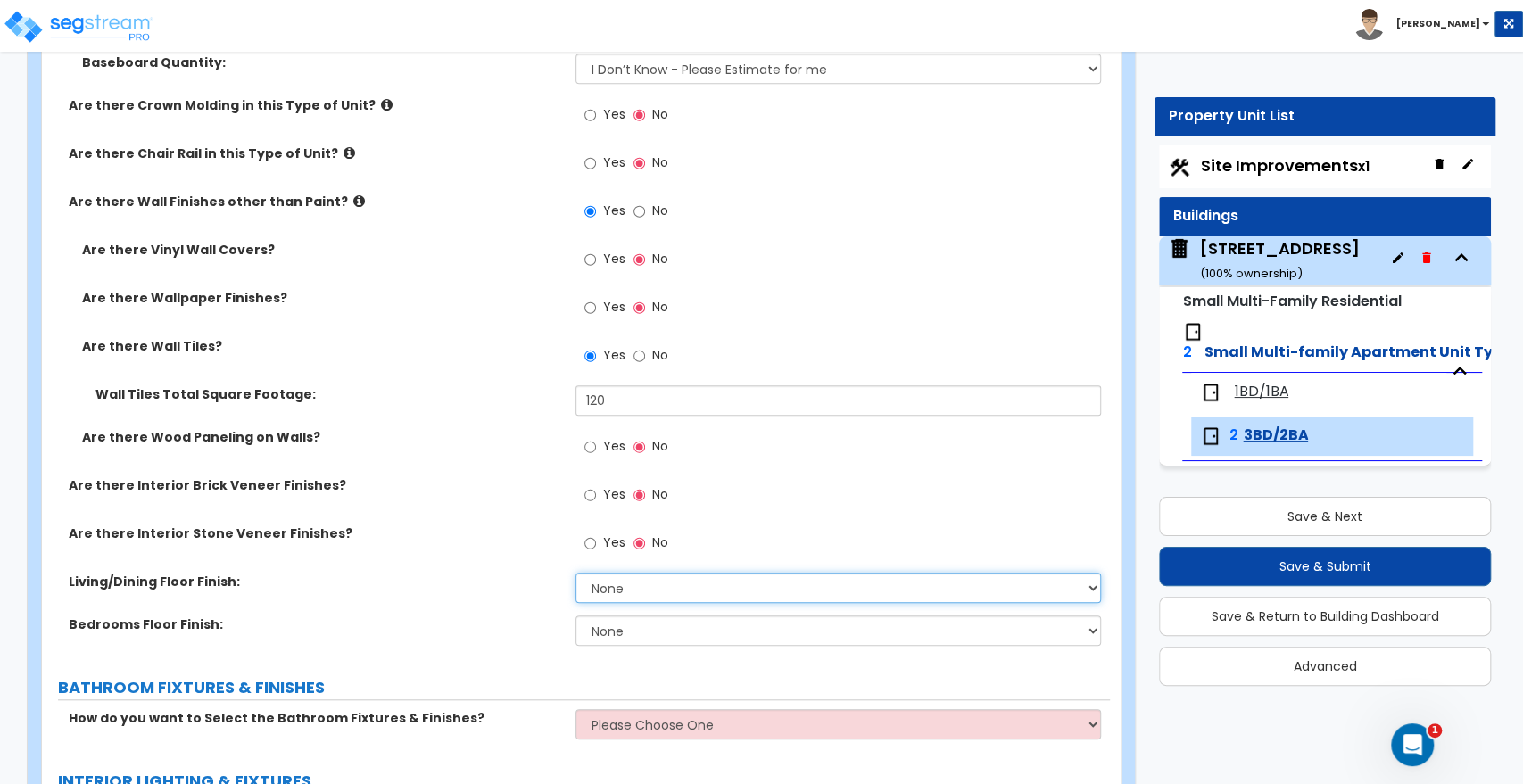
click at [608, 587] on select "None Tile Flooring Hardwood Flooring Resilient Laminate Flooring VCT Flooring S…" at bounding box center [838, 587] width 525 height 30
select select "3"
click at [576, 573] on select "None Tile Flooring Hardwood Flooring Resilient Laminate Flooring VCT Flooring S…" at bounding box center [838, 587] width 525 height 30
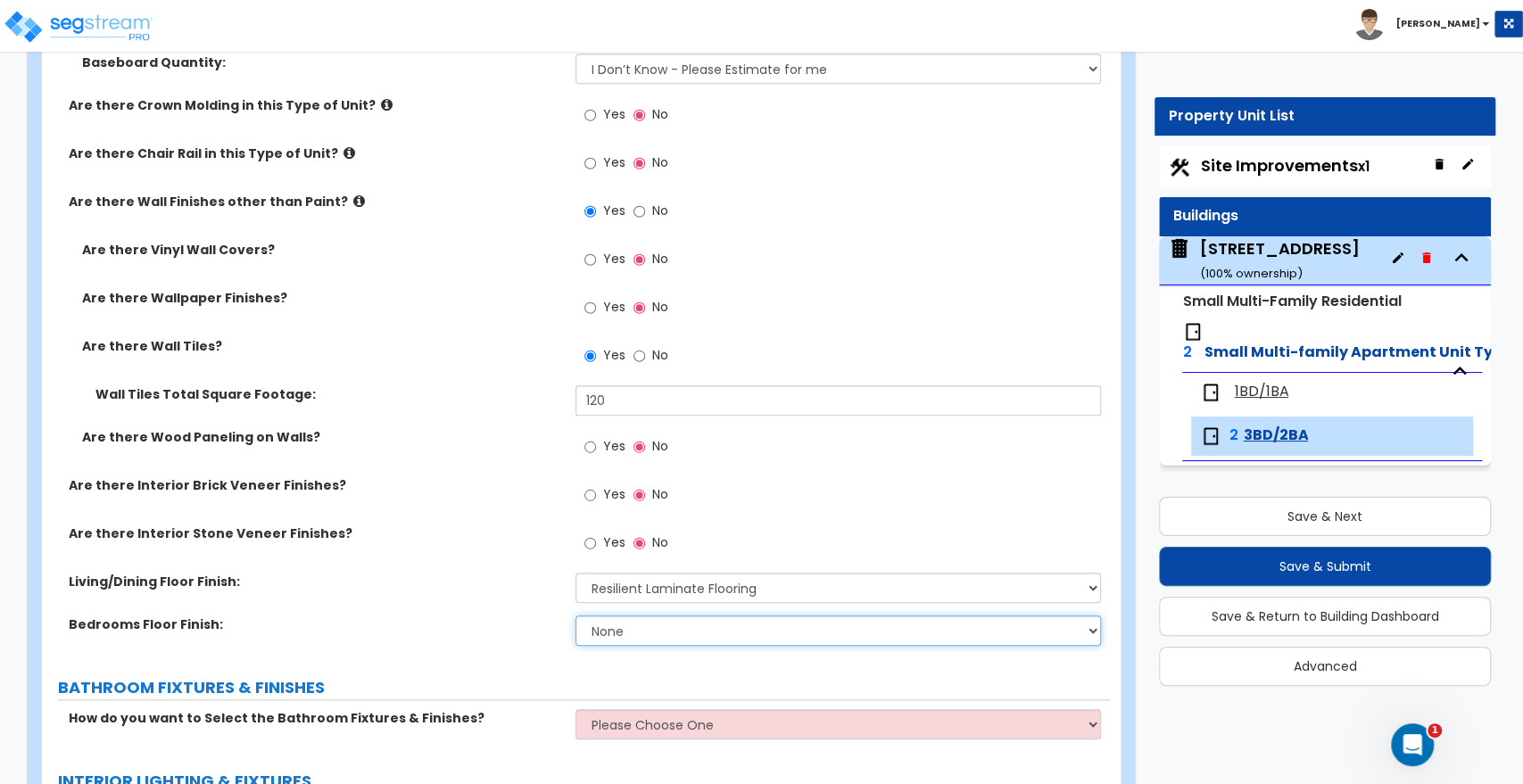
click at [612, 623] on select "None Tile Flooring Hardwood Flooring Resilient Laminate Flooring VCT Flooring S…" at bounding box center [838, 630] width 525 height 30
select select "3"
click at [576, 616] on select "None Tile Flooring Hardwood Flooring Resilient Laminate Flooring VCT Flooring S…" at bounding box center [838, 630] width 525 height 30
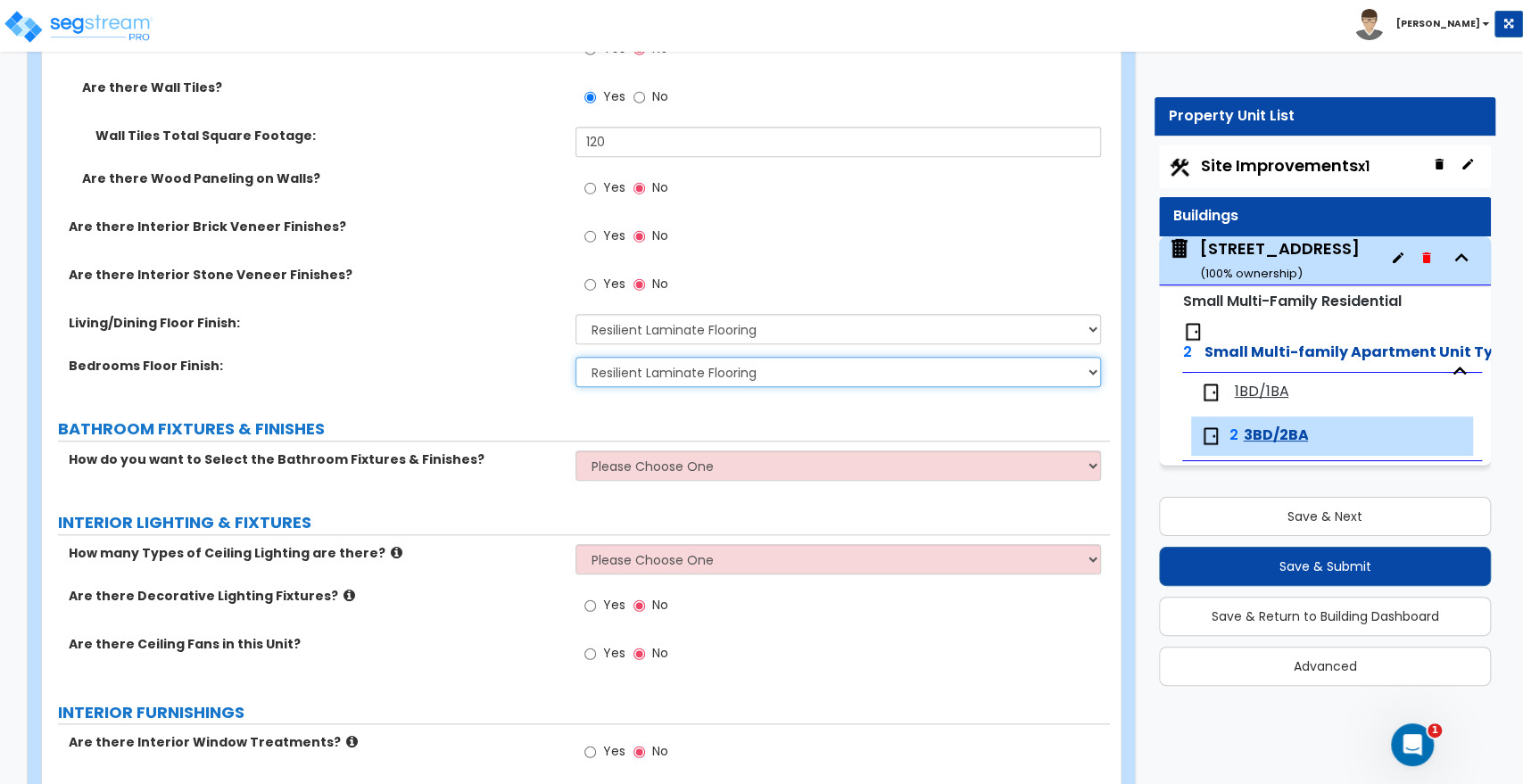
scroll to position [992, 0]
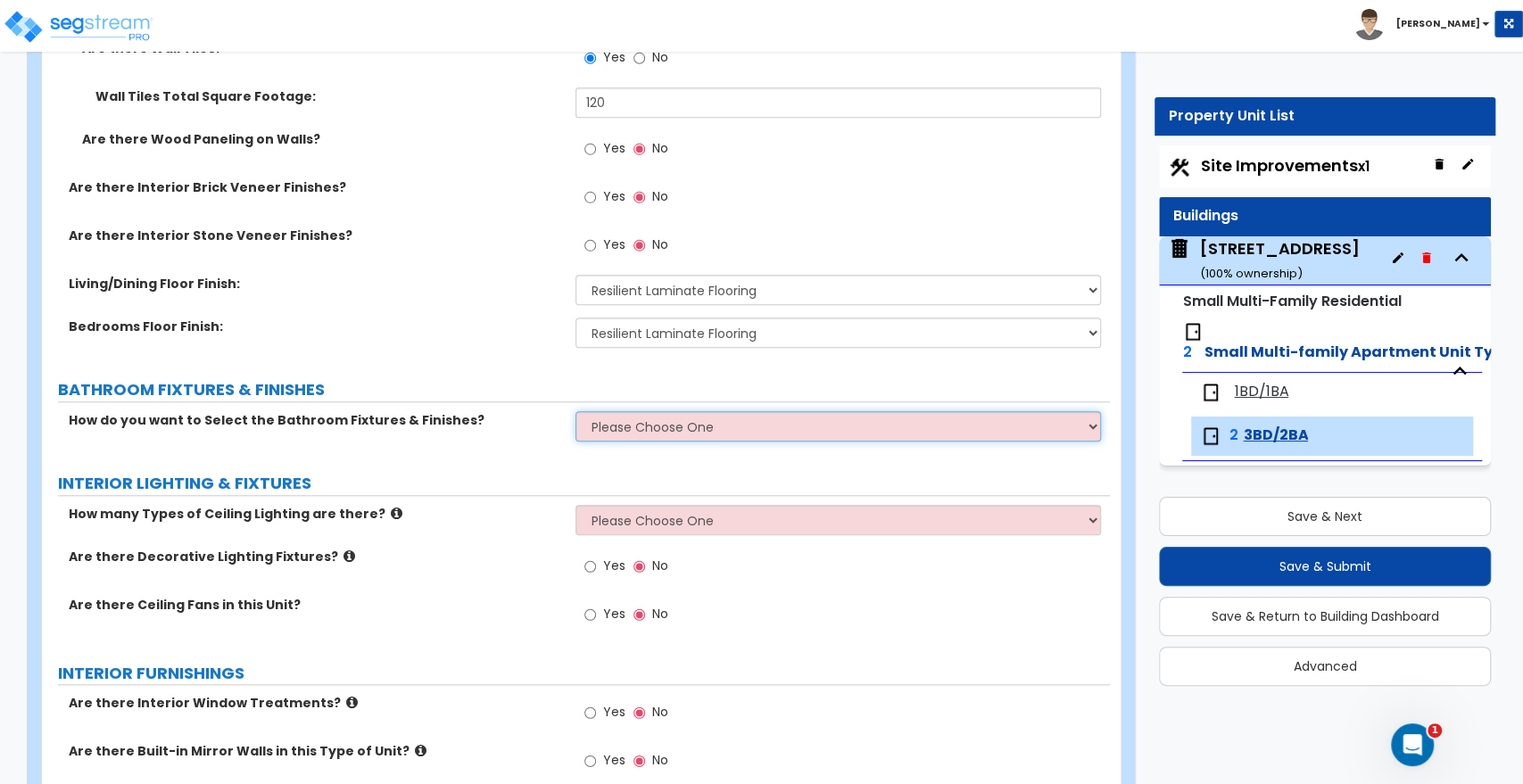
click at [590, 427] on select "Please Choose One Select the type of Fixtures and Finishes only for one Bath an…" at bounding box center [838, 426] width 525 height 30
select select "2"
click at [576, 411] on select "Please Choose One Select the type of Fixtures and Finishes only for one Bath an…" at bounding box center [838, 426] width 525 height 30
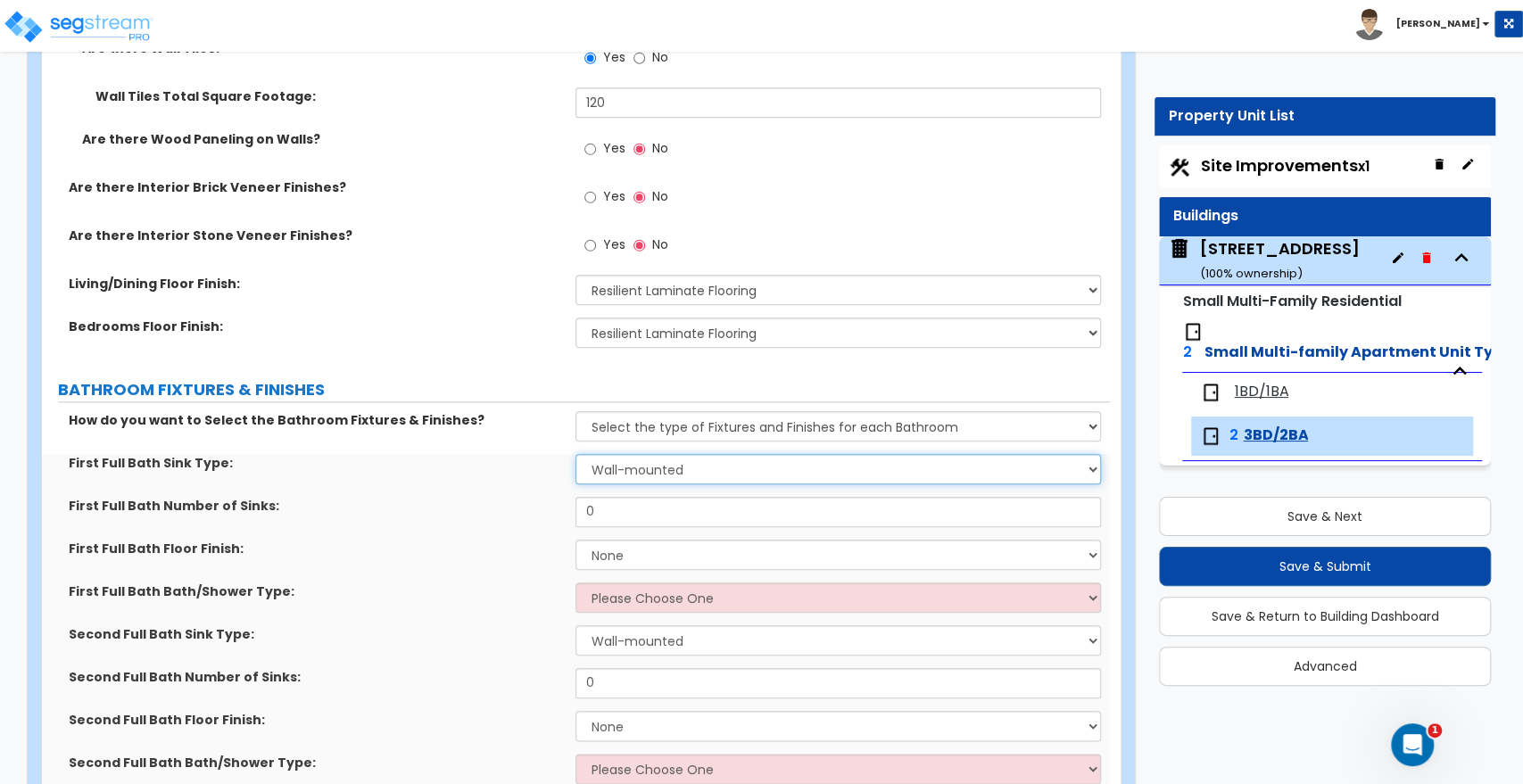
click at [614, 469] on select "Wall-mounted Pedestal-mounted Vanity-mounted" at bounding box center [838, 469] width 525 height 30
select select "3"
click at [576, 454] on select "Wall-mounted Pedestal-mounted Vanity-mounted" at bounding box center [838, 469] width 525 height 30
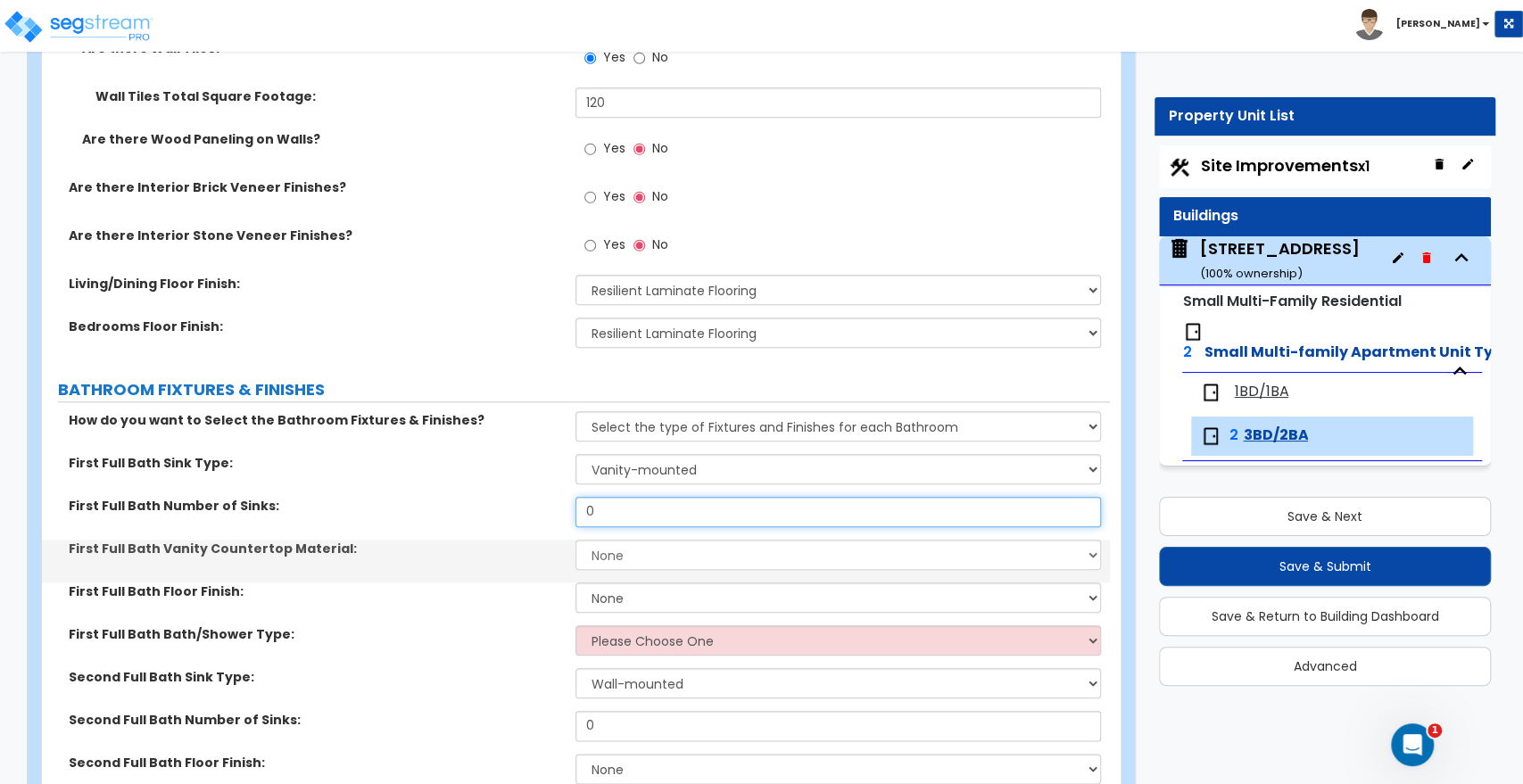
drag, startPoint x: 613, startPoint y: 506, endPoint x: 507, endPoint y: 498, distance: 106.3
click at [507, 498] on div "First Full Bath Number of Sinks: 0" at bounding box center [576, 519] width 1068 height 43
type input "1"
click at [610, 550] on select "None Plastic Laminate Solid Surface Stone Quartz Marble Tile Wood" at bounding box center [838, 555] width 525 height 30
select select "2"
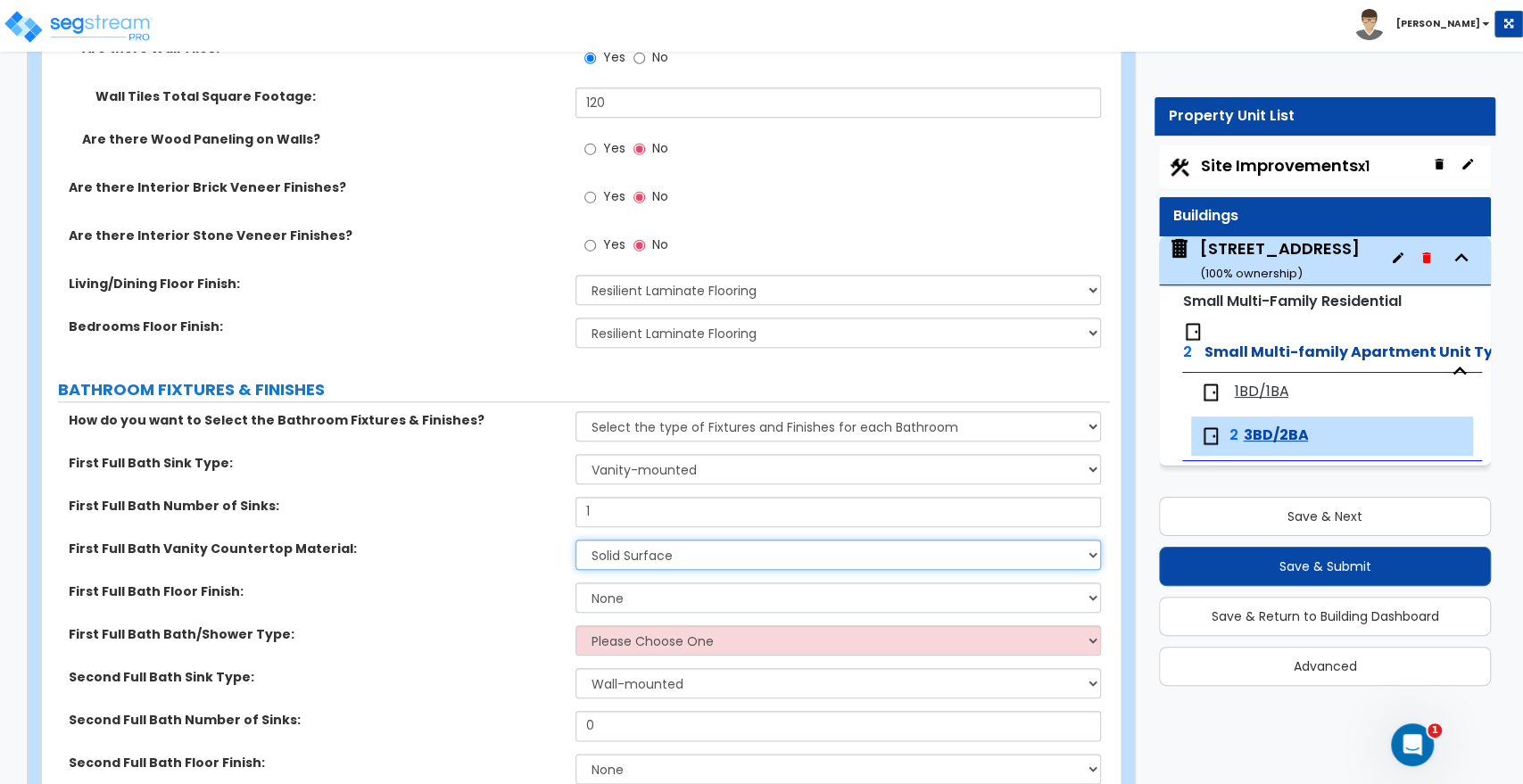
click at [576, 540] on select "None Plastic Laminate Solid Surface Stone Quartz Marble Tile Wood" at bounding box center [838, 555] width 525 height 30
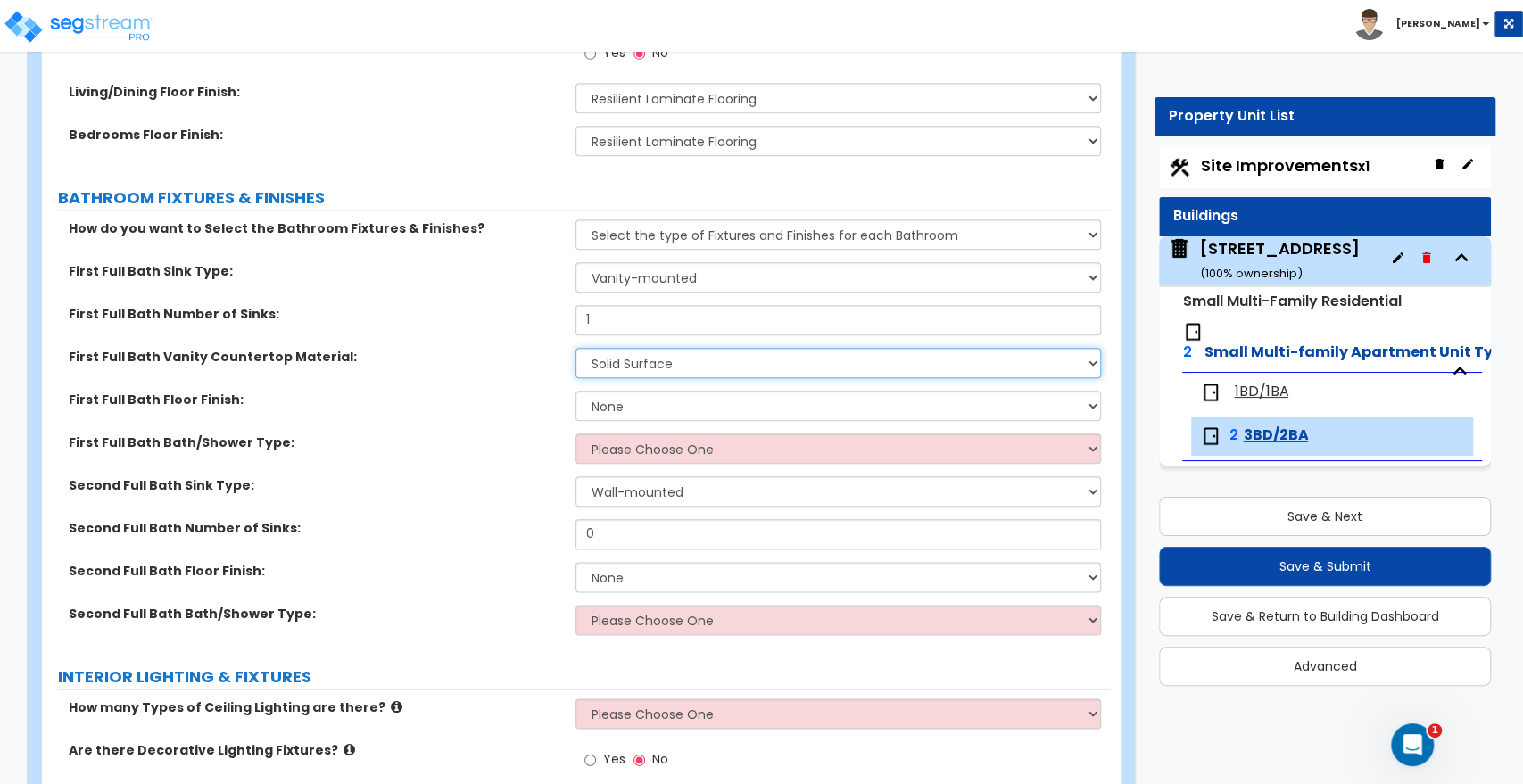
scroll to position [1189, 0]
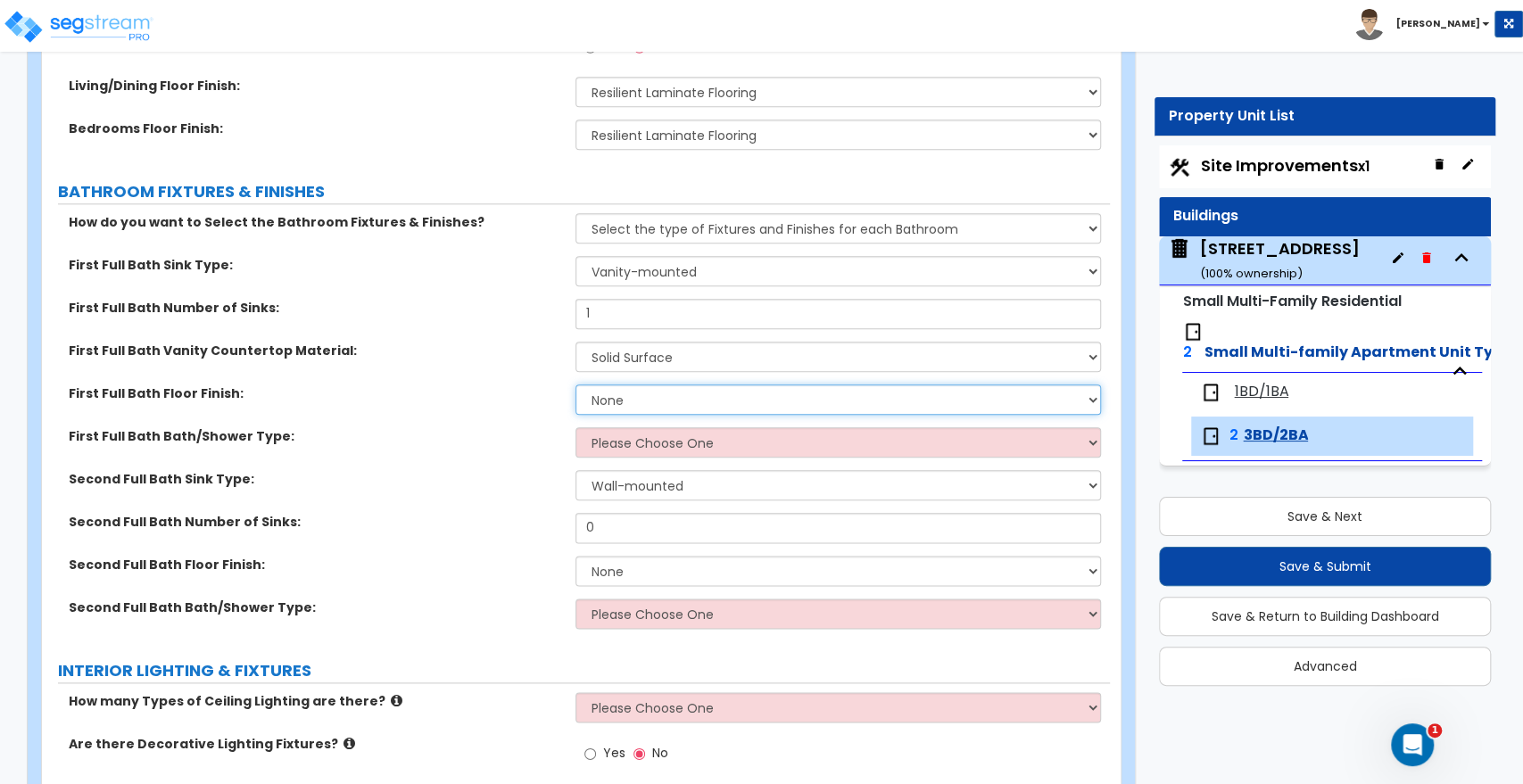
click at [622, 399] on select "None Tile Flooring Hardwood Flooring Resilient Laminate Flooring VCT Flooring S…" at bounding box center [838, 399] width 525 height 30
select select "1"
click at [576, 385] on select "None Tile Flooring Hardwood Flooring Resilient Laminate Flooring VCT Flooring S…" at bounding box center [838, 399] width 525 height 30
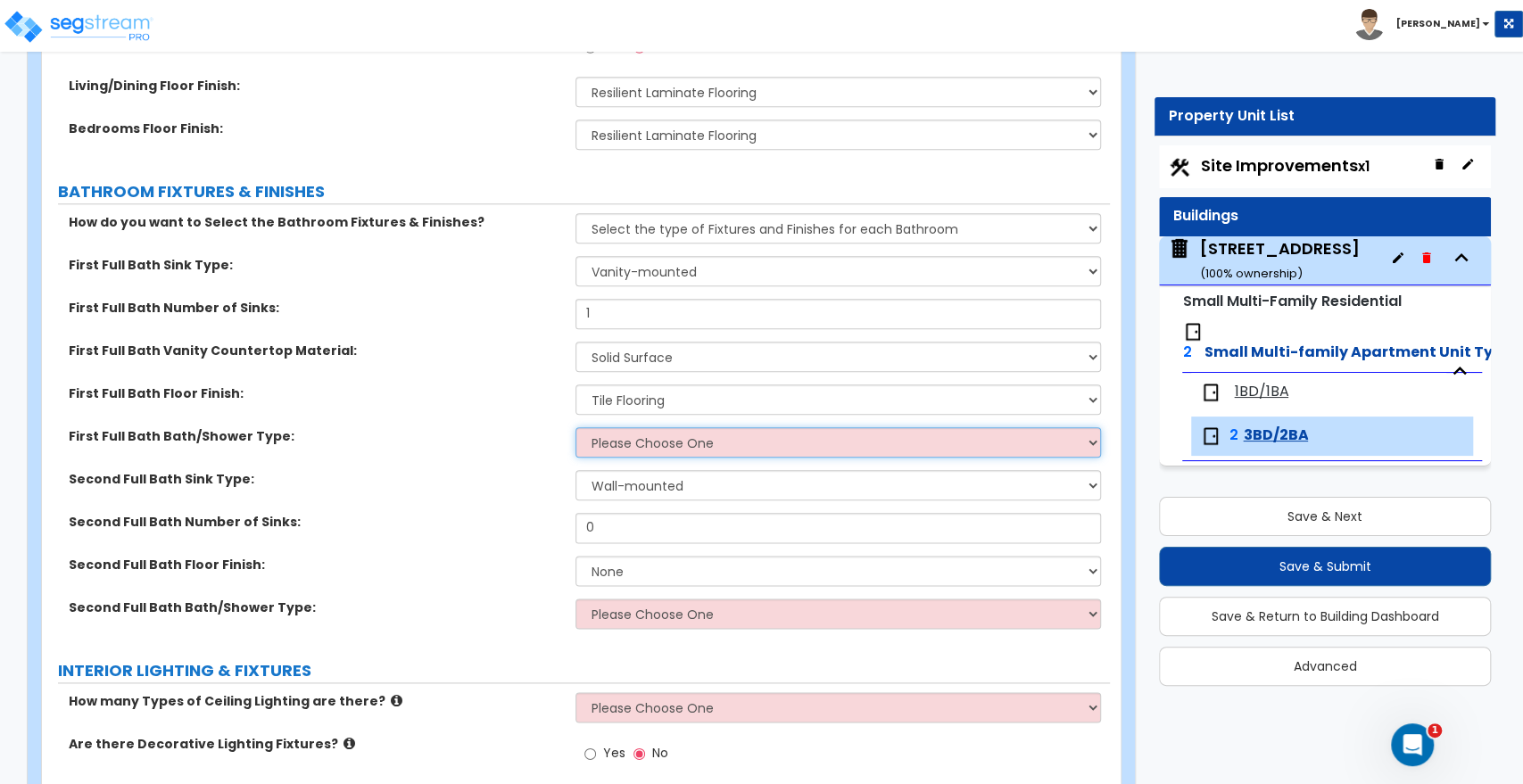
click at [628, 443] on select "Please Choose One Standalone Shower Bathtub - Shower Combo" at bounding box center [838, 442] width 525 height 30
select select "2"
click at [576, 428] on select "Please Choose One Standalone Shower Bathtub - Shower Combo" at bounding box center [838, 442] width 525 height 30
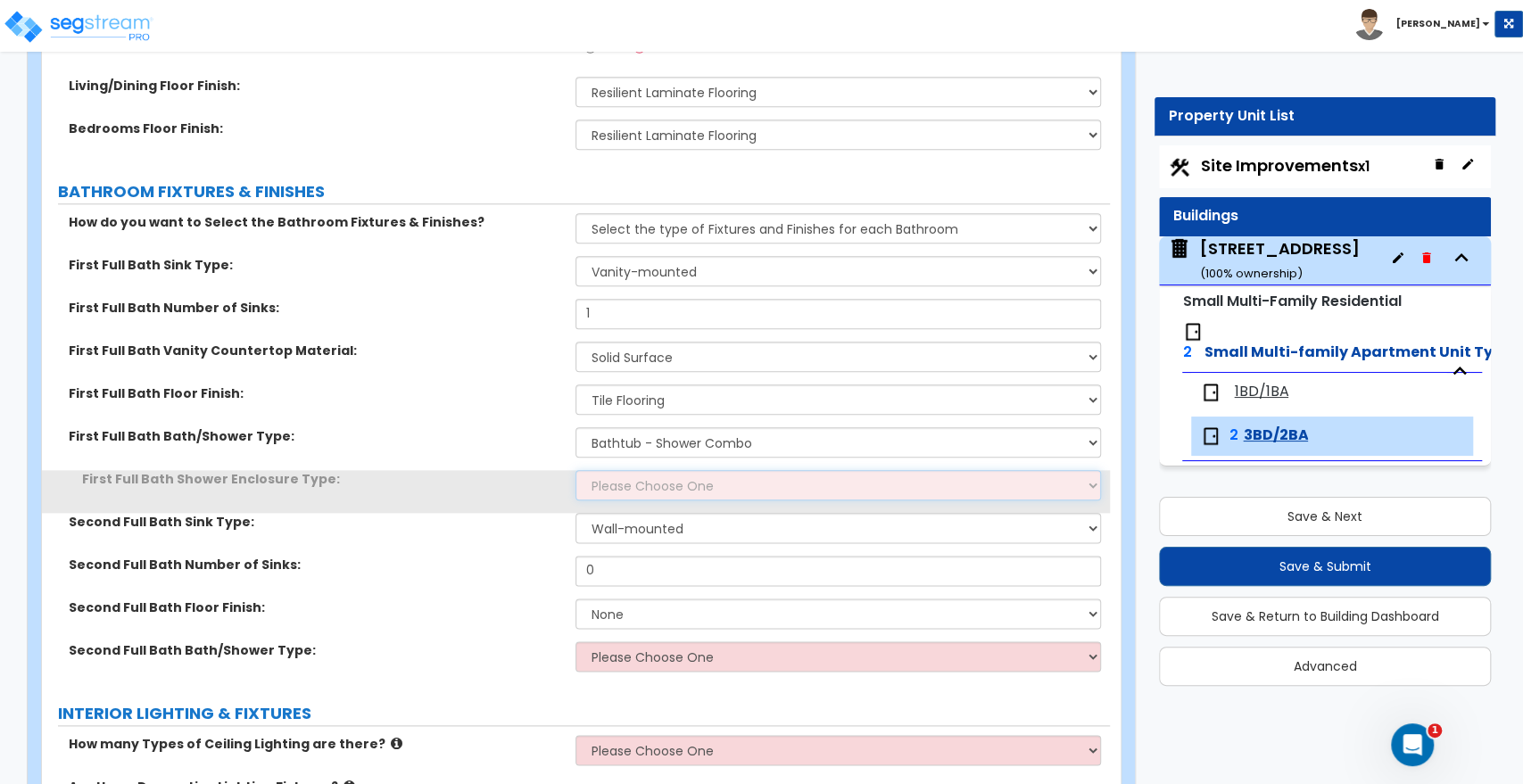
click at [620, 478] on select "Please Choose One Curtain & Rod Glass Sliding Doors Glass Hinged Doors" at bounding box center [838, 484] width 525 height 30
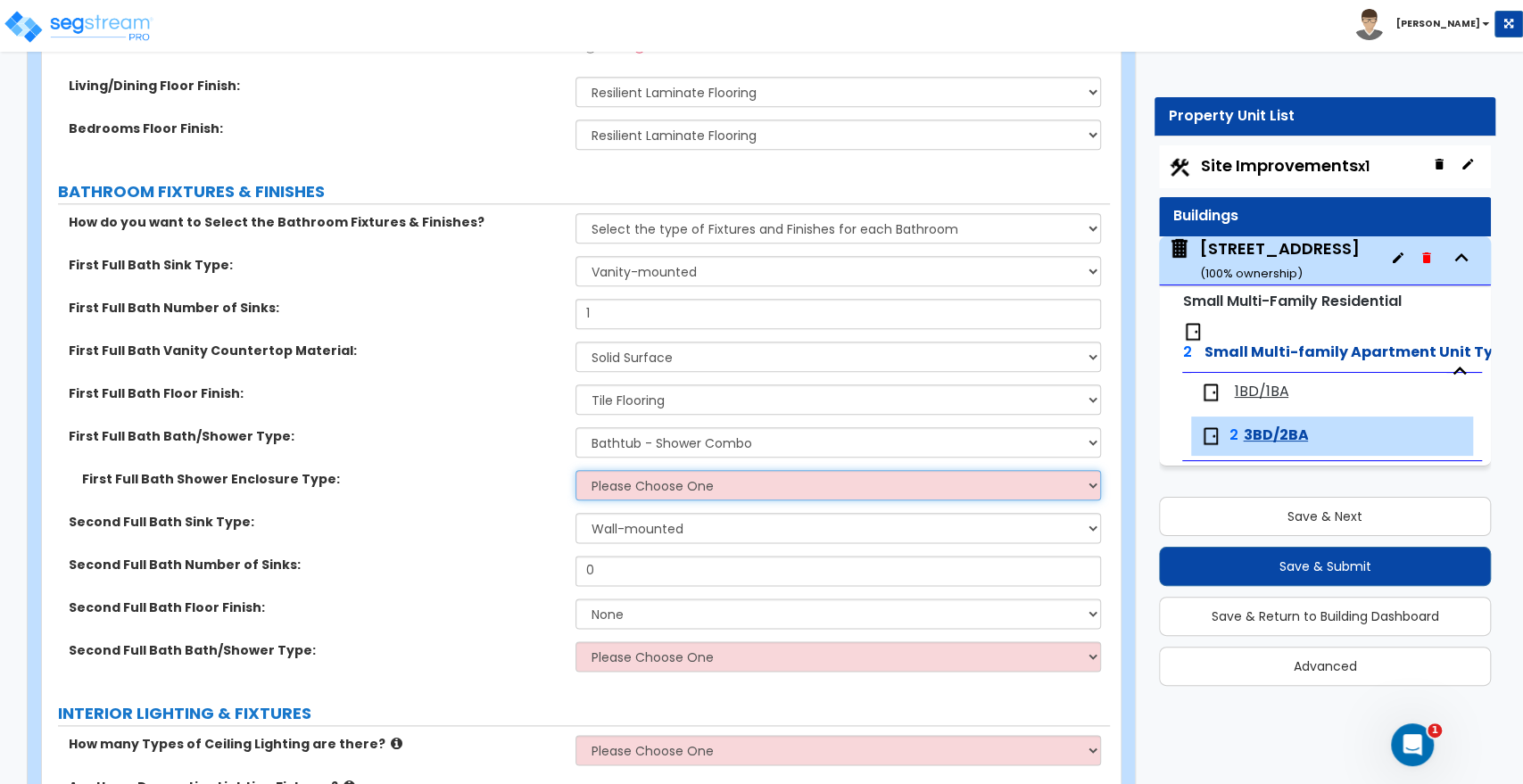
select select "1"
click at [576, 470] on select "Please Choose One Curtain & Rod Glass Sliding Doors Glass Hinged Doors" at bounding box center [838, 484] width 525 height 30
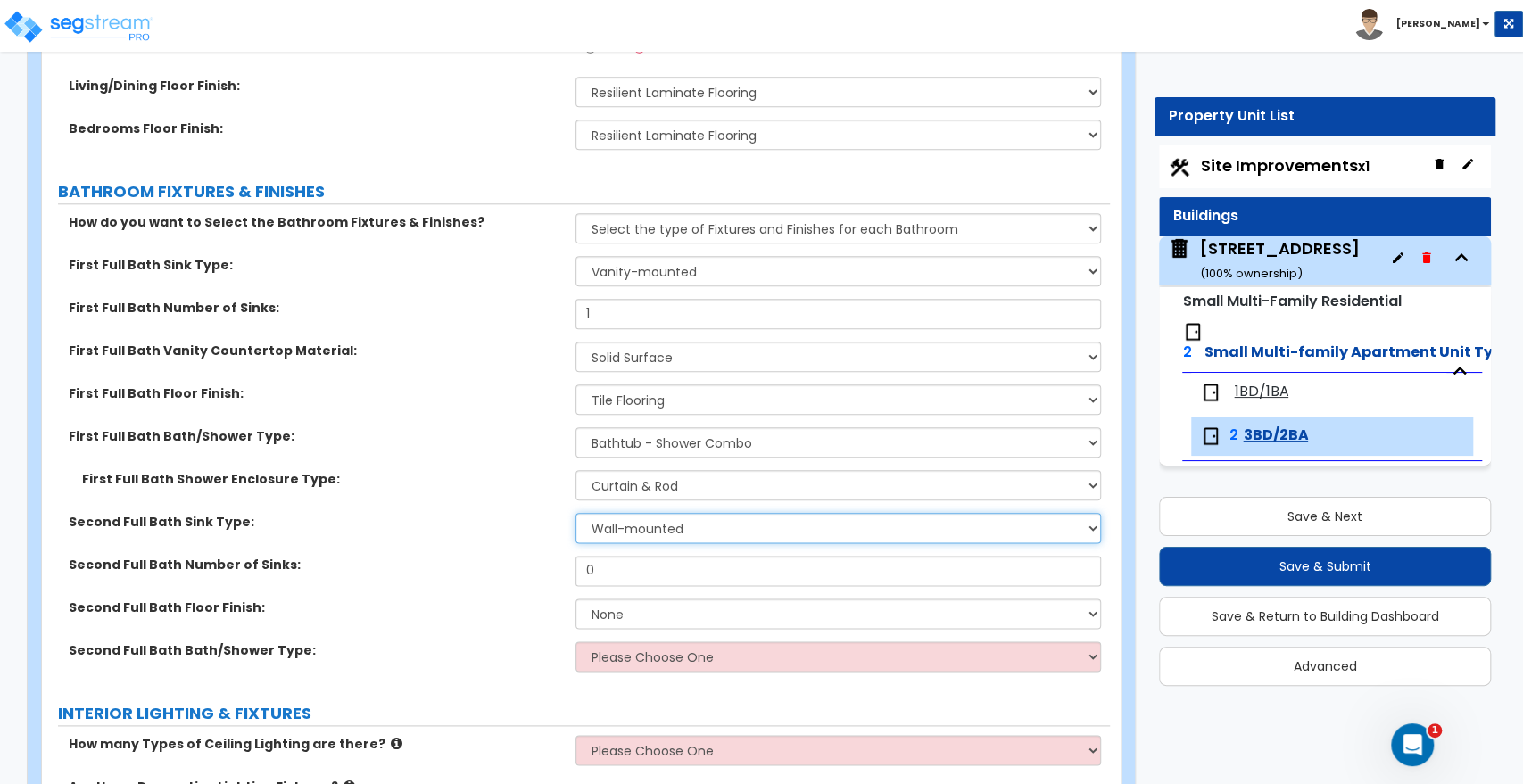
click at [630, 527] on select "Wall-mounted Pedestal-mounted Vanity-mounted" at bounding box center [838, 528] width 525 height 30
select select "3"
click at [576, 513] on select "Wall-mounted Pedestal-mounted Vanity-mounted" at bounding box center [838, 528] width 525 height 30
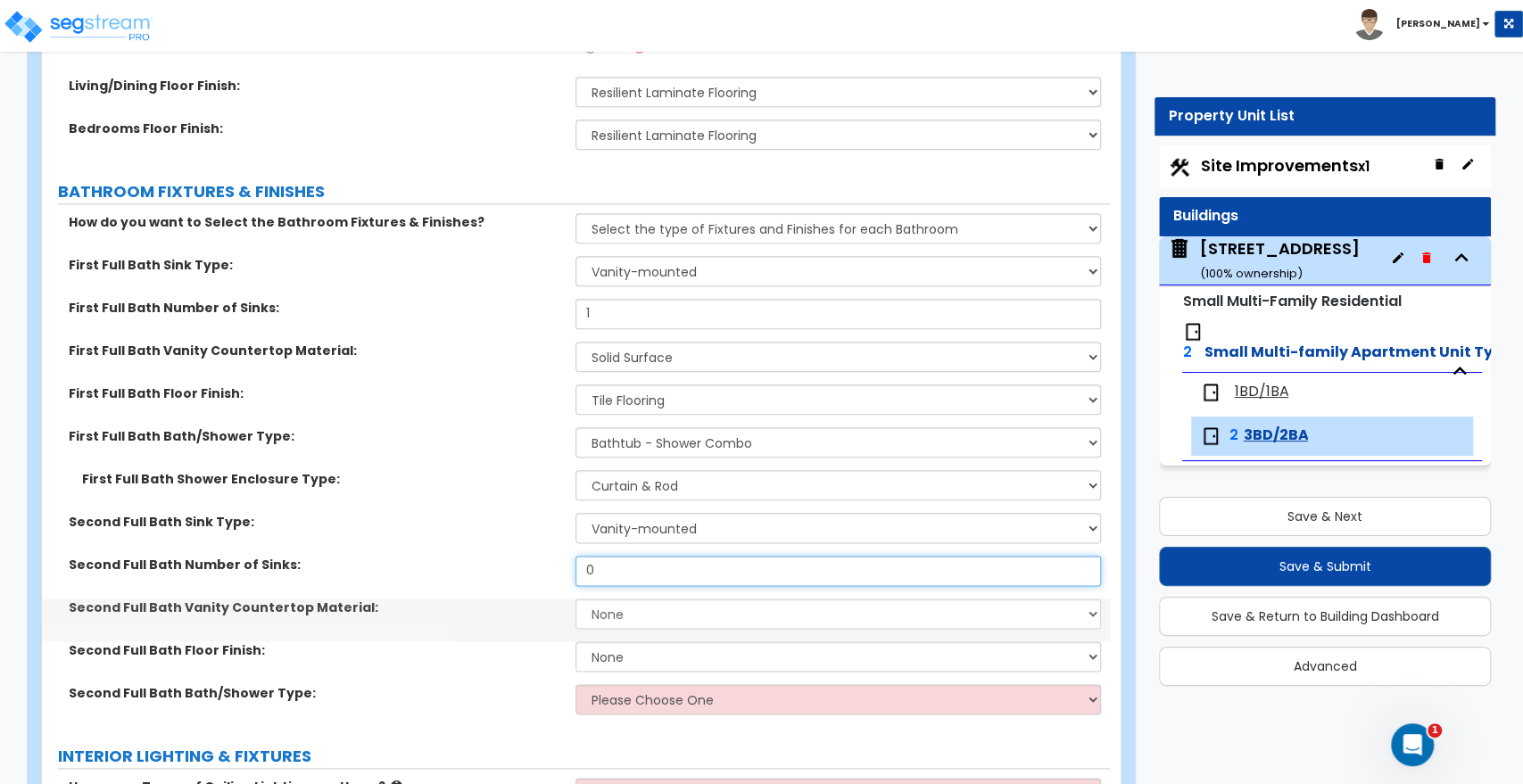
drag, startPoint x: 635, startPoint y: 563, endPoint x: 521, endPoint y: 555, distance: 114.3
click at [521, 556] on div "Second Full Bath Number of Sinks: 0" at bounding box center [576, 577] width 1068 height 43
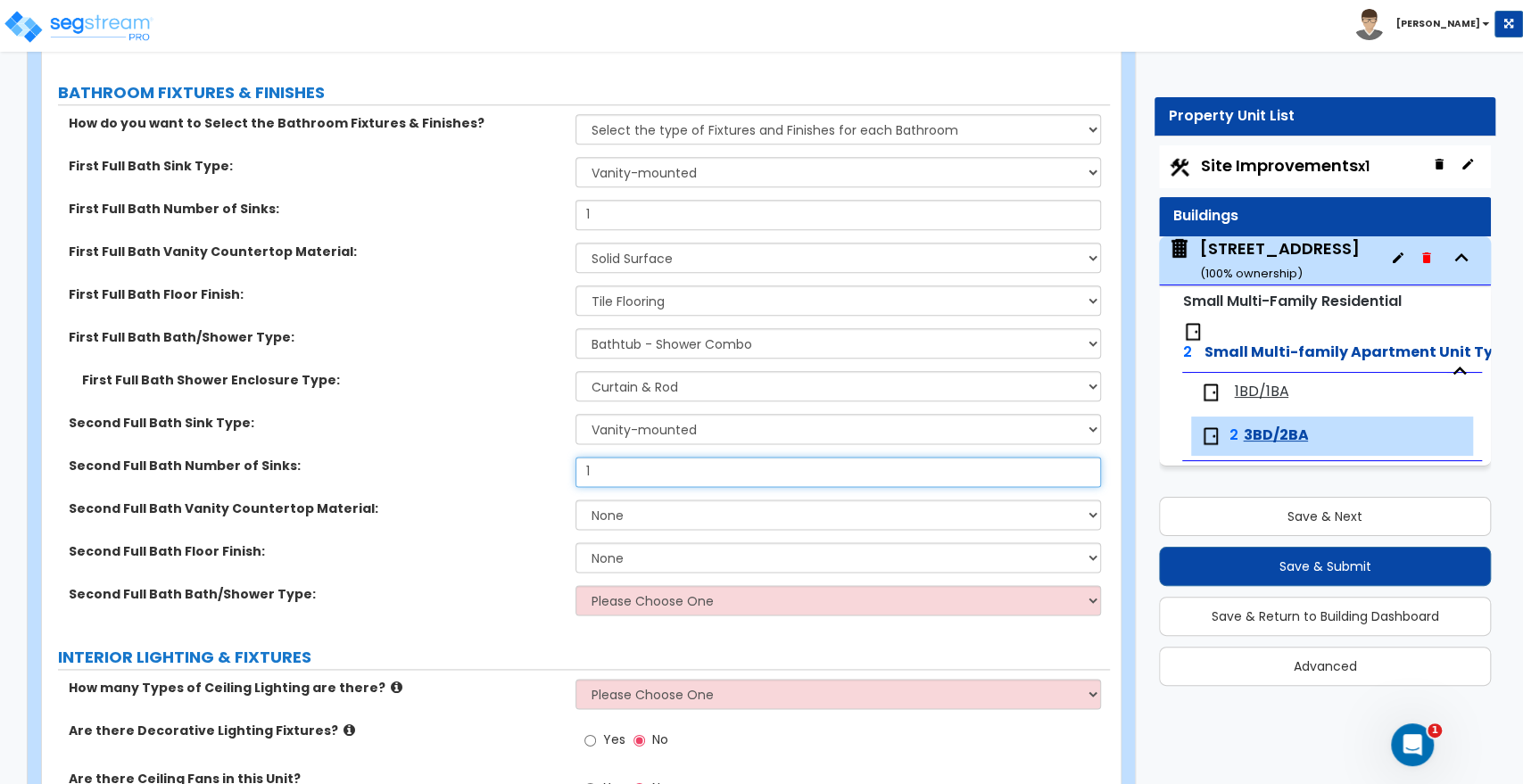
type input "1"
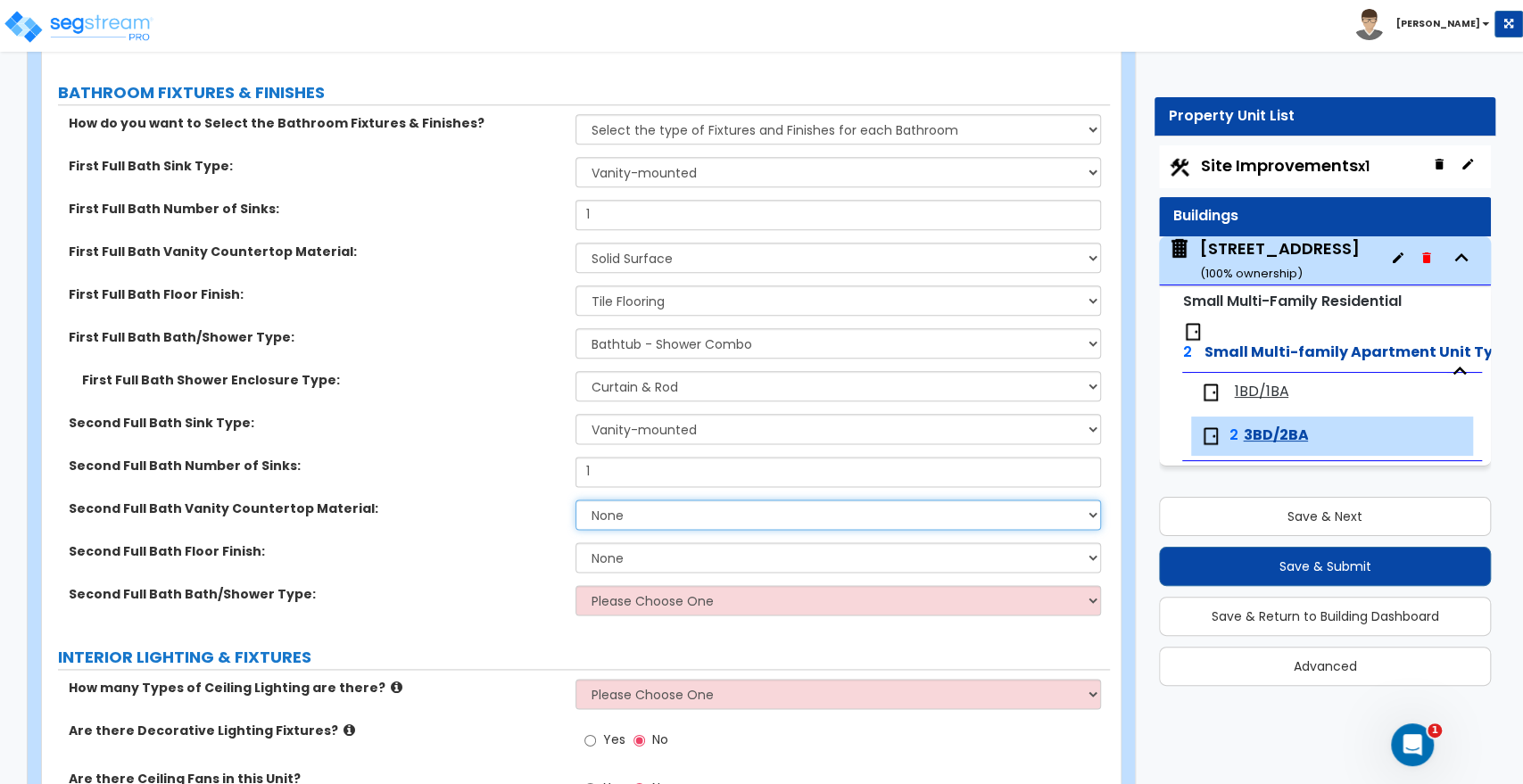
click at [622, 512] on select "None Plastic Laminate Solid Surface Stone Quartz Marble Tile Wood" at bounding box center [838, 515] width 525 height 30
select select "1"
click at [576, 500] on select "None Plastic Laminate Solid Surface Stone Quartz Marble Tile Wood" at bounding box center [838, 515] width 525 height 30
click at [633, 561] on select "None Tile Flooring Hardwood Flooring Resilient Laminate Flooring VCT Flooring S…" at bounding box center [838, 557] width 525 height 30
select select "1"
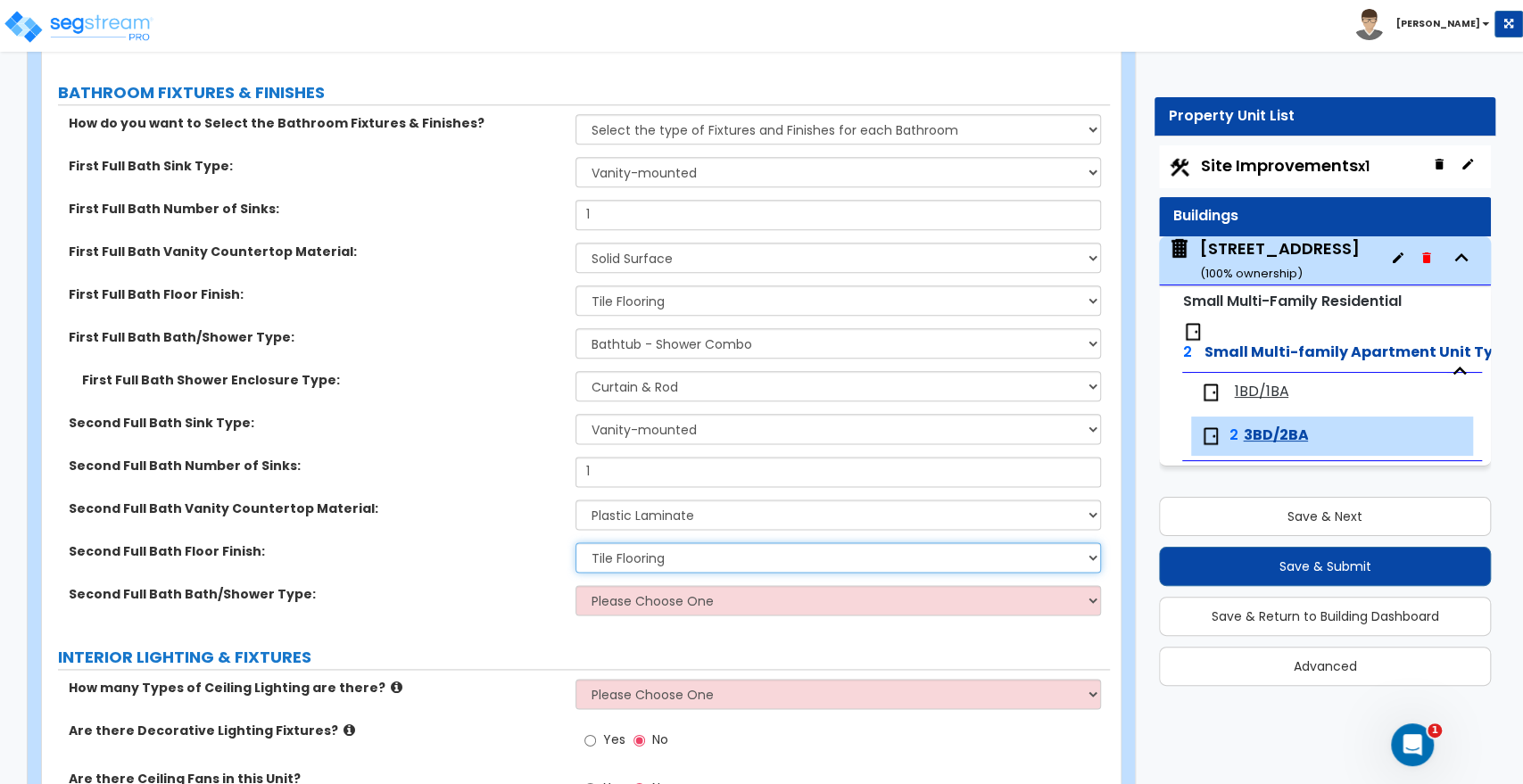
click at [576, 542] on select "None Tile Flooring Hardwood Flooring Resilient Laminate Flooring VCT Flooring S…" at bounding box center [838, 557] width 525 height 30
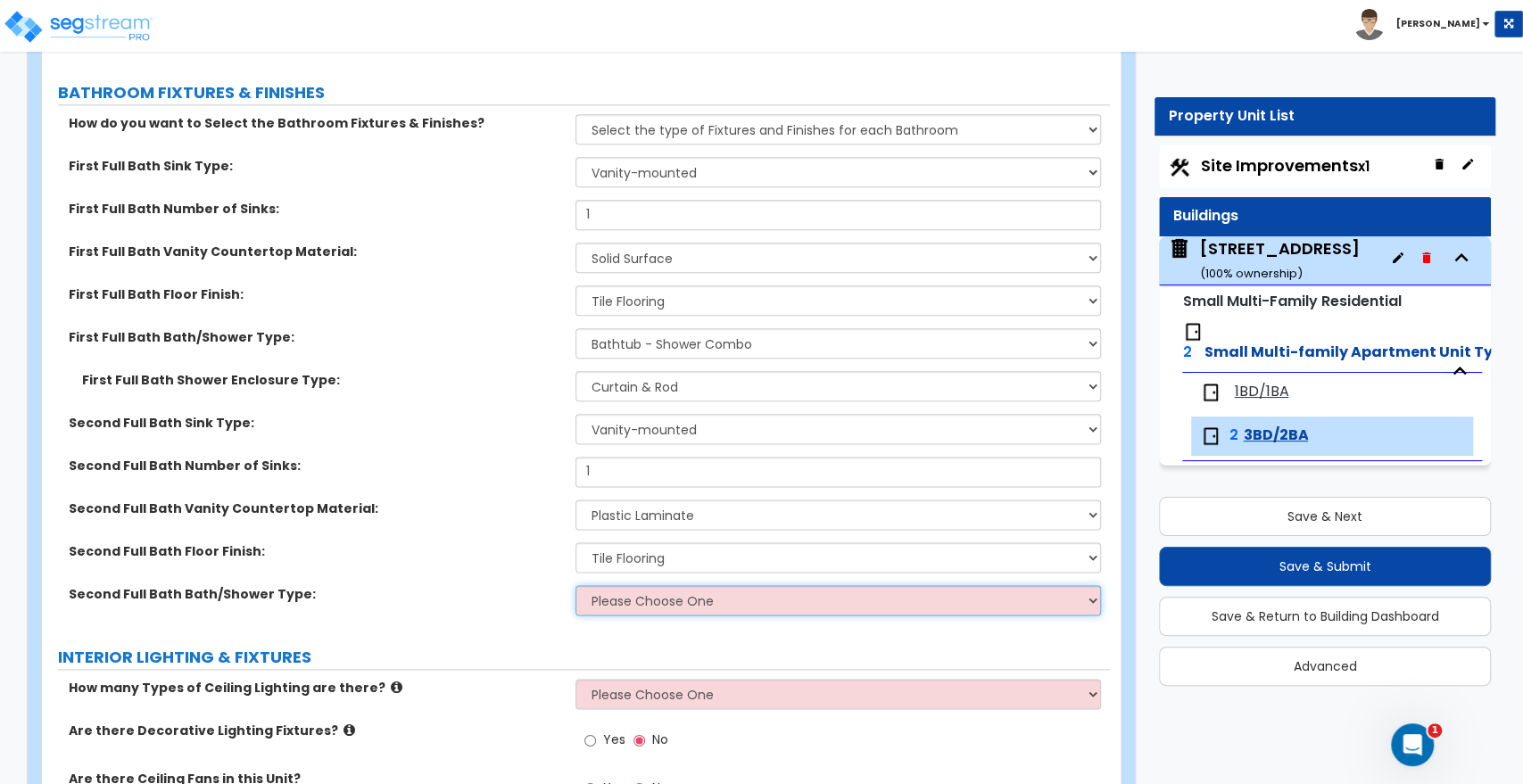
drag, startPoint x: 632, startPoint y: 592, endPoint x: 633, endPoint y: 605, distance: 13.0
click at [632, 592] on select "Please Choose One Standalone Shower Bathtub - Shower Combo" at bounding box center [838, 600] width 525 height 30
select select "2"
click at [576, 585] on select "Please Choose One Standalone Shower Bathtub - Shower Combo" at bounding box center [838, 600] width 525 height 30
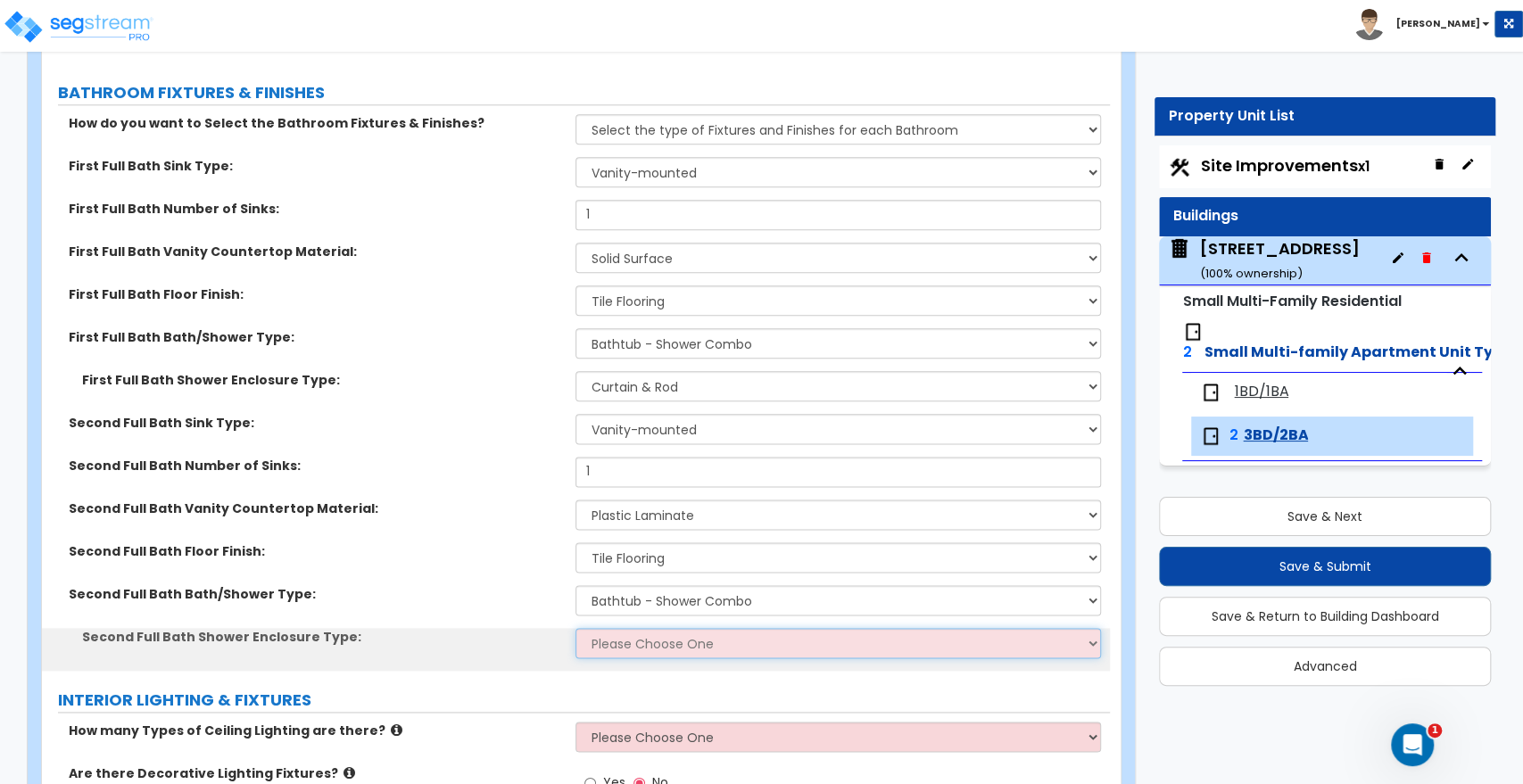
click at [639, 644] on select "Please Choose One Curtain & Rod Glass Sliding Doors Glass Hinged Doors" at bounding box center [838, 643] width 525 height 30
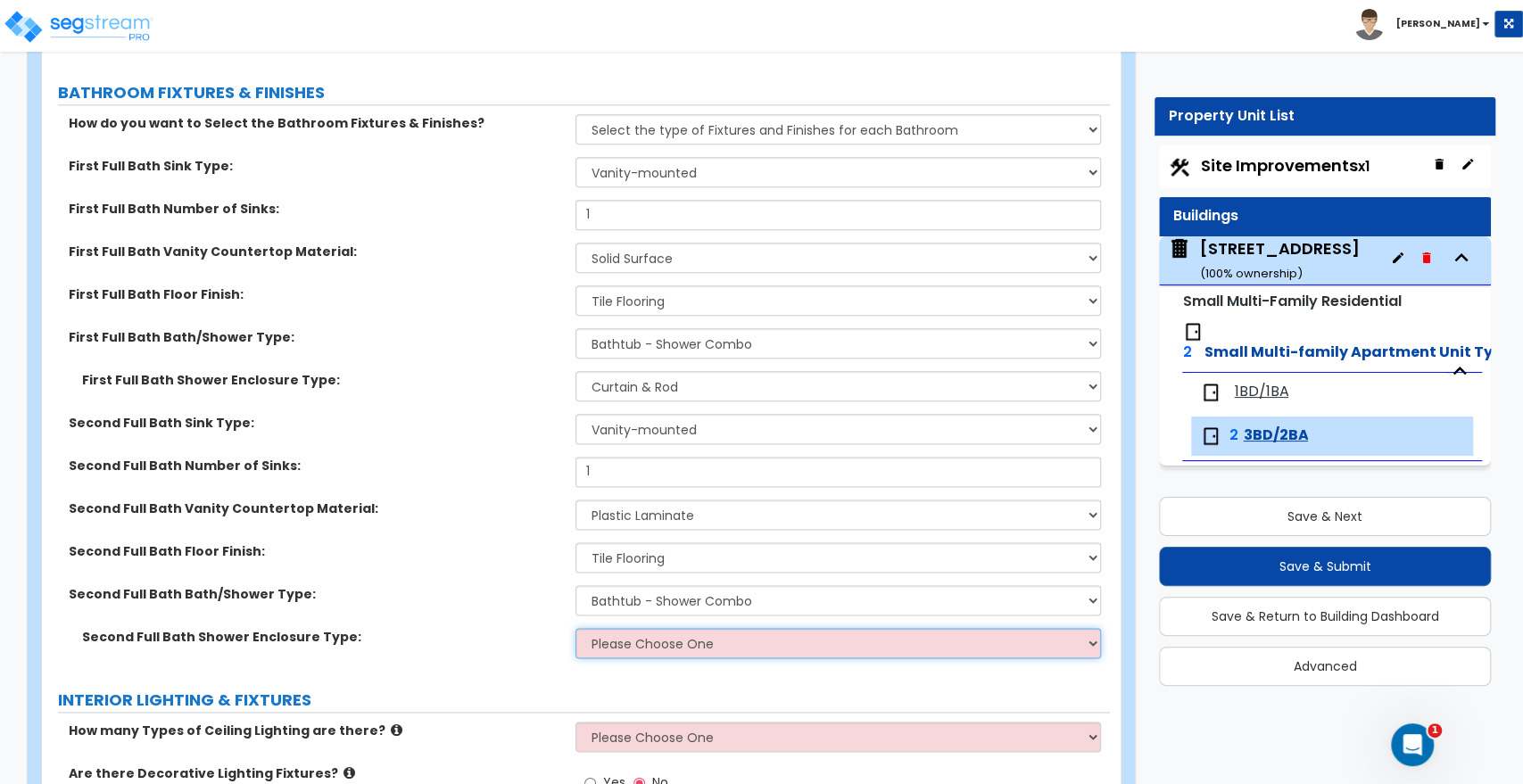
select select "1"
click at [576, 628] on select "Please Choose One Curtain & Rod Glass Sliding Doors Glass Hinged Doors" at bounding box center [838, 643] width 525 height 30
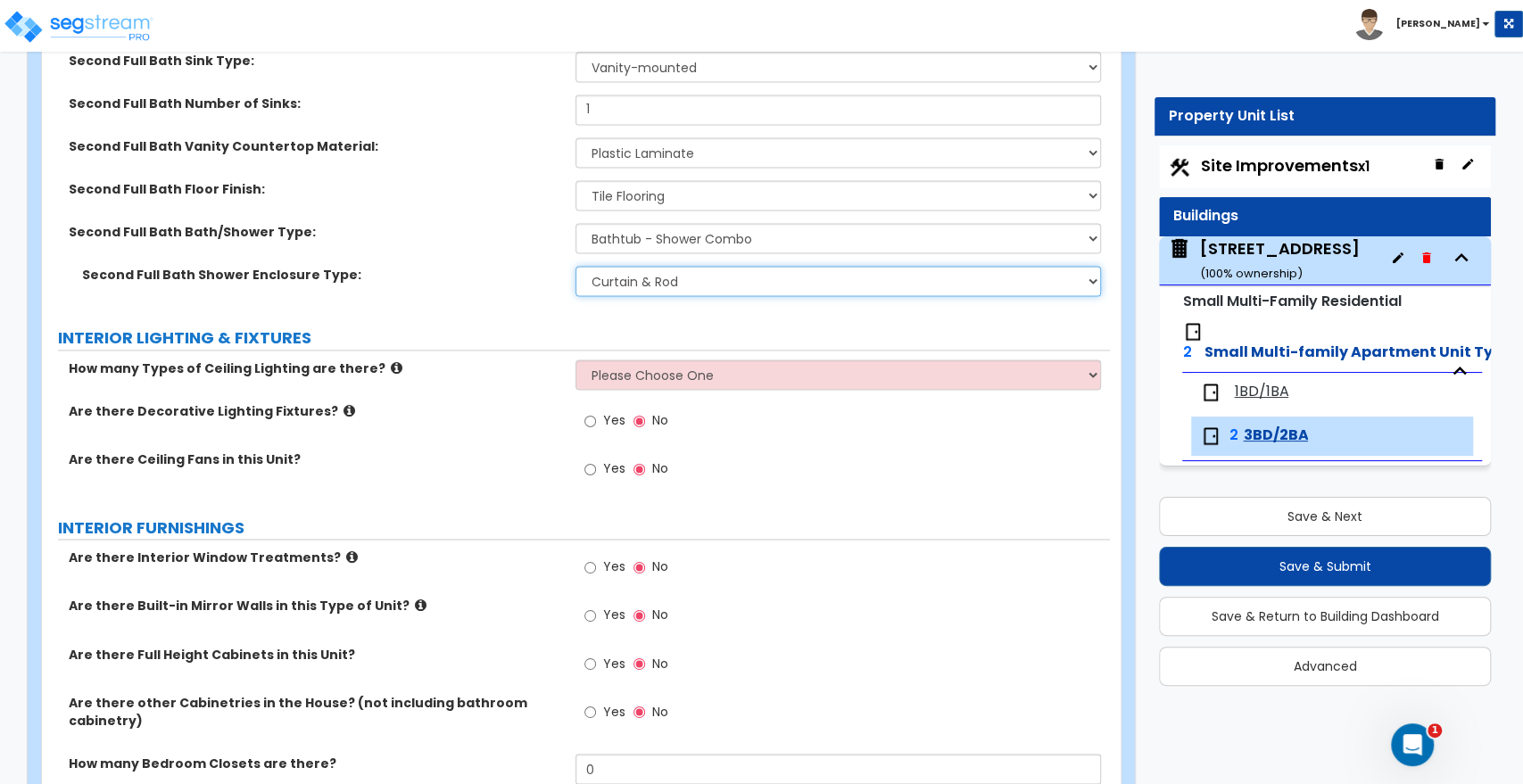
scroll to position [1684, 0]
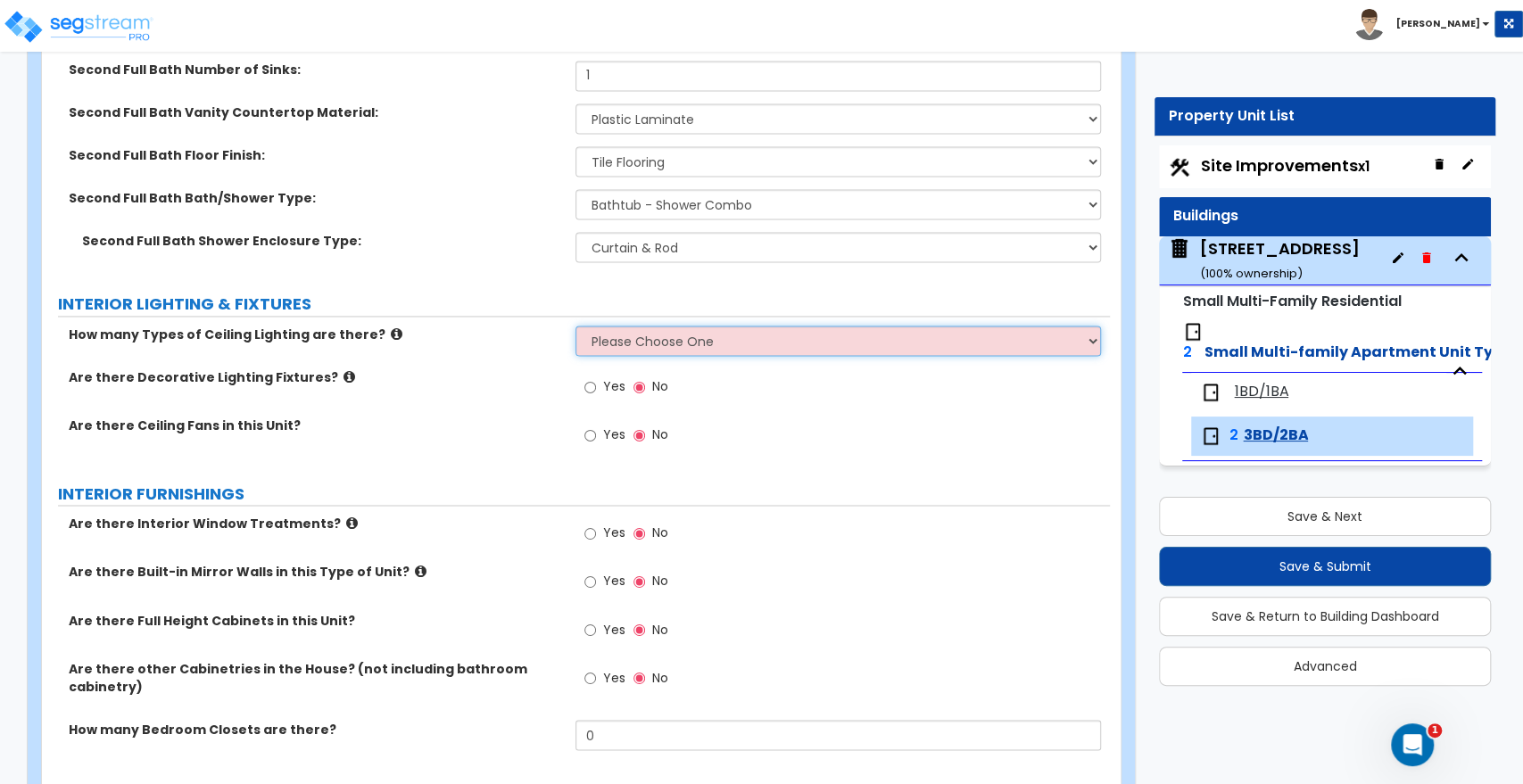
click at [642, 342] on select "Please Choose One 1 2 3" at bounding box center [838, 341] width 525 height 30
click at [576, 326] on select "Please Choose One 1 2 3" at bounding box center [838, 341] width 525 height 30
click at [622, 343] on select "Please Choose One 1 2 3" at bounding box center [838, 341] width 525 height 30
select select "1"
click at [576, 326] on select "Please Choose One 1 2 3" at bounding box center [838, 341] width 525 height 30
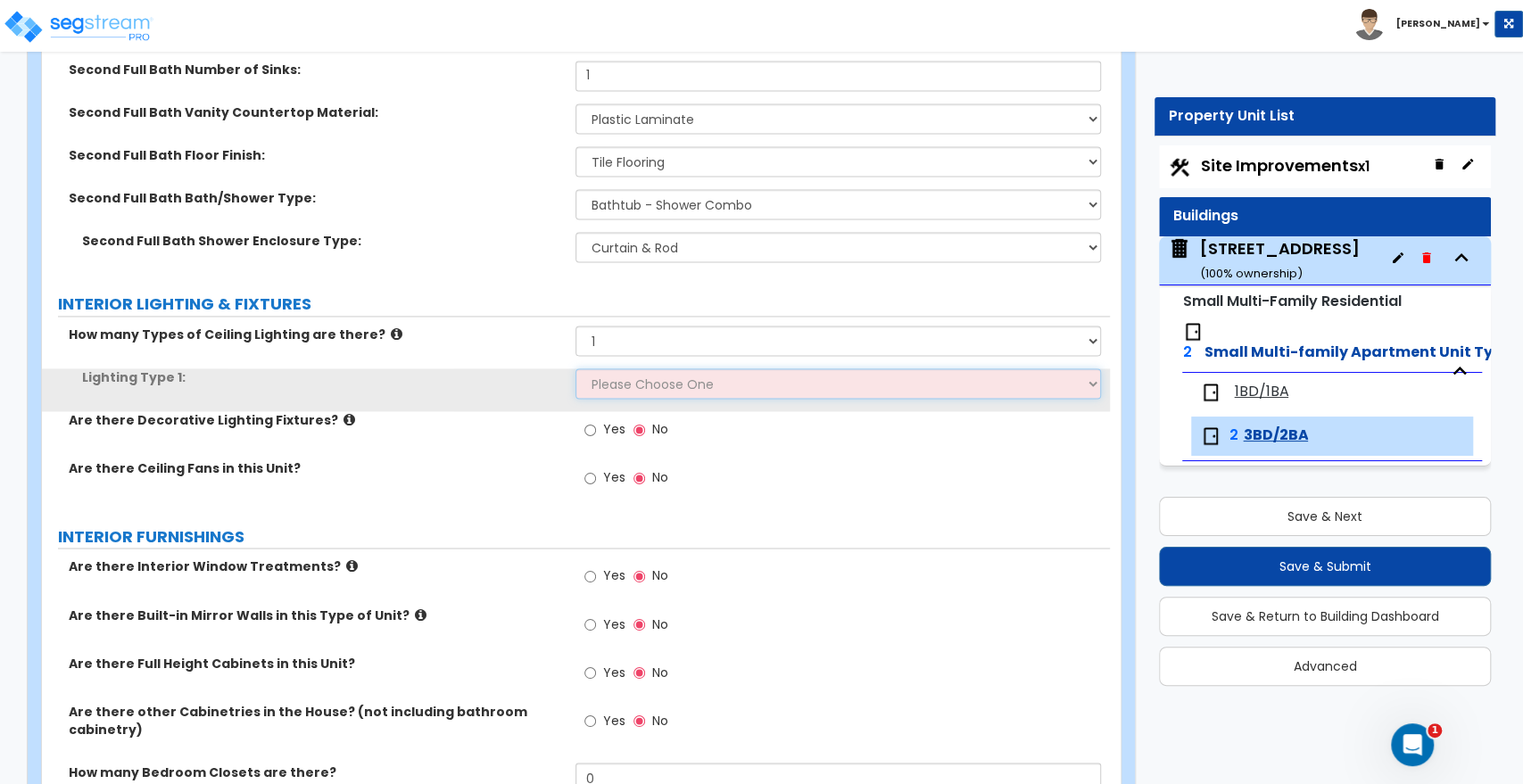
click at [622, 371] on select "Please Choose One LED Surface-Mounted LED Recessed Fluorescent Surface-Mounted …" at bounding box center [838, 384] width 525 height 30
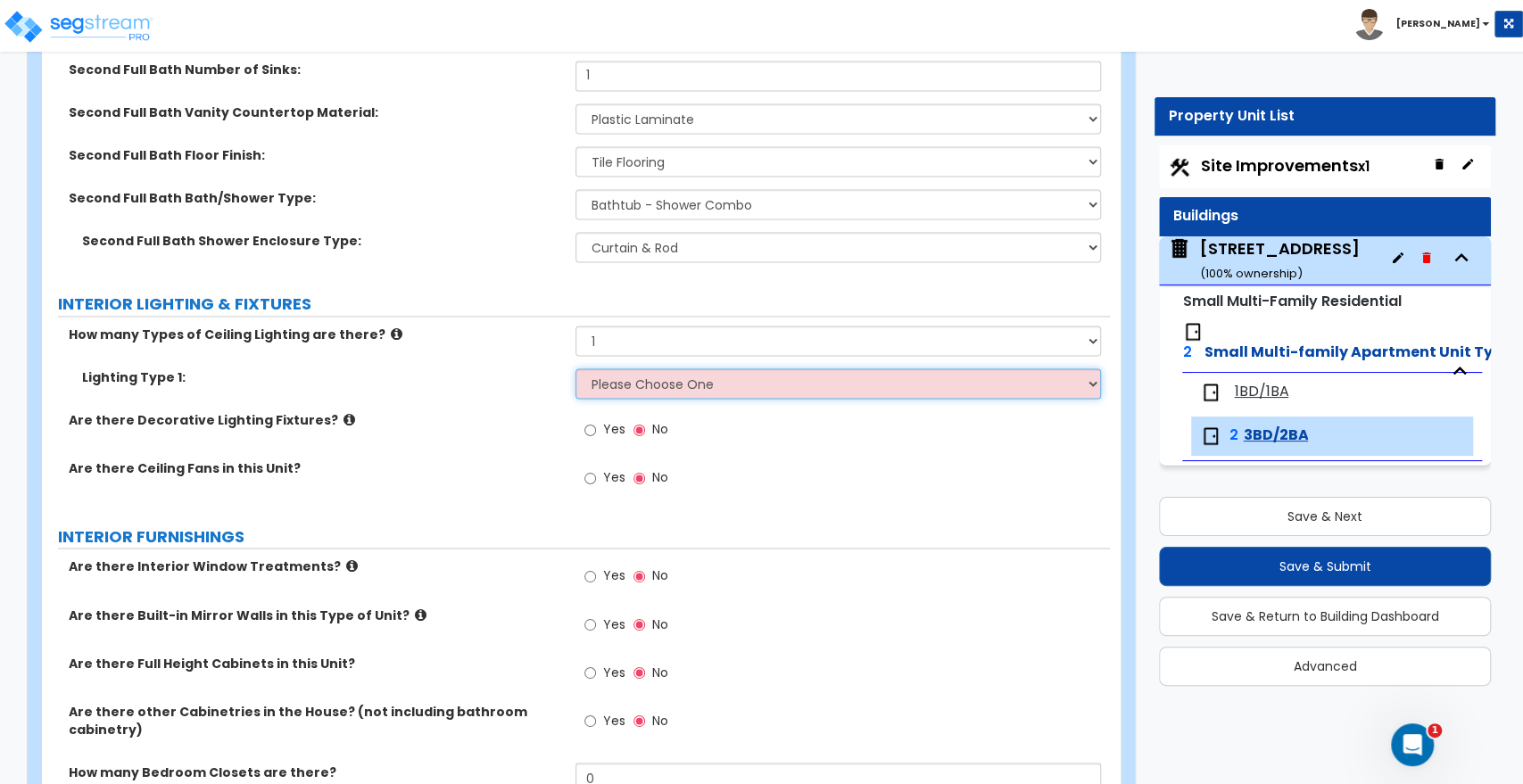
select select "5"
click at [576, 369] on select "Please Choose One LED Surface-Mounted LED Recessed Fluorescent Surface-Mounted …" at bounding box center [838, 384] width 525 height 30
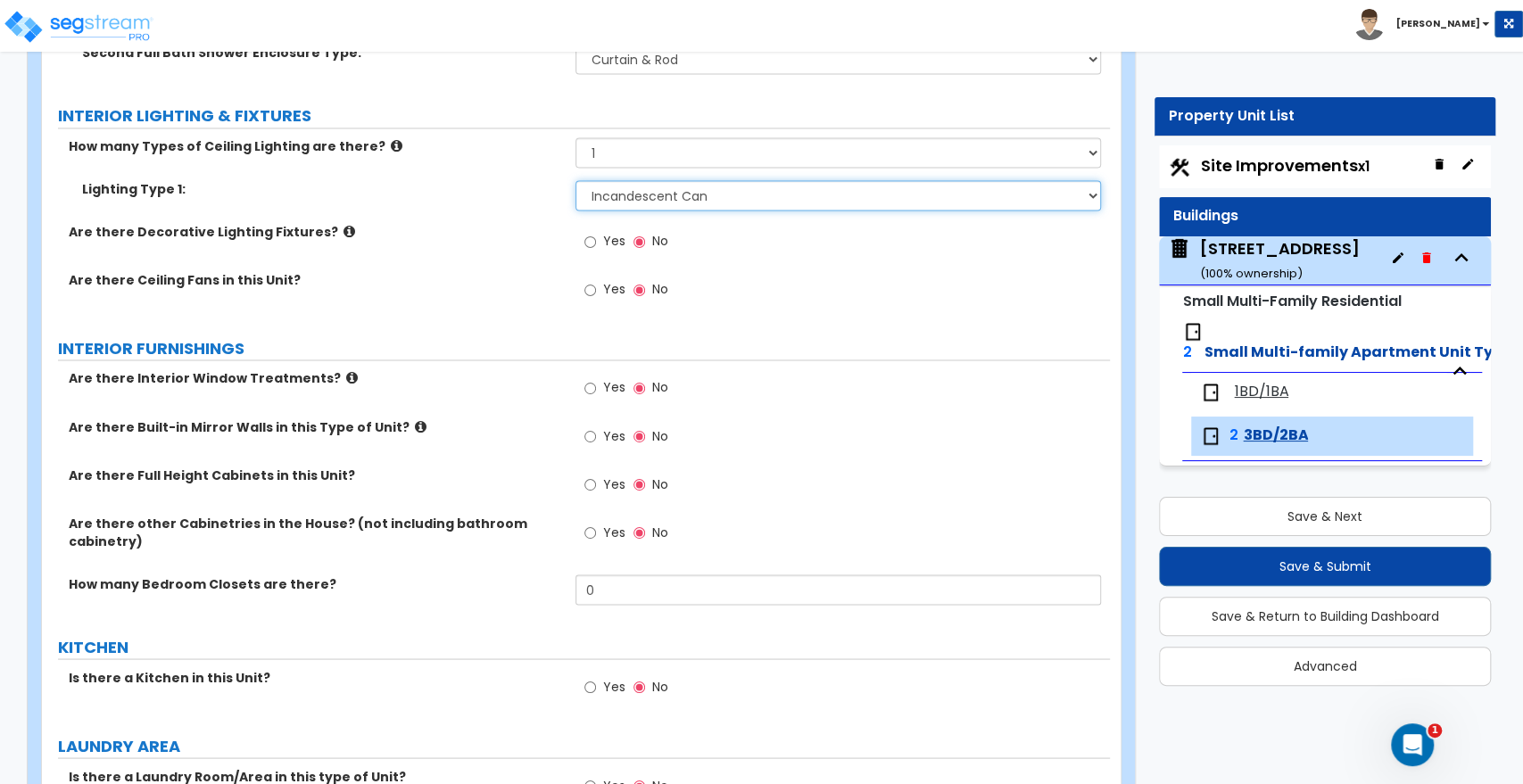
scroll to position [1884, 0]
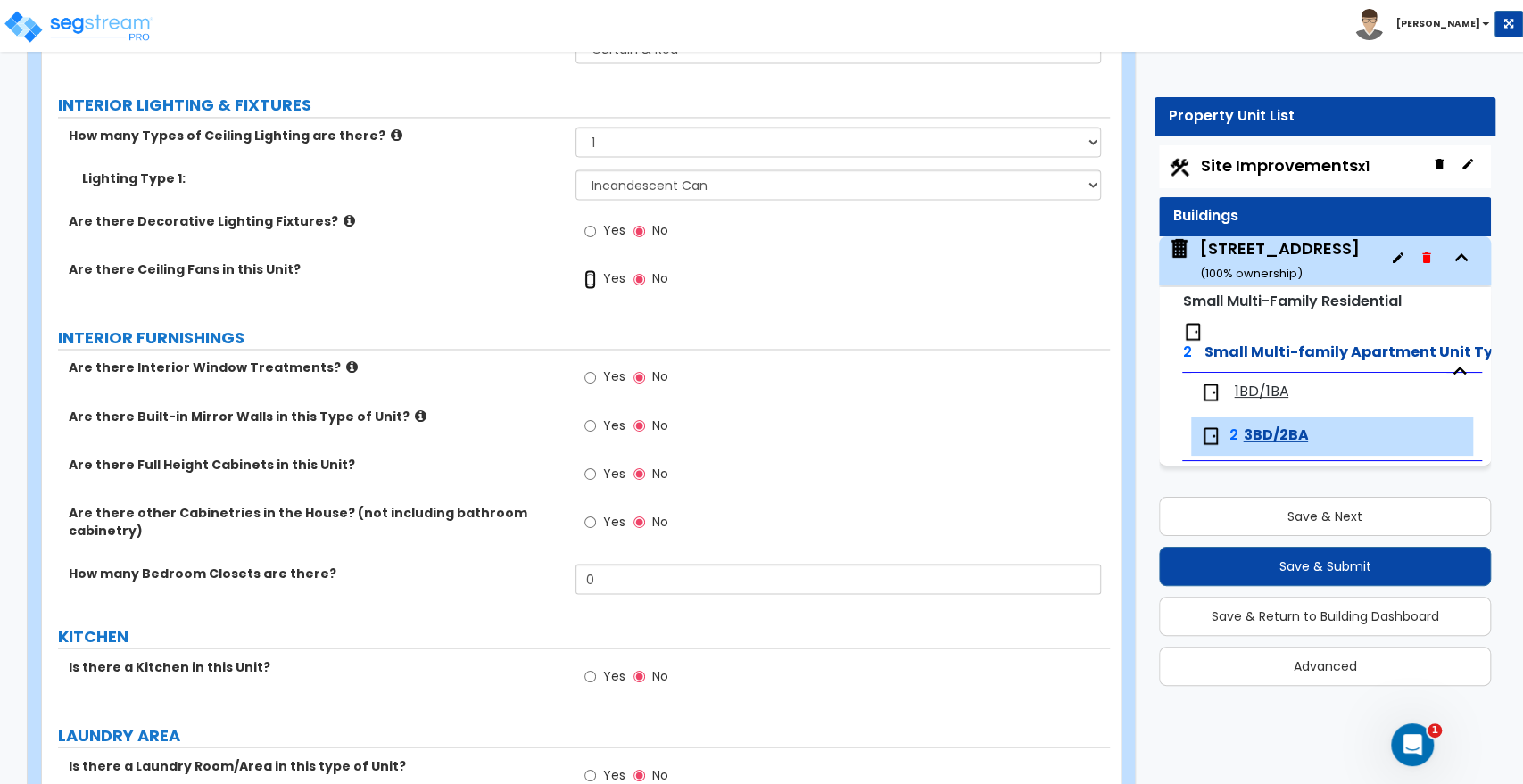
click at [592, 277] on input "Yes" at bounding box center [590, 279] width 12 height 20
radio input "true"
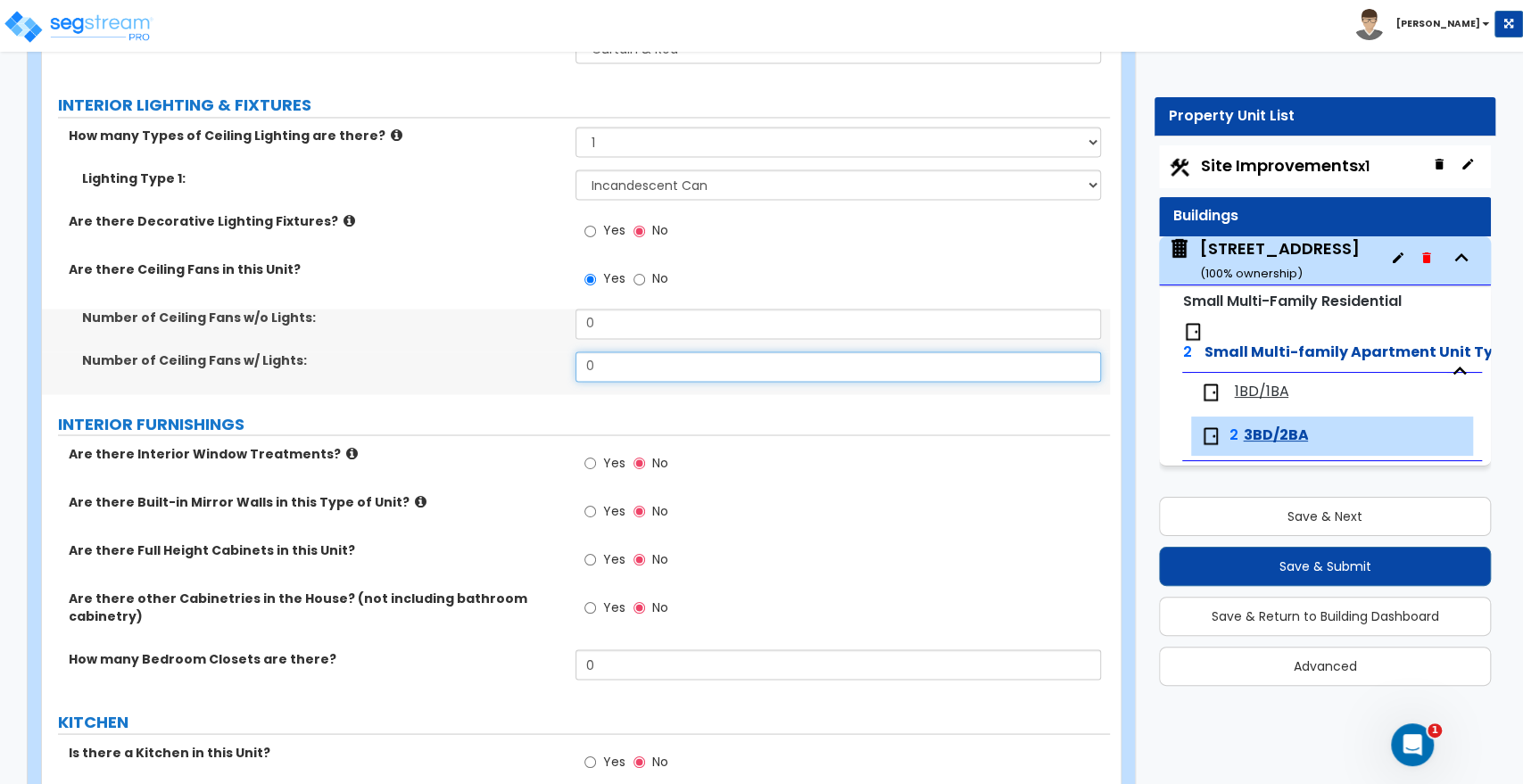
drag, startPoint x: 609, startPoint y: 367, endPoint x: 547, endPoint y: 360, distance: 62.4
click at [547, 360] on div "Number of Ceiling Fans w/ Lights: 0" at bounding box center [576, 373] width 1068 height 43
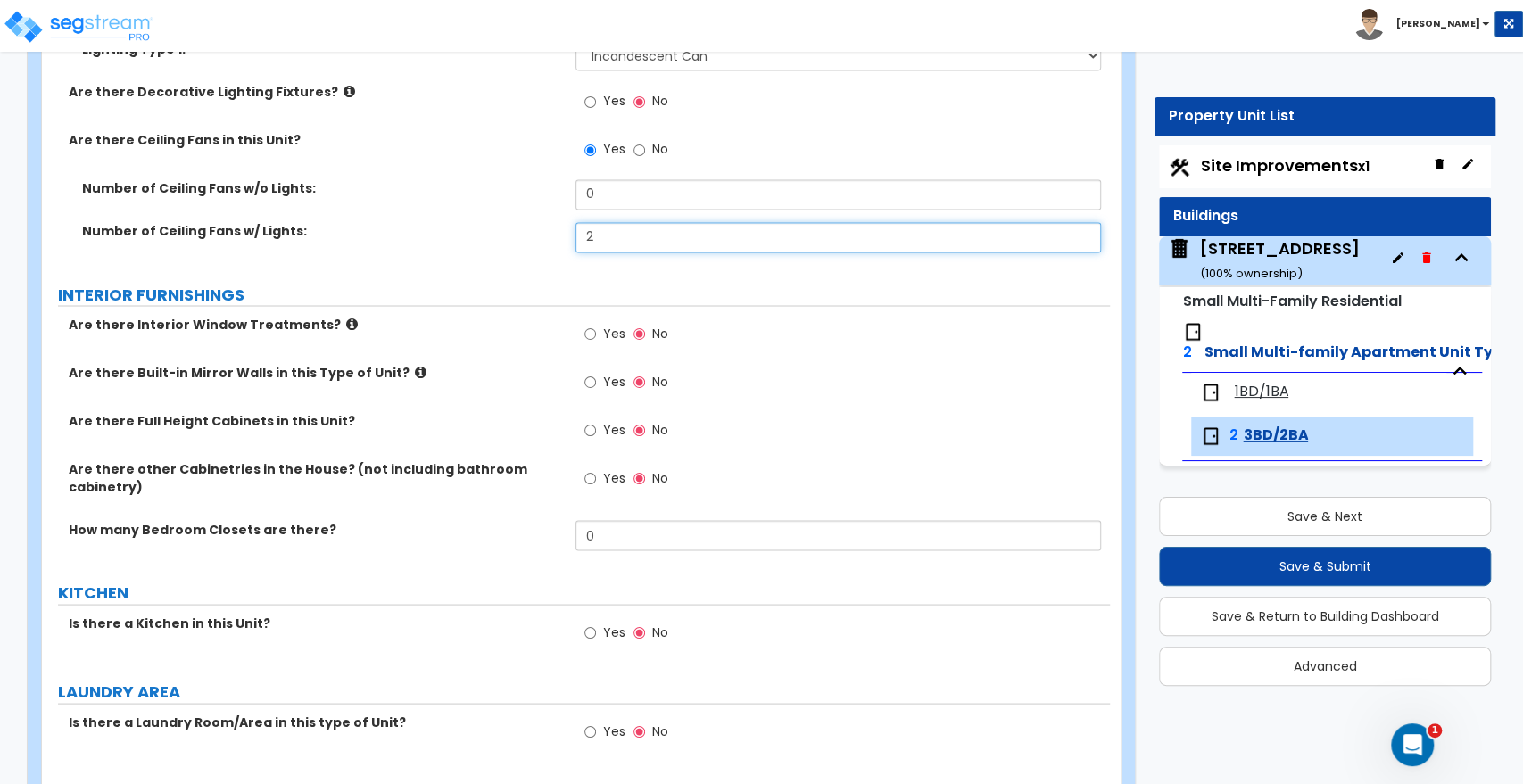
scroll to position [1983, 0]
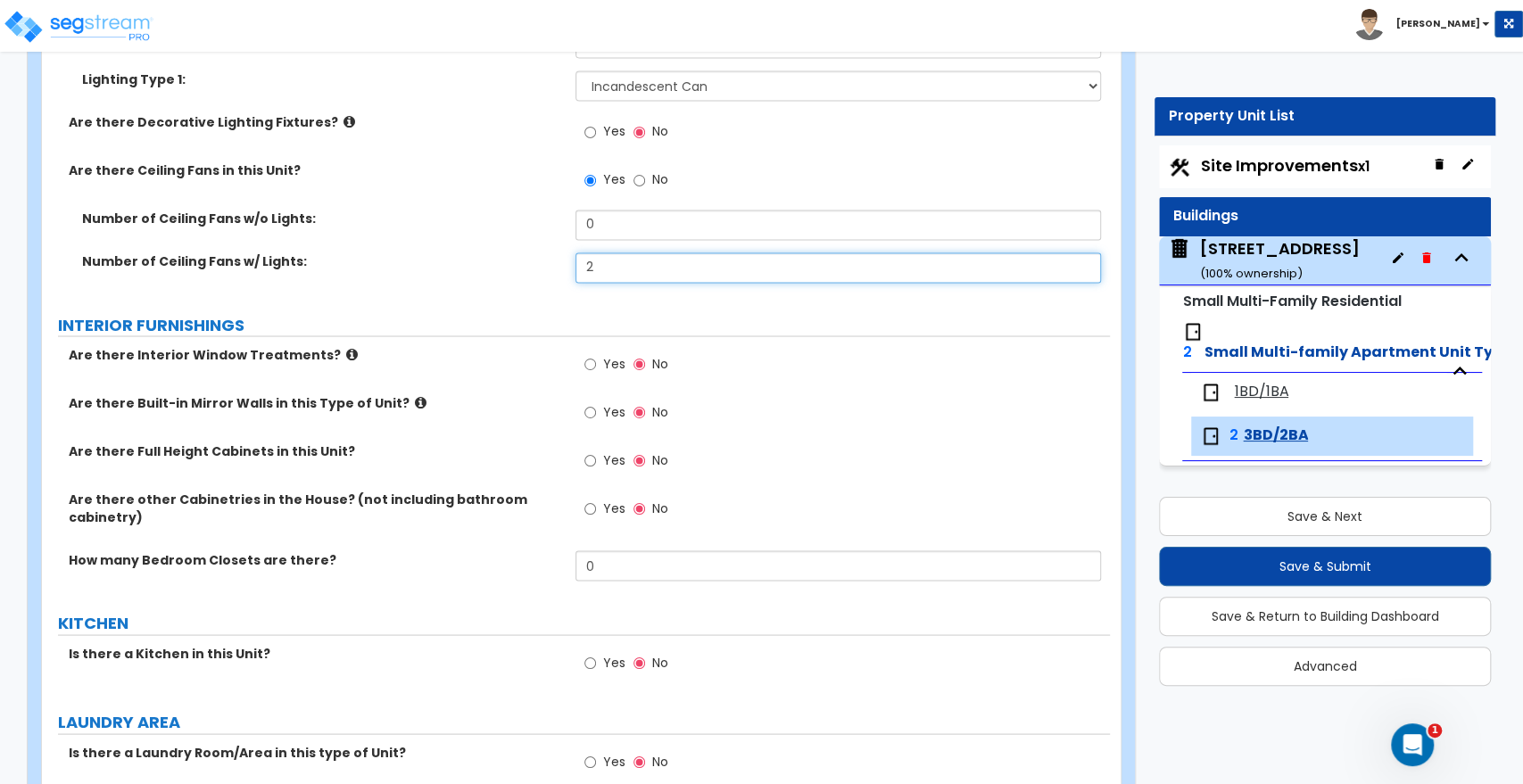
type input "2"
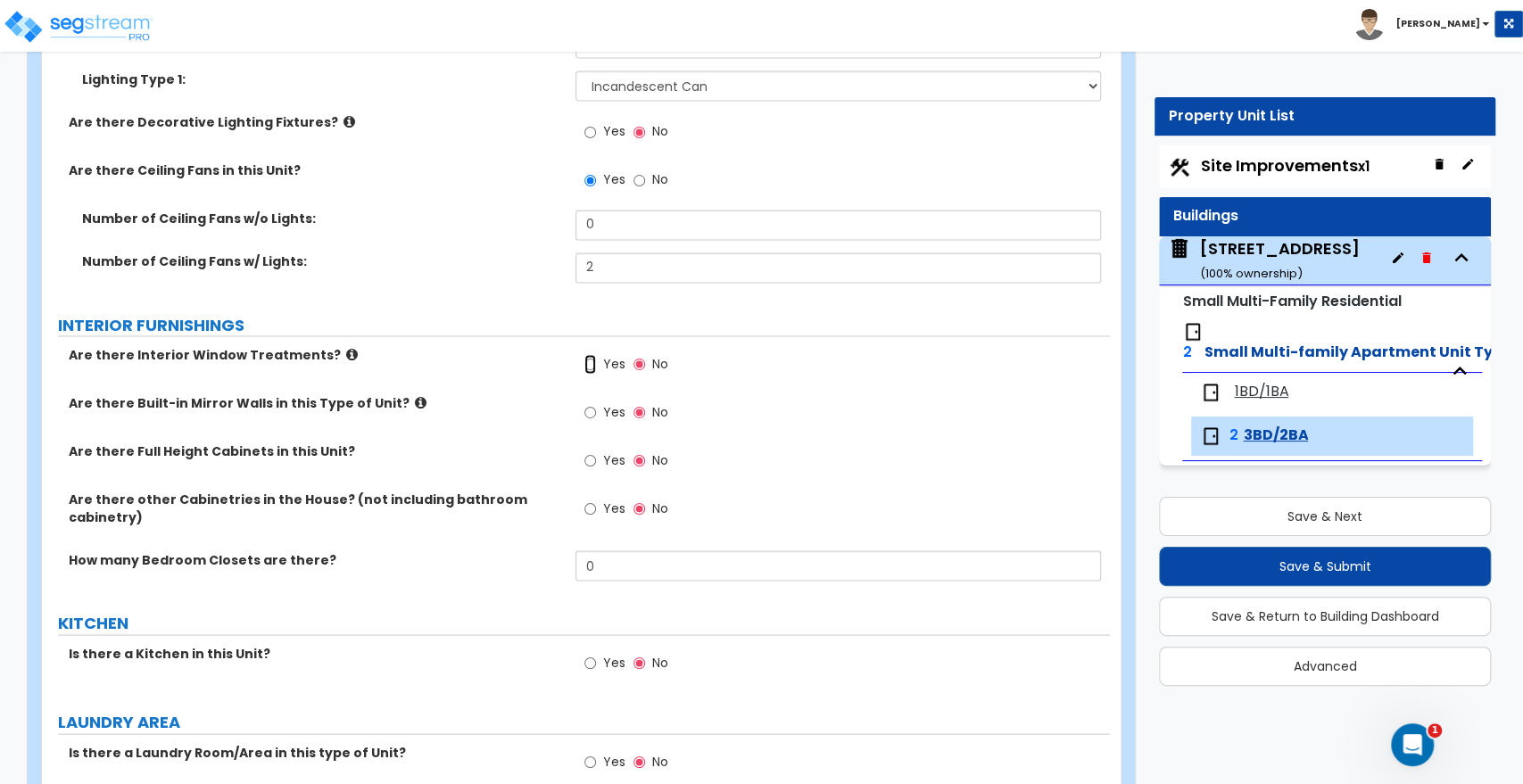
click at [589, 360] on input "Yes" at bounding box center [590, 364] width 12 height 20
radio input "true"
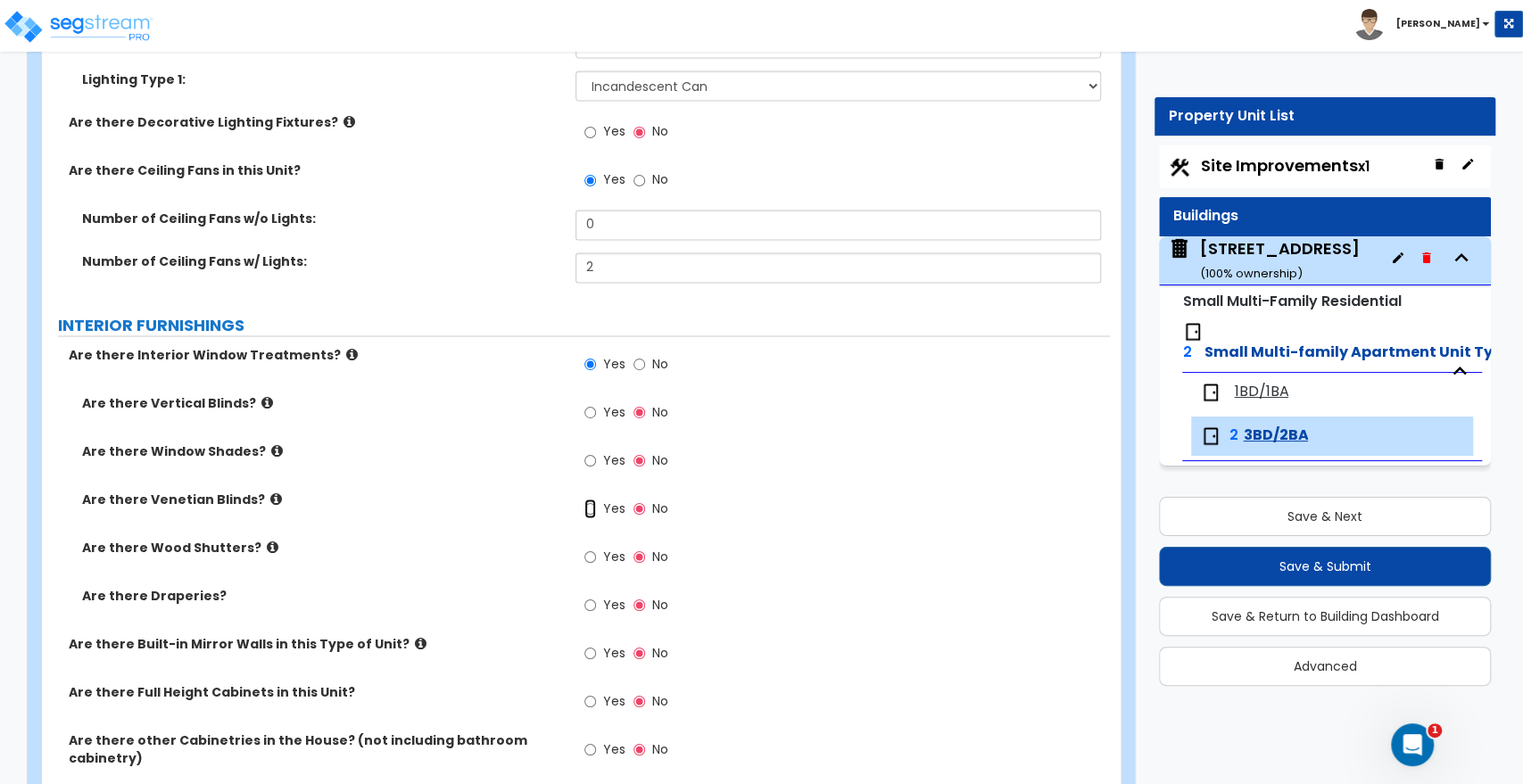
click at [588, 510] on input "Yes" at bounding box center [590, 509] width 12 height 20
radio input "true"
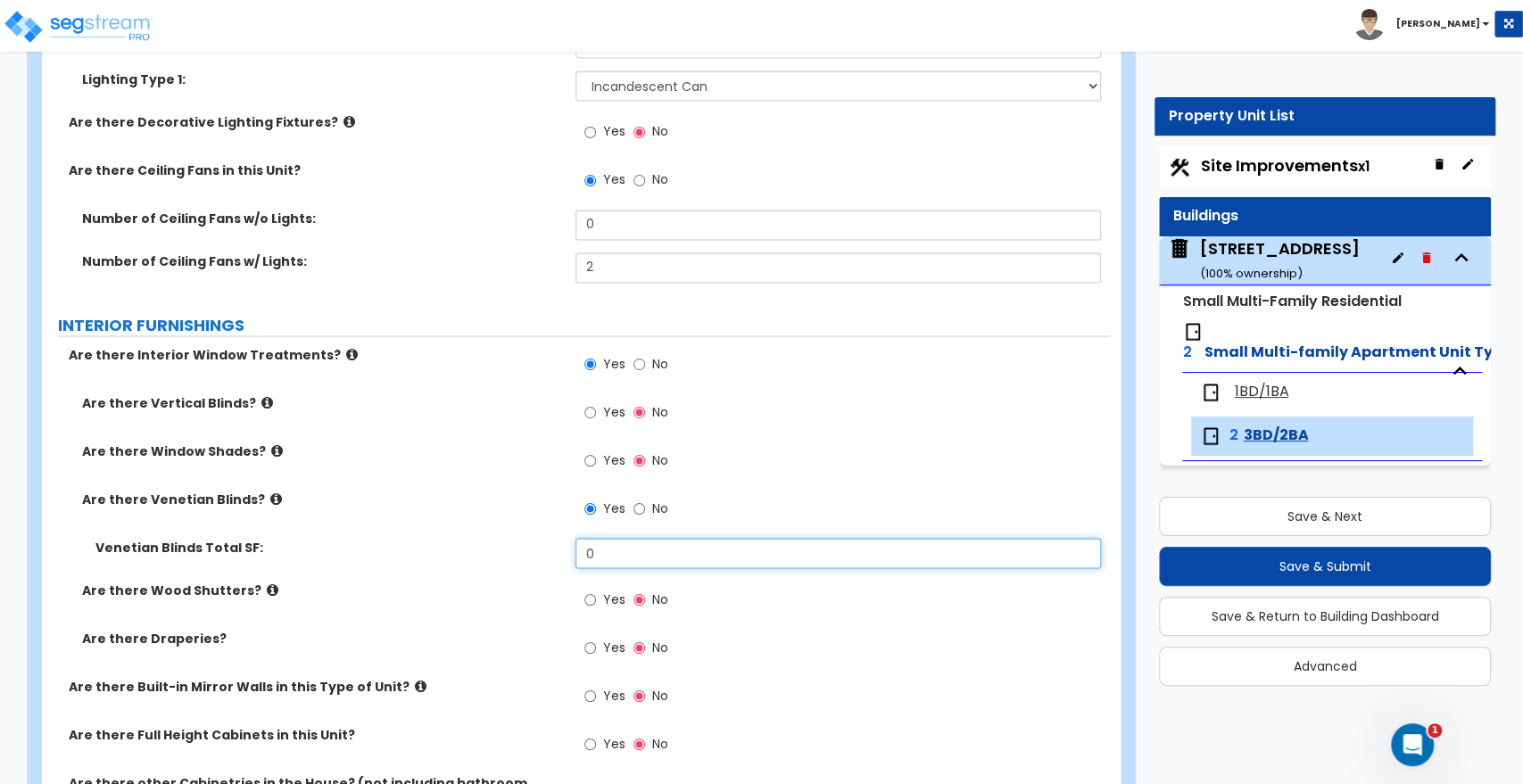
drag, startPoint x: 633, startPoint y: 551, endPoint x: 332, endPoint y: 503, distance: 304.8
click at [332, 503] on div "Are there Vertical Blinds? Yes No Are there Window Shades? Yes No Are there Ven…" at bounding box center [577, 535] width 1041 height 284
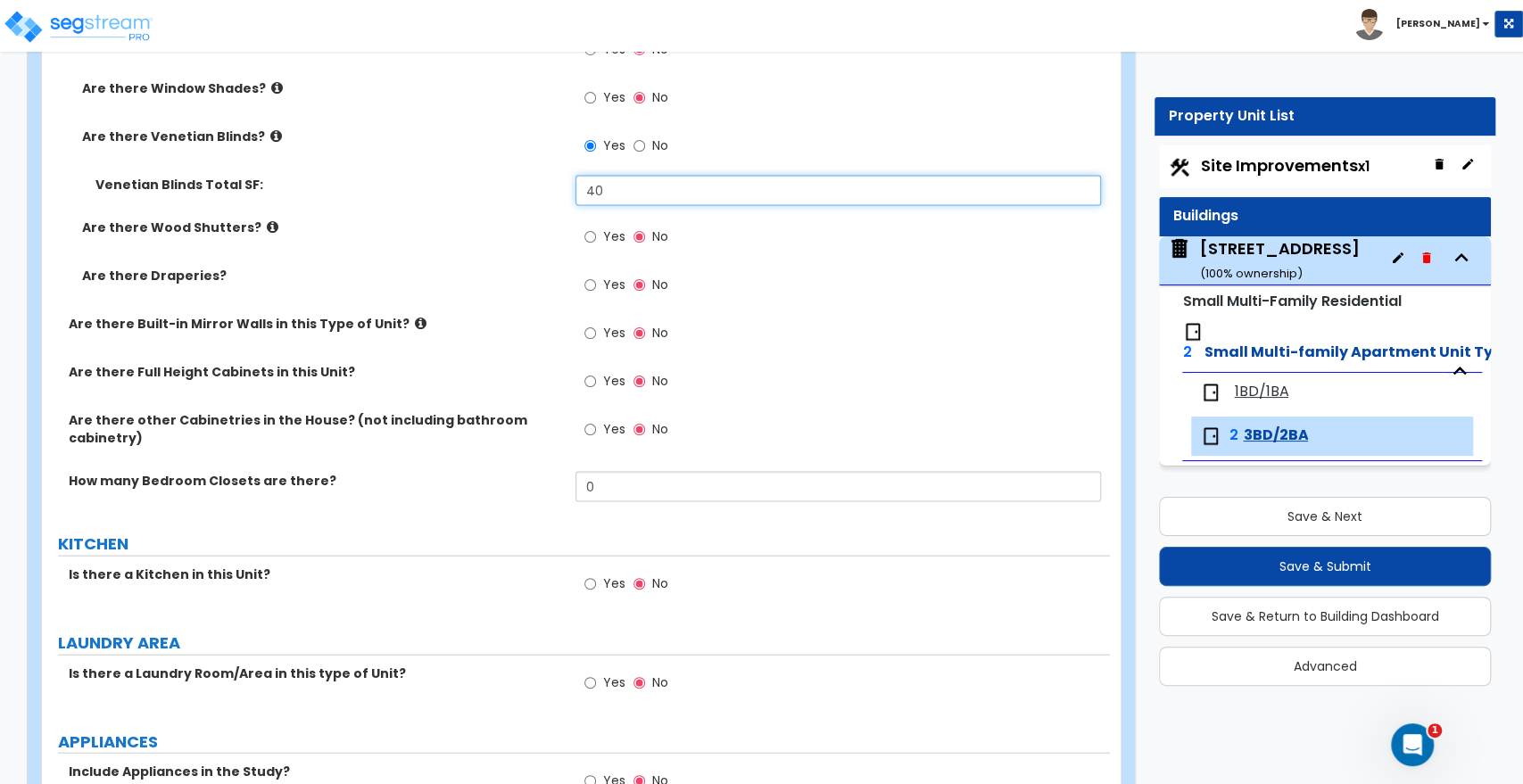
scroll to position [2379, 0]
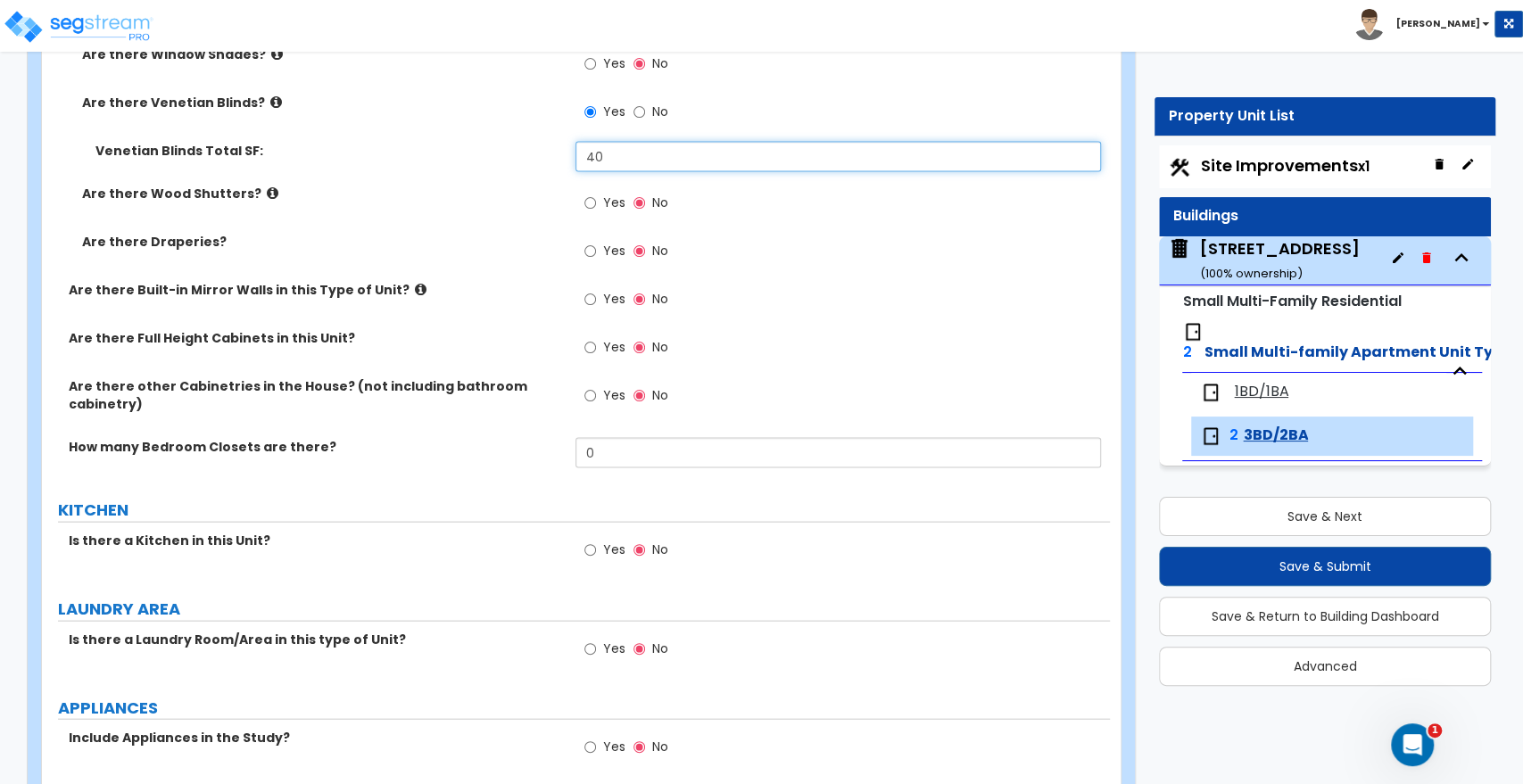
type input "40"
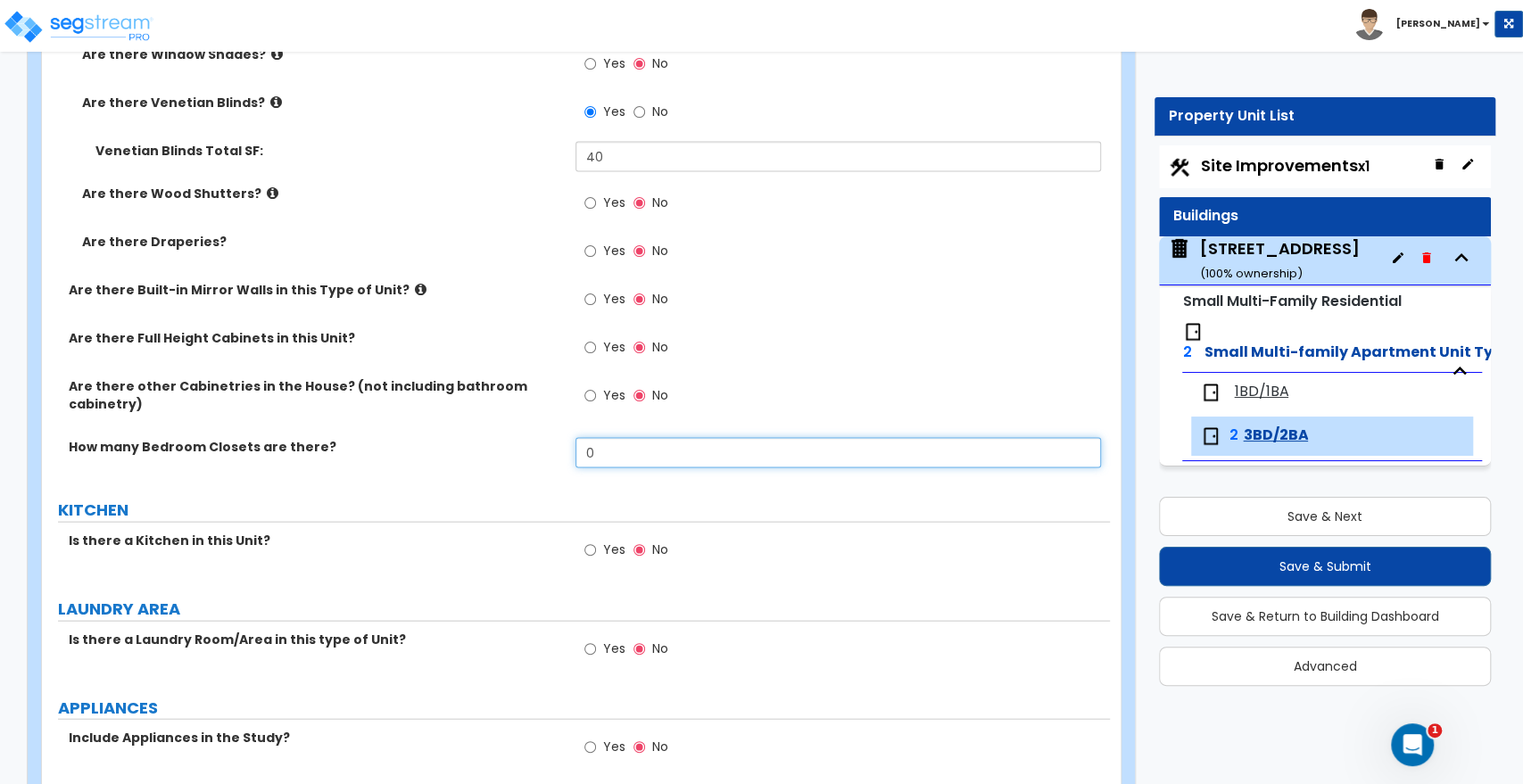
drag, startPoint x: 602, startPoint y: 454, endPoint x: 500, endPoint y: 448, distance: 102.2
click at [500, 448] on div "How many Bedroom Closets are there? 0" at bounding box center [576, 460] width 1068 height 43
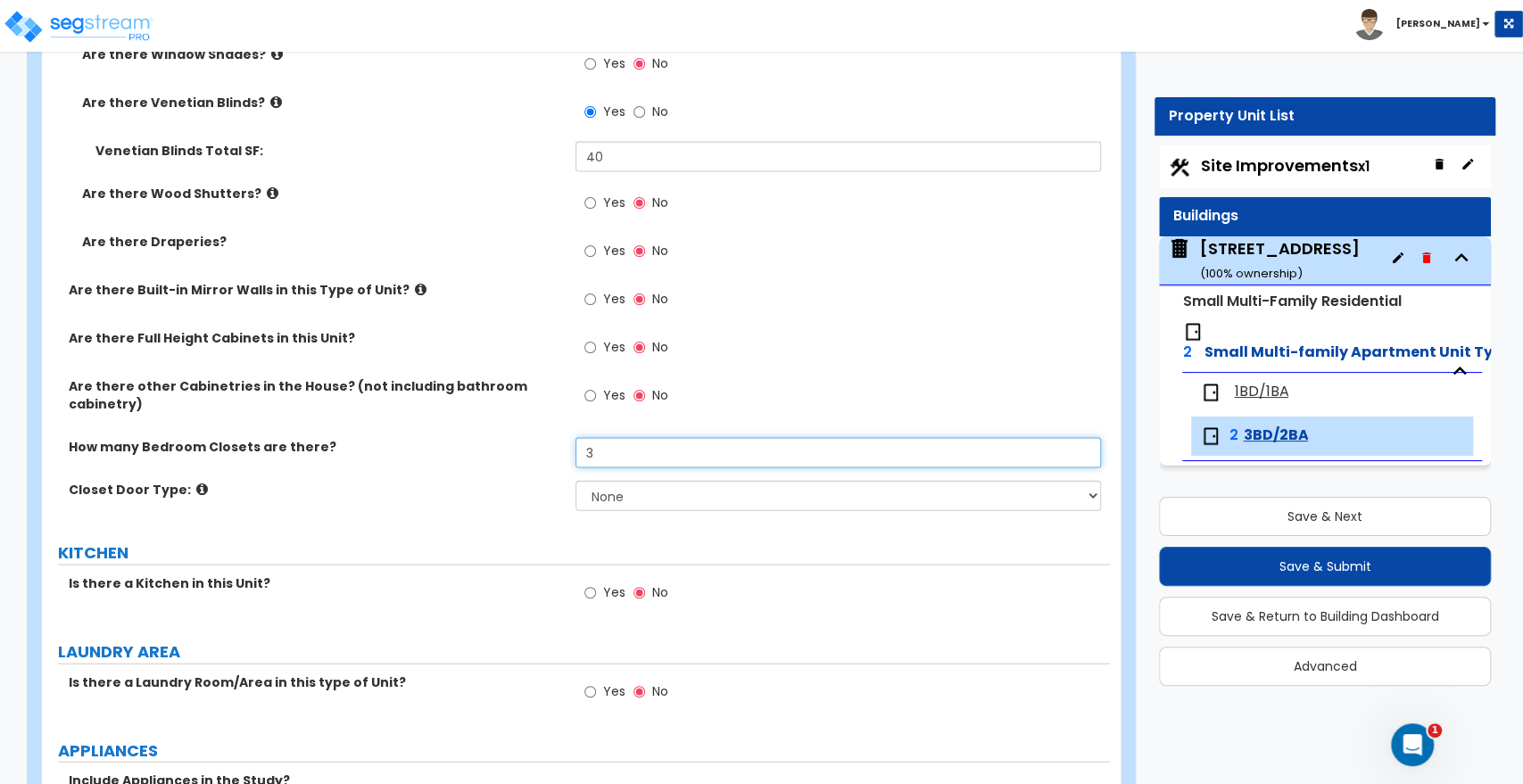
type input "3"
click at [593, 492] on select "None Bi-fold Louvered Doors Bi-fold Panel Doors Sliding Doors Hinged Wood Door" at bounding box center [838, 495] width 525 height 30
select select "3"
click at [576, 481] on select "None Bi-fold Louvered Doors Bi-fold Panel Doors Sliding Doors Hinged Wood Door" at bounding box center [838, 495] width 525 height 30
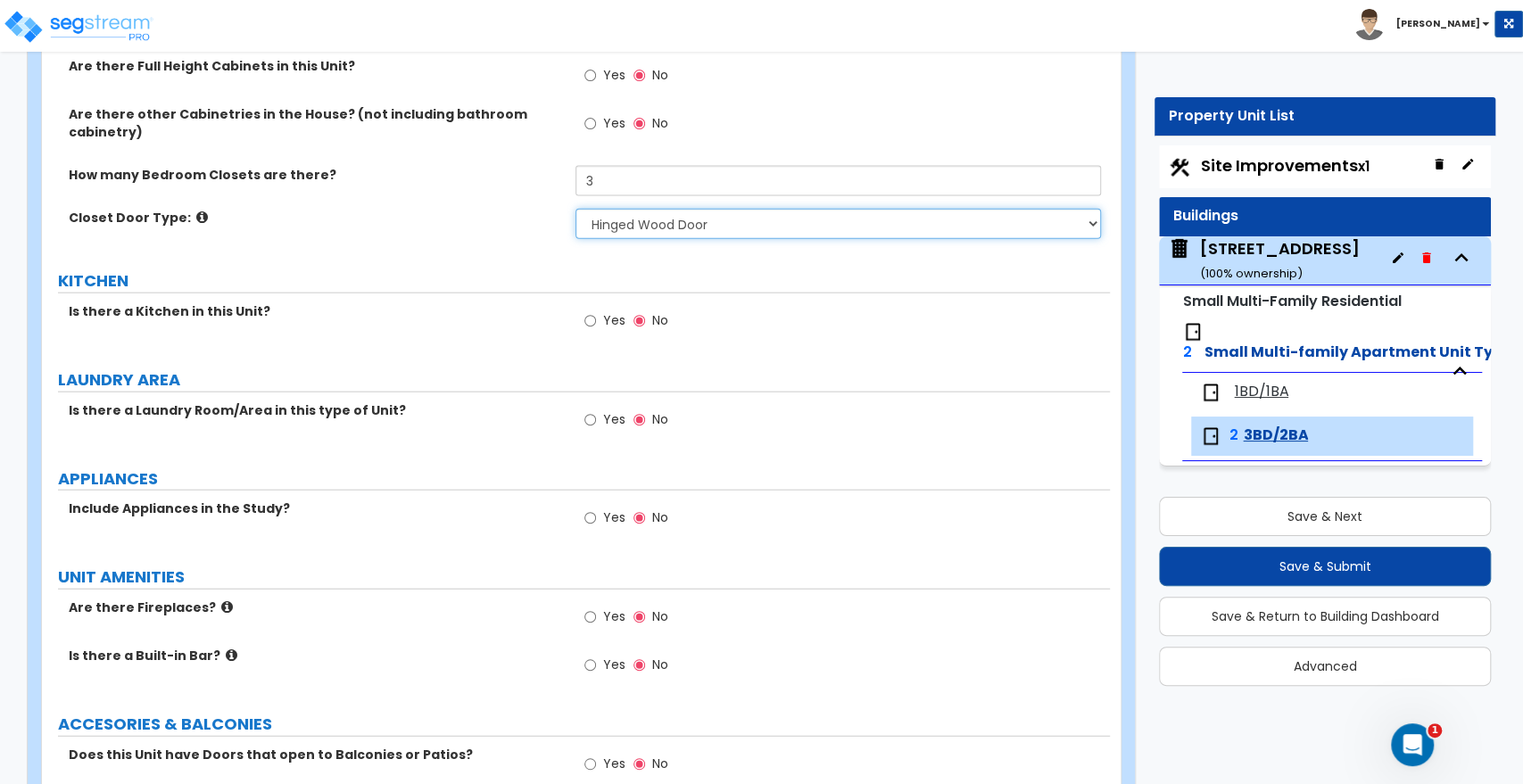
scroll to position [2677, 0]
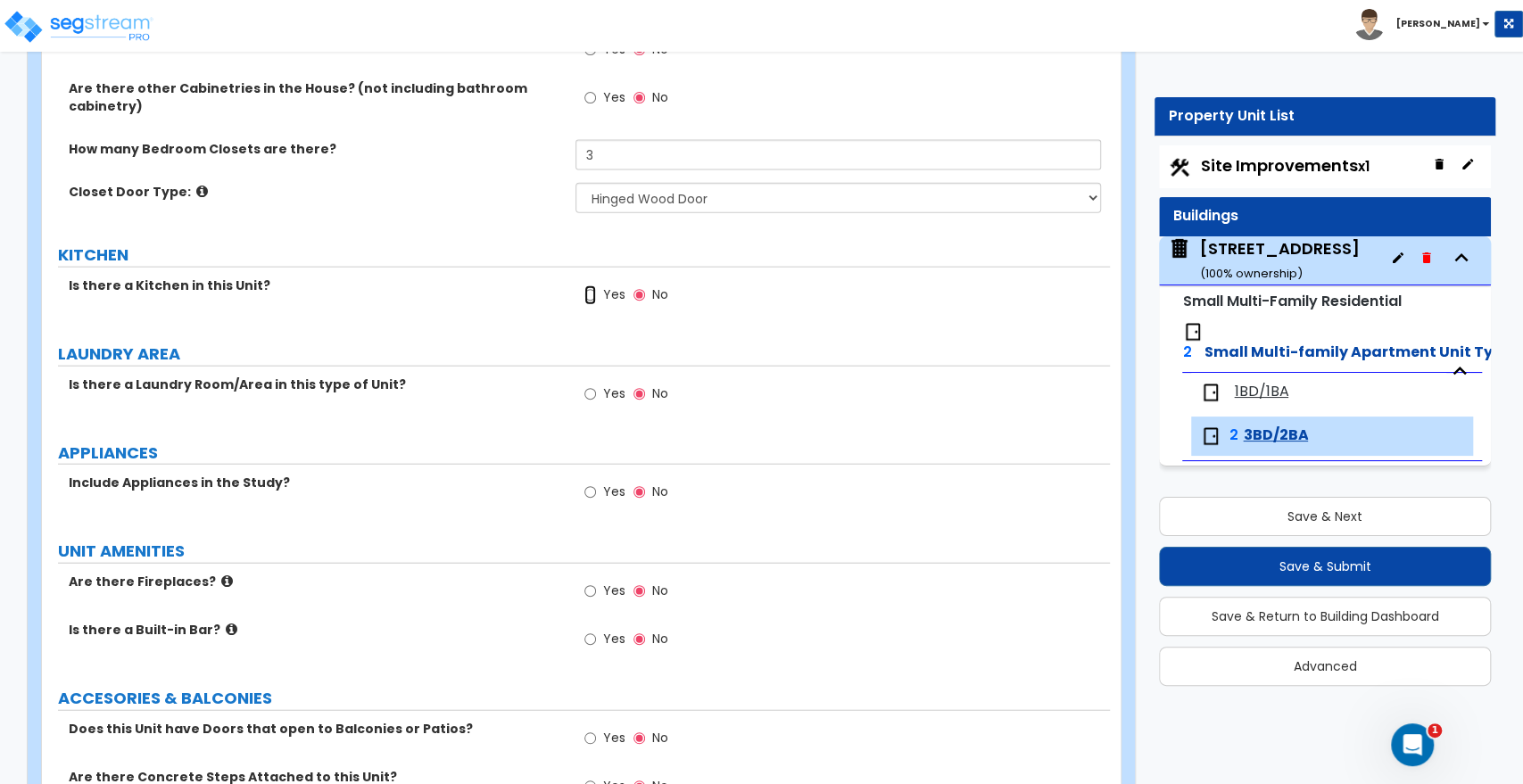
click at [590, 298] on input "Yes" at bounding box center [590, 296] width 12 height 20
radio input "true"
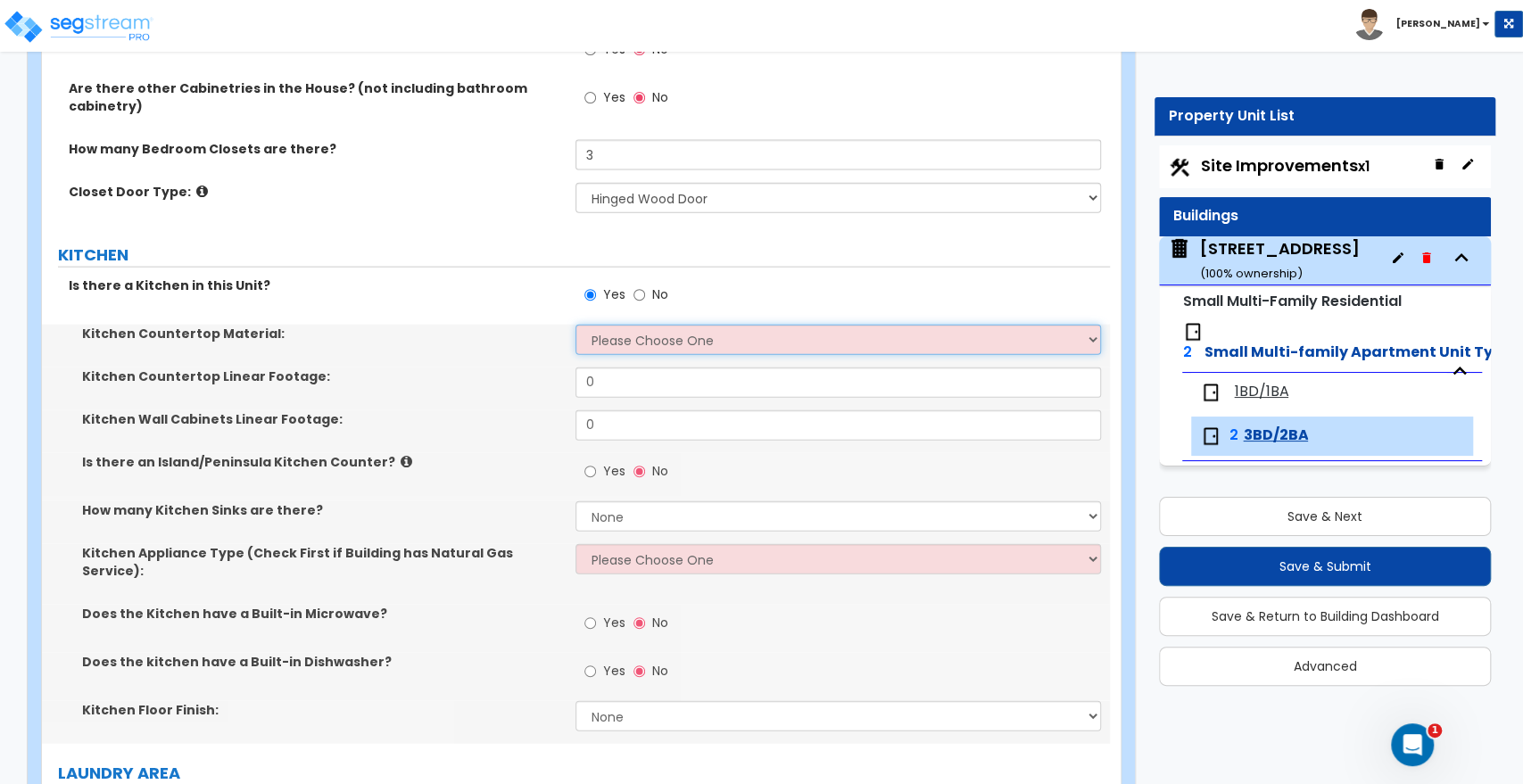
click at [590, 339] on select "Please Choose One Plastic Laminate Solid Surface Stone Quartz Marble Tile Wood …" at bounding box center [838, 340] width 525 height 30
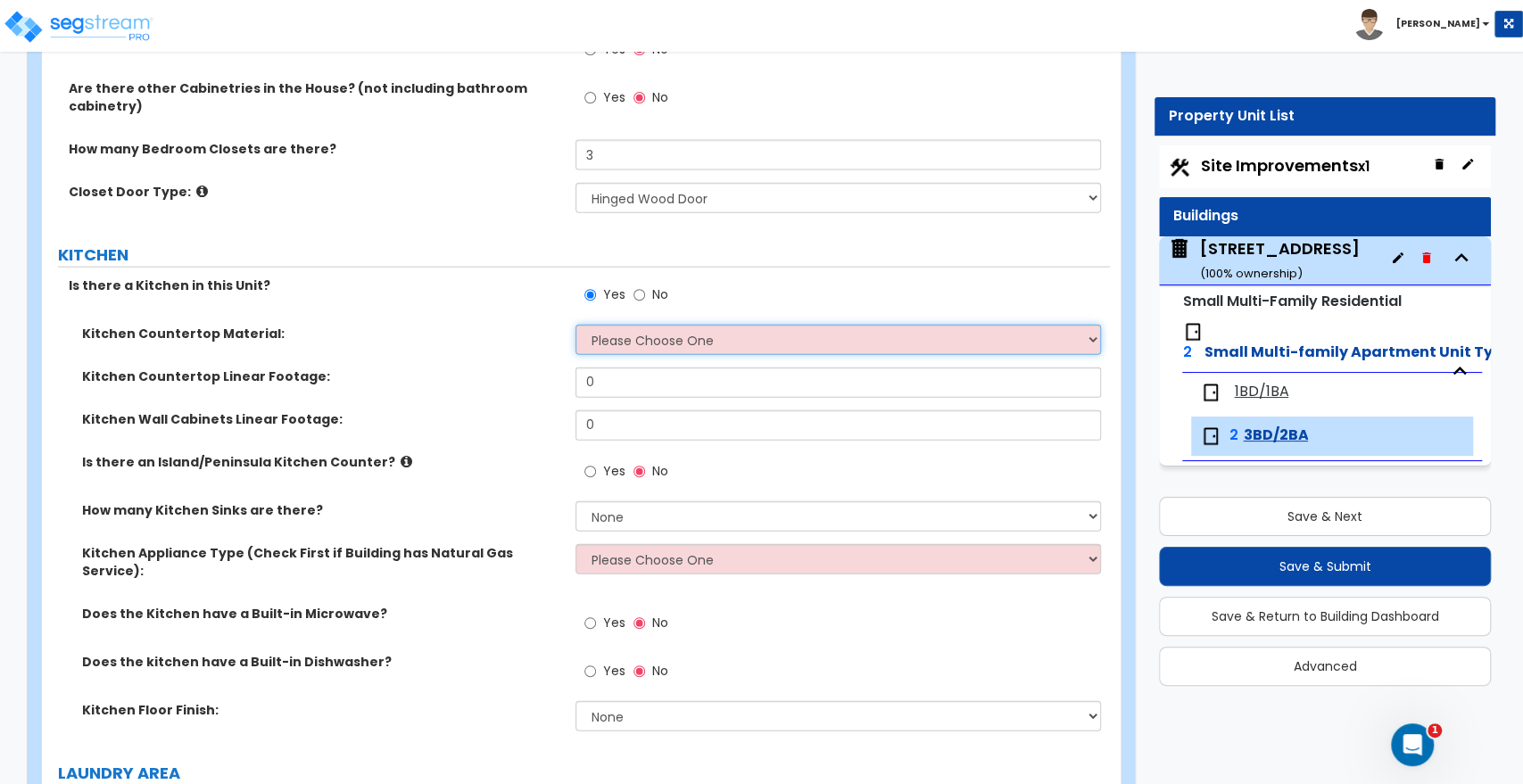
select select "1"
click at [576, 325] on select "Please Choose One Plastic Laminate Solid Surface Stone Quartz Marble Tile Wood …" at bounding box center [838, 340] width 525 height 30
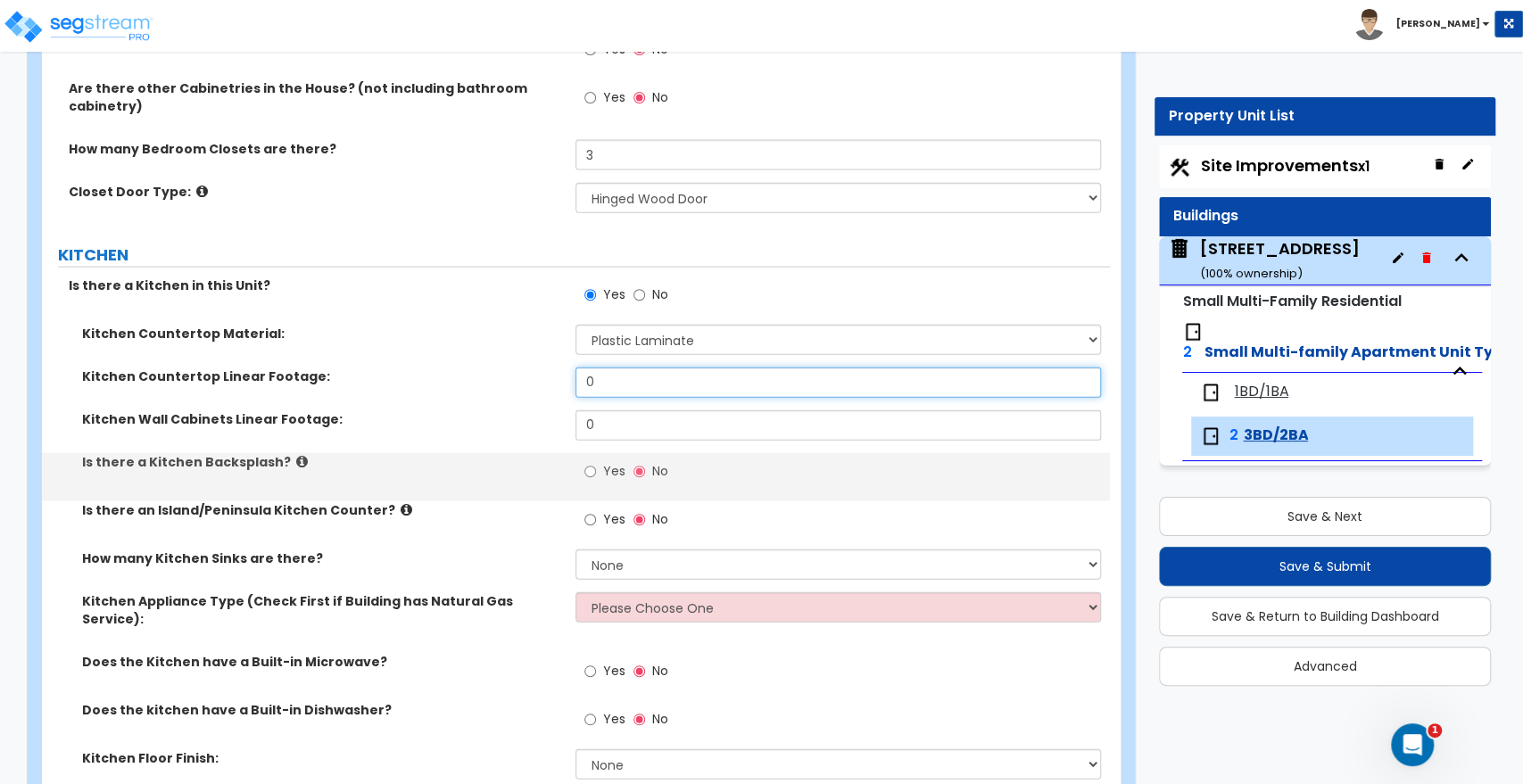
drag, startPoint x: 607, startPoint y: 384, endPoint x: 545, endPoint y: 378, distance: 62.3
click at [545, 378] on div "Kitchen Countertop Linear Footage: 0" at bounding box center [576, 390] width 1068 height 43
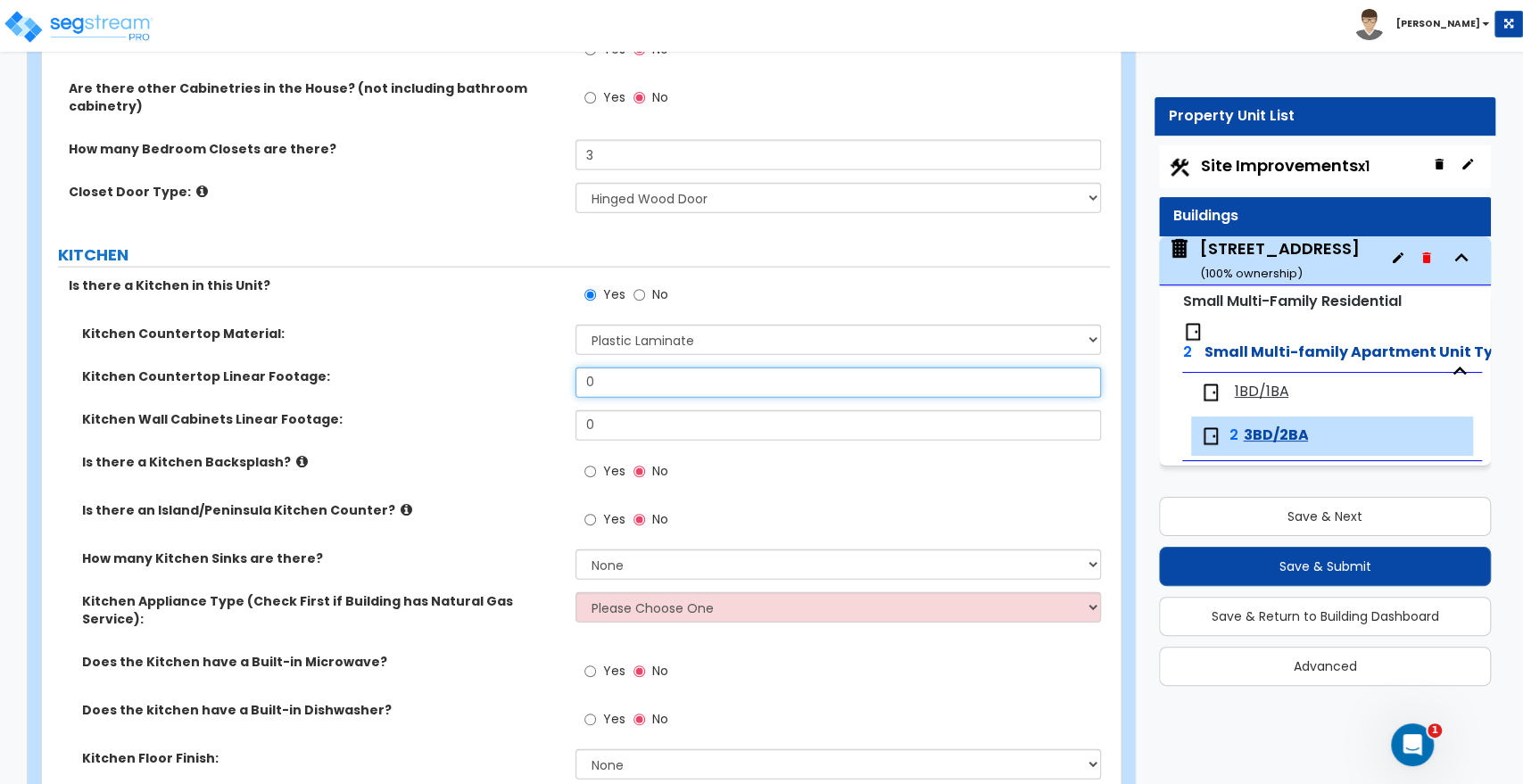
type input "1"
type input "8"
drag, startPoint x: 635, startPoint y: 422, endPoint x: 515, endPoint y: 419, distance: 120.0
click at [515, 419] on div "Kitchen Wall Cabinets Linear Footage: 0" at bounding box center [576, 432] width 1068 height 43
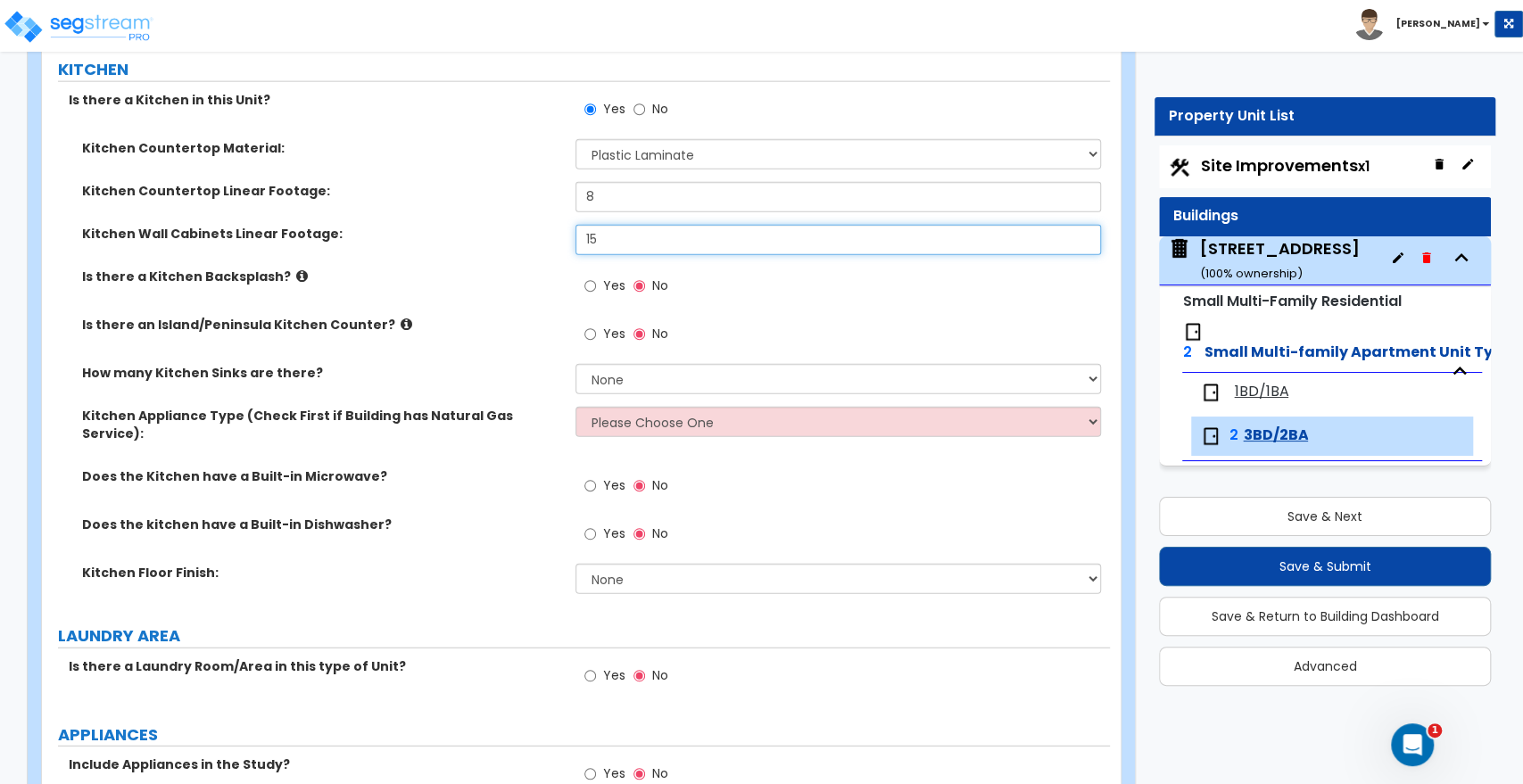
scroll to position [2876, 0]
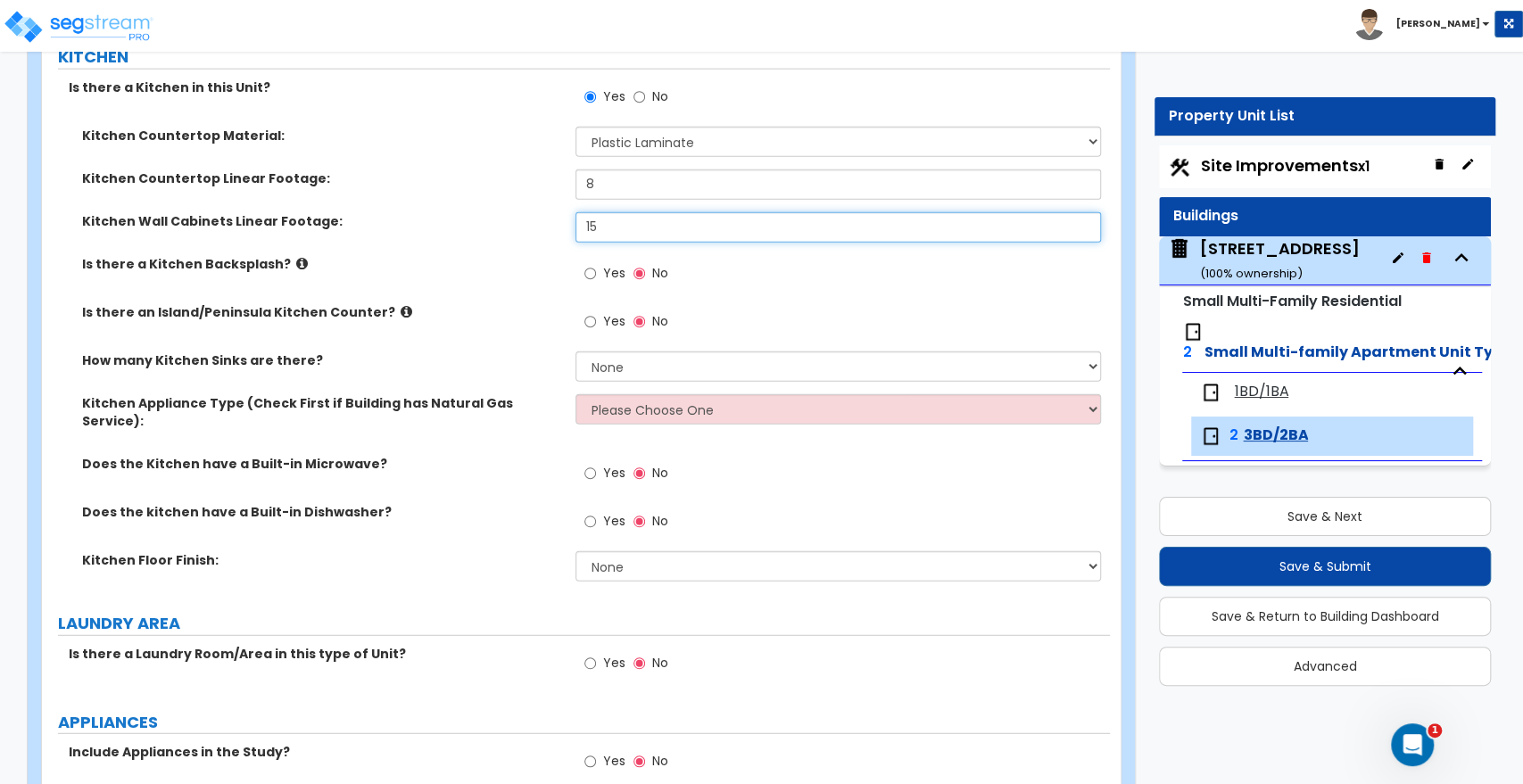
type input "15"
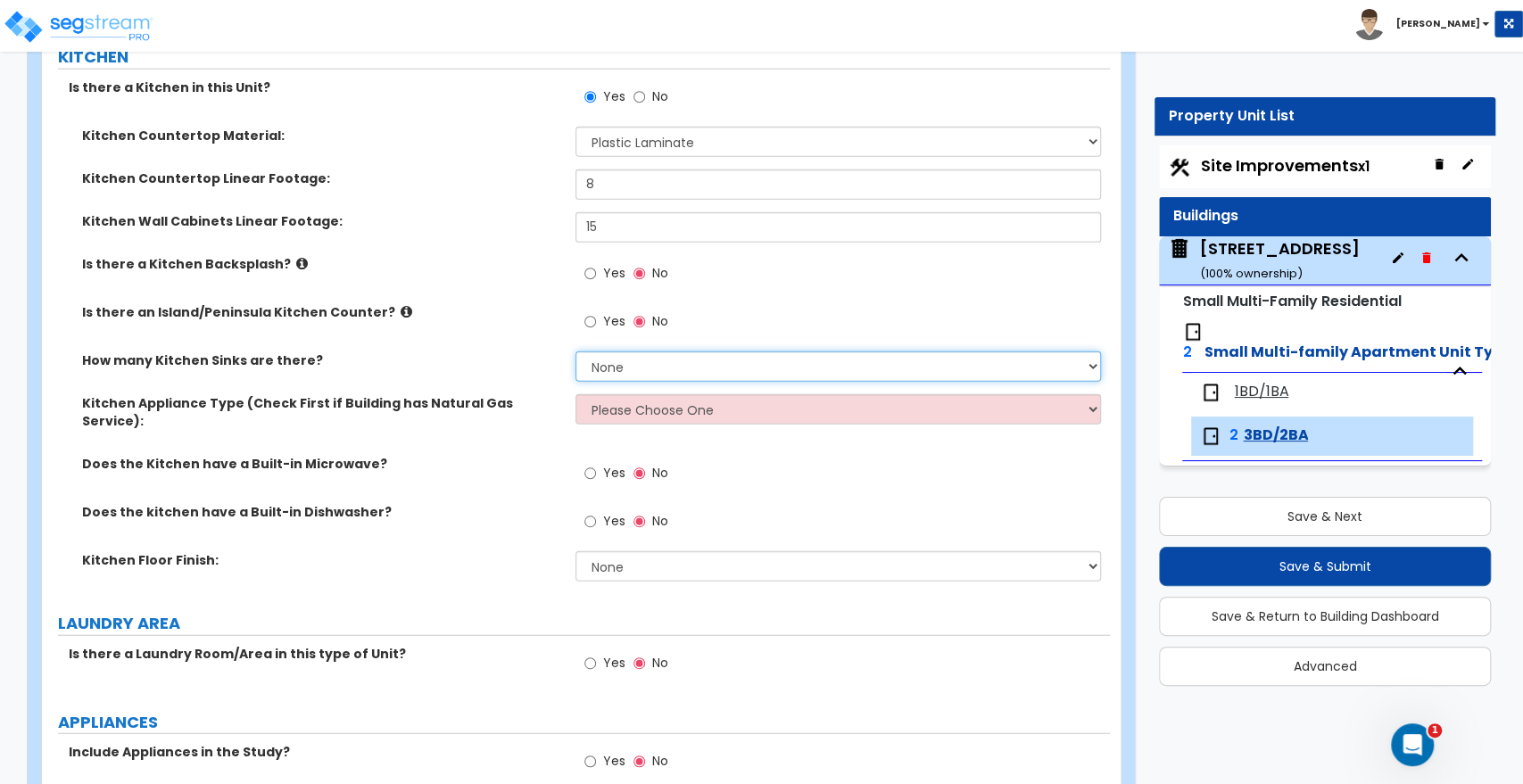
click at [604, 360] on select "None 1 2 3" at bounding box center [838, 366] width 525 height 30
select select "1"
click at [576, 351] on select "None 1 2 3" at bounding box center [838, 366] width 525 height 30
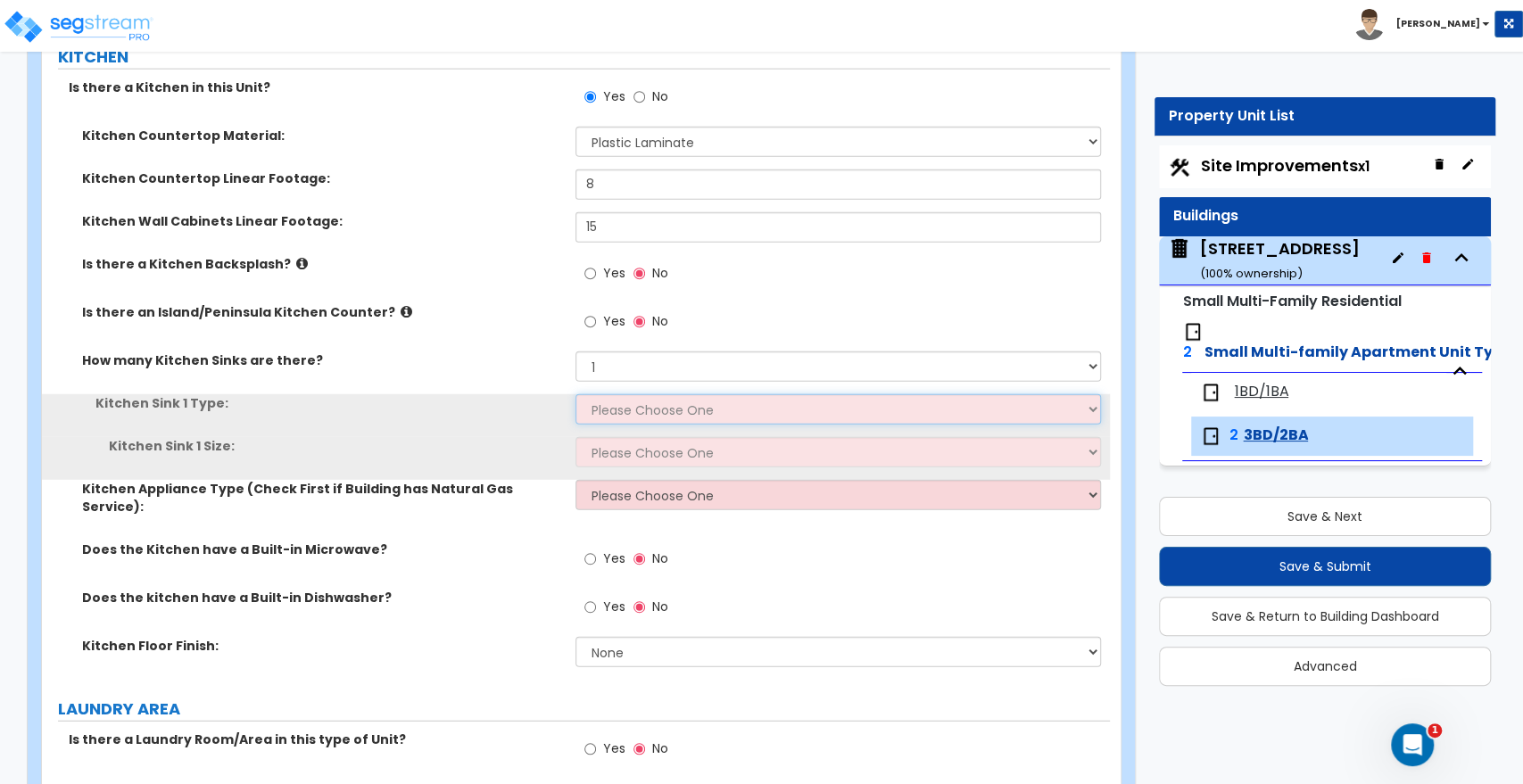
drag, startPoint x: 612, startPoint y: 423, endPoint x: 612, endPoint y: 402, distance: 21.0
click at [612, 402] on select "Please Choose One Stainless Steel Porcelain Enamel Cast Iron Granite Composite" at bounding box center [838, 409] width 525 height 30
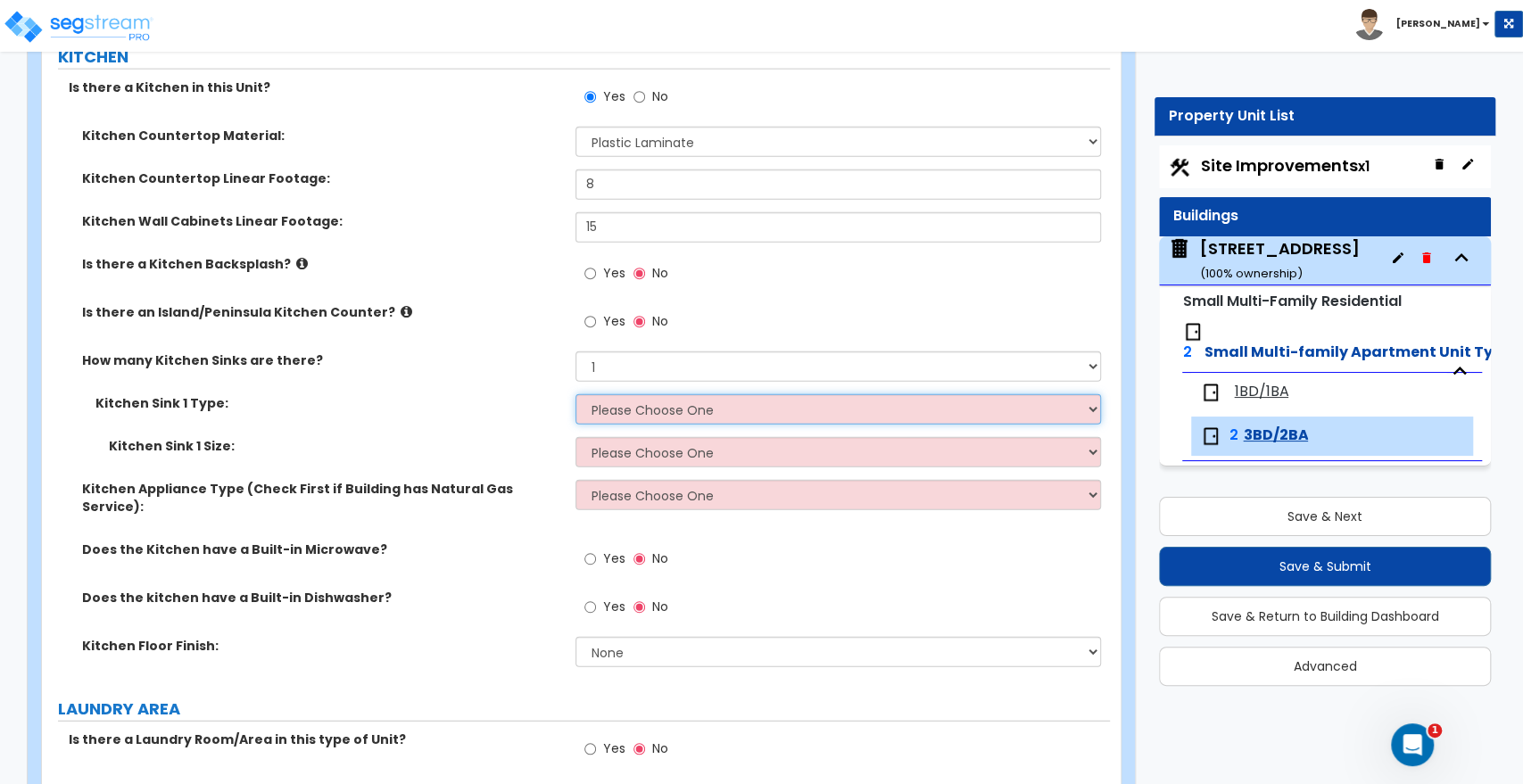
select select "1"
click at [576, 394] on select "Please Choose One Stainless Steel Porcelain Enamel Cast Iron Granite Composite" at bounding box center [838, 409] width 525 height 30
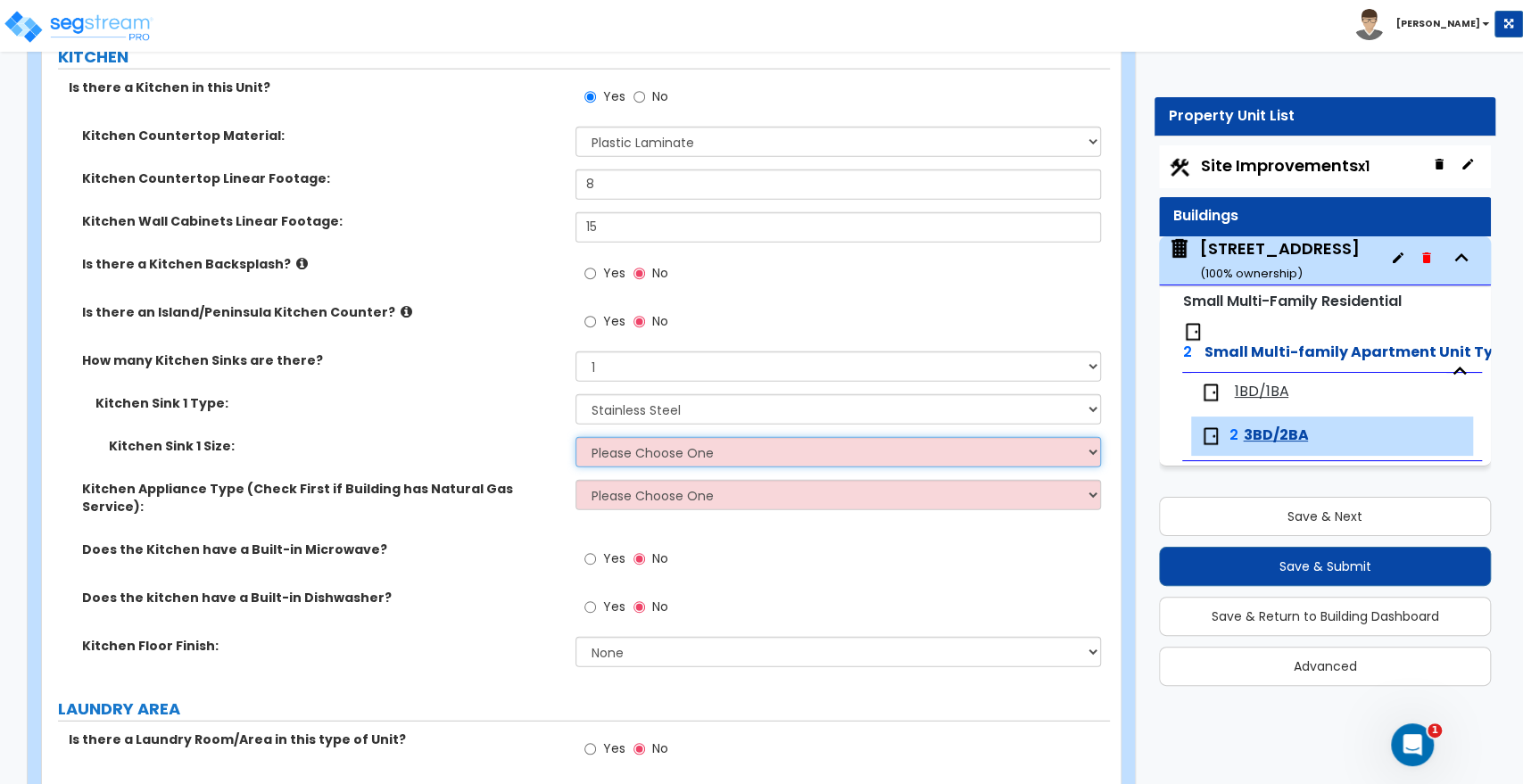
drag, startPoint x: 619, startPoint y: 443, endPoint x: 619, endPoint y: 455, distance: 12.0
click at [619, 443] on select "Please Choose One Single Sink Double Sink" at bounding box center [838, 452] width 525 height 30
select select "1"
click at [576, 438] on select "Please Choose One Single Sink Double Sink" at bounding box center [838, 452] width 525 height 30
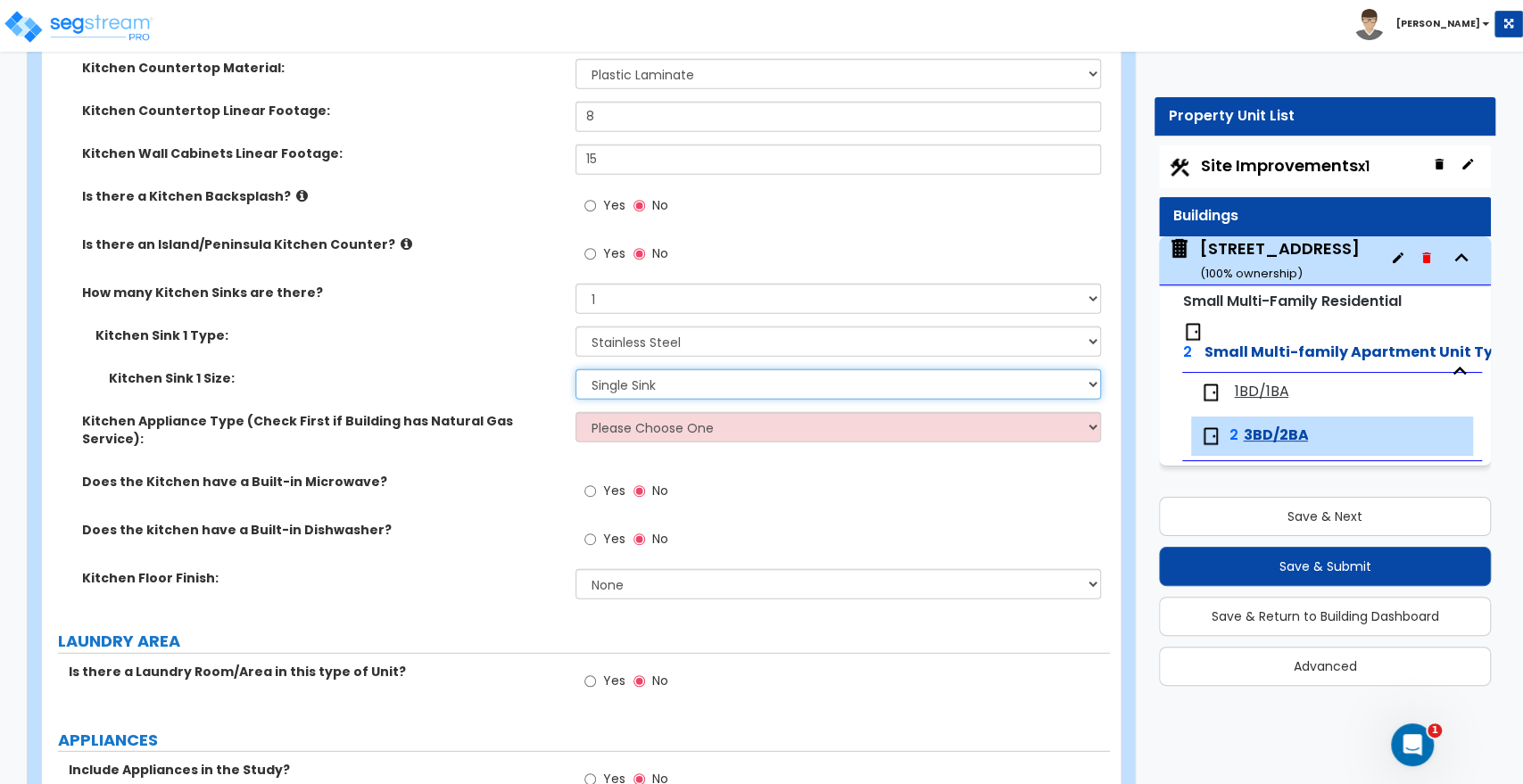
scroll to position [2975, 0]
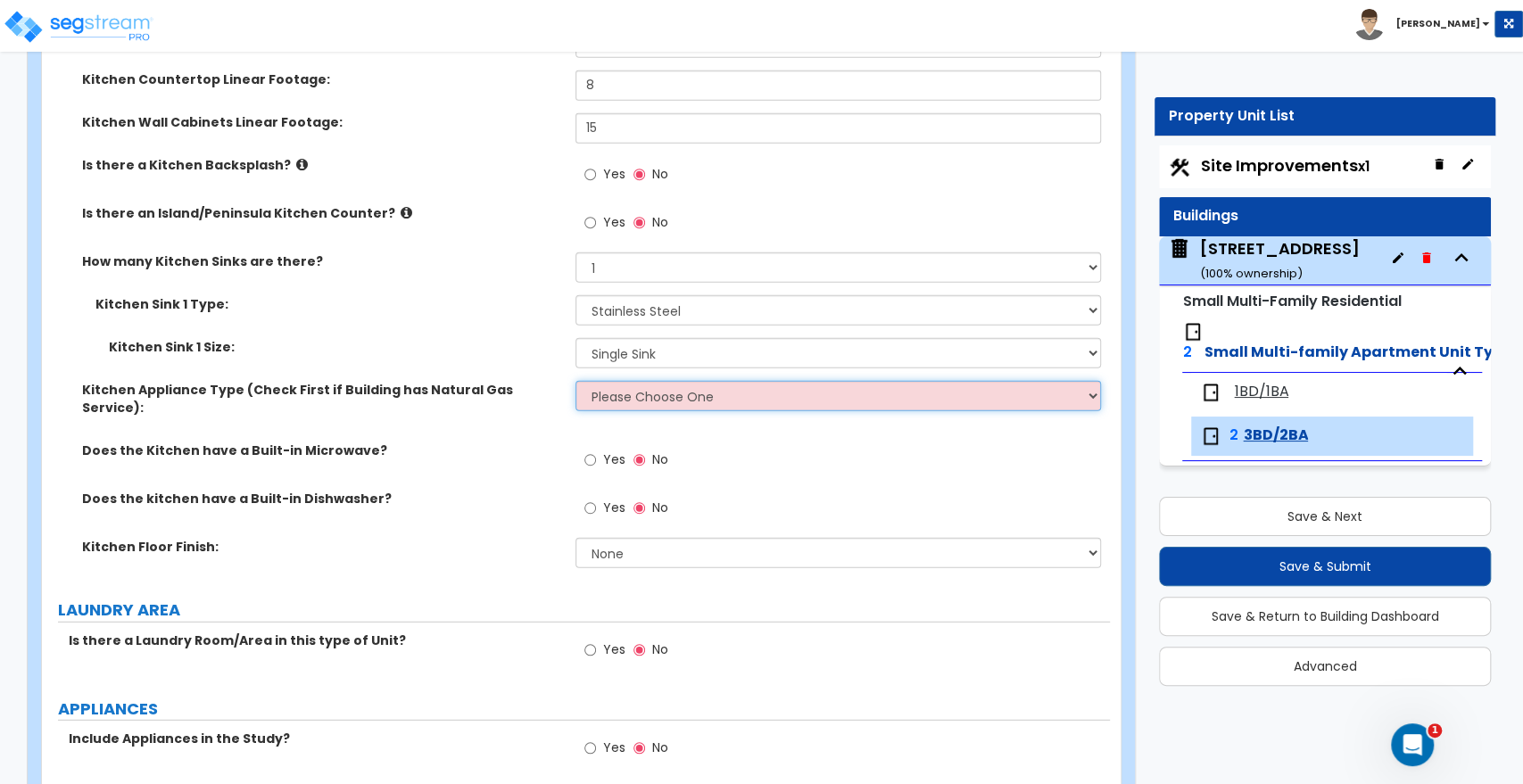
click at [621, 400] on select "Please Choose One Gas Electric" at bounding box center [838, 395] width 525 height 30
select select "1"
click at [576, 381] on select "Please Choose One Gas Electric" at bounding box center [838, 395] width 525 height 30
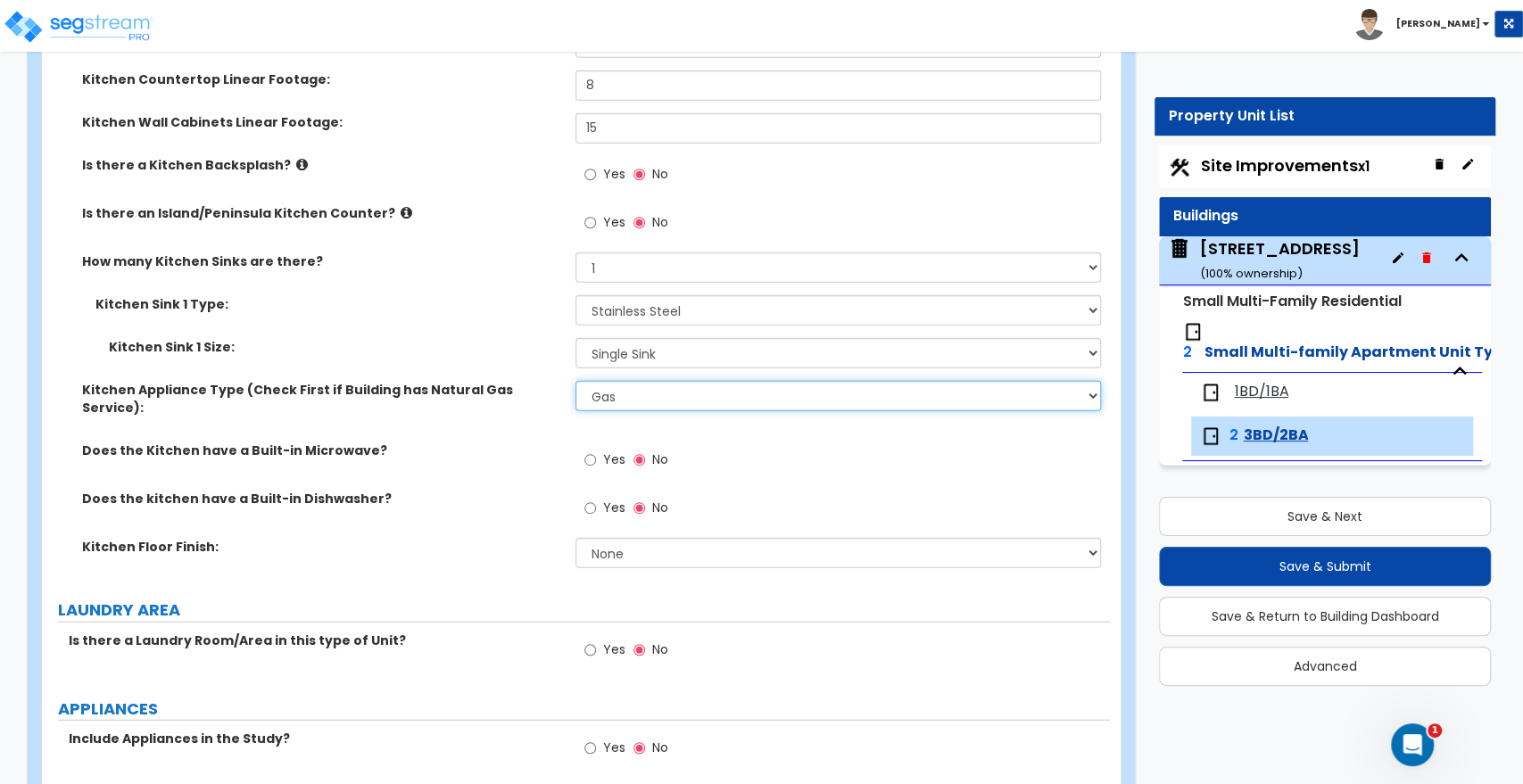
scroll to position [3073, 0]
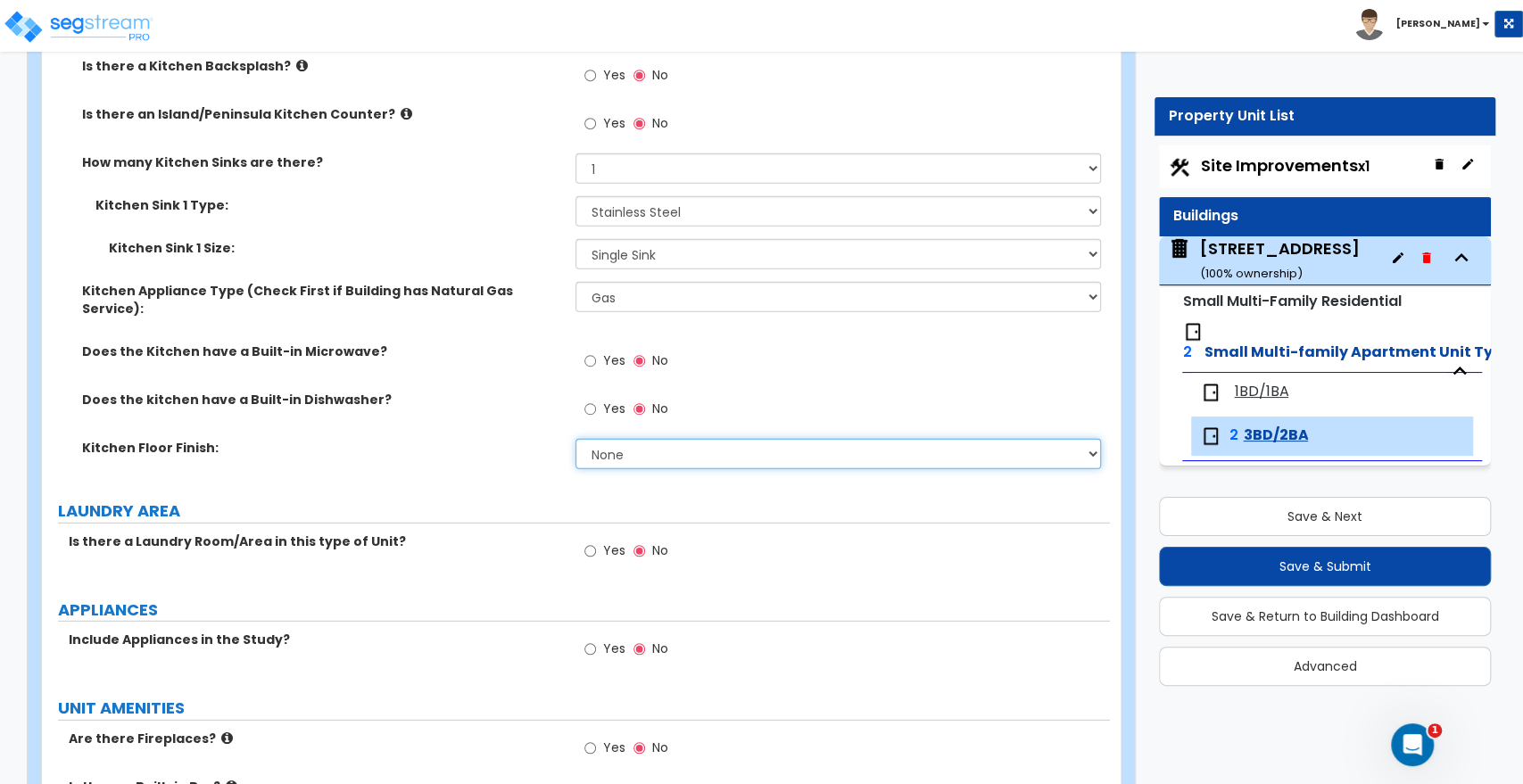
click at [591, 439] on select "None Tile Flooring Hardwood Flooring Resilient Laminate Flooring VCT Flooring S…" at bounding box center [838, 454] width 525 height 30
select select "3"
click at [576, 439] on select "None Tile Flooring Hardwood Flooring Resilient Laminate Flooring VCT Flooring S…" at bounding box center [838, 454] width 525 height 30
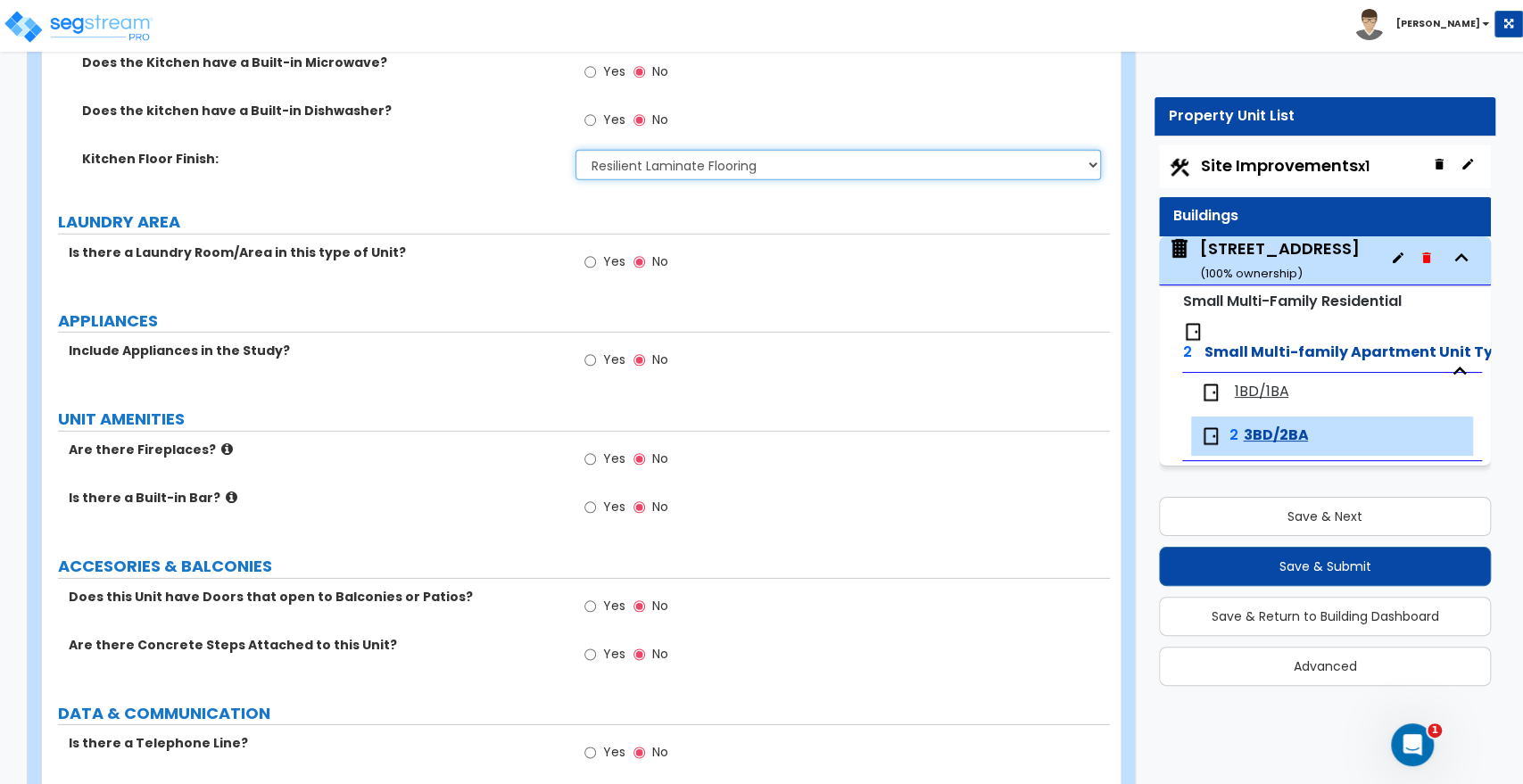
scroll to position [3371, 0]
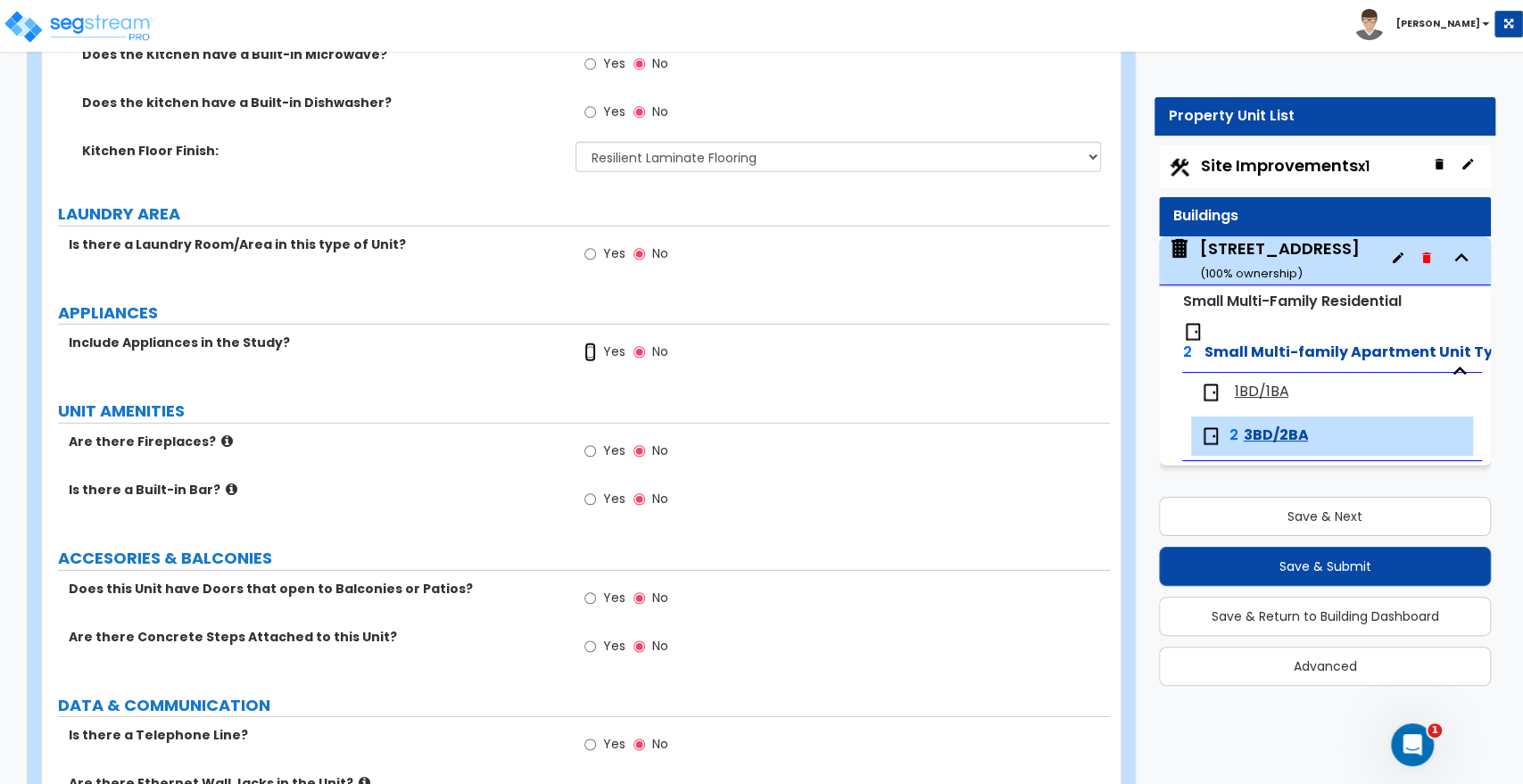
click at [586, 343] on input "Yes" at bounding box center [590, 352] width 12 height 20
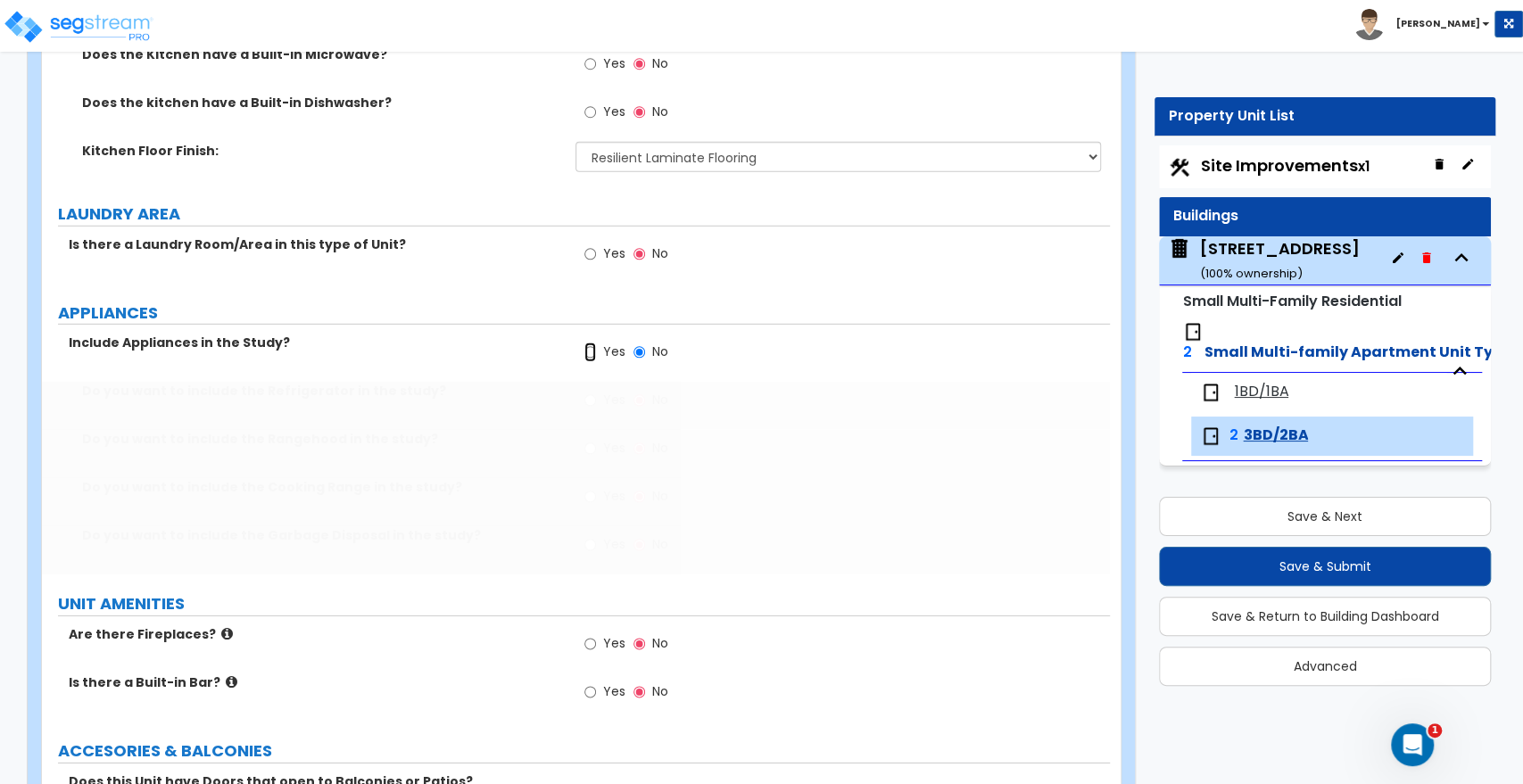
radio input "true"
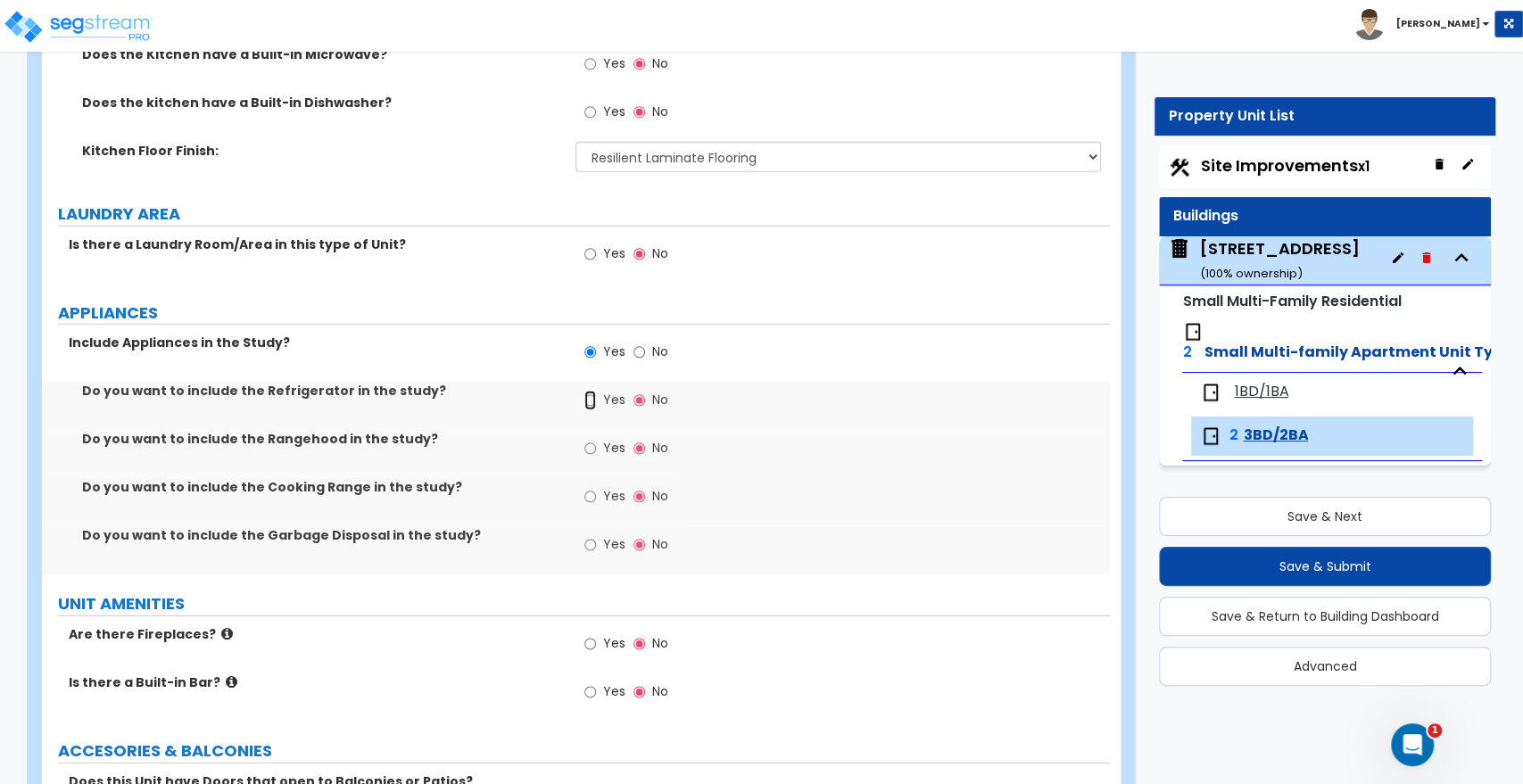
click at [593, 391] on input "Yes" at bounding box center [590, 400] width 12 height 20
radio input "true"
drag, startPoint x: 592, startPoint y: 427, endPoint x: 592, endPoint y: 457, distance: 30.0
click at [592, 439] on input "Yes" at bounding box center [590, 449] width 12 height 20
radio input "true"
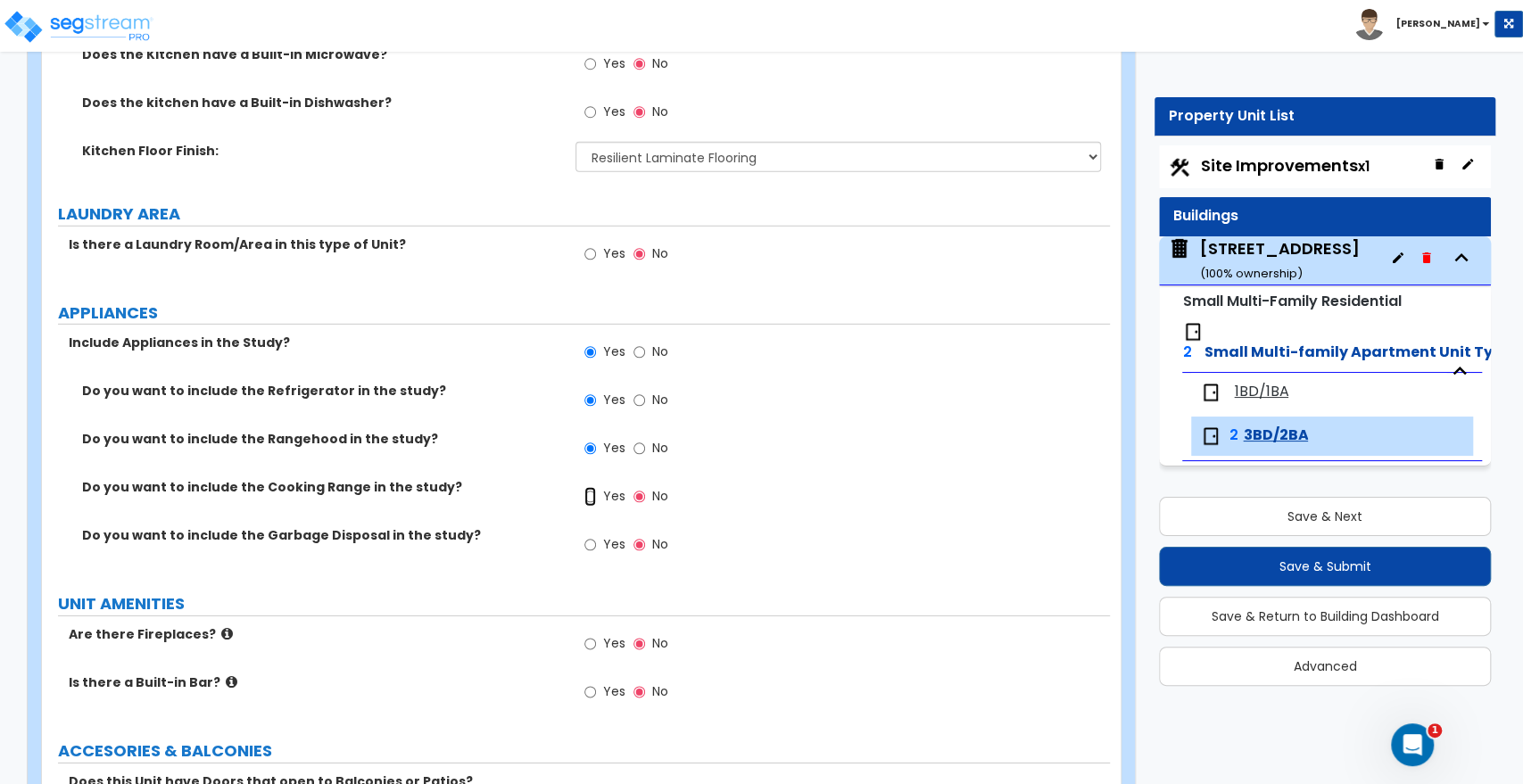
click at [591, 487] on input "Yes" at bounding box center [590, 497] width 12 height 20
radio input "true"
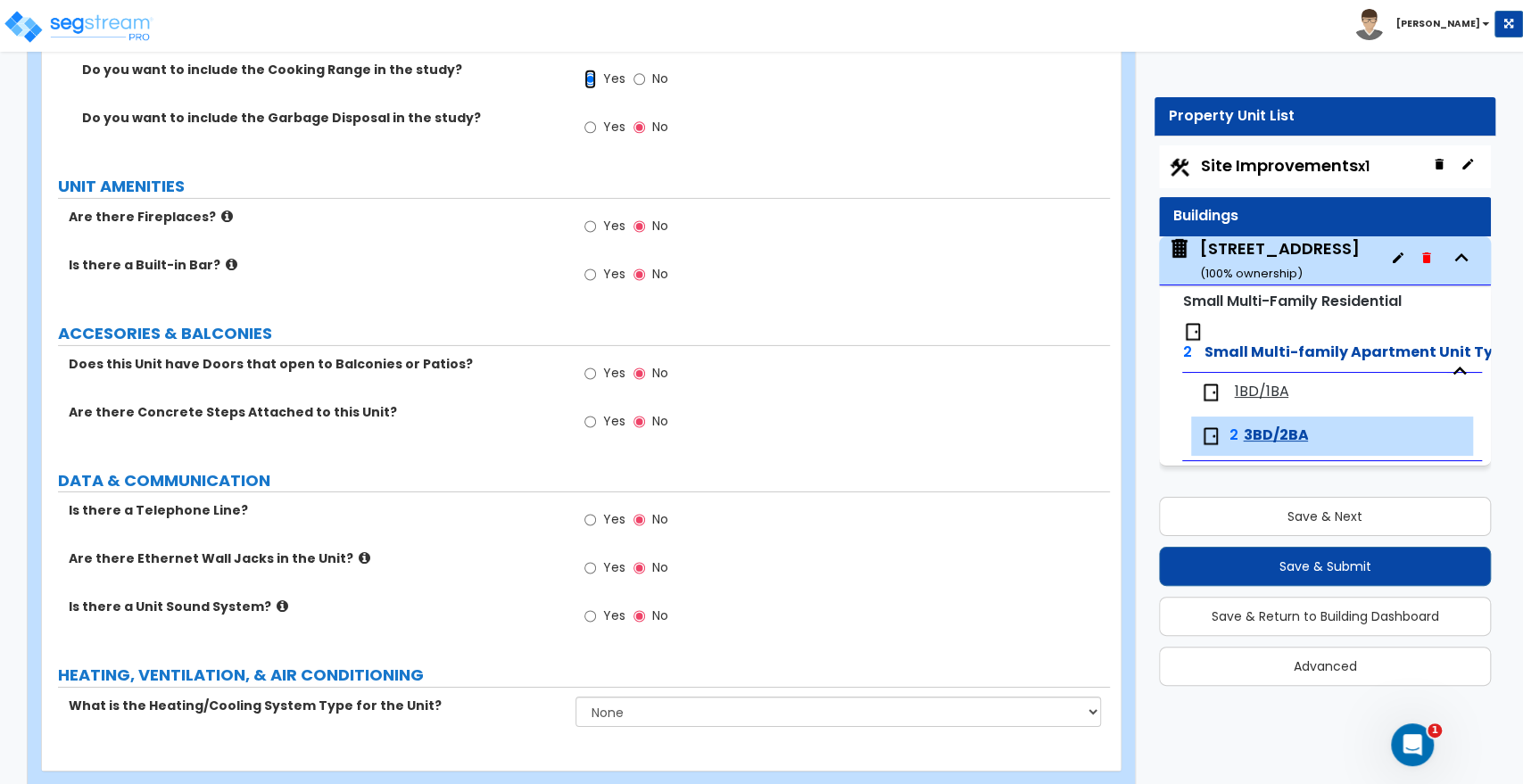
scroll to position [3805, 0]
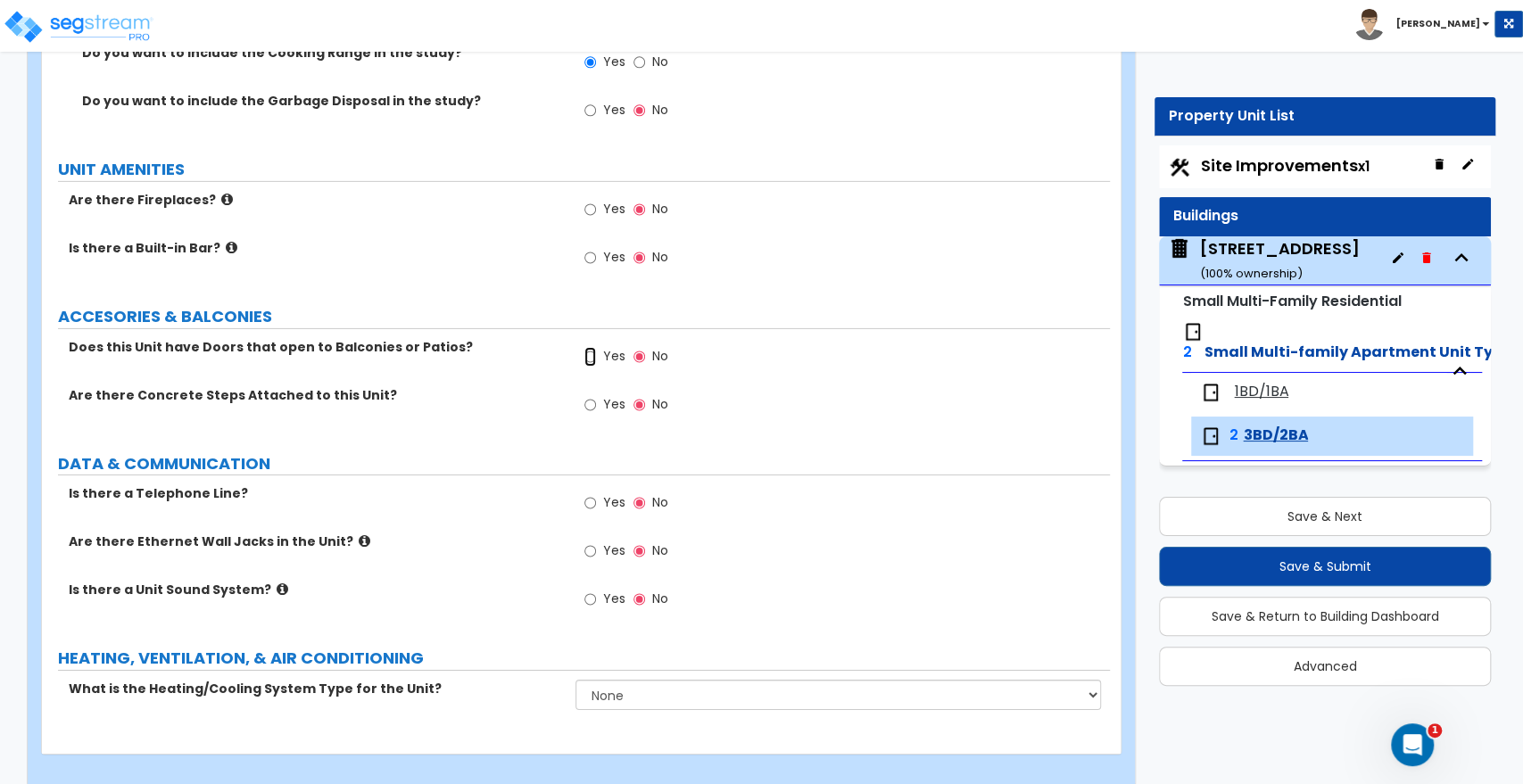
click at [592, 347] on input "Yes" at bounding box center [590, 357] width 12 height 20
radio input "true"
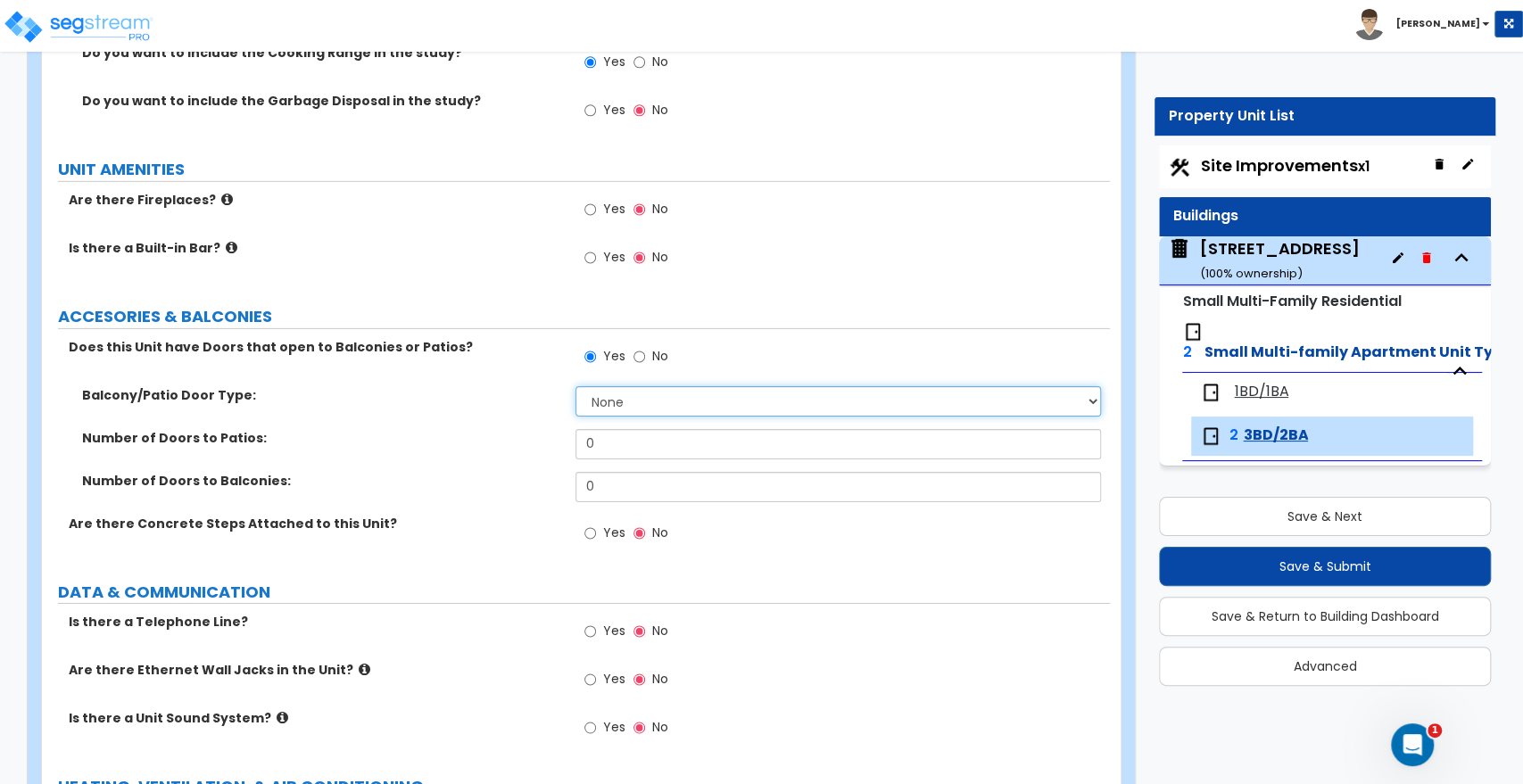
click at [598, 387] on select "None Single Hinged Doors Double Hinged Doors Single French Doors Double French …" at bounding box center [838, 401] width 525 height 30
select select "5"
click at [576, 387] on select "None Single Hinged Doors Double Hinged Doors Single French Doors Double French …" at bounding box center [838, 401] width 525 height 30
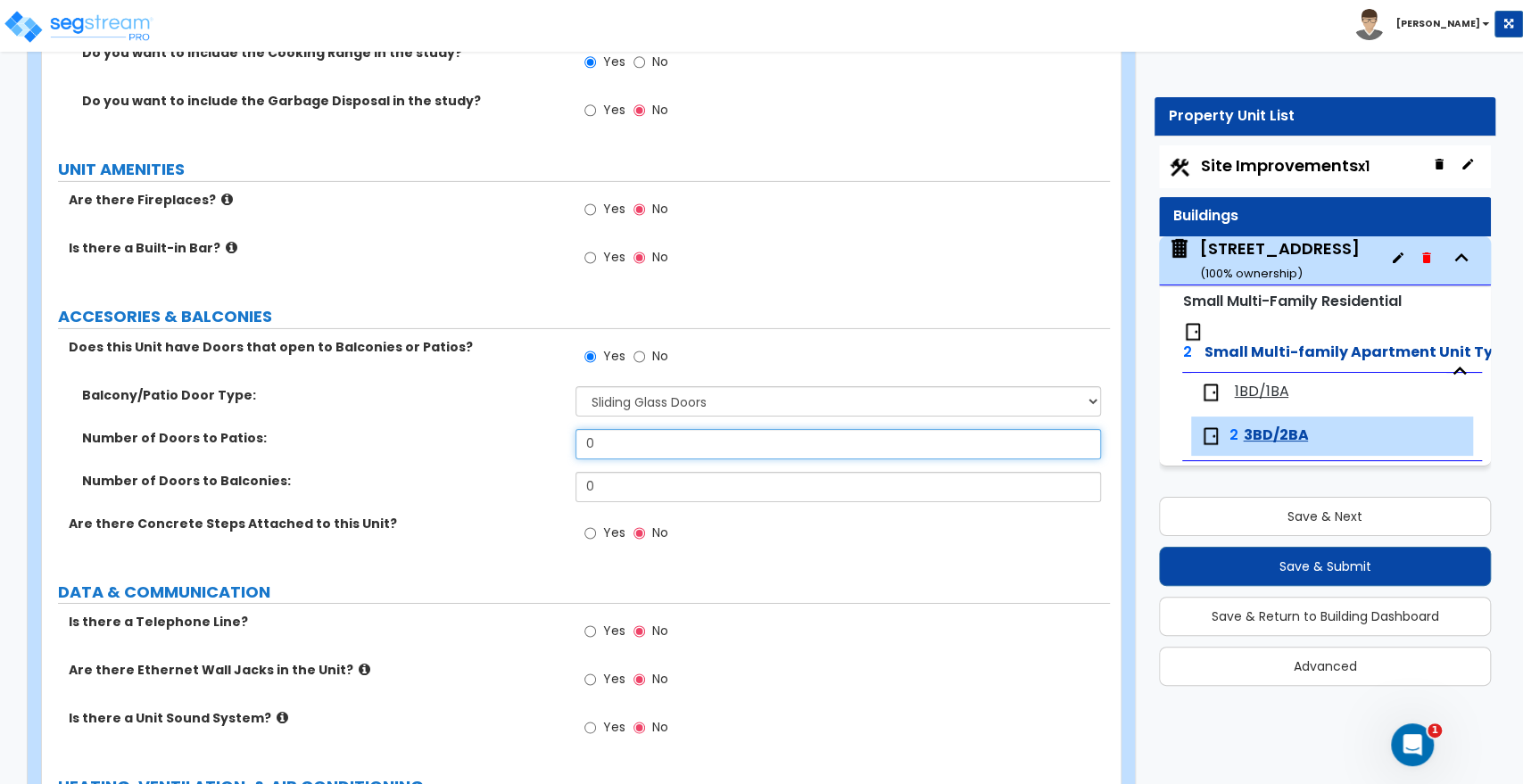
drag, startPoint x: 624, startPoint y: 428, endPoint x: 538, endPoint y: 424, distance: 86.1
click at [538, 430] on div "Number of Doors to Patios: 0" at bounding box center [576, 451] width 1068 height 43
drag, startPoint x: 602, startPoint y: 427, endPoint x: 554, endPoint y: 422, distance: 48.3
click at [554, 430] on div "Number of Doors to Patios: 2" at bounding box center [576, 451] width 1068 height 43
type input "0"
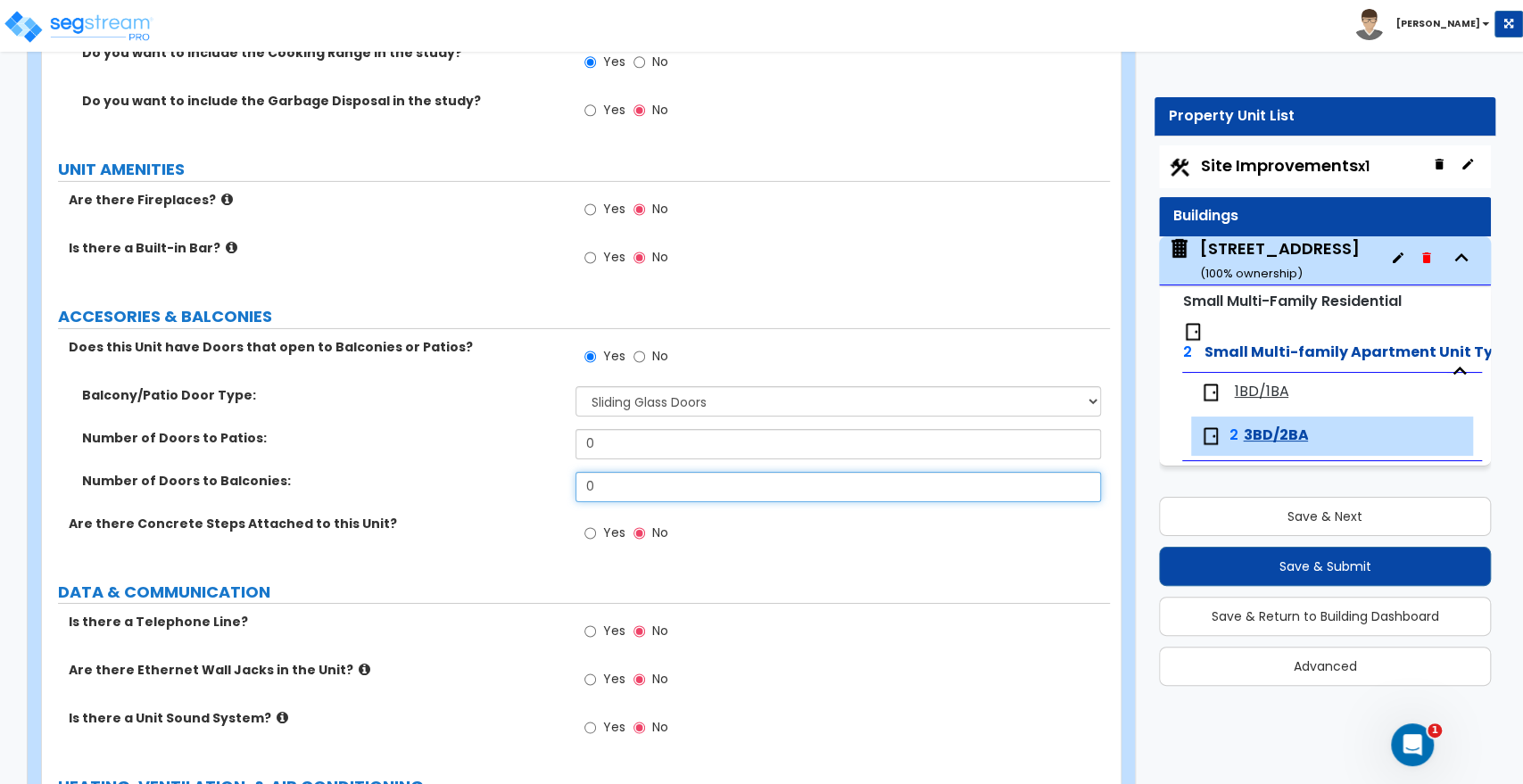
drag, startPoint x: 625, startPoint y: 468, endPoint x: 512, endPoint y: 456, distance: 113.6
click at [512, 472] on div "Number of Doors to Balconies: 0" at bounding box center [576, 493] width 1068 height 43
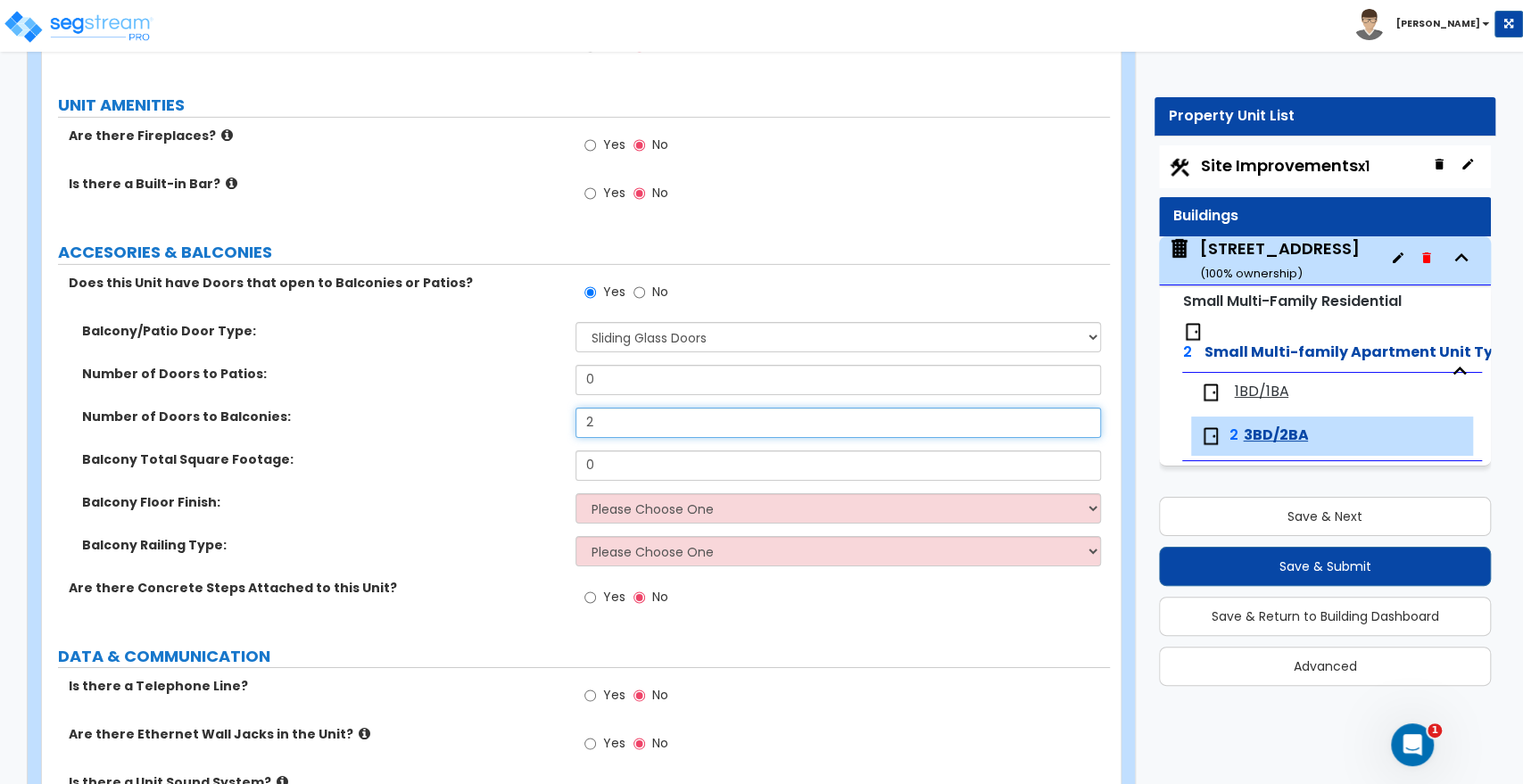
scroll to position [3905, 0]
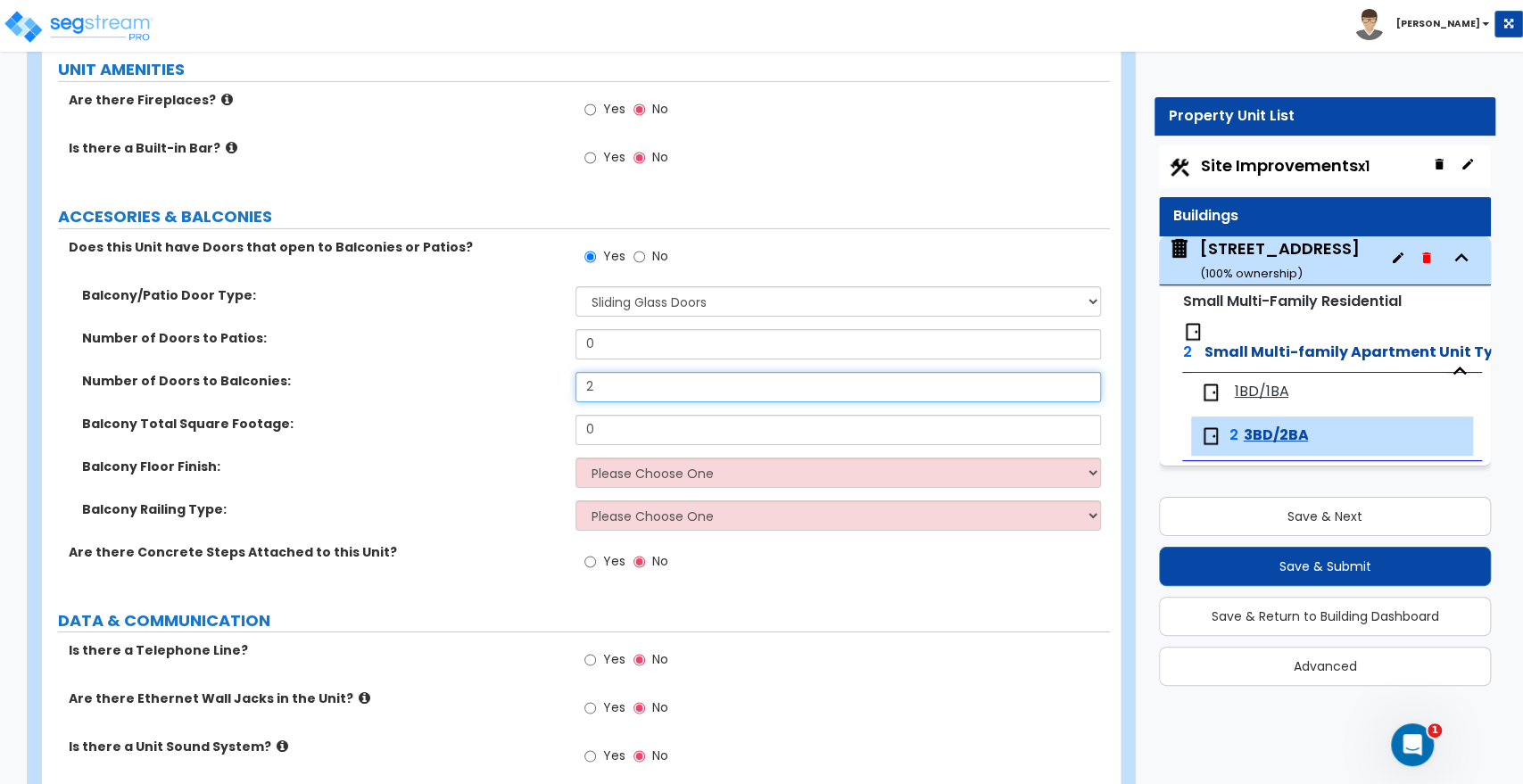
type input "2"
drag, startPoint x: 505, startPoint y: 405, endPoint x: 439, endPoint y: 405, distance: 66.0
click at [439, 415] on div "Balcony Total Square Footage: 0" at bounding box center [576, 437] width 1068 height 43
drag, startPoint x: 622, startPoint y: 403, endPoint x: 491, endPoint y: 403, distance: 131.0
click at [491, 415] on div "Balcony Total Square Footage: 80" at bounding box center [576, 437] width 1068 height 43
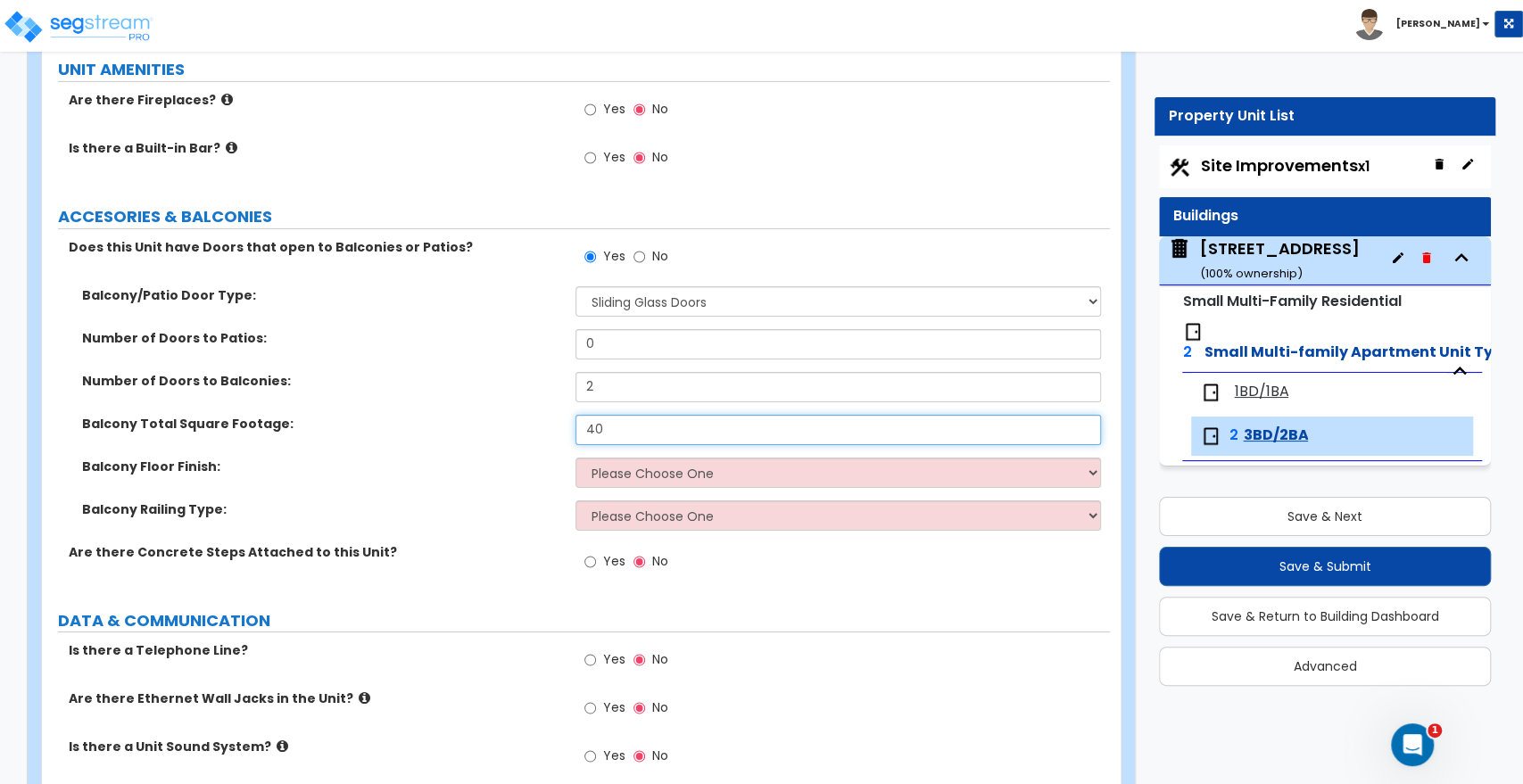
type input "40"
drag, startPoint x: 603, startPoint y: 357, endPoint x: 549, endPoint y: 369, distance: 55.3
click at [549, 372] on div "Number of Doors to Balconies: 2" at bounding box center [576, 393] width 1068 height 43
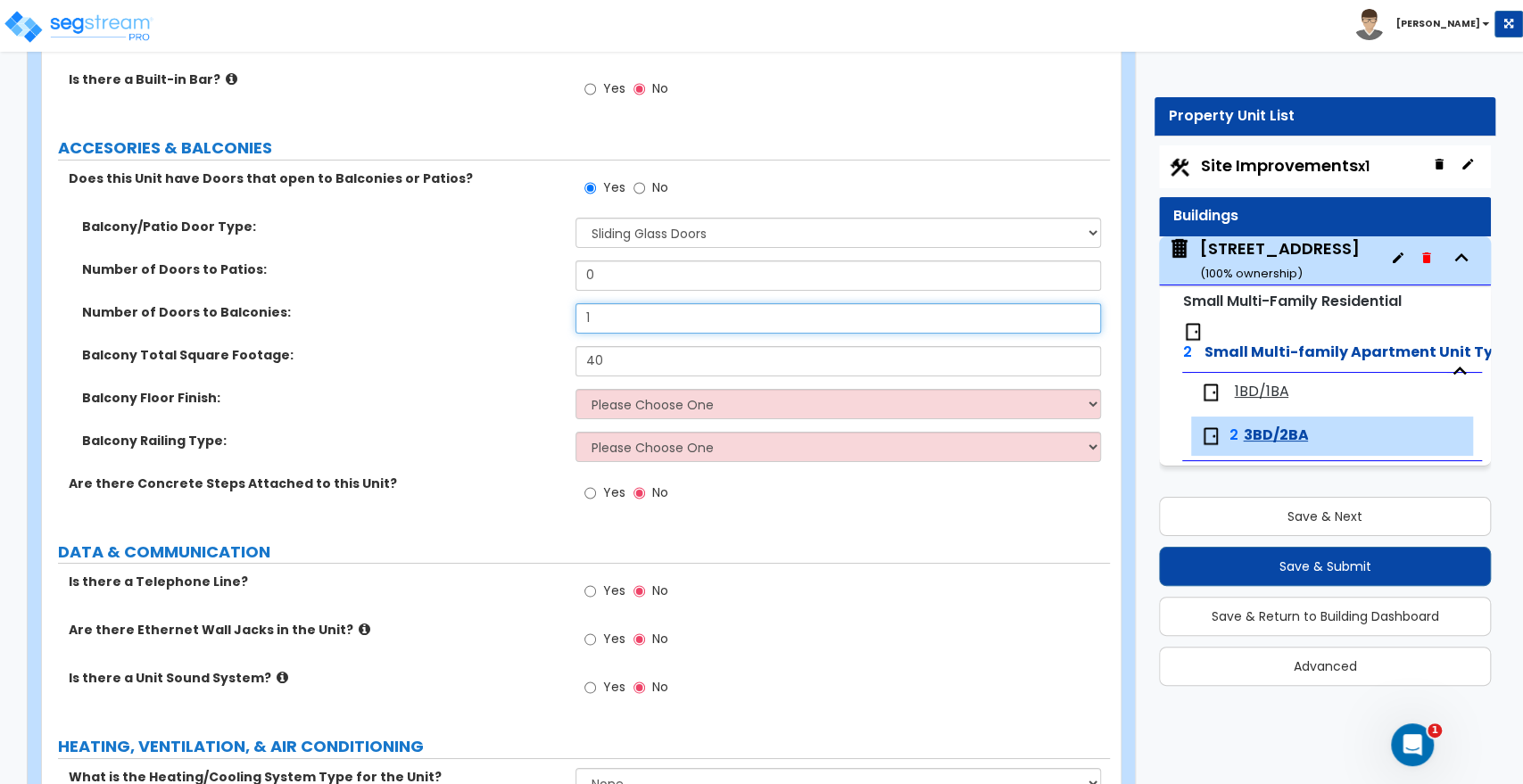
scroll to position [4004, 0]
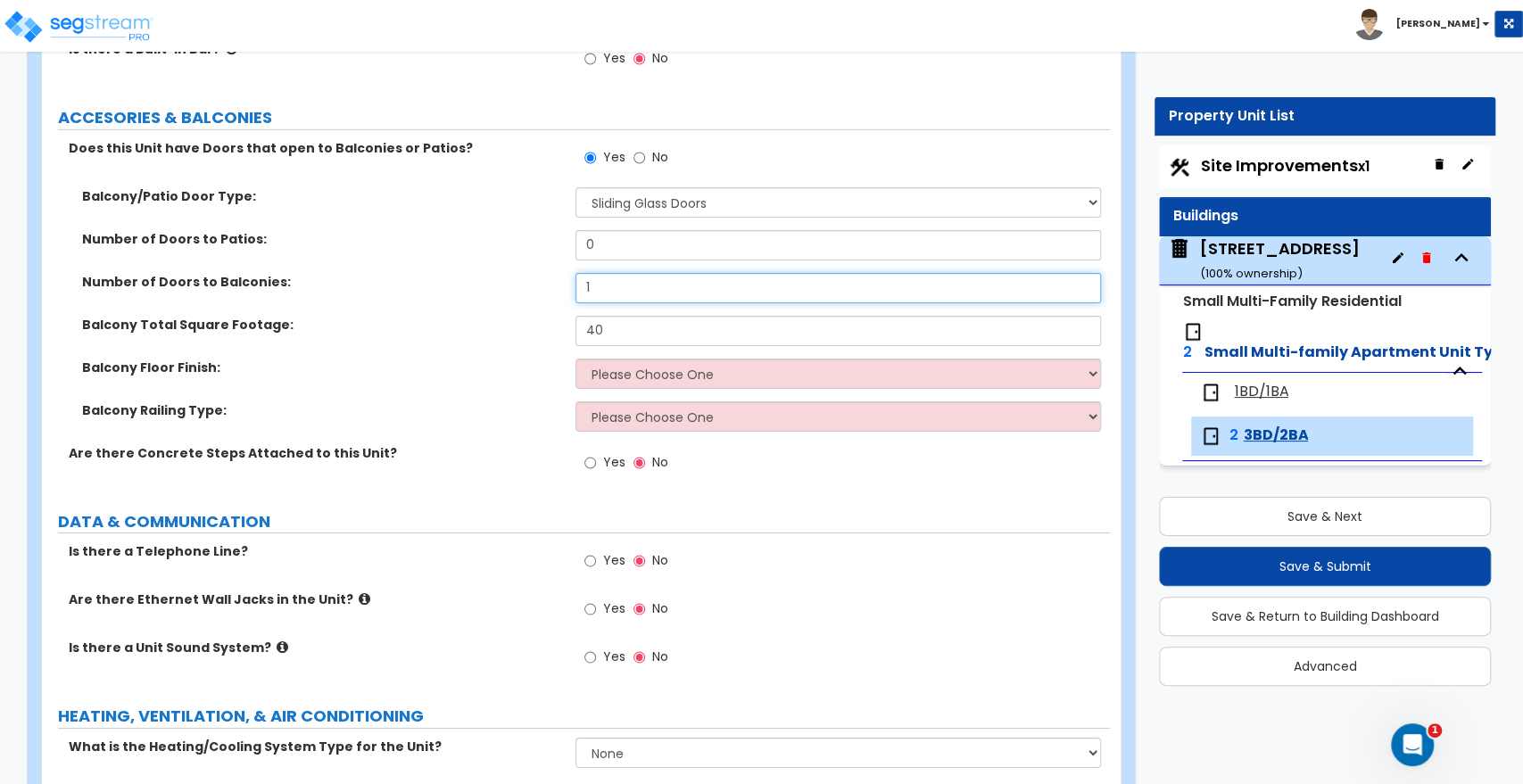
type input "1"
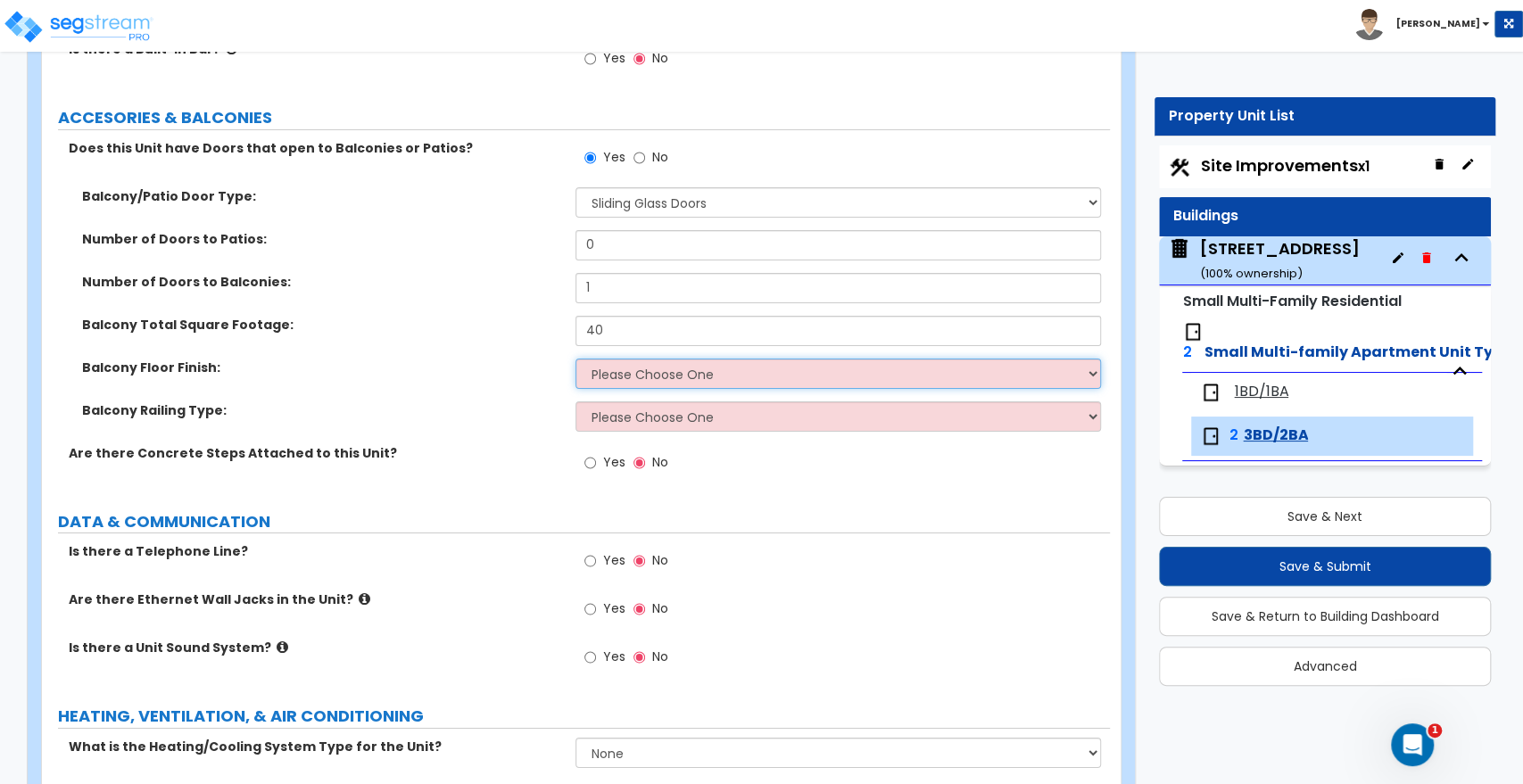
click at [611, 359] on select "Please Choose One Concrete Tile Flooring Wood Flooring Wood Composite" at bounding box center [838, 374] width 525 height 30
select select "3"
click at [576, 359] on select "Please Choose One Concrete Tile Flooring Wood Flooring Wood Composite" at bounding box center [838, 374] width 525 height 30
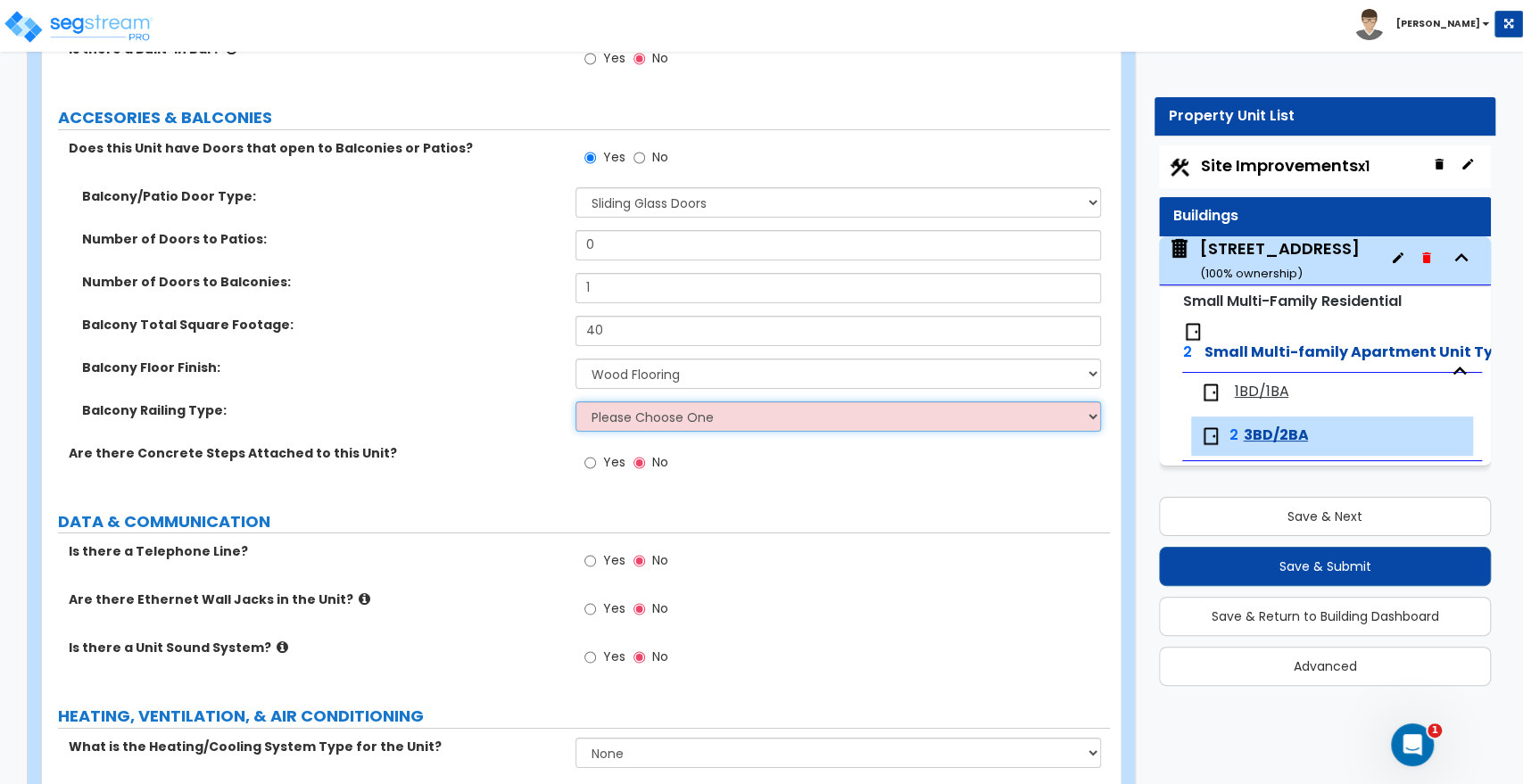
click at [602, 402] on select "Please Choose One Steel Aluminum Wood Glass and Metal Wrought Iron" at bounding box center [838, 416] width 525 height 30
select select "5"
click at [576, 401] on select "Please Choose One Steel Aluminum Wood Glass and Metal Wrought Iron" at bounding box center [838, 416] width 525 height 30
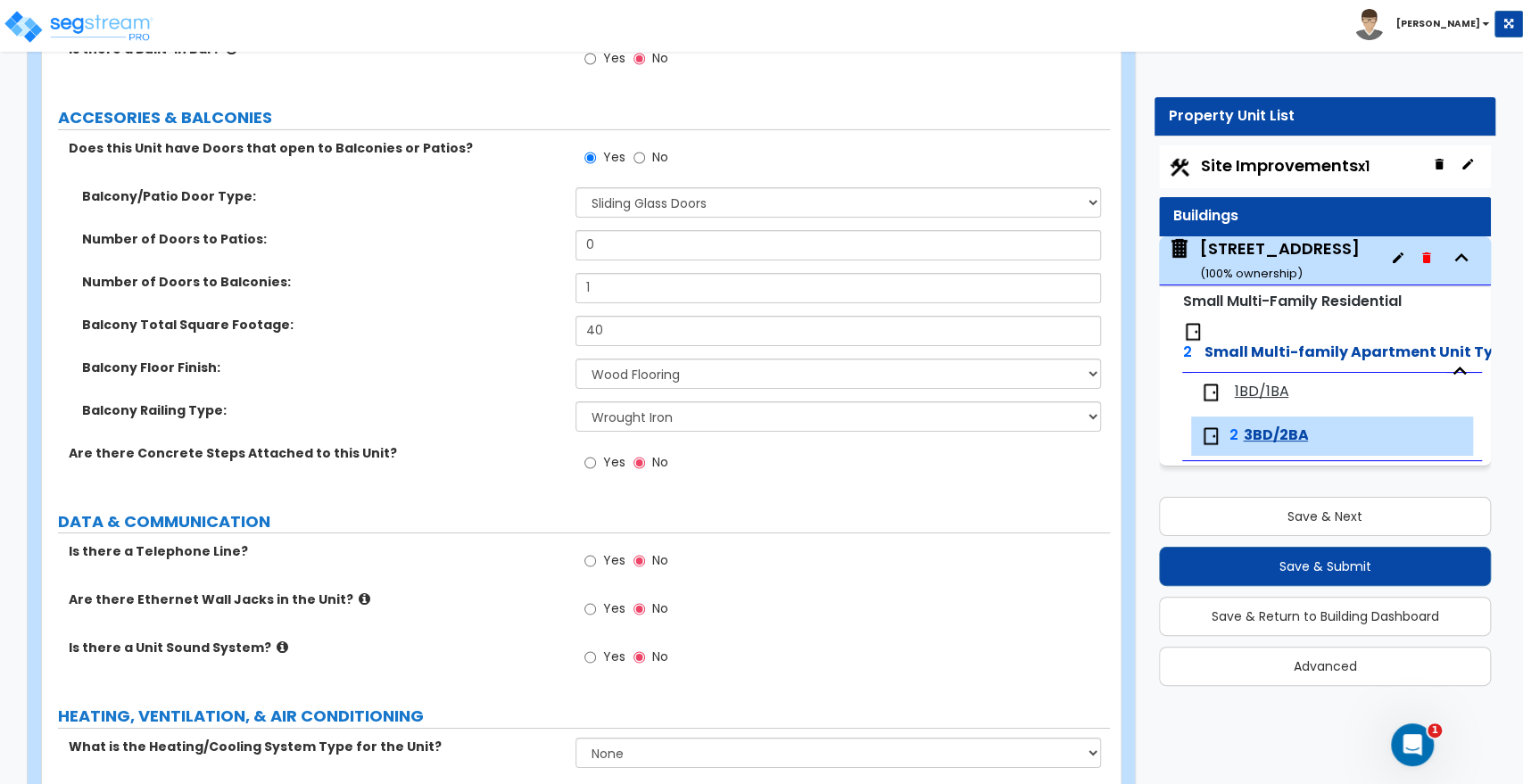
click at [484, 444] on label "Are there Concrete Steps Attached to this Unit?" at bounding box center [315, 453] width 493 height 18
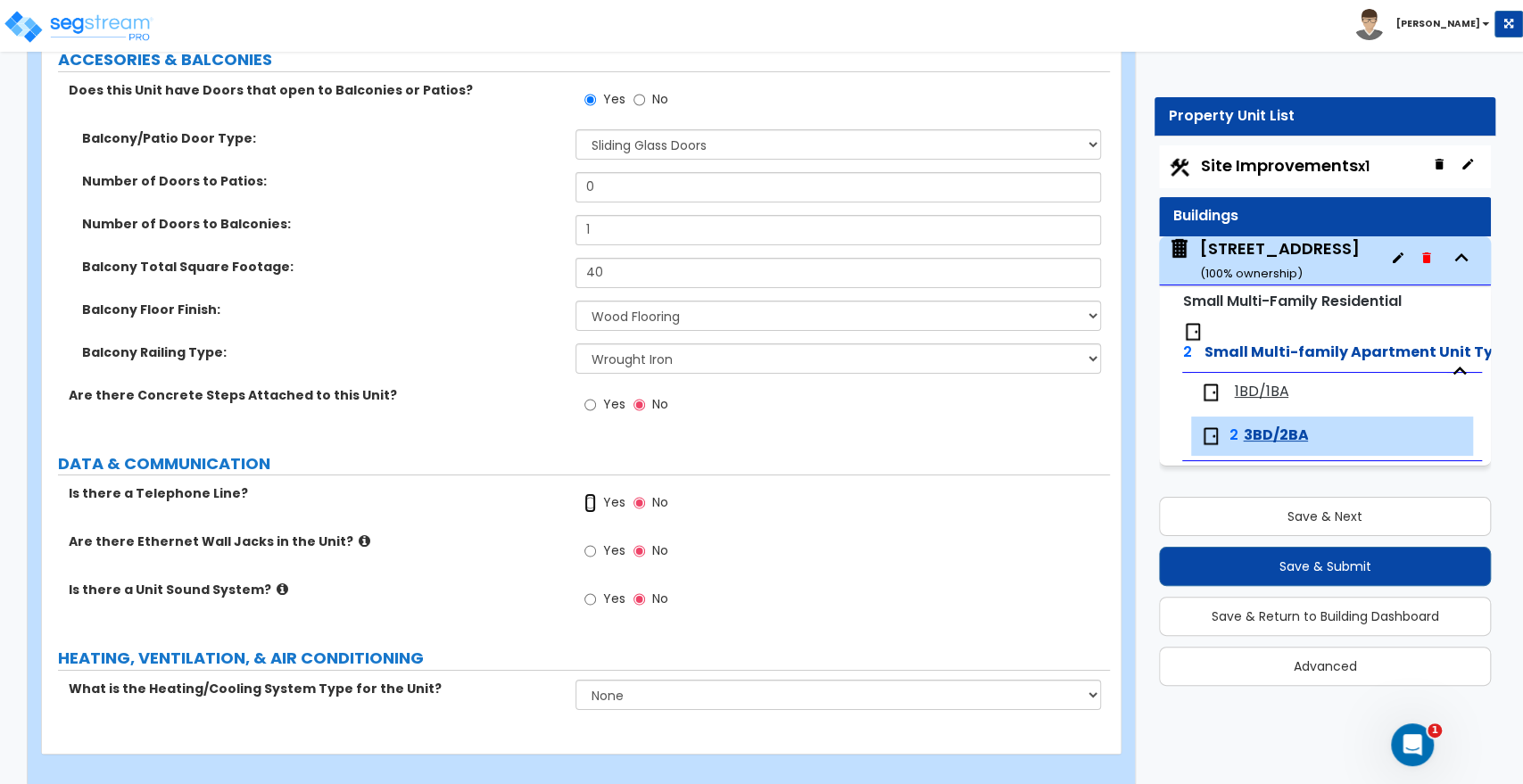
drag, startPoint x: 584, startPoint y: 484, endPoint x: 584, endPoint y: 508, distance: 24.0
click at [584, 493] on input "Yes" at bounding box center [590, 503] width 12 height 20
radio input "true"
click at [589, 541] on input "Yes" at bounding box center [590, 551] width 12 height 20
radio input "true"
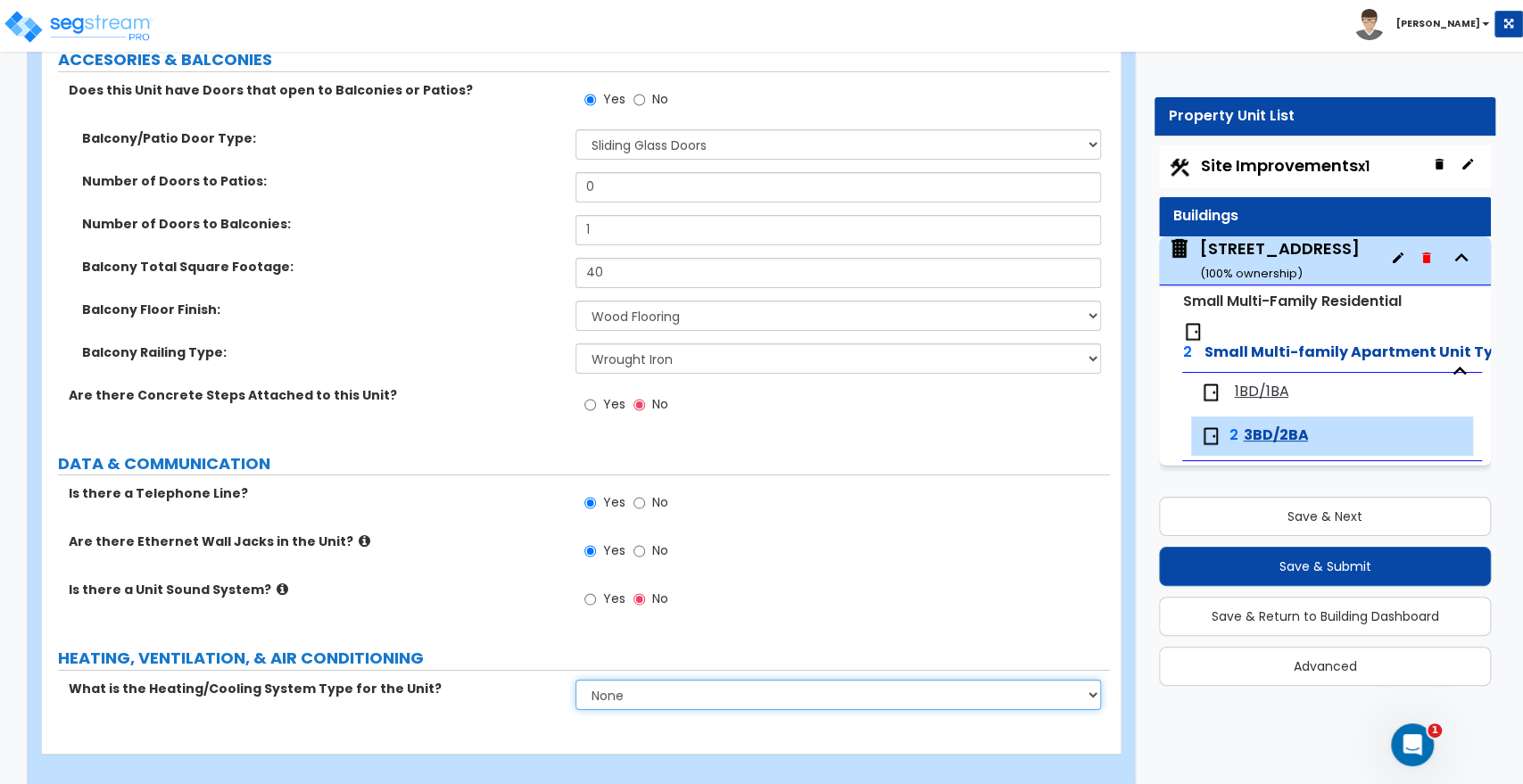
click at [614, 680] on select "None Heat Only Centralized Heating & Cooling Thru Wall Air Conditioners Mini Sp…" at bounding box center [838, 695] width 525 height 30
select select "1"
click at [576, 680] on select "None Heat Only Centralized Heating & Cooling Thru Wall Air Conditioners Mini Sp…" at bounding box center [838, 695] width 525 height 30
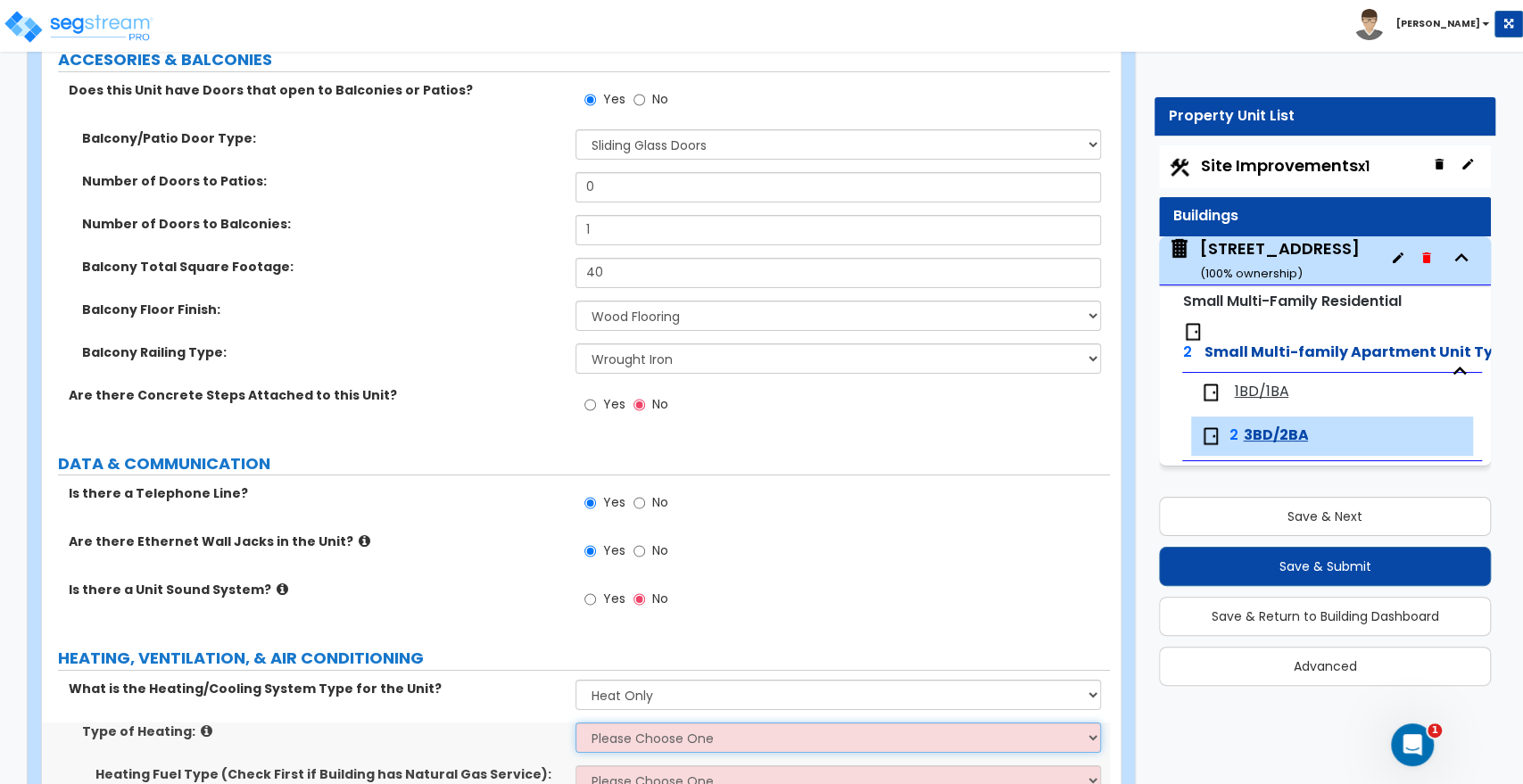
click at [641, 723] on select "Please Choose One Wall Heater Electric Baseboard Heater Hydronic Heating Radian…" at bounding box center [838, 738] width 525 height 30
select select "3"
click at [576, 723] on select "Please Choose One Wall Heater Electric Baseboard Heater Hydronic Heating Radian…" at bounding box center [838, 738] width 525 height 30
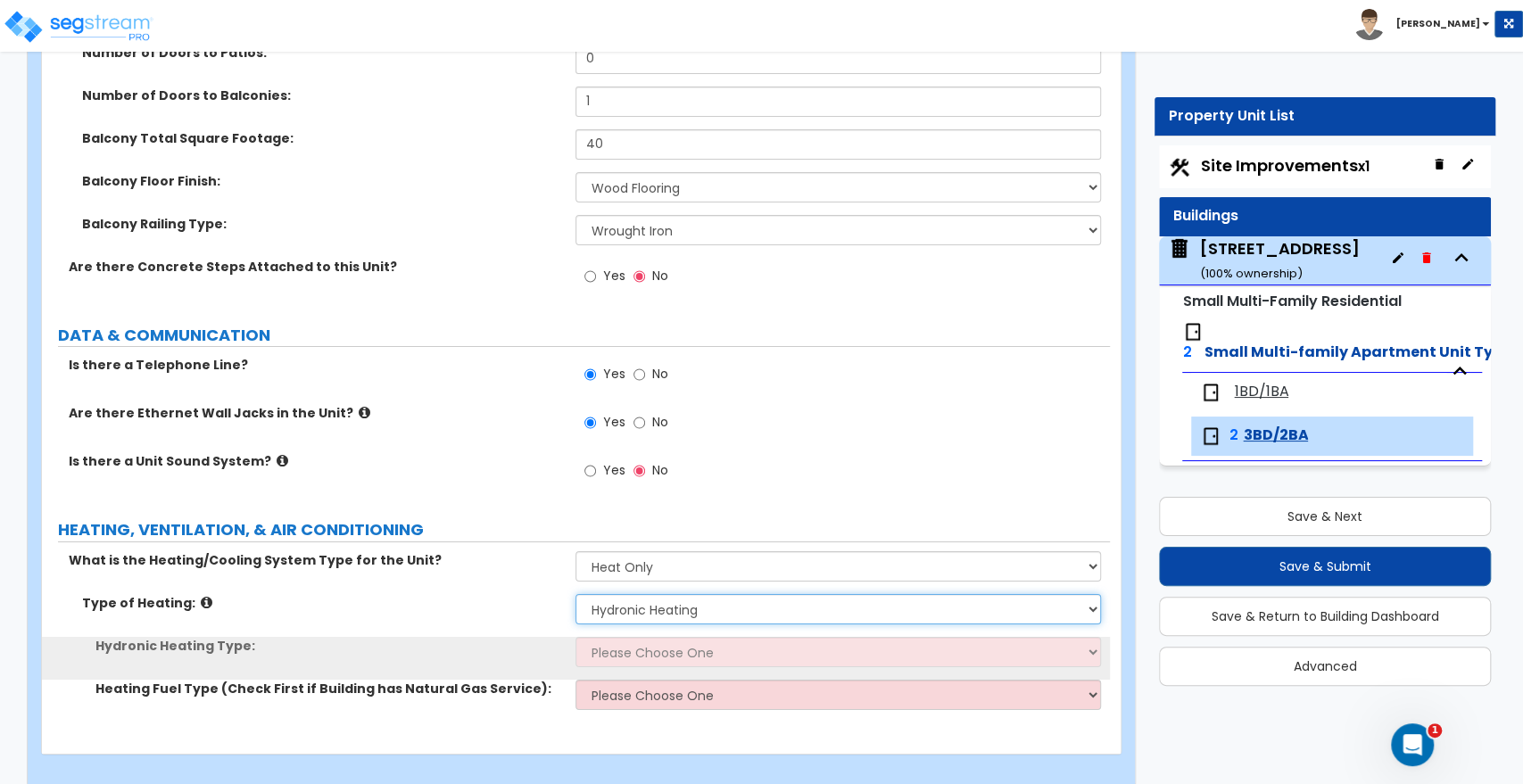
scroll to position [4191, 0]
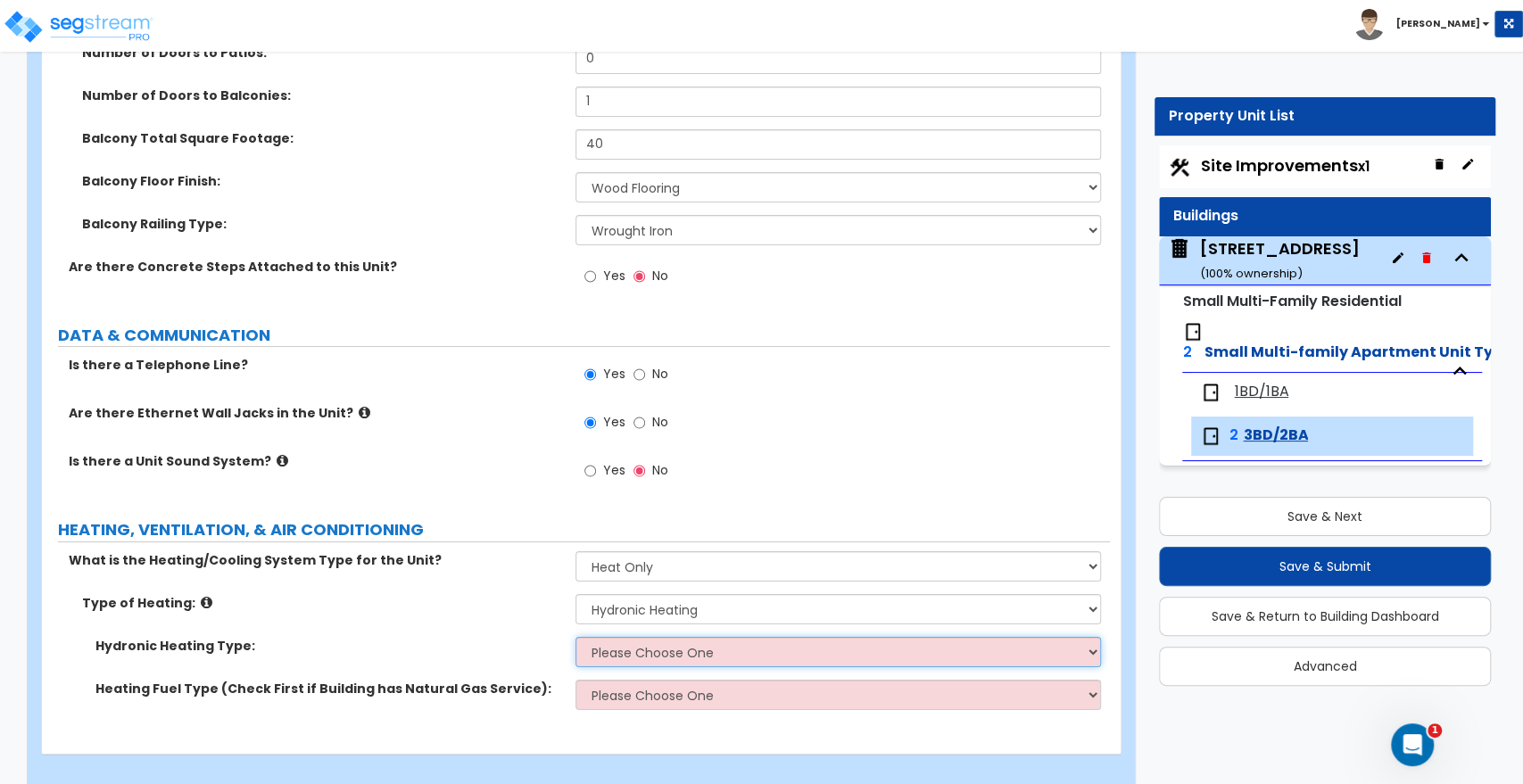
click at [642, 643] on select "Please Choose One Hydronic Radiator Hydronic Baseboard Hydronic Fin Tube Radiat…" at bounding box center [838, 652] width 525 height 30
select select "2"
click at [576, 637] on select "Please Choose One Hydronic Radiator Hydronic Baseboard Hydronic Fin Tube Radiat…" at bounding box center [838, 652] width 525 height 30
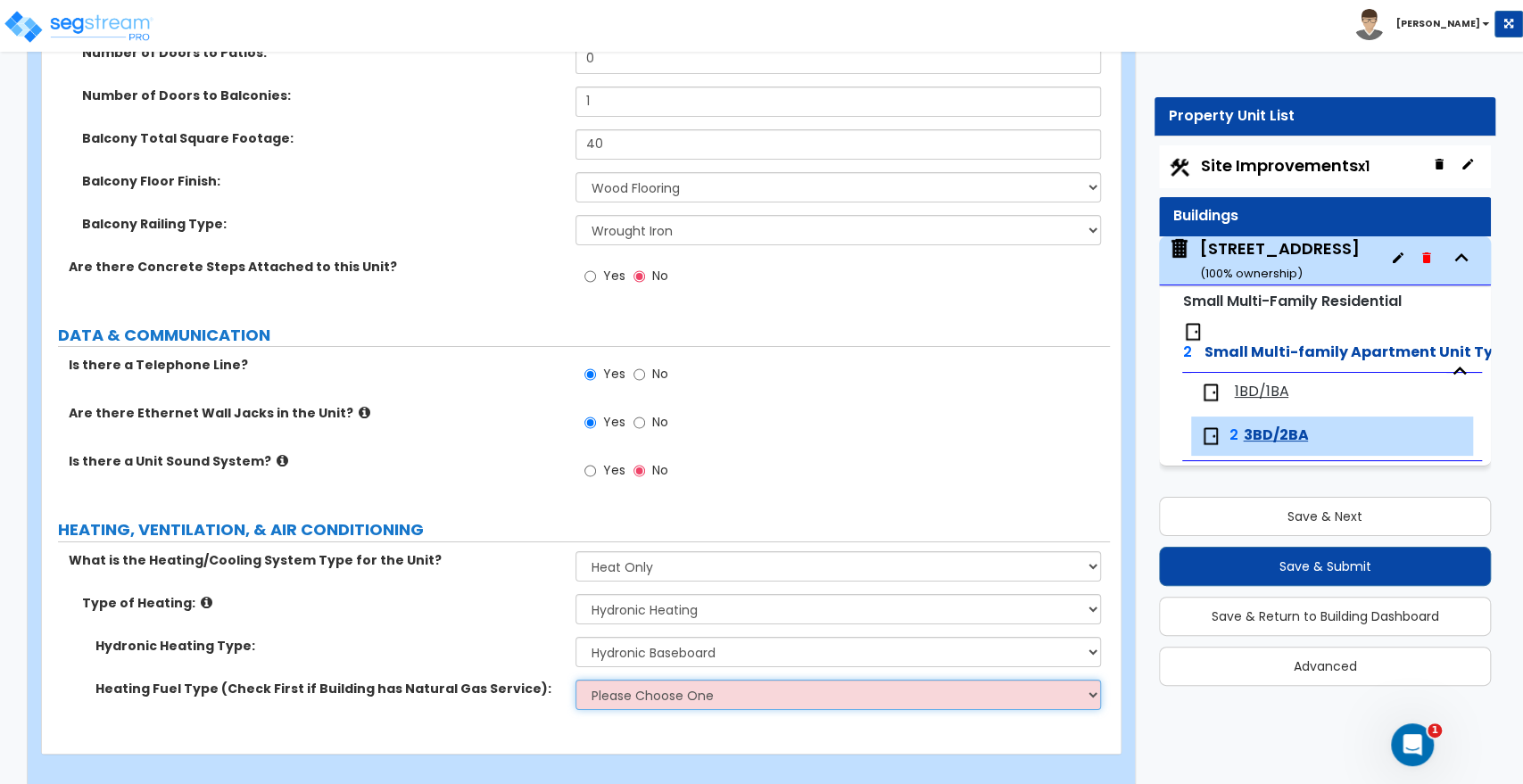
click at [649, 680] on select "Please Choose One Gas Electric" at bounding box center [838, 695] width 525 height 30
select select "1"
click at [576, 680] on select "Please Choose One Gas Electric" at bounding box center [838, 695] width 525 height 30
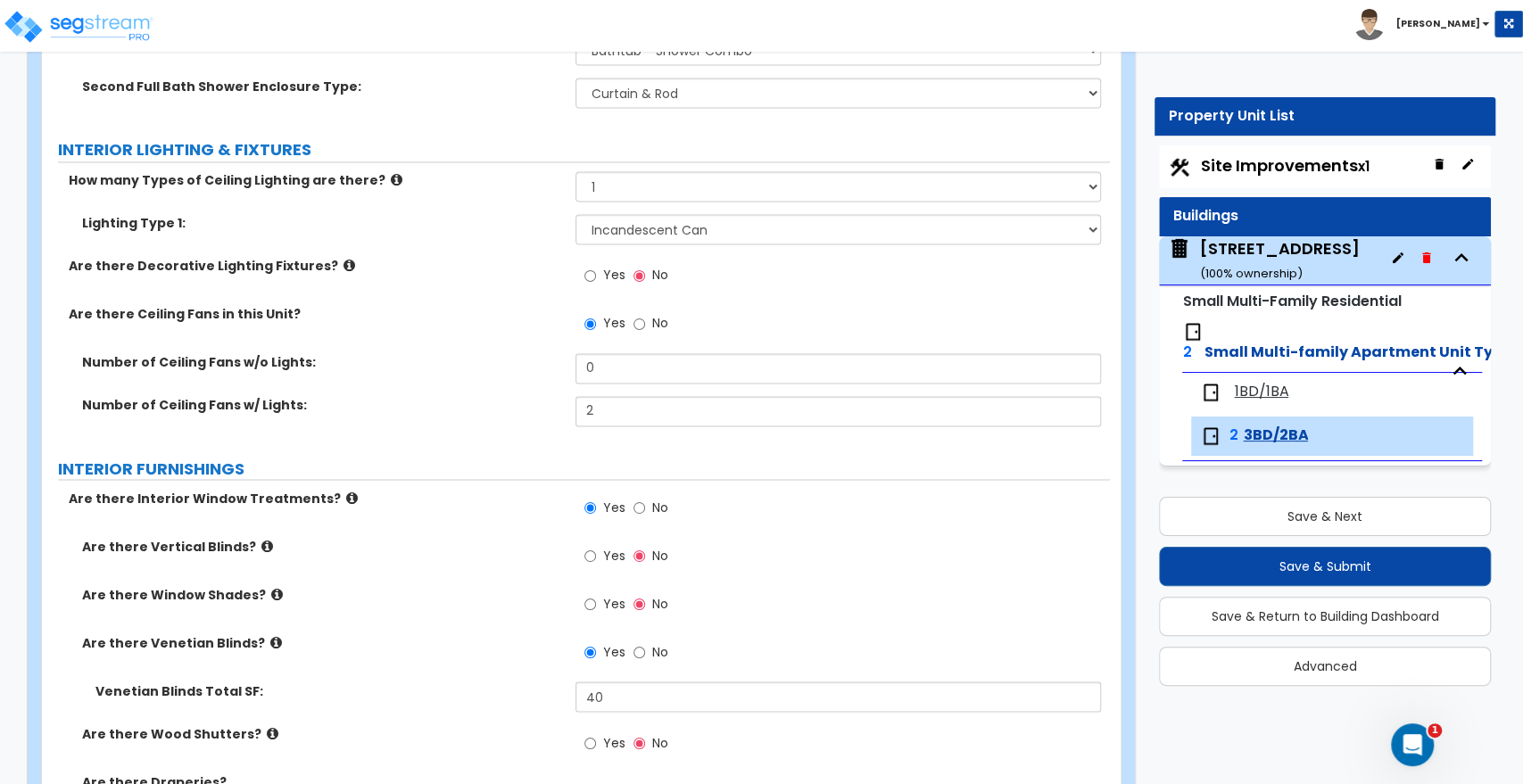
scroll to position [2108, 0]
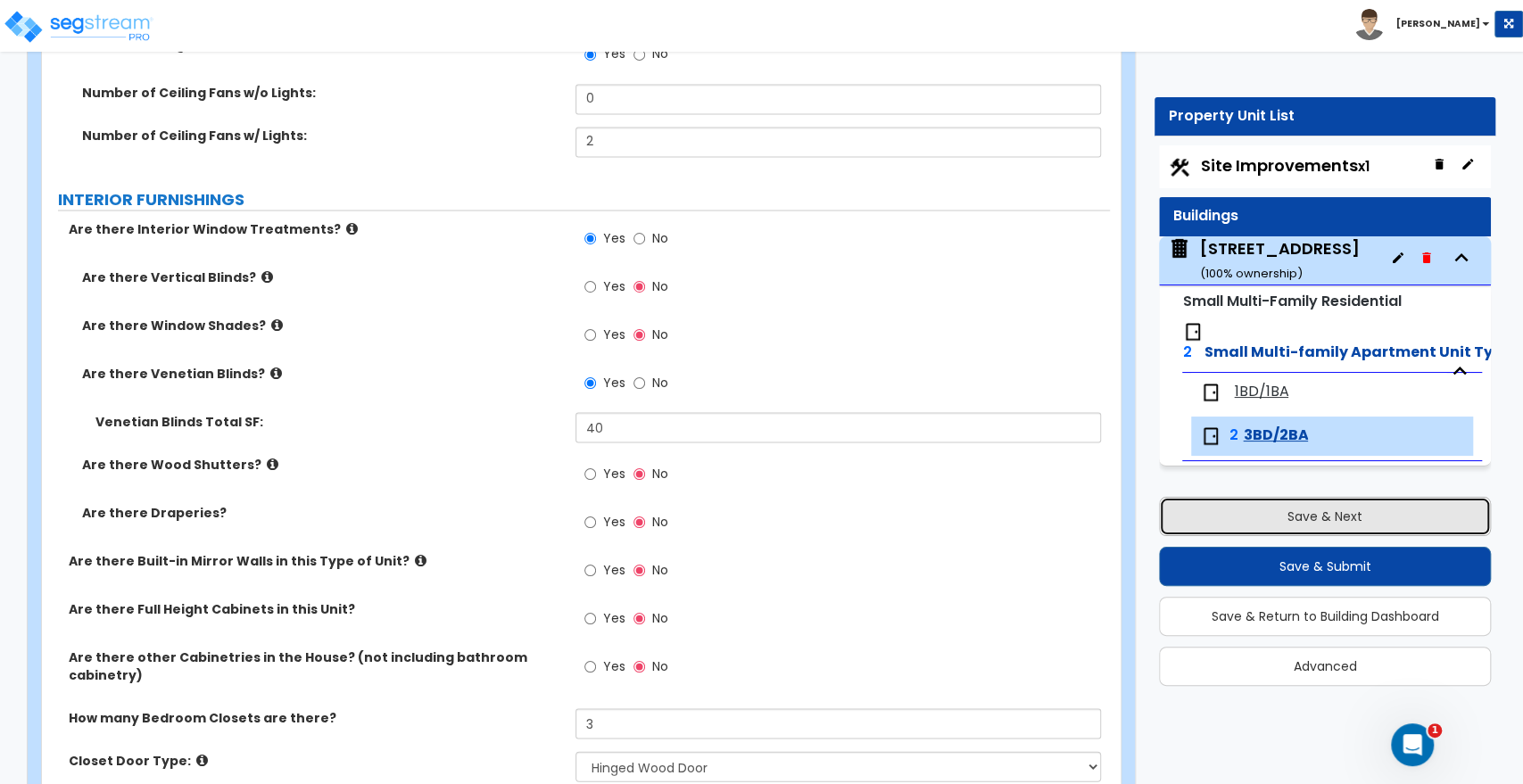
click at [1358, 513] on button "Save & Next" at bounding box center [1324, 517] width 332 height 39
select select "2"
select select "1"
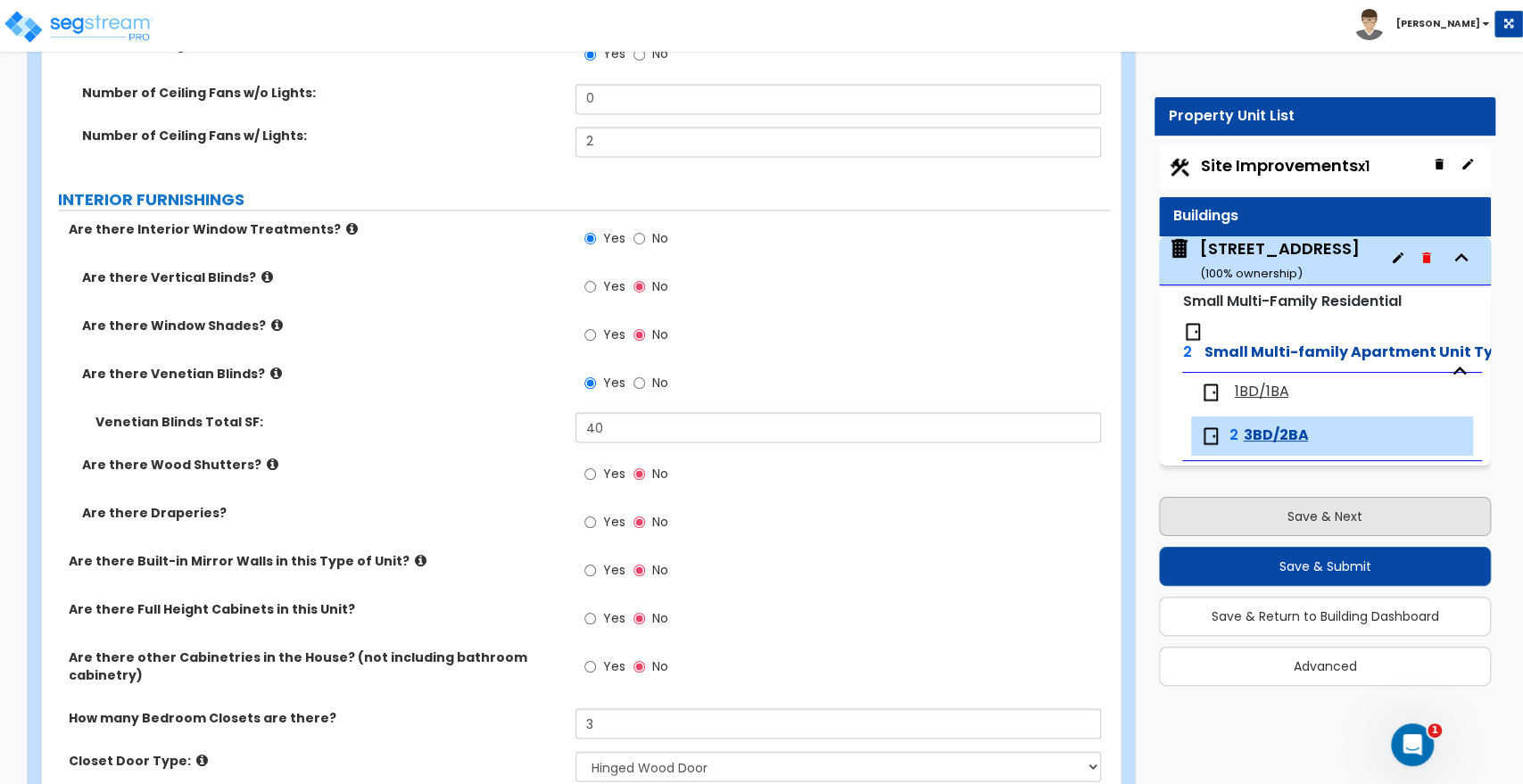
select select "1"
select select "2"
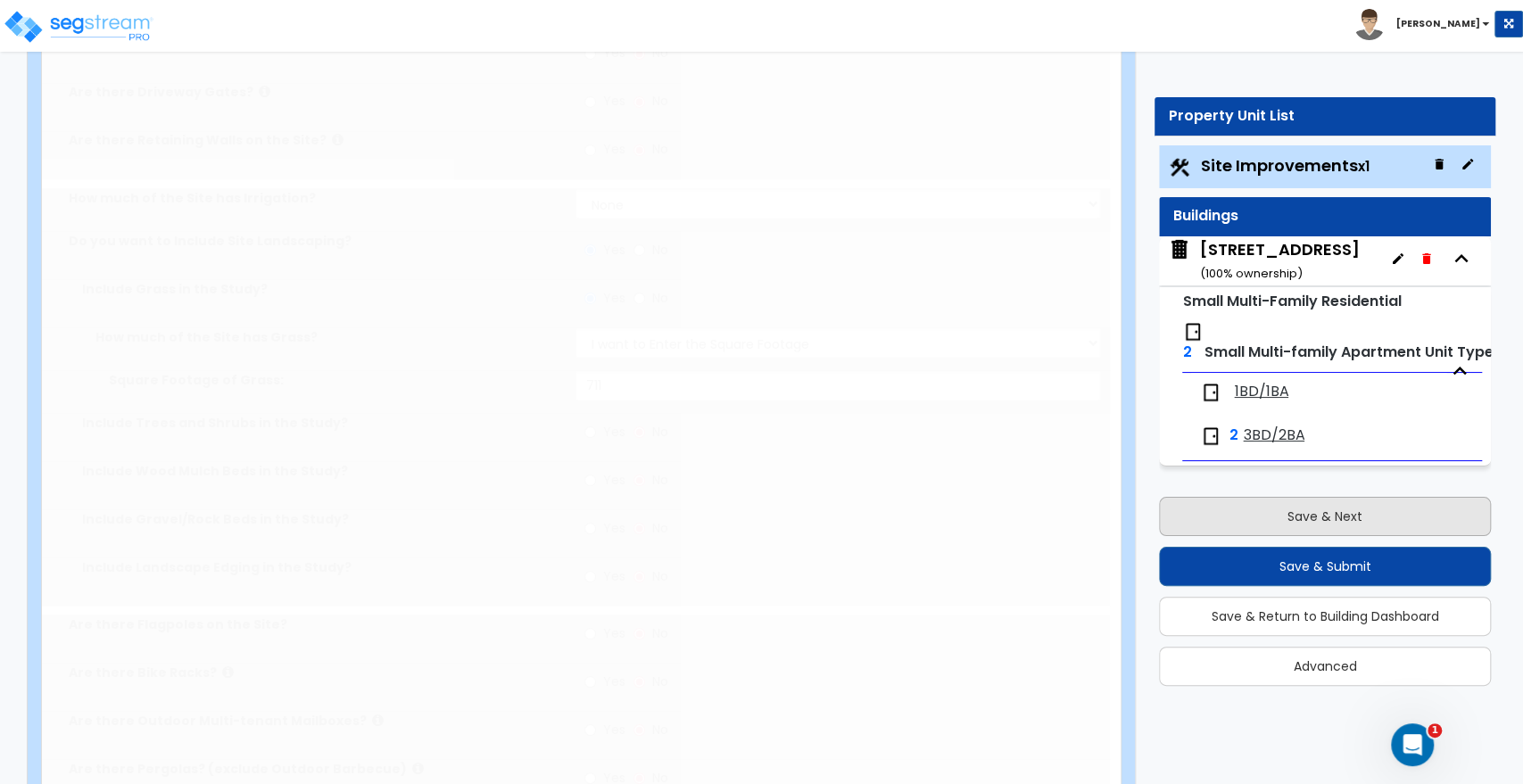
scroll to position [0, 0]
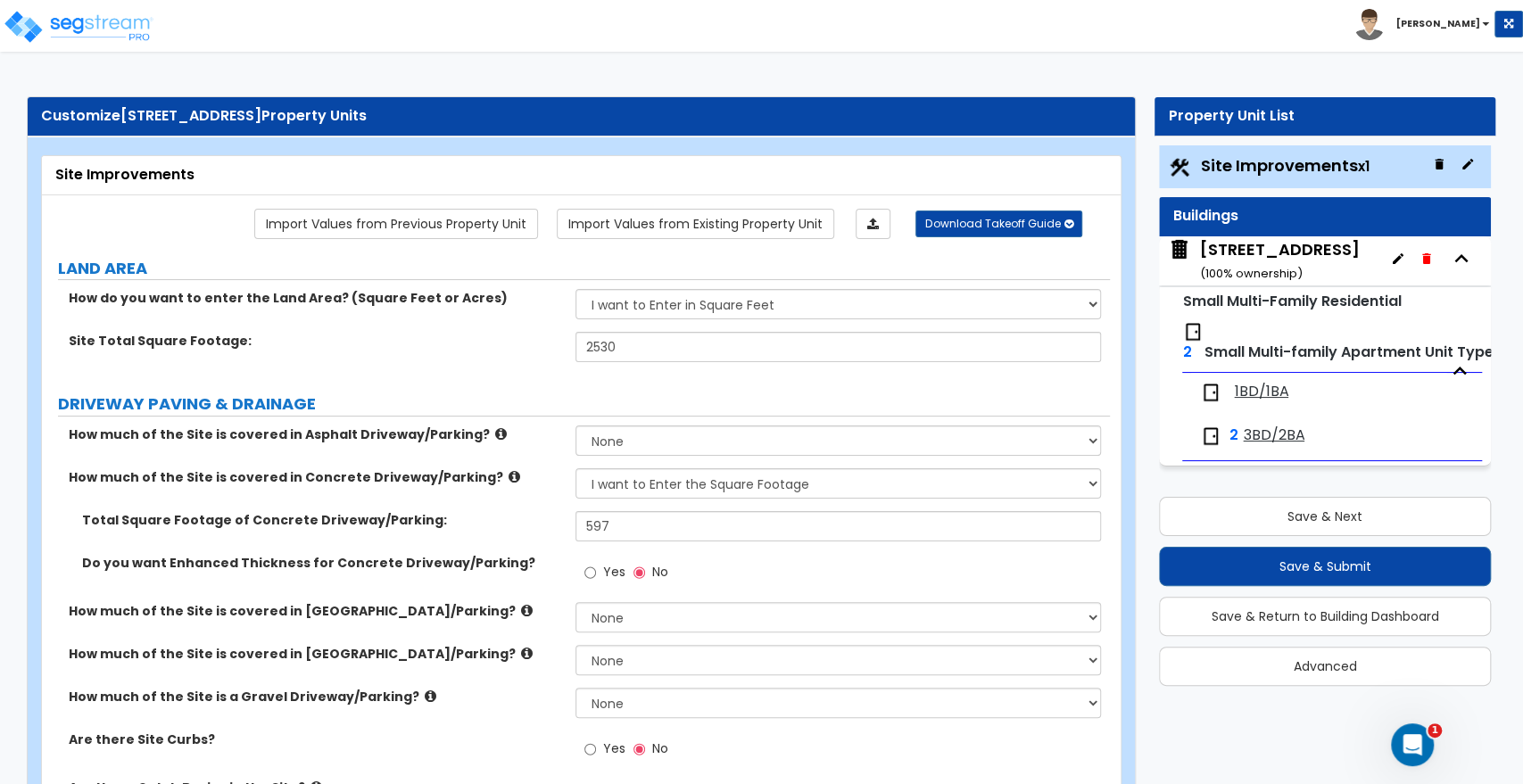
click at [1275, 258] on div "2820 Seagirt Avenue ( 100 % ownership)" at bounding box center [1279, 260] width 160 height 45
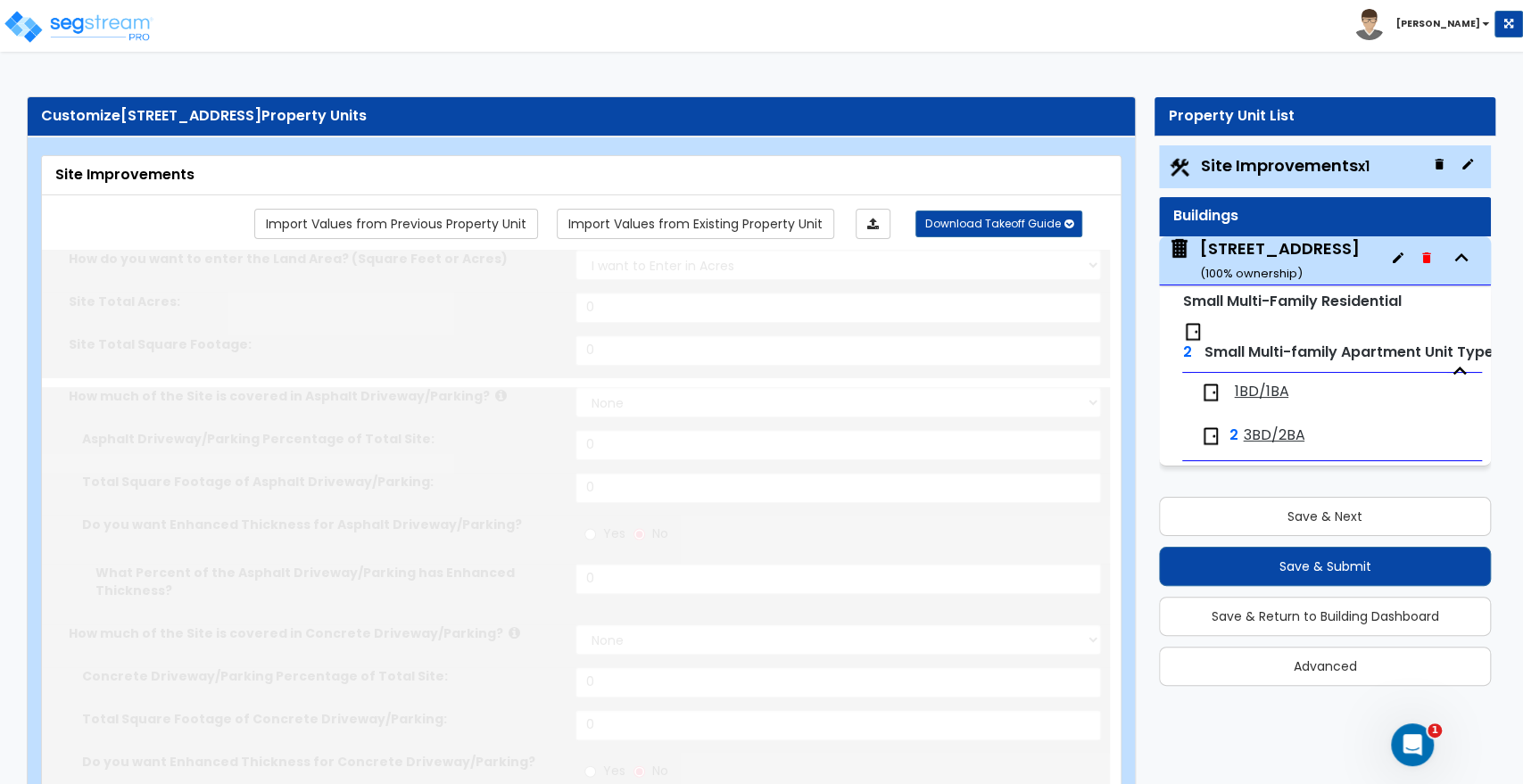
select select "2"
type input "2530"
select select "2"
type input "597"
radio input "true"
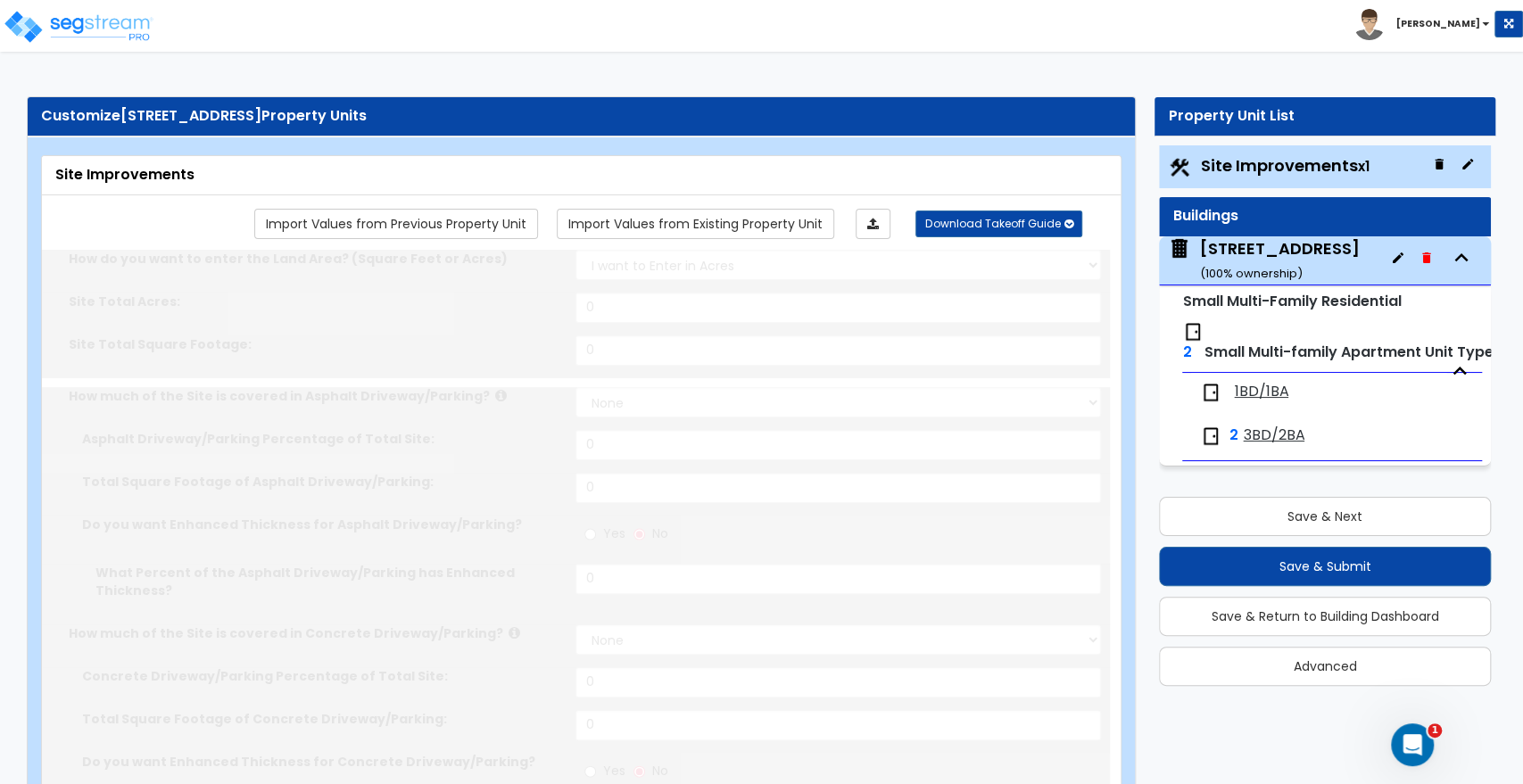
select select "2"
type input "49"
select select "1"
radio input "true"
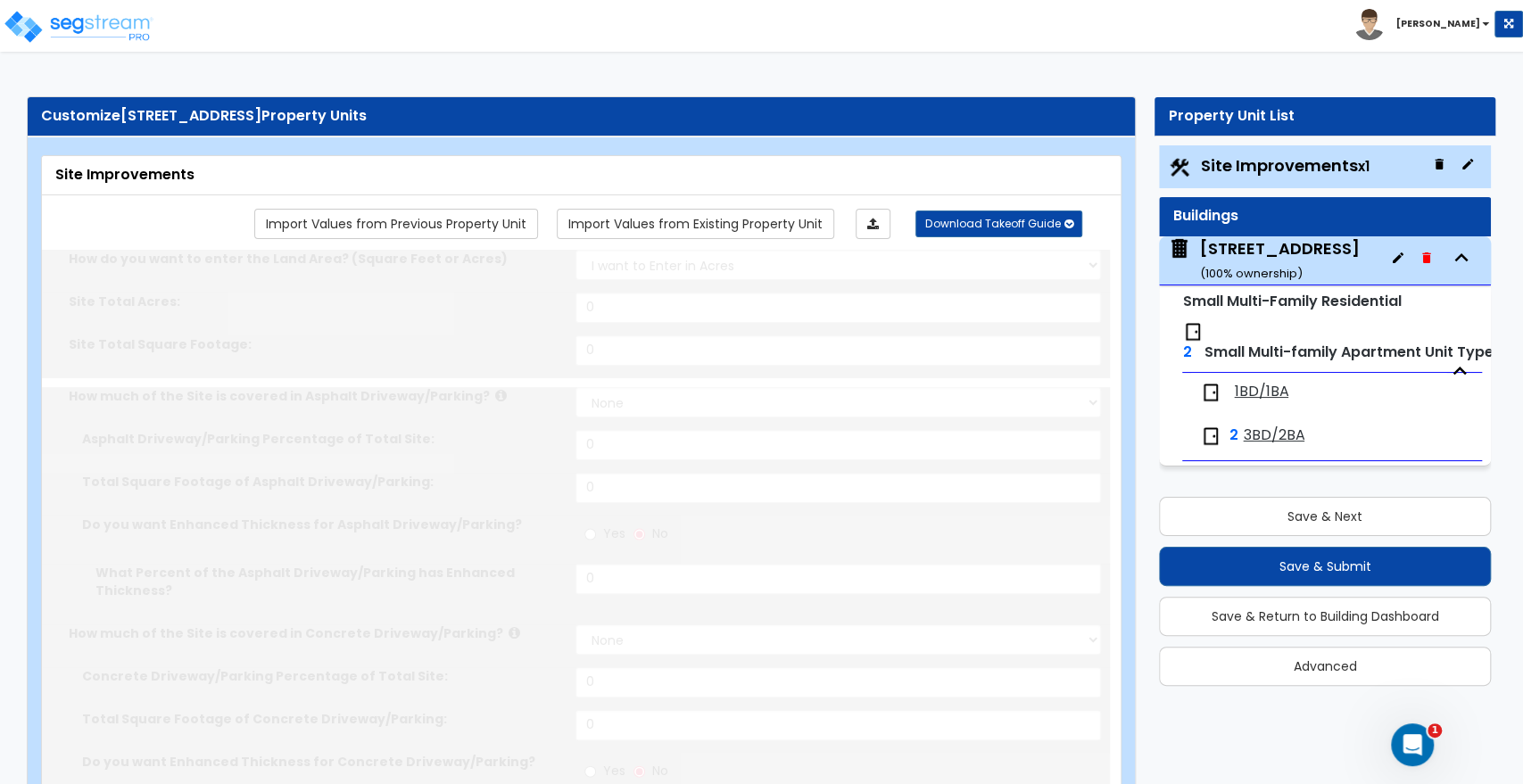
radio input "true"
type input "167"
radio input "true"
select select "2"
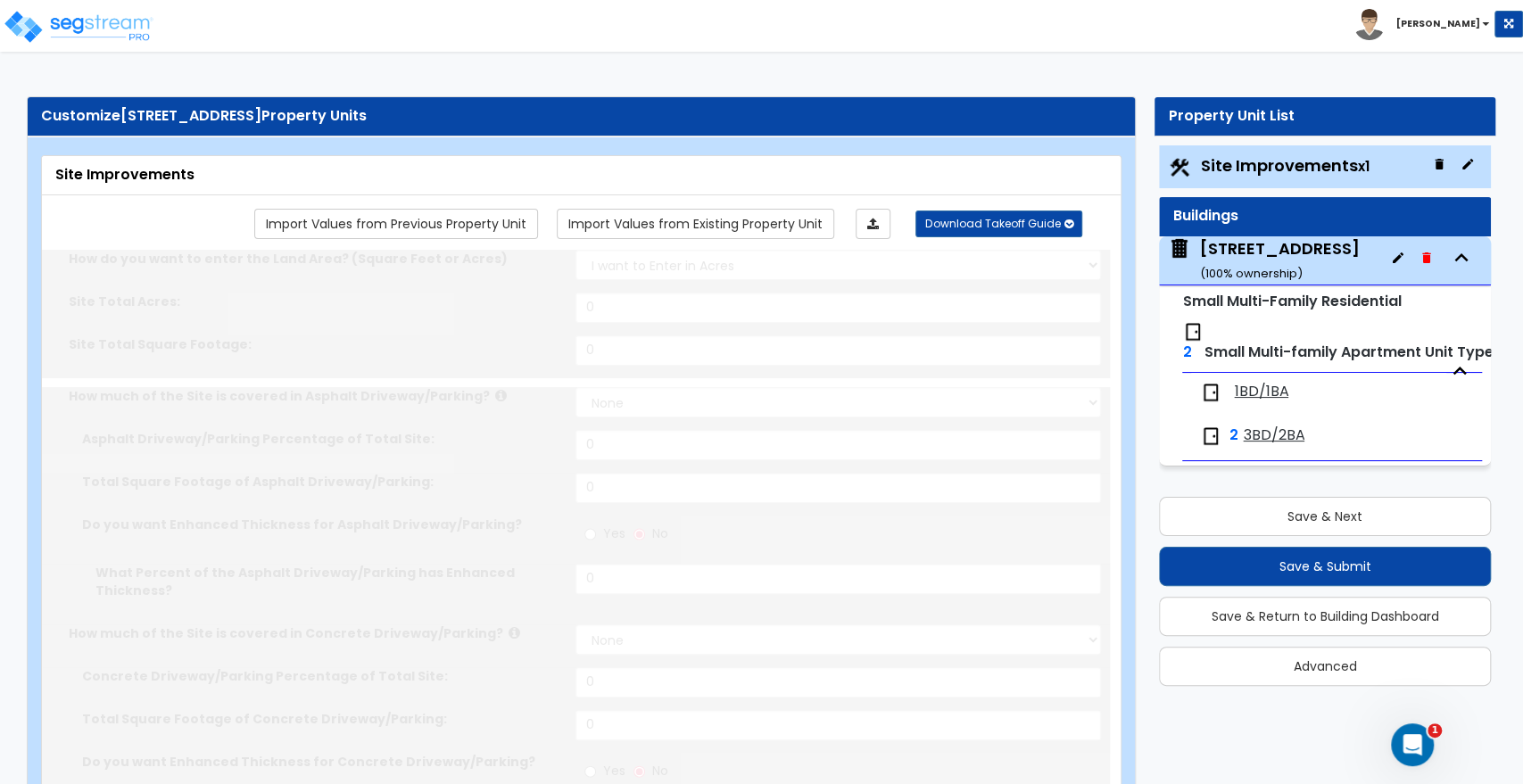
type input "711"
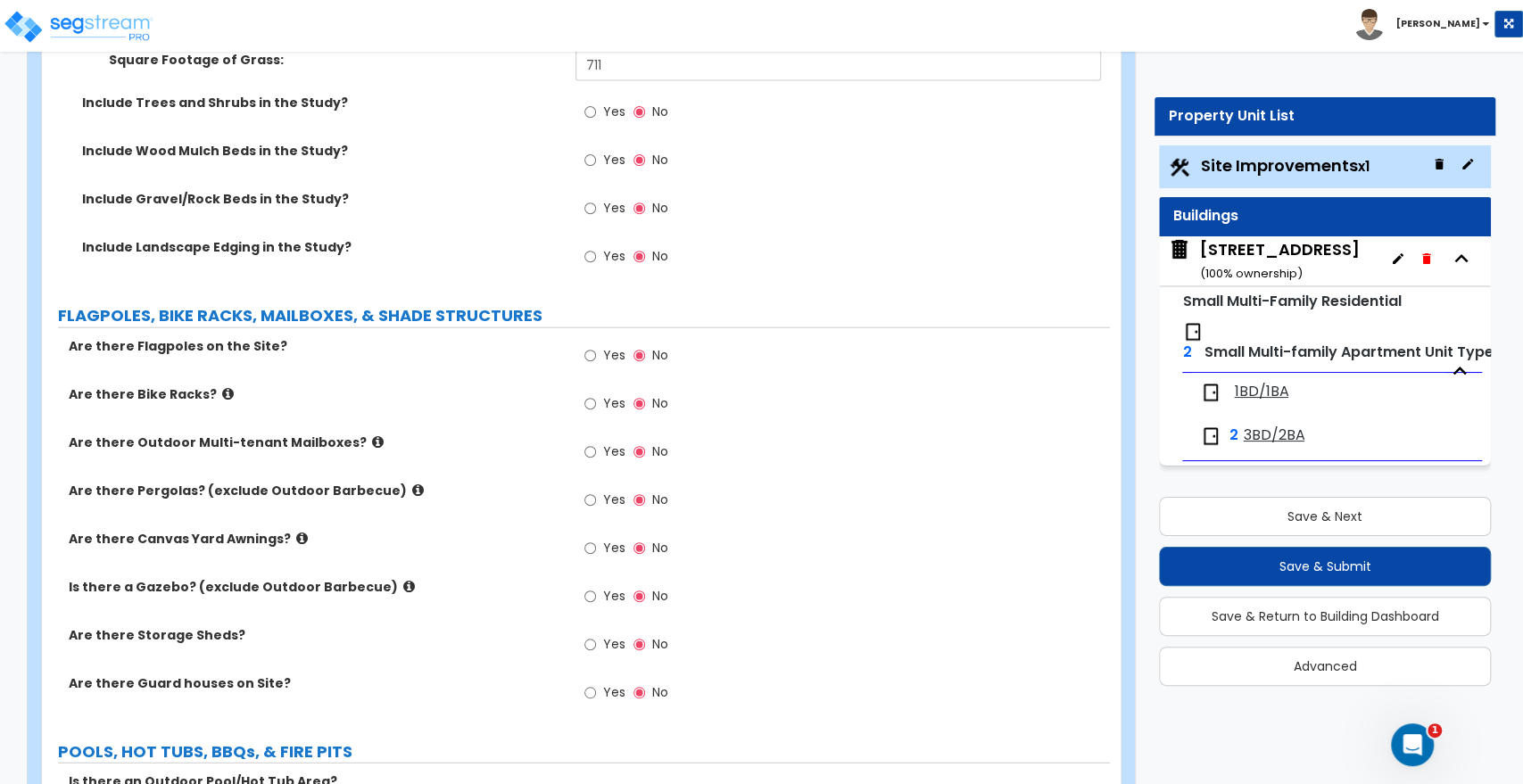
scroll to position [2677, 0]
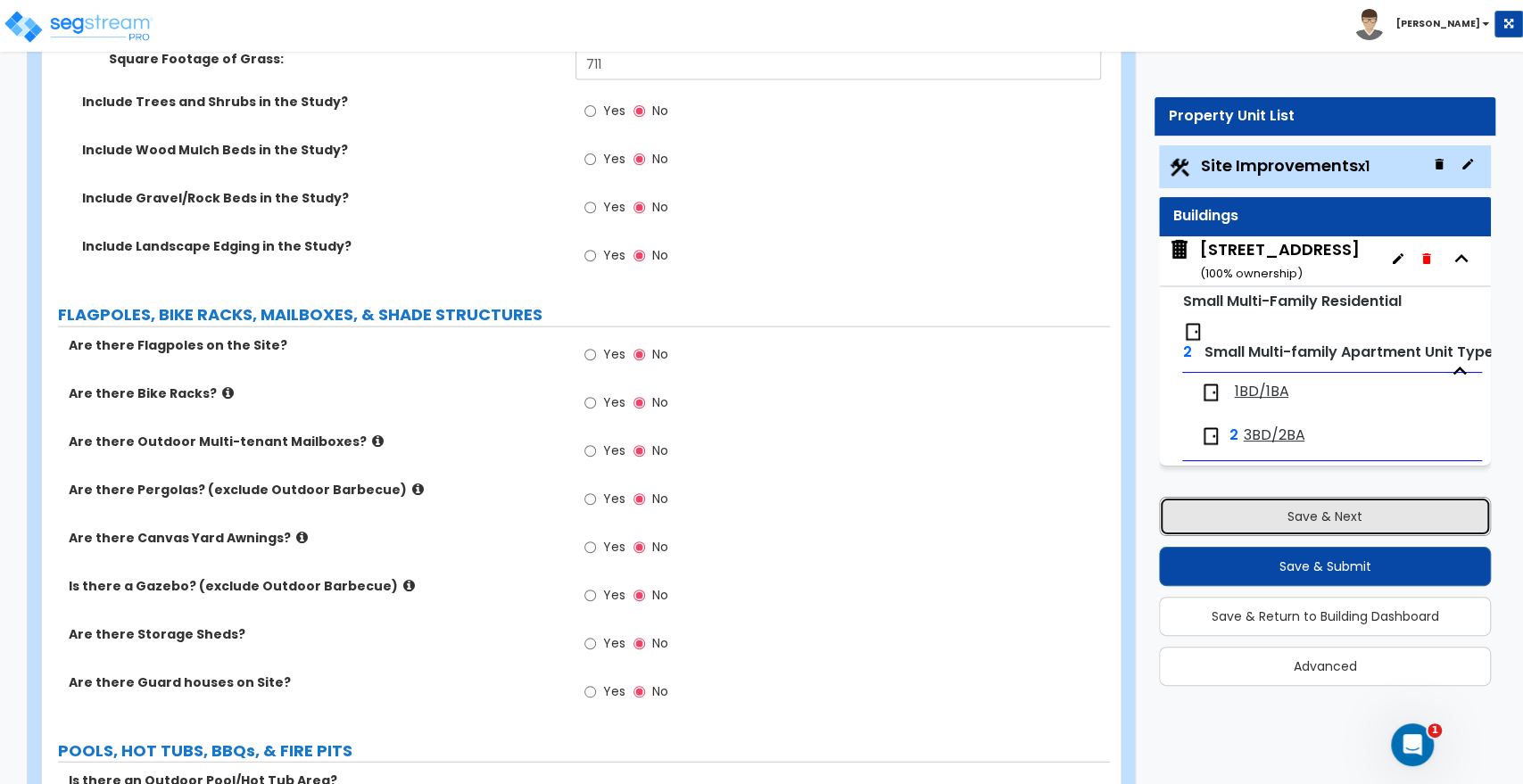
click at [1240, 533] on button "Save & Next" at bounding box center [1324, 517] width 332 height 39
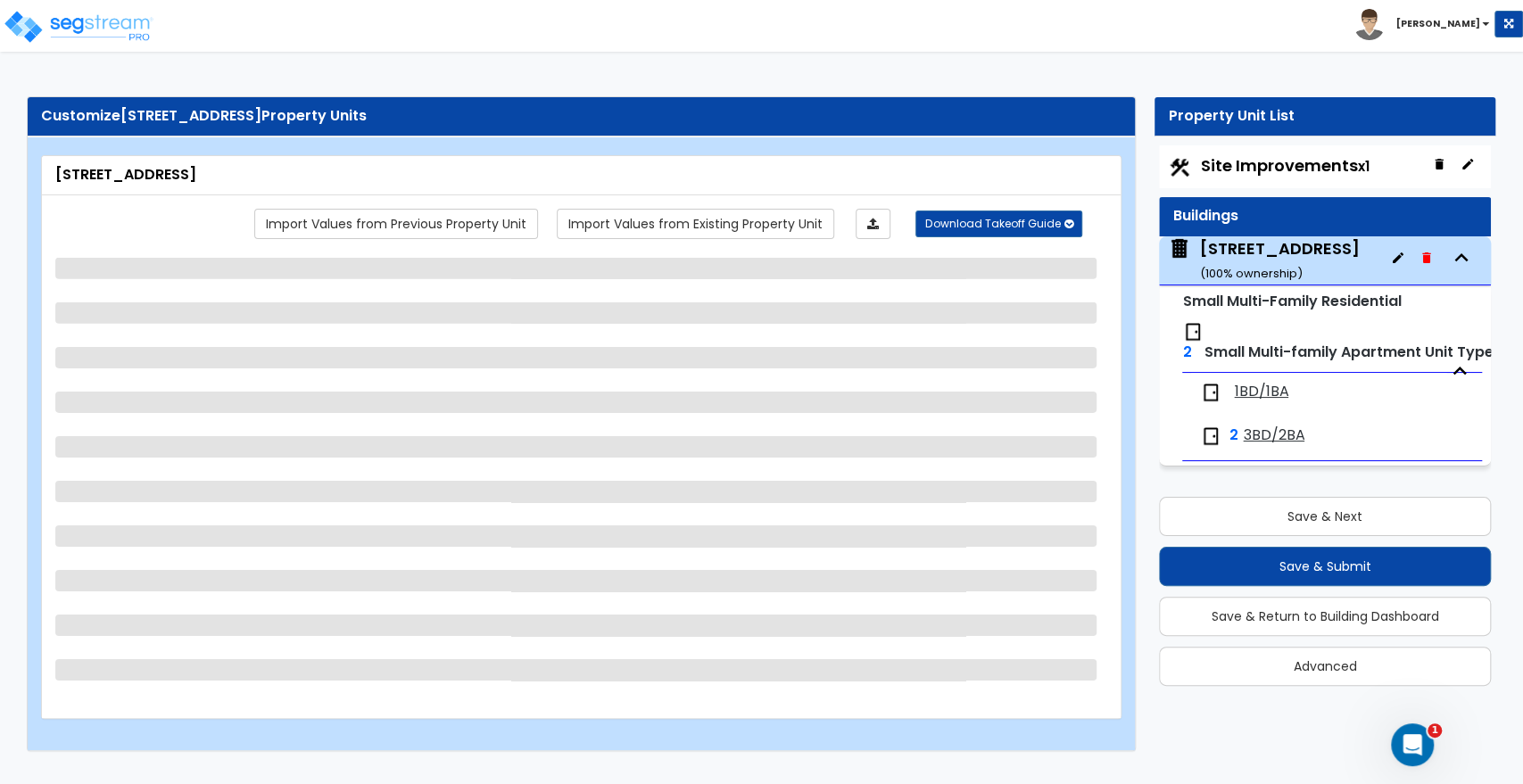
scroll to position [0, 0]
select select "3"
select select "7"
select select "2"
select select "1"
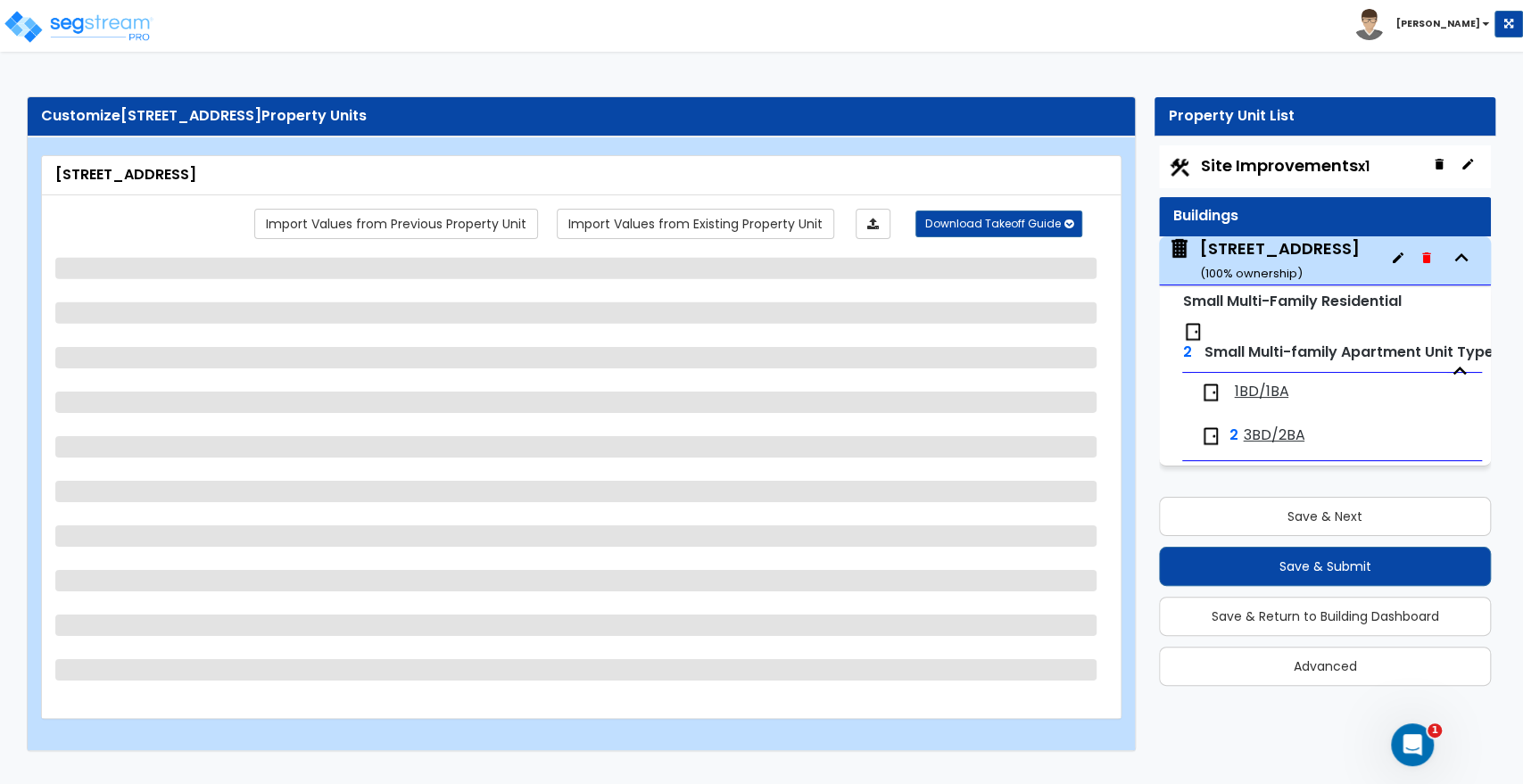
select select "2"
select select "5"
select select "1"
select select "2"
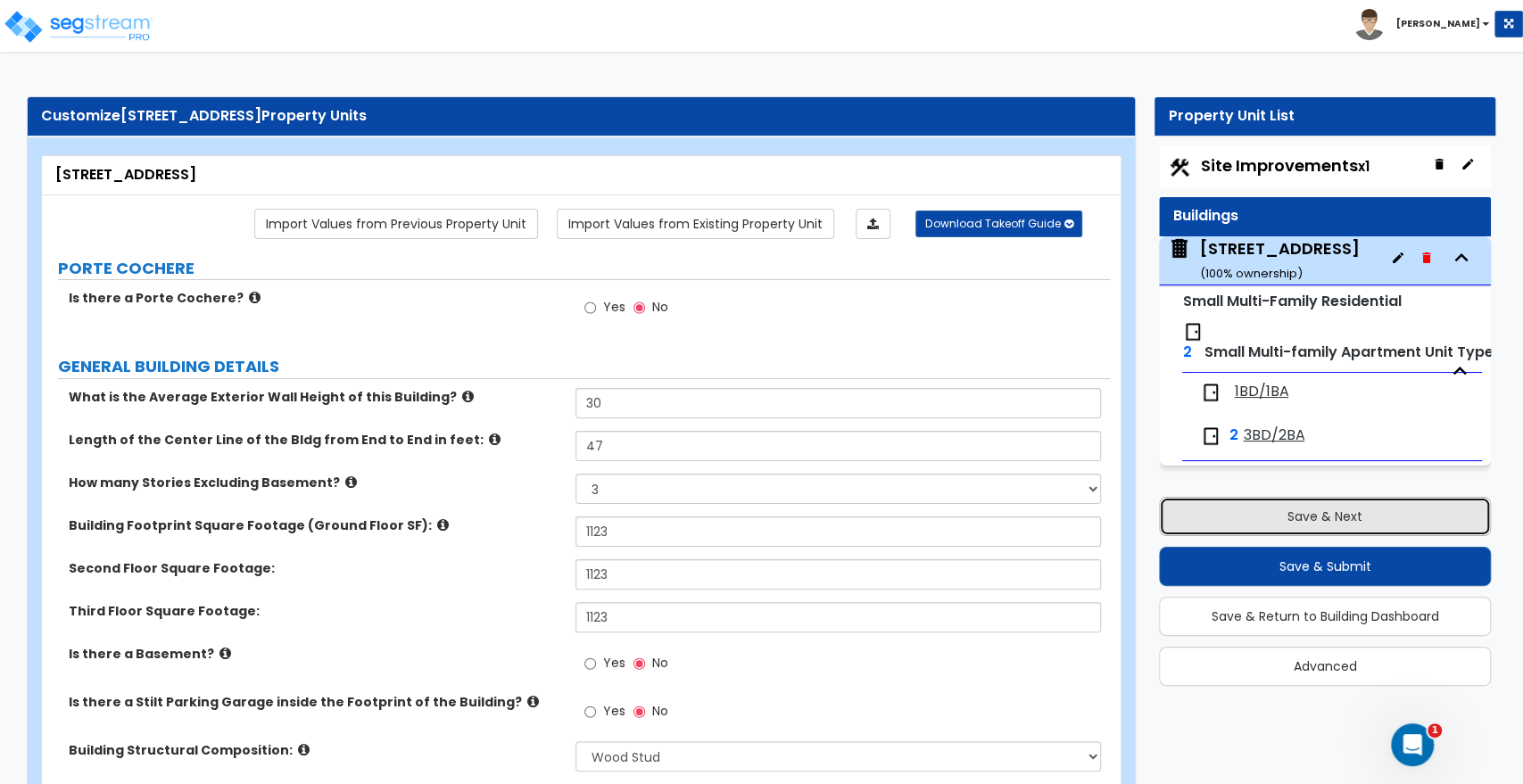
click at [1422, 521] on button "Save & Next" at bounding box center [1324, 517] width 332 height 39
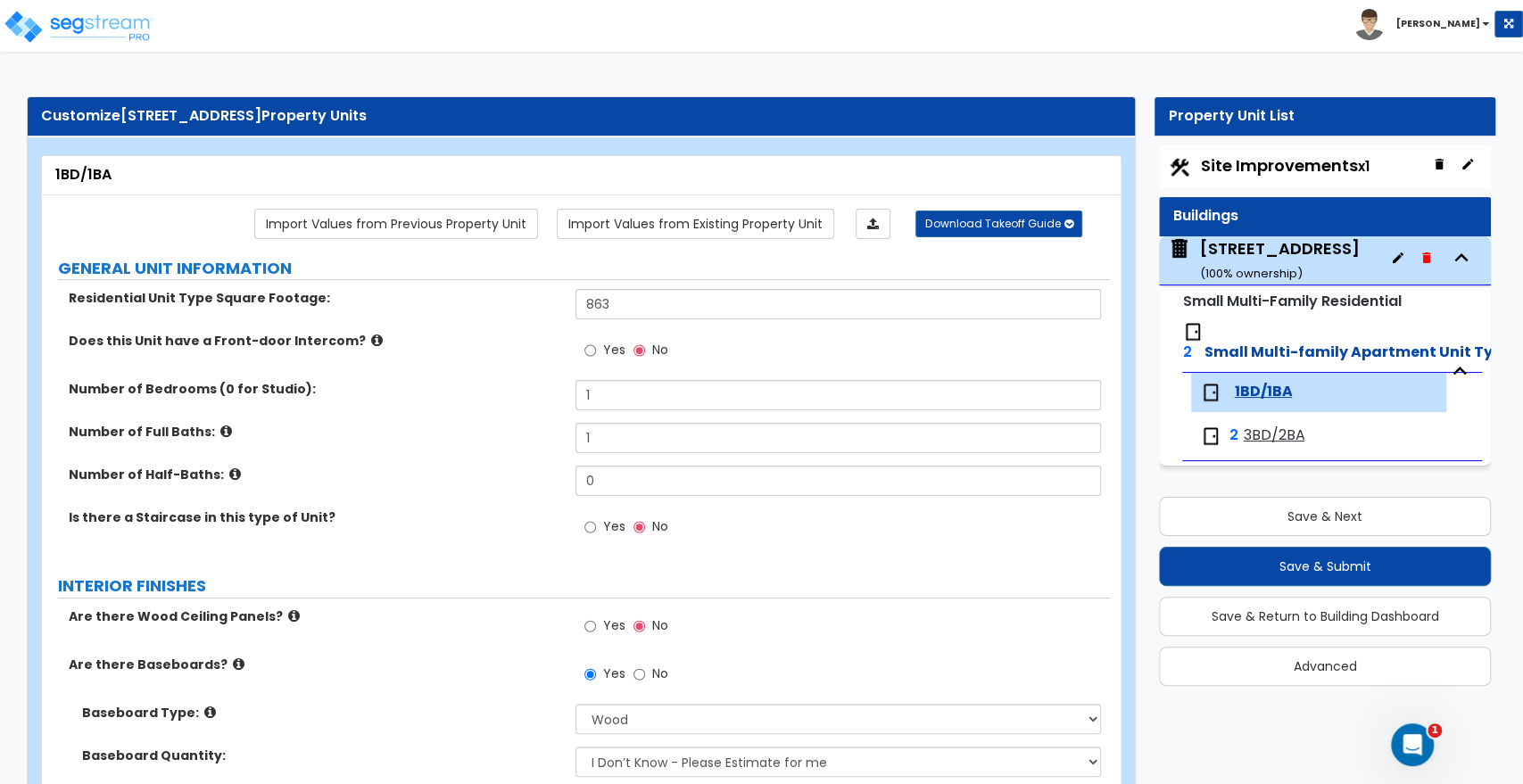
click at [1269, 262] on div "2820 Seagirt Avenue ( 100 % ownership)" at bounding box center [1279, 260] width 160 height 45
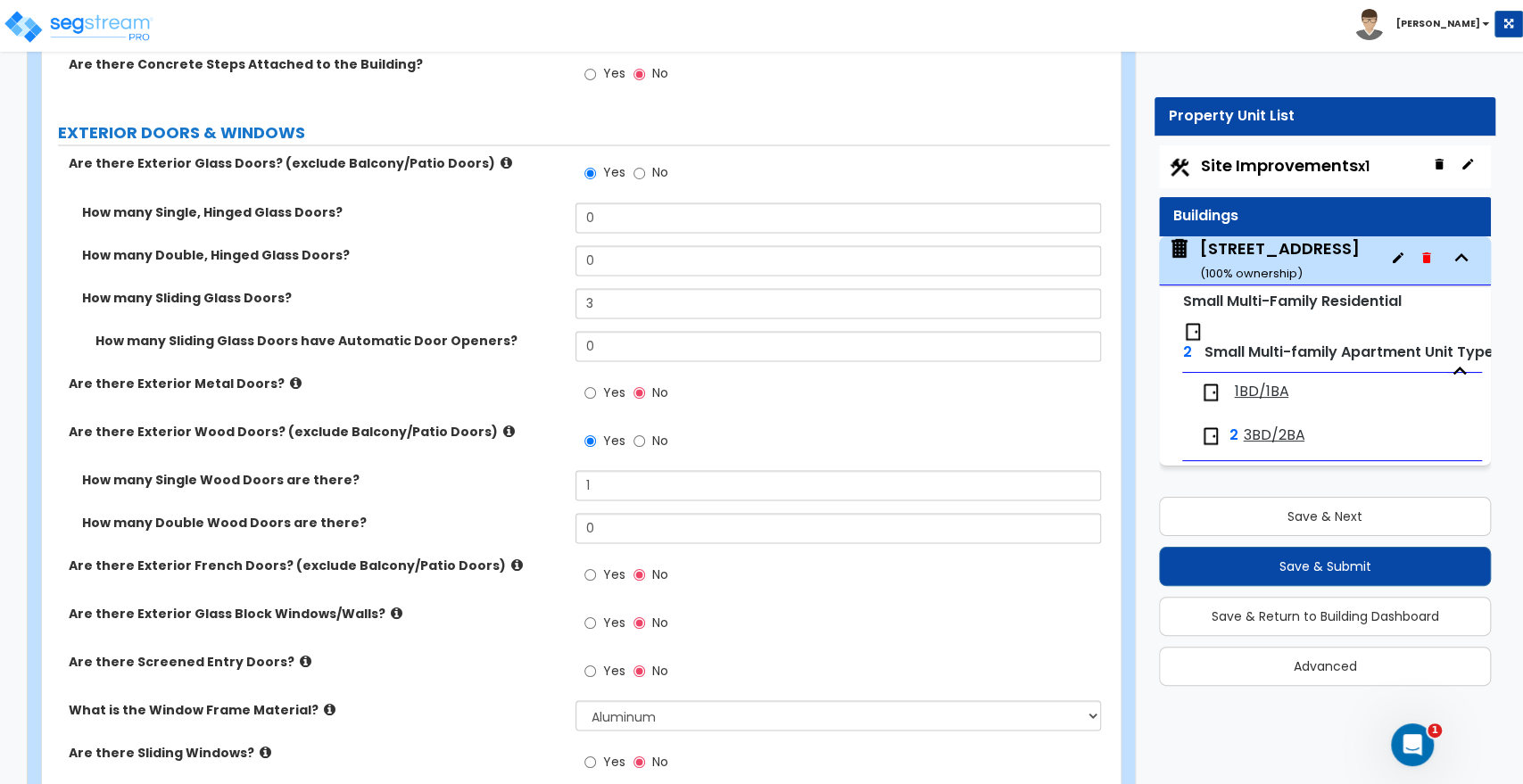
scroll to position [1983, 0]
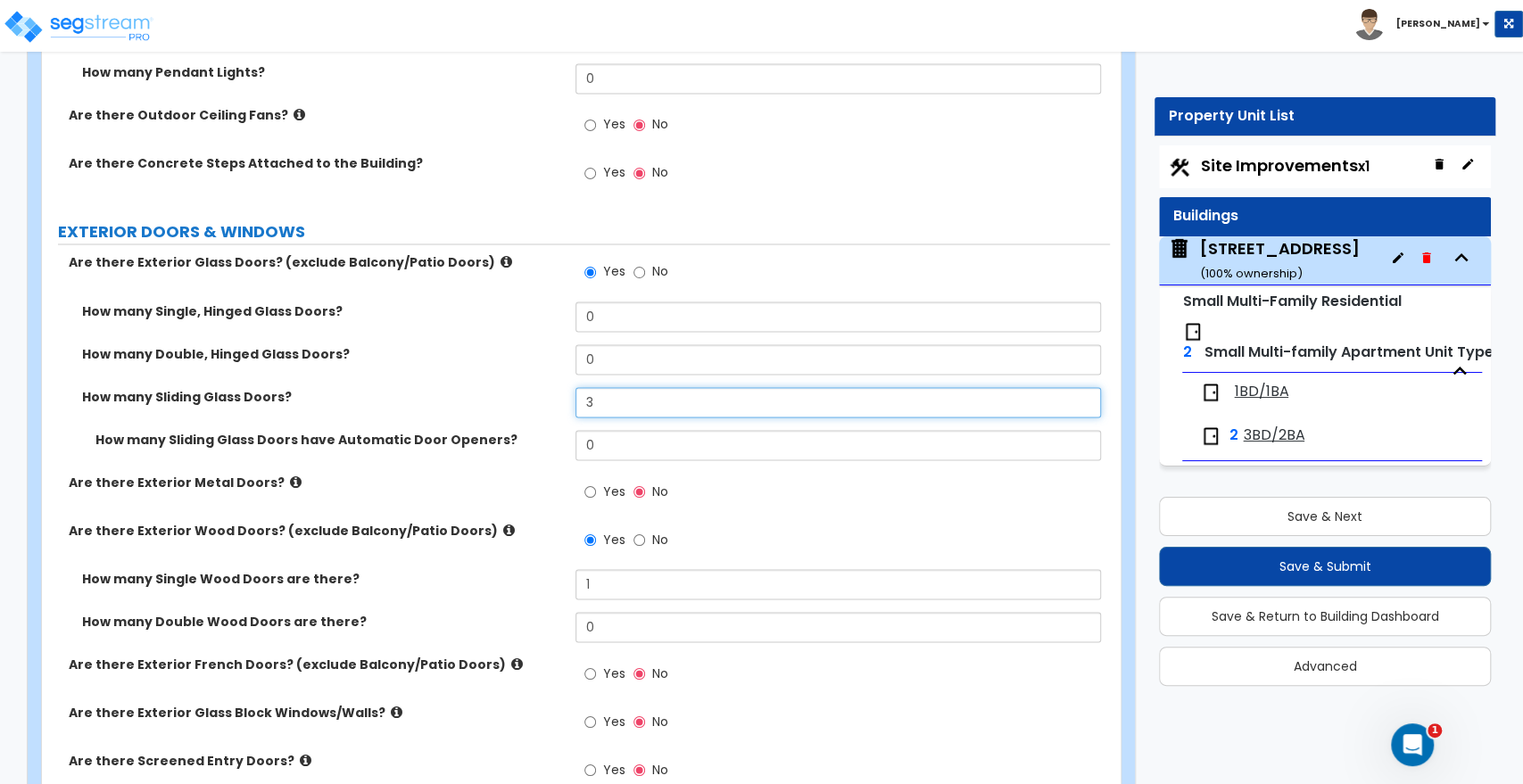
drag, startPoint x: 619, startPoint y: 384, endPoint x: 537, endPoint y: 386, distance: 82.0
click at [537, 388] on div "How many Sliding Glass Doors? 3" at bounding box center [576, 409] width 1068 height 43
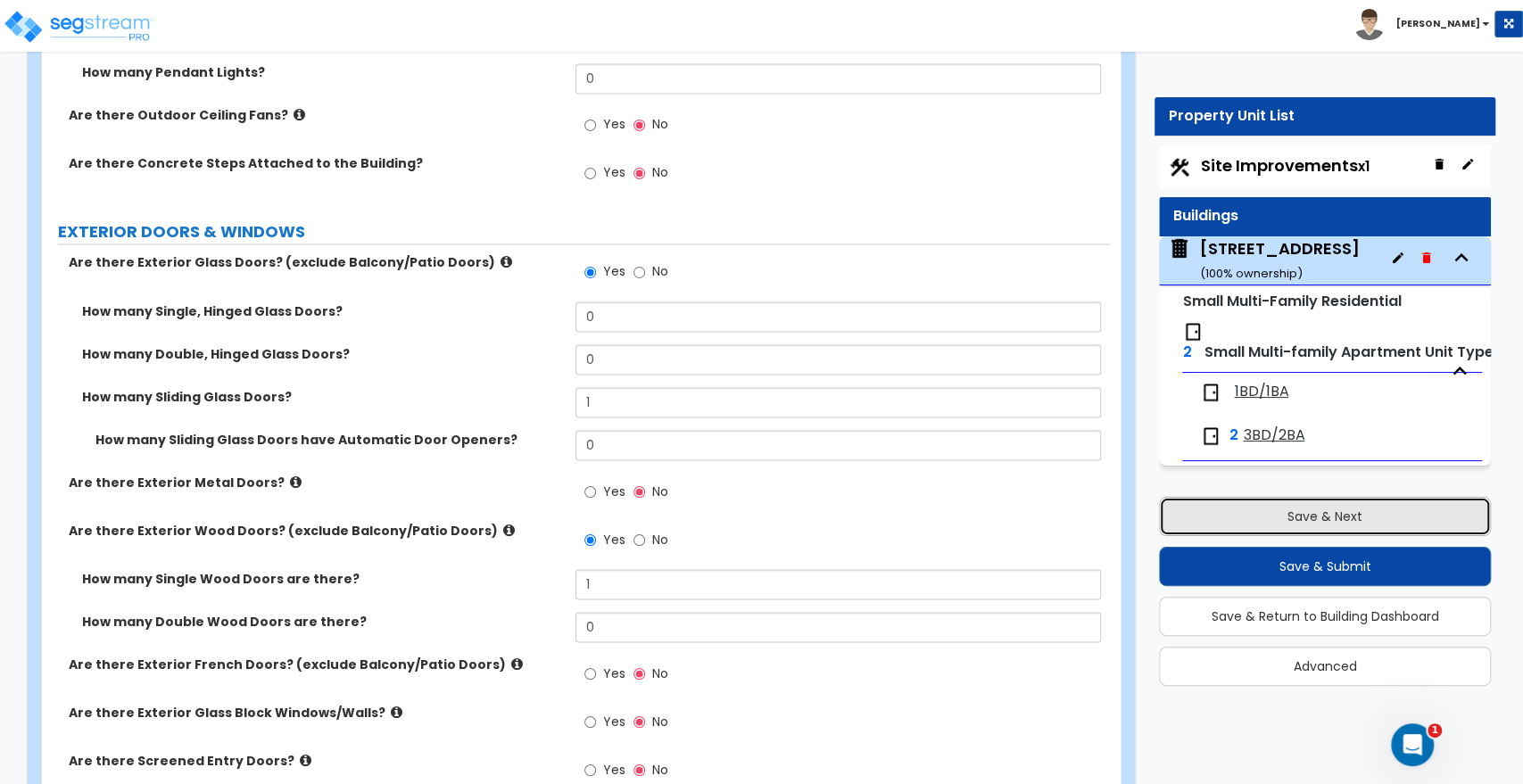
click at [1335, 510] on button "Save & Next" at bounding box center [1324, 517] width 332 height 39
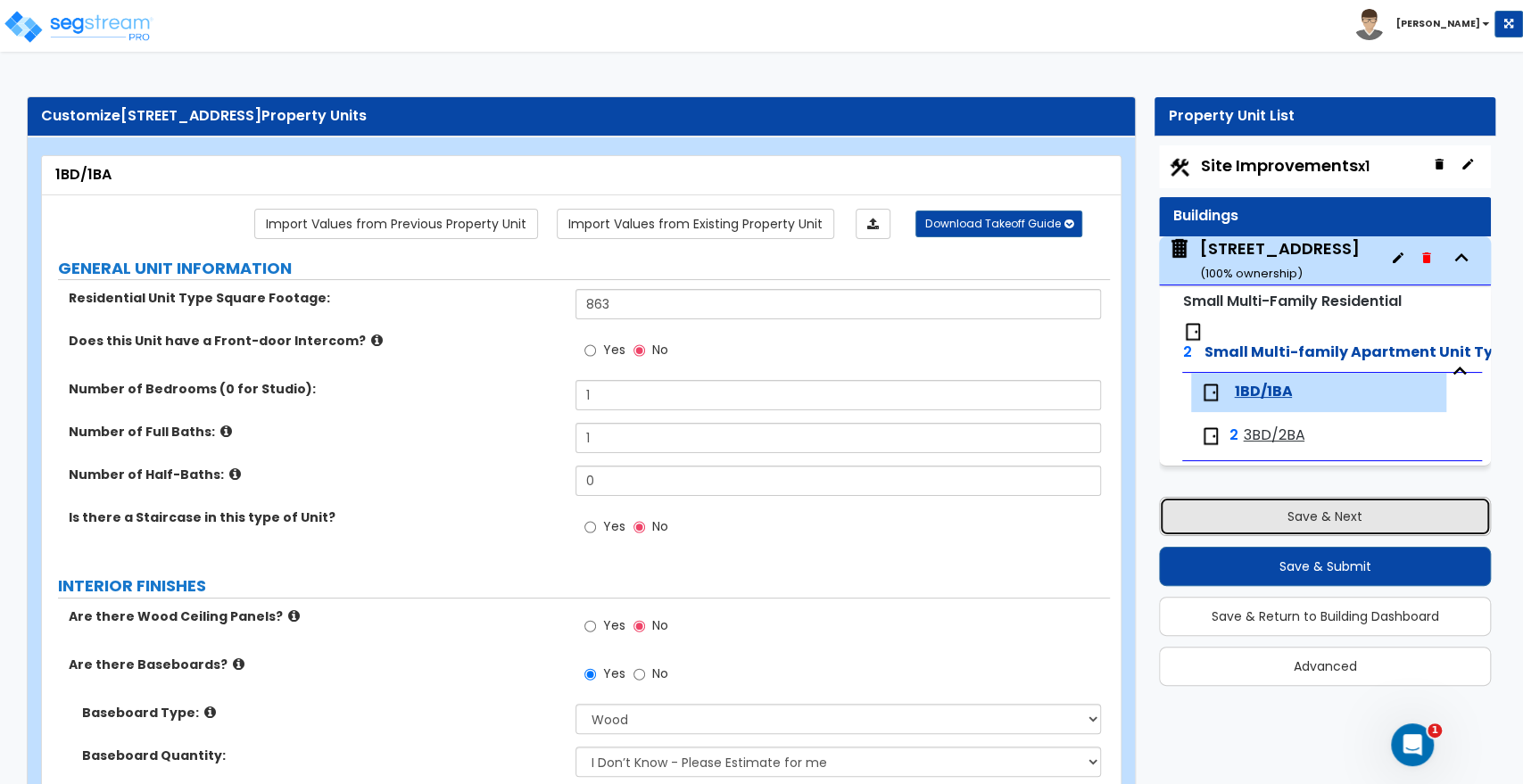
click at [1335, 510] on button "Save & Next" at bounding box center [1324, 517] width 332 height 39
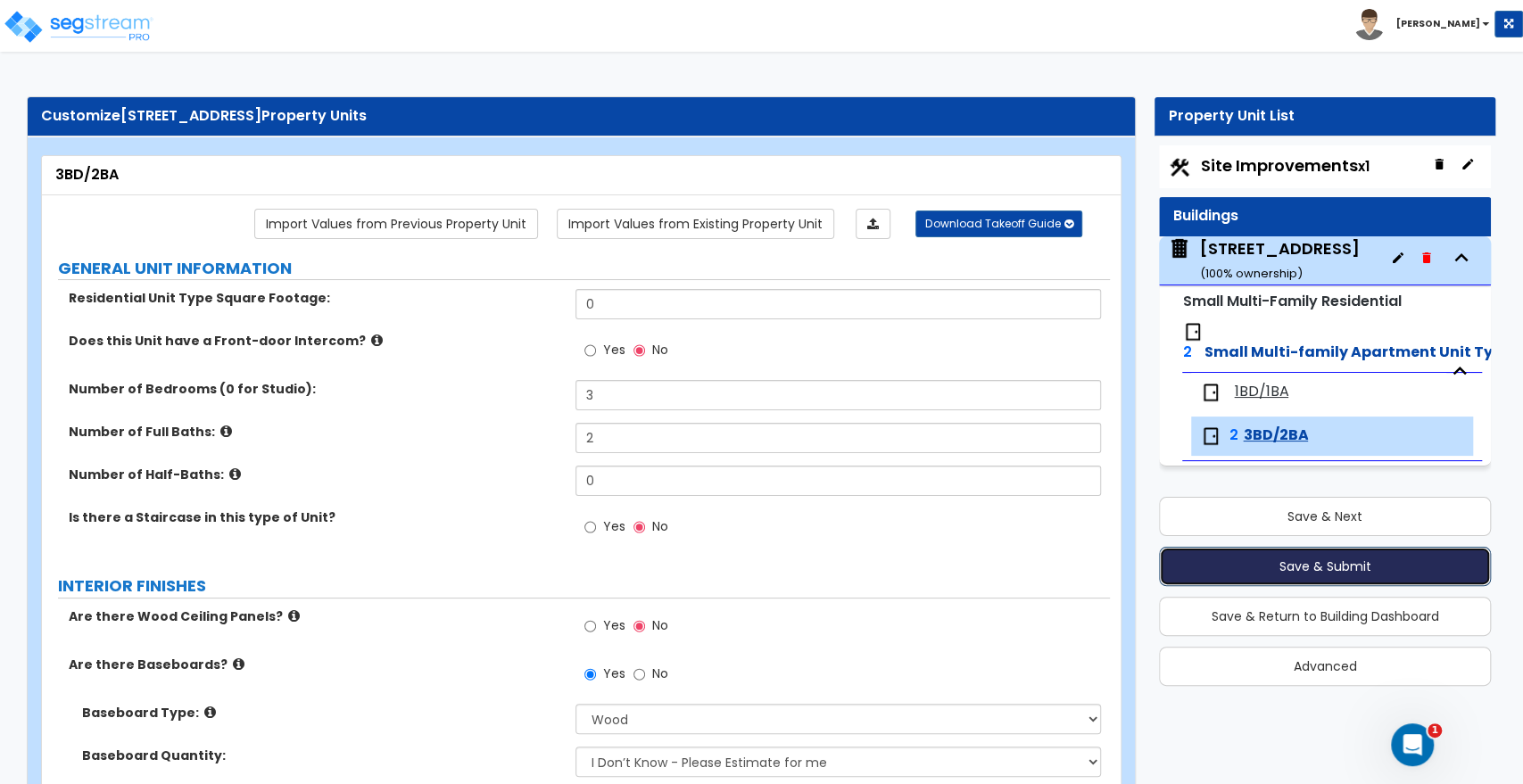
click at [1330, 562] on button "Save & Submit" at bounding box center [1324, 567] width 332 height 39
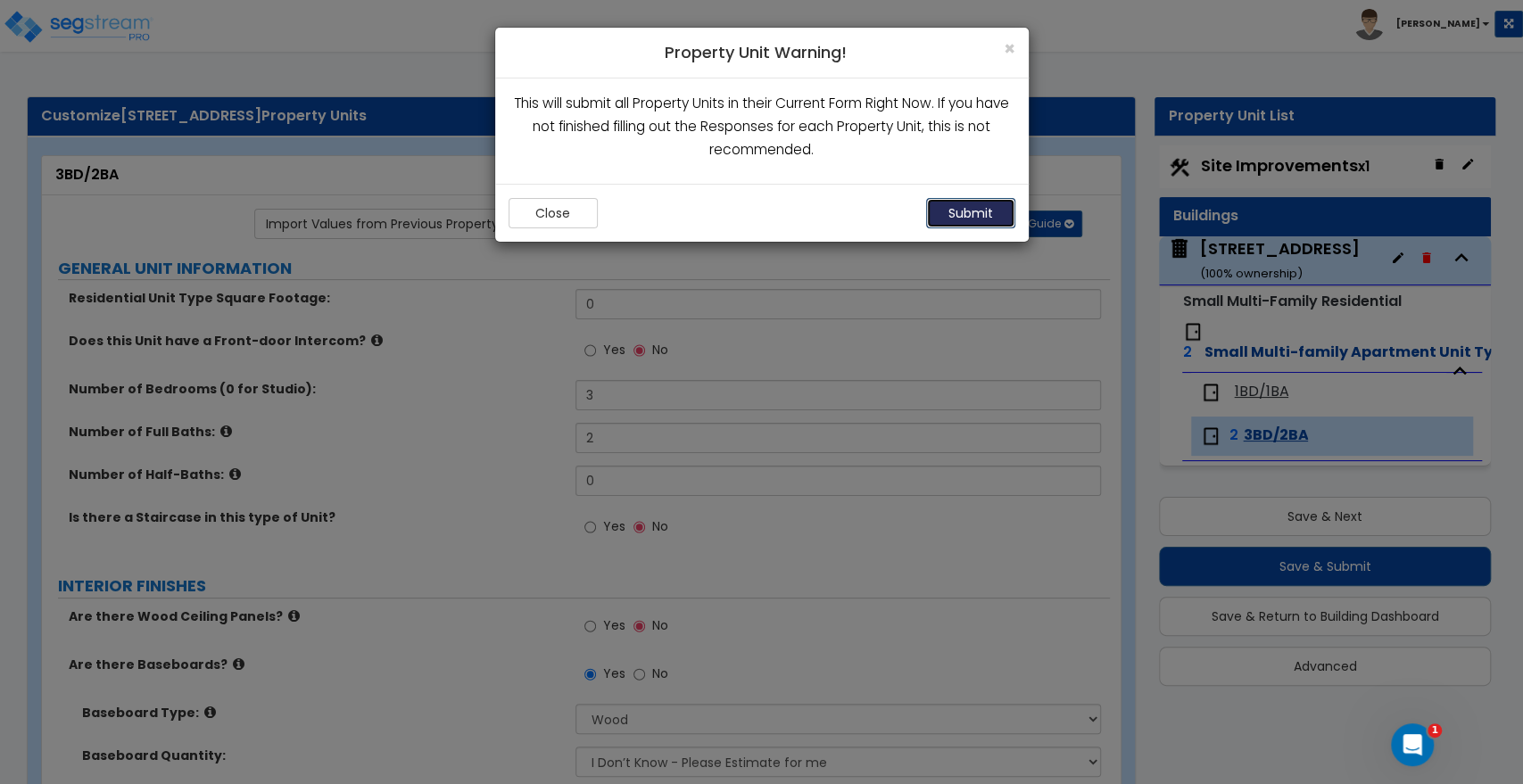
click at [950, 219] on button "Submit" at bounding box center [970, 212] width 89 height 30
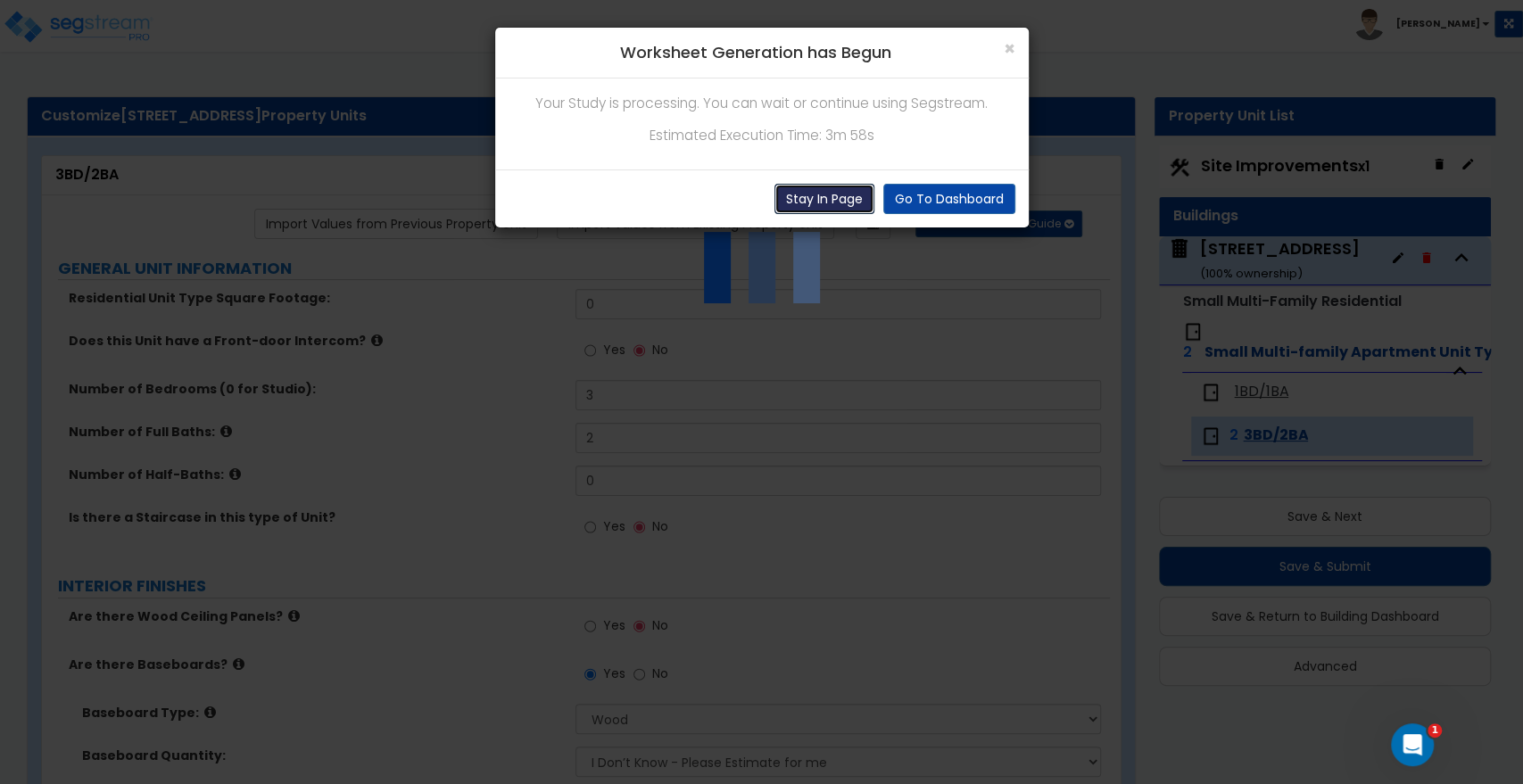
click at [850, 207] on button "Stay In Page" at bounding box center [824, 199] width 100 height 30
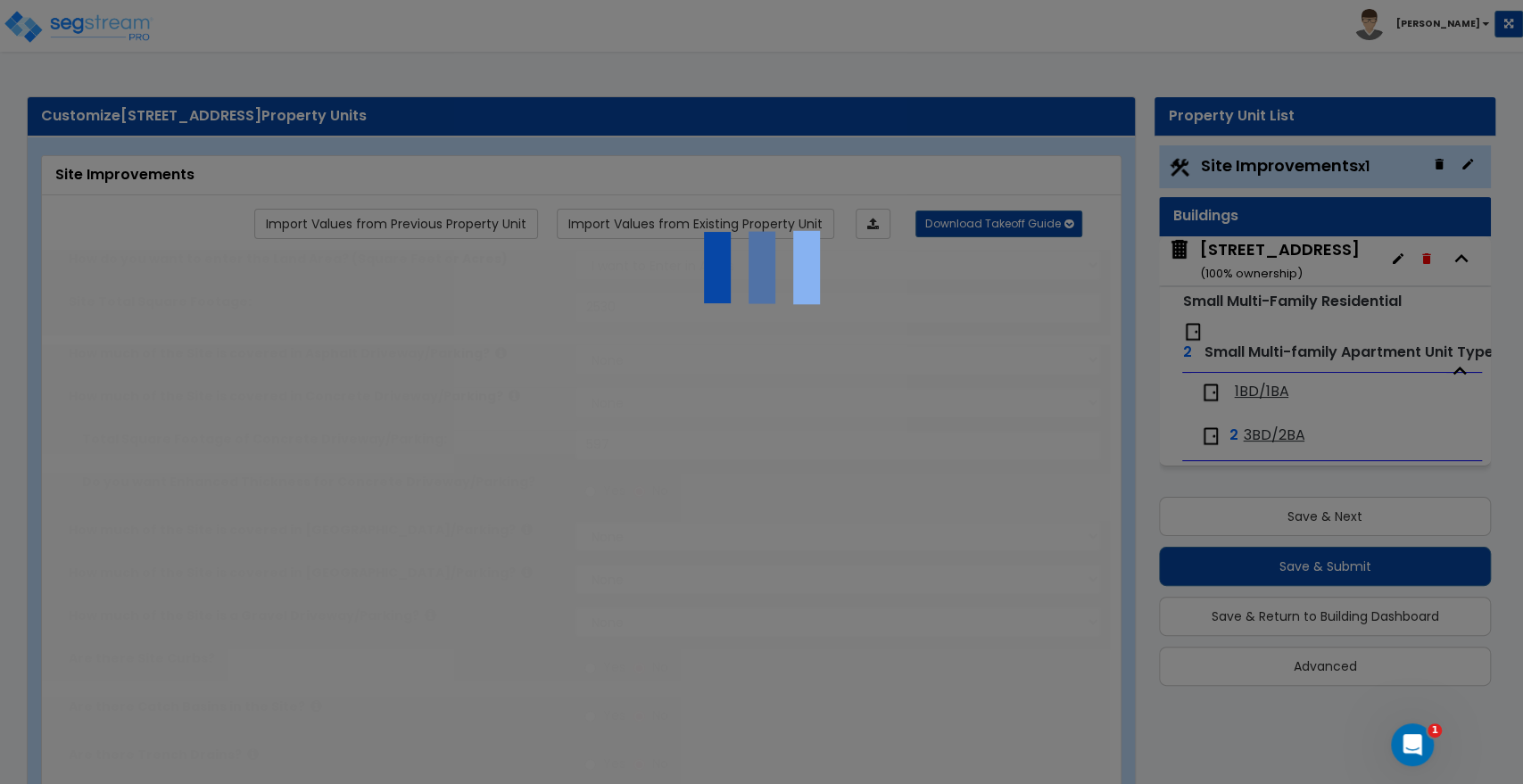
select select "2"
type input "2530"
select select "2"
type input "597"
radio input "true"
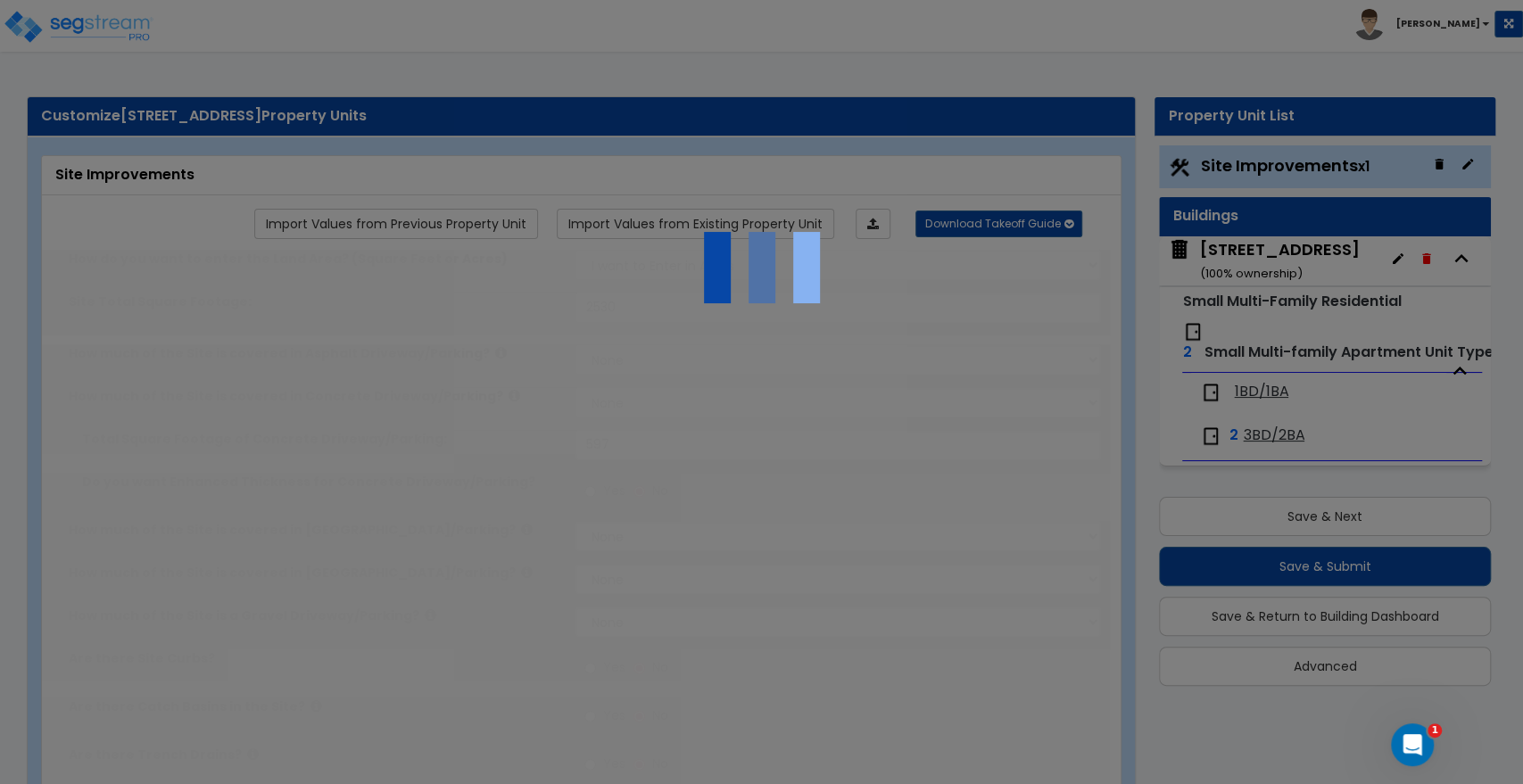
select select "2"
type input "49"
select select "1"
radio input "true"
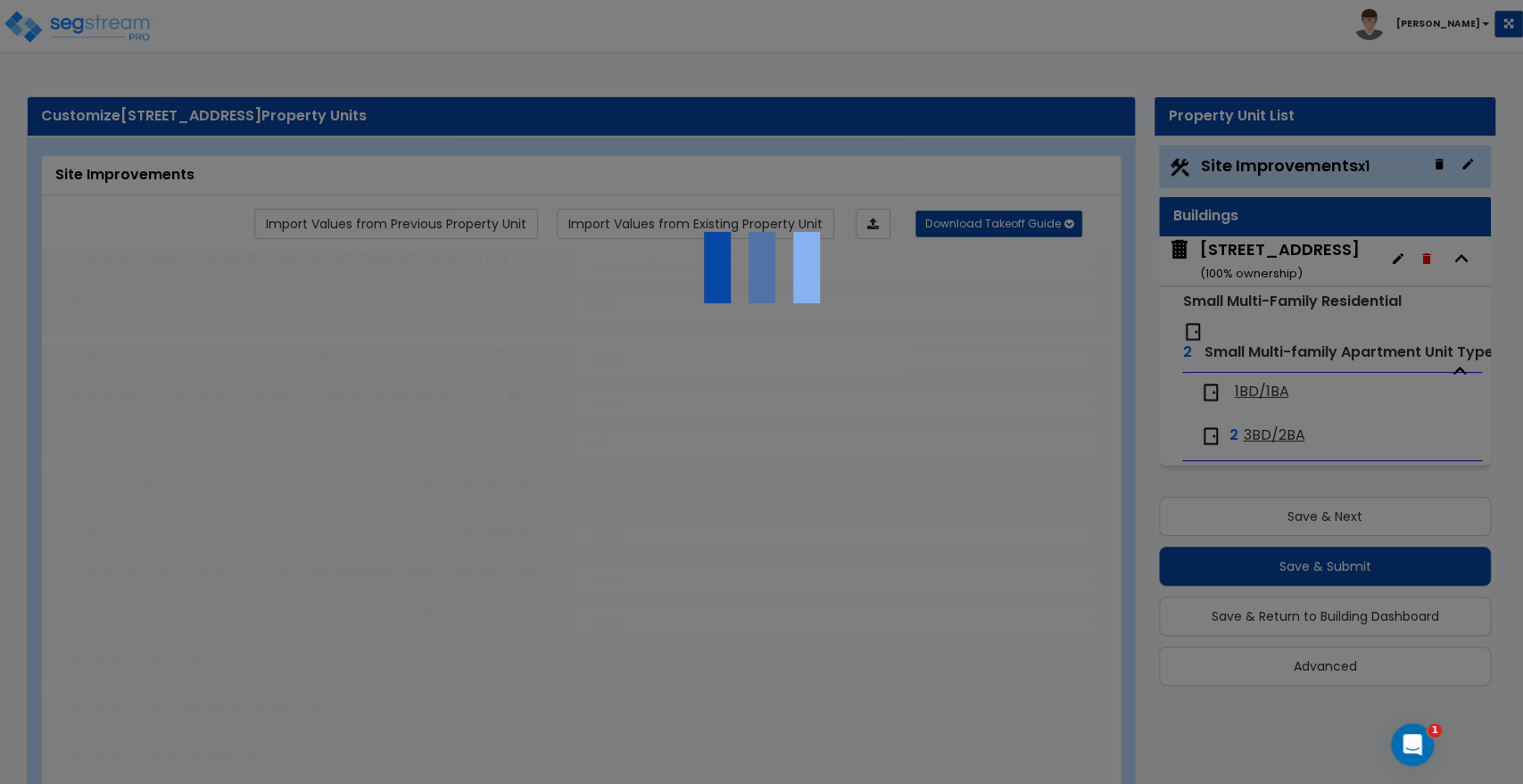
radio input "true"
type input "167"
radio input "true"
select select "2"
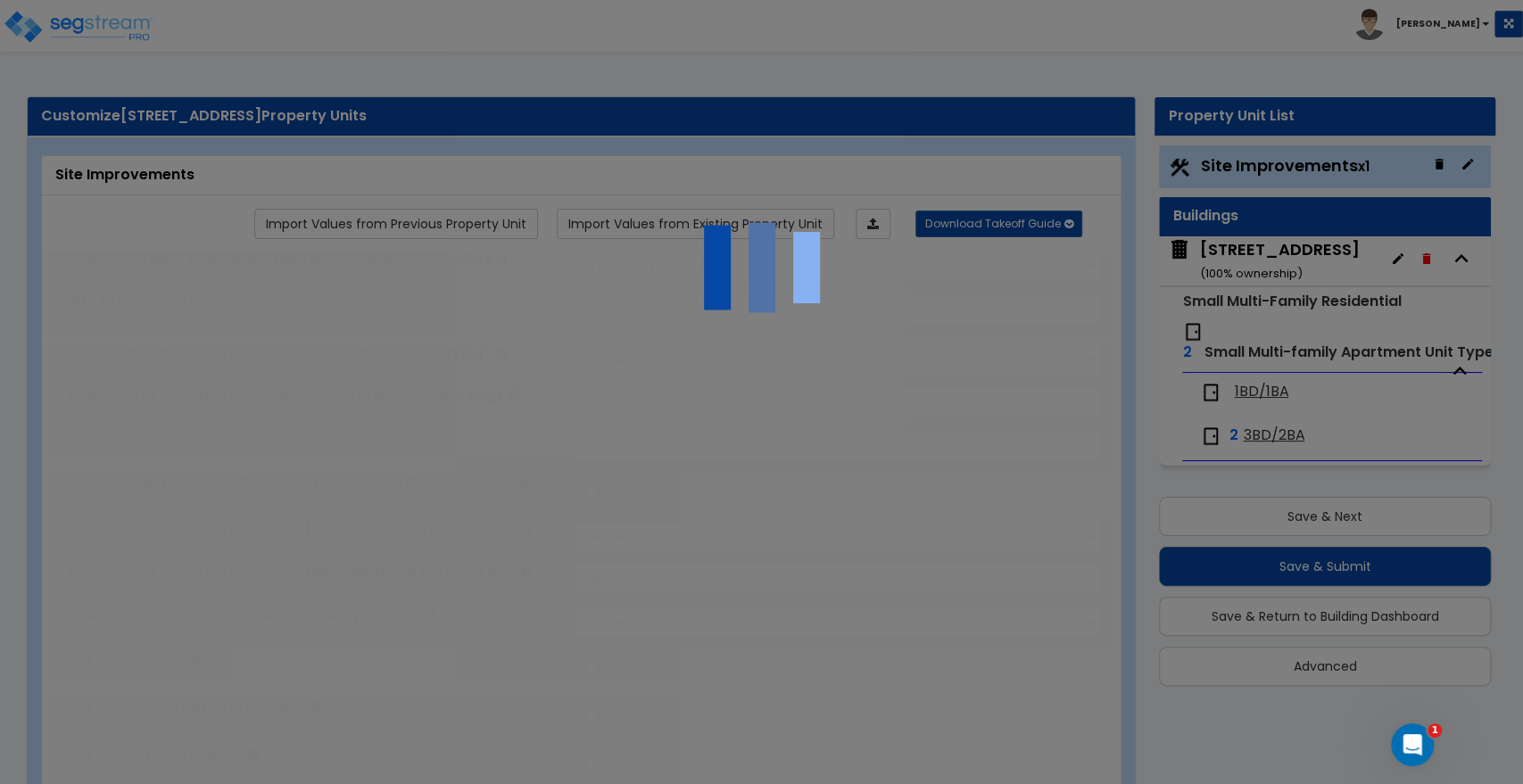
type input "711"
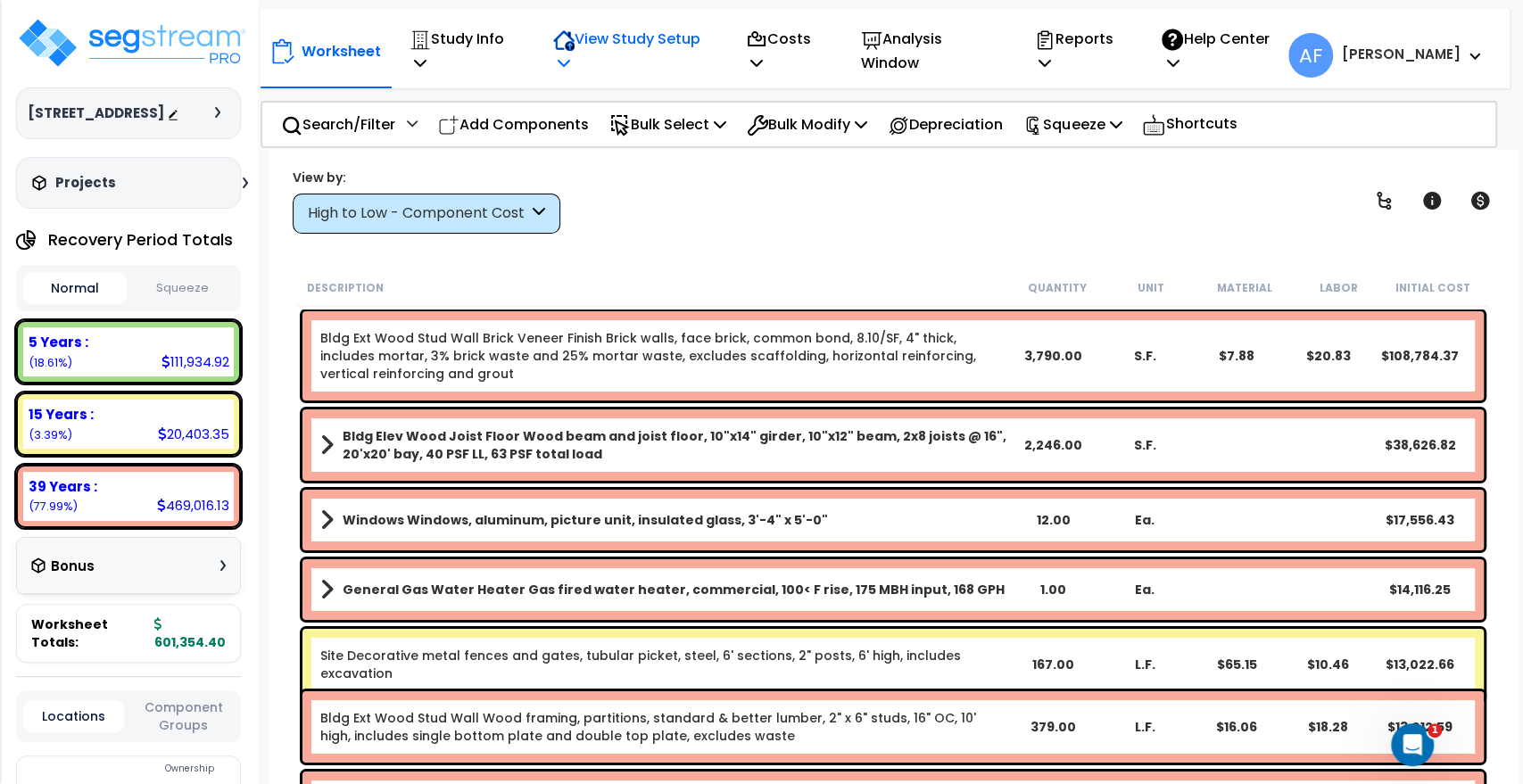
click at [708, 39] on p "View Study Setup" at bounding box center [630, 50] width 155 height 48
click at [669, 122] on link "View Questionnaire" at bounding box center [632, 140] width 177 height 35
click at [678, 113] on p "Bulk Select" at bounding box center [668, 124] width 116 height 24
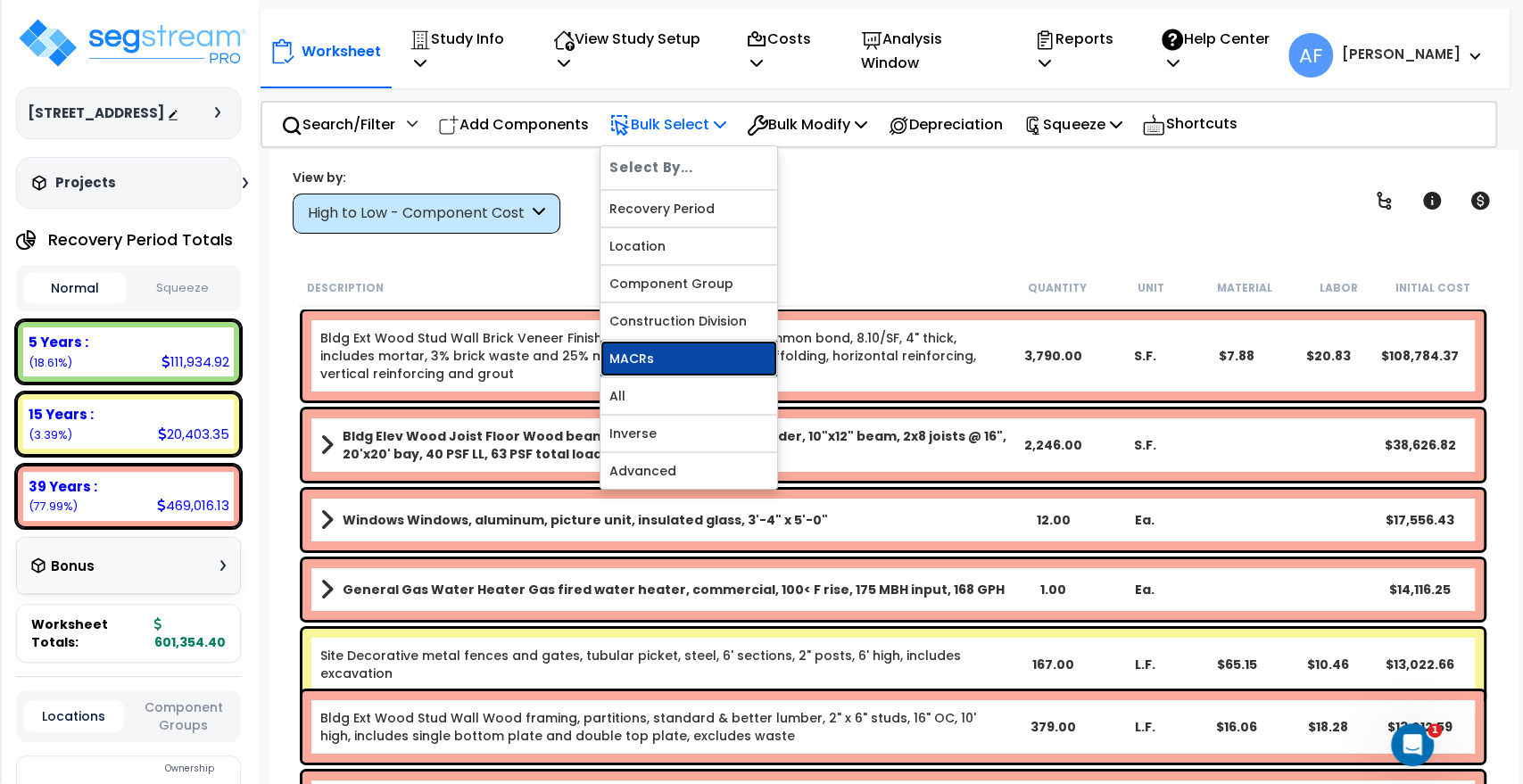
click at [674, 341] on link "MACRs" at bounding box center [689, 358] width 177 height 35
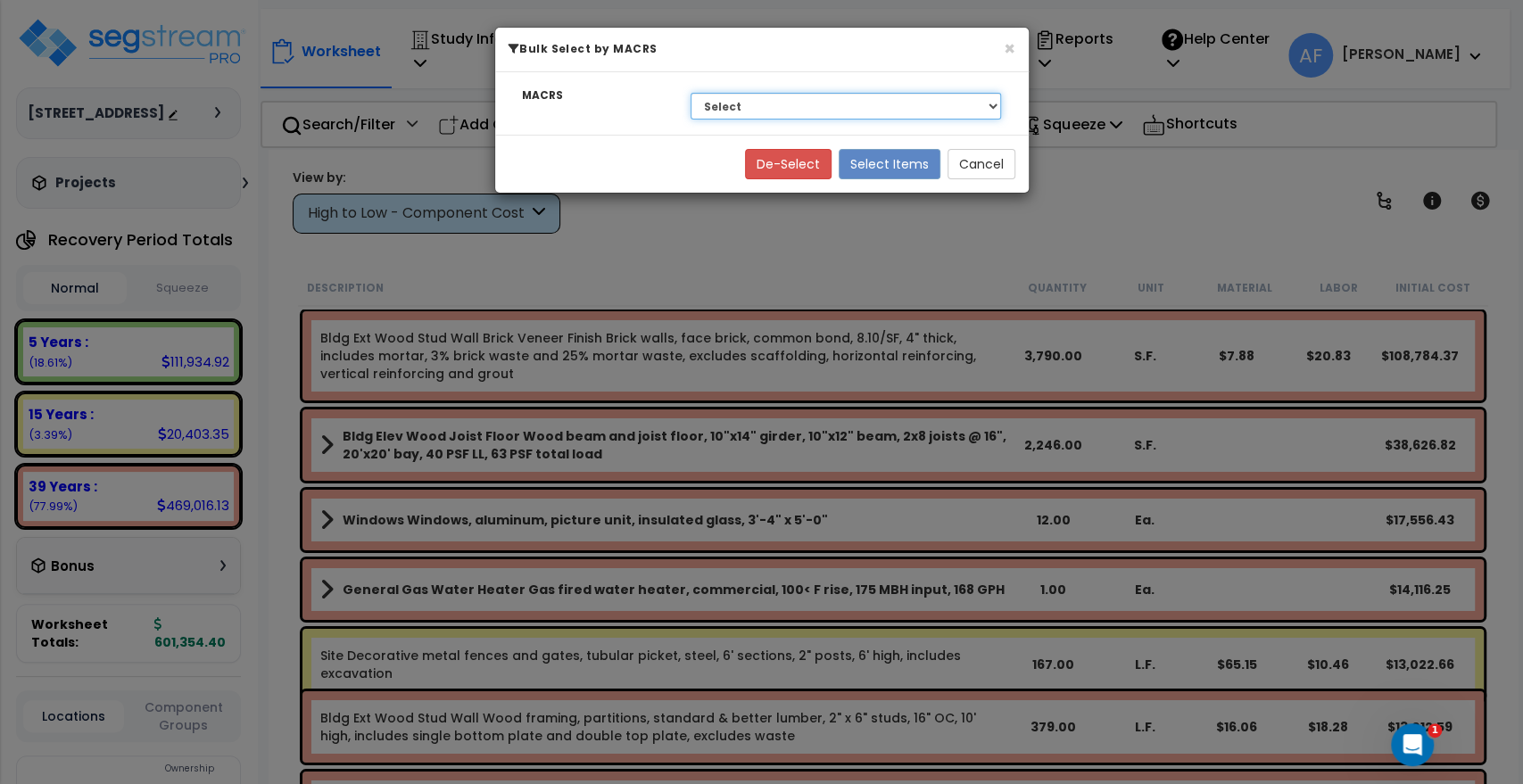
click at [752, 103] on select "Select 39 Years - NA - Long-Life Property 5 Years - 00.12 - Information Systems…" at bounding box center [847, 106] width 311 height 26
select select "3668"
click at [691, 93] on select "Select 39 Years - NA - Long-Life Property 5 Years - 00.12 - Information Systems…" at bounding box center [847, 106] width 311 height 26
click at [992, 104] on select "Select 39 Years - NA - Long-Life Property 5 Years - 00.12 - Information Systems…" at bounding box center [847, 106] width 311 height 26
click at [691, 93] on select "Select 39 Years - NA - Long-Life Property 5 Years - 00.12 - Information Systems…" at bounding box center [847, 106] width 311 height 26
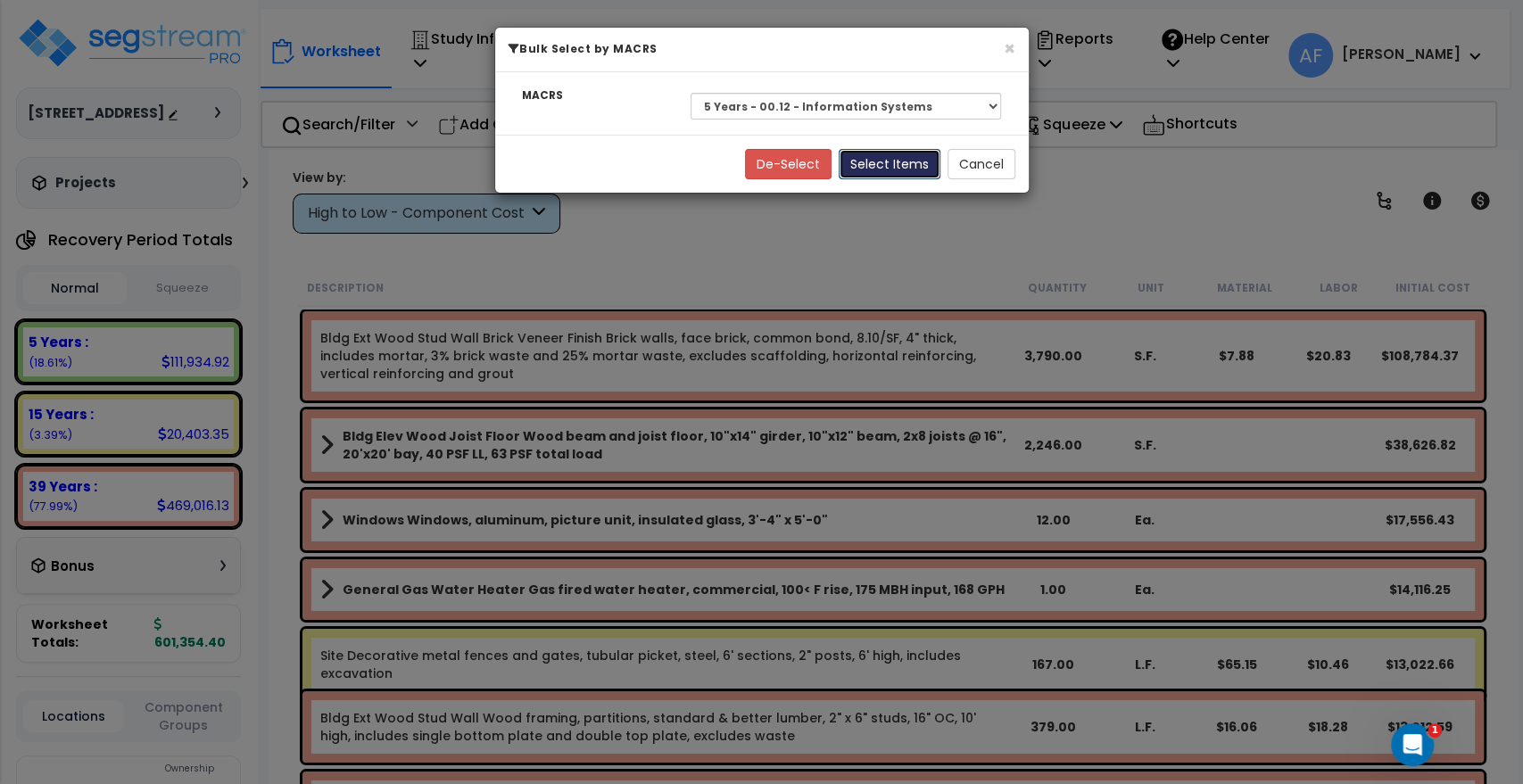
click at [895, 169] on button "Select Items" at bounding box center [890, 163] width 102 height 30
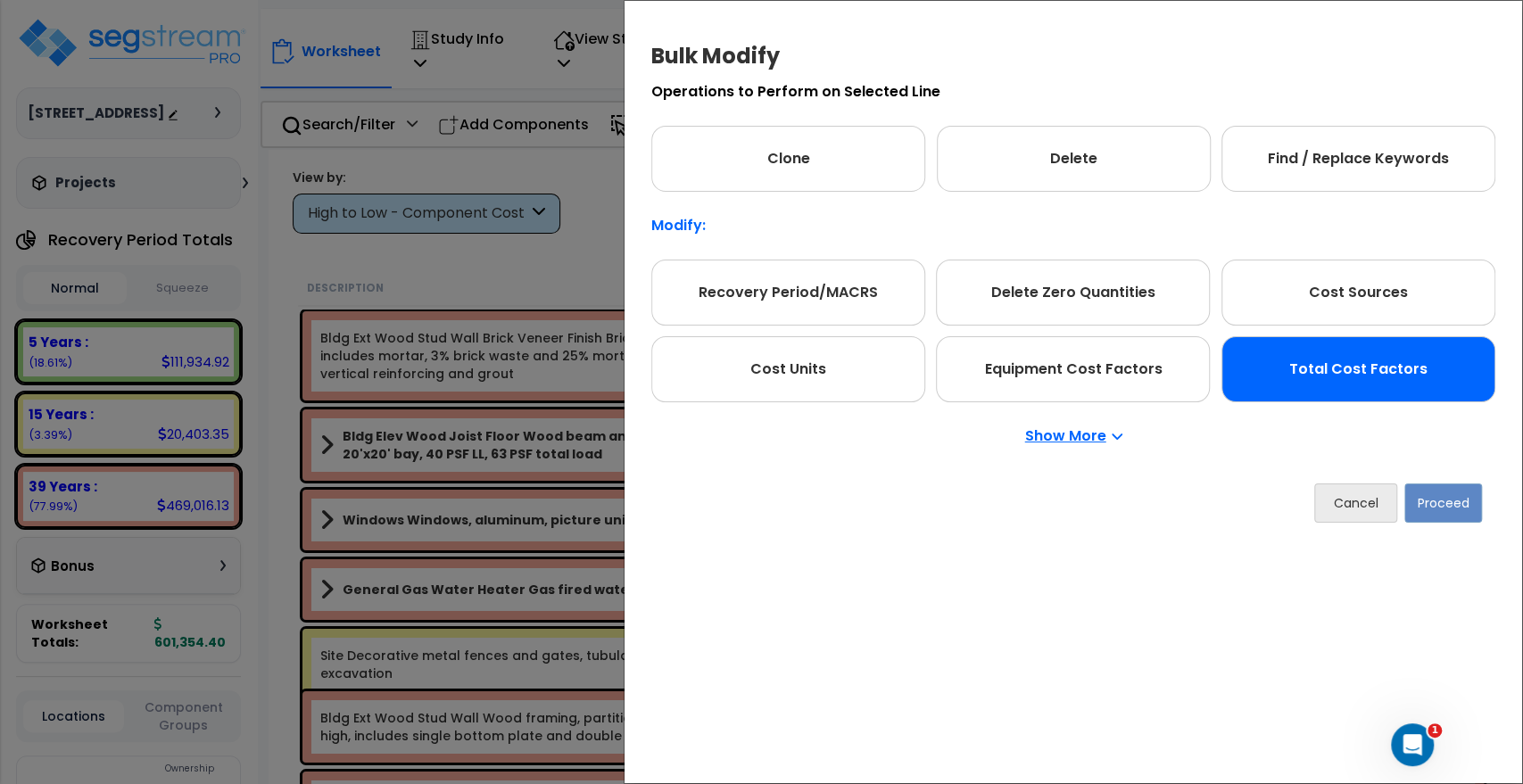
click at [1340, 377] on div "Total Cost Factors" at bounding box center [1359, 369] width 274 height 66
click at [1451, 498] on button "Proceed" at bounding box center [1443, 503] width 77 height 39
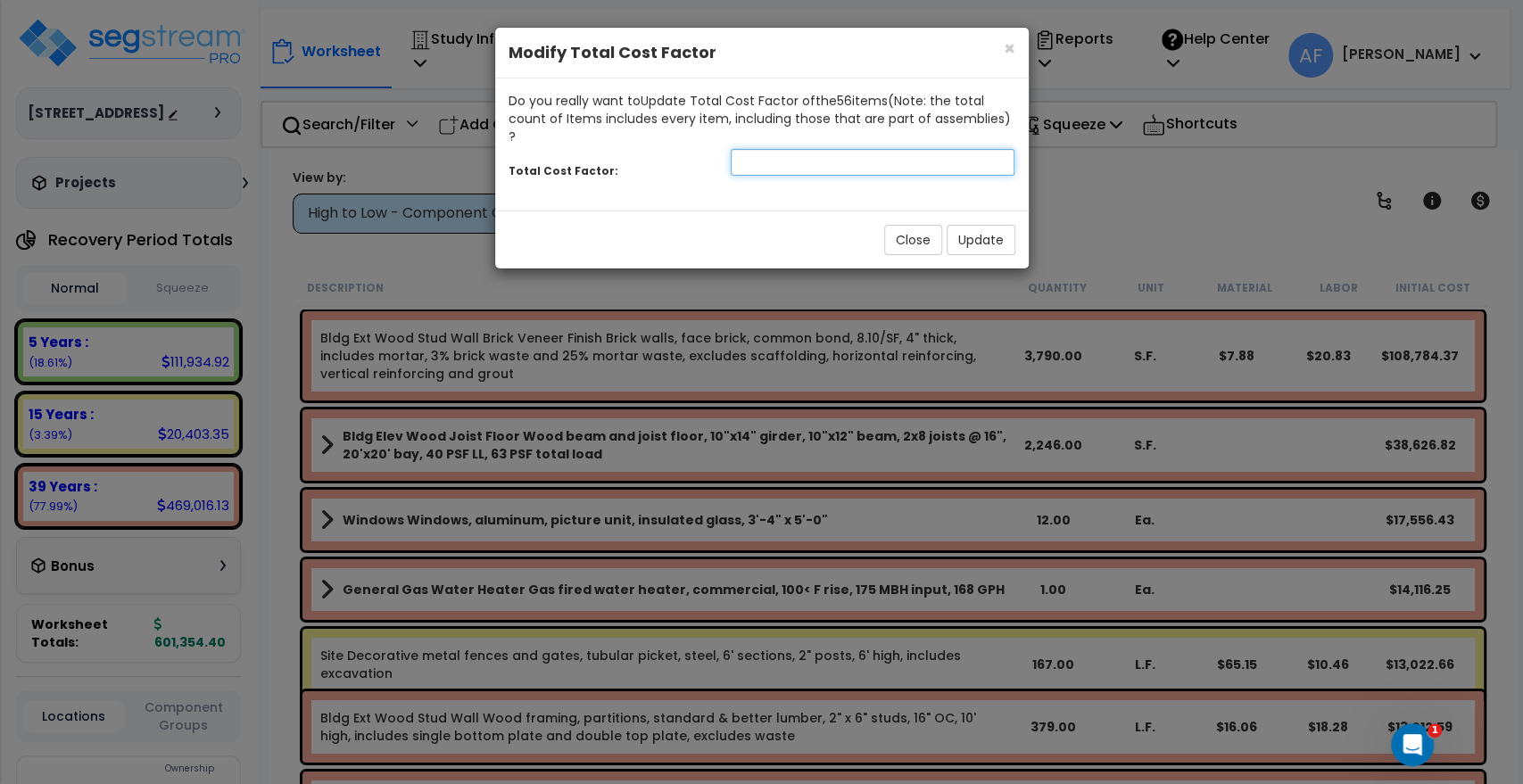
click at [754, 149] on input "number" at bounding box center [873, 161] width 285 height 26
type input "0.95"
click at [992, 225] on button "Update" at bounding box center [981, 240] width 69 height 30
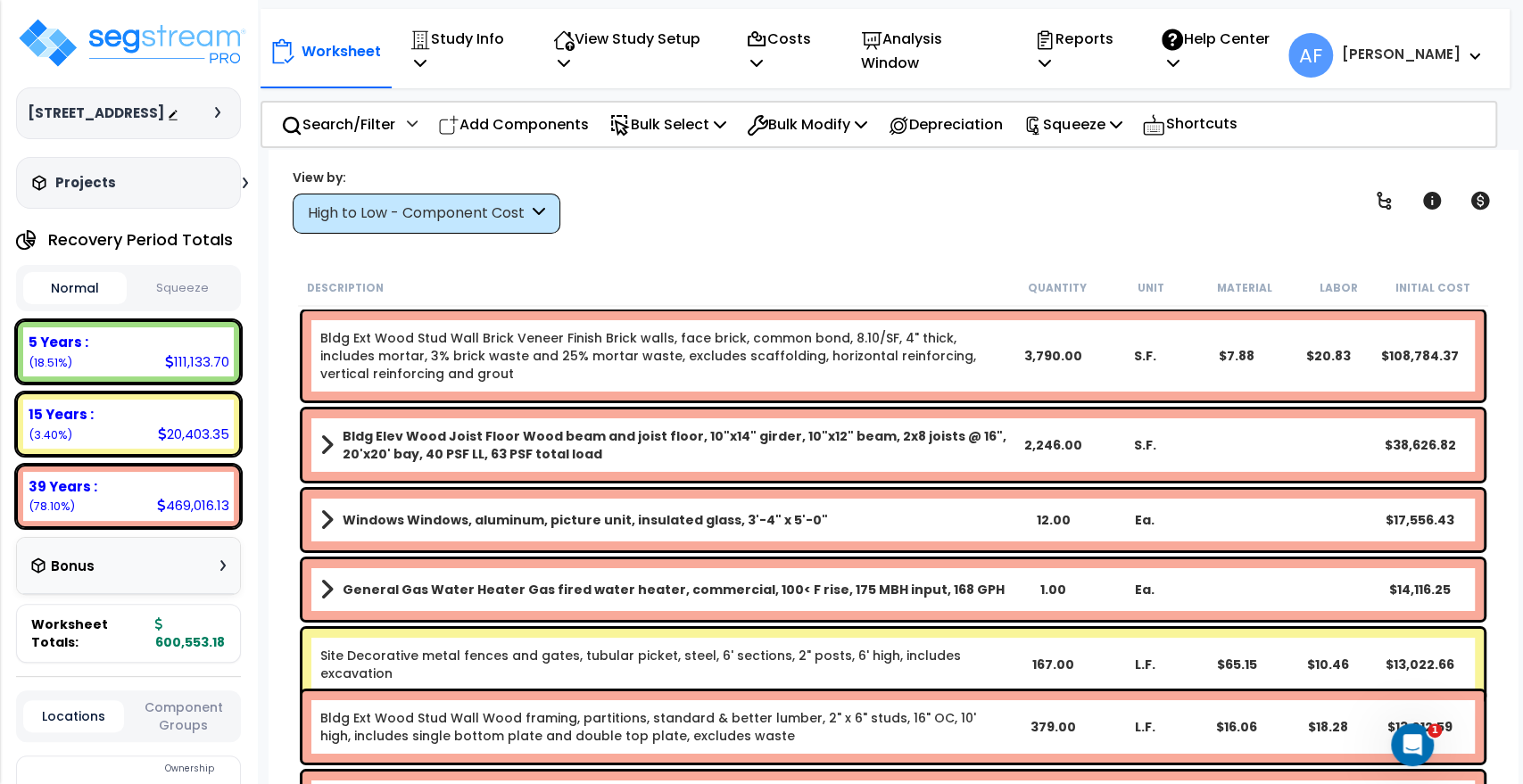
scroll to position [78, 0]
click at [726, 116] on icon at bounding box center [719, 123] width 13 height 15
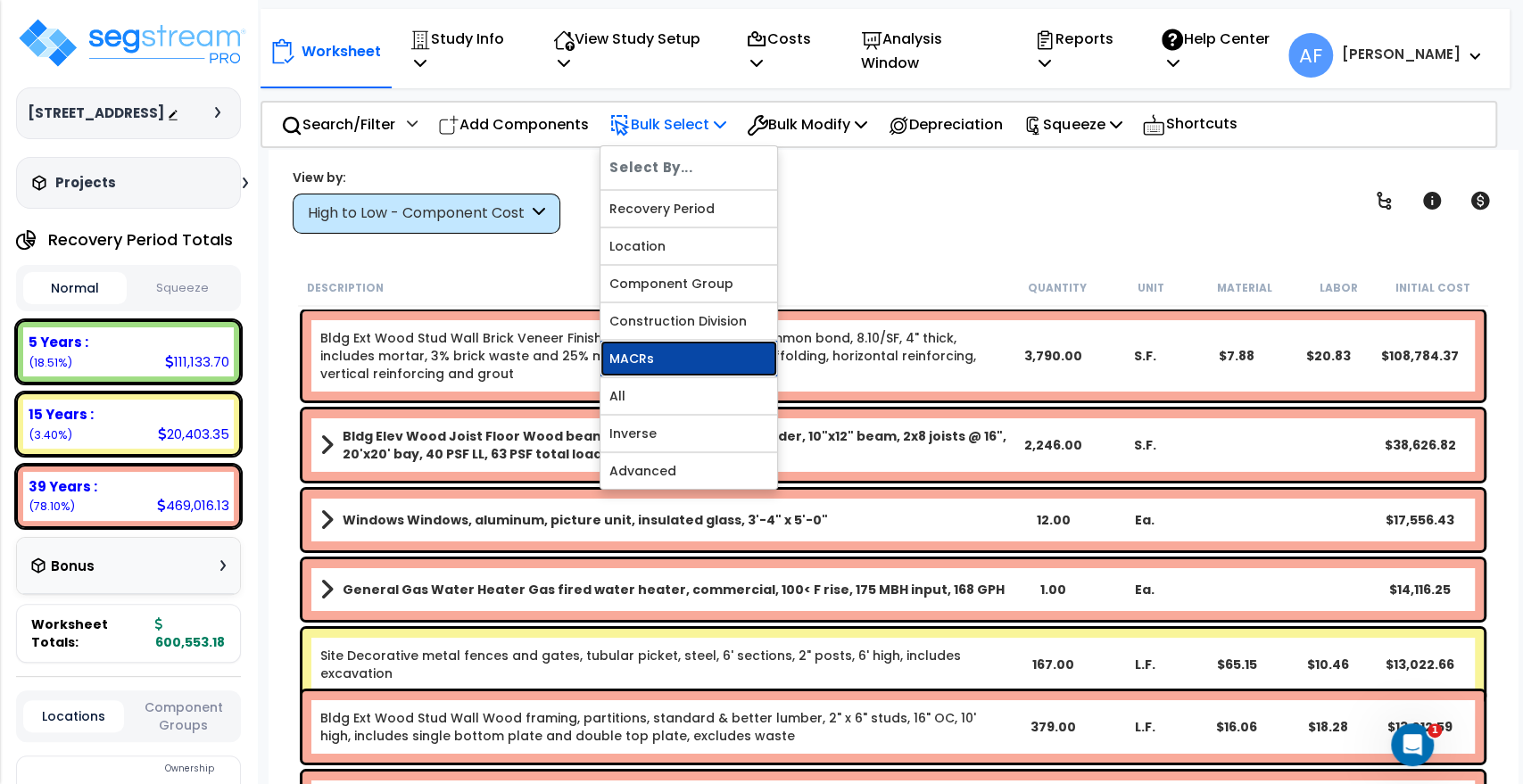
click at [678, 342] on link "MACRs" at bounding box center [689, 358] width 177 height 35
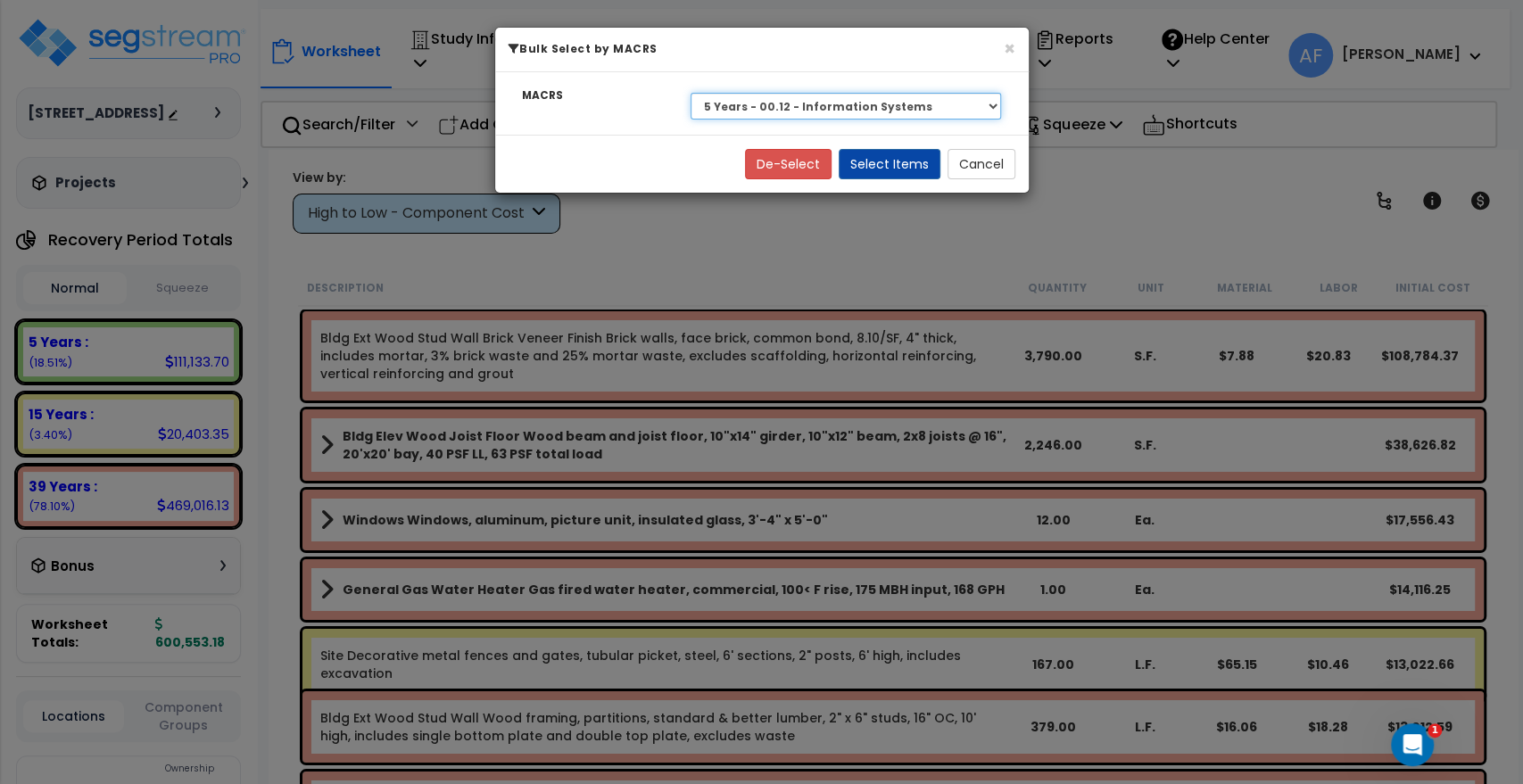
click at [784, 107] on select "Select 39 Years - NA - Long-Life Property 5 Years - 00.12 - Information Systems…" at bounding box center [847, 106] width 311 height 26
click at [691, 93] on select "Select 39 Years - NA - Long-Life Property 5 Years - 00.12 - Information Systems…" at bounding box center [847, 106] width 311 height 26
click at [900, 163] on button "Select Items" at bounding box center [890, 163] width 102 height 30
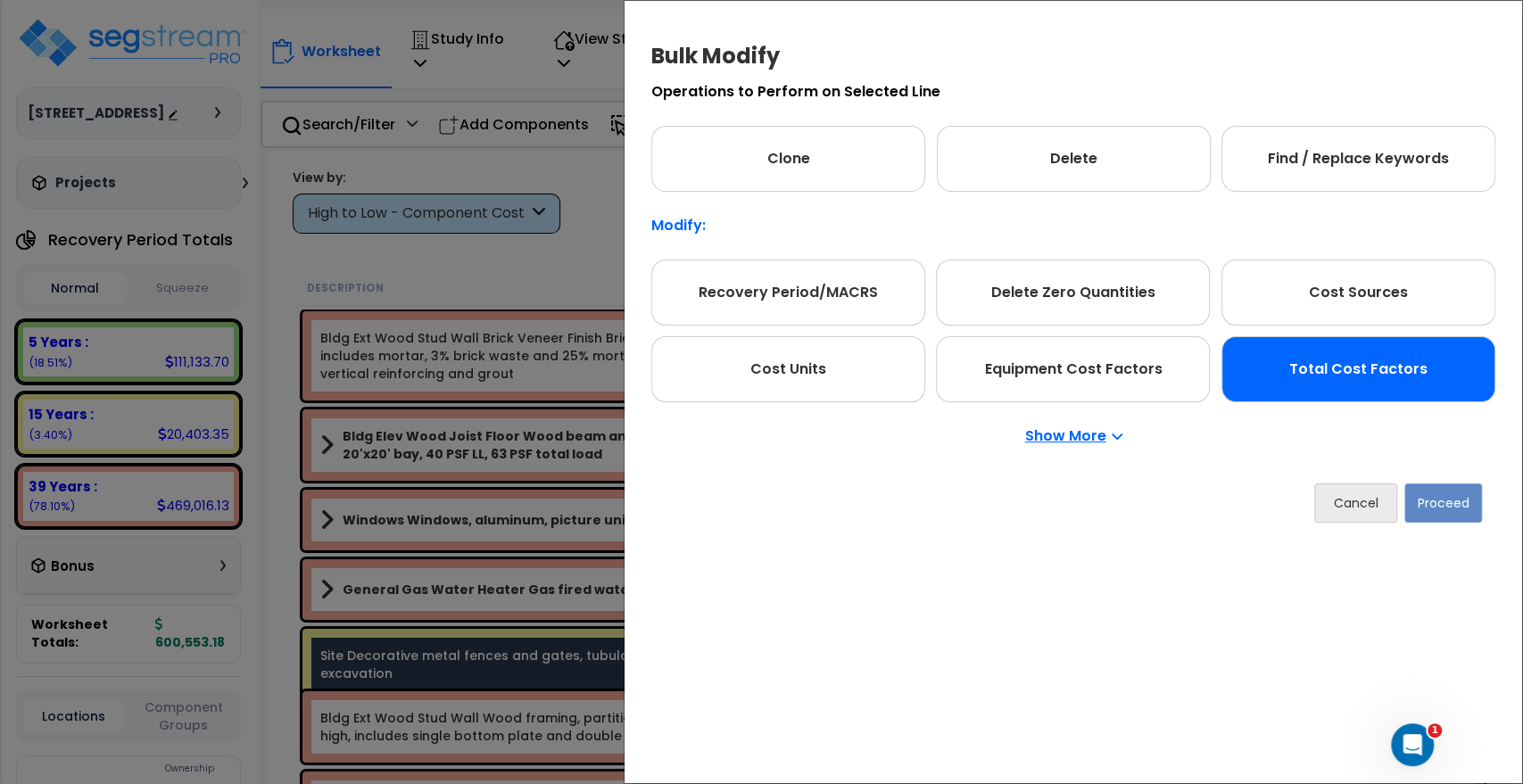
click at [1319, 357] on div "Total Cost Factors" at bounding box center [1359, 369] width 274 height 66
click at [1462, 499] on button "Proceed" at bounding box center [1443, 503] width 77 height 39
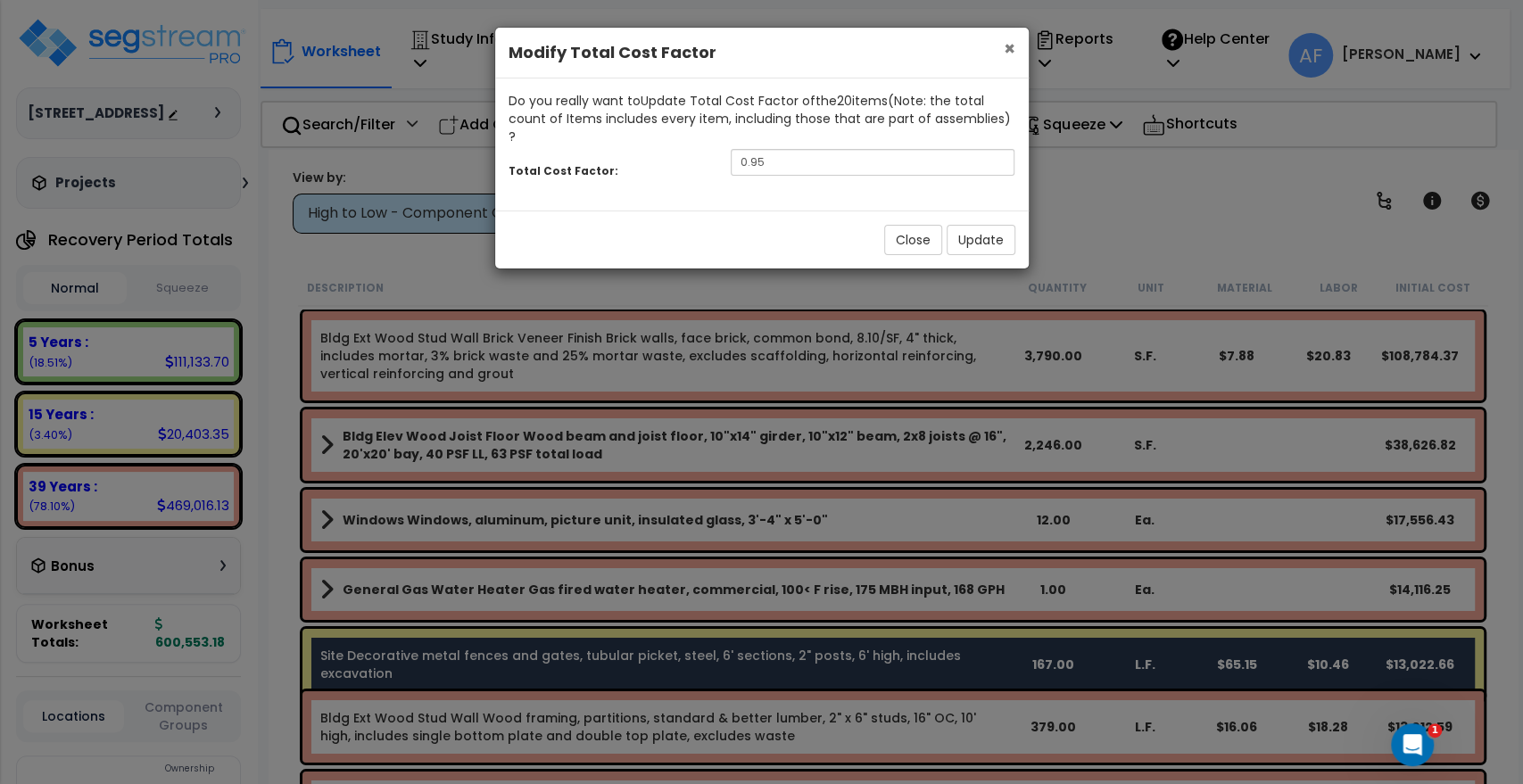
click at [1010, 52] on span "×" at bounding box center [1010, 48] width 12 height 25
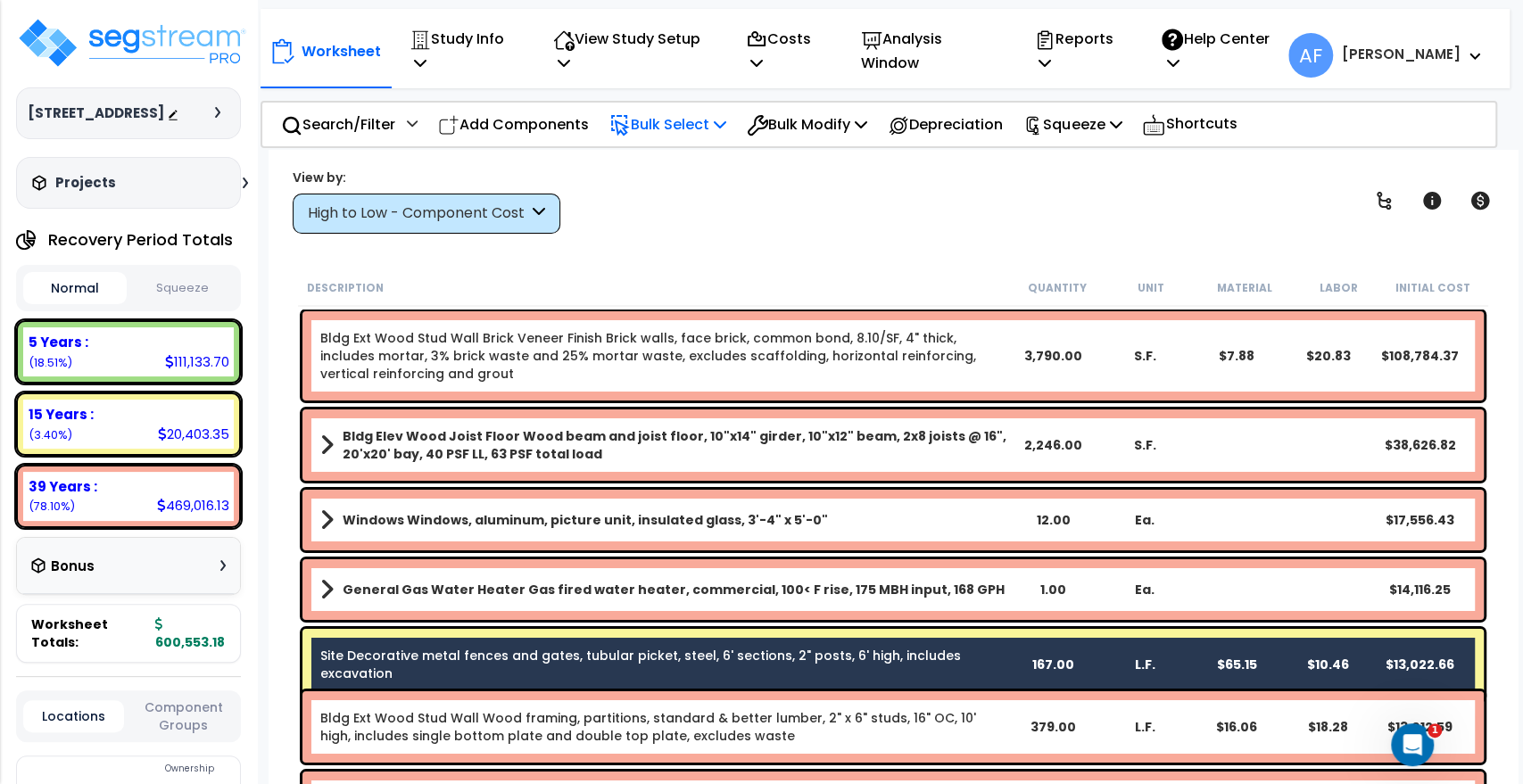
click at [725, 116] on icon at bounding box center [719, 123] width 13 height 15
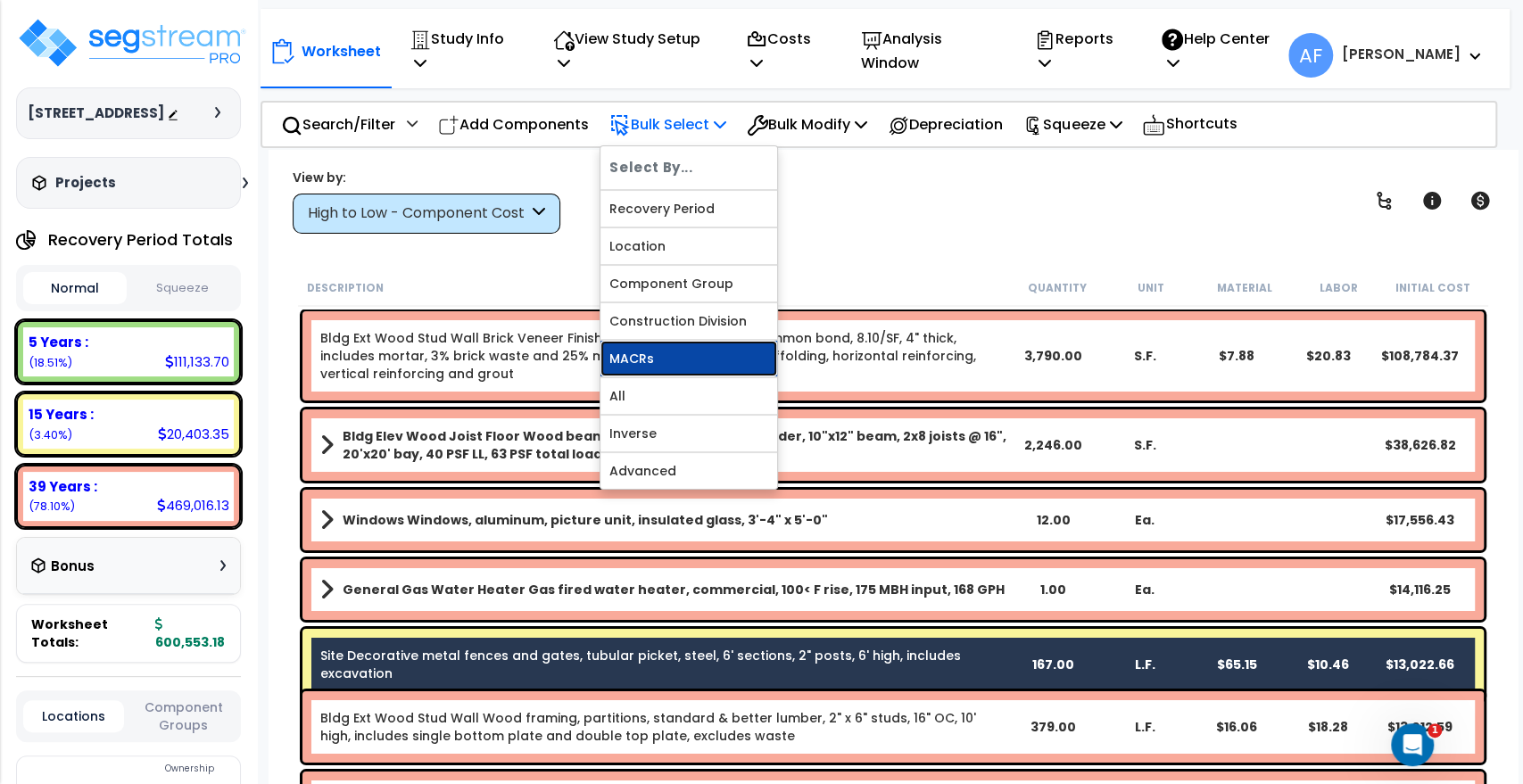
click at [662, 341] on link "MACRs" at bounding box center [689, 358] width 177 height 35
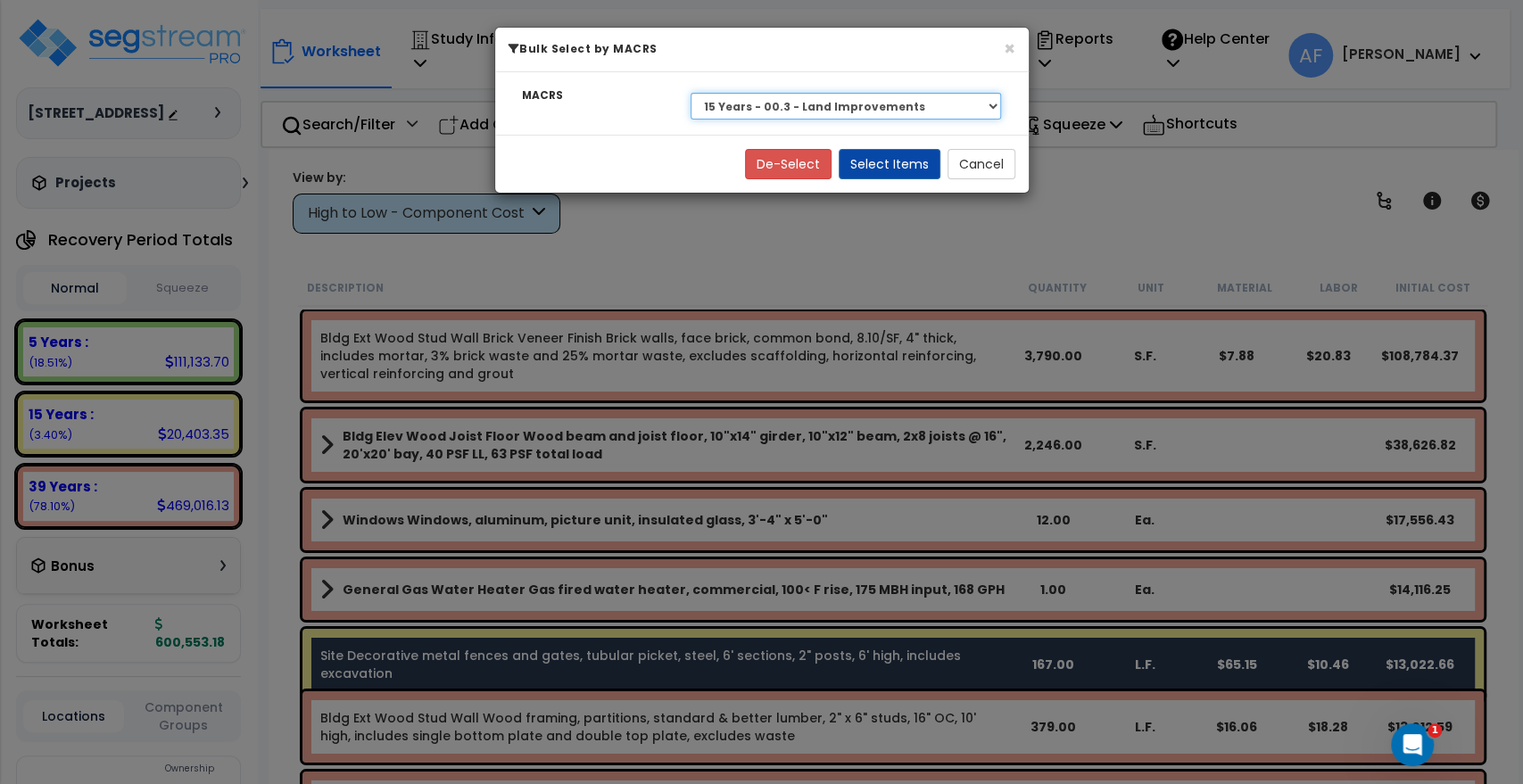
click at [799, 99] on select "Select 39 Years - NA - Long-Life Property 5 Years - 00.12 - Information Systems…" at bounding box center [847, 106] width 311 height 26
click at [691, 93] on select "Select 39 Years - NA - Long-Life Property 5 Years - 00.12 - Information Systems…" at bounding box center [847, 106] width 311 height 26
click at [904, 159] on button "Select Items" at bounding box center [890, 163] width 102 height 30
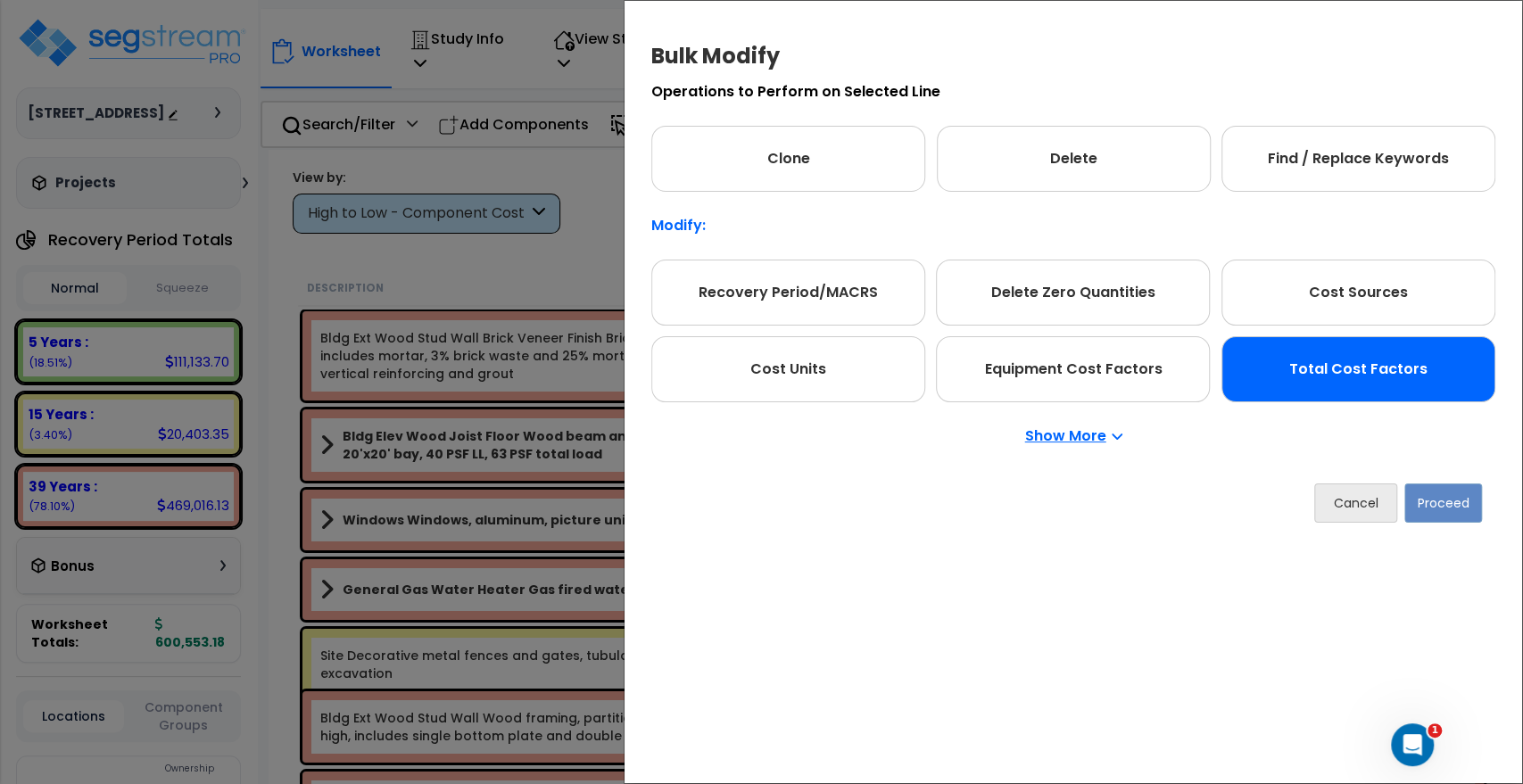
click at [1328, 359] on div "Total Cost Factors" at bounding box center [1359, 369] width 274 height 66
click at [1454, 501] on button "Proceed" at bounding box center [1443, 503] width 77 height 39
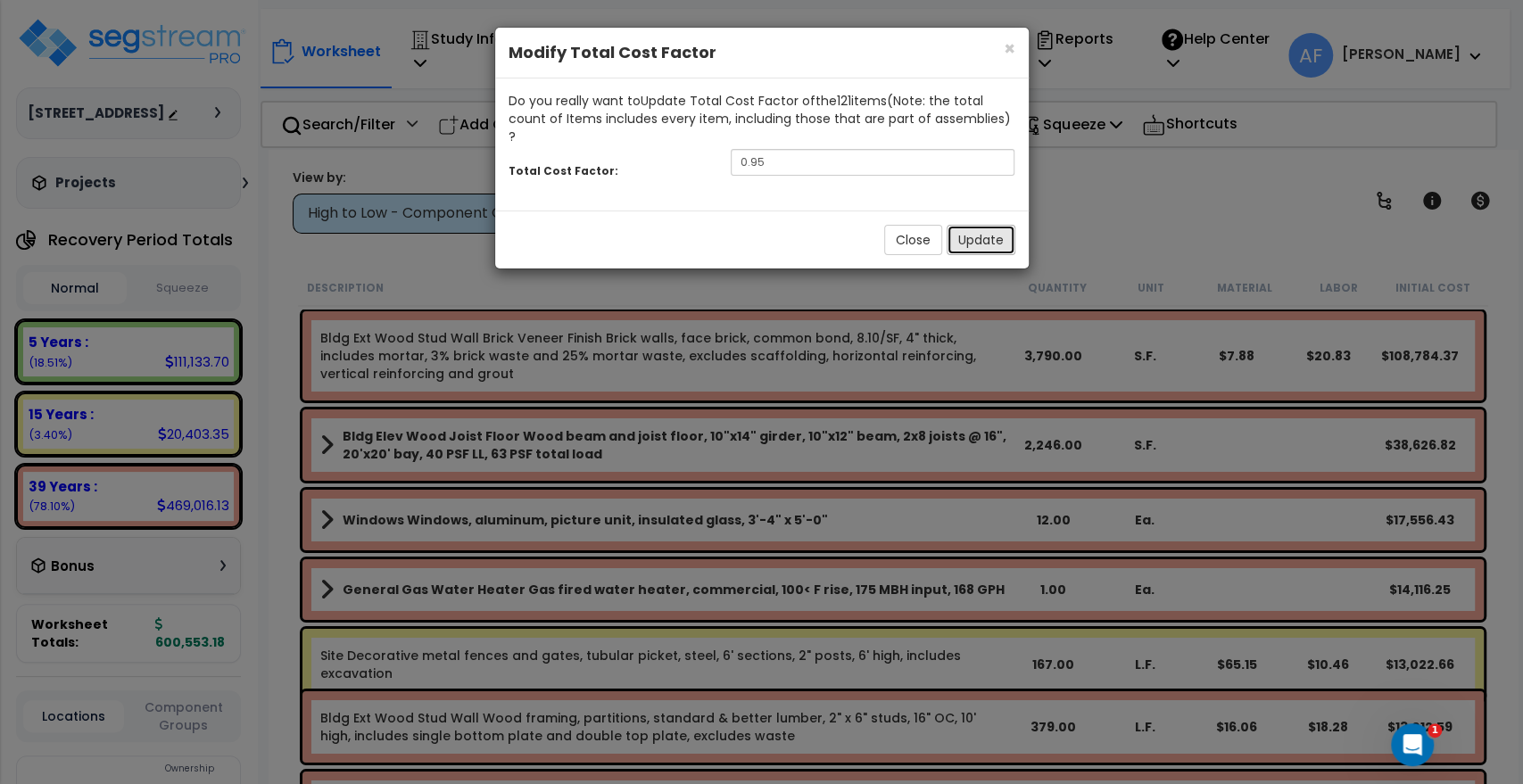
click at [971, 225] on button "Update" at bounding box center [981, 240] width 69 height 30
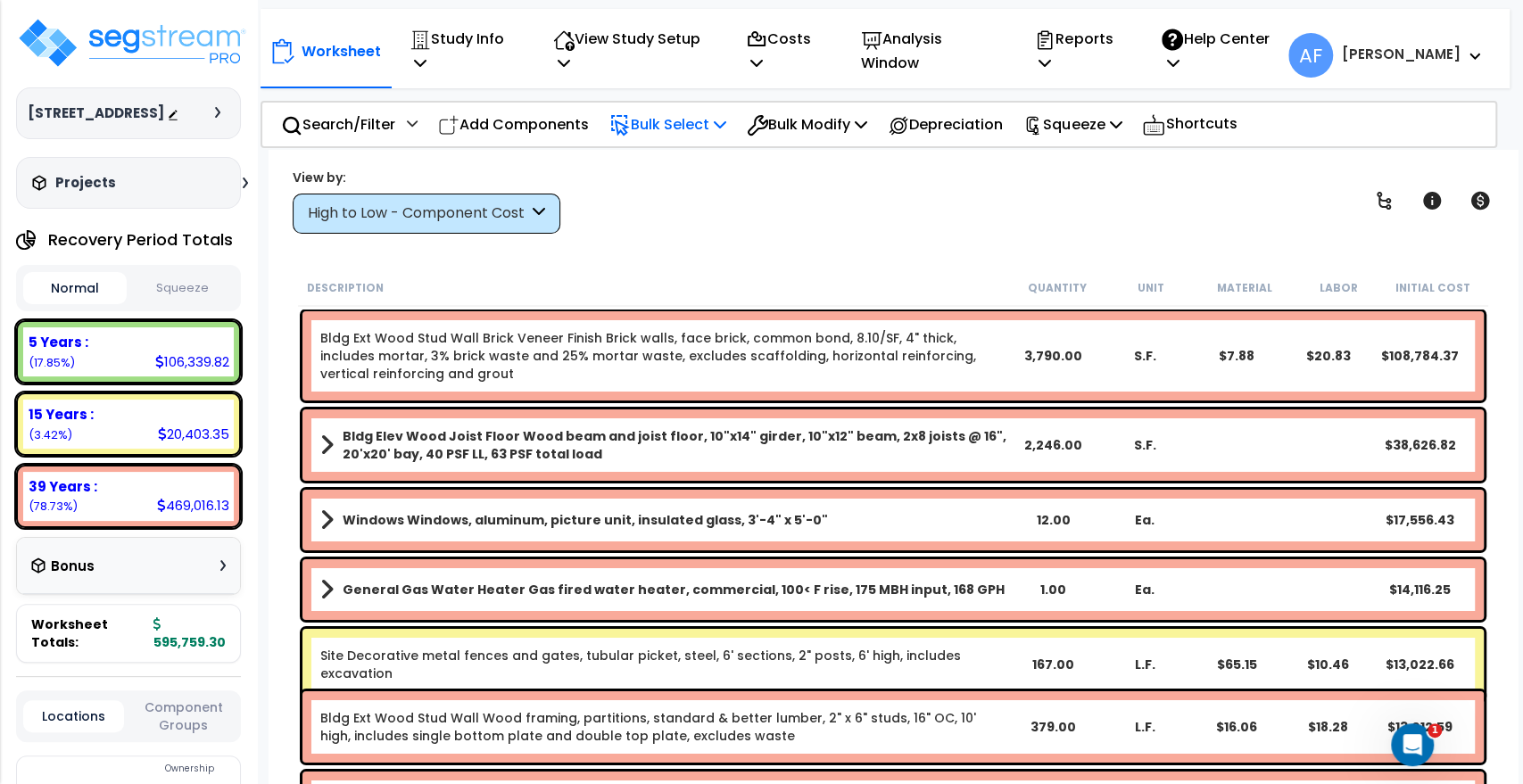
click at [726, 116] on icon at bounding box center [719, 123] width 13 height 15
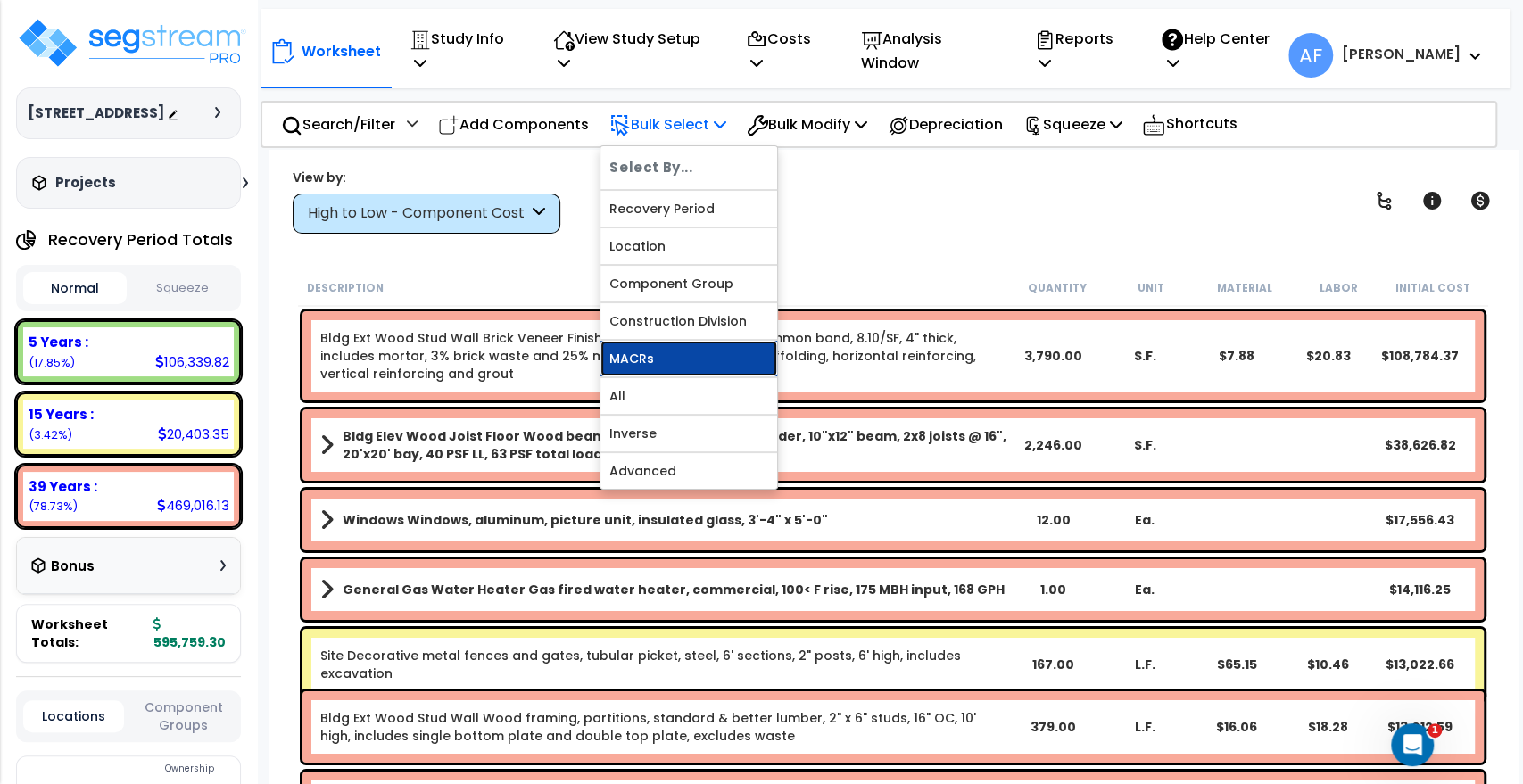
click at [676, 348] on link "MACRs" at bounding box center [689, 358] width 177 height 35
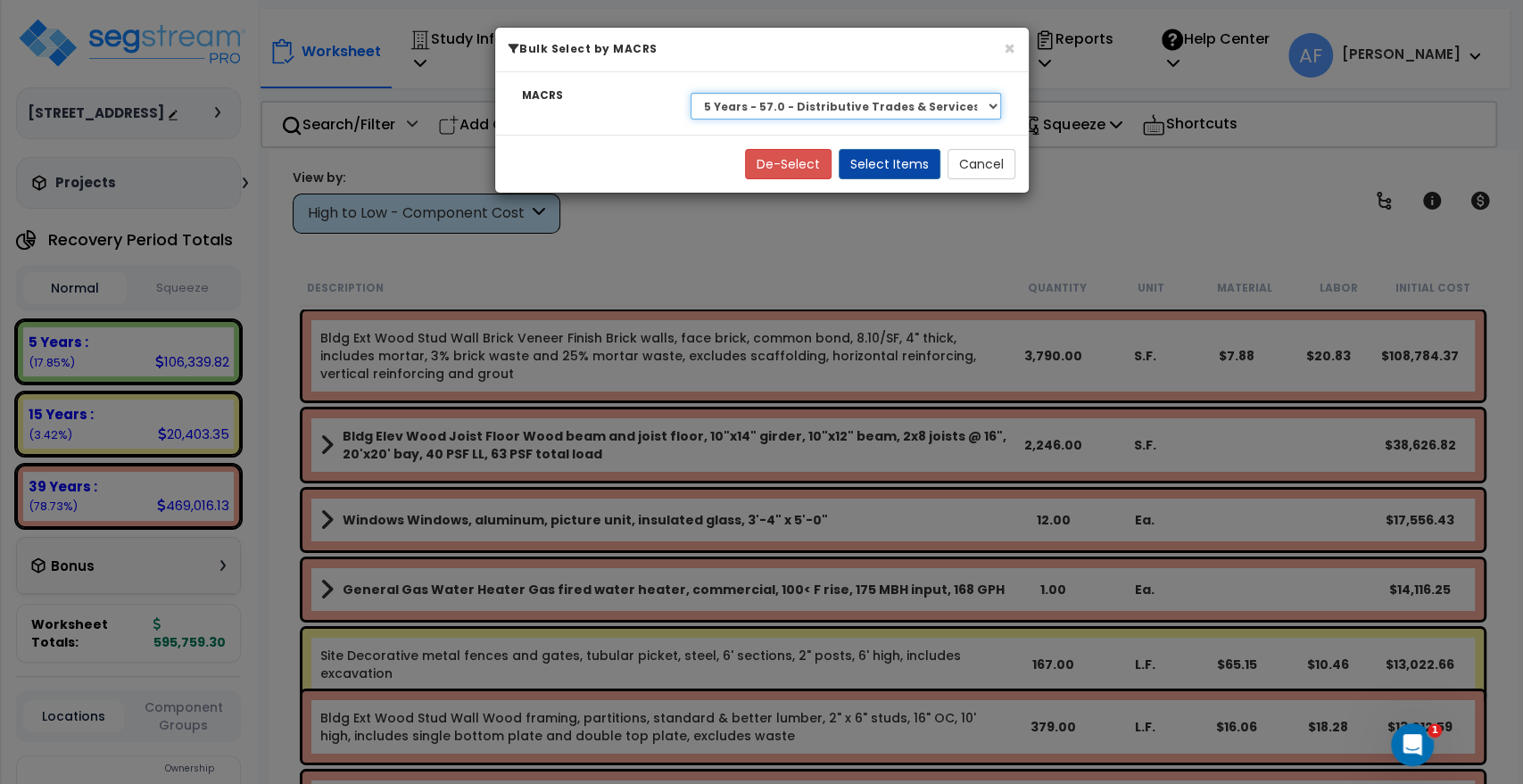
click at [788, 113] on select "Select 39 Years - NA - Long-Life Property 5 Years - 00.12 - Information Systems…" at bounding box center [847, 106] width 311 height 26
select select "3666"
click at [691, 93] on select "Select 39 Years - NA - Long-Life Property 5 Years - 00.12 - Information Systems…" at bounding box center [847, 106] width 311 height 26
click at [921, 157] on button "Select Items" at bounding box center [890, 163] width 102 height 30
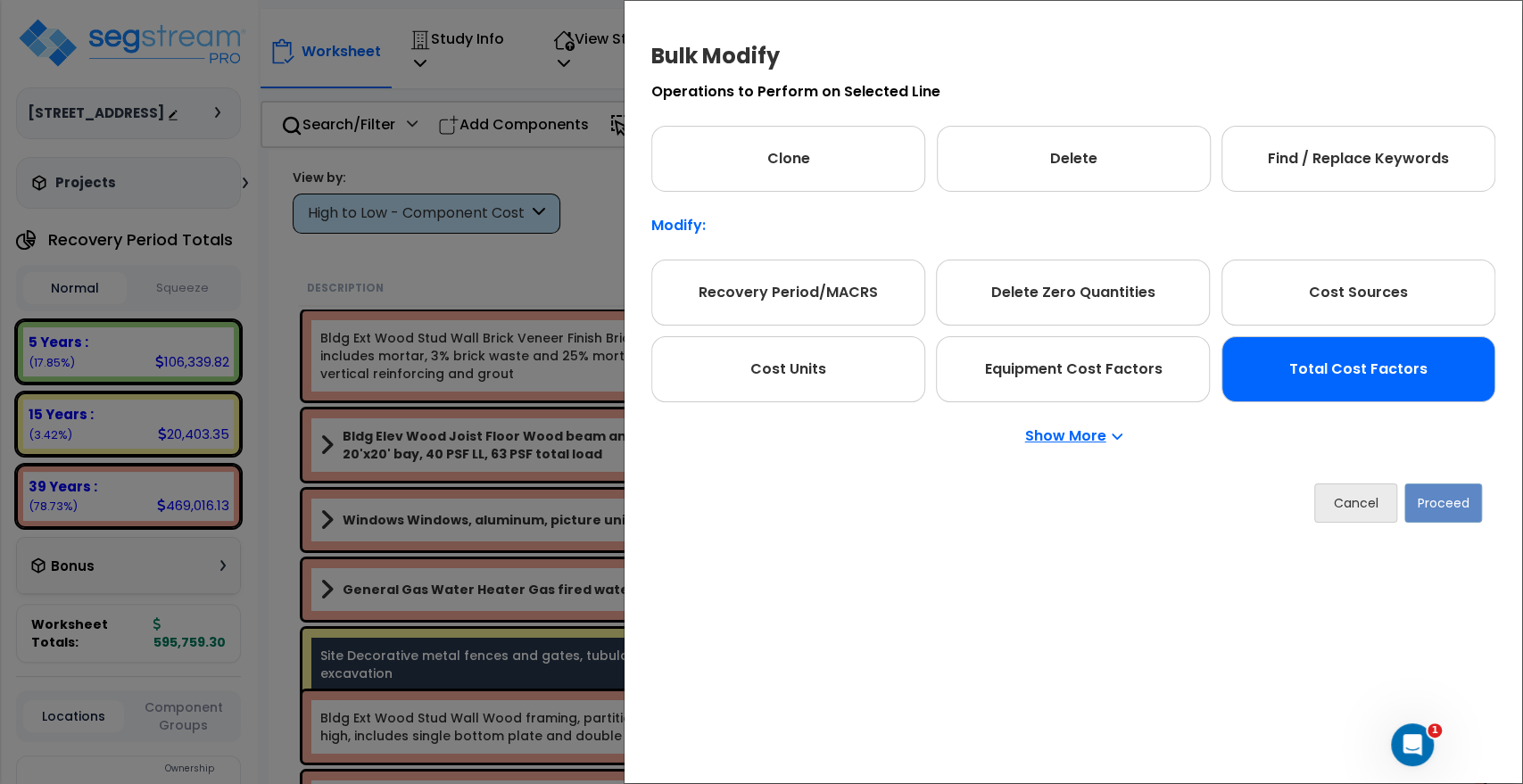
click at [1280, 348] on div "Total Cost Factors" at bounding box center [1359, 369] width 274 height 66
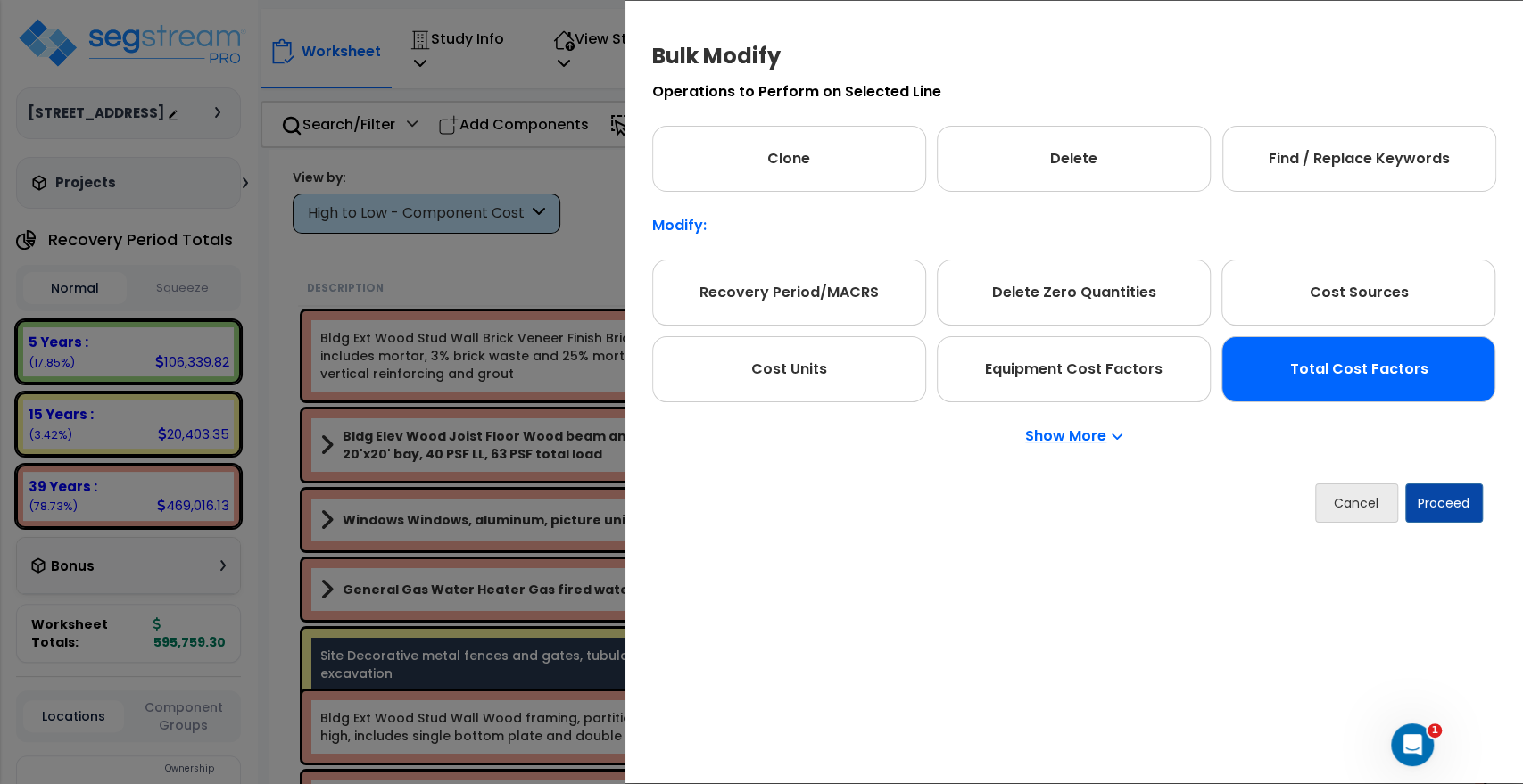
click at [1317, 369] on div "Total Cost Factors" at bounding box center [1359, 369] width 274 height 66
click at [1445, 499] on button "Proceed" at bounding box center [1444, 503] width 77 height 39
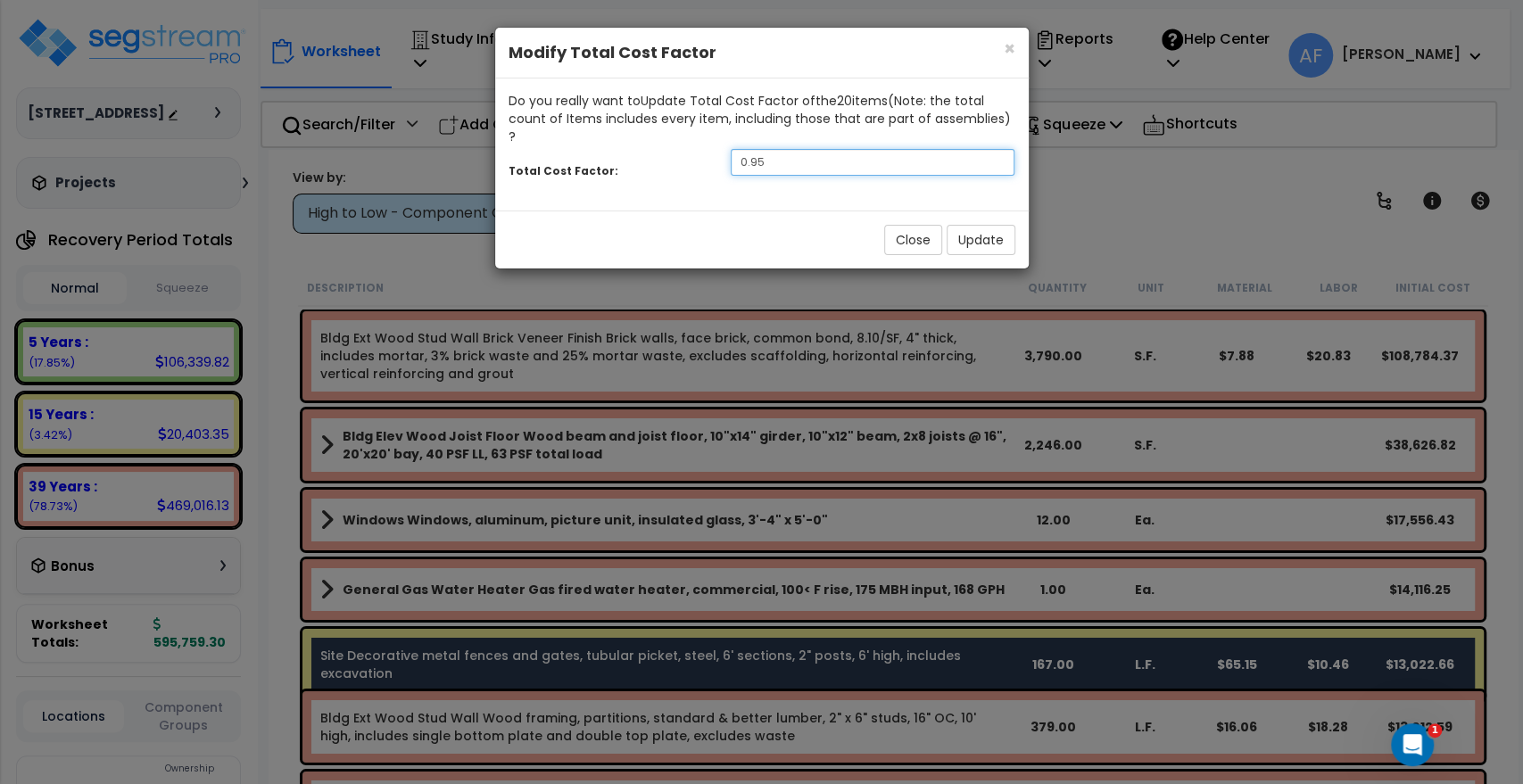
click at [785, 149] on input "0.95" at bounding box center [873, 161] width 285 height 26
type input "0.90"
click at [976, 225] on button "Update" at bounding box center [981, 240] width 69 height 30
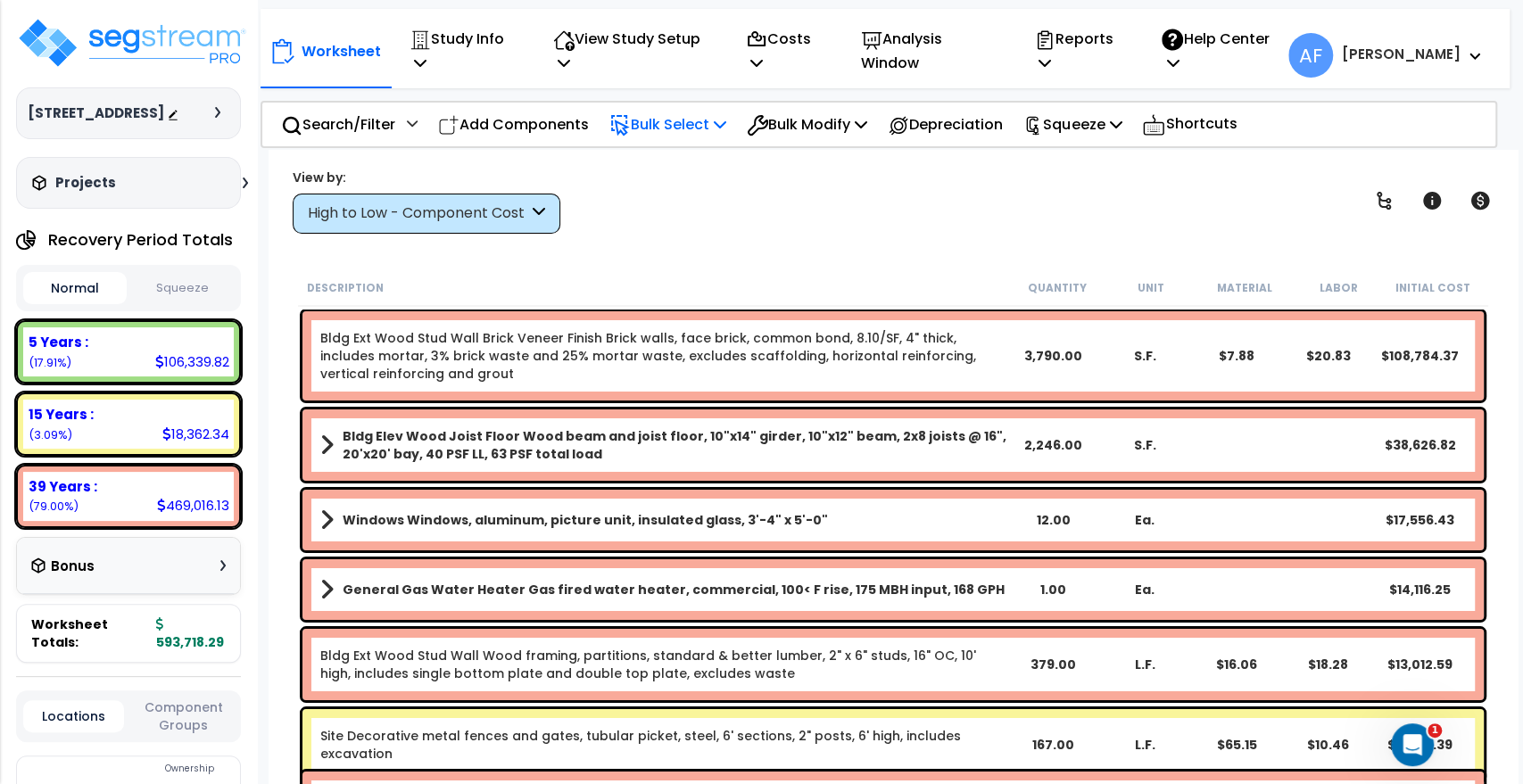
click at [723, 113] on p "Bulk Select" at bounding box center [668, 124] width 116 height 24
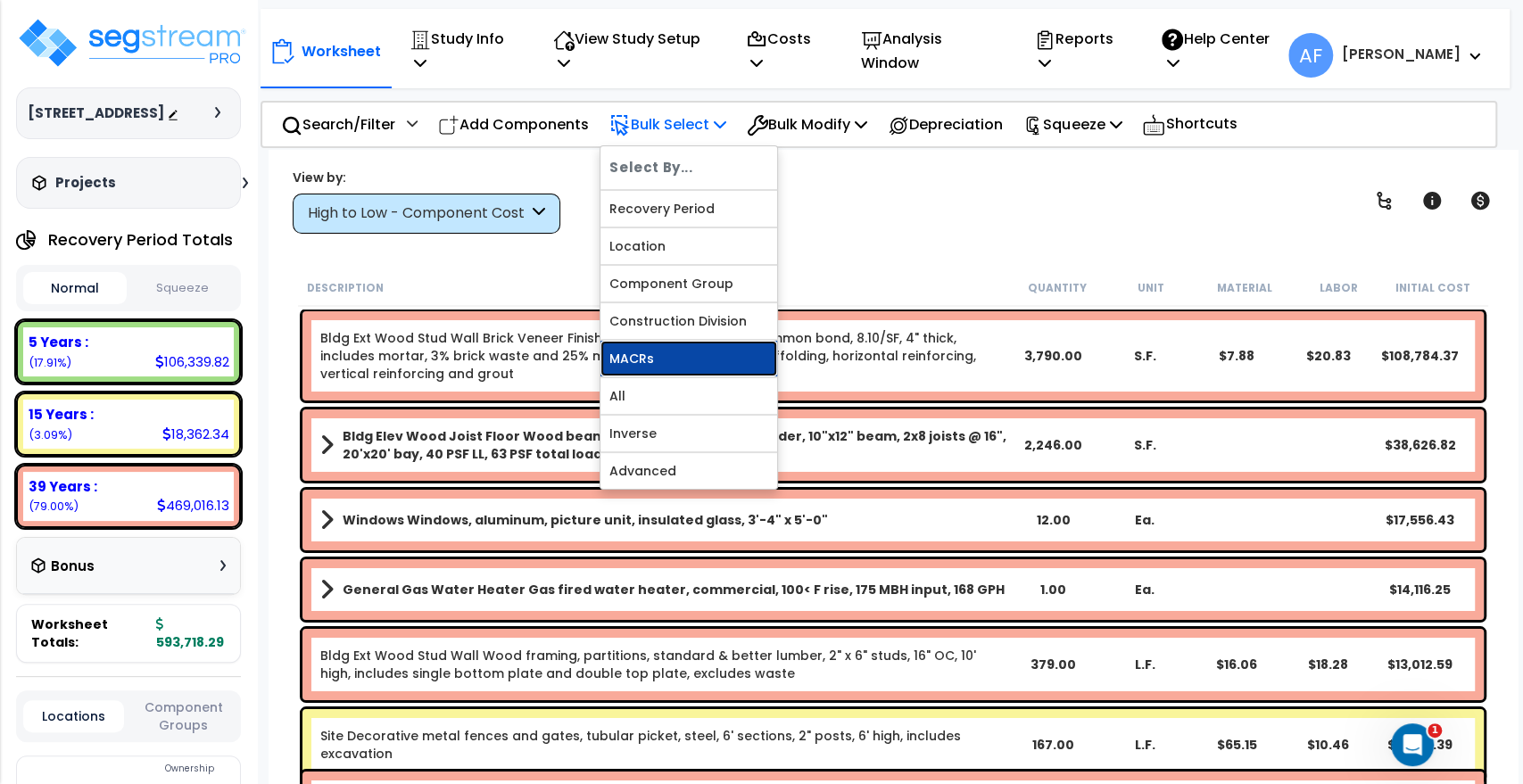
click at [699, 349] on link "MACRs" at bounding box center [689, 358] width 177 height 35
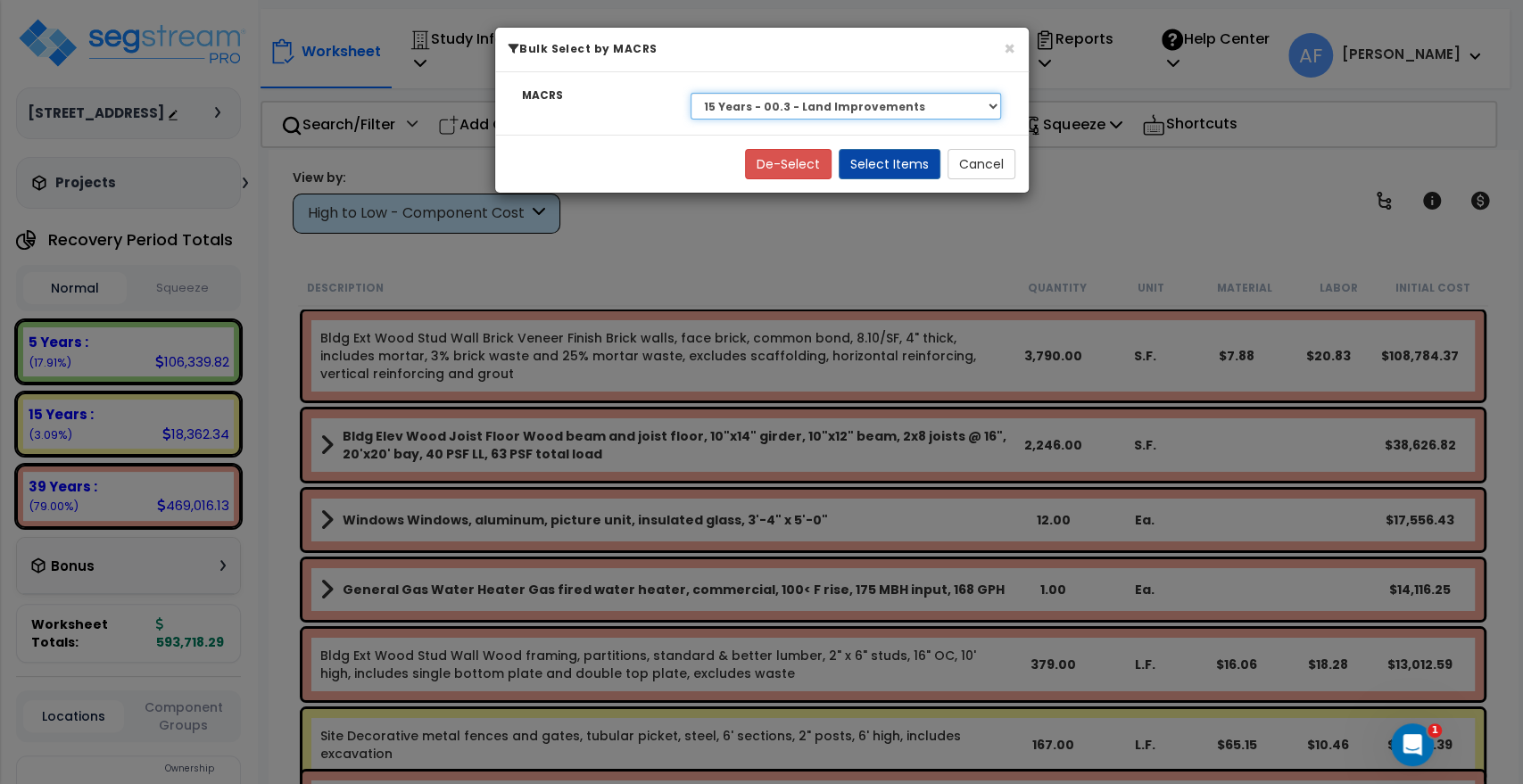
click at [740, 96] on select "Select 39 Years - NA - Long-Life Property 5 Years - 00.12 - Information Systems…" at bounding box center [847, 106] width 311 height 26
click at [499, 259] on div "× Bulk Select by MACRS MACRS Select 39 Years - NA - Long-Life Property 5 Years …" at bounding box center [762, 392] width 1523 height 784
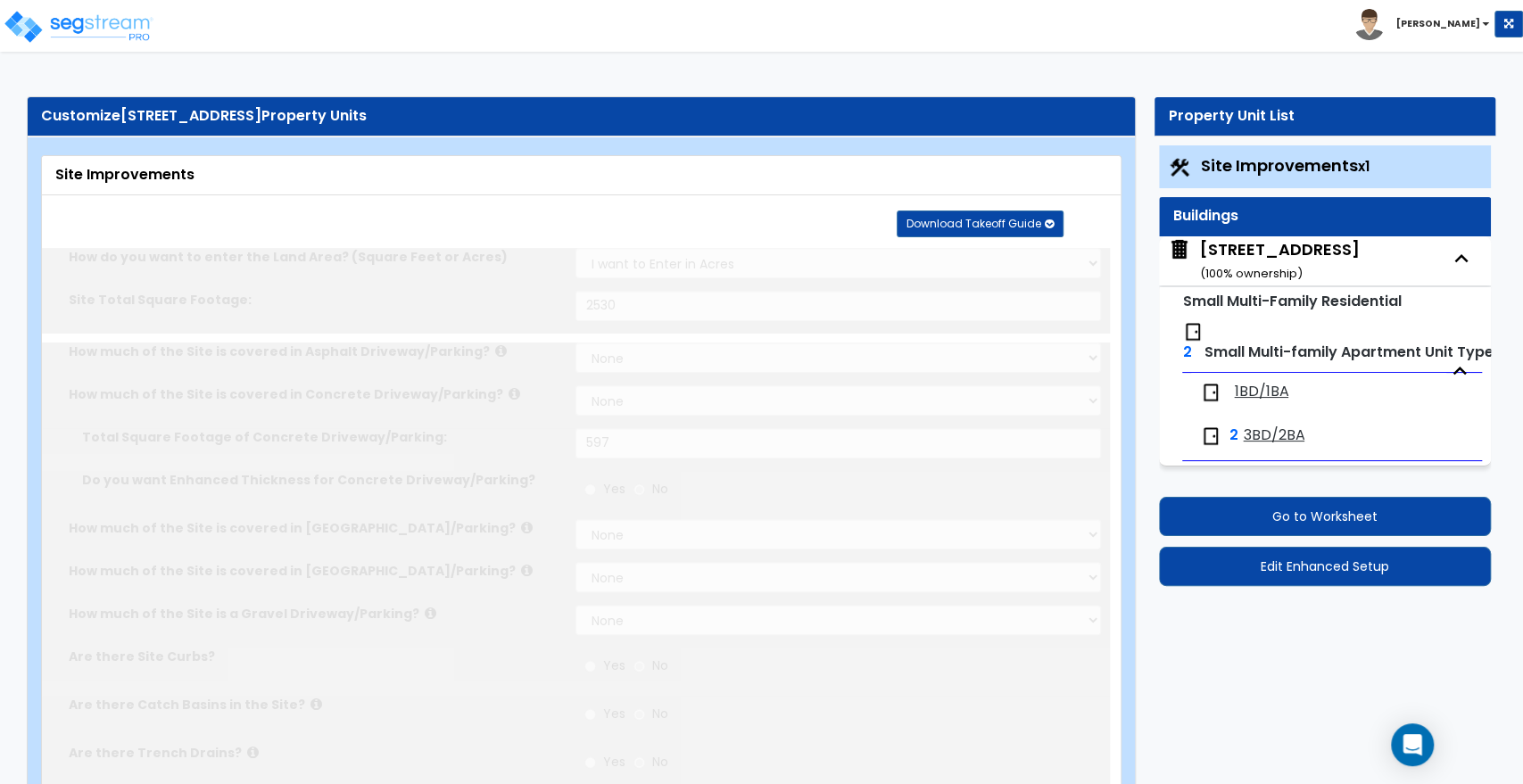
select select "2"
type input "2530"
select select "2"
type input "597"
radio input "true"
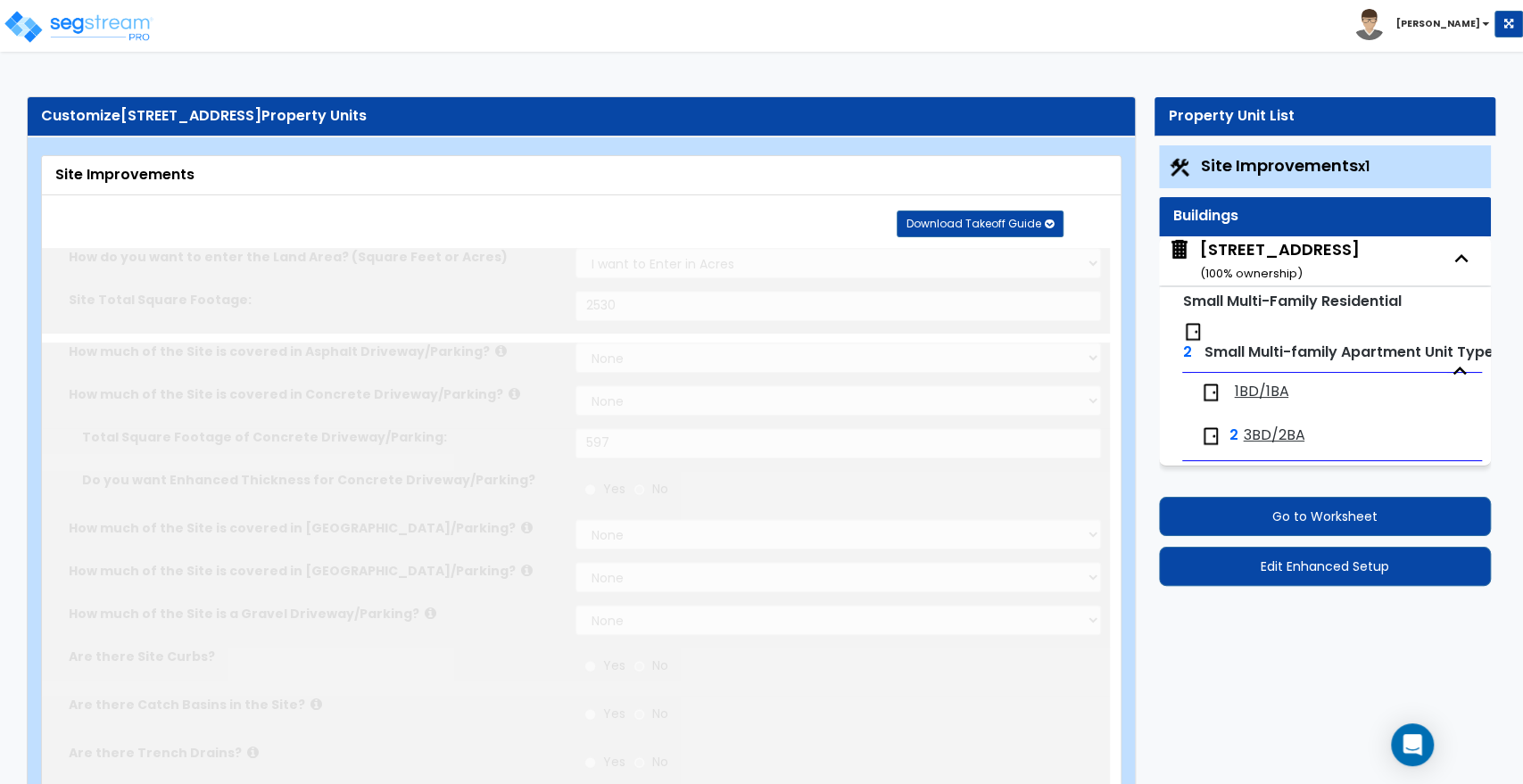
select select "2"
type input "49"
select select "1"
radio input "true"
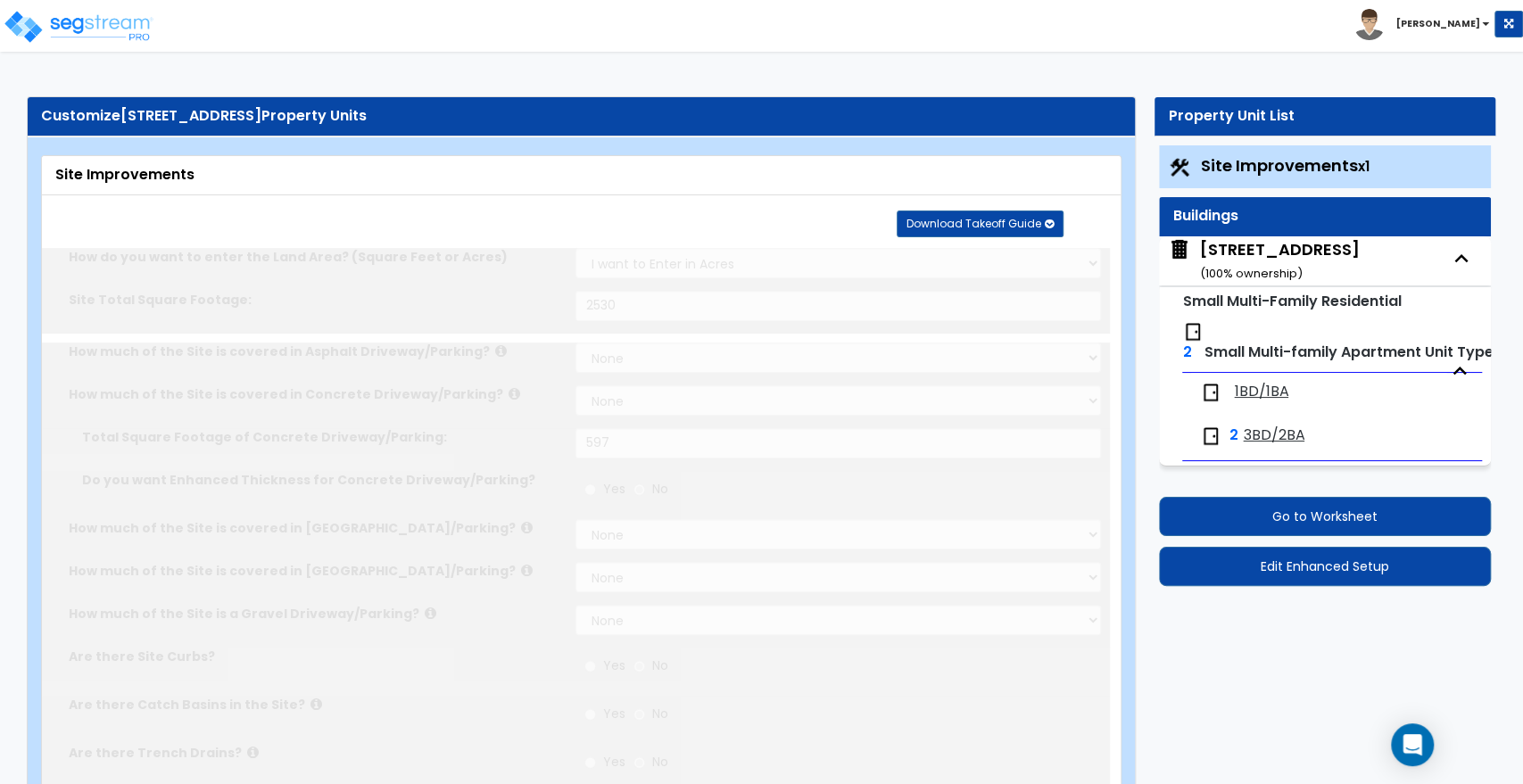
radio input "true"
type input "167"
radio input "true"
select select "2"
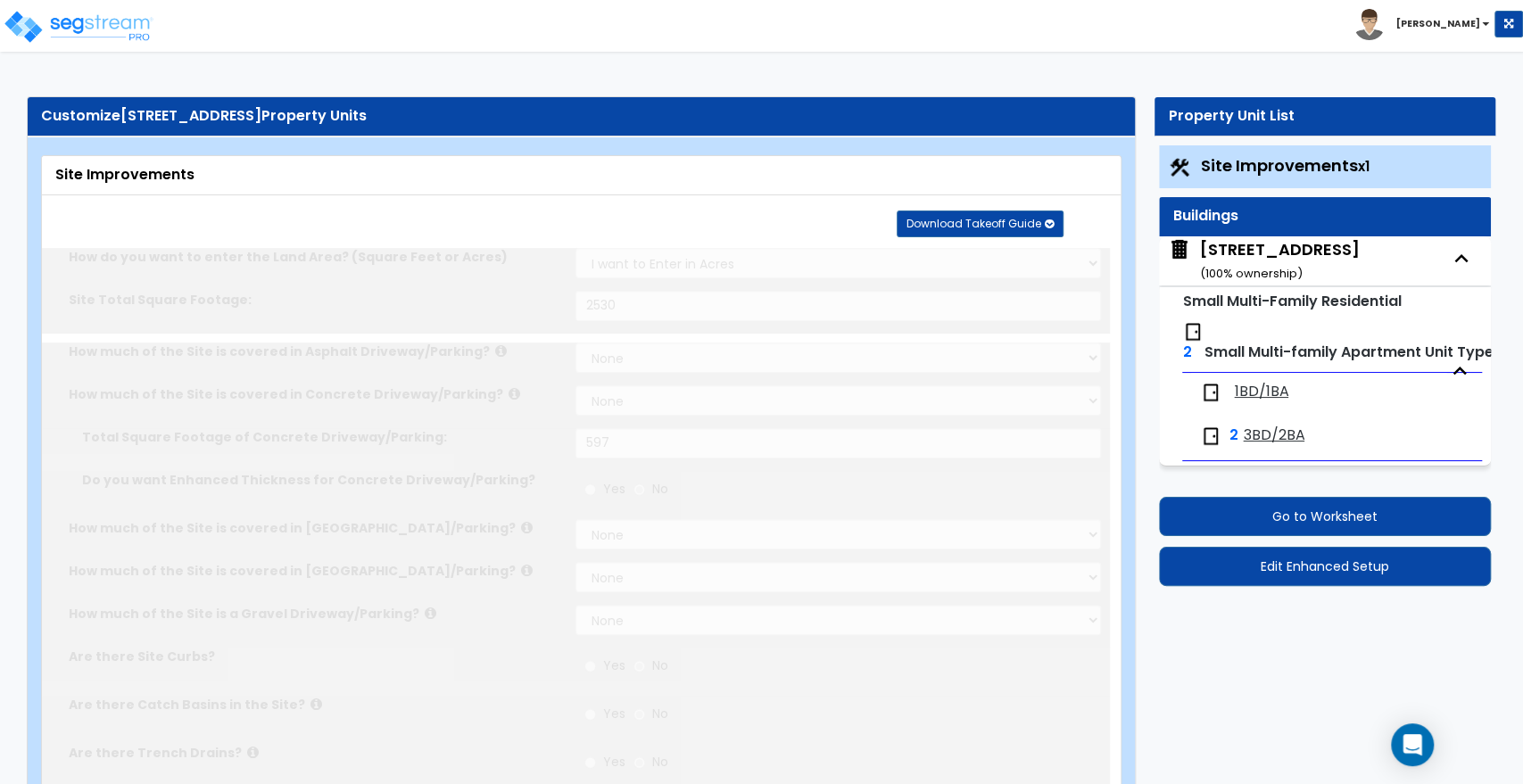
type input "711"
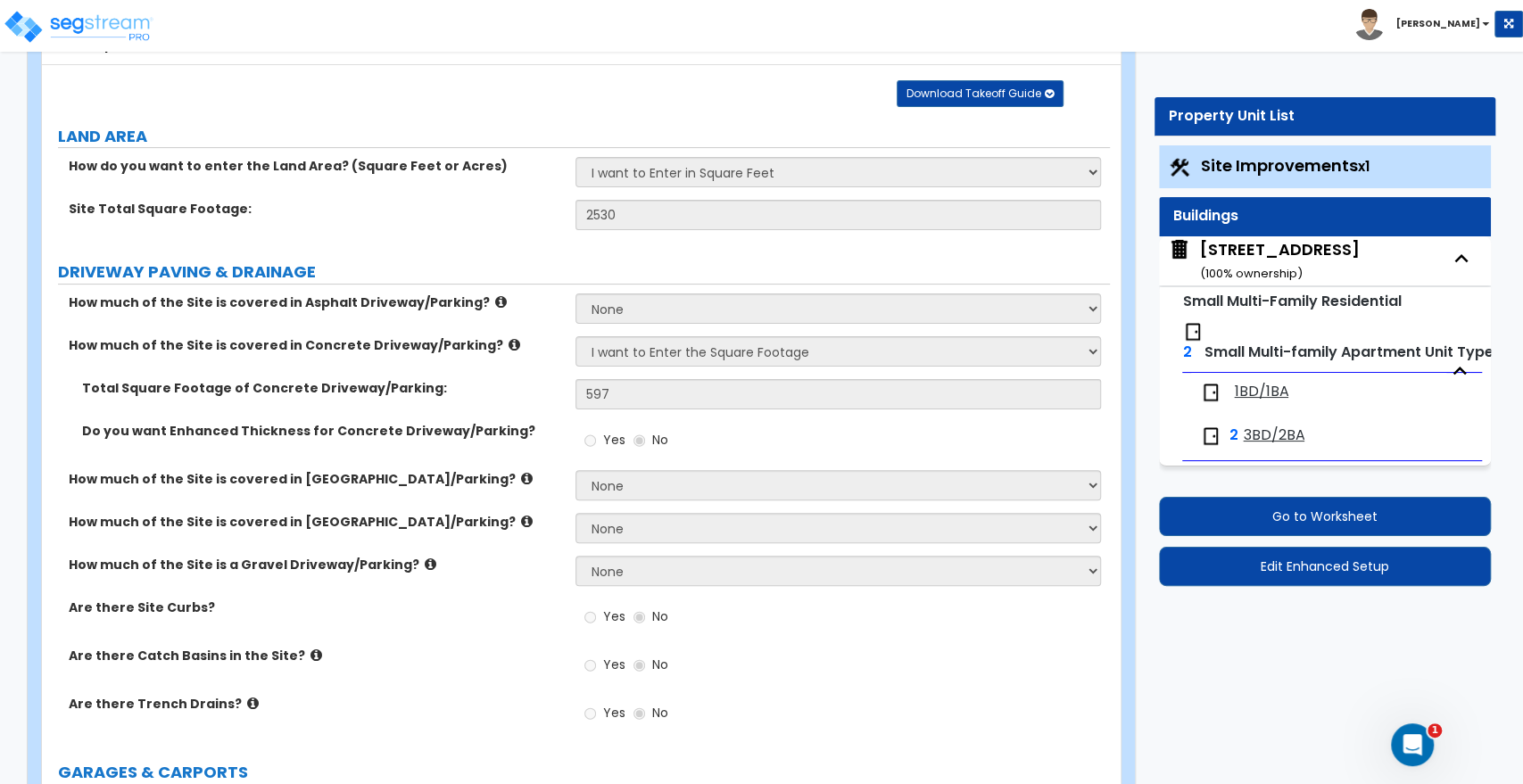
scroll to position [198, 0]
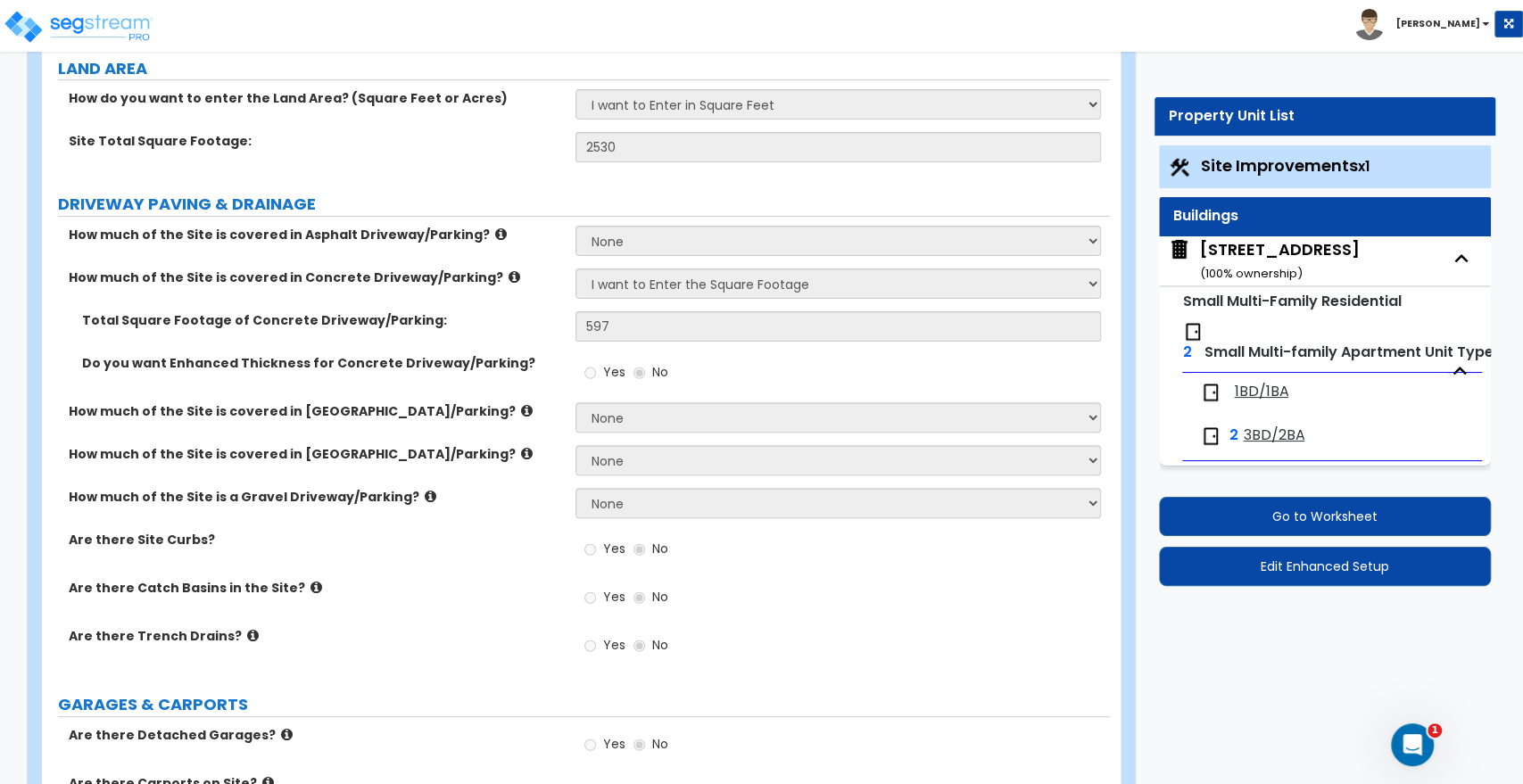
click at [1221, 256] on div "[STREET_ADDRESS] ( 100 % ownership)" at bounding box center [1279, 260] width 160 height 45
select select "3"
select select "7"
select select "2"
select select "1"
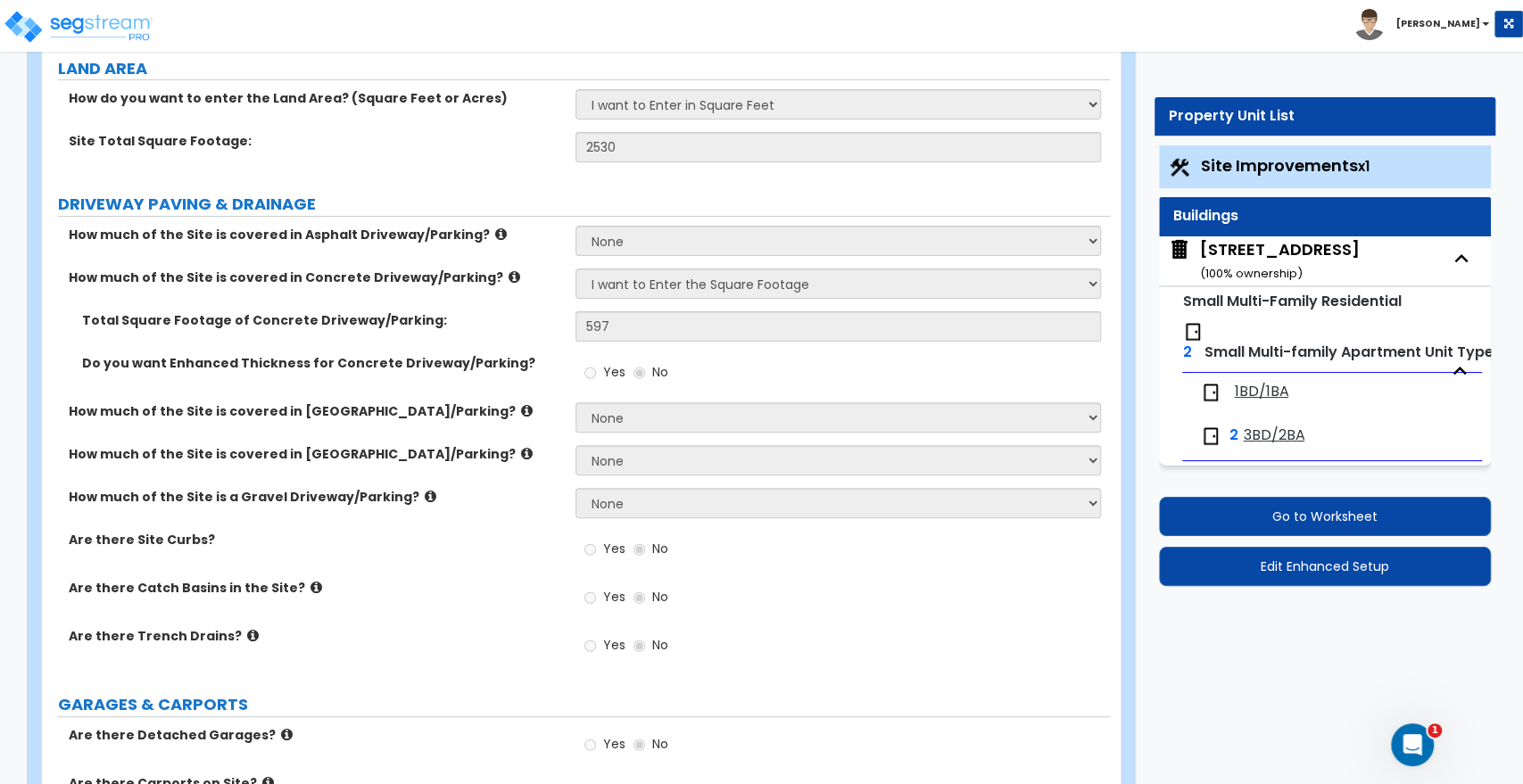
select select "2"
select select "5"
select select "1"
select select "2"
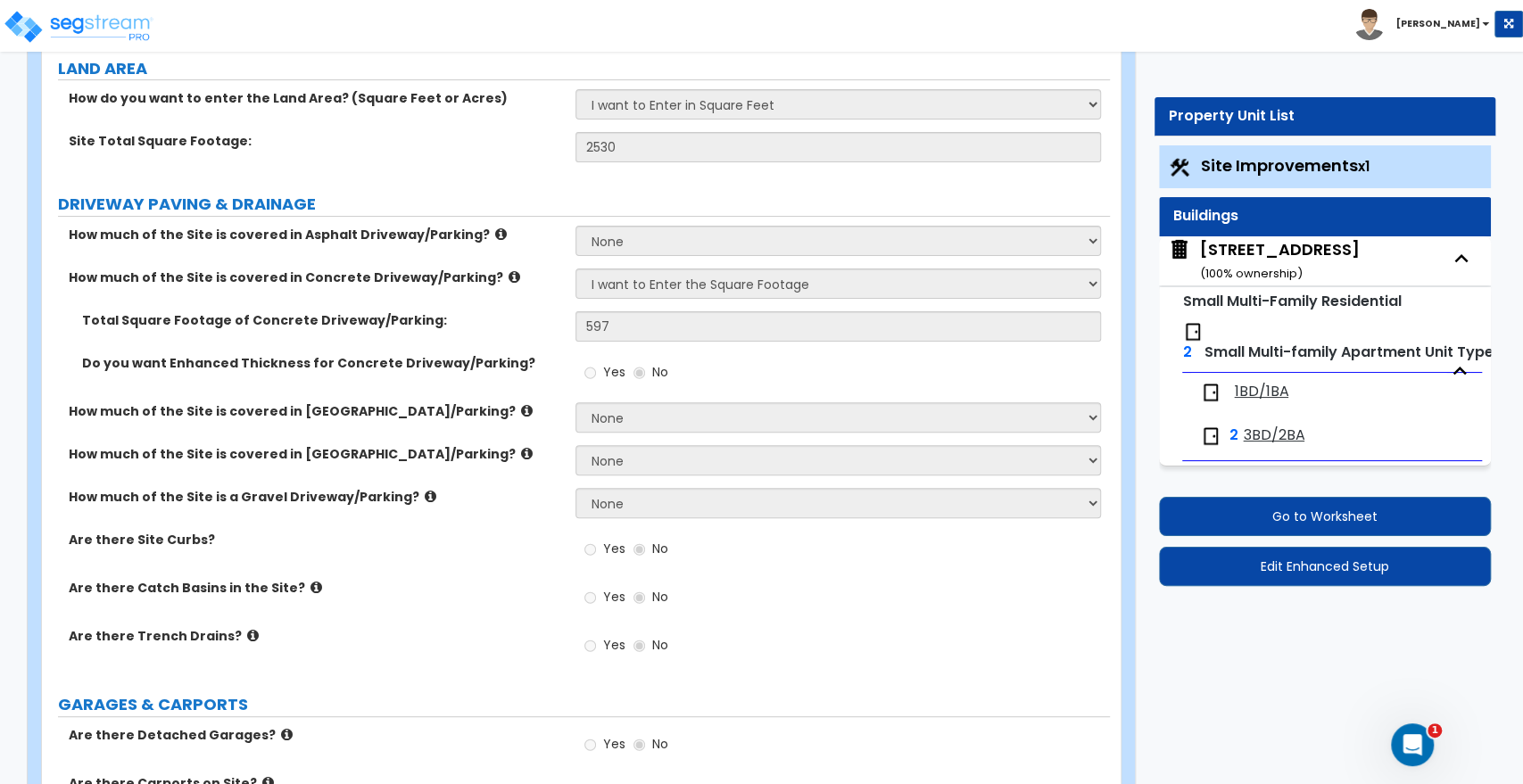
select select "1"
select select "2"
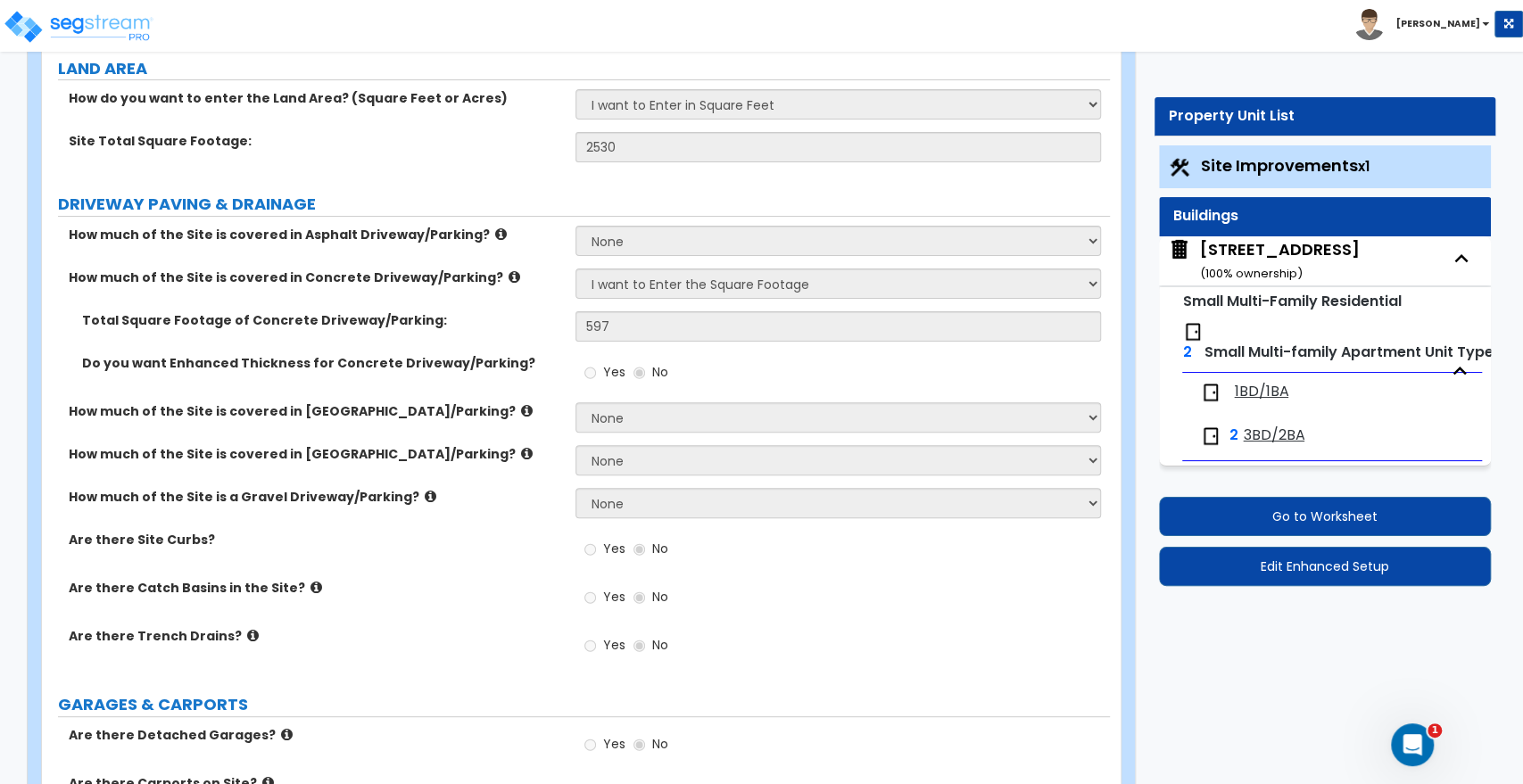
select select "4"
select select "1"
select select "2"
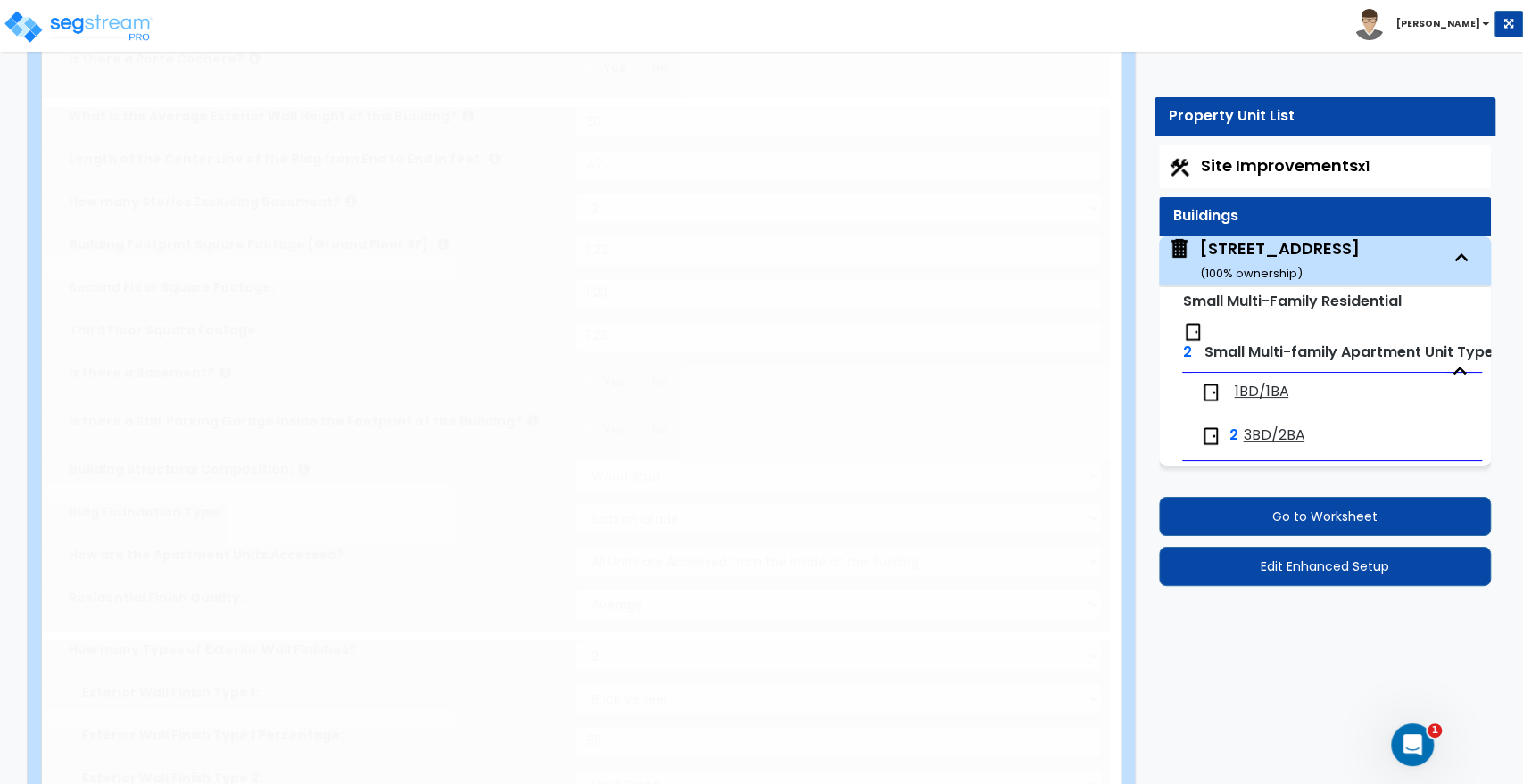
type input "2"
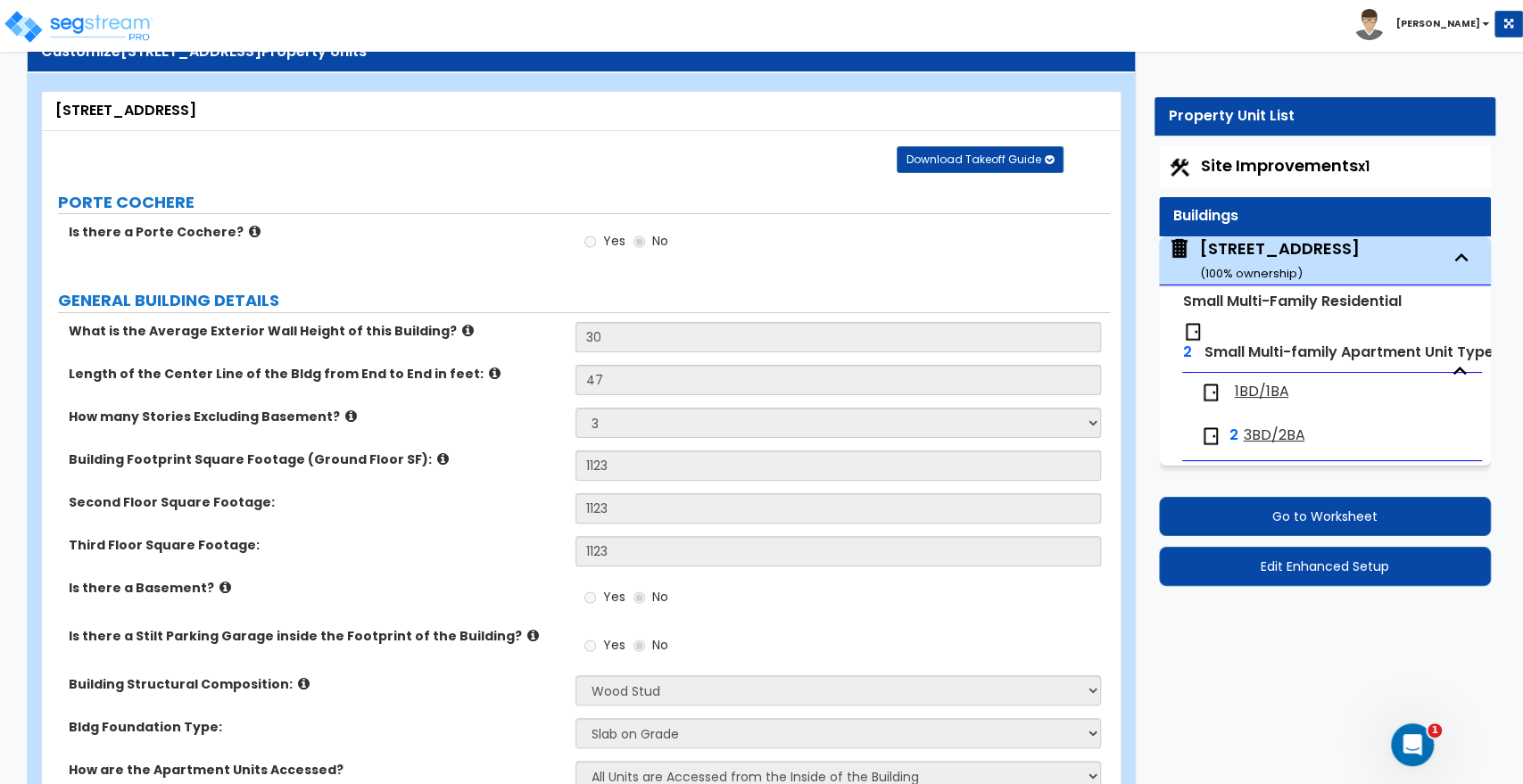
scroll to position [99, 0]
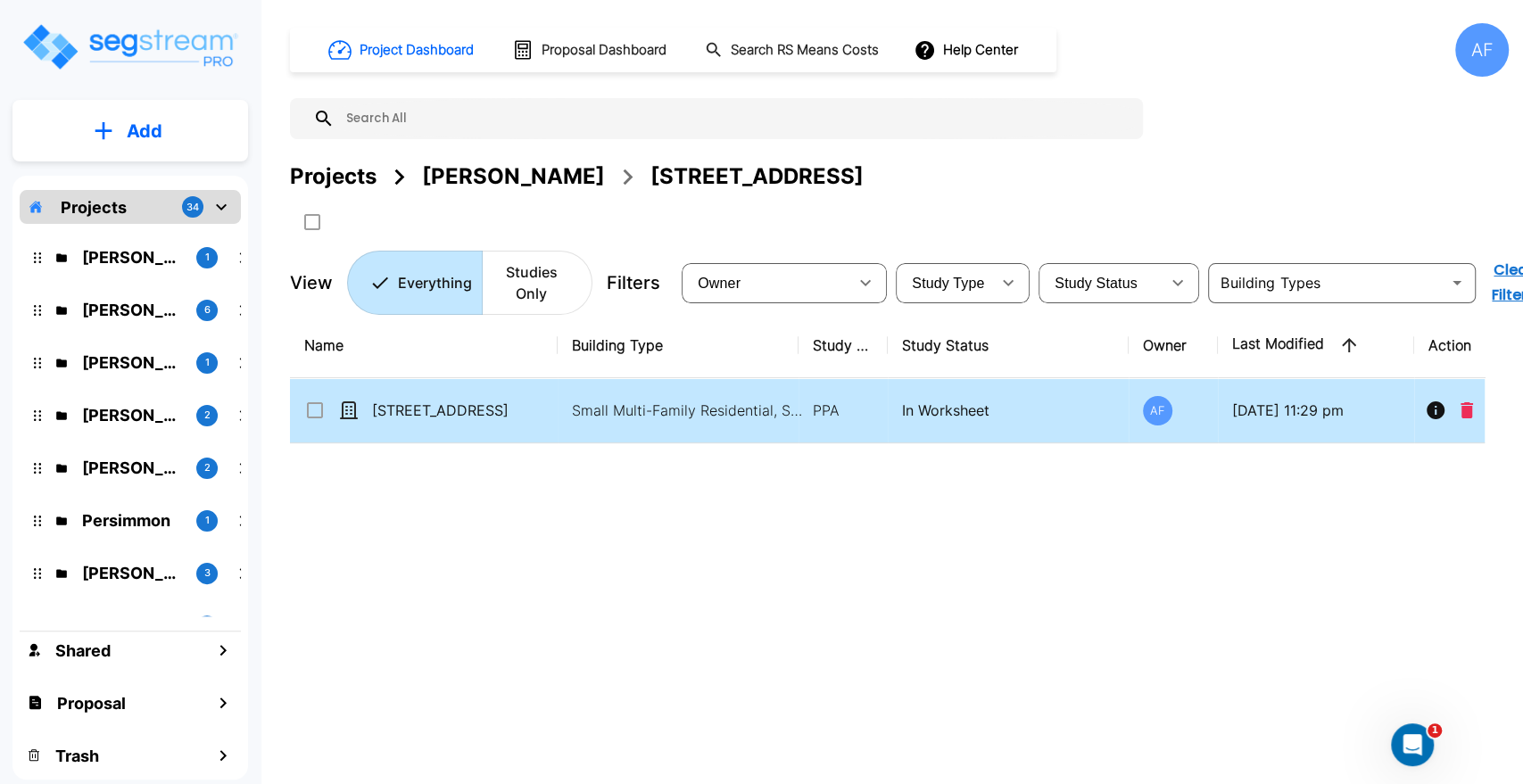
click at [429, 420] on p "[STREET_ADDRESS]" at bounding box center [461, 410] width 178 height 22
checkbox input "true"
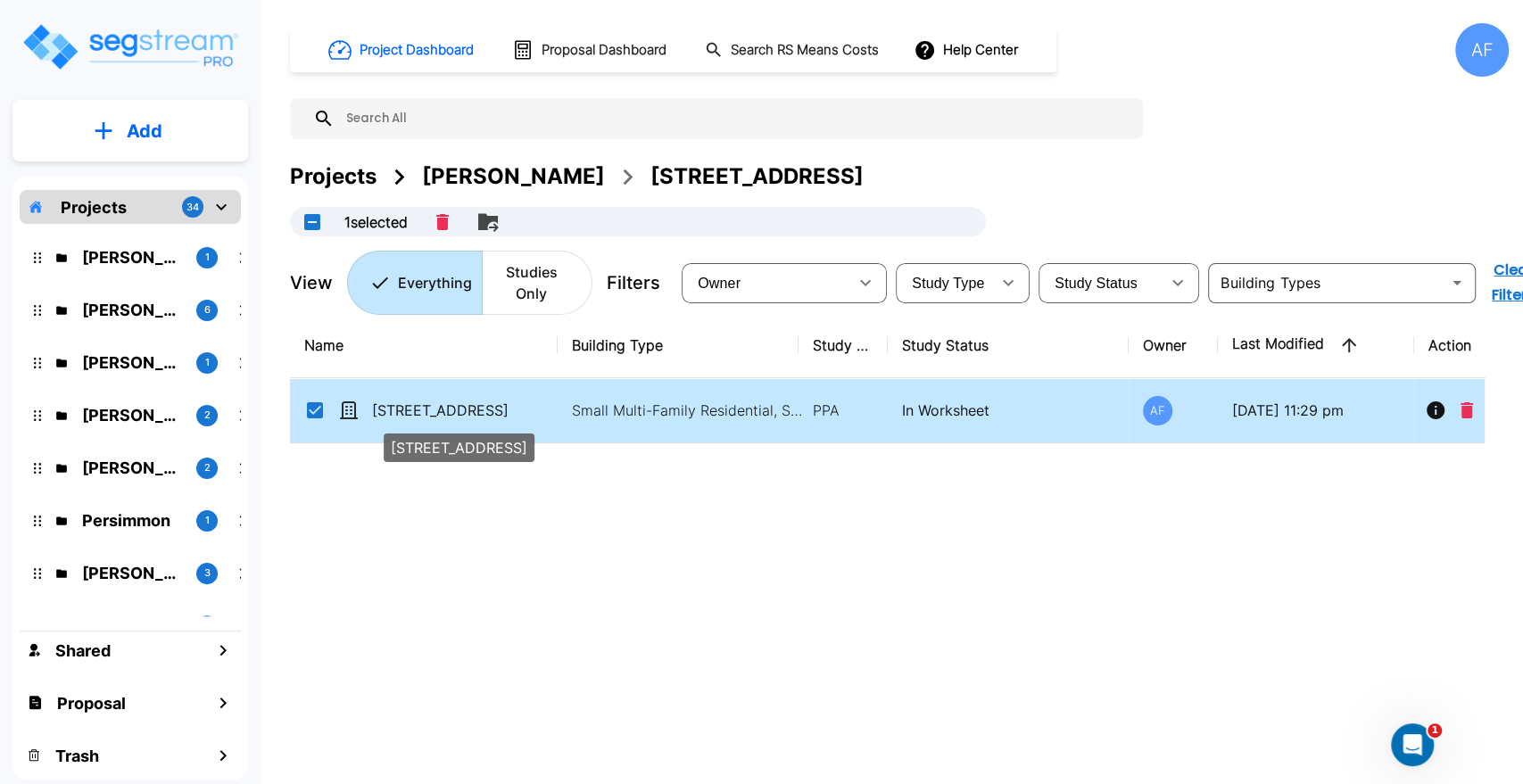
click at [429, 420] on p "[STREET_ADDRESS]" at bounding box center [461, 410] width 178 height 22
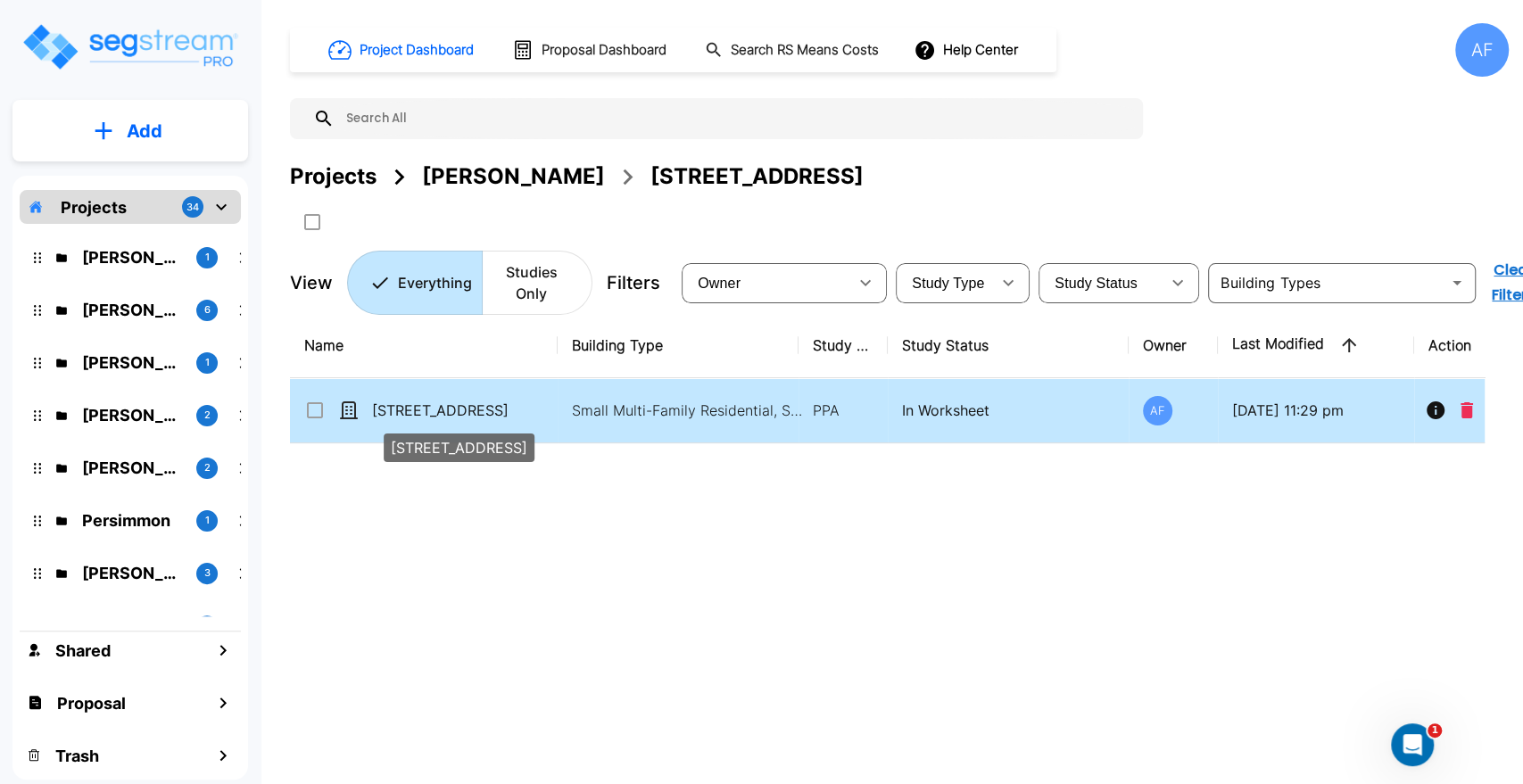
click at [402, 411] on p "[STREET_ADDRESS]" at bounding box center [461, 410] width 178 height 22
checkbox input "true"
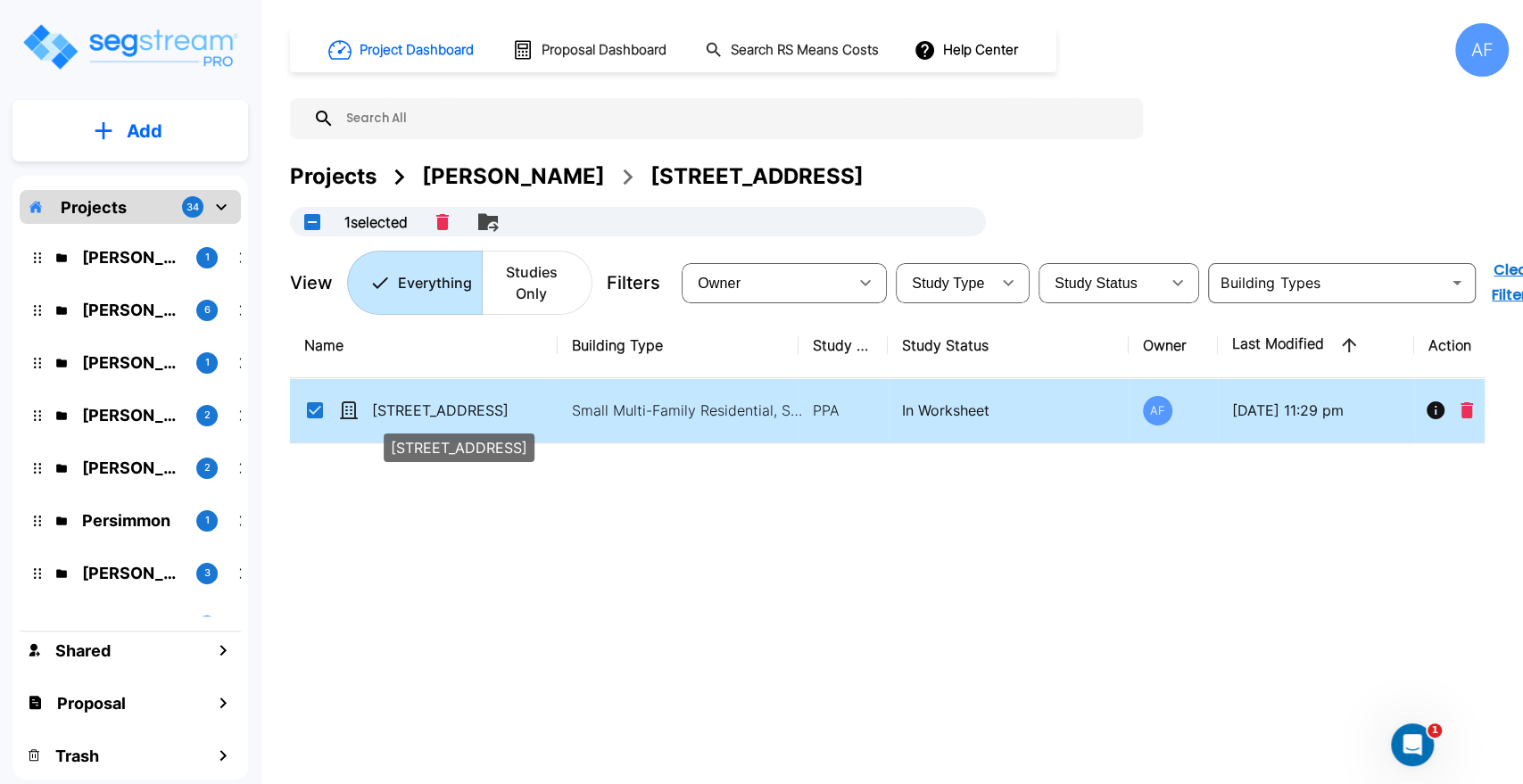
click at [402, 411] on p "[STREET_ADDRESS]" at bounding box center [461, 410] width 178 height 22
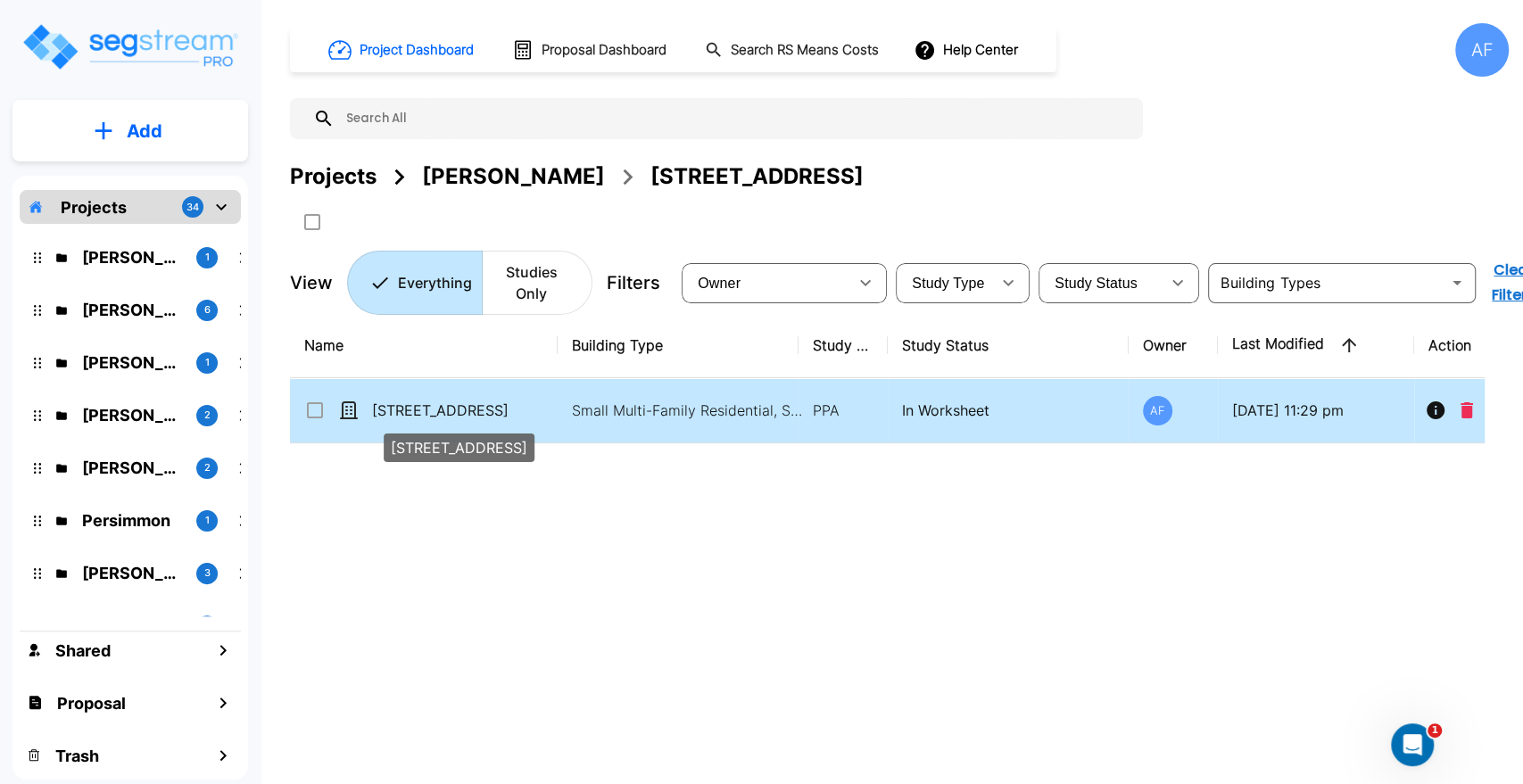
click at [430, 420] on p "[STREET_ADDRESS]" at bounding box center [461, 410] width 178 height 22
checkbox input "true"
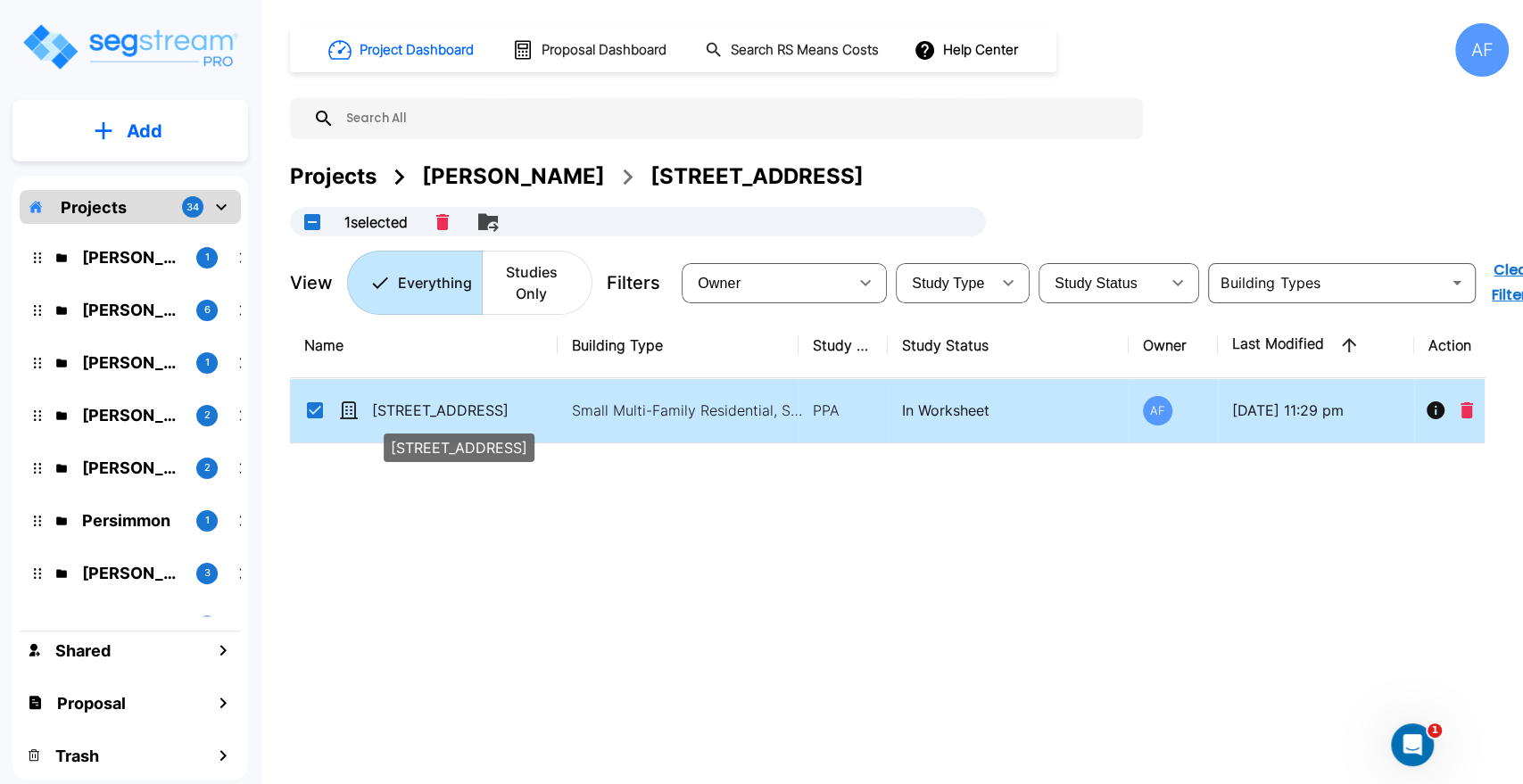
click at [430, 420] on p "[STREET_ADDRESS]" at bounding box center [461, 410] width 178 height 22
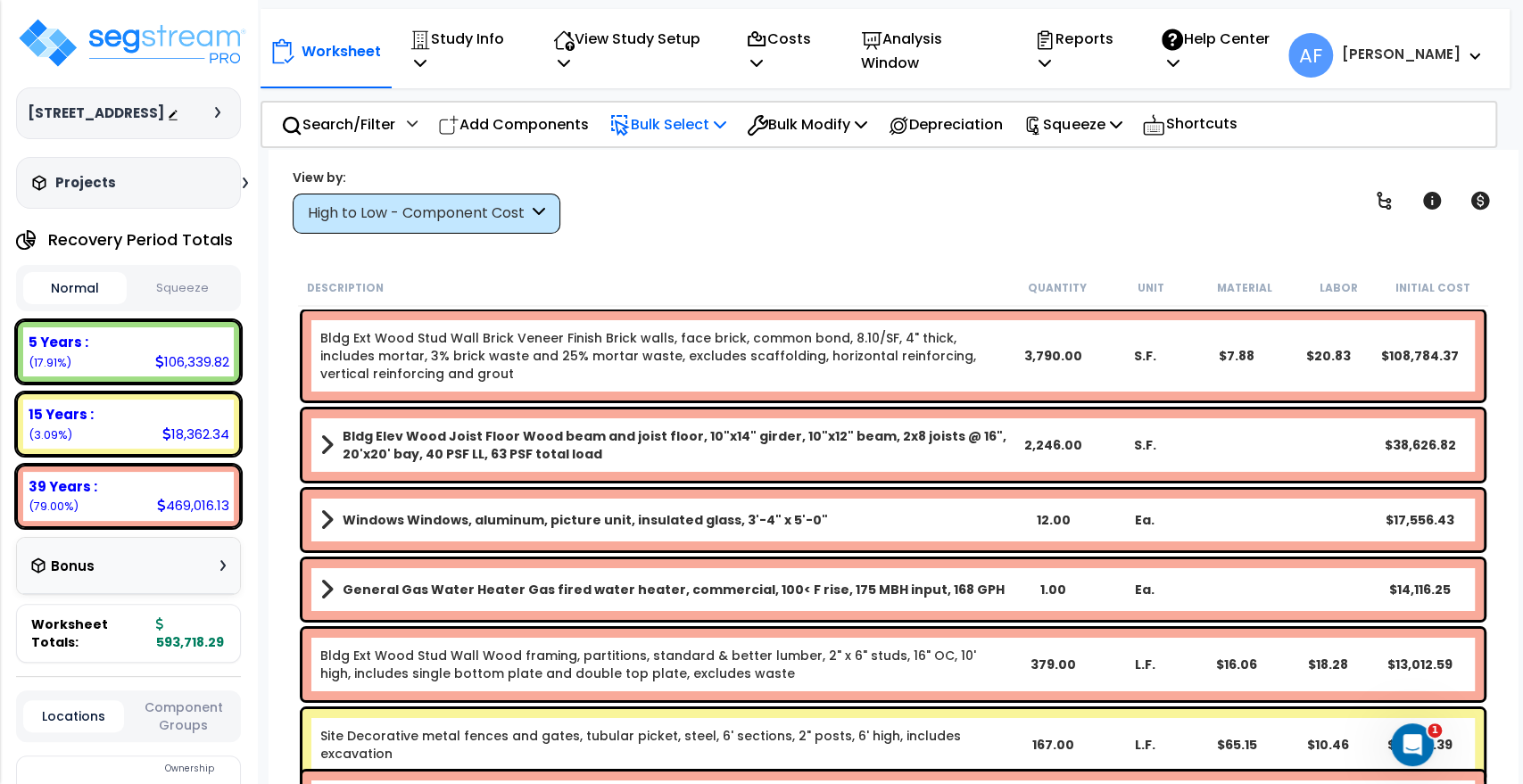
click at [723, 113] on p "Bulk Select" at bounding box center [668, 124] width 116 height 24
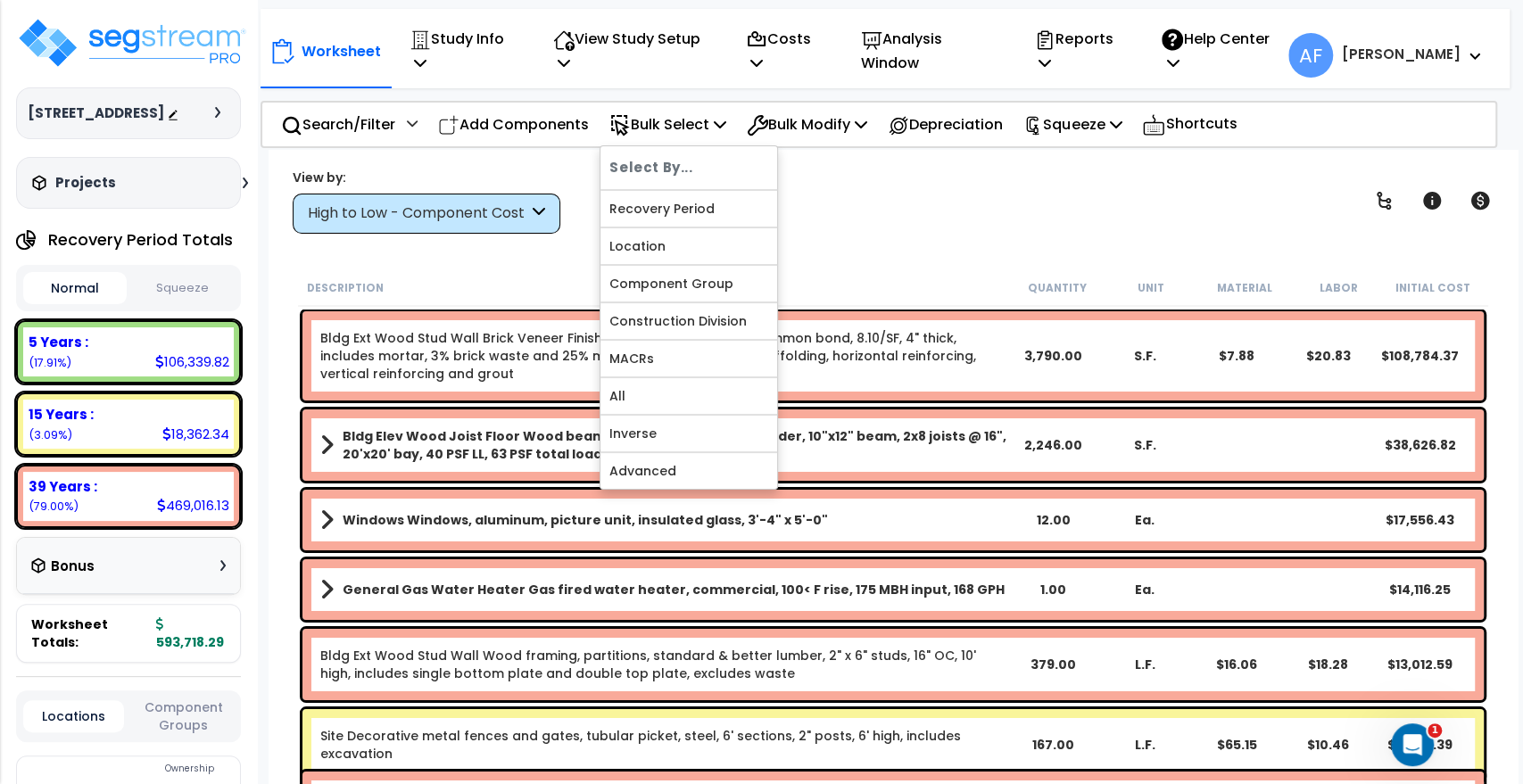
click at [510, 274] on div "Description Quantity Unit Material Labor Initial Cost" at bounding box center [894, 288] width 1190 height 37
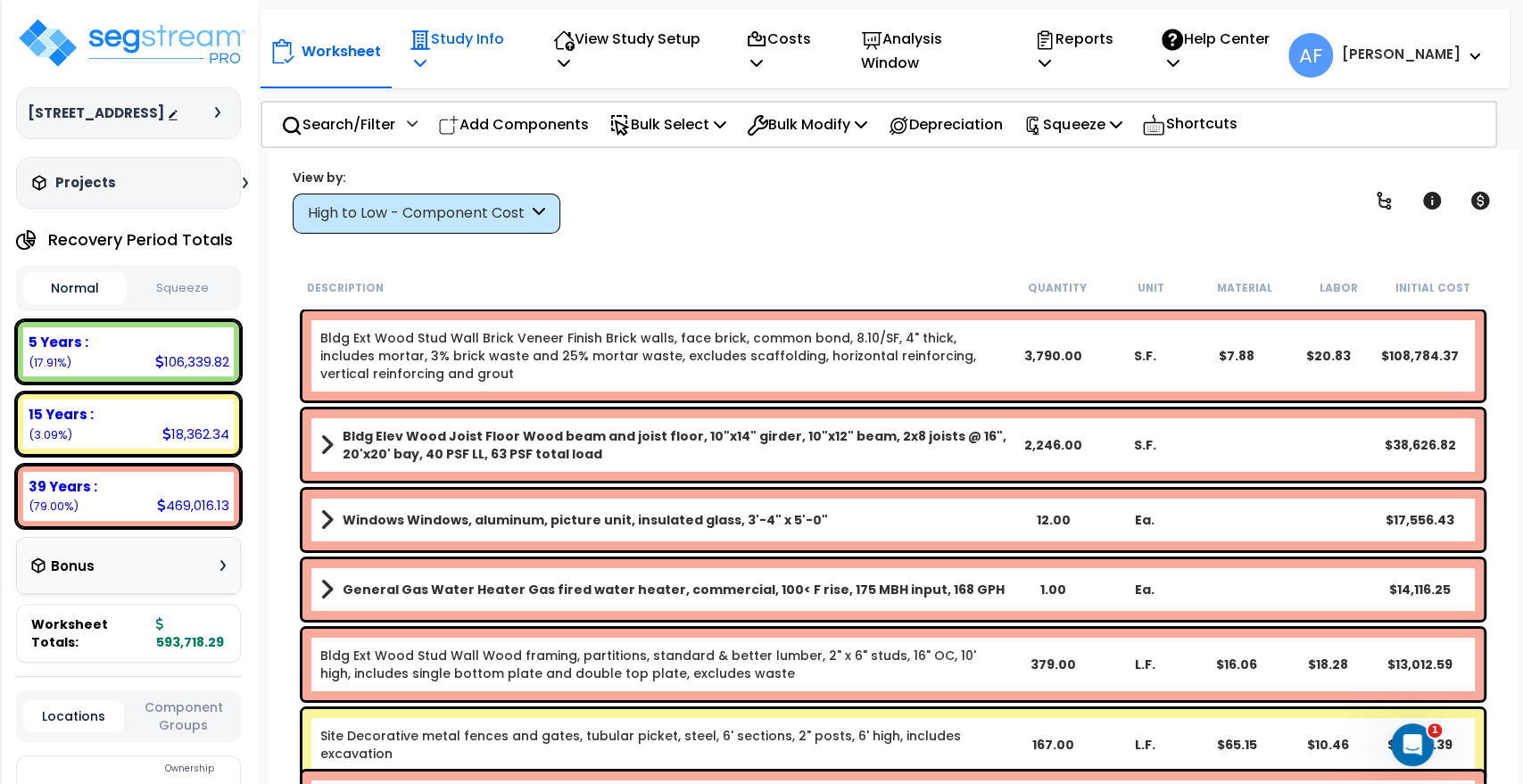
click at [427, 56] on icon at bounding box center [420, 63] width 13 height 15
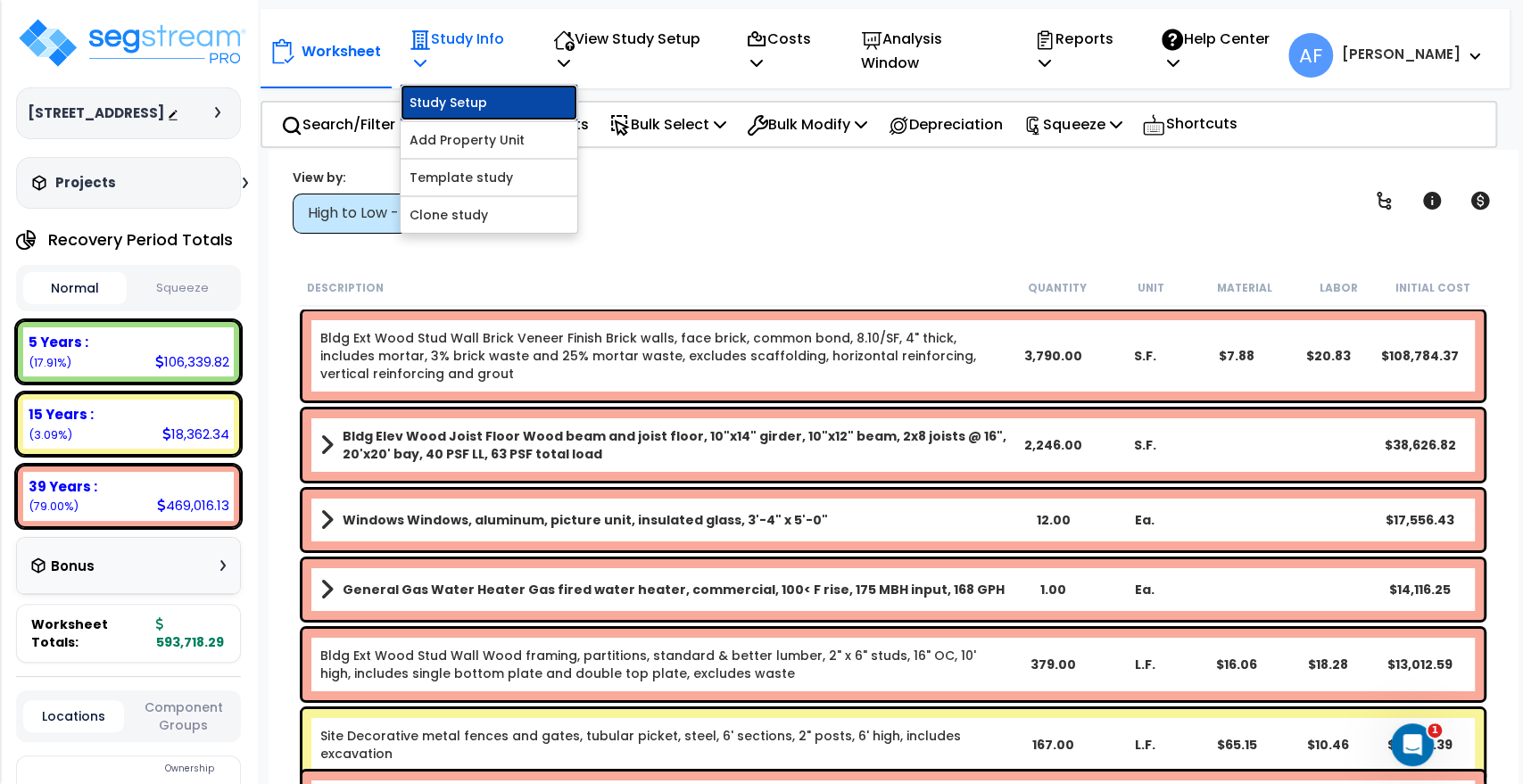
click at [458, 88] on link "Study Setup" at bounding box center [488, 103] width 177 height 35
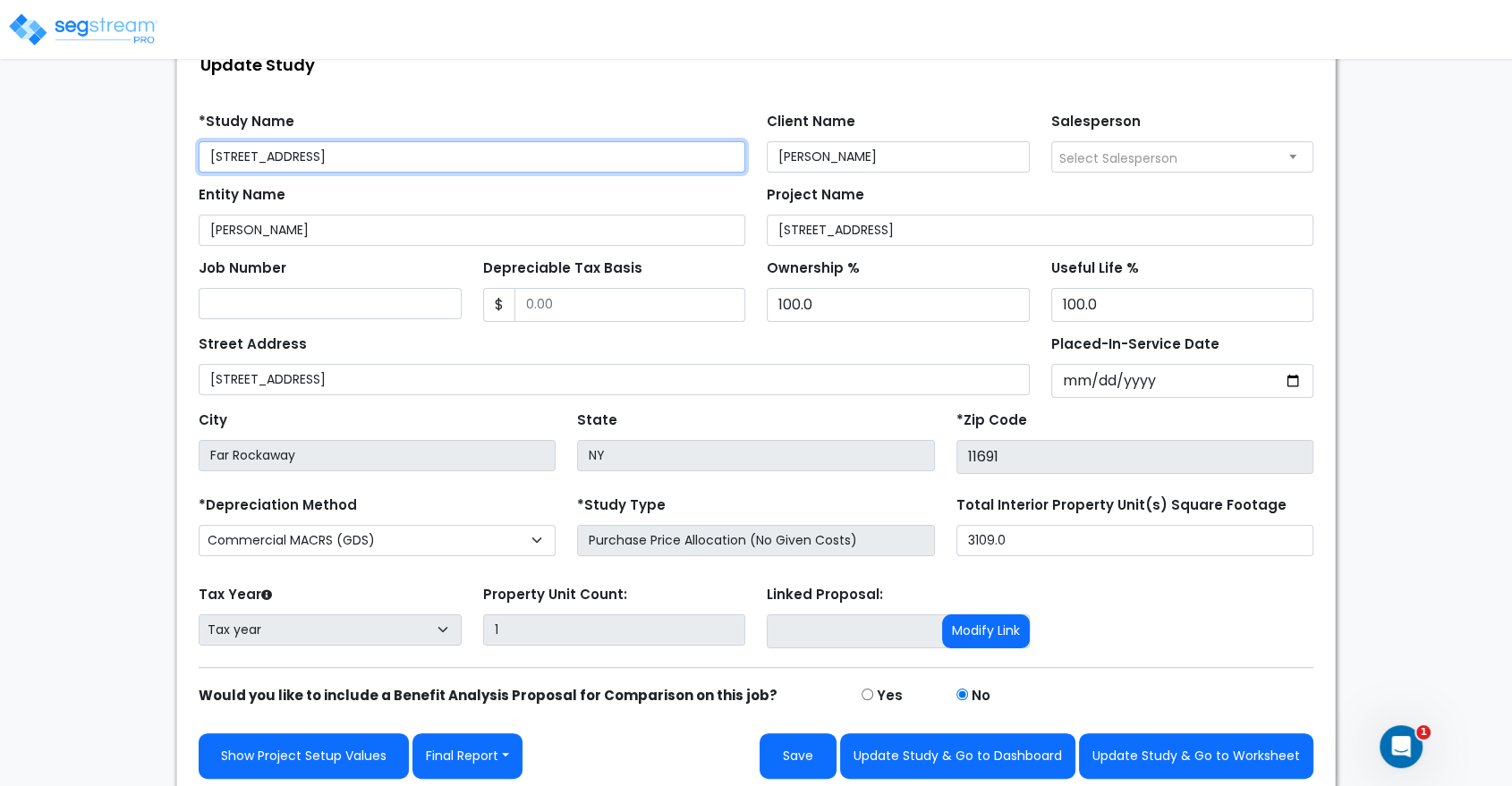
scroll to position [128, 0]
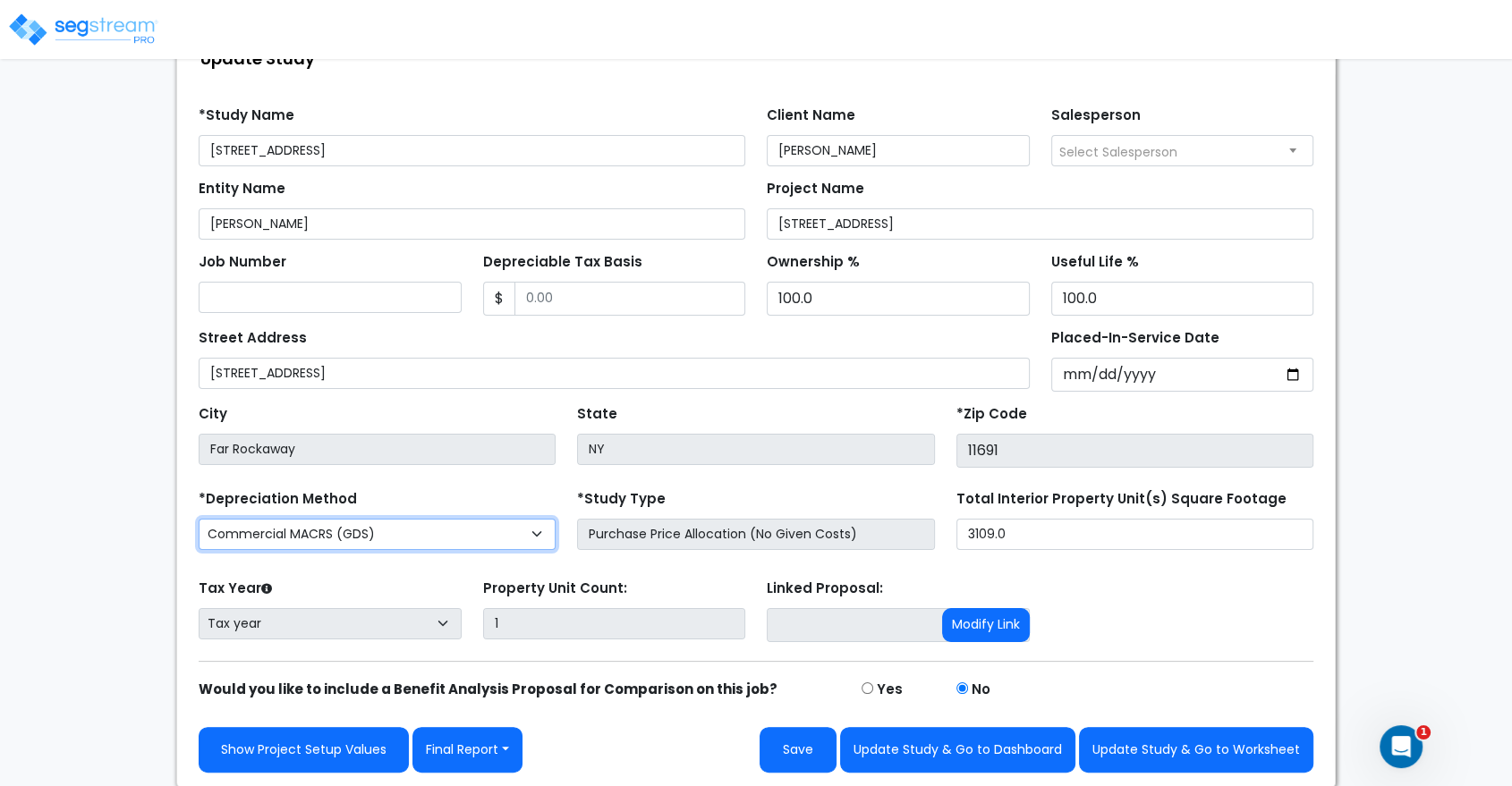
click at [393, 532] on select "Commercial MACRS (GDS) Residential Rental MACRS (GDS) Commercial MACRS (GDS) QIP" at bounding box center [377, 535] width 357 height 31
select select "RRM(_29"
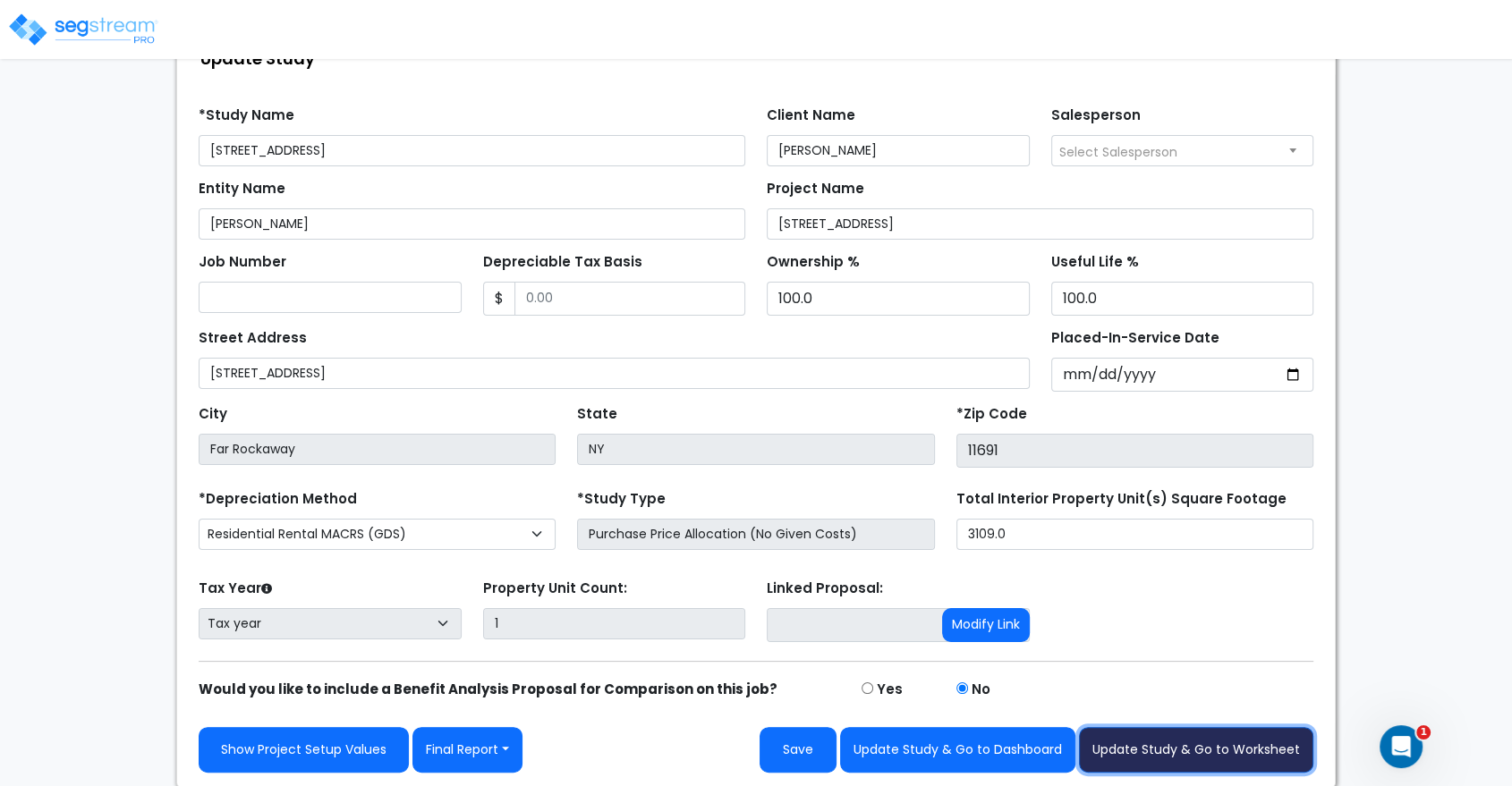
click at [1130, 750] on button "Update Study & Go to Worksheet" at bounding box center [1196, 750] width 235 height 45
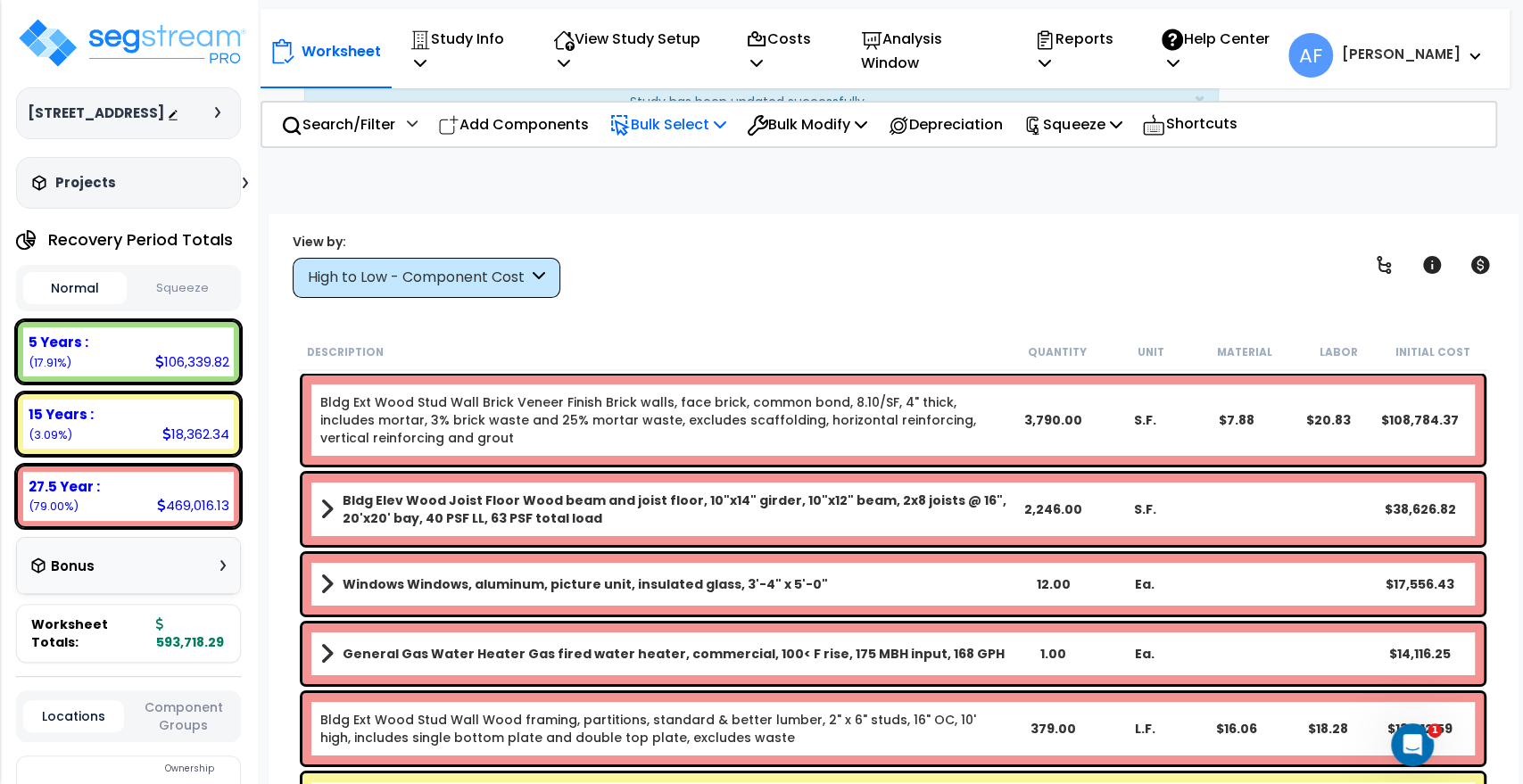
click at [723, 113] on p "Bulk Select" at bounding box center [668, 124] width 116 height 24
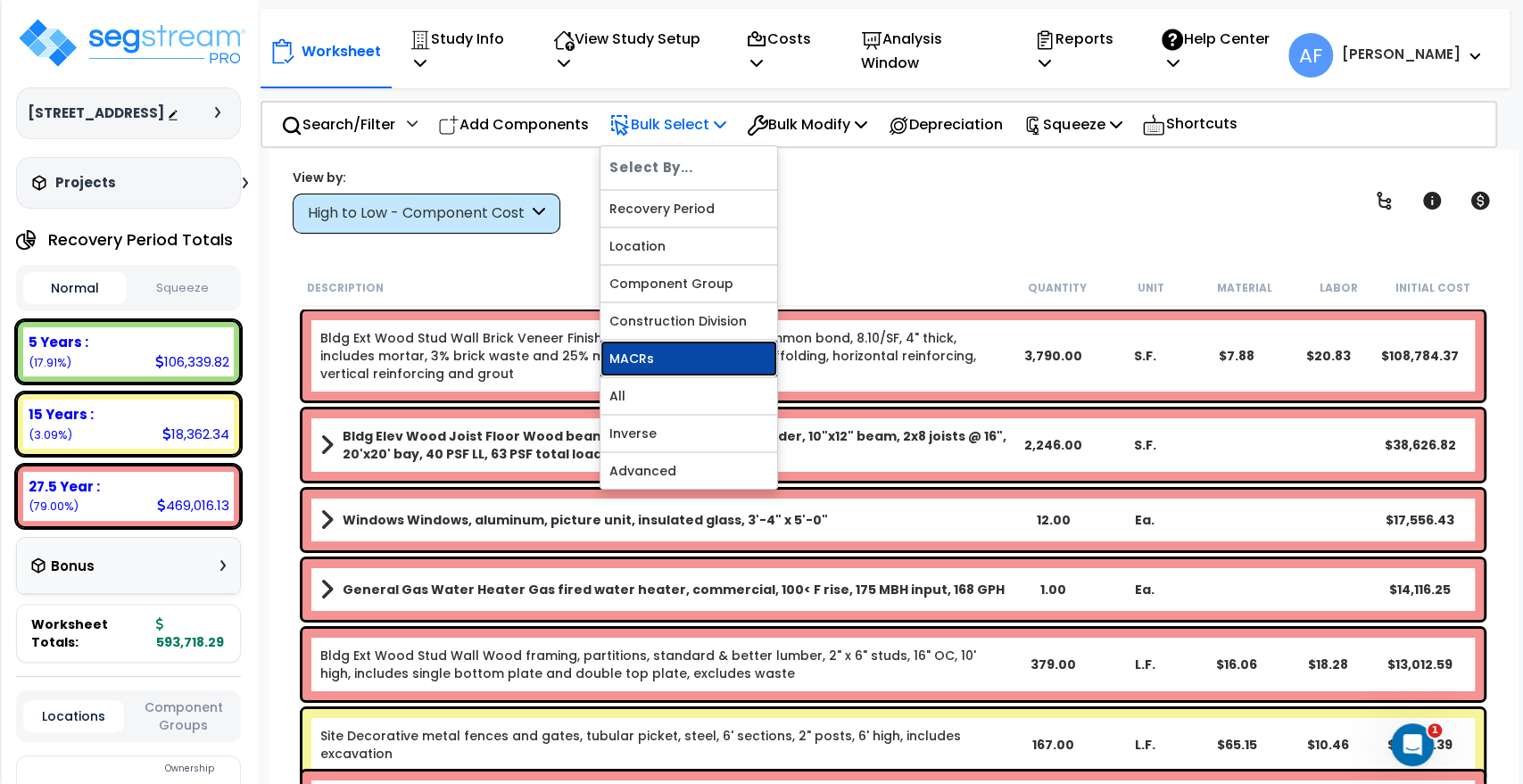
click at [694, 354] on link "MACRs" at bounding box center [689, 358] width 177 height 35
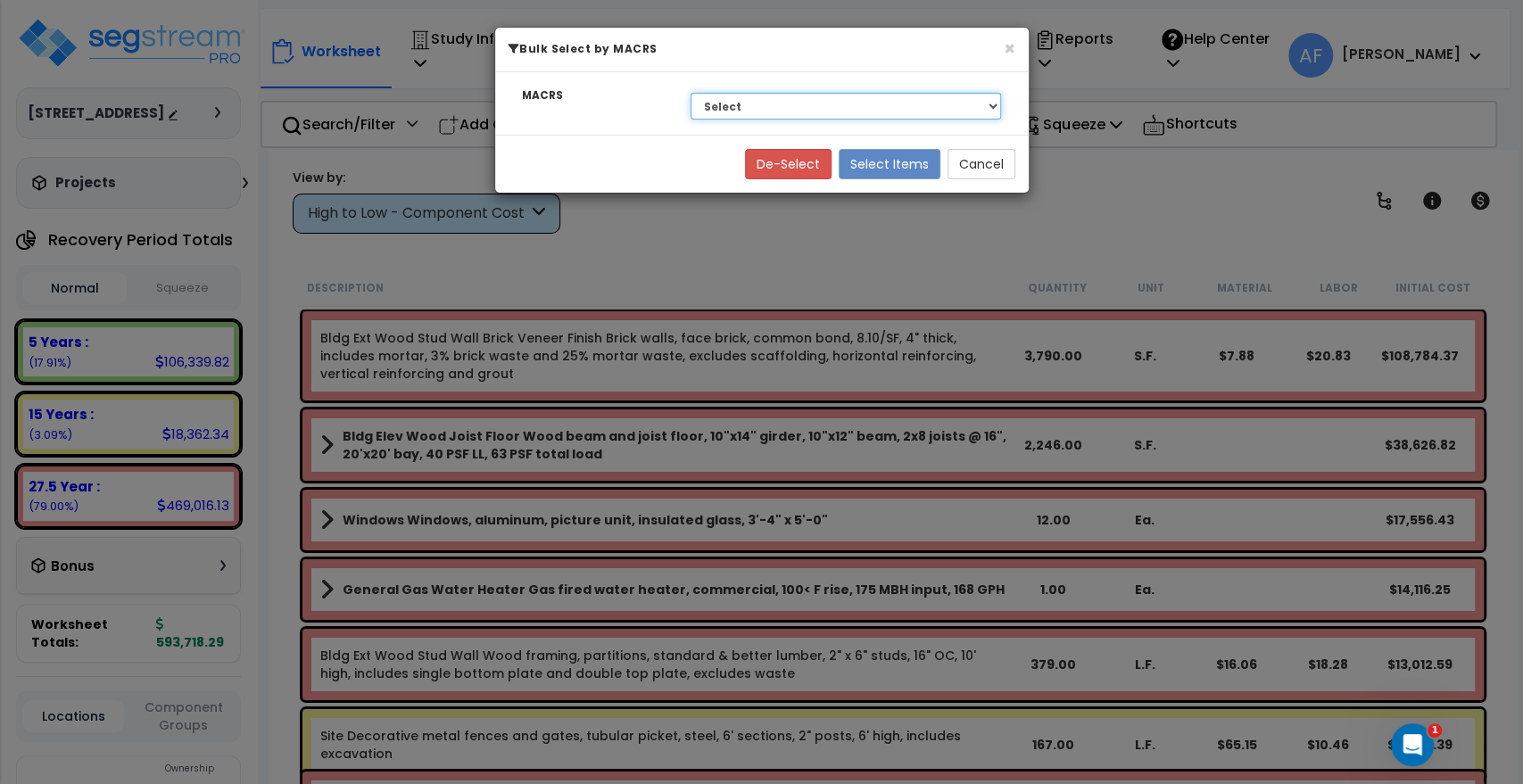
click at [750, 102] on select "Select 27.5 Year - NA - Long-Life Property 5 Years - 00.12 - Information System…" at bounding box center [847, 106] width 311 height 26
select select "3669"
click at [691, 93] on select "Select 27.5 Year - NA - Long-Life Property 5 Years - 00.12 - Information System…" at bounding box center [847, 106] width 311 height 26
click at [922, 162] on button "Select Items" at bounding box center [890, 163] width 102 height 30
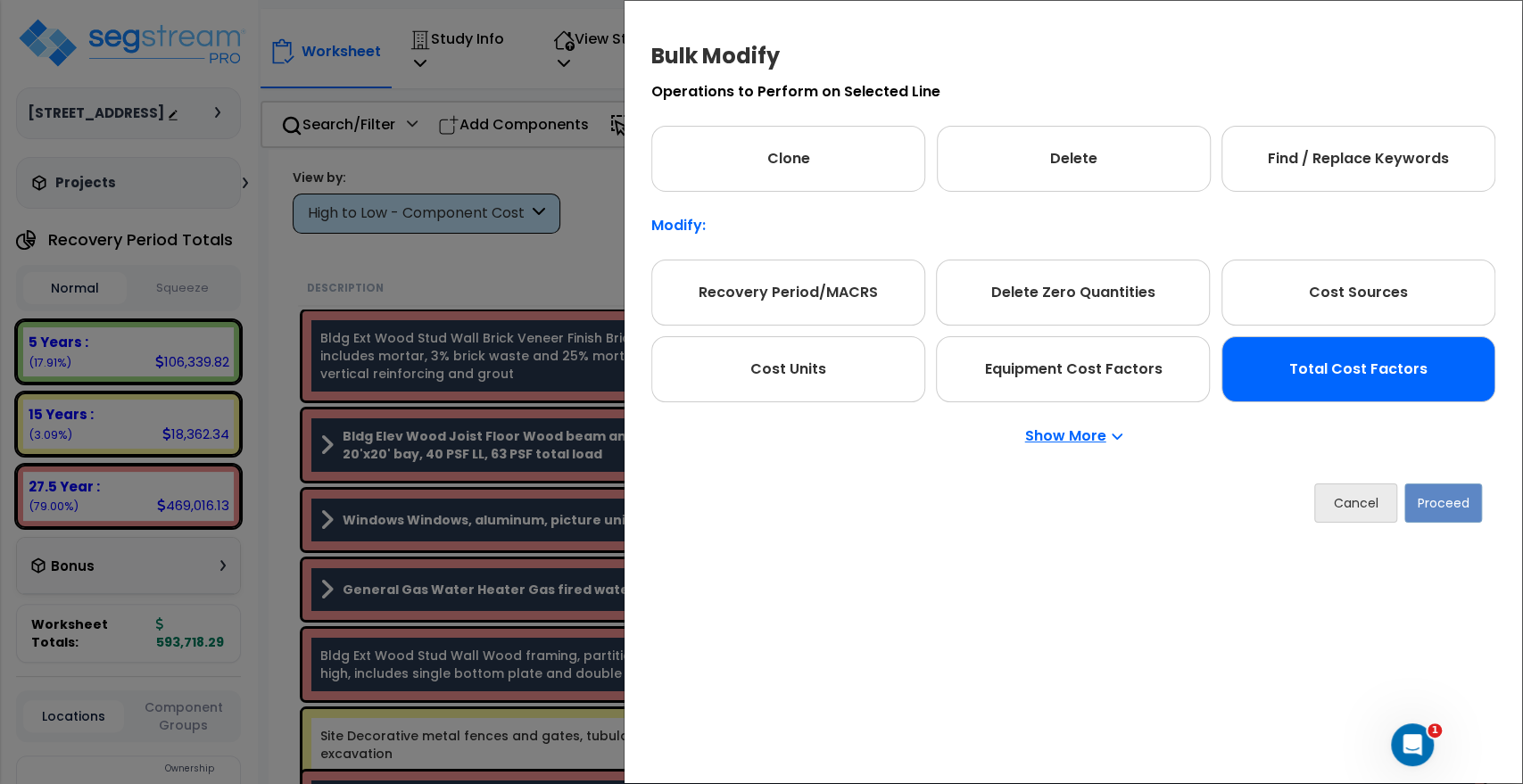
click at [1361, 362] on div "Total Cost Factors" at bounding box center [1359, 369] width 274 height 66
click at [1459, 499] on button "Proceed" at bounding box center [1443, 503] width 77 height 39
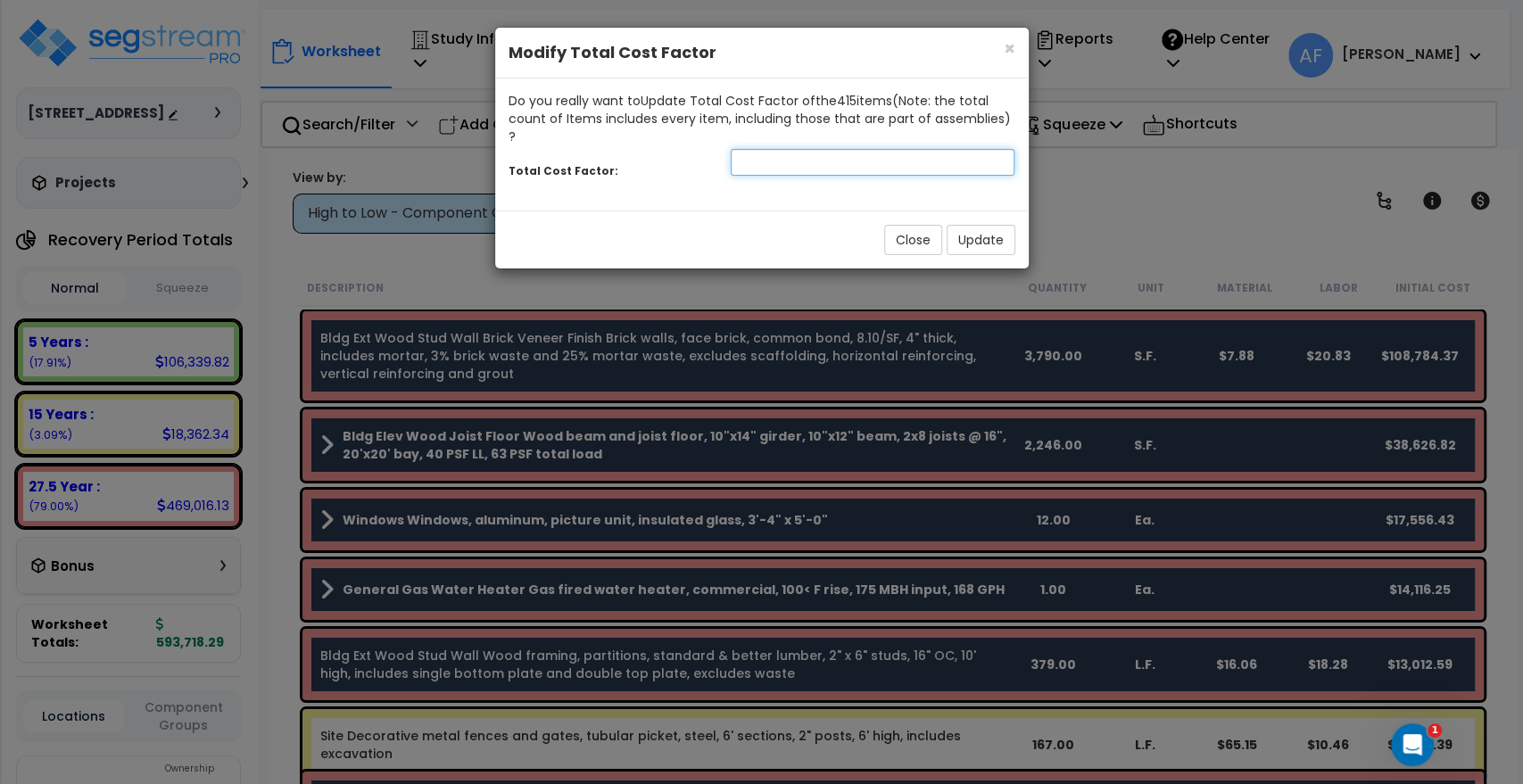
click at [789, 154] on input "number" at bounding box center [873, 161] width 285 height 26
type input "0.75"
click at [987, 225] on button "Update" at bounding box center [981, 240] width 69 height 30
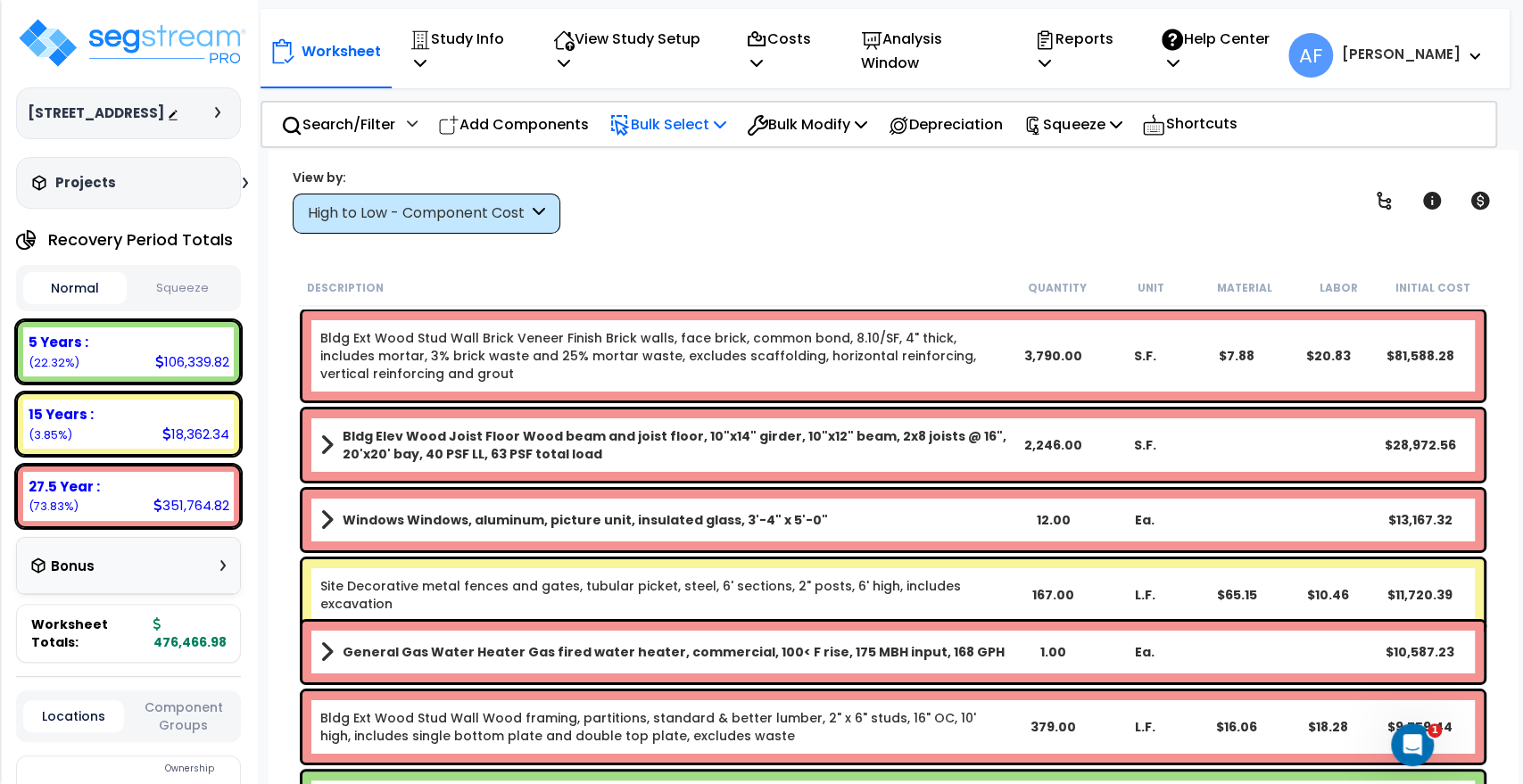
click at [725, 116] on icon at bounding box center [719, 123] width 13 height 15
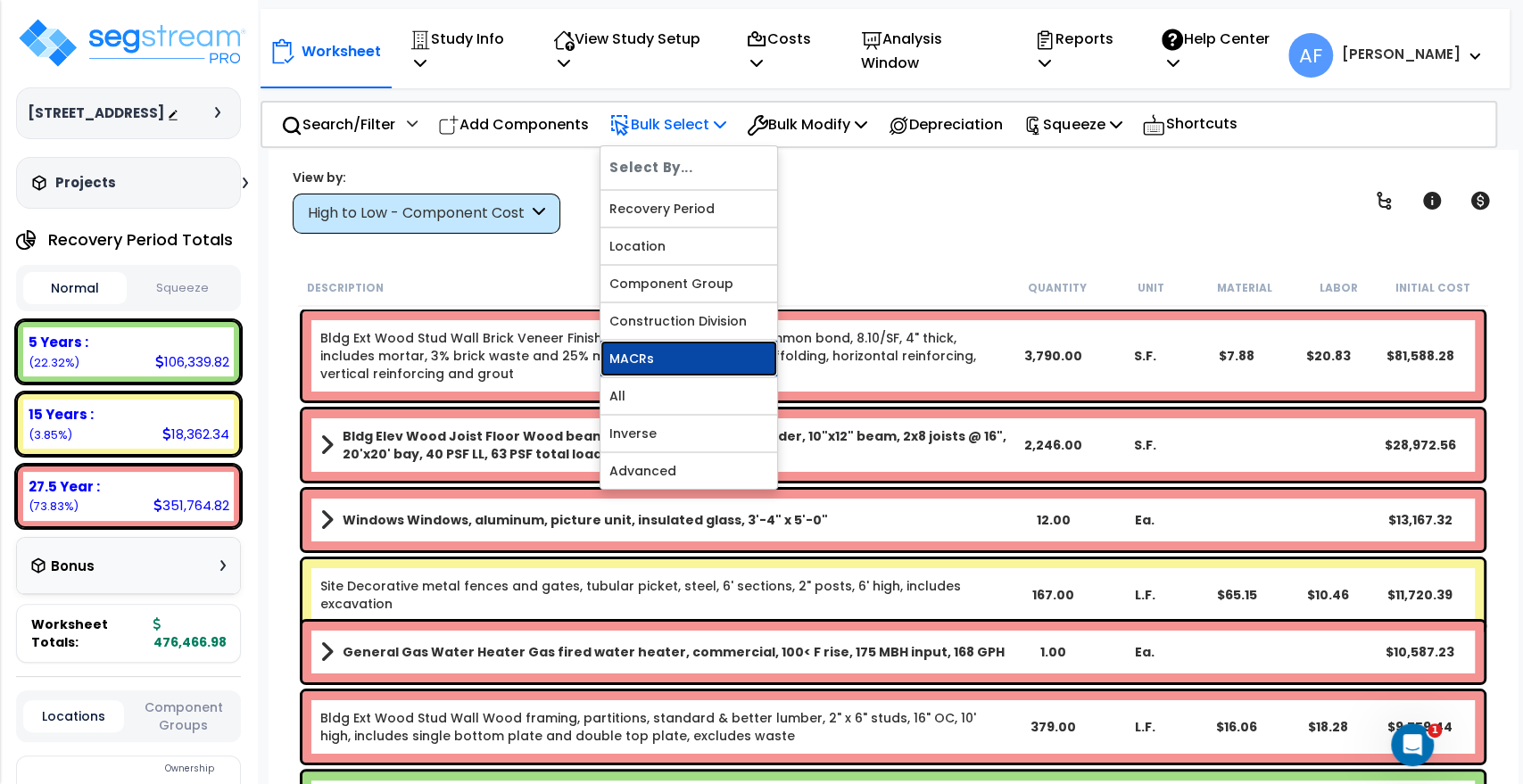
click at [667, 346] on link "MACRs" at bounding box center [689, 358] width 177 height 35
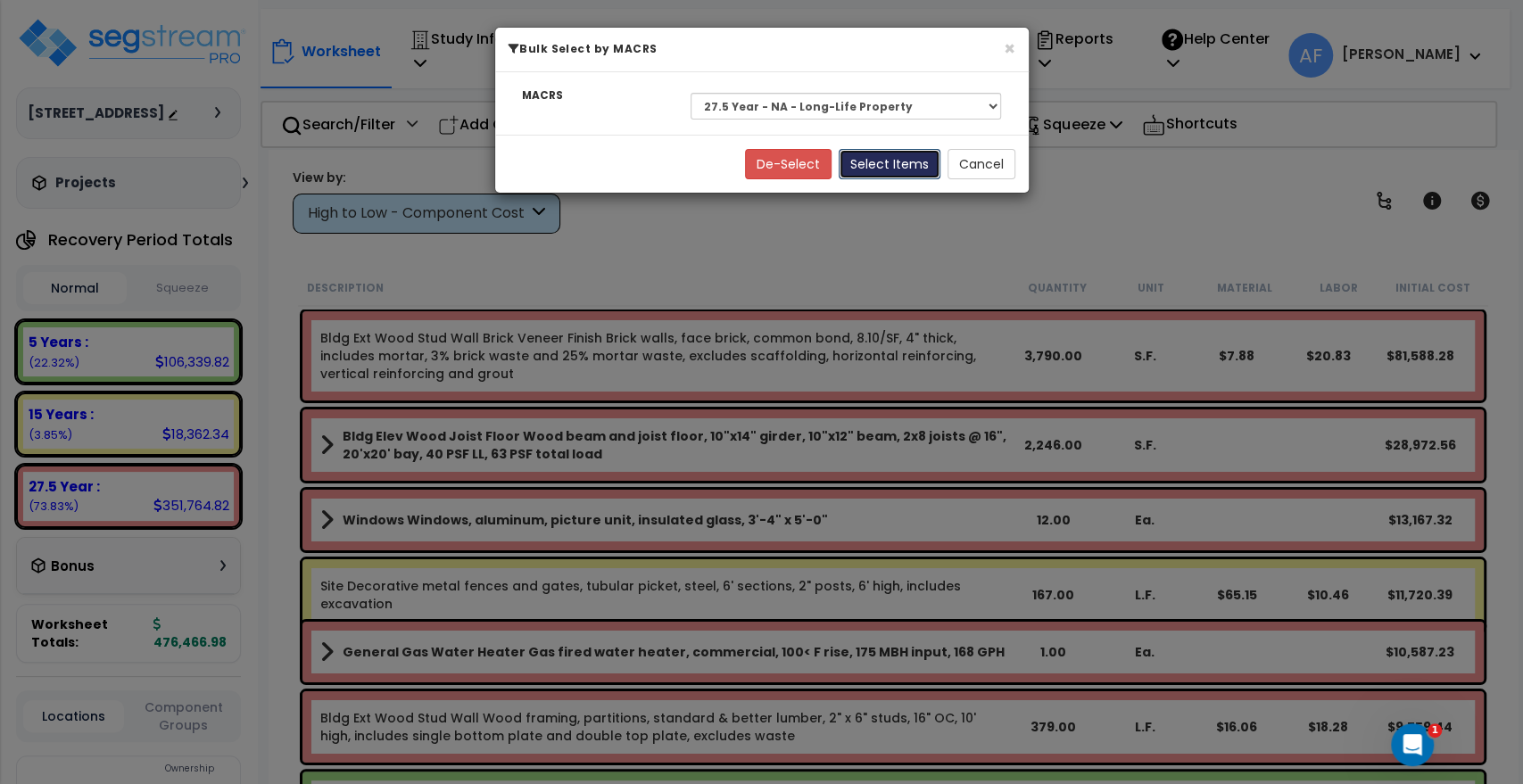
click at [907, 161] on button "Select Items" at bounding box center [890, 163] width 102 height 30
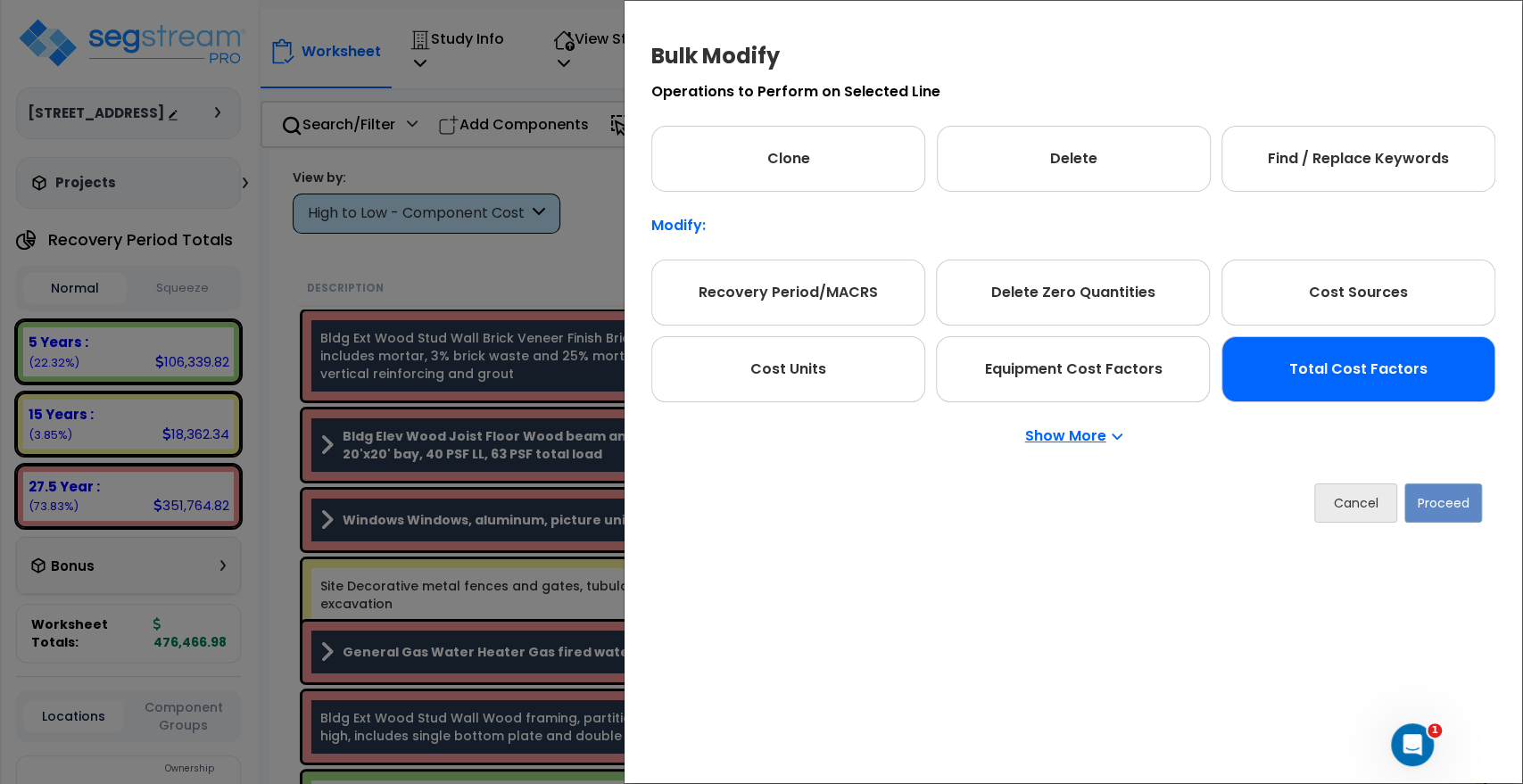
click at [1321, 369] on div "Total Cost Factors" at bounding box center [1359, 369] width 274 height 66
click at [1438, 500] on button "Proceed" at bounding box center [1443, 503] width 77 height 39
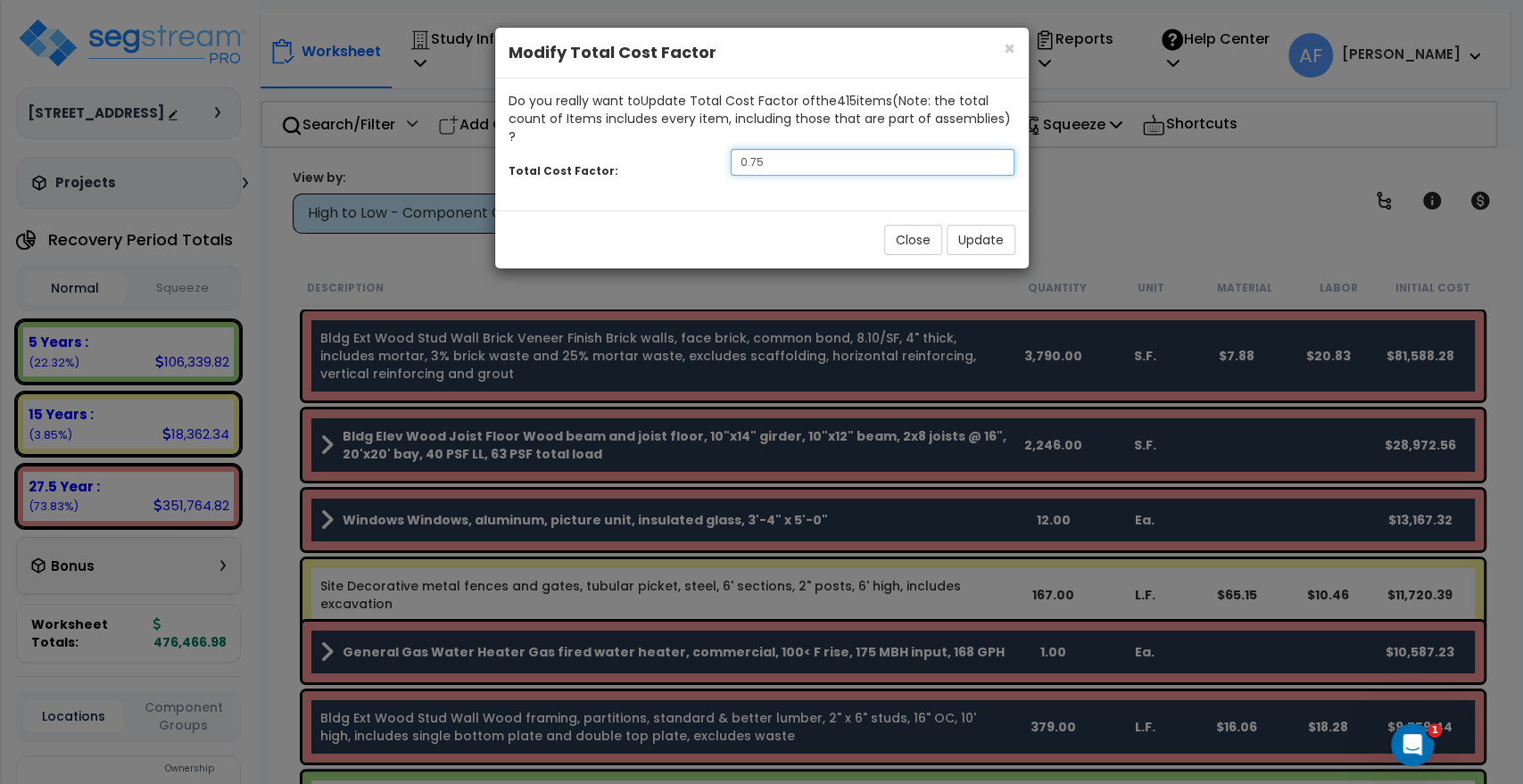
click at [784, 149] on input "0.75" at bounding box center [873, 161] width 285 height 26
type input "0.7"
click at [1004, 225] on button "Update" at bounding box center [981, 240] width 69 height 30
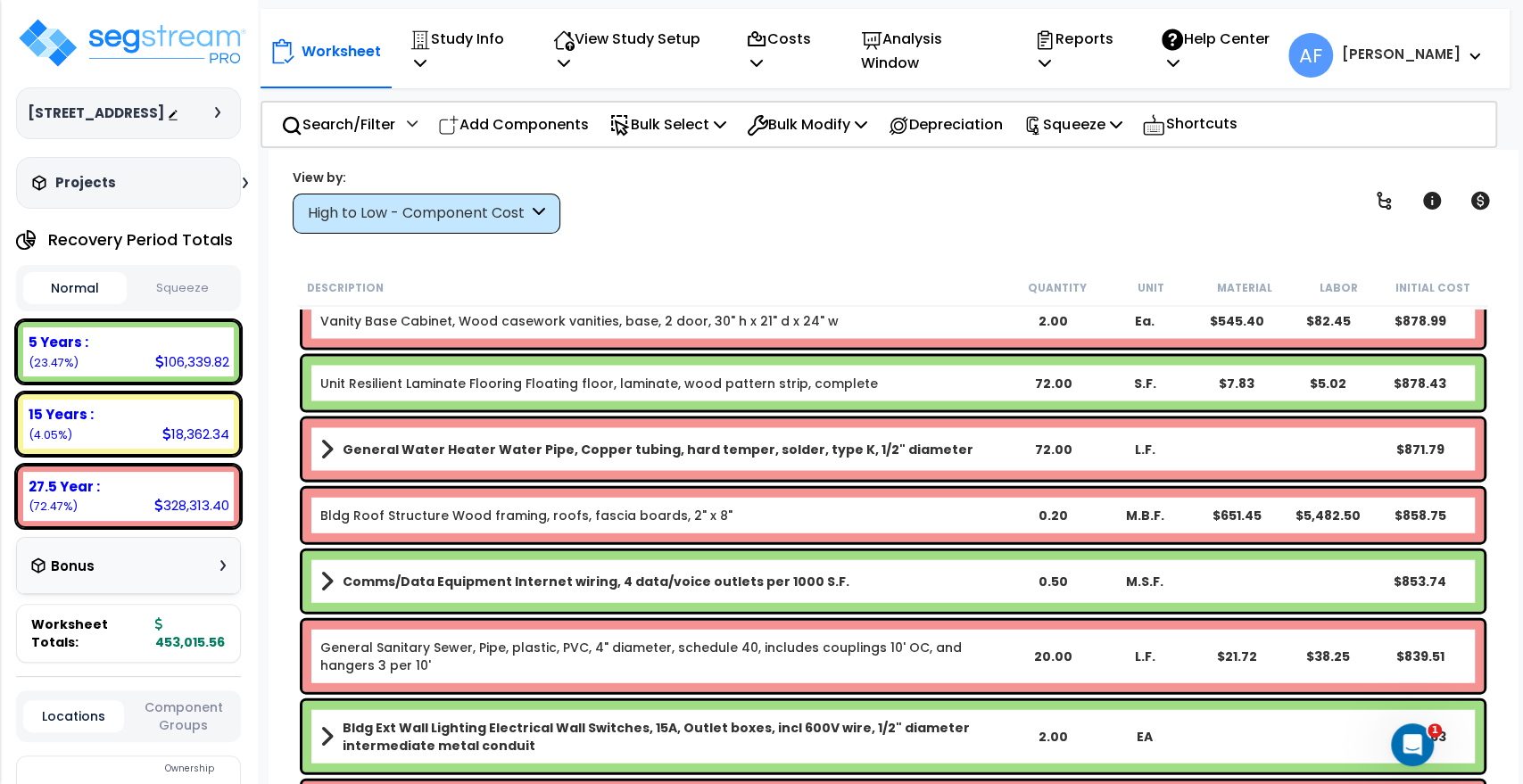
scroll to position [7039, 0]
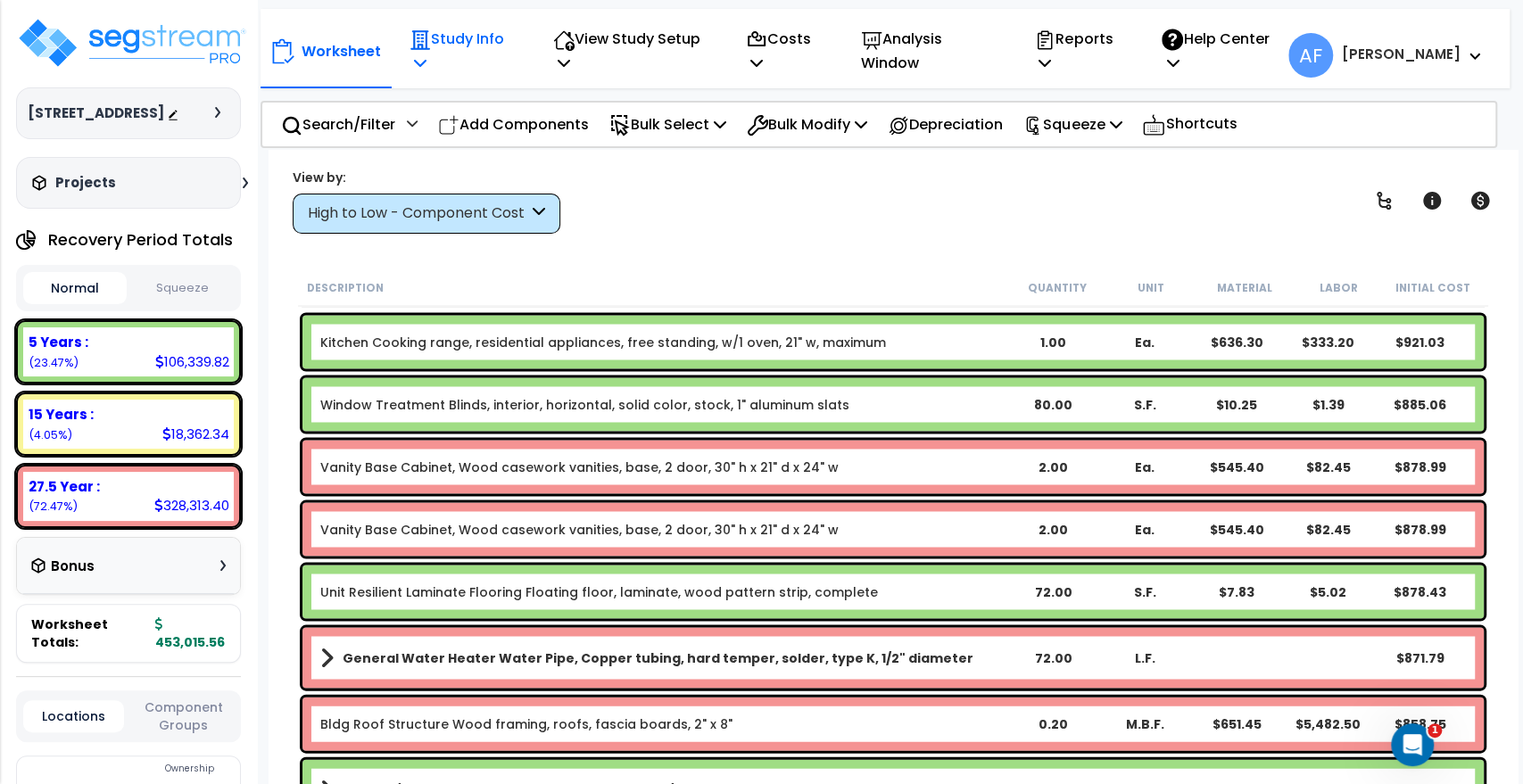
click at [524, 40] on div "Study Info Study Setup Add Property Unit Template study Clone study" at bounding box center [461, 50] width 124 height 66
click at [427, 56] on icon at bounding box center [420, 63] width 13 height 15
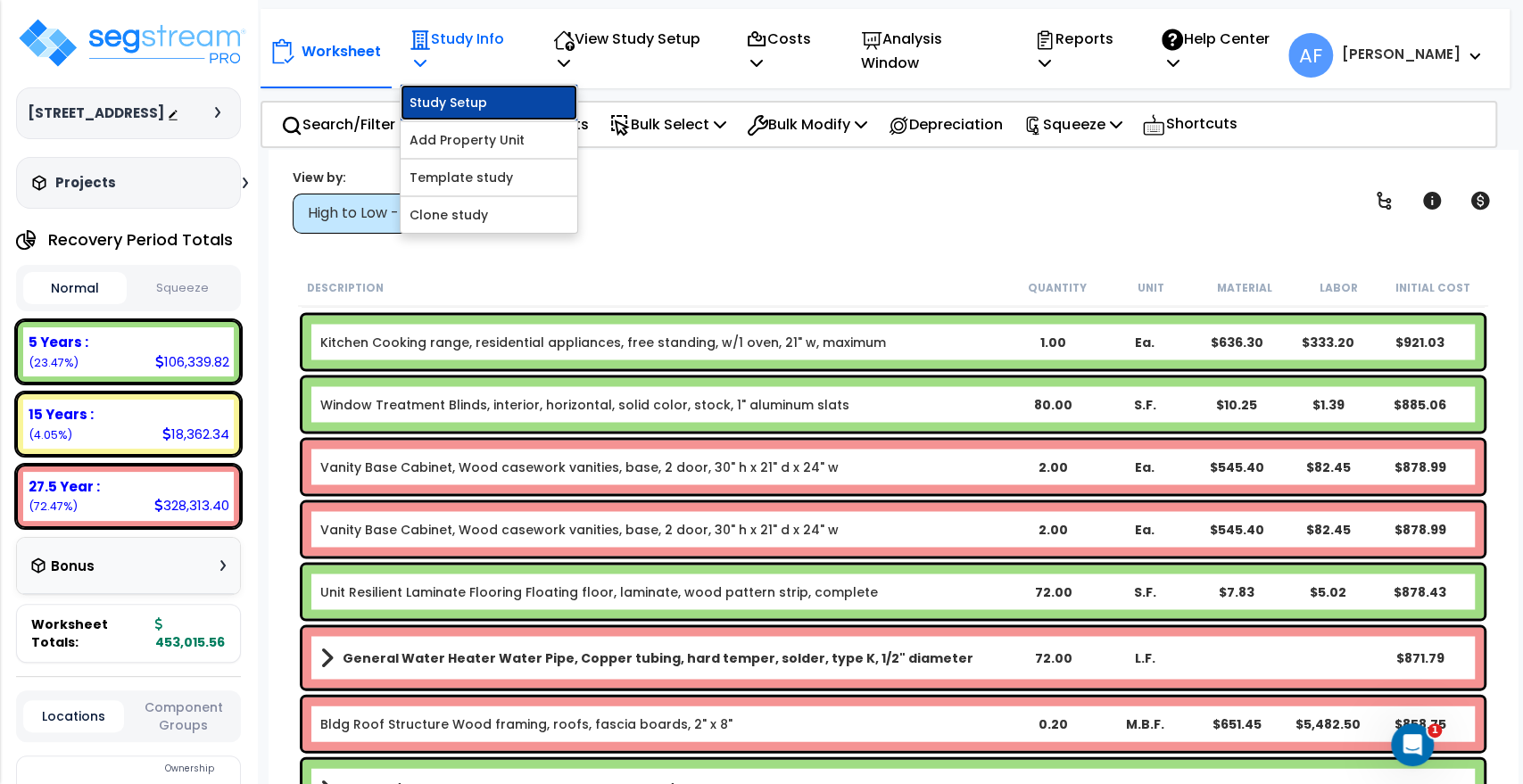
click at [486, 85] on link "Study Setup" at bounding box center [488, 103] width 177 height 35
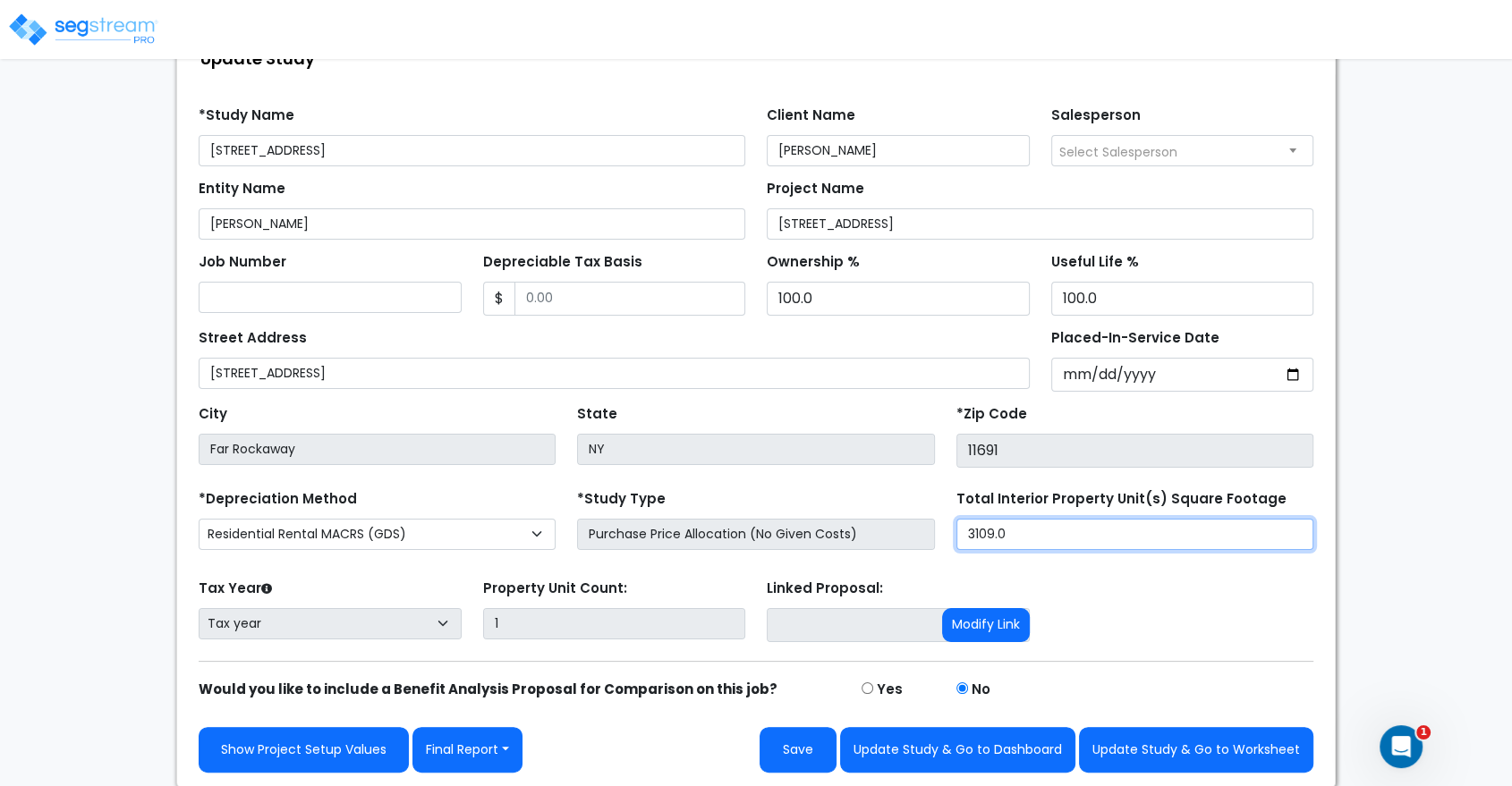
drag, startPoint x: 1026, startPoint y: 536, endPoint x: 857, endPoint y: 527, distance: 169.2
click at [857, 527] on div "*Depreciation Method Commercial MACRS (GDS) Residential Rental MACRS (GDS) Comm…" at bounding box center [756, 521] width 1136 height 72
type input "3,110"
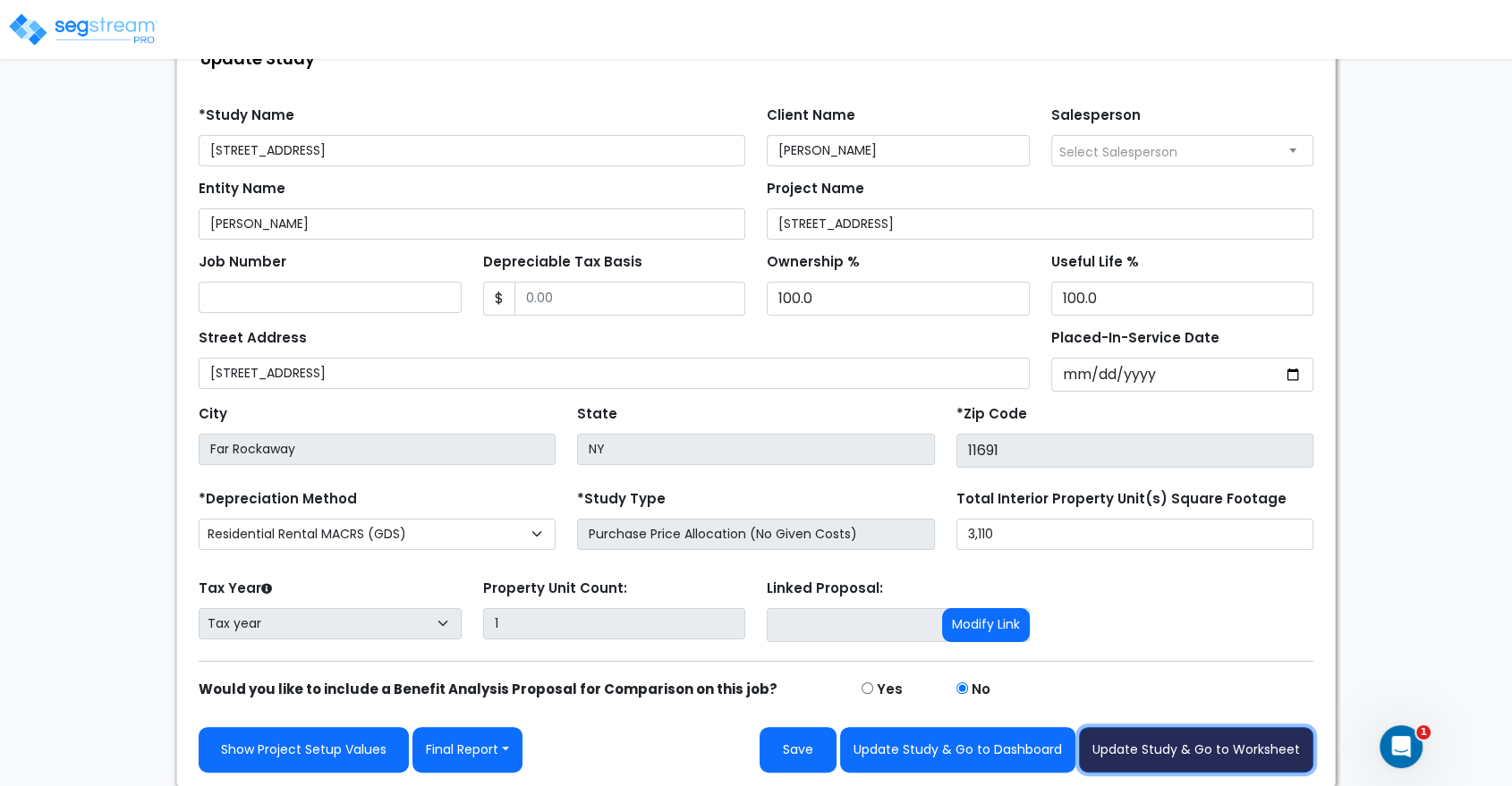
click at [1134, 745] on button "Update Study & Go to Worksheet" at bounding box center [1196, 750] width 235 height 45
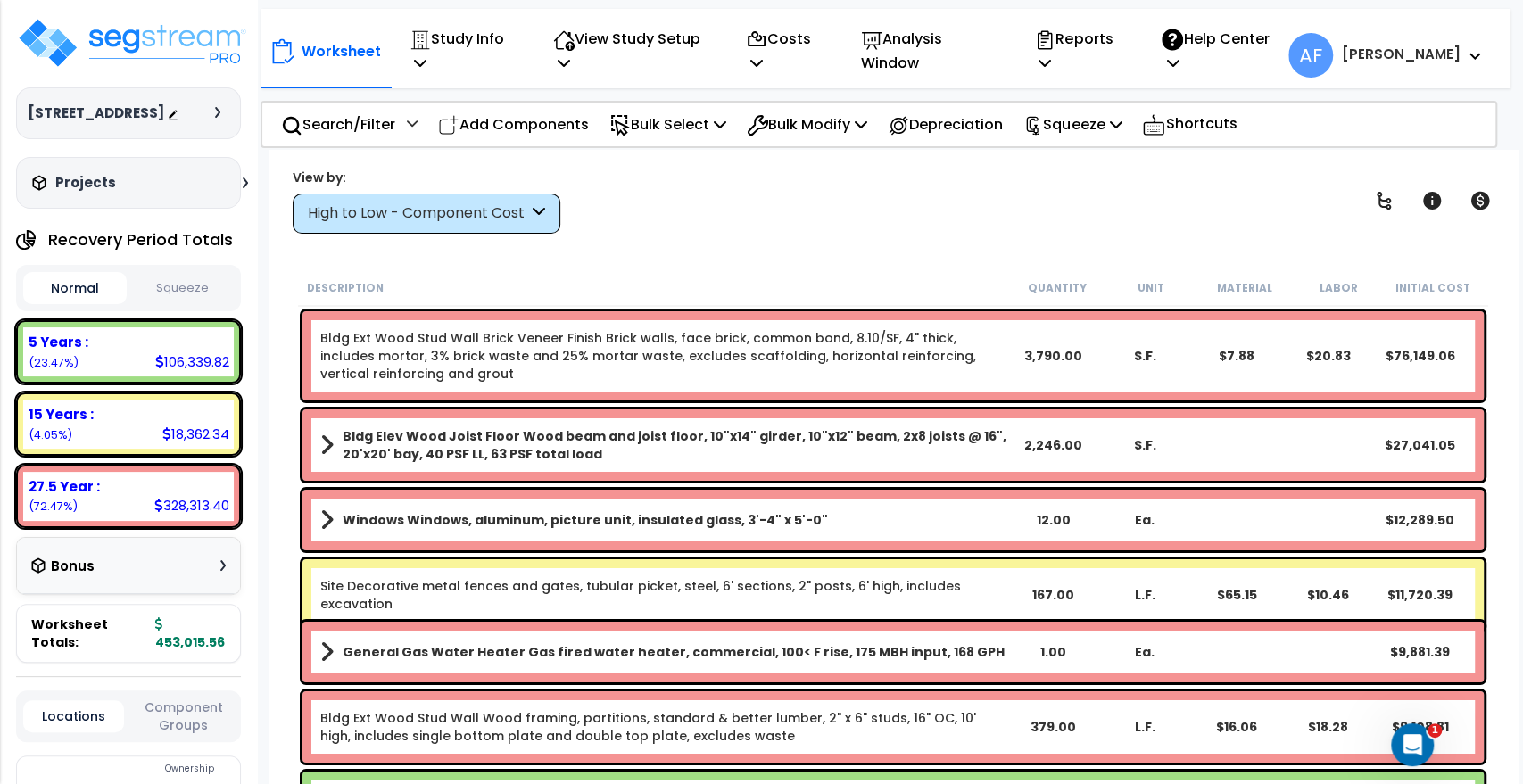
drag, startPoint x: 0, startPoint y: 0, endPoint x: 1128, endPoint y: 755, distance: 1357.4
click at [1128, 743] on div "Bldg Ext Wood Stud Wall Wood framing, partitions, standard & better lumber, 2" …" at bounding box center [893, 727] width 1181 height 71
drag, startPoint x: 1128, startPoint y: 755, endPoint x: 1148, endPoint y: 776, distance: 29.0
